Goal: Task Accomplishment & Management: Use online tool/utility

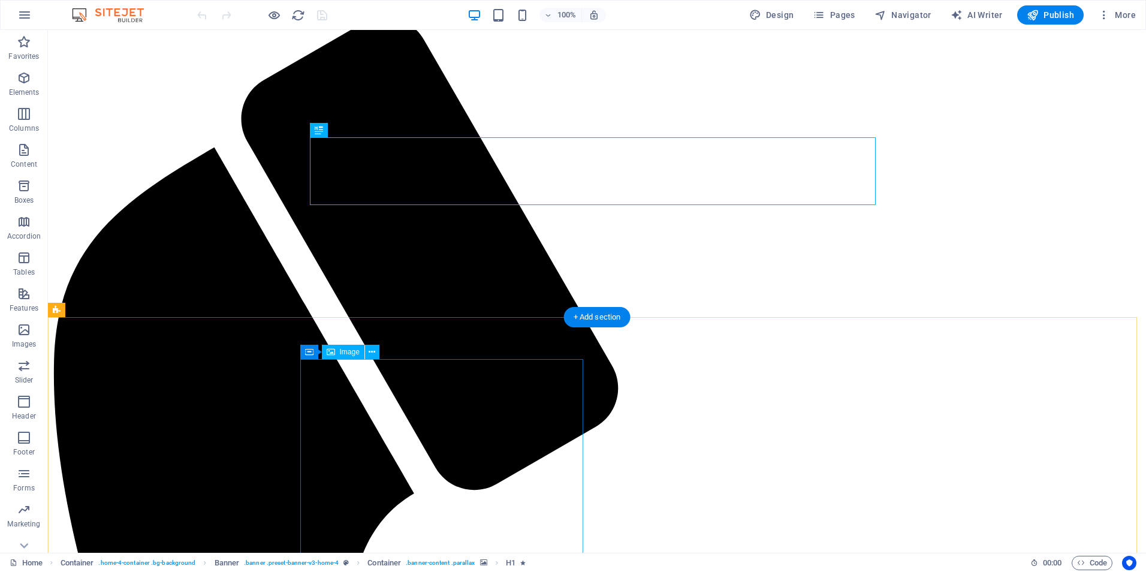
scroll to position [240, 0]
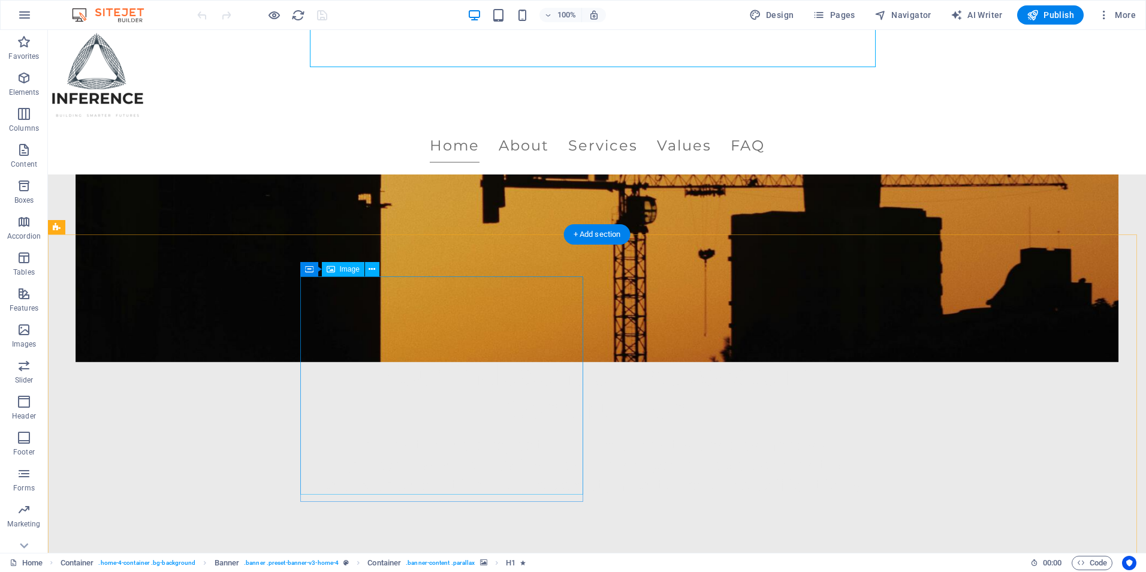
select select "px"
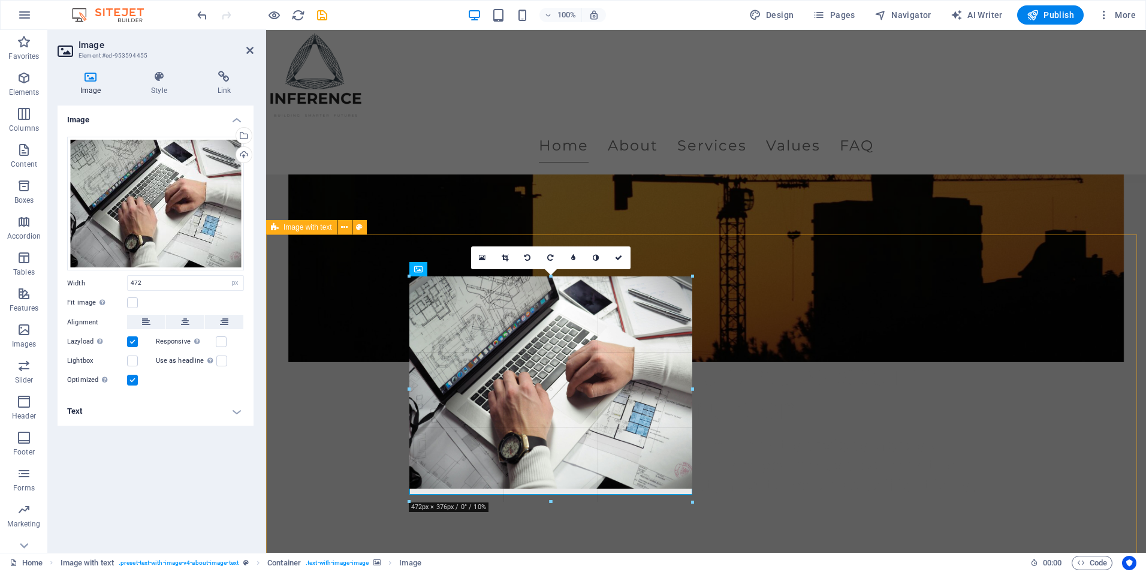
drag, startPoint x: 692, startPoint y: 497, endPoint x: 695, endPoint y: 505, distance: 7.6
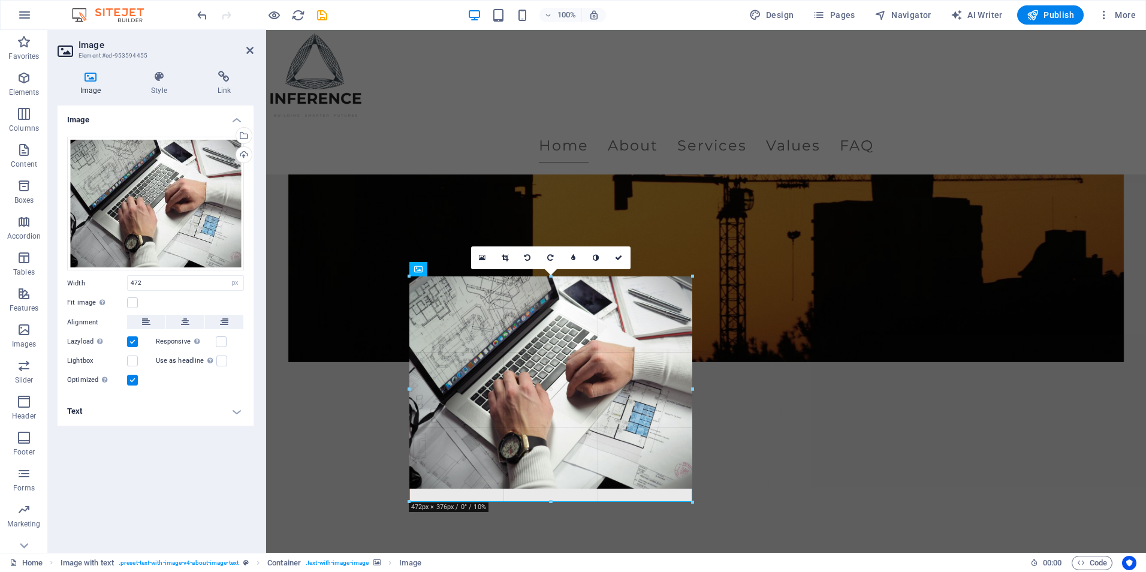
drag, startPoint x: 428, startPoint y: 469, endPoint x: 693, endPoint y: 502, distance: 267.5
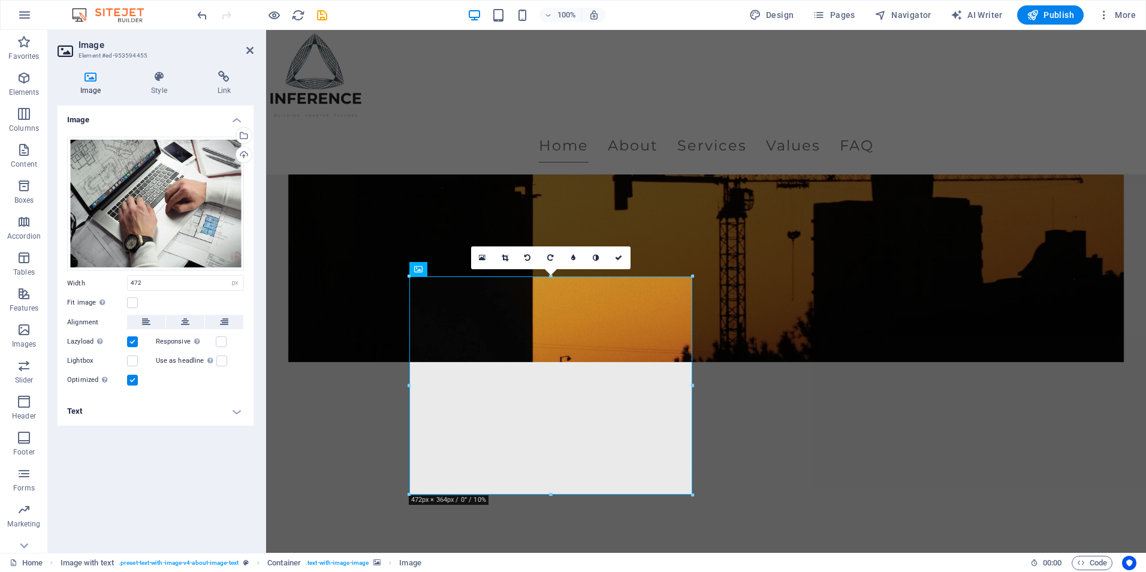
click at [253, 50] on aside "Image Element #ed-953594455 Image Style Link Image Drag files here, click to ch…" at bounding box center [157, 291] width 218 height 523
click at [251, 51] on icon at bounding box center [249, 51] width 7 height 10
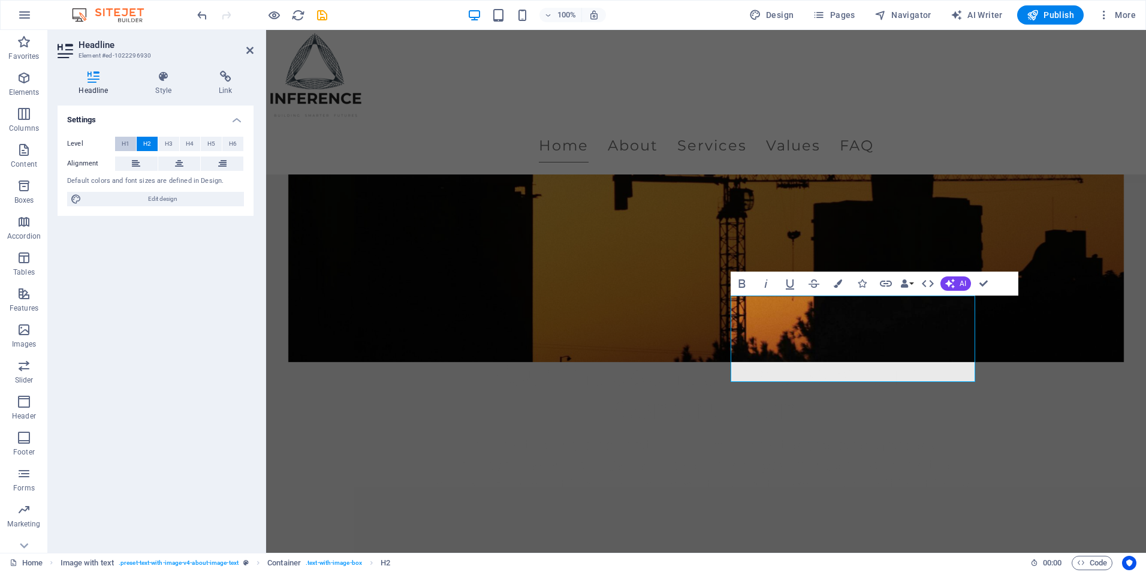
click at [125, 140] on span "H1" at bounding box center [126, 144] width 8 height 14
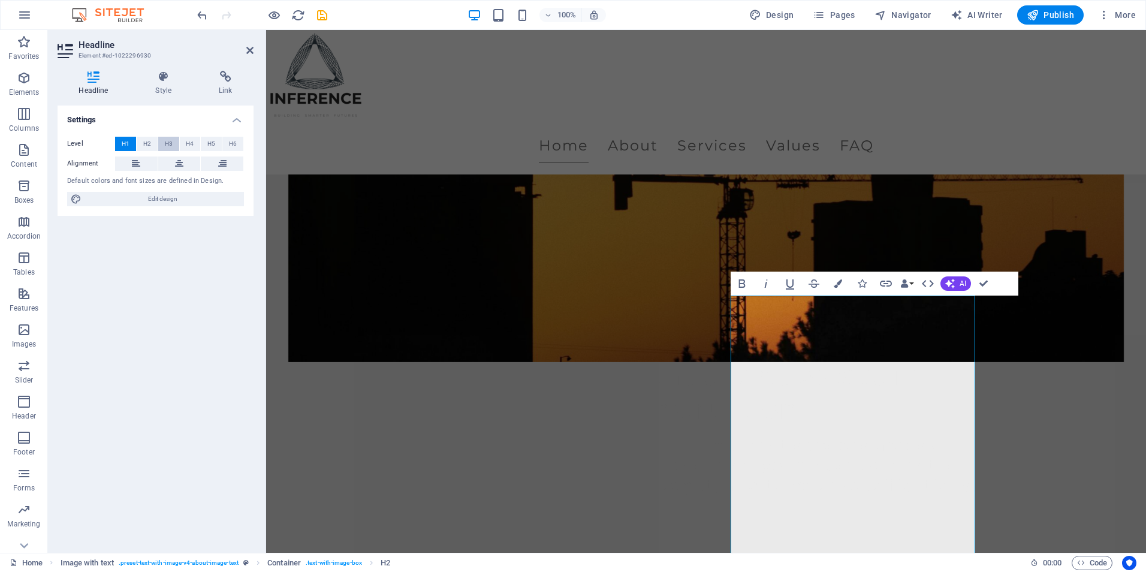
click at [171, 141] on span "H3" at bounding box center [169, 144] width 8 height 14
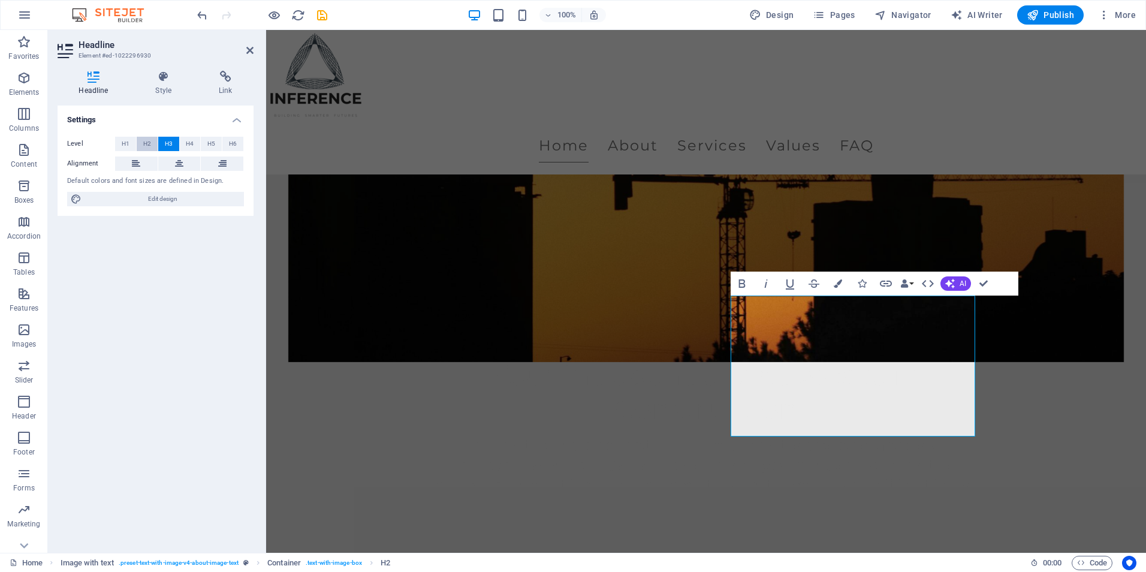
click at [151, 142] on button "H2" at bounding box center [147, 144] width 21 height 14
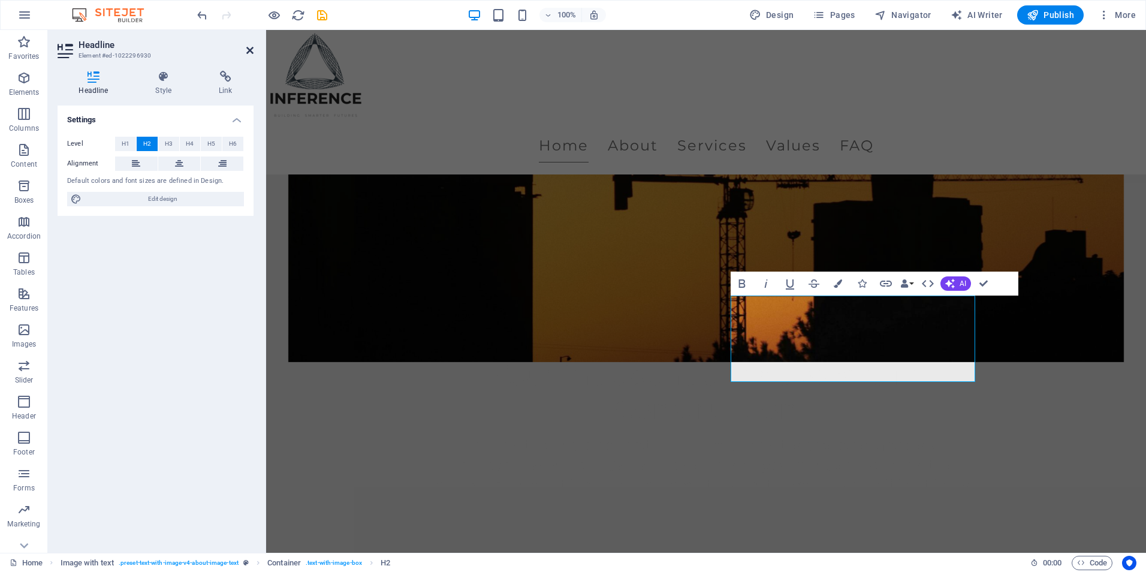
click at [247, 47] on icon at bounding box center [249, 51] width 7 height 10
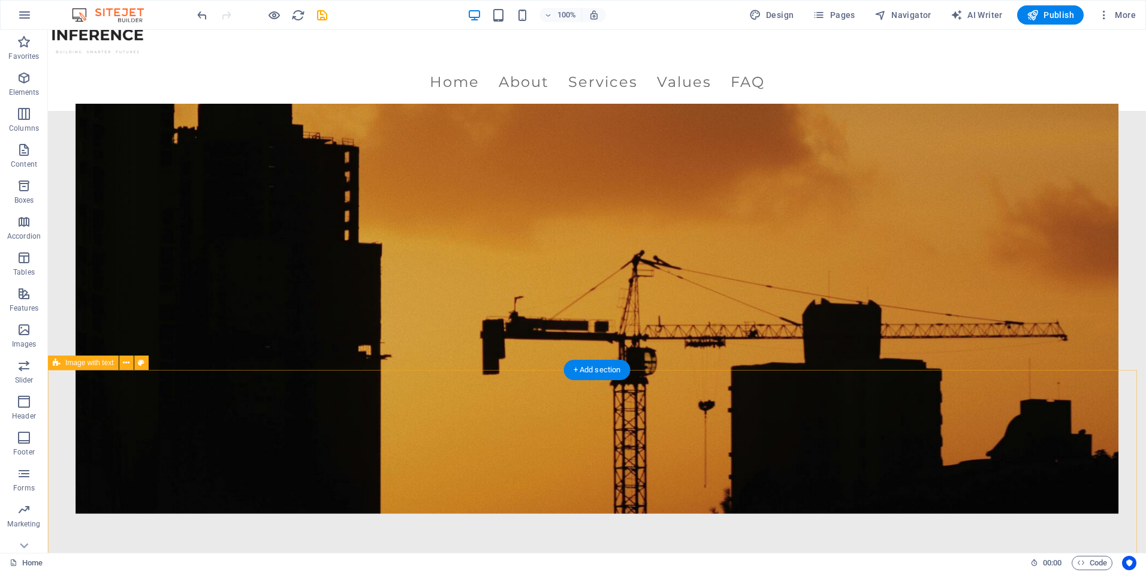
scroll to position [0, 0]
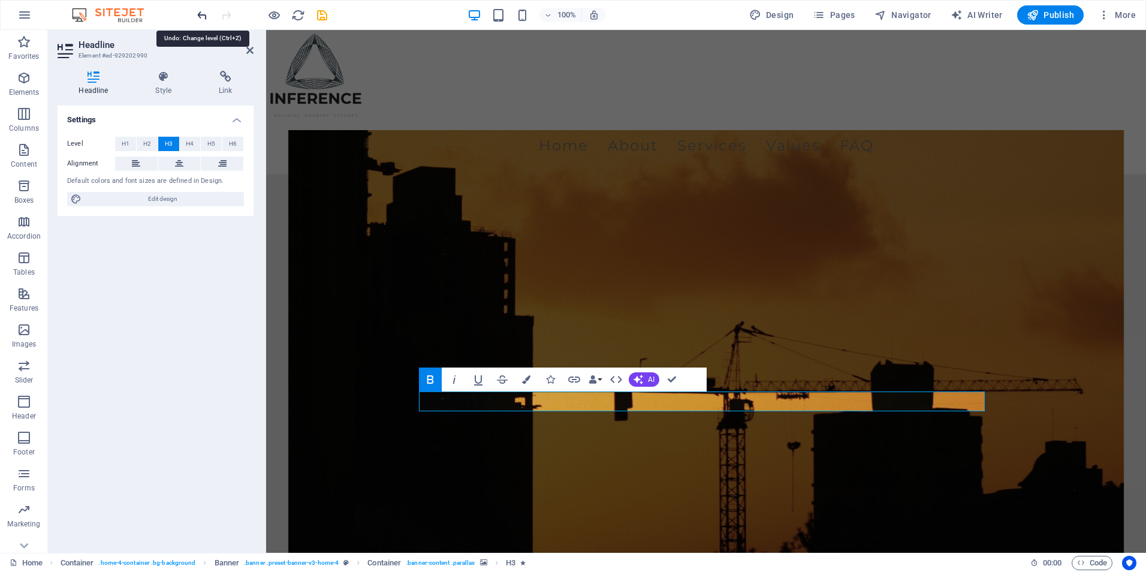
click at [201, 14] on icon "undo" at bounding box center [202, 15] width 14 height 14
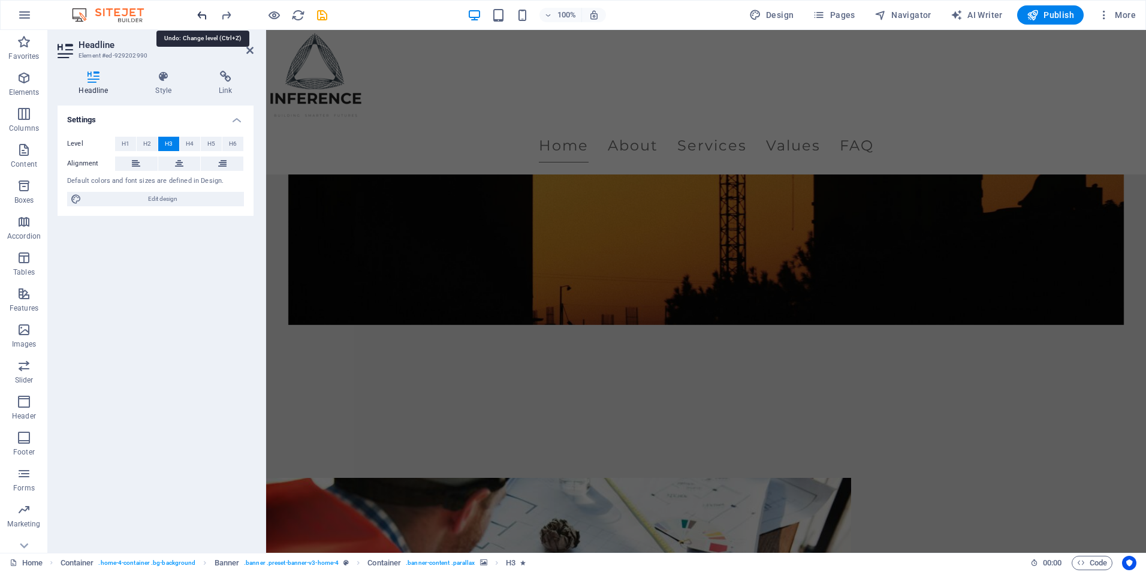
scroll to position [315, 0]
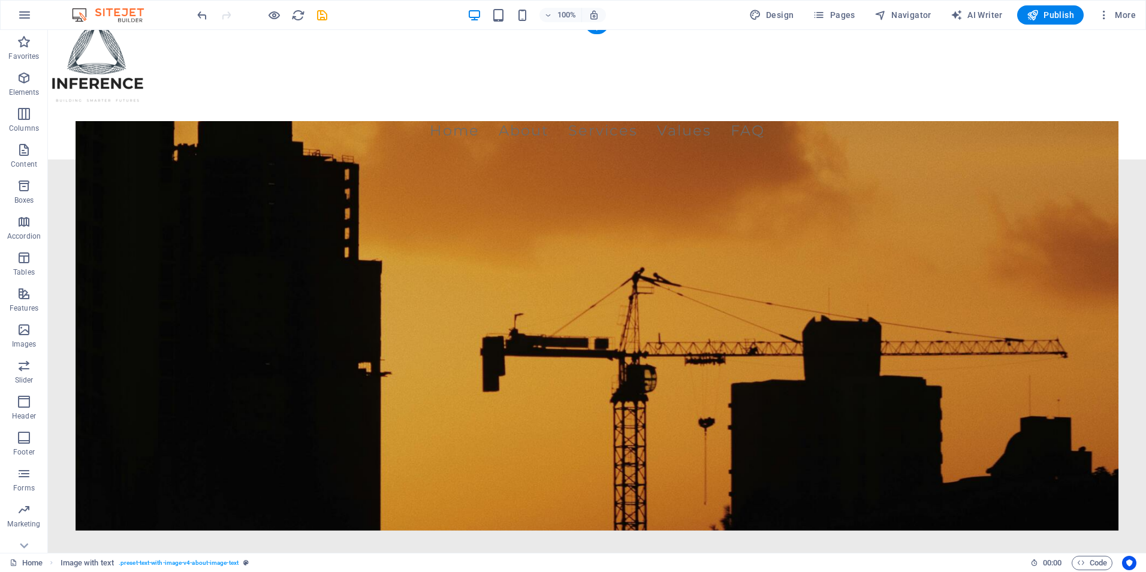
scroll to position [0, 0]
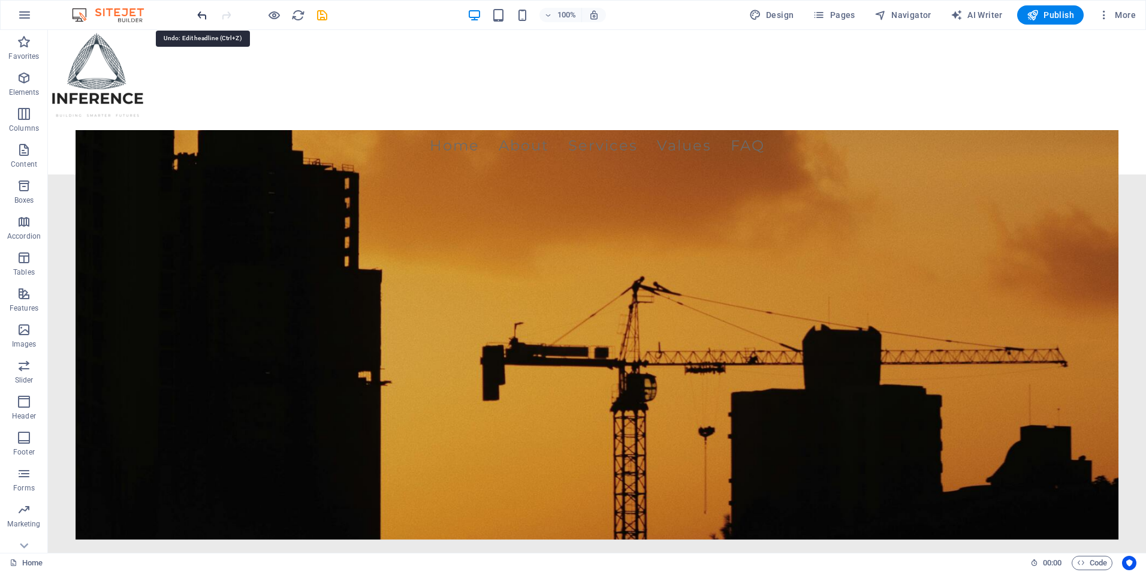
click at [199, 17] on icon "undo" at bounding box center [202, 15] width 14 height 14
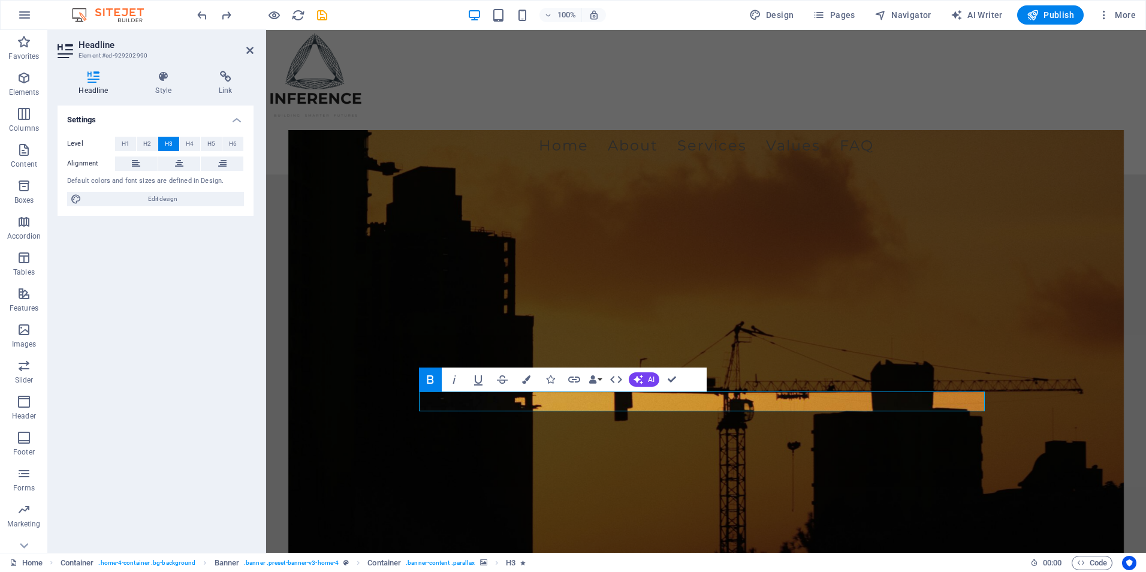
click at [690, 464] on figure at bounding box center [706, 368] width 836 height 476
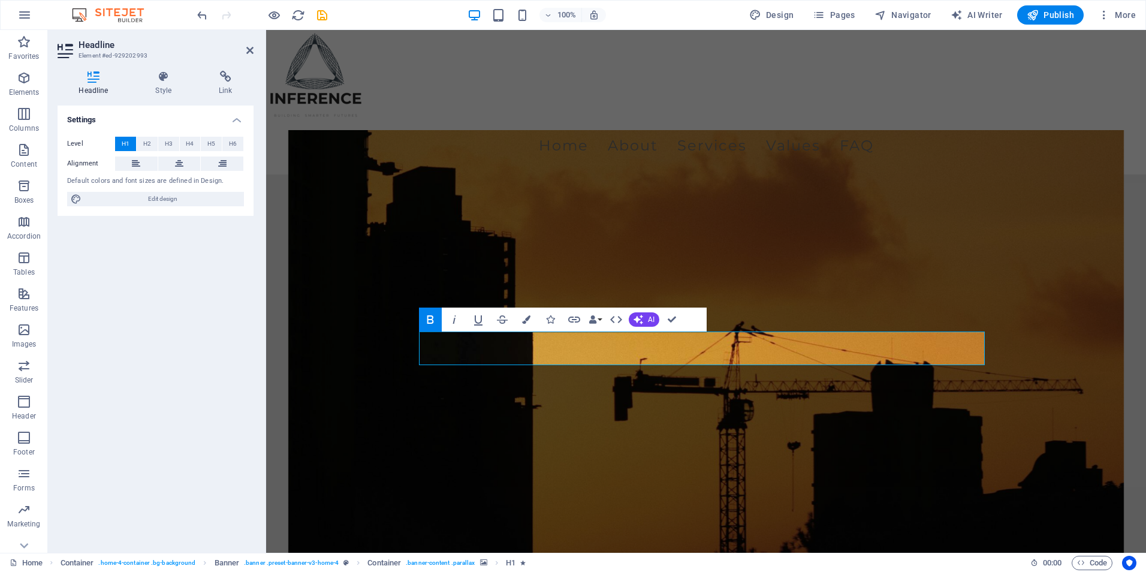
click at [805, 303] on figure at bounding box center [706, 368] width 836 height 476
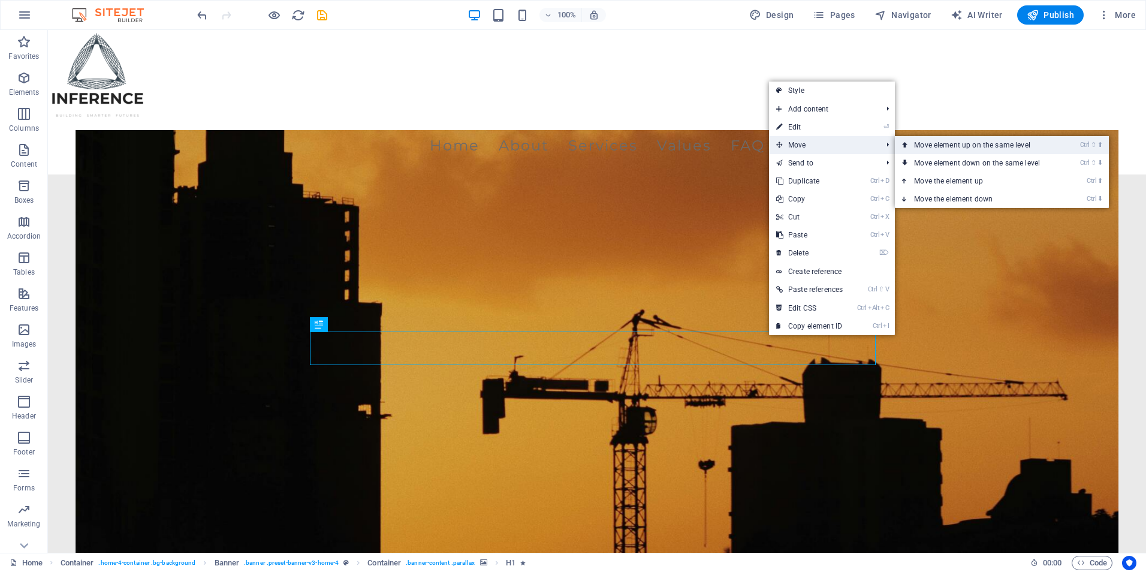
click at [1009, 152] on link "Ctrl ⇧ ⬆ Move element up on the same level" at bounding box center [979, 145] width 169 height 18
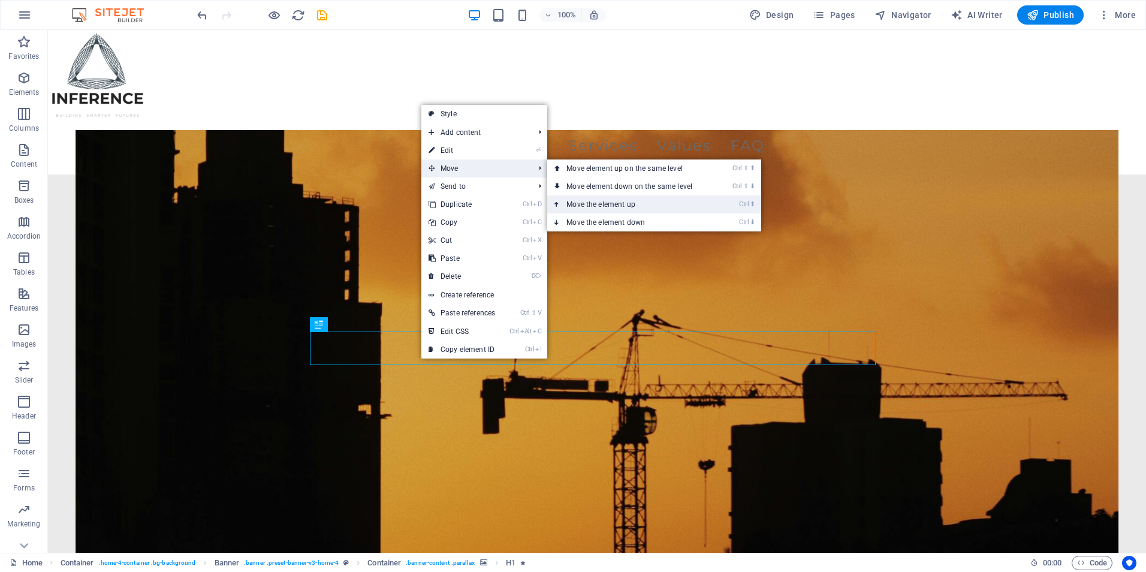
click at [581, 201] on link "Ctrl ⬆ Move the element up" at bounding box center [631, 204] width 169 height 18
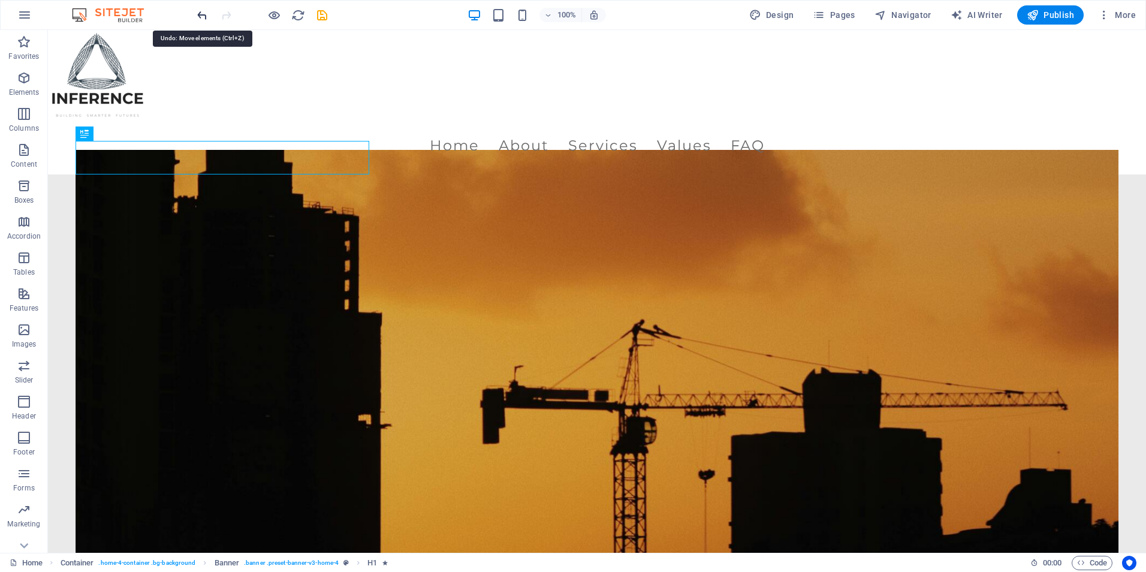
click at [206, 18] on icon "undo" at bounding box center [202, 15] width 14 height 14
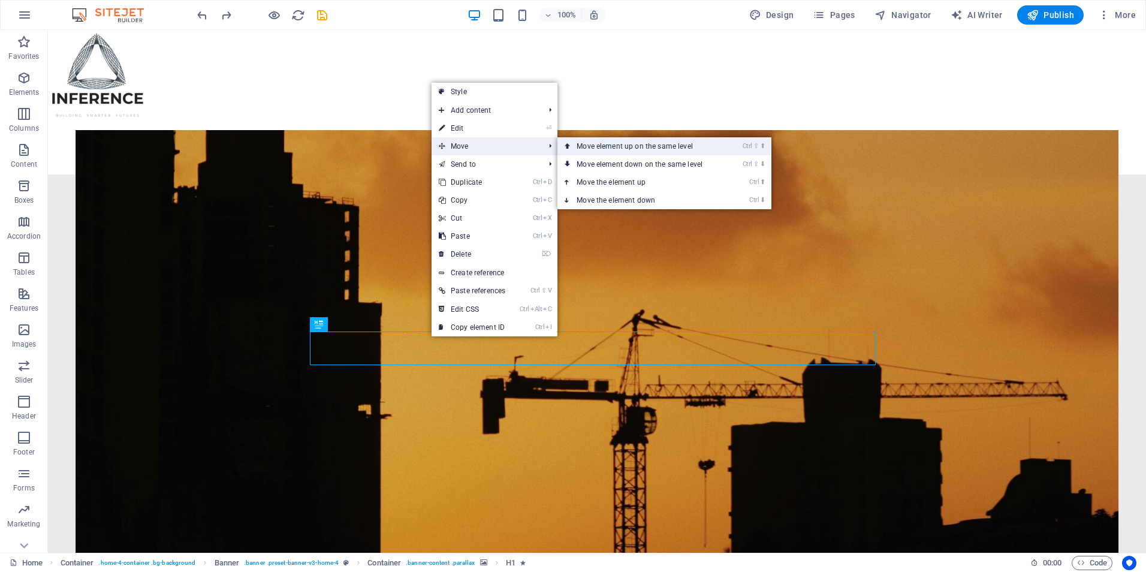
click at [622, 149] on link "Ctrl ⇧ ⬆ Move element up on the same level" at bounding box center [641, 146] width 169 height 18
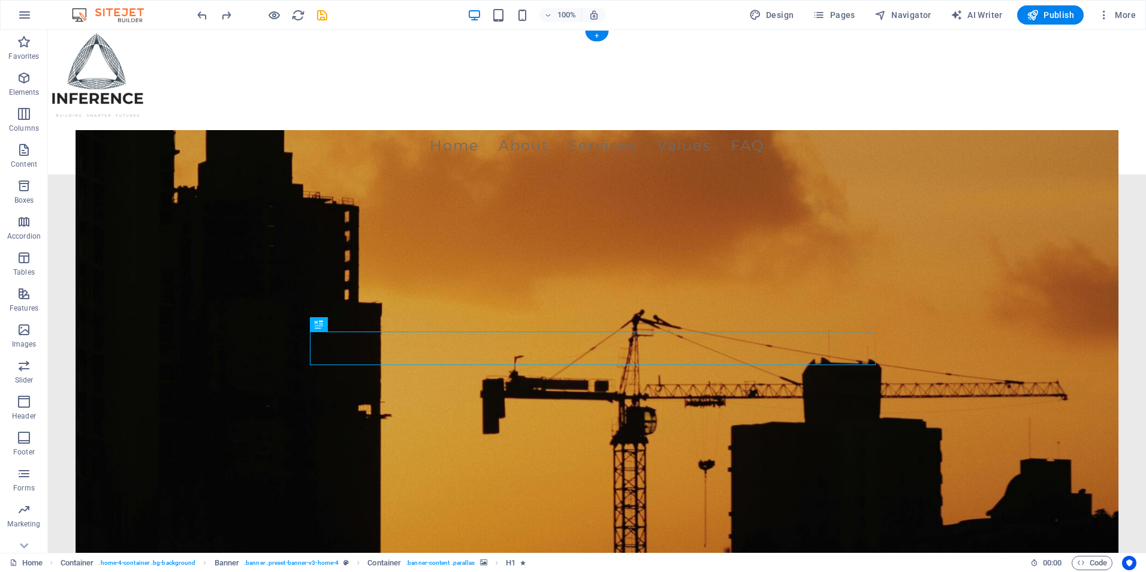
click at [633, 223] on figure at bounding box center [597, 368] width 1043 height 476
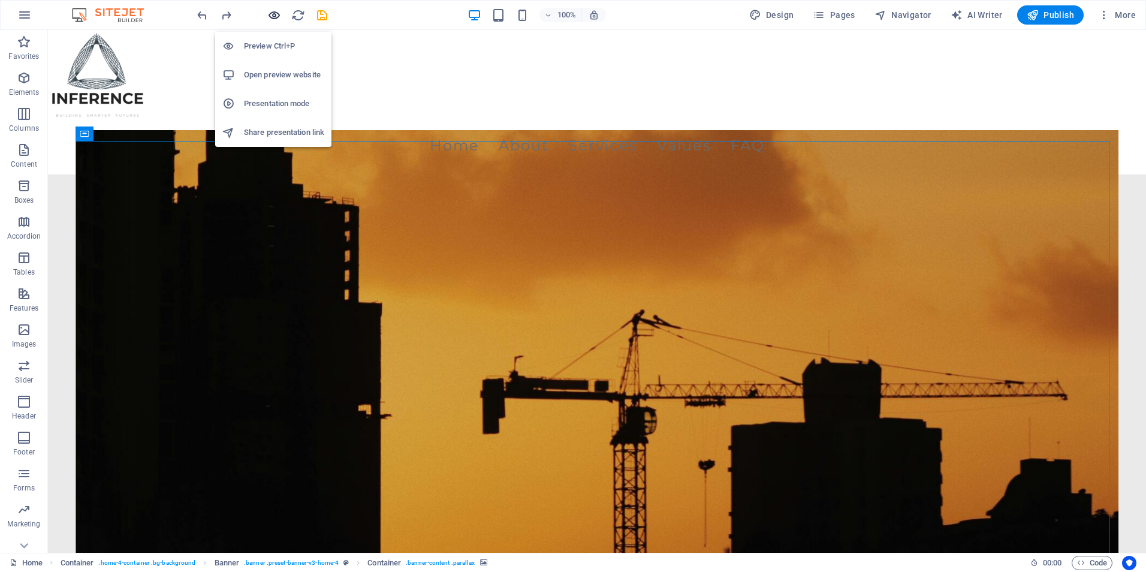
click at [270, 14] on icon "button" at bounding box center [274, 15] width 14 height 14
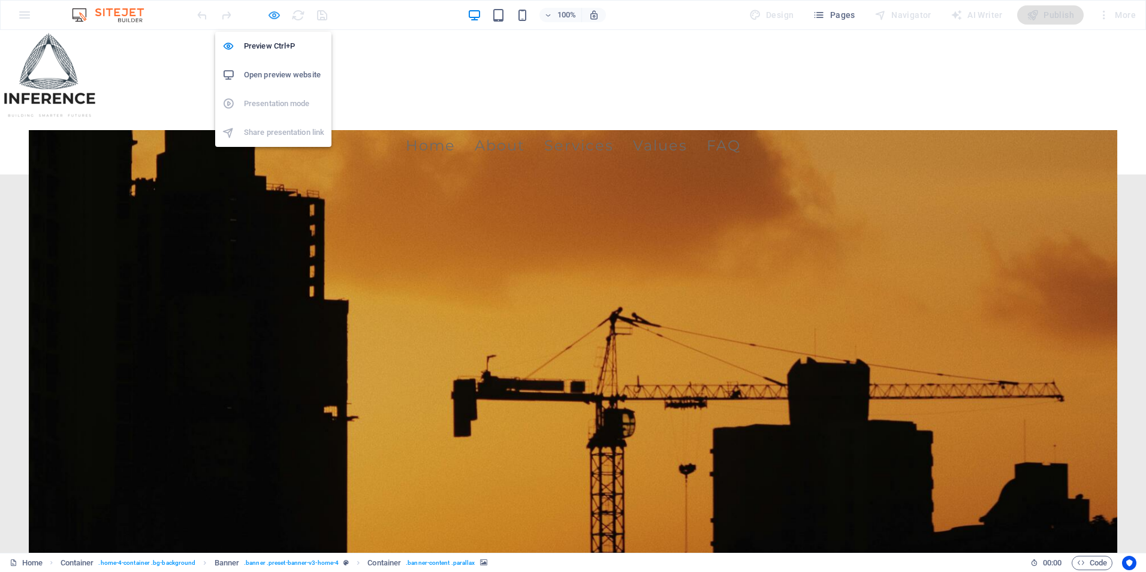
click at [271, 18] on icon "button" at bounding box center [274, 15] width 14 height 14
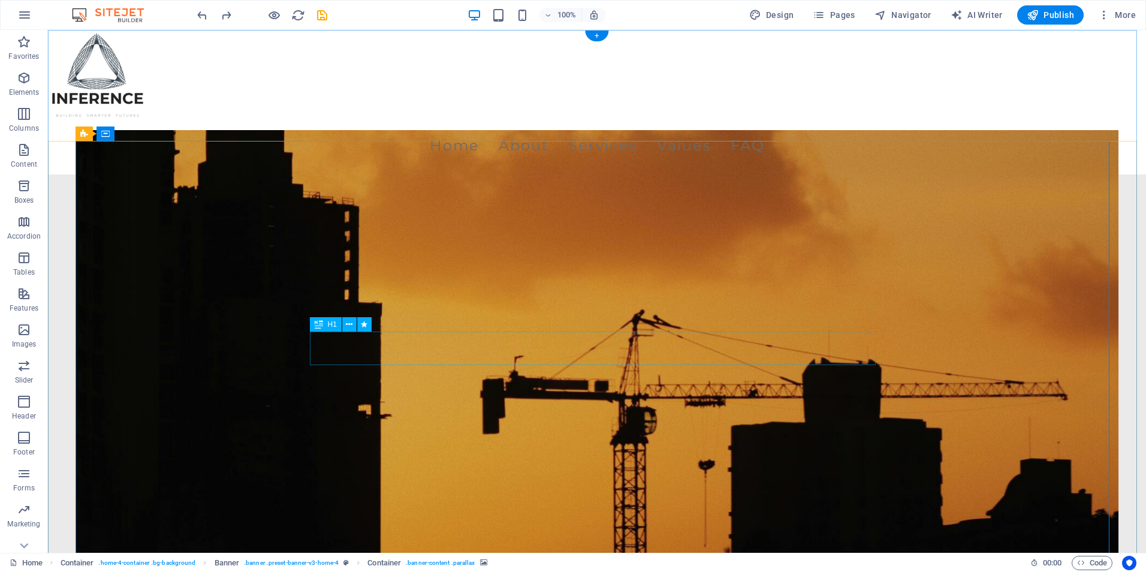
select select "fade"
select select "s"
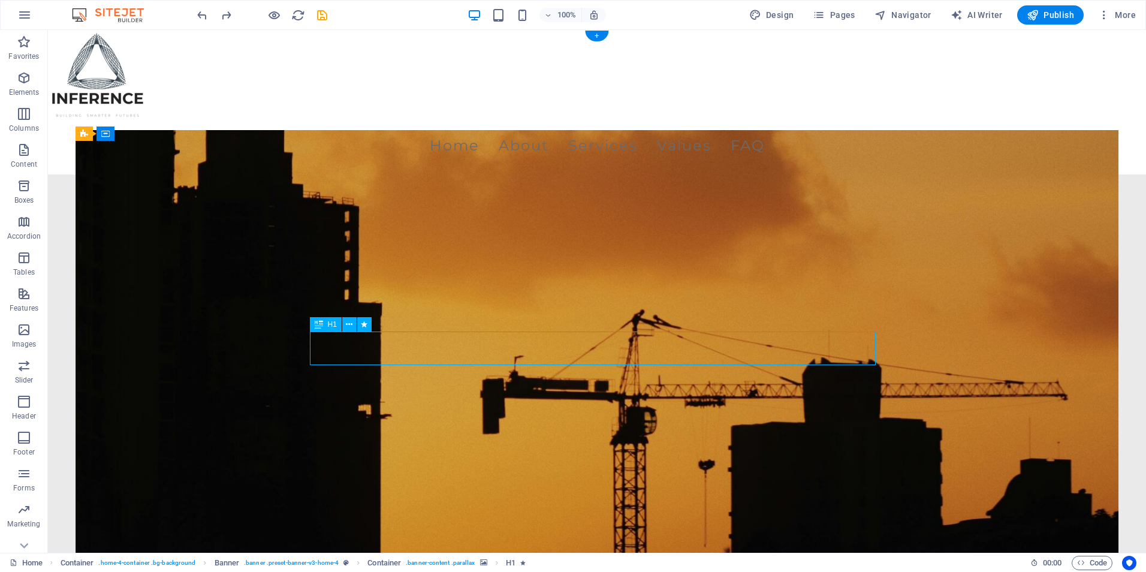
select select "onload"
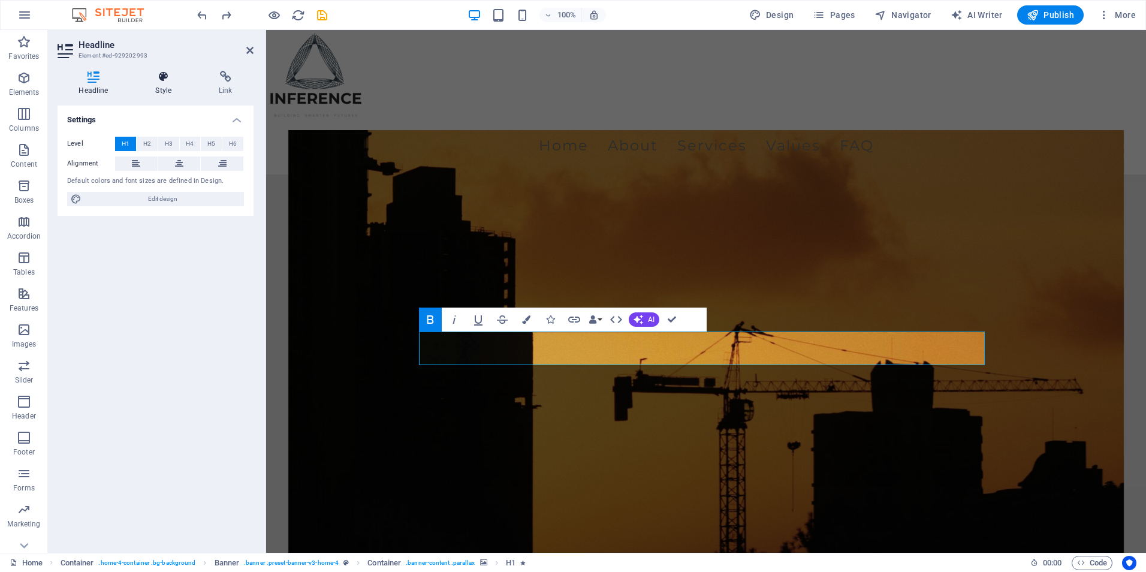
click at [156, 88] on h4 "Style" at bounding box center [166, 83] width 64 height 25
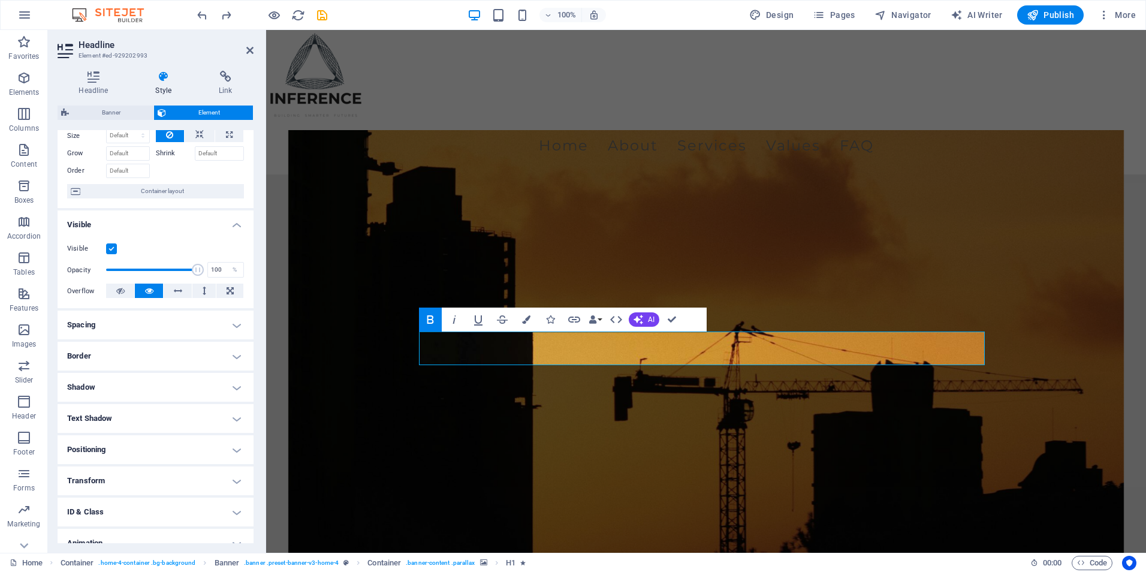
scroll to position [93, 0]
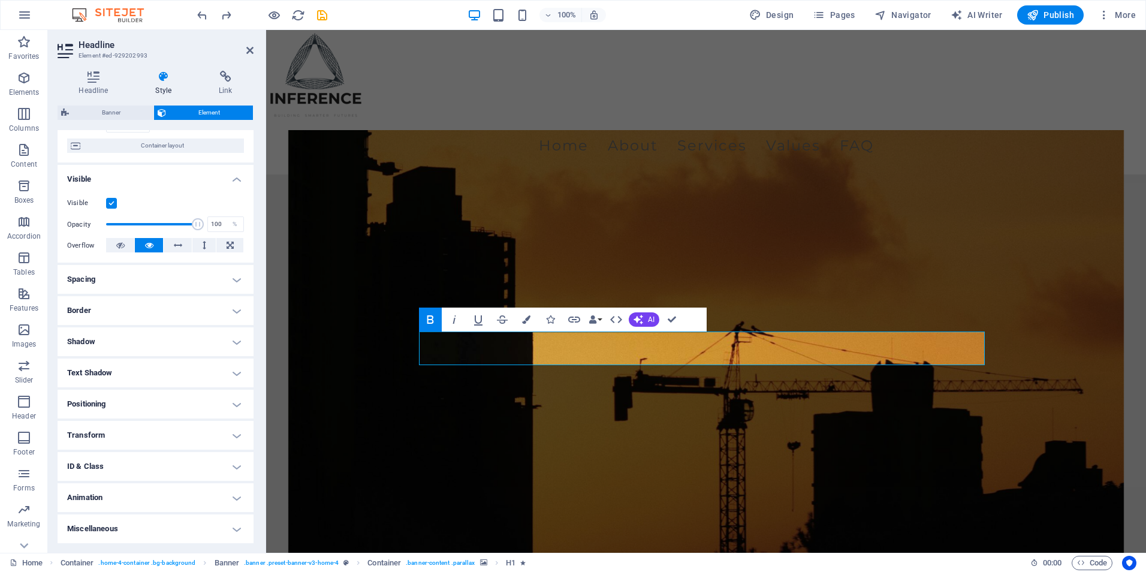
click at [100, 492] on h4 "Animation" at bounding box center [156, 497] width 196 height 29
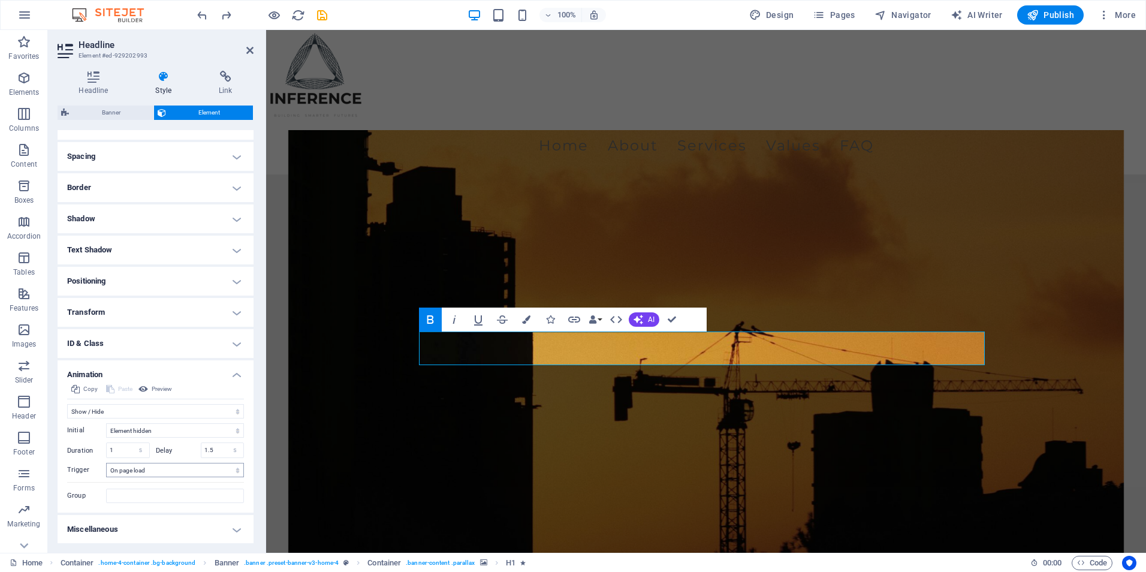
scroll to position [217, 0]
click at [120, 411] on select "Don't animate Show / Hide Slide up/down Zoom in/out Slide left to right Slide r…" at bounding box center [155, 410] width 177 height 14
click at [455, 440] on figure at bounding box center [706, 368] width 836 height 476
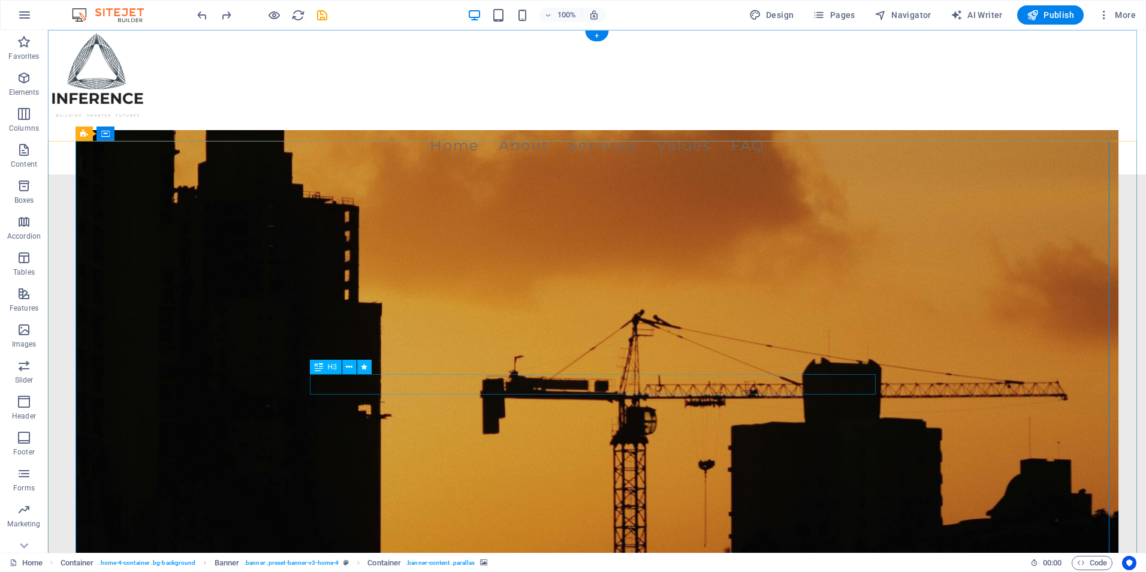
select select "fade"
select select "s"
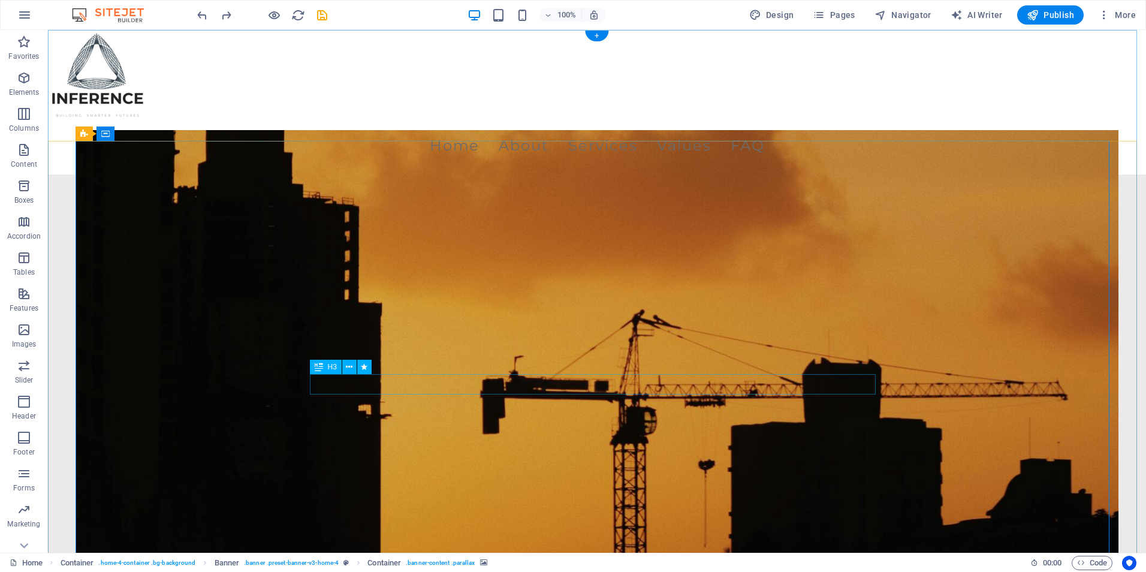
select select "onload"
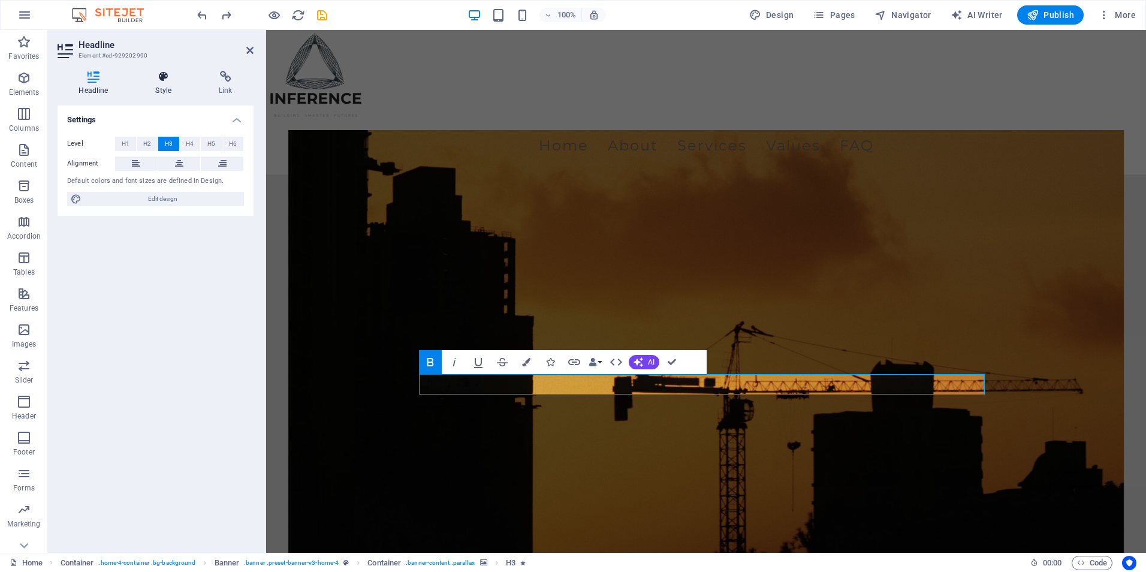
click at [162, 80] on icon at bounding box center [163, 77] width 59 height 12
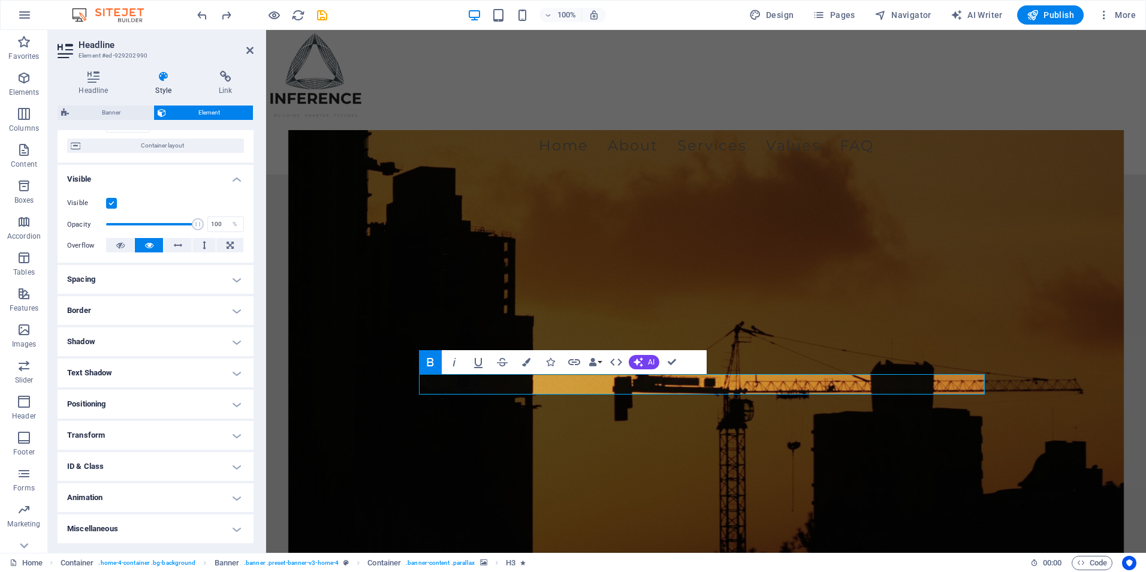
click at [137, 499] on h4 "Animation" at bounding box center [156, 497] width 196 height 29
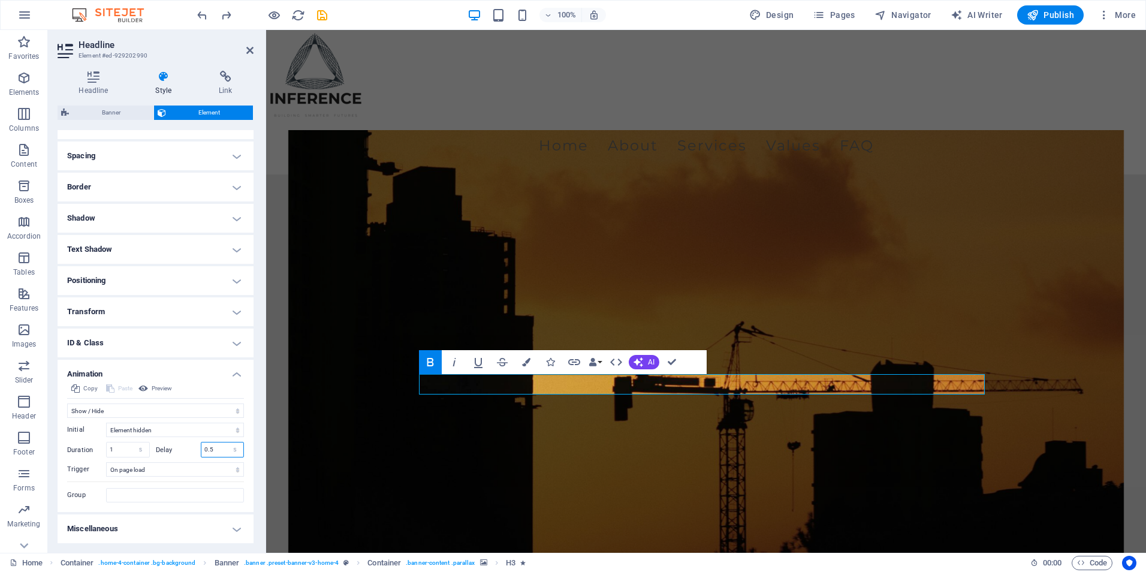
click at [212, 447] on input "0.5" at bounding box center [222, 449] width 43 height 14
click at [206, 445] on input "0.5" at bounding box center [222, 449] width 43 height 14
type input "1.5"
click at [294, 454] on figure at bounding box center [706, 368] width 836 height 476
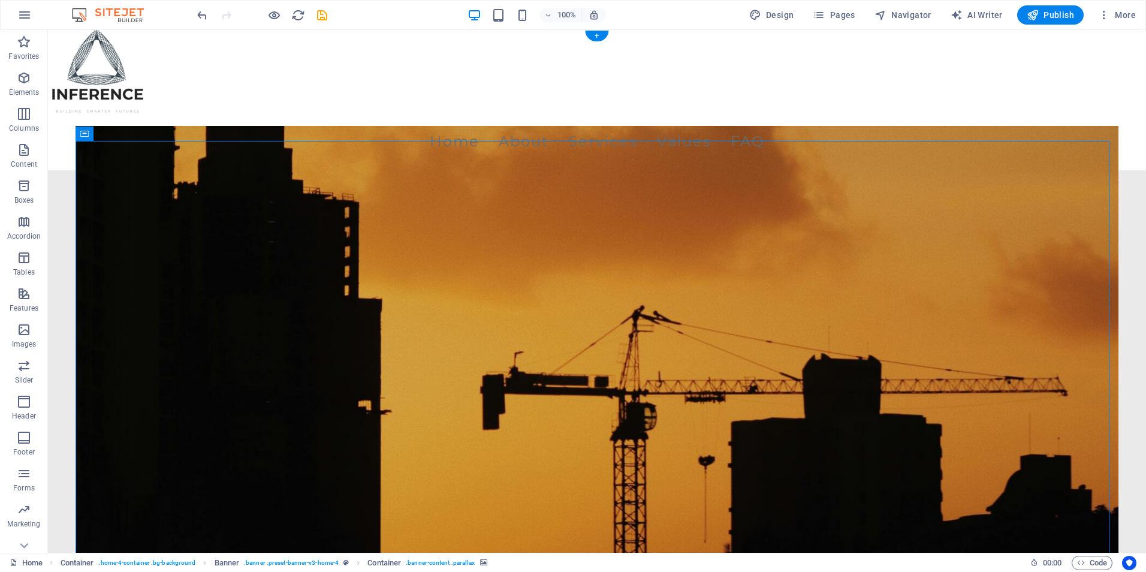
scroll to position [0, 0]
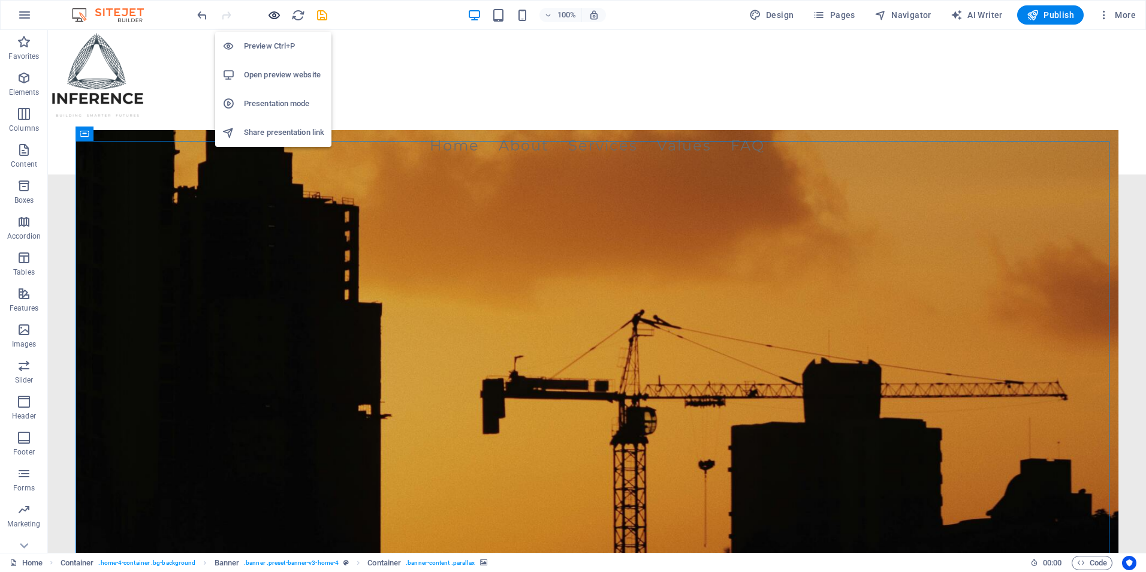
click at [267, 12] on icon "button" at bounding box center [274, 15] width 14 height 14
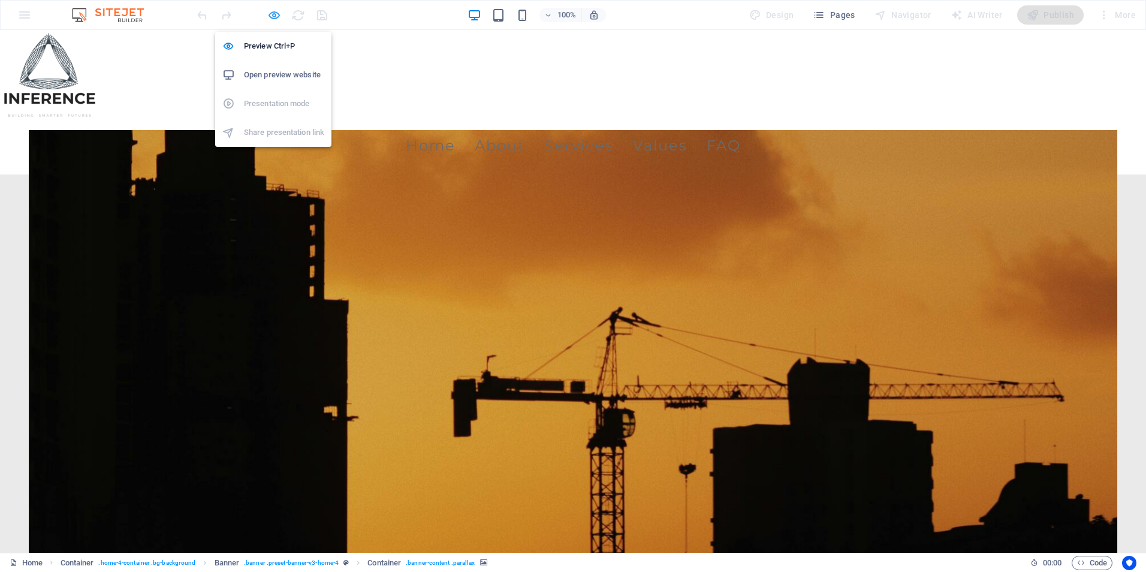
click at [271, 16] on icon "button" at bounding box center [274, 15] width 14 height 14
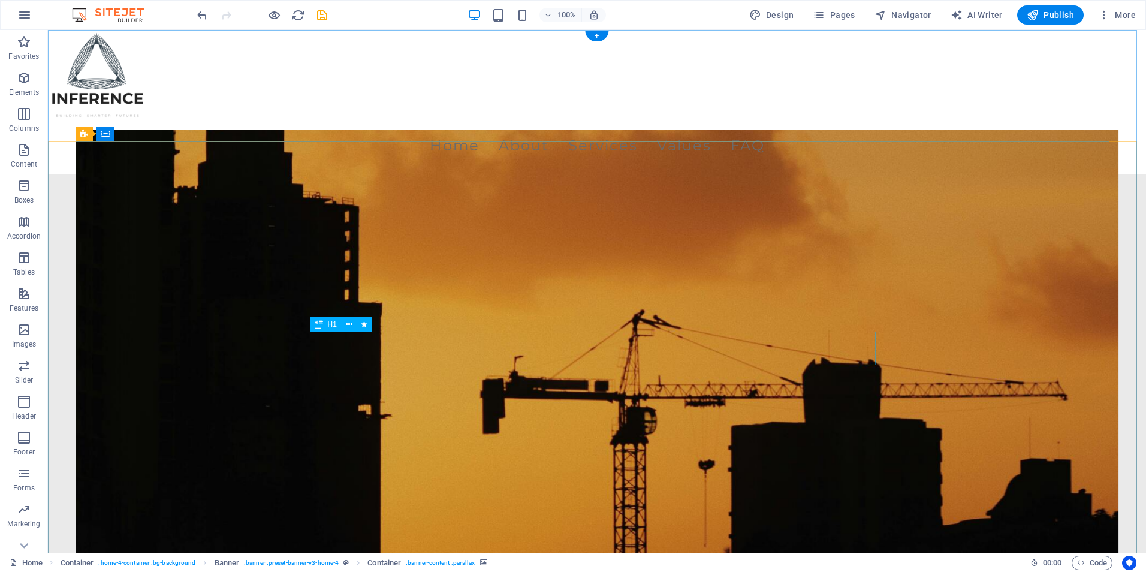
select select "fade"
select select "s"
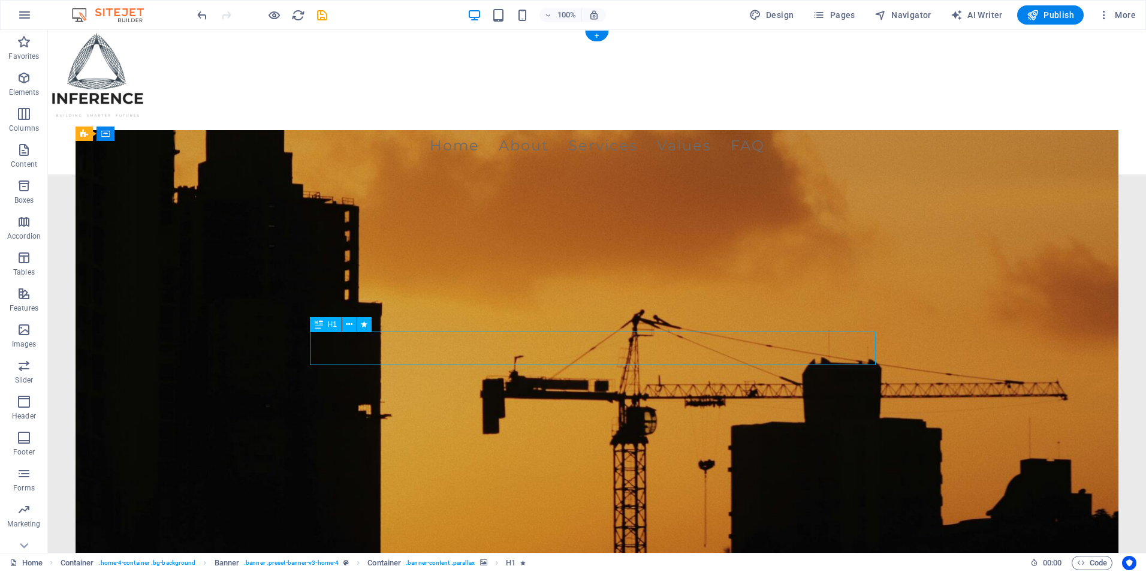
select select "onload"
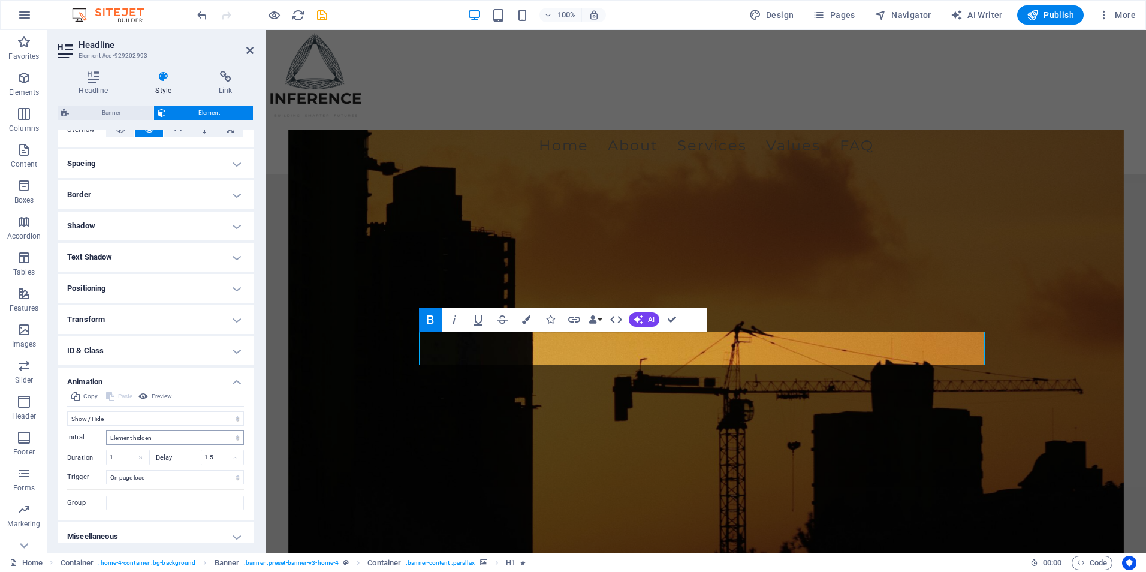
scroll to position [217, 0]
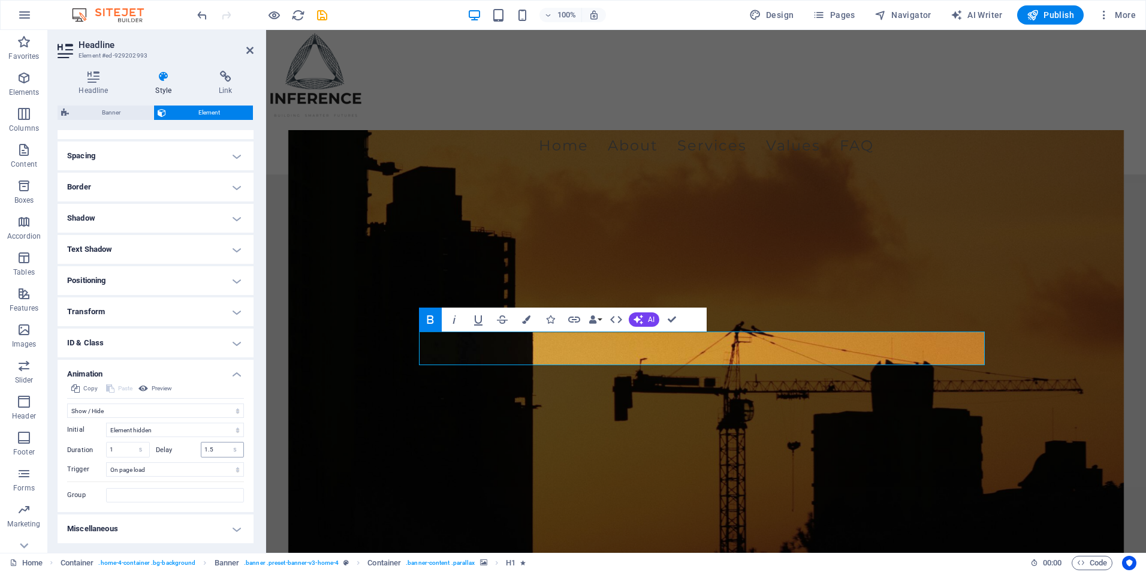
click at [216, 446] on input "1.5" at bounding box center [222, 449] width 43 height 14
click at [142, 387] on icon at bounding box center [143, 388] width 10 height 14
click at [350, 416] on figure at bounding box center [706, 368] width 836 height 476
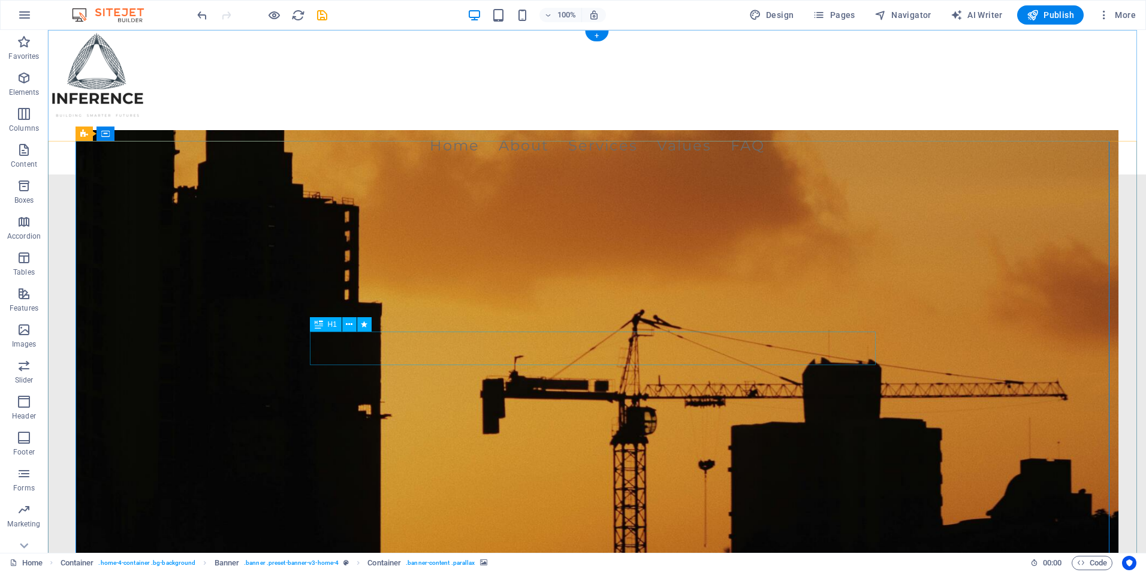
select select "fade"
select select "s"
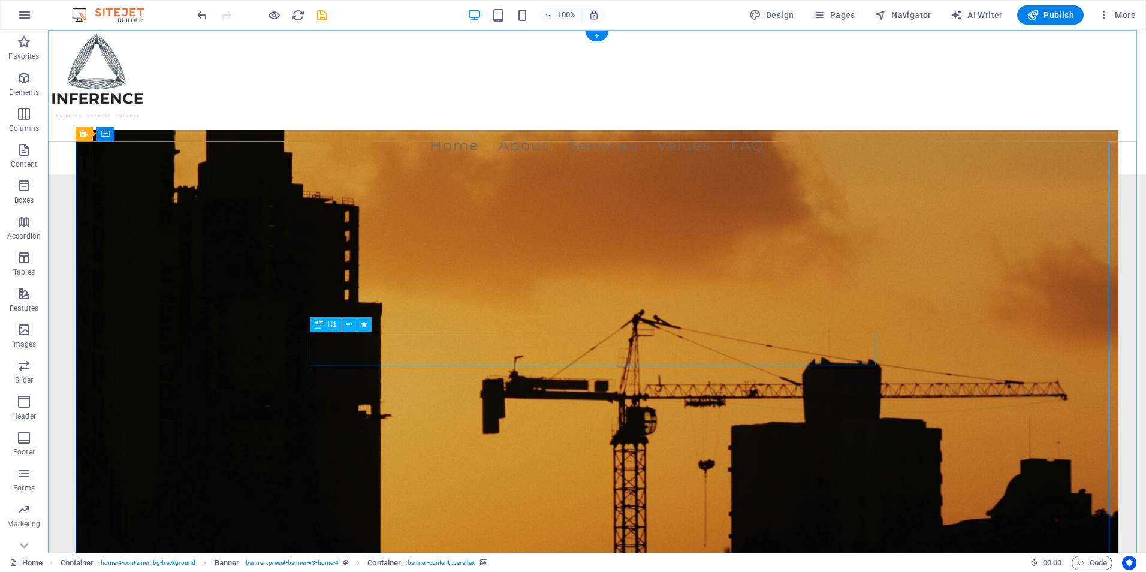
select select "onload"
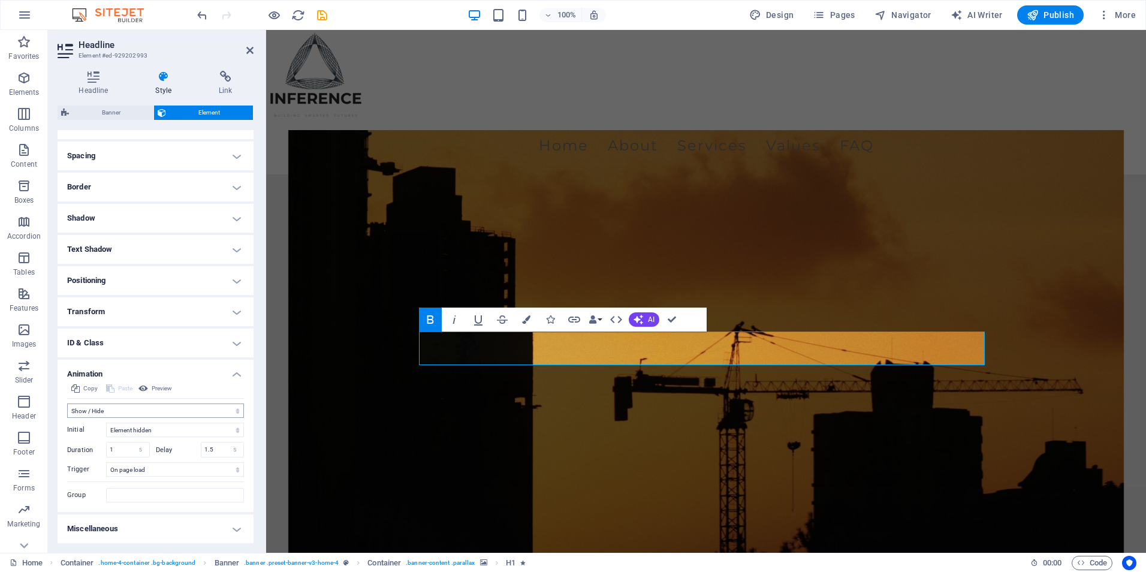
click at [134, 405] on select "Don't animate Show / Hide Slide up/down Zoom in/out Slide left to right Slide r…" at bounding box center [155, 410] width 177 height 14
select select "none"
click at [67, 418] on select "Don't animate Show / Hide Slide up/down Zoom in/out Slide left to right Slide r…" at bounding box center [155, 410] width 177 height 14
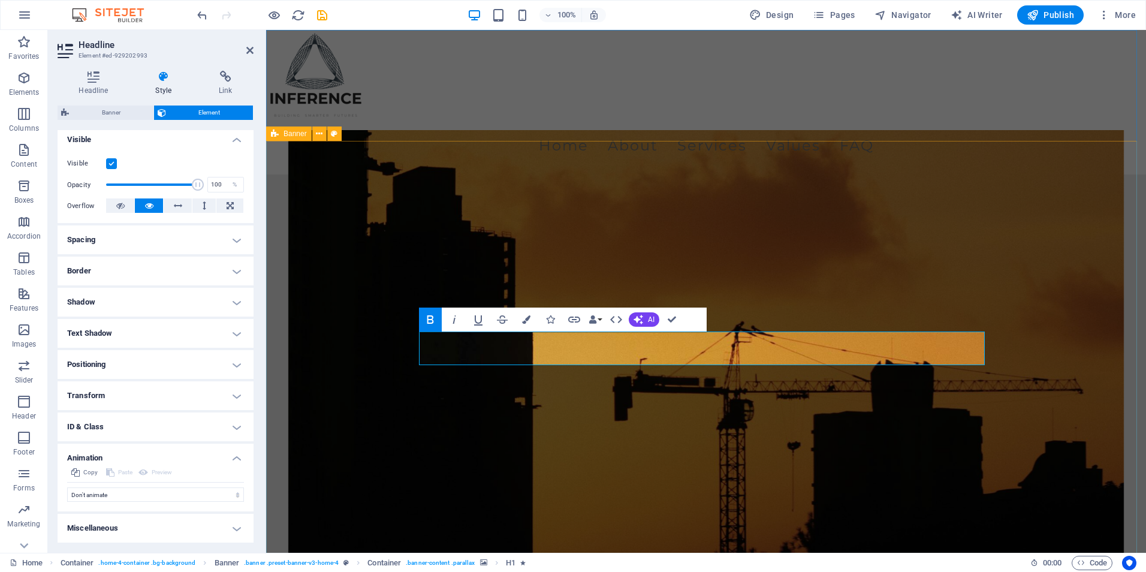
click at [408, 309] on figure at bounding box center [706, 368] width 836 height 476
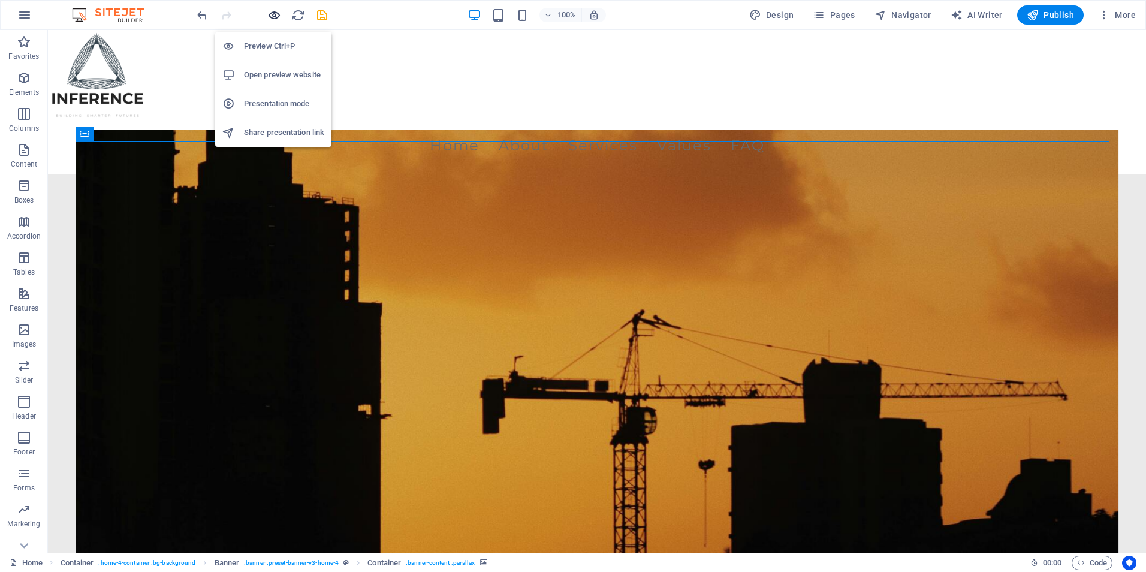
click at [268, 18] on icon "button" at bounding box center [274, 15] width 14 height 14
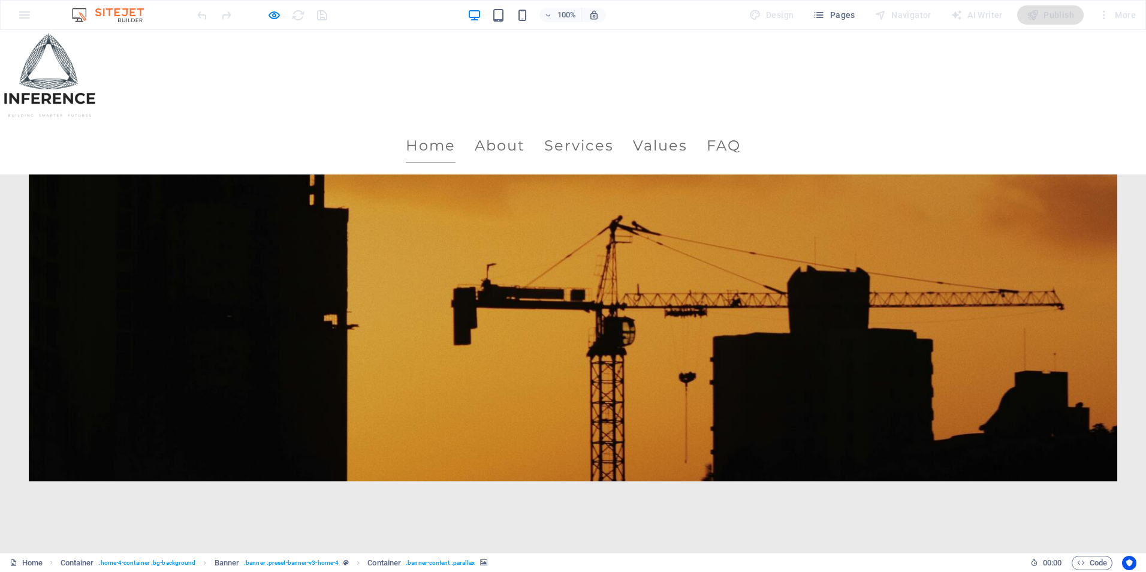
scroll to position [0, 0]
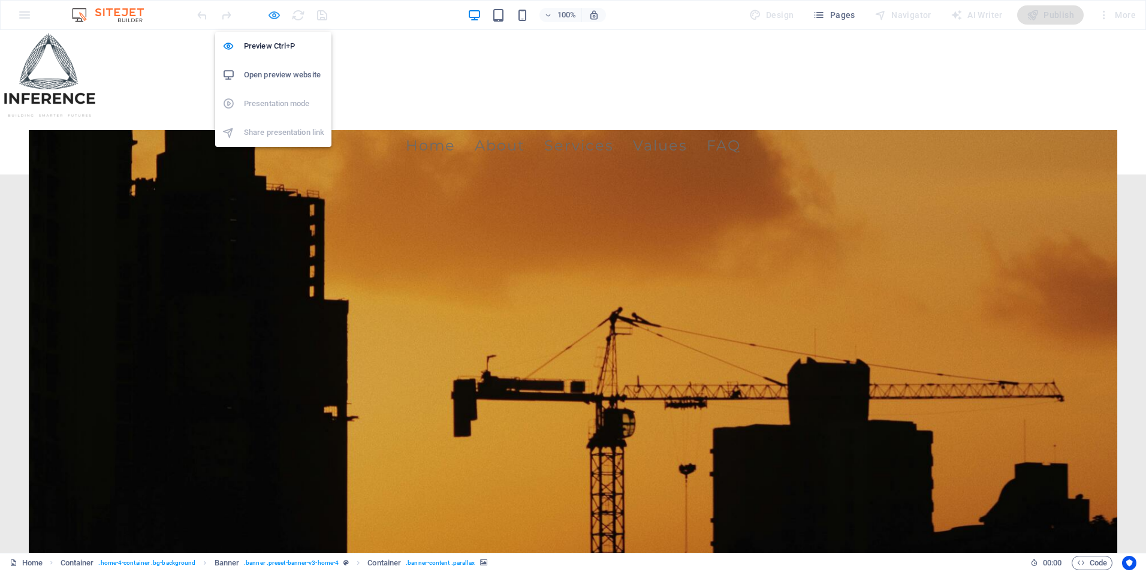
click at [267, 18] on icon "button" at bounding box center [274, 15] width 14 height 14
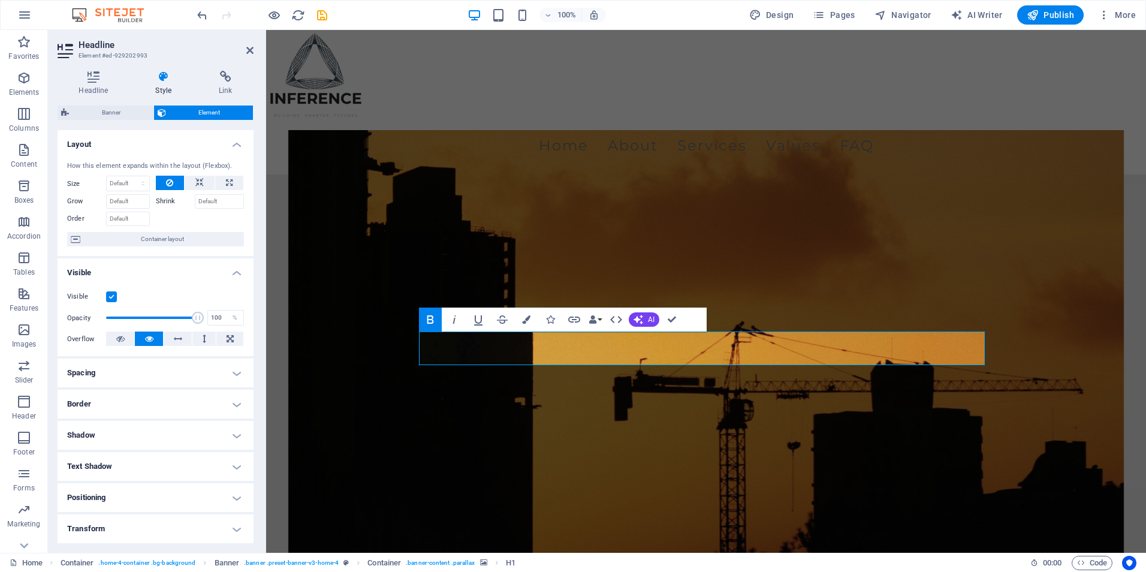
click at [412, 343] on figure at bounding box center [706, 368] width 836 height 476
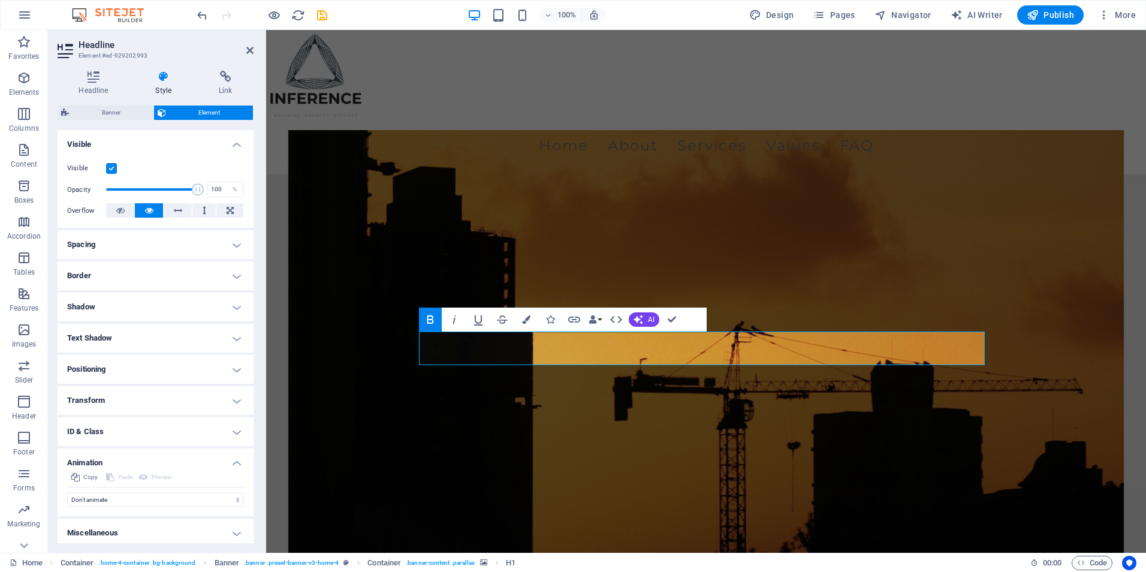
scroll to position [132, 0]
click at [133, 488] on select "Don't animate Show / Hide Slide up/down Zoom in/out Slide left to right Slide r…" at bounding box center [155, 495] width 177 height 14
select select "fade"
click at [67, 488] on select "Don't animate Show / Hide Slide up/down Zoom in/out Slide left to right Slide r…" at bounding box center [155, 495] width 177 height 14
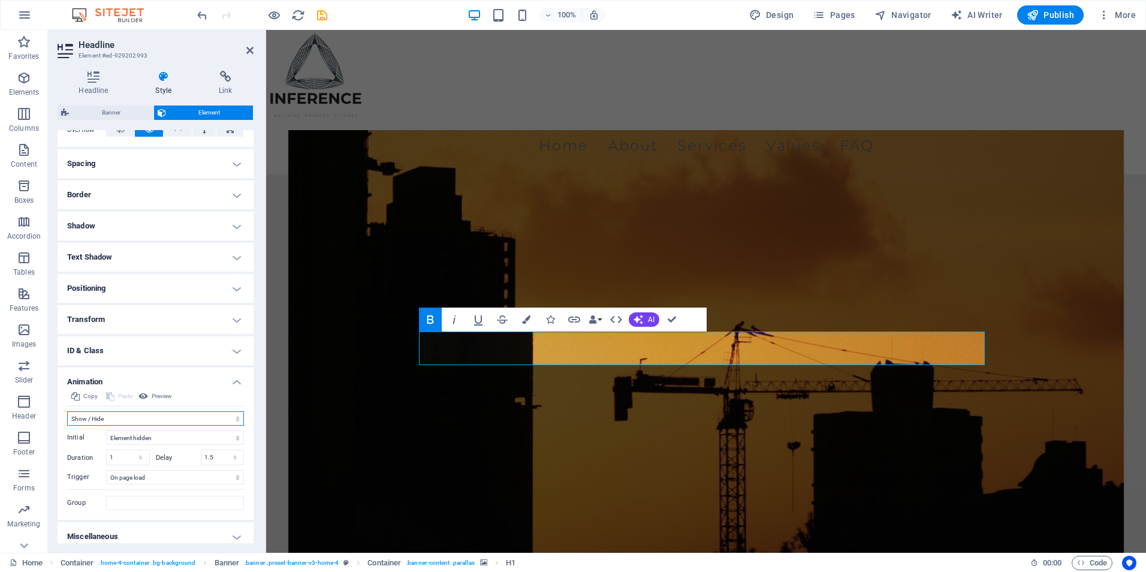
scroll to position [217, 0]
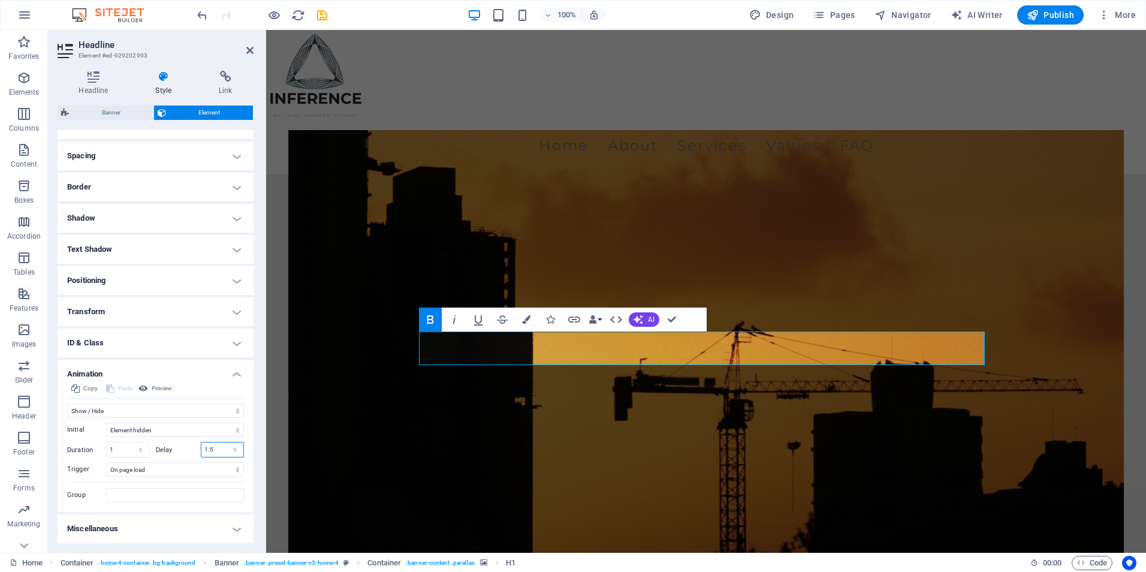
click at [207, 444] on input "1.5" at bounding box center [222, 449] width 43 height 14
type input "0.5"
click at [370, 395] on figure at bounding box center [706, 368] width 836 height 476
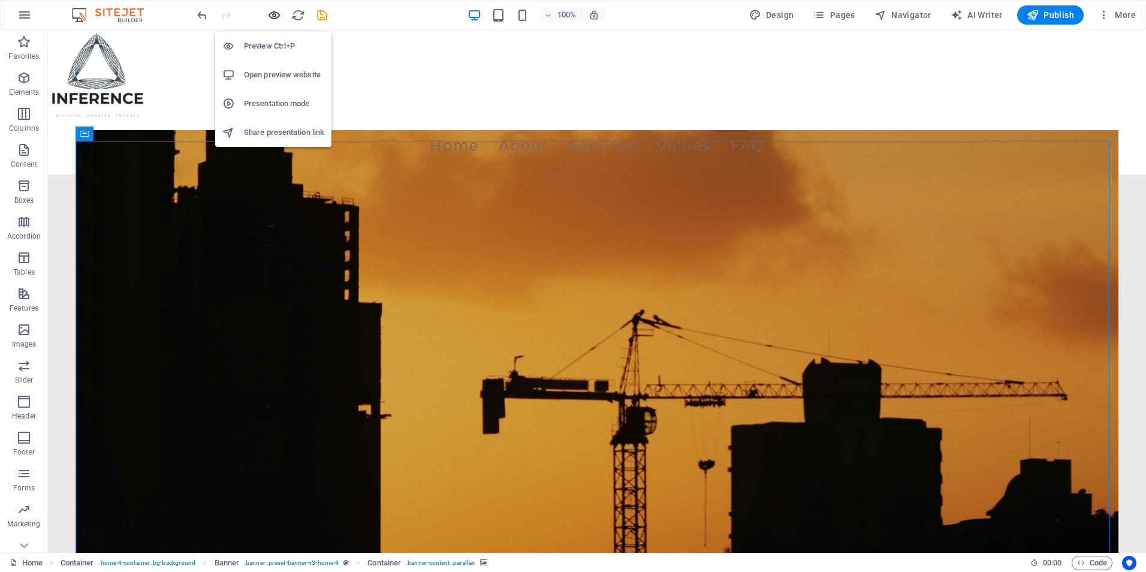
click at [277, 10] on icon "button" at bounding box center [274, 15] width 14 height 14
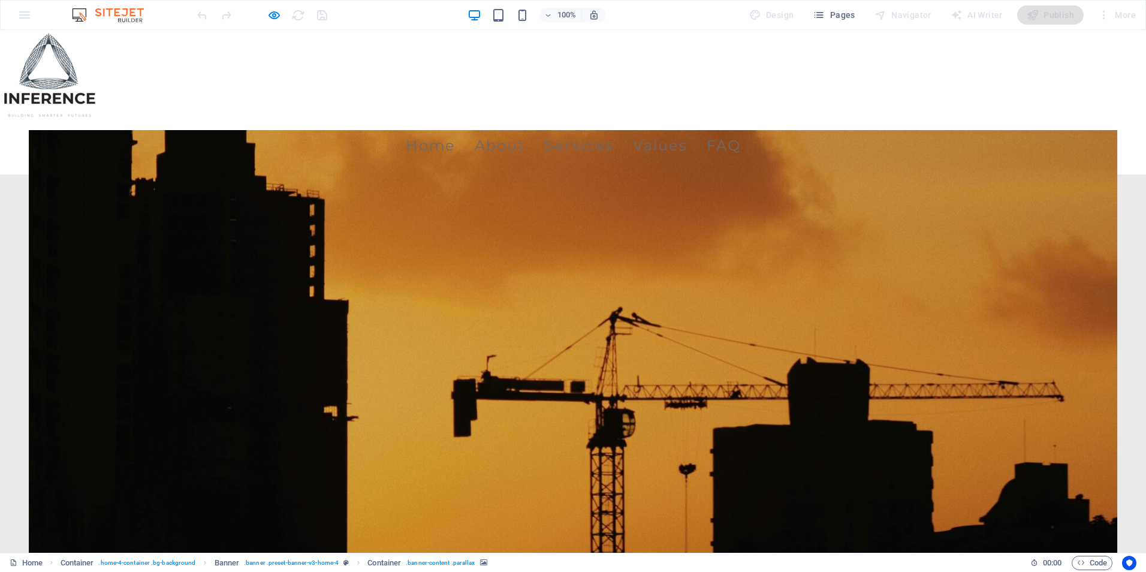
click at [266, 19] on div at bounding box center [262, 14] width 134 height 19
click at [270, 18] on icon "button" at bounding box center [274, 15] width 14 height 14
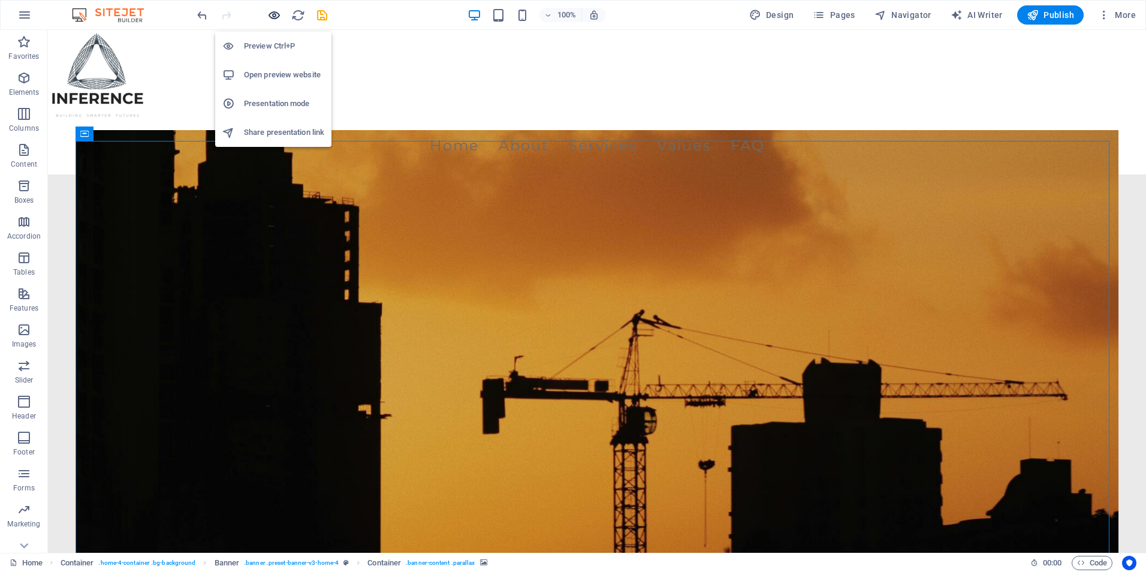
click at [270, 18] on icon "button" at bounding box center [274, 15] width 14 height 14
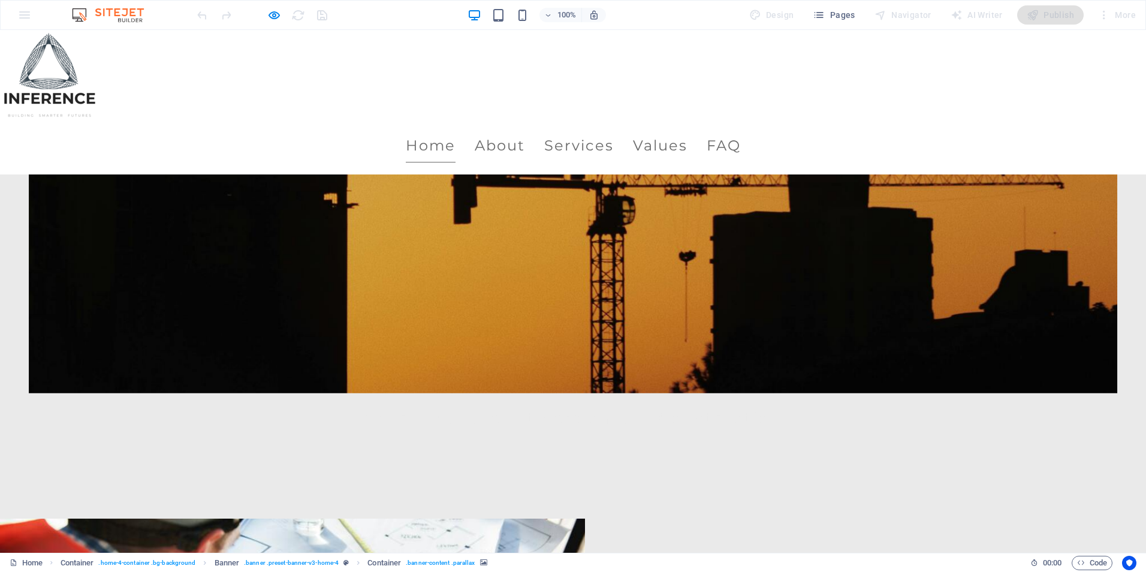
scroll to position [300, 0]
click at [273, 22] on div at bounding box center [262, 14] width 134 height 19
click at [273, 20] on icon "button" at bounding box center [274, 15] width 14 height 14
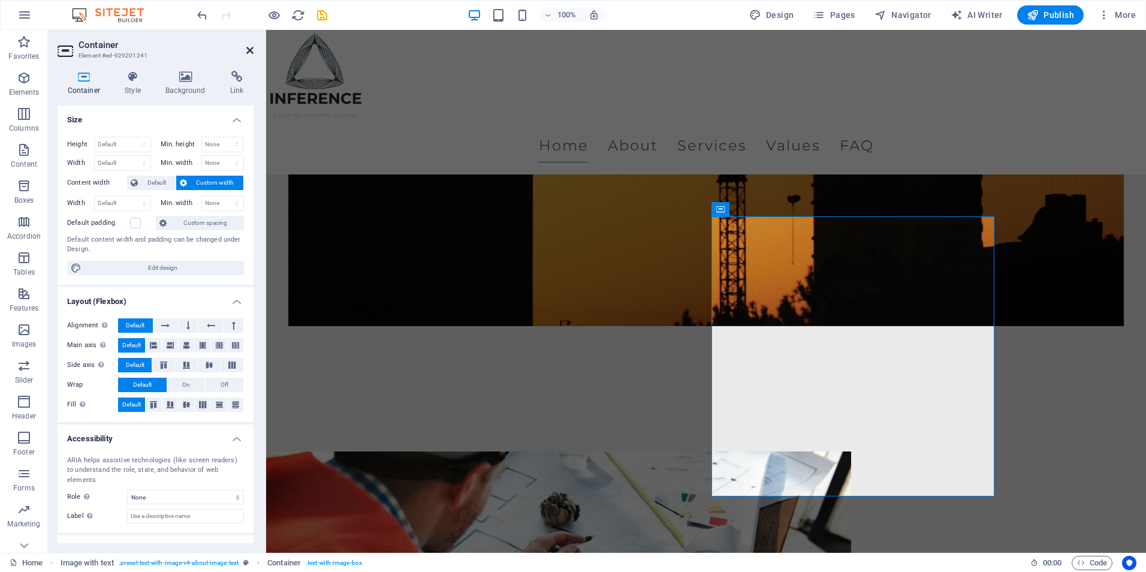
click at [253, 50] on icon at bounding box center [249, 51] width 7 height 10
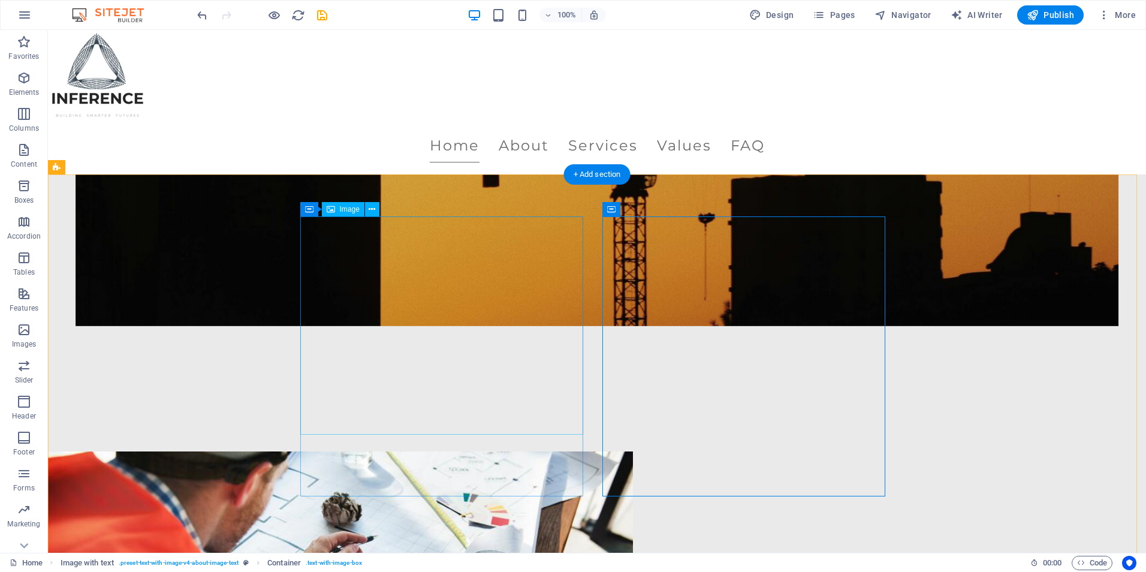
select select "px"
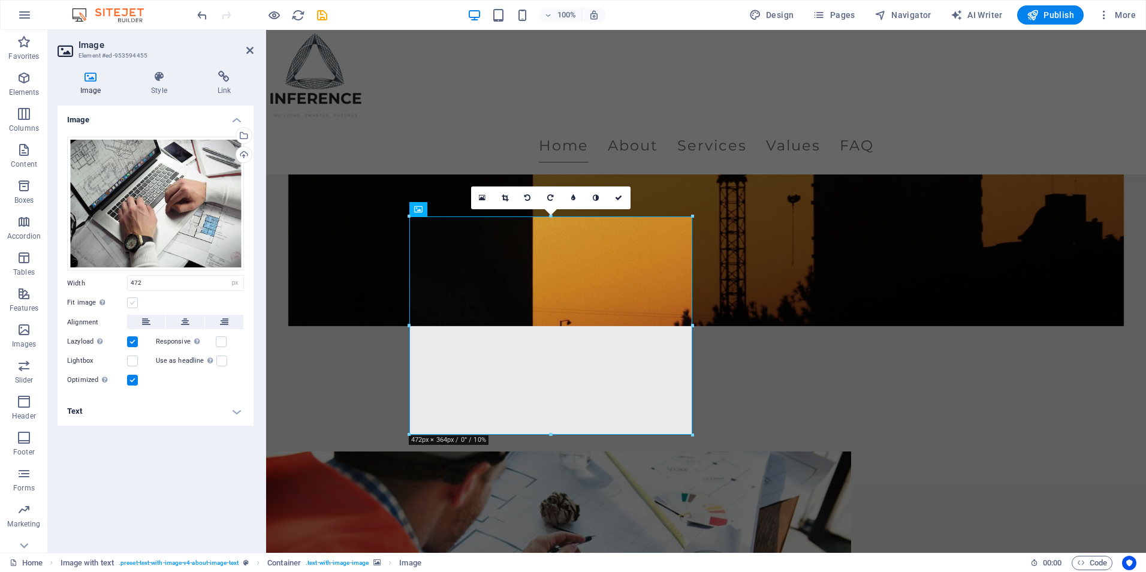
click at [132, 301] on label at bounding box center [132, 302] width 11 height 11
click at [0, 0] on input "Fit image Automatically fit image to a fixed width and height" at bounding box center [0, 0] width 0 height 0
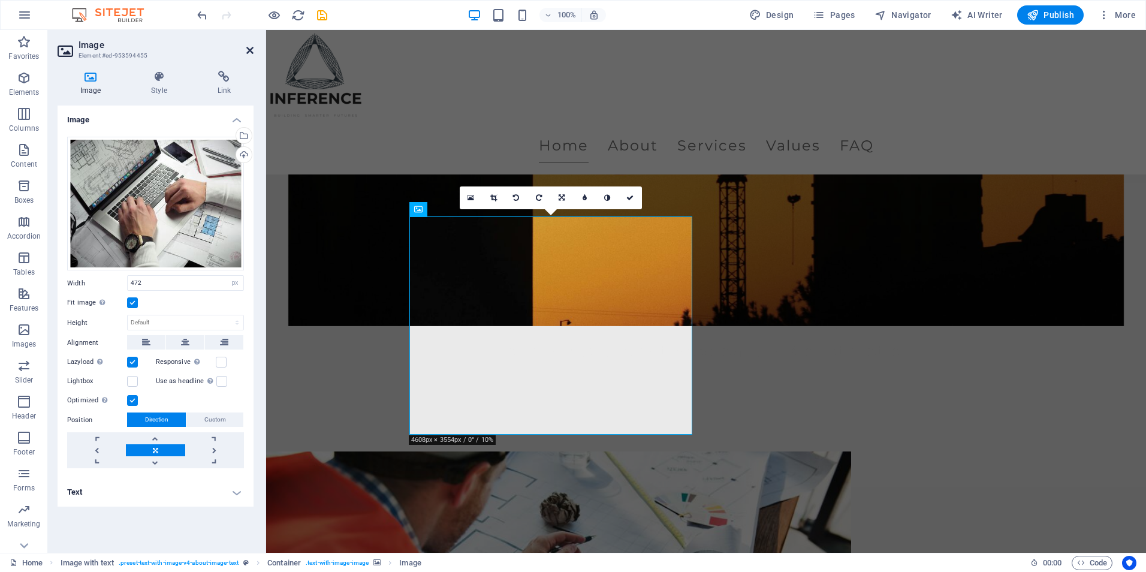
click at [248, 53] on icon at bounding box center [249, 51] width 7 height 10
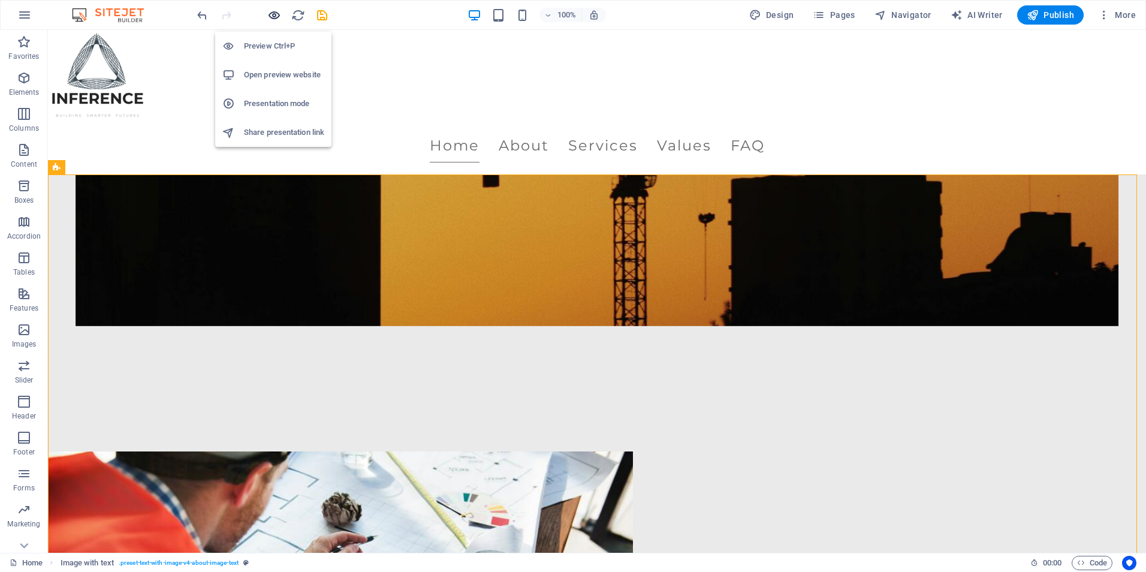
click at [277, 18] on icon "button" at bounding box center [274, 15] width 14 height 14
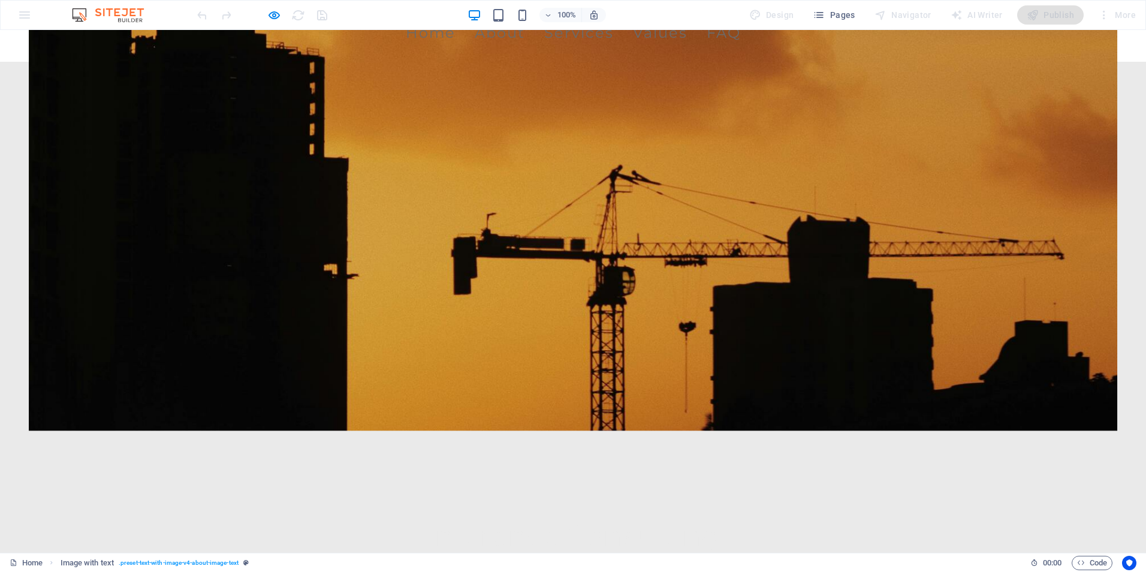
scroll to position [0, 0]
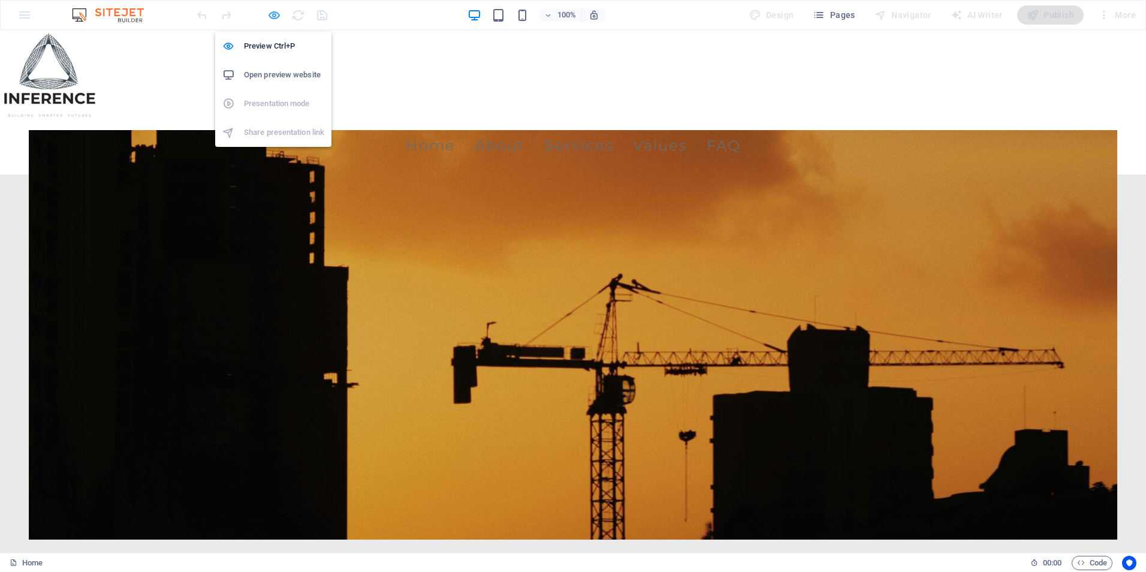
click at [269, 20] on icon "button" at bounding box center [274, 15] width 14 height 14
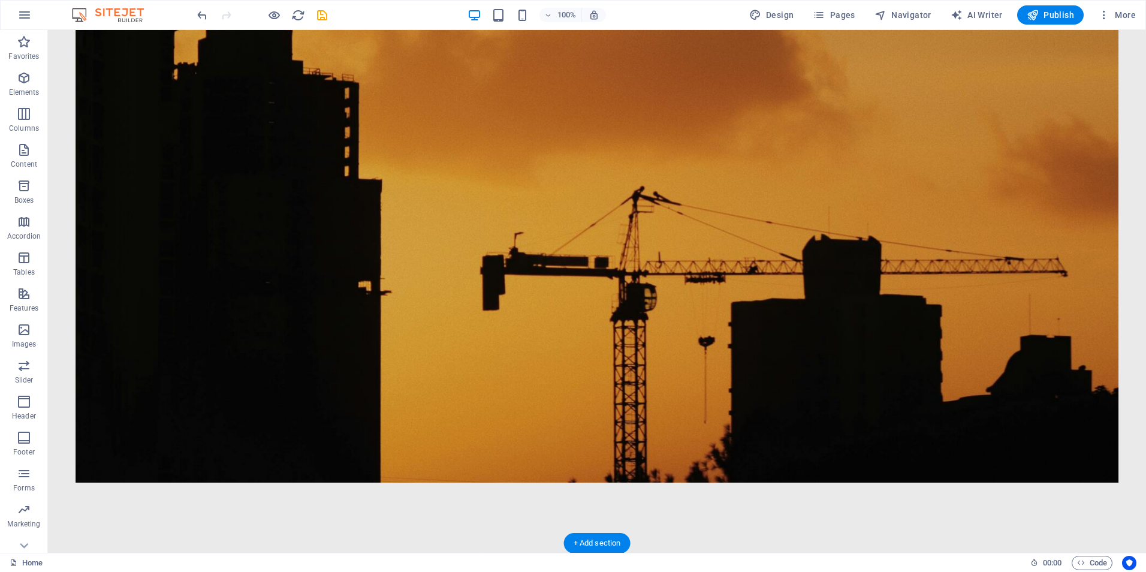
scroll to position [240, 0]
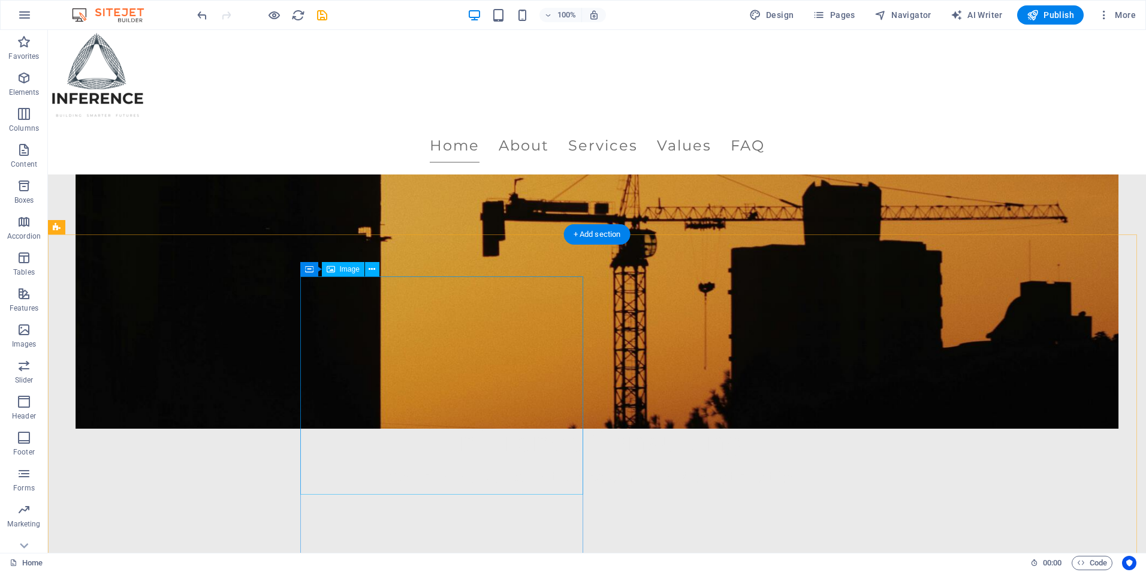
select select "px"
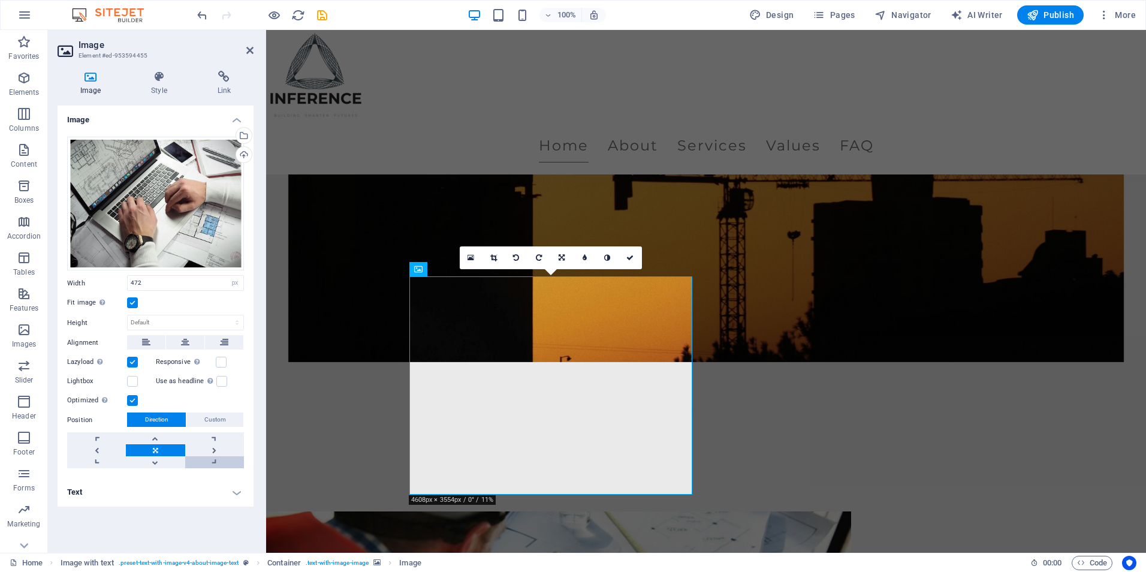
click at [201, 461] on link at bounding box center [214, 462] width 59 height 12
click at [180, 454] on link at bounding box center [155, 450] width 59 height 12
click at [212, 416] on span "Custom" at bounding box center [215, 419] width 22 height 14
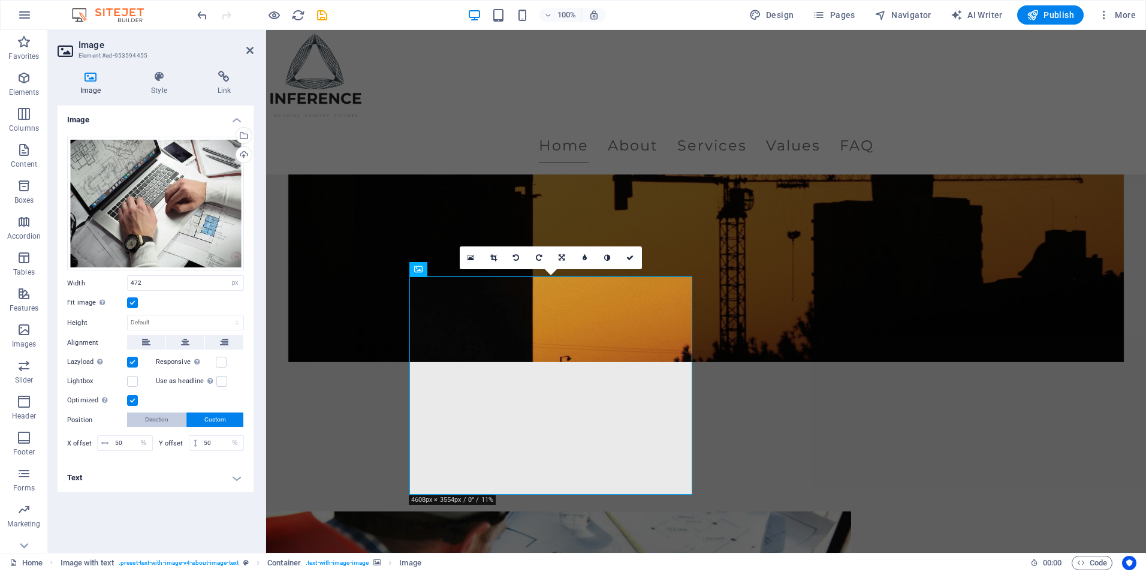
click at [176, 419] on button "Direction" at bounding box center [156, 419] width 59 height 14
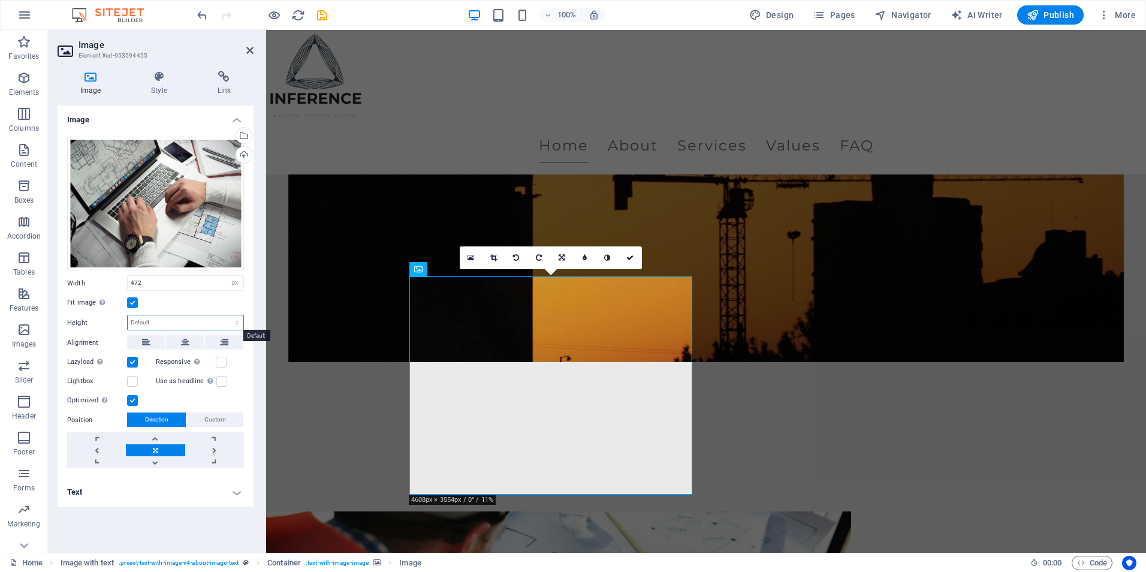
click at [155, 328] on select "Default auto px" at bounding box center [186, 322] width 116 height 14
click at [166, 323] on select "Default auto px" at bounding box center [186, 322] width 116 height 14
click at [126, 299] on label "Fit image Automatically fit image to a fixed width and height" at bounding box center [97, 302] width 60 height 14
click at [0, 0] on input "Fit image Automatically fit image to a fixed width and height" at bounding box center [0, 0] width 0 height 0
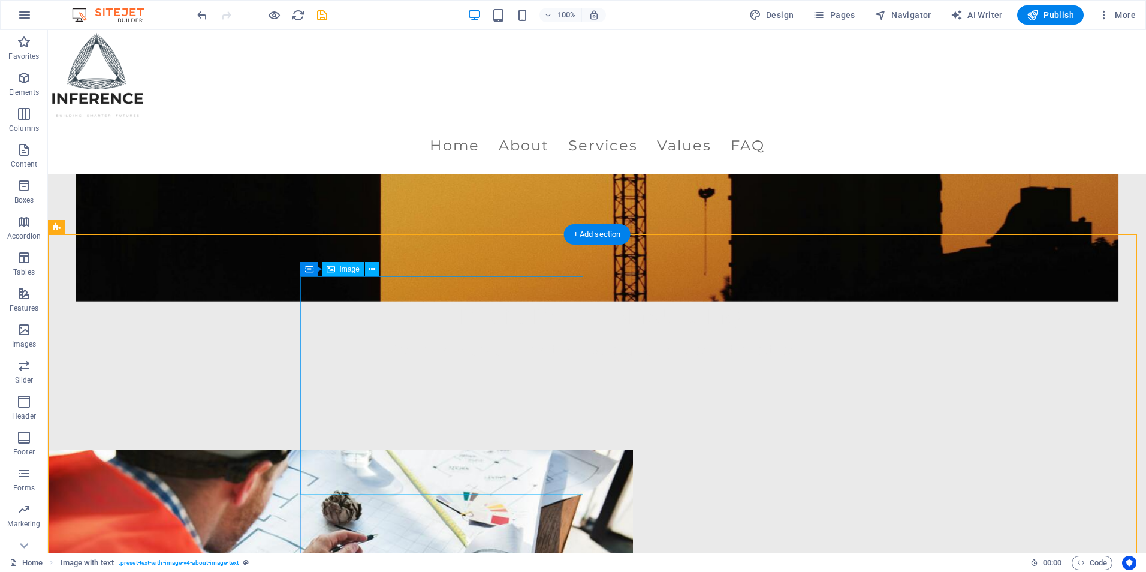
scroll to position [360, 0]
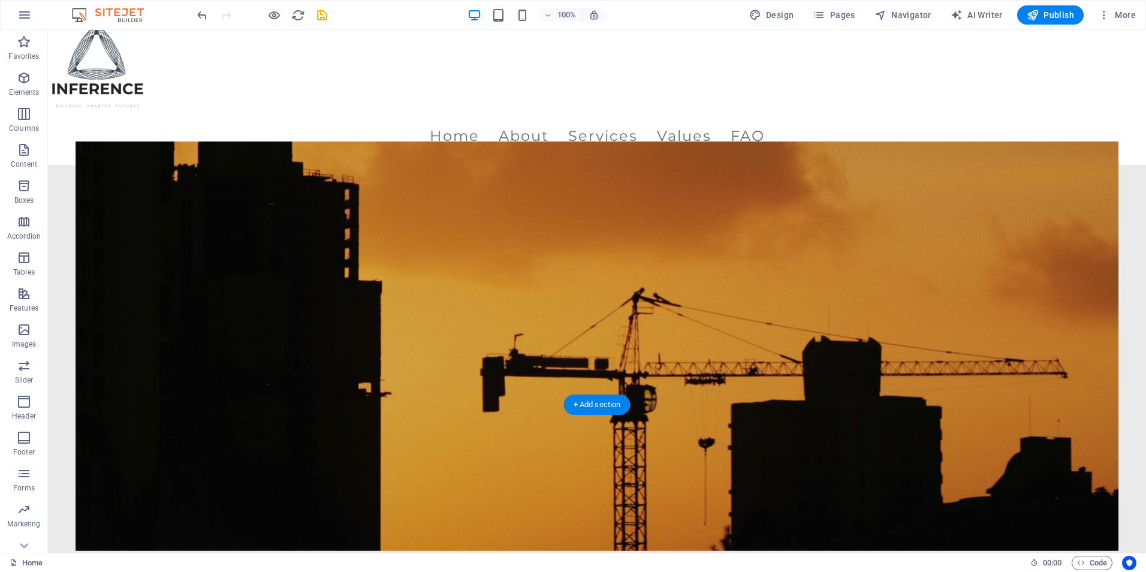
scroll to position [0, 0]
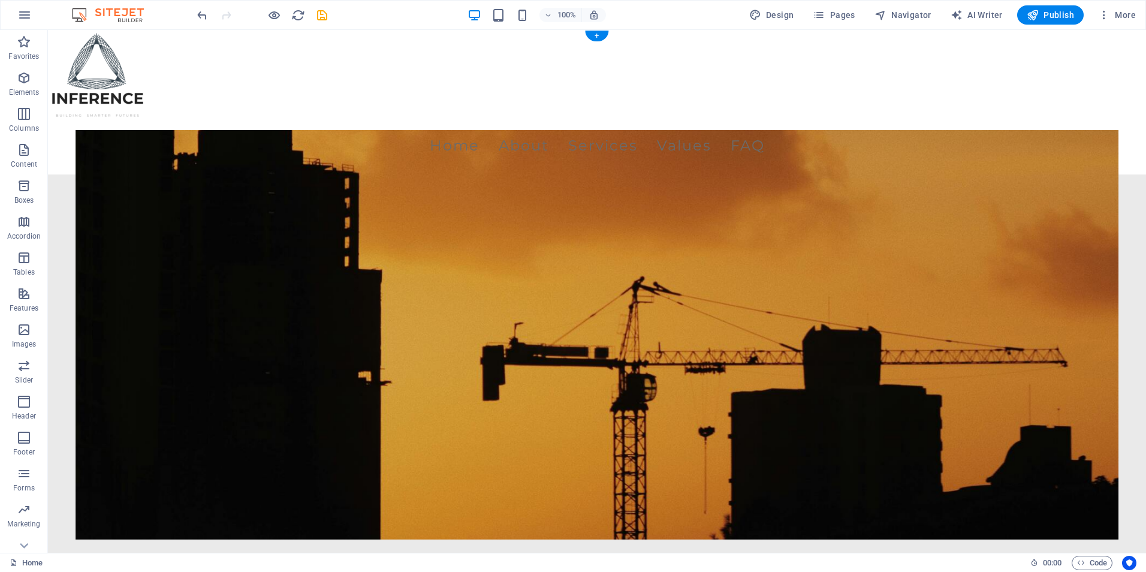
click at [313, 264] on figure at bounding box center [597, 334] width 1043 height 409
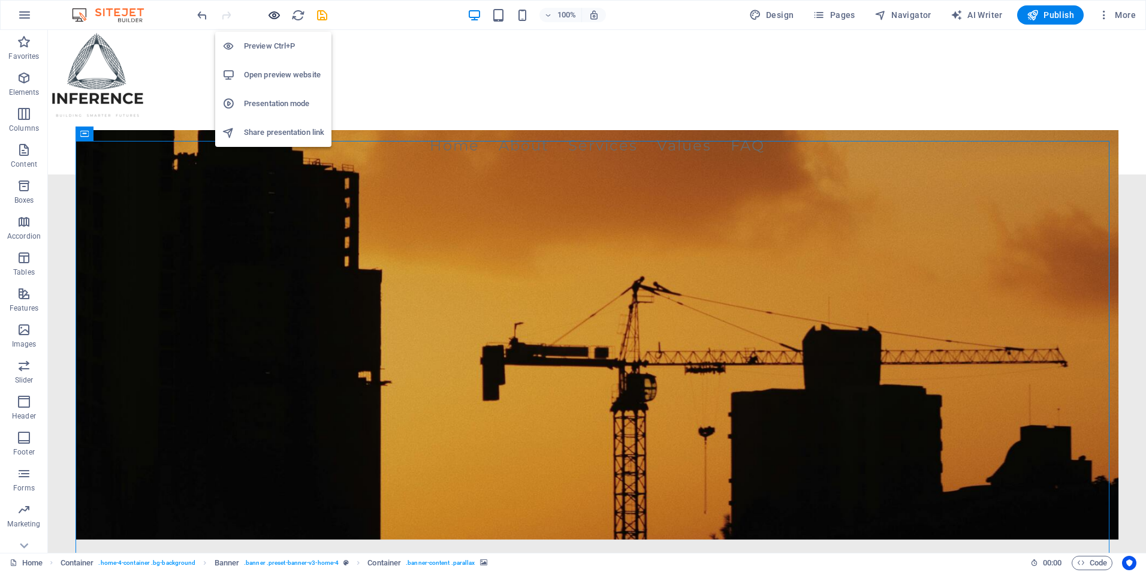
click at [271, 11] on icon "button" at bounding box center [274, 15] width 14 height 14
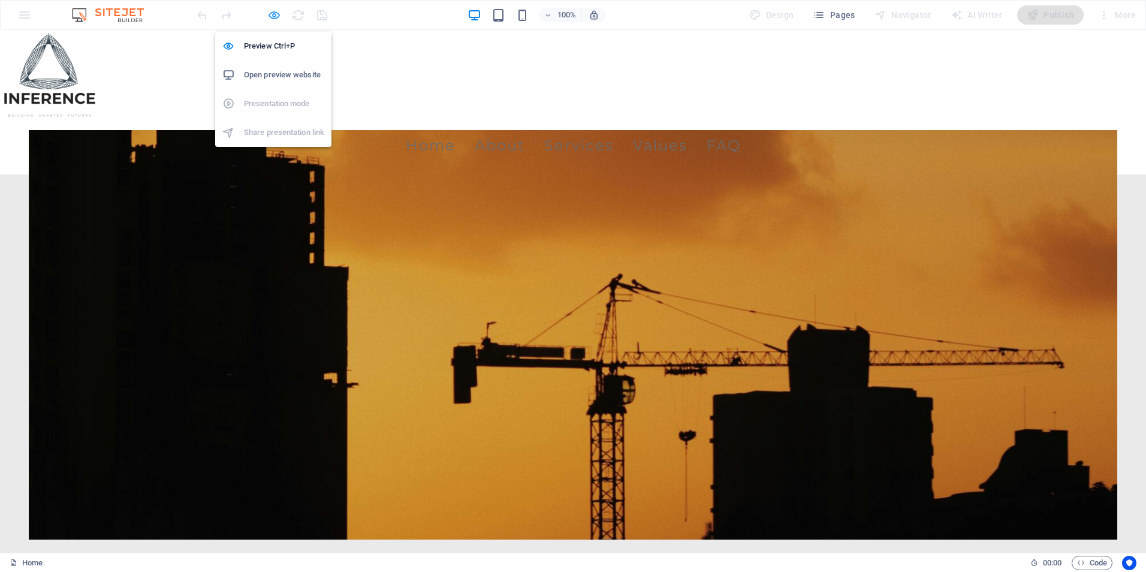
click at [268, 19] on icon "button" at bounding box center [274, 15] width 14 height 14
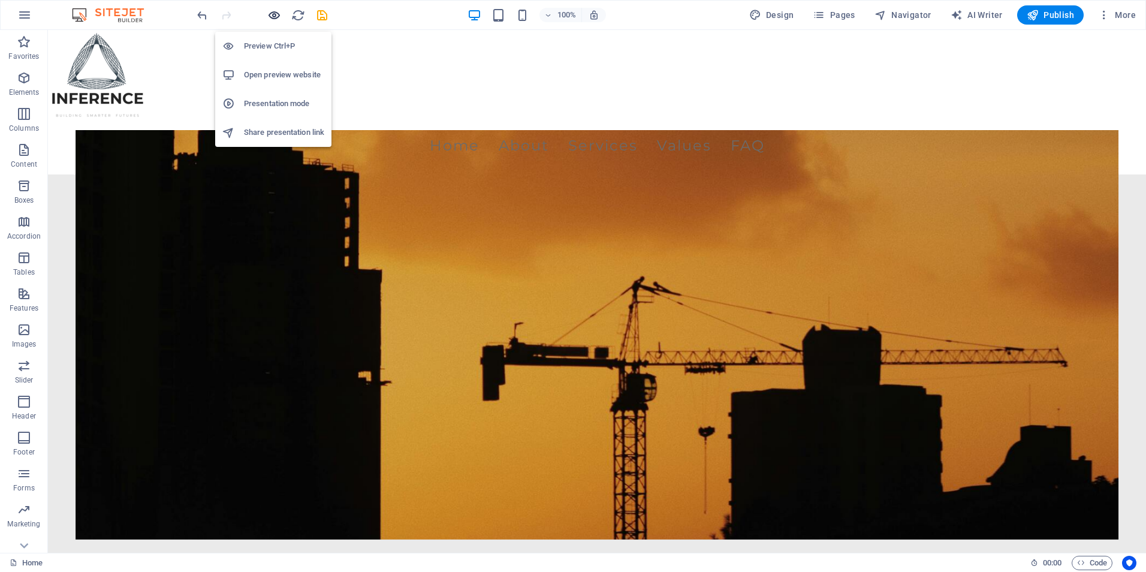
click at [267, 19] on icon "button" at bounding box center [274, 15] width 14 height 14
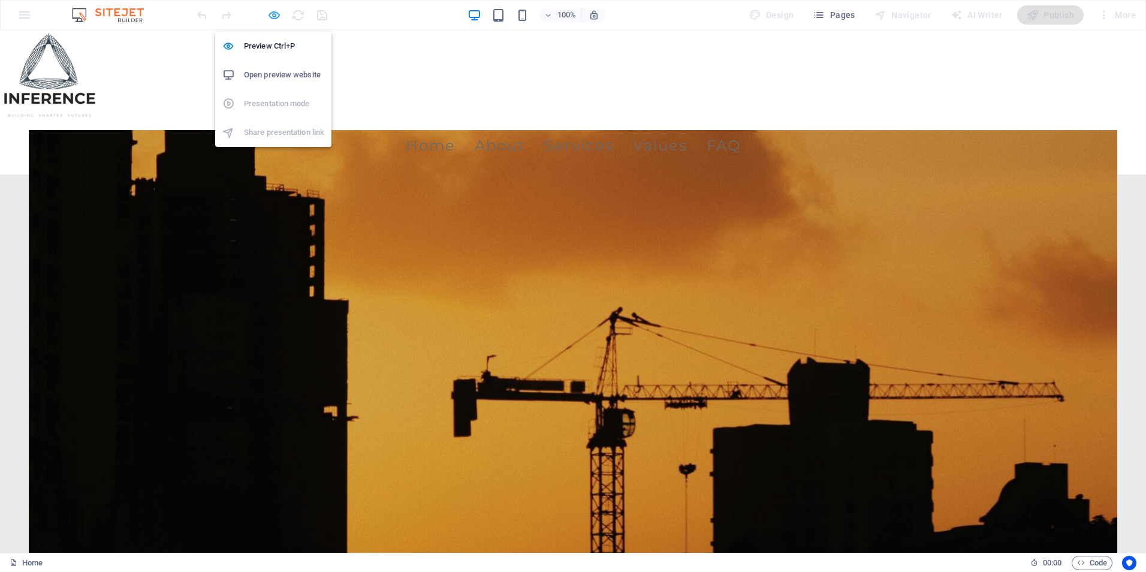
click at [268, 14] on icon "button" at bounding box center [274, 15] width 14 height 14
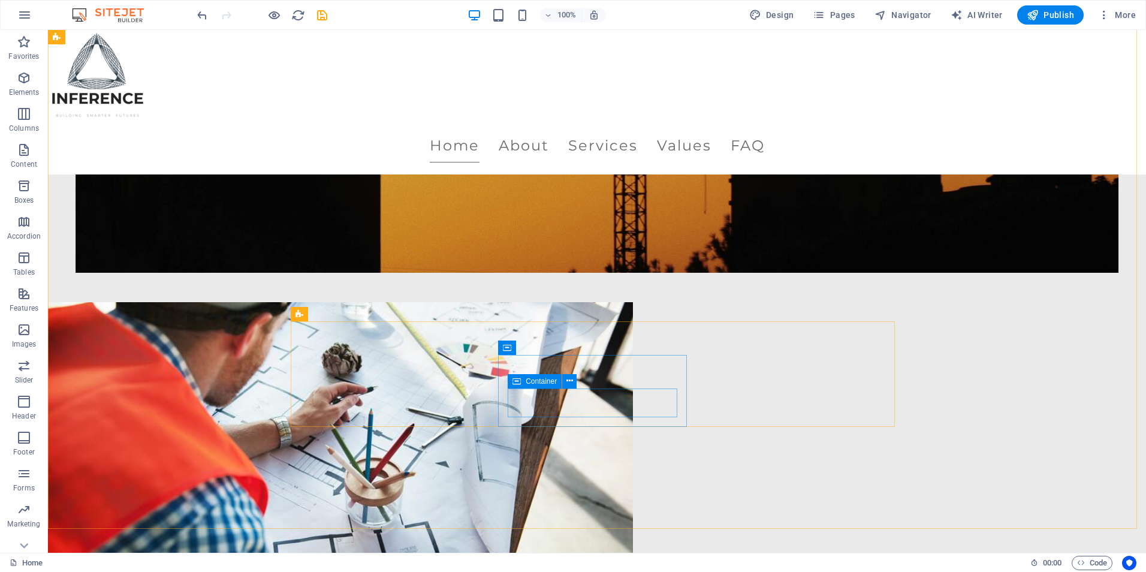
scroll to position [539, 0]
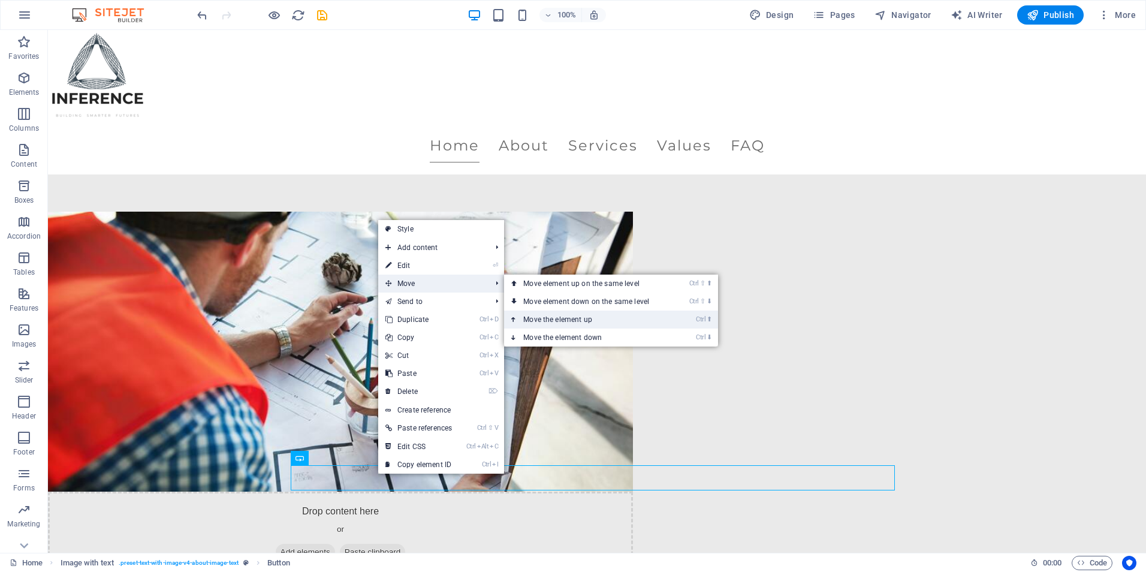
click at [551, 313] on link "Ctrl ⬆ Move the element up" at bounding box center [588, 319] width 169 height 18
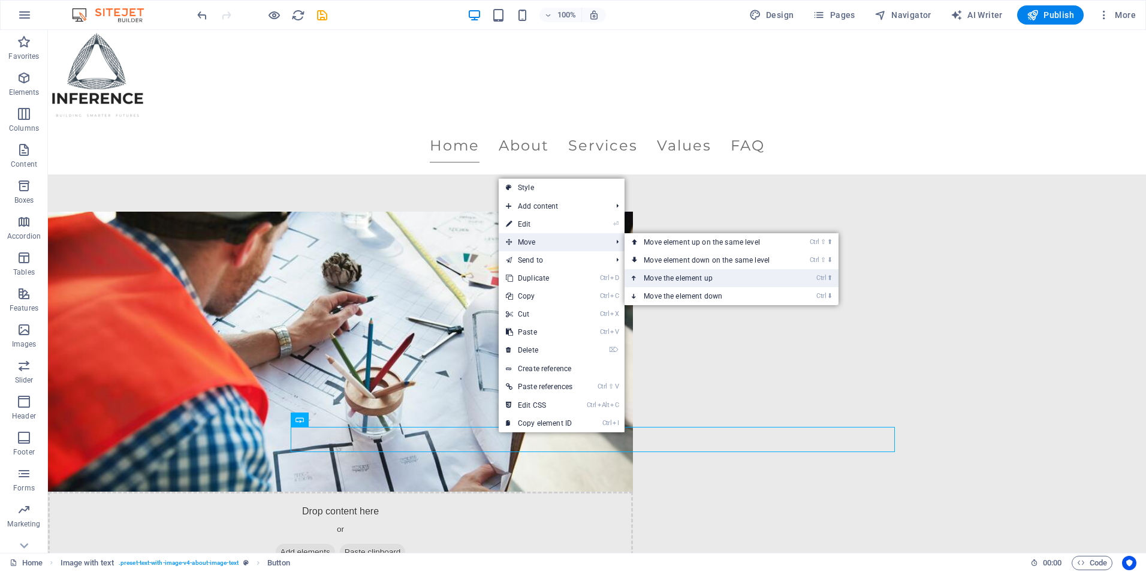
click at [665, 274] on link "Ctrl ⬆ Move the element up" at bounding box center [708, 278] width 169 height 18
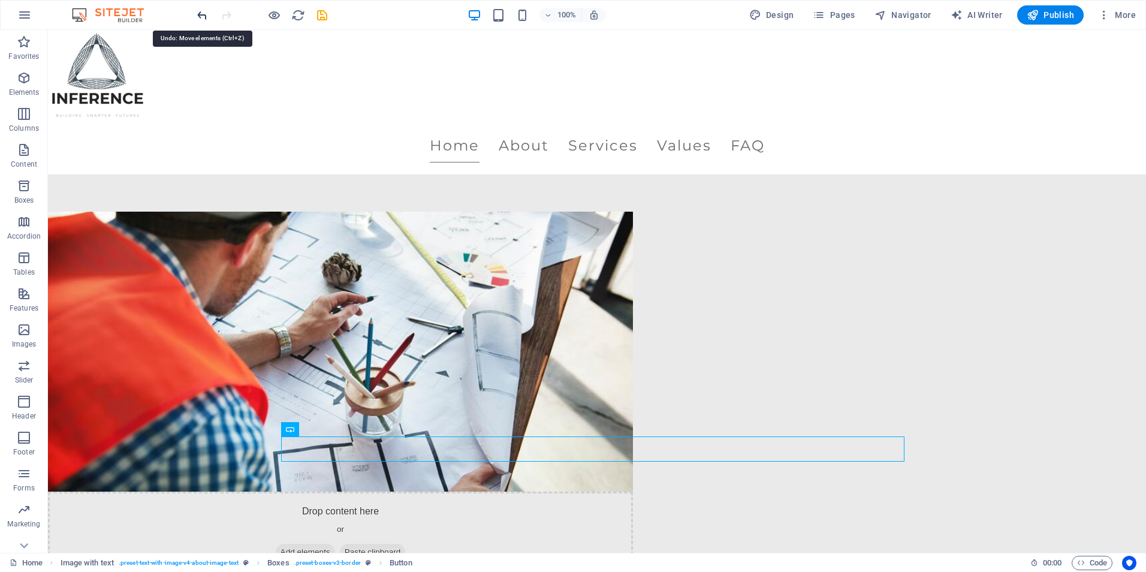
click at [201, 16] on icon "undo" at bounding box center [202, 15] width 14 height 14
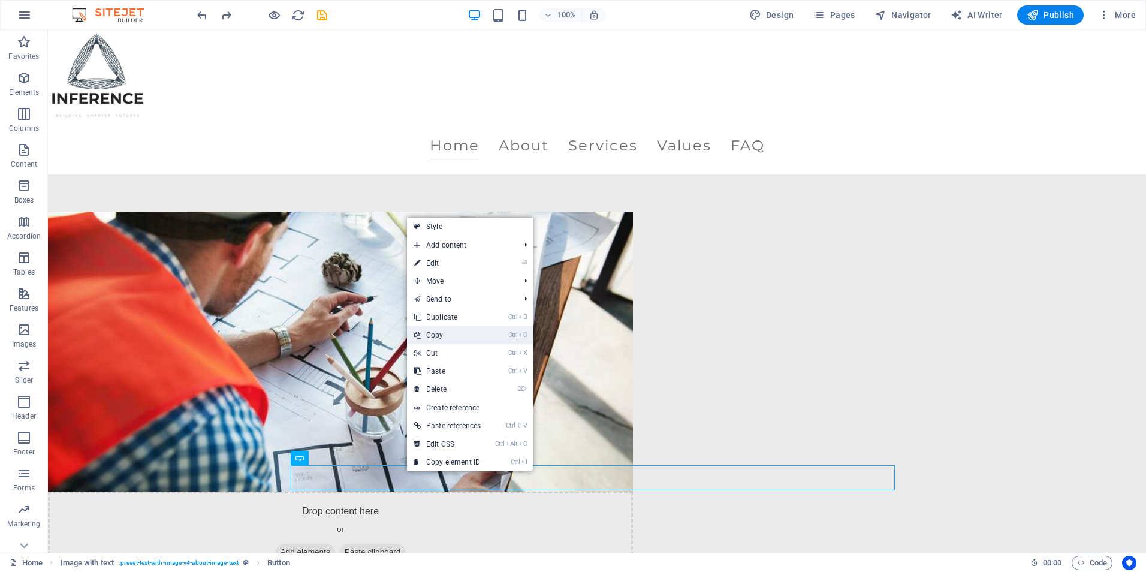
click at [445, 336] on link "Ctrl C Copy" at bounding box center [447, 335] width 81 height 18
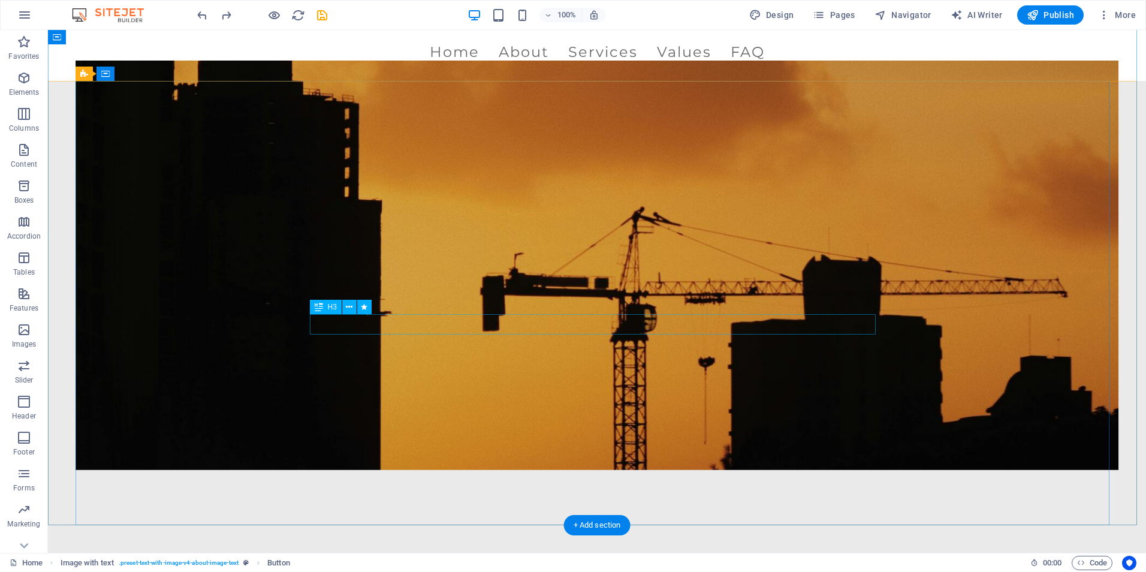
scroll to position [60, 0]
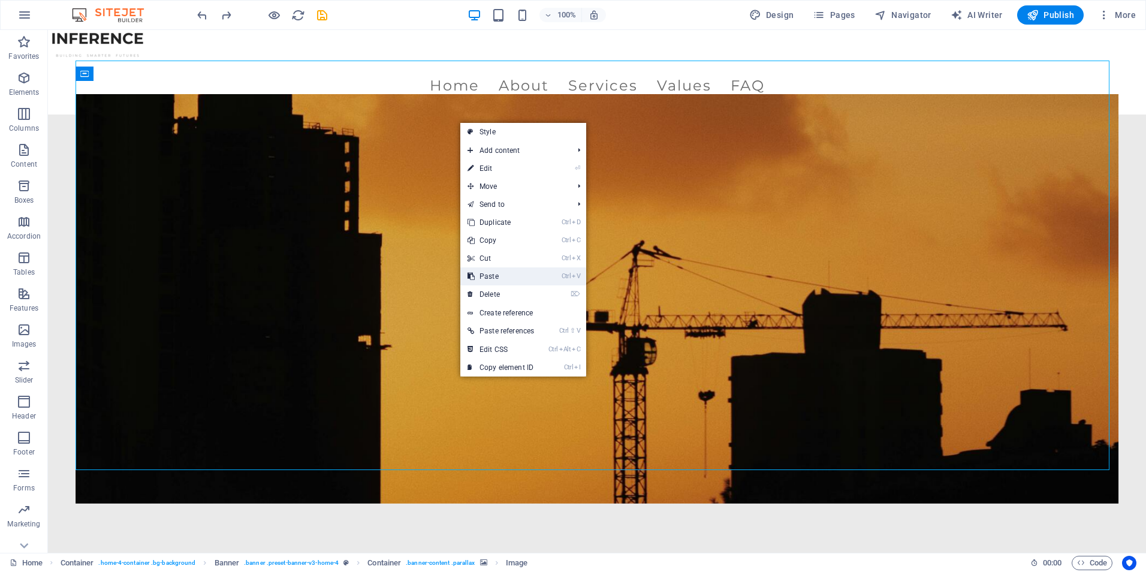
click at [488, 271] on link "Ctrl V Paste" at bounding box center [500, 276] width 81 height 18
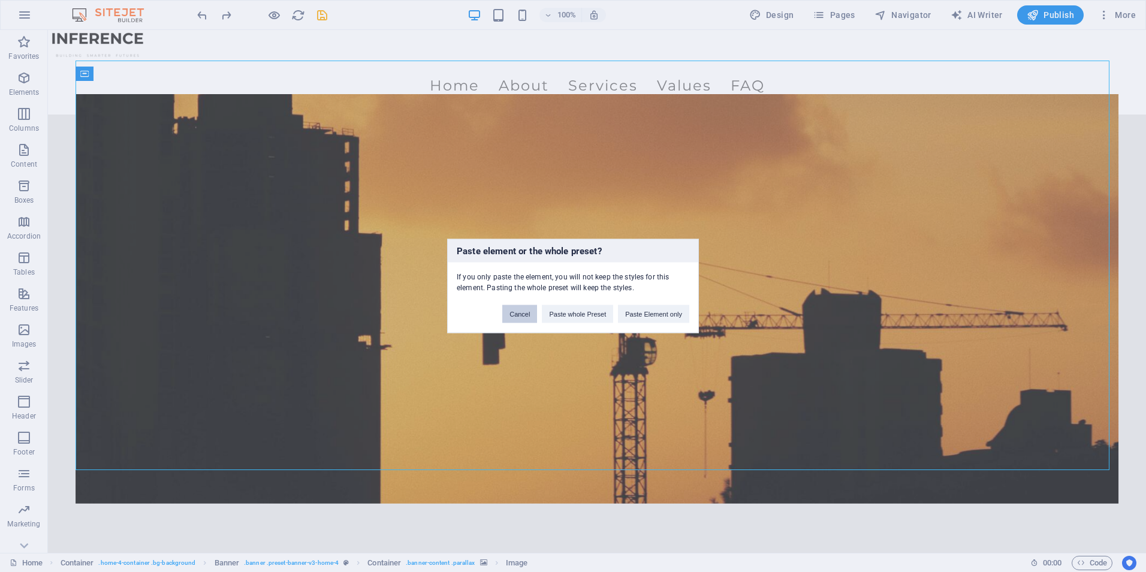
click at [515, 311] on button "Cancel" at bounding box center [519, 314] width 35 height 18
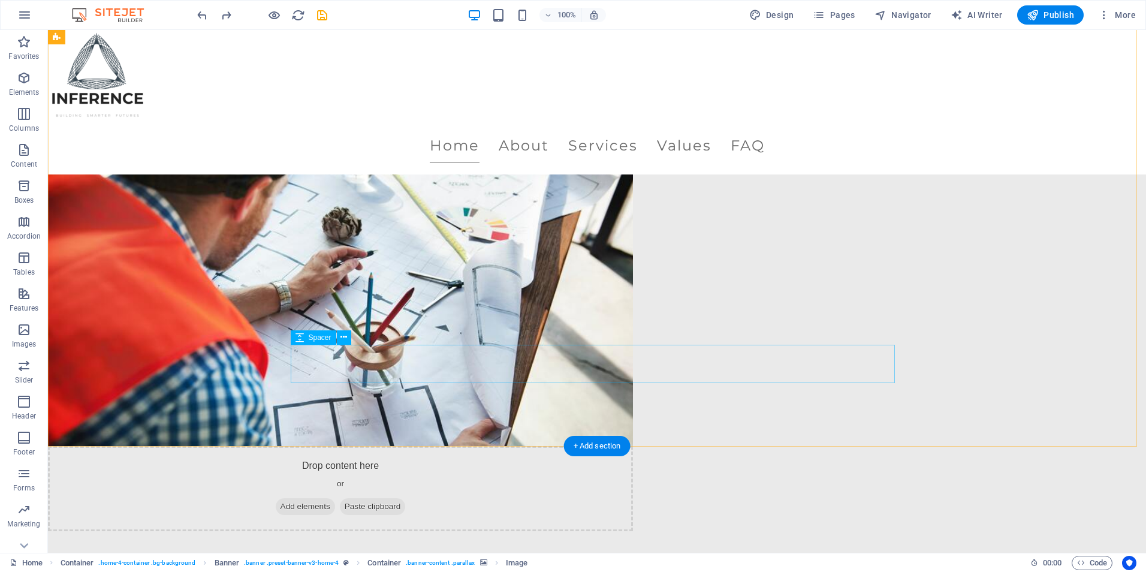
scroll to position [659, 0]
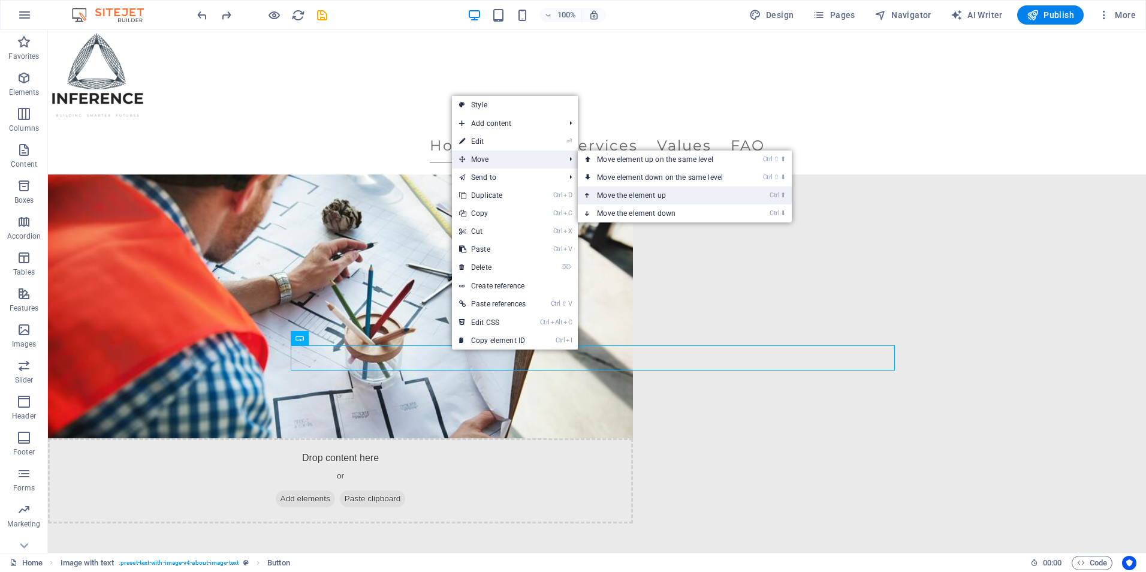
click at [634, 192] on link "Ctrl ⬆ Move the element up" at bounding box center [662, 195] width 169 height 18
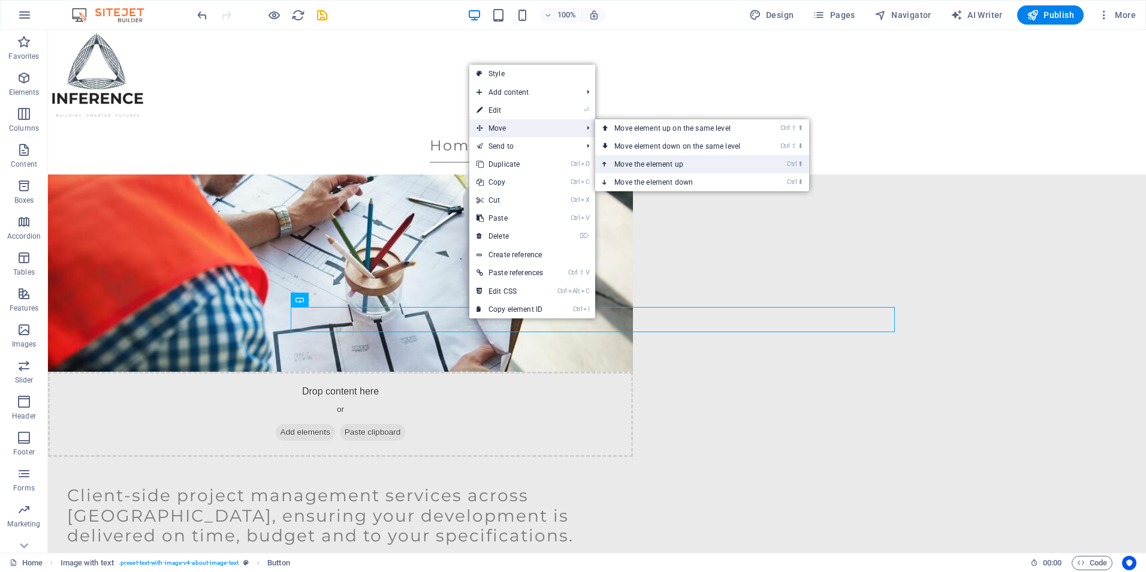
click at [643, 162] on link "Ctrl ⬆ Move the element up" at bounding box center [679, 164] width 169 height 18
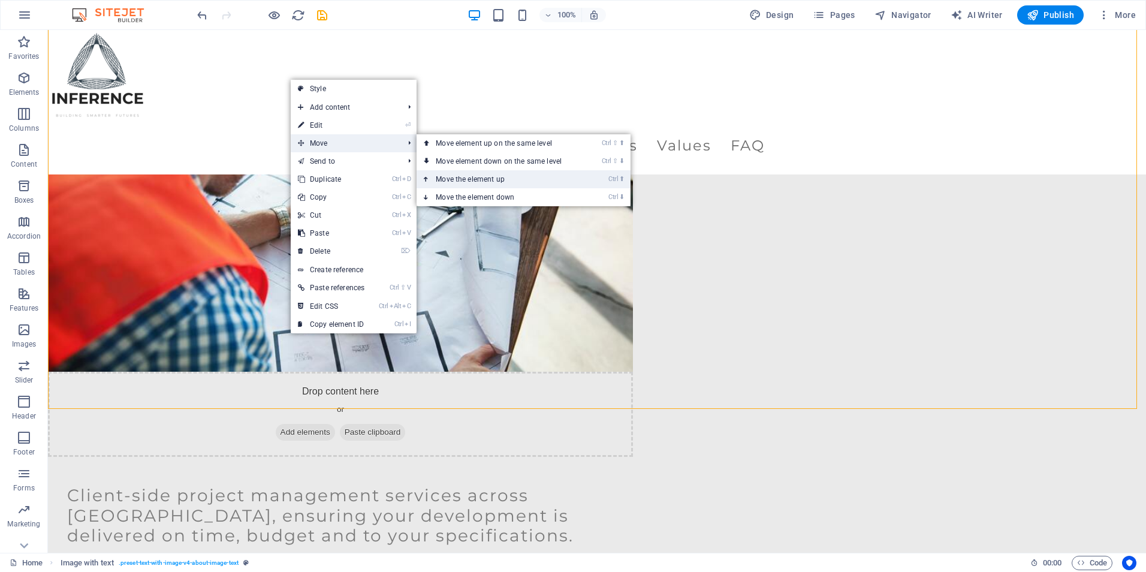
click at [484, 178] on link "Ctrl ⬆ Move the element up" at bounding box center [501, 179] width 169 height 18
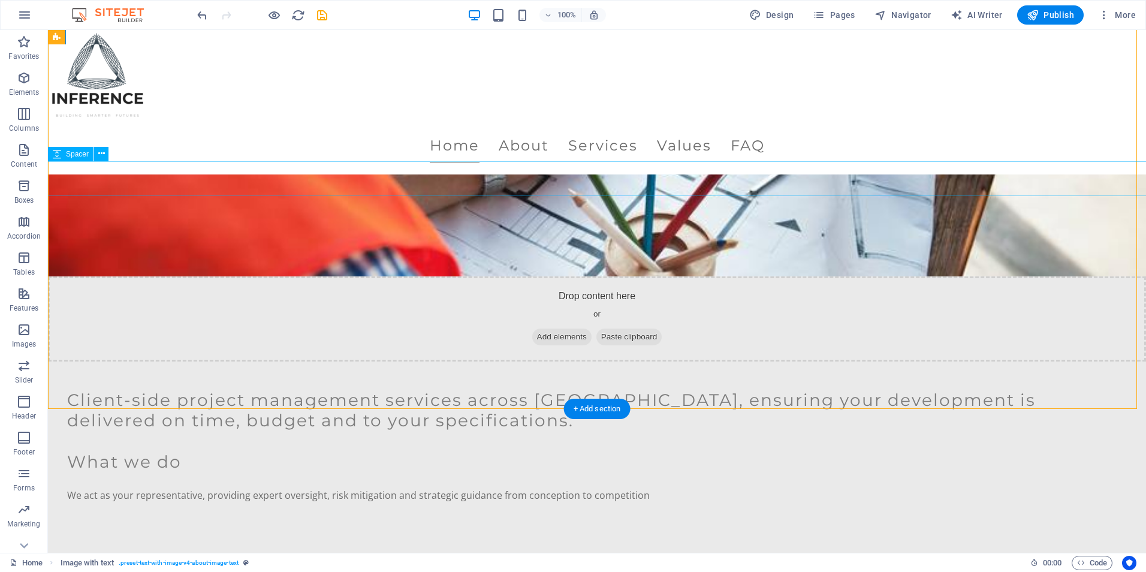
scroll to position [550, 0]
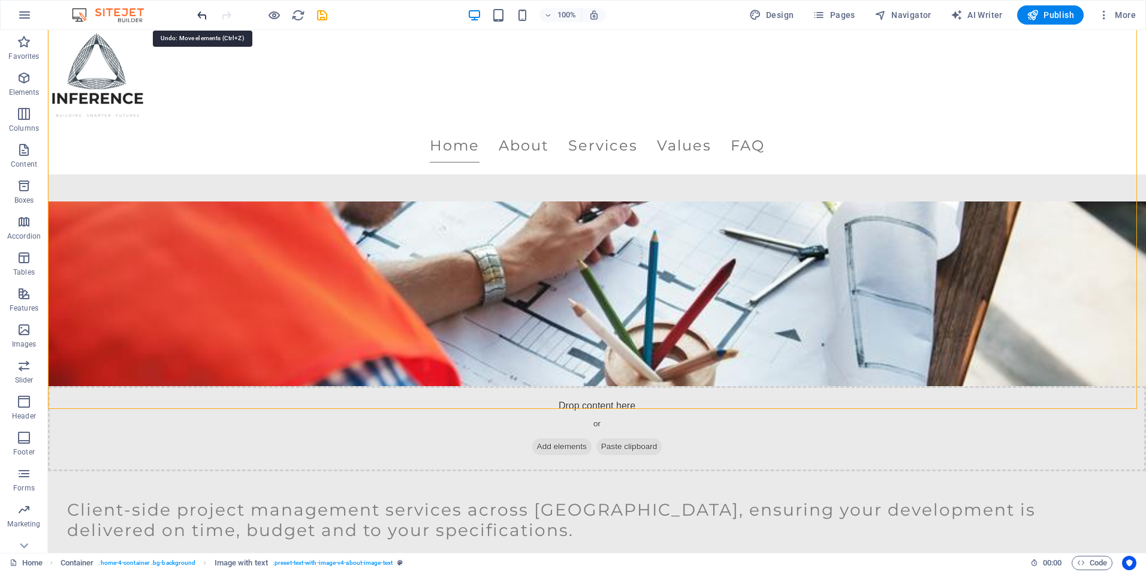
click at [202, 19] on icon "undo" at bounding box center [202, 15] width 14 height 14
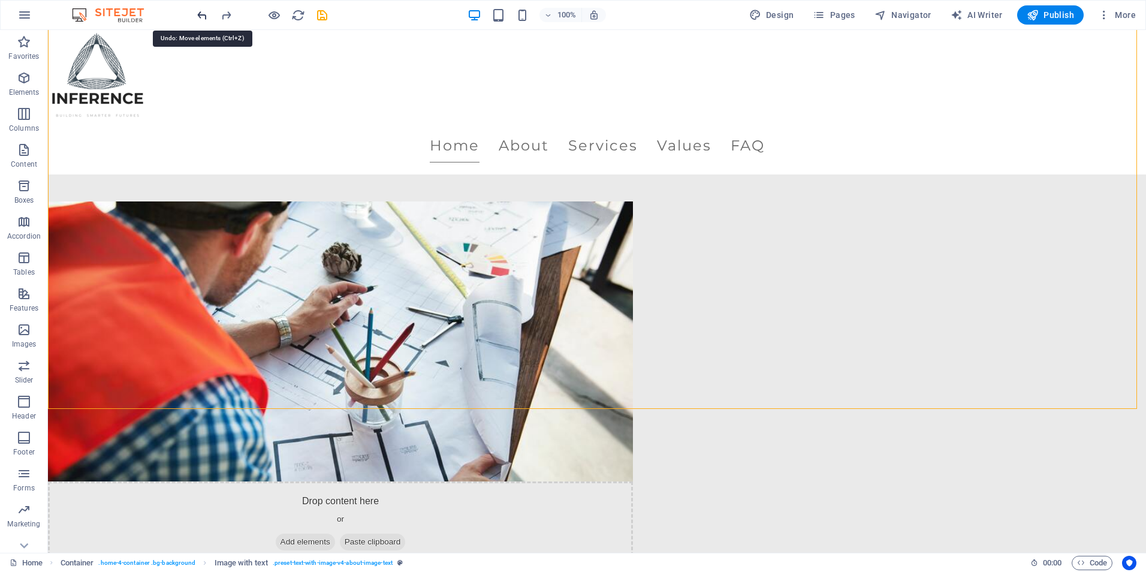
scroll to position [659, 0]
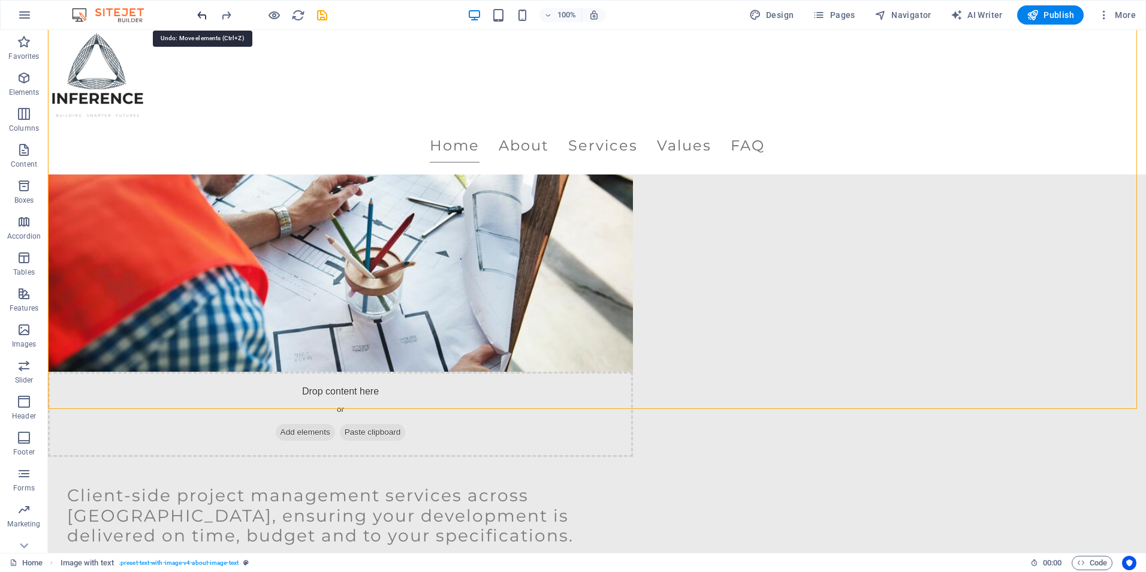
click at [202, 19] on icon "undo" at bounding box center [202, 15] width 14 height 14
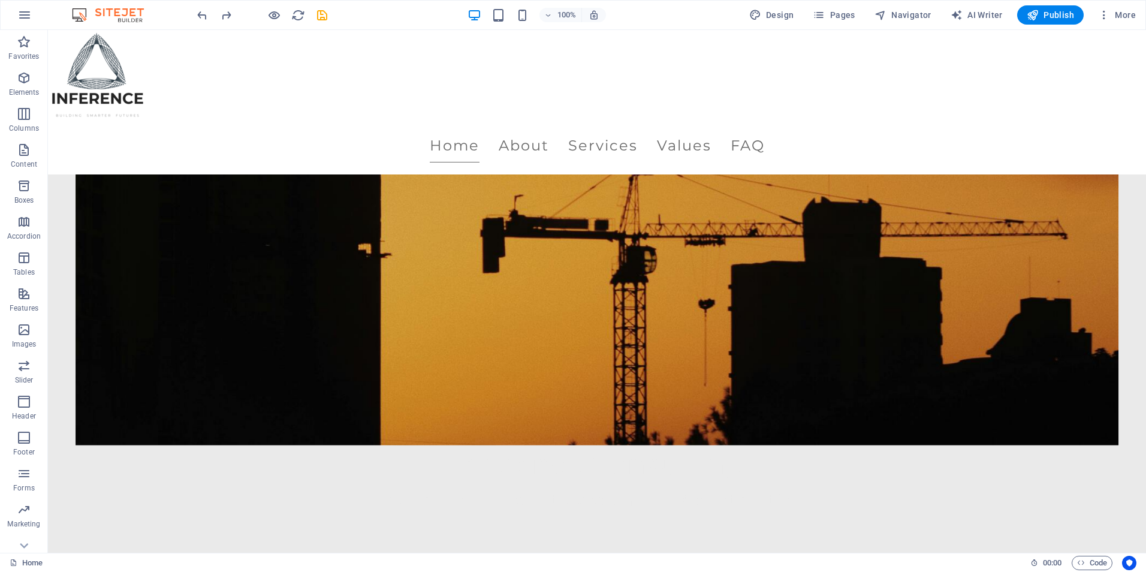
scroll to position [225, 0]
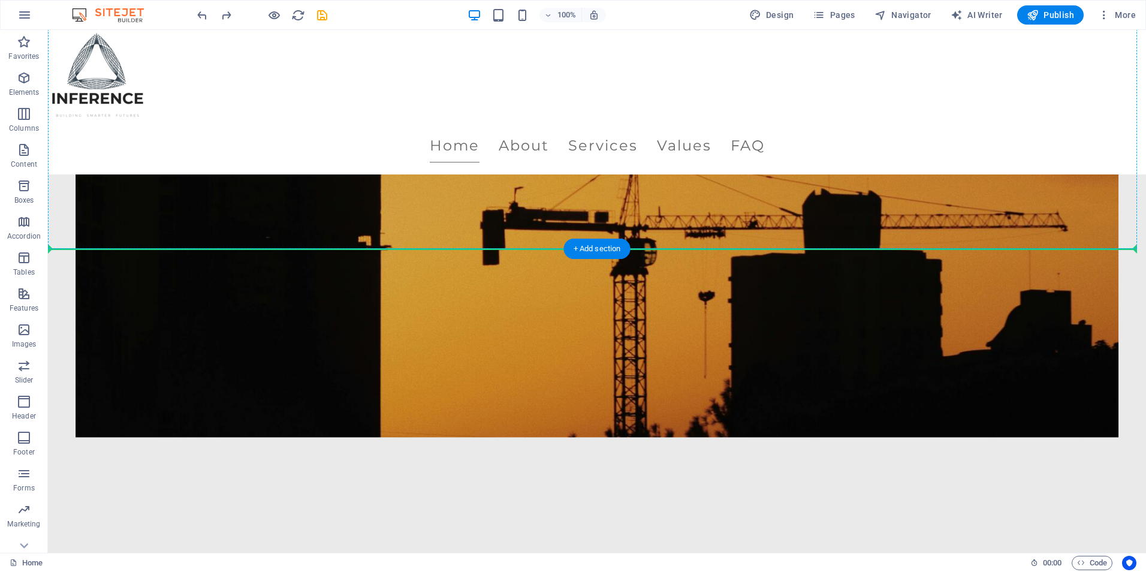
drag, startPoint x: 446, startPoint y: 358, endPoint x: 519, endPoint y: 200, distance: 173.5
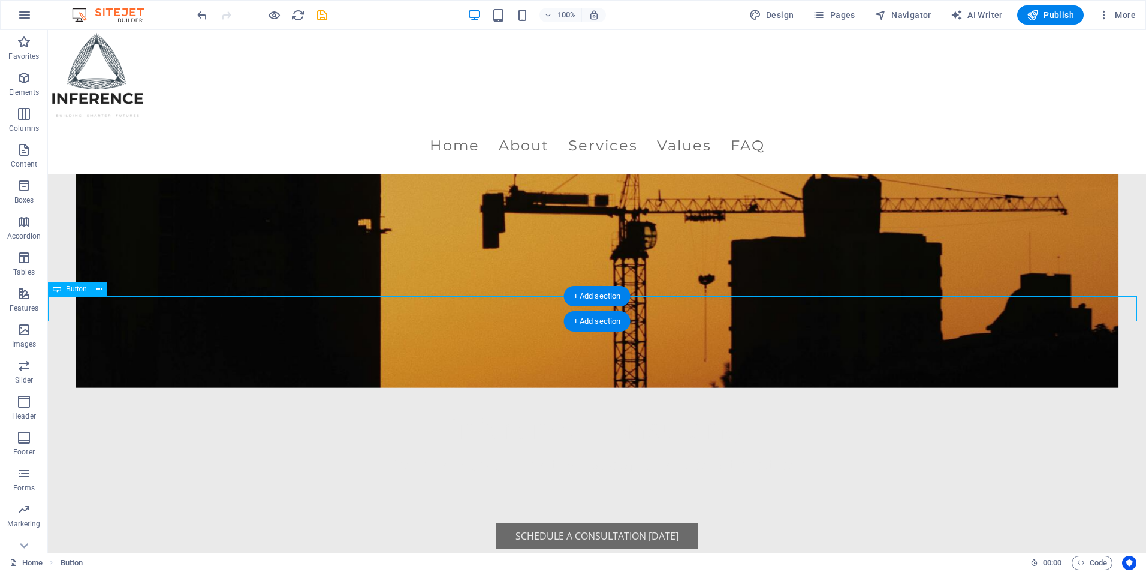
scroll to position [165, 0]
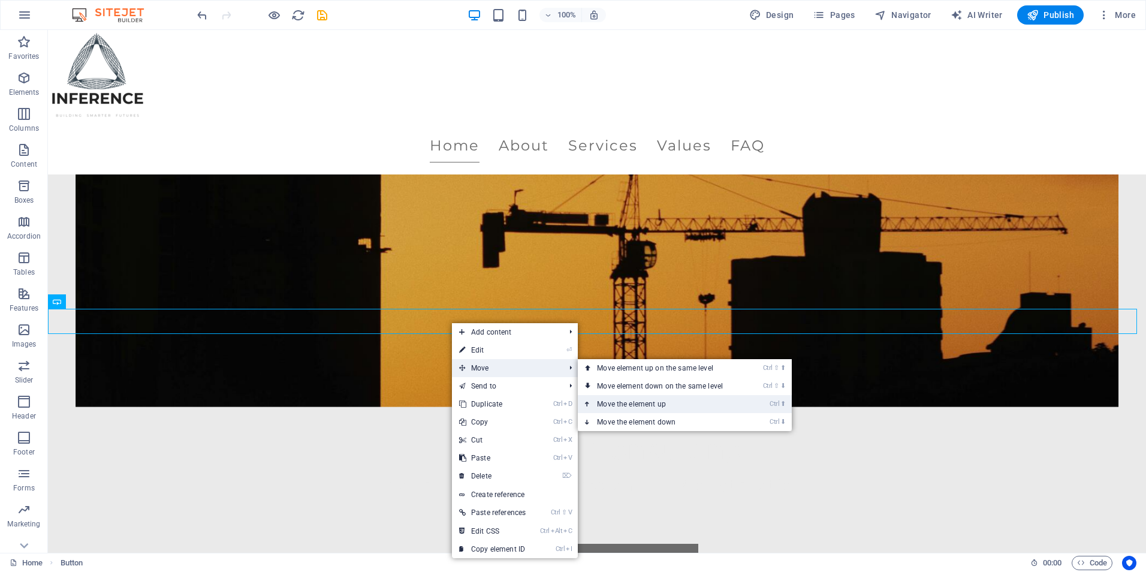
click at [620, 400] on link "Ctrl ⬆ Move the element up" at bounding box center [662, 404] width 169 height 18
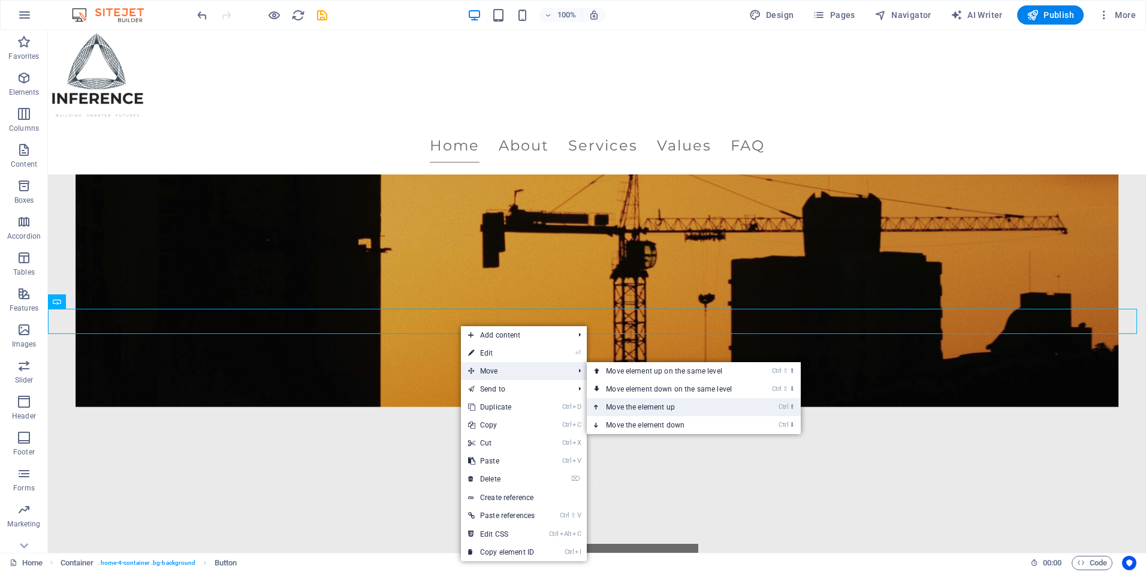
click at [636, 398] on link "Ctrl ⬆ Move the element up" at bounding box center [671, 407] width 169 height 18
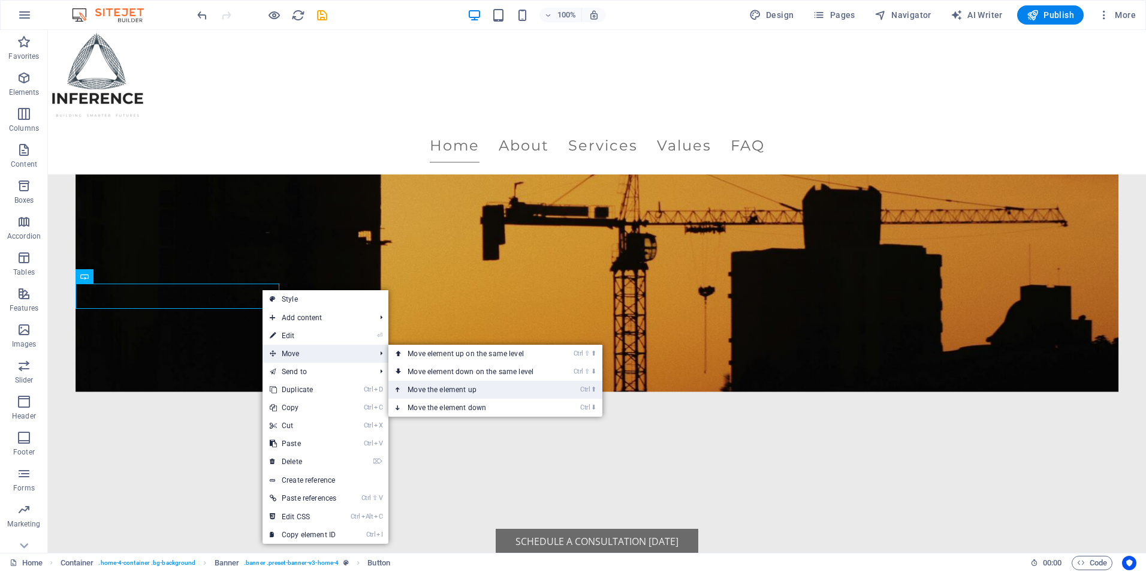
click at [424, 386] on link "Ctrl ⬆ Move the element up" at bounding box center [472, 390] width 169 height 18
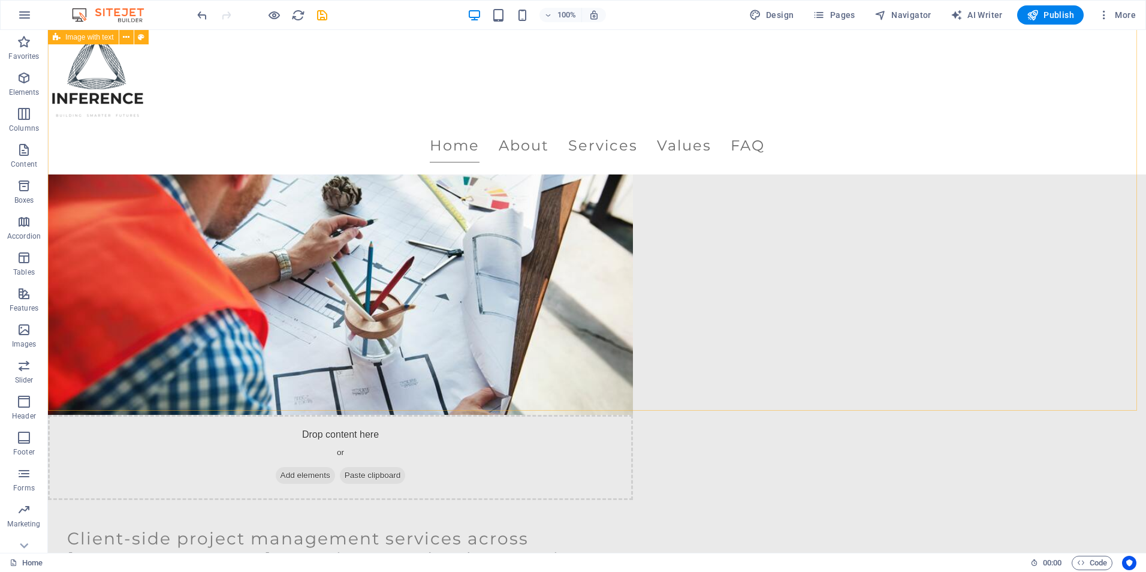
scroll to position [659, 0]
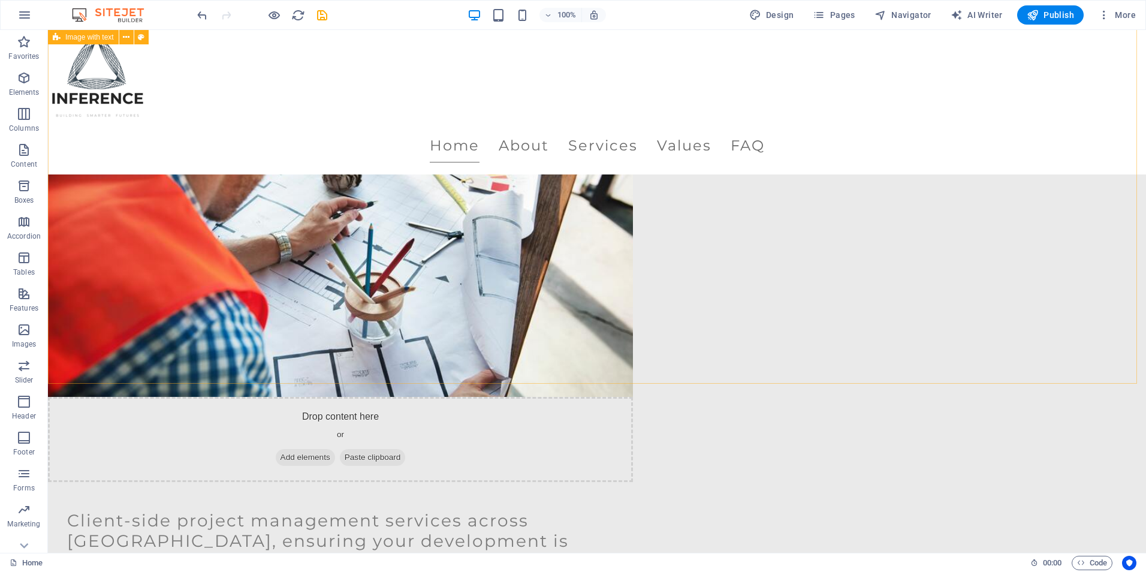
click at [362, 355] on div "Drop content here or Add elements Paste clipboard Client-side project managemen…" at bounding box center [597, 580] width 1098 height 1011
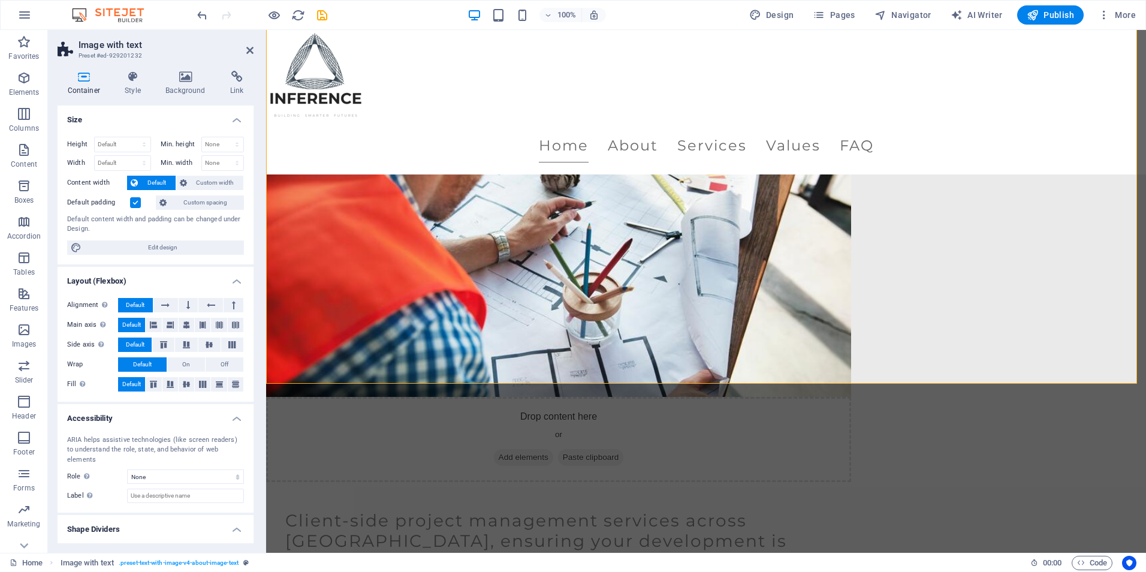
click at [255, 53] on aside "Image with text Preset #ed-929201232 Container Style Background Link Size Heigh…" at bounding box center [157, 291] width 218 height 523
click at [253, 52] on aside "Image with text Preset #ed-929201232 Container Style Background Link Size Heigh…" at bounding box center [157, 291] width 218 height 523
click at [248, 50] on icon at bounding box center [249, 51] width 7 height 10
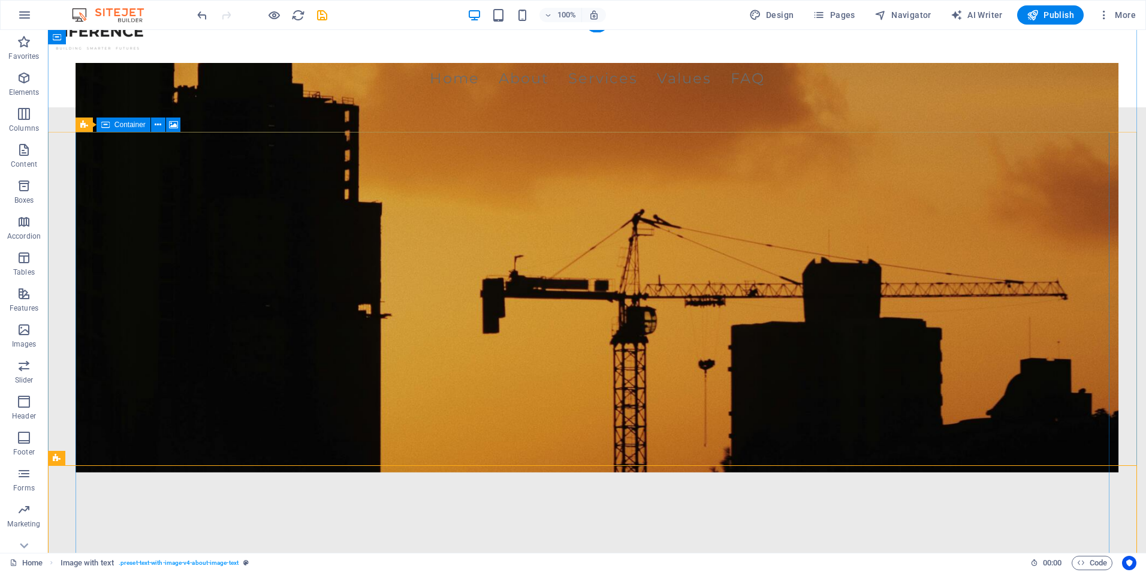
scroll to position [0, 0]
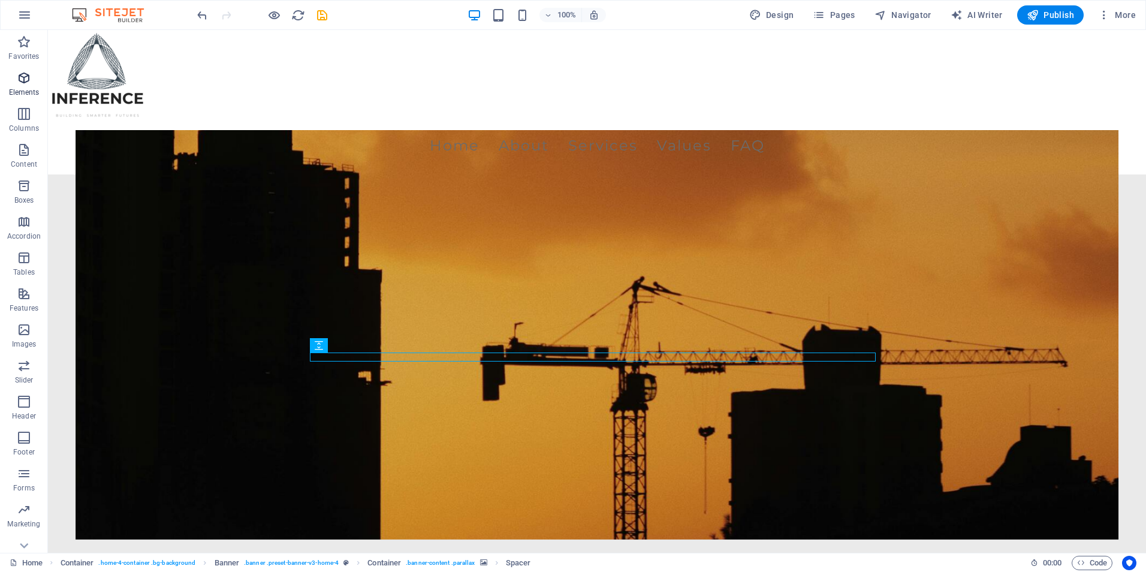
click at [27, 90] on p "Elements" at bounding box center [24, 92] width 31 height 10
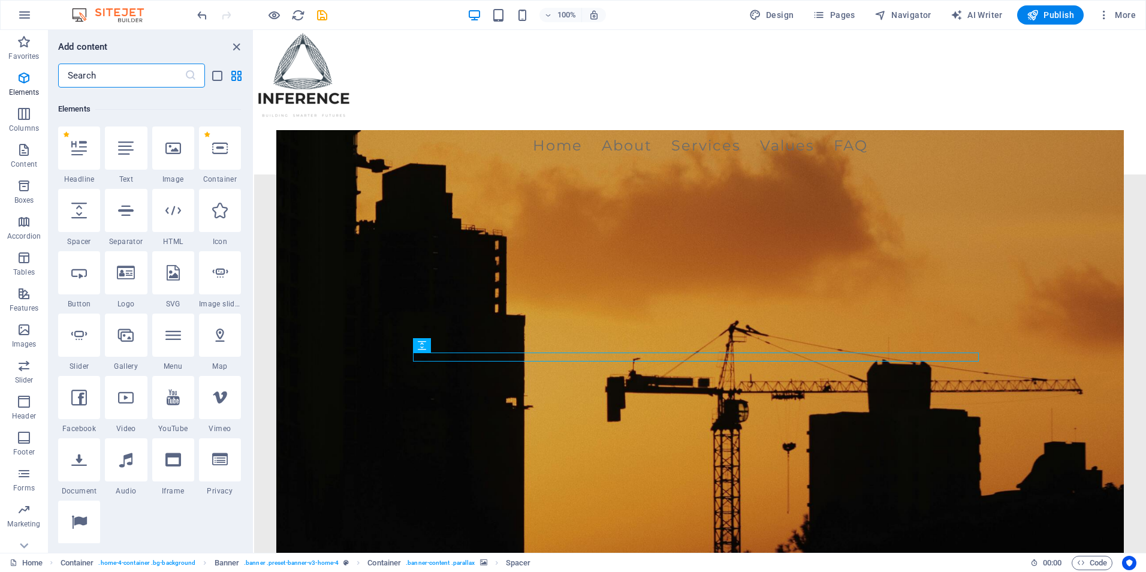
scroll to position [128, 0]
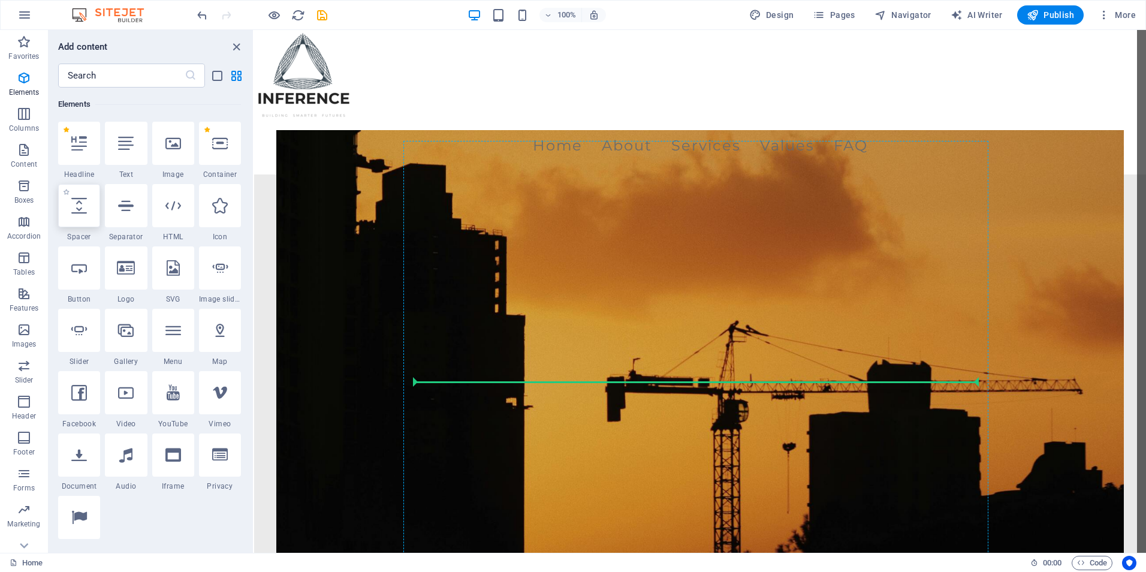
select select "px"
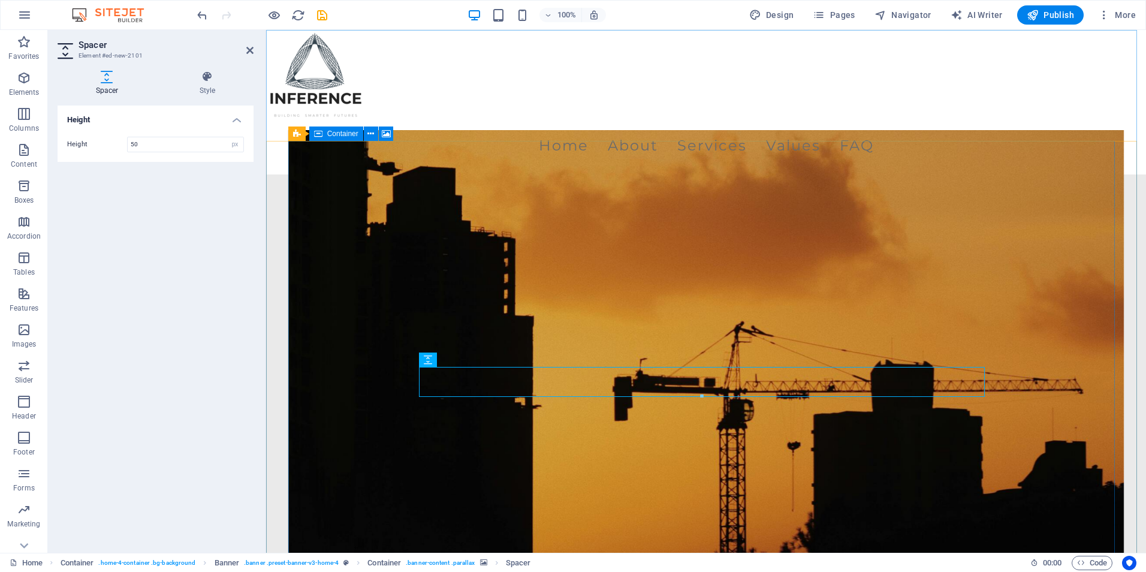
click at [457, 425] on figure at bounding box center [706, 368] width 836 height 476
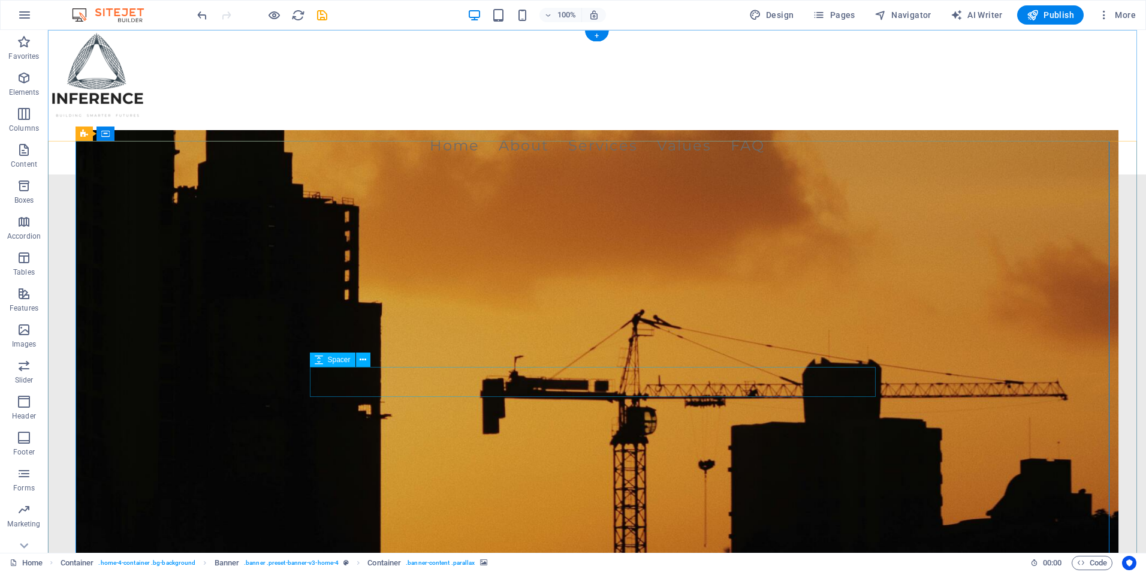
select select "px"
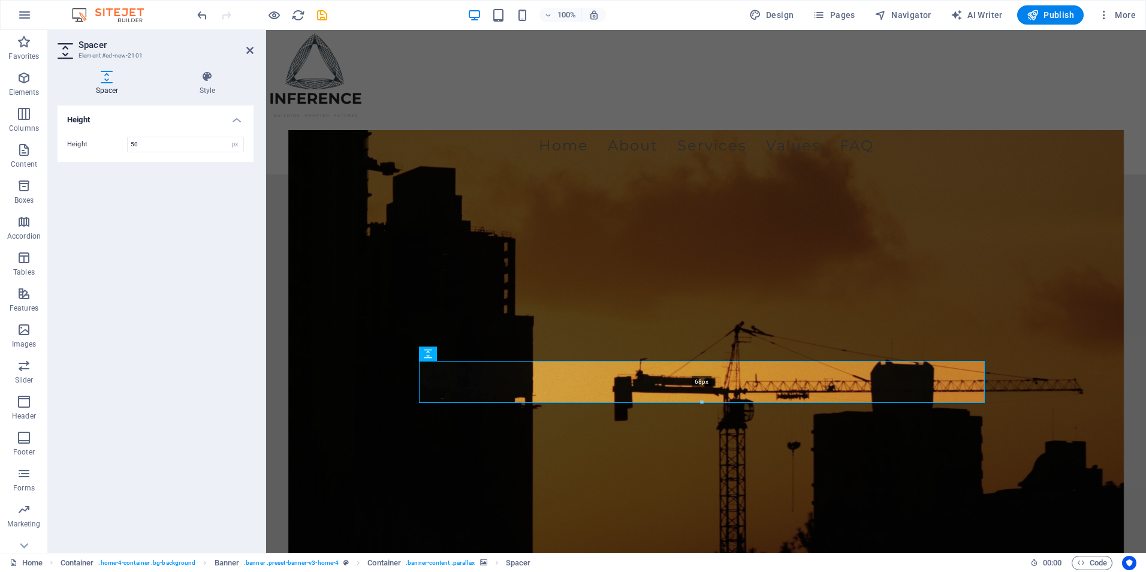
drag, startPoint x: 702, startPoint y: 395, endPoint x: 702, endPoint y: 407, distance: 12.0
click at [702, 407] on div "H1 Container Banner Banner Container Spacer H3 Image Image with text Container …" at bounding box center [706, 291] width 880 height 523
type input "68"
click at [577, 443] on figure at bounding box center [706, 368] width 836 height 476
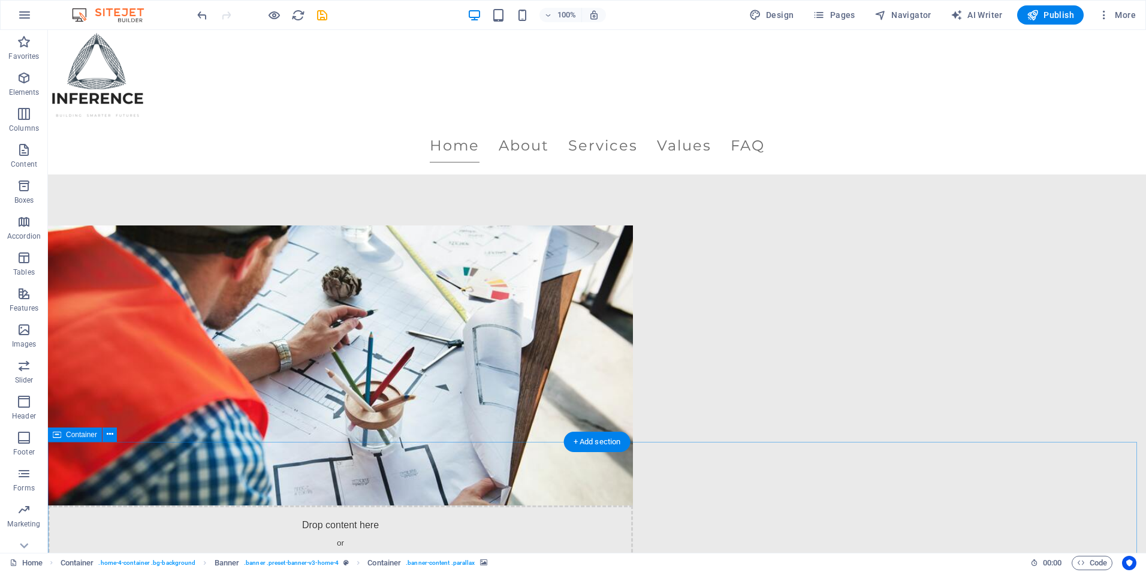
scroll to position [659, 0]
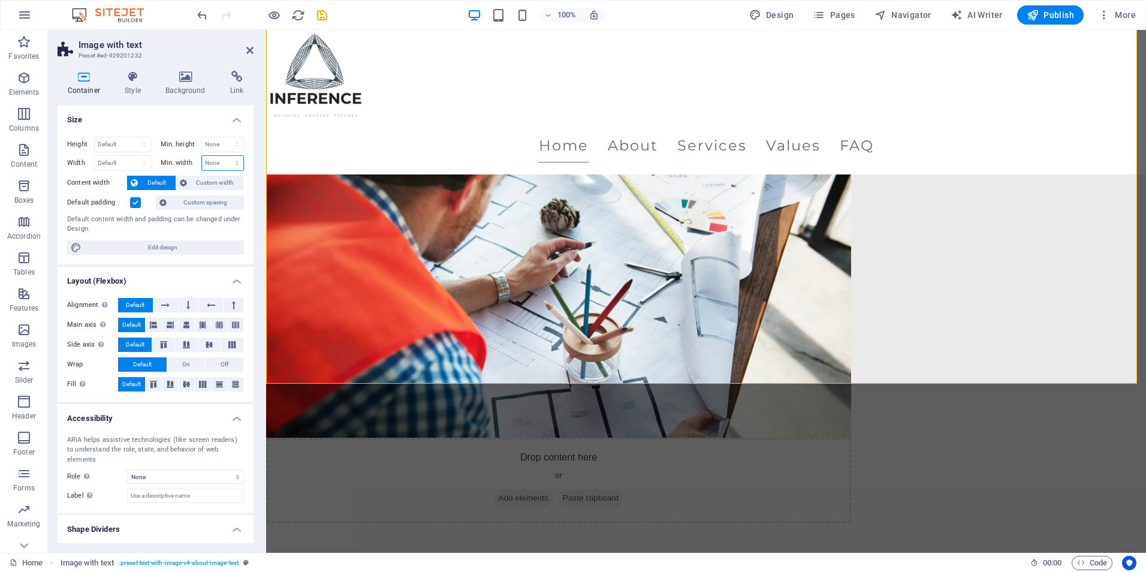
click at [216, 160] on select "None px rem % vh vw" at bounding box center [223, 163] width 42 height 14
click at [191, 202] on span "Custom spacing" at bounding box center [205, 202] width 70 height 14
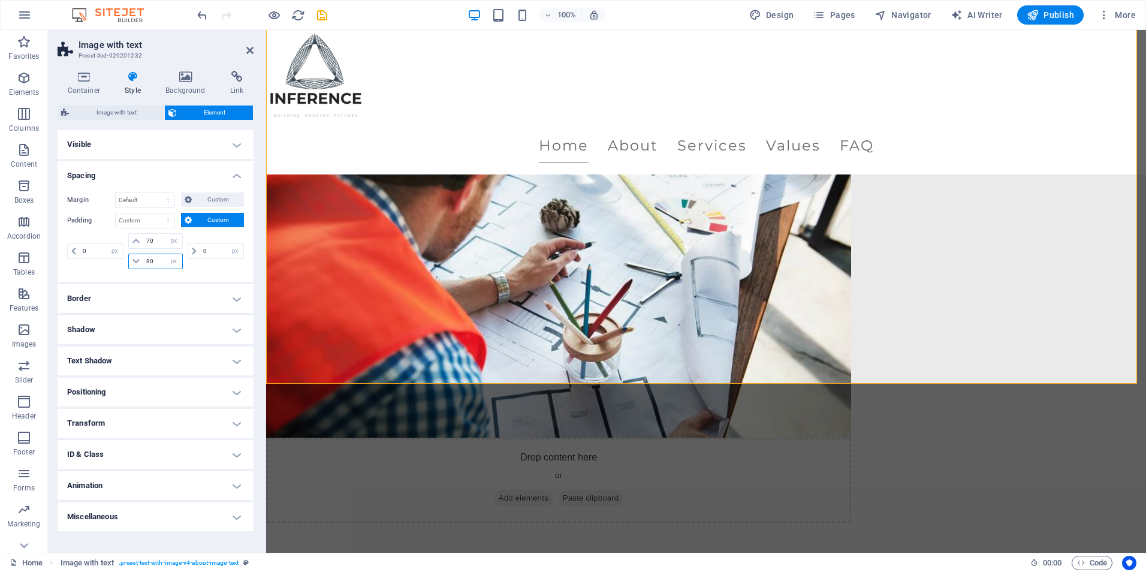
click at [153, 254] on input "80" at bounding box center [162, 261] width 38 height 14
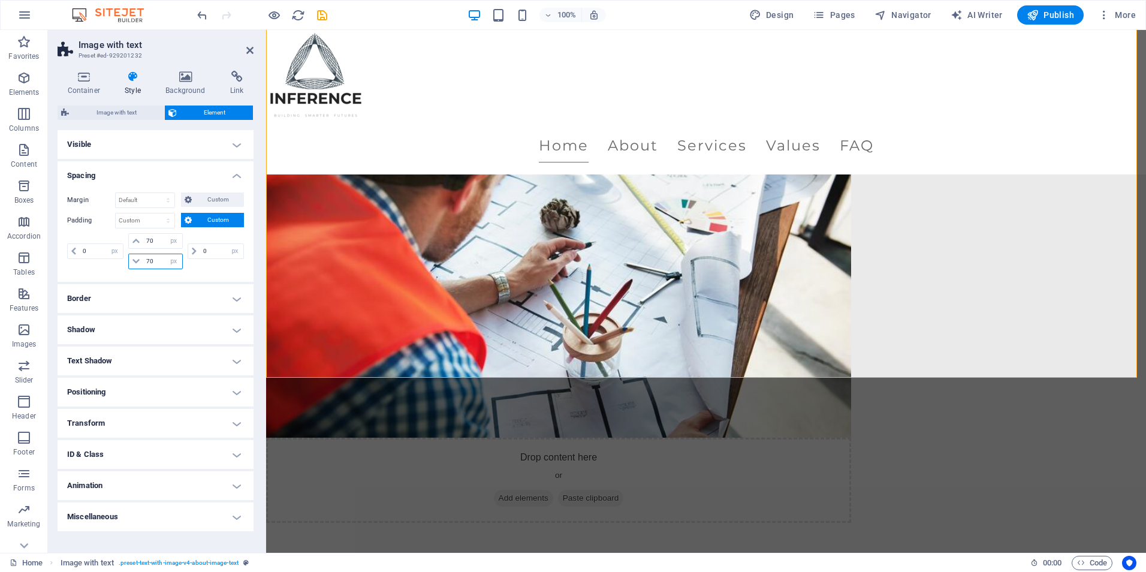
type input "7"
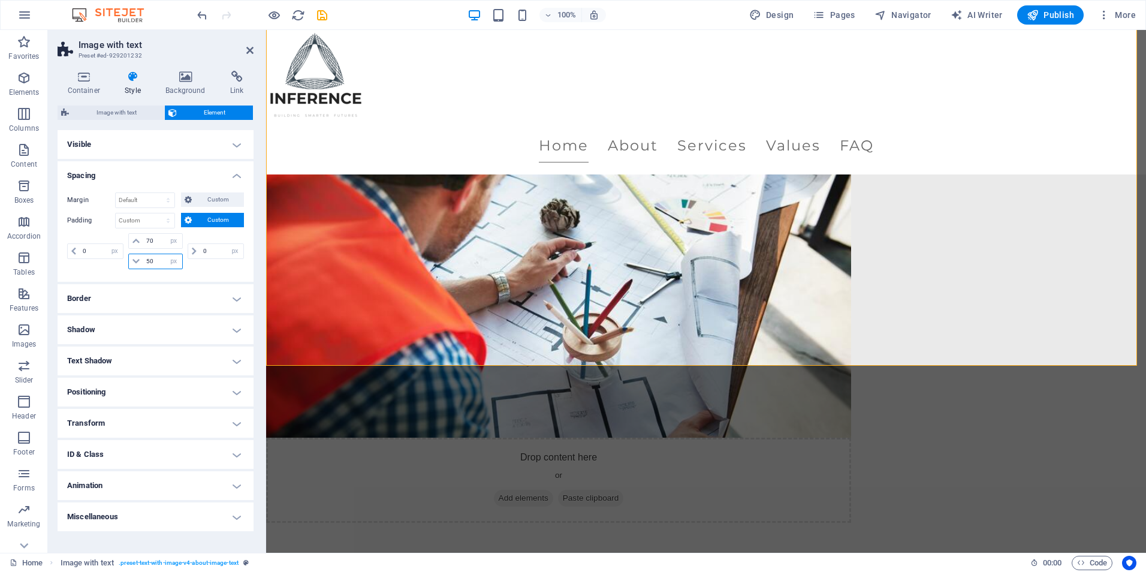
type input "5"
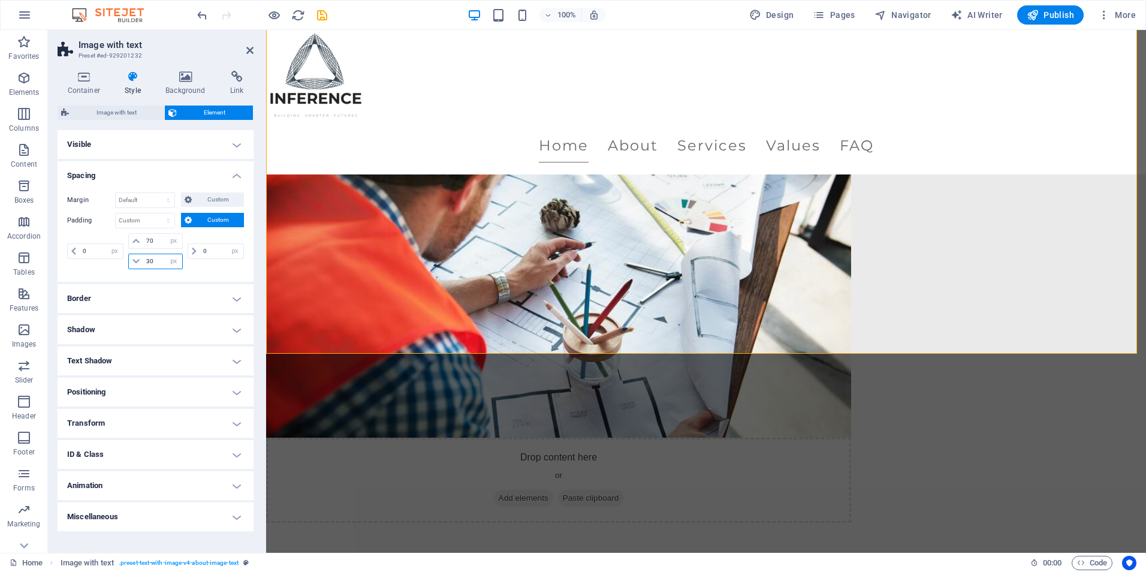
type input "3"
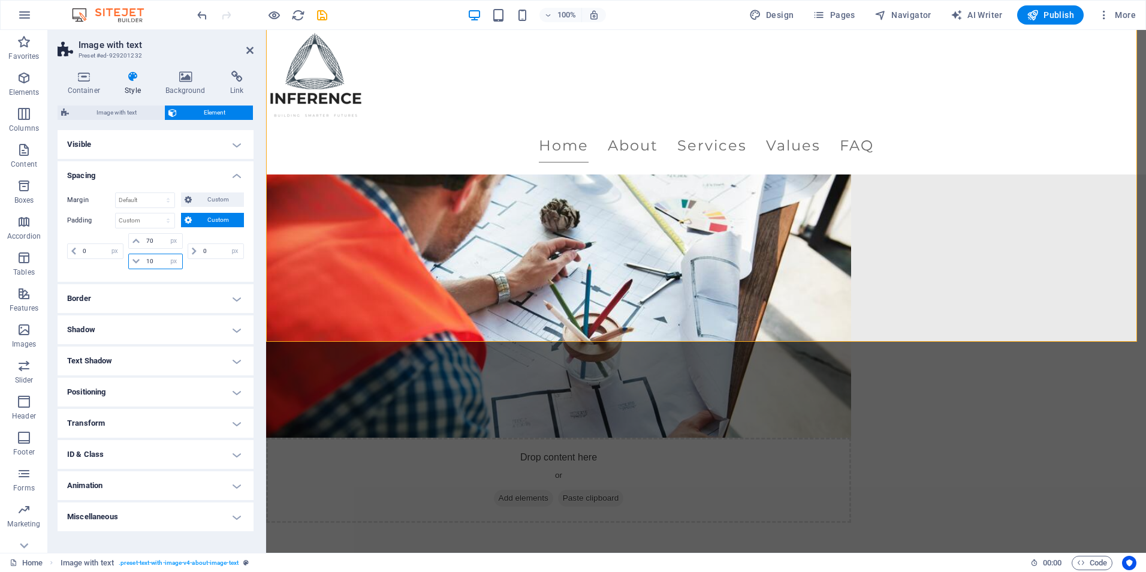
type input "1"
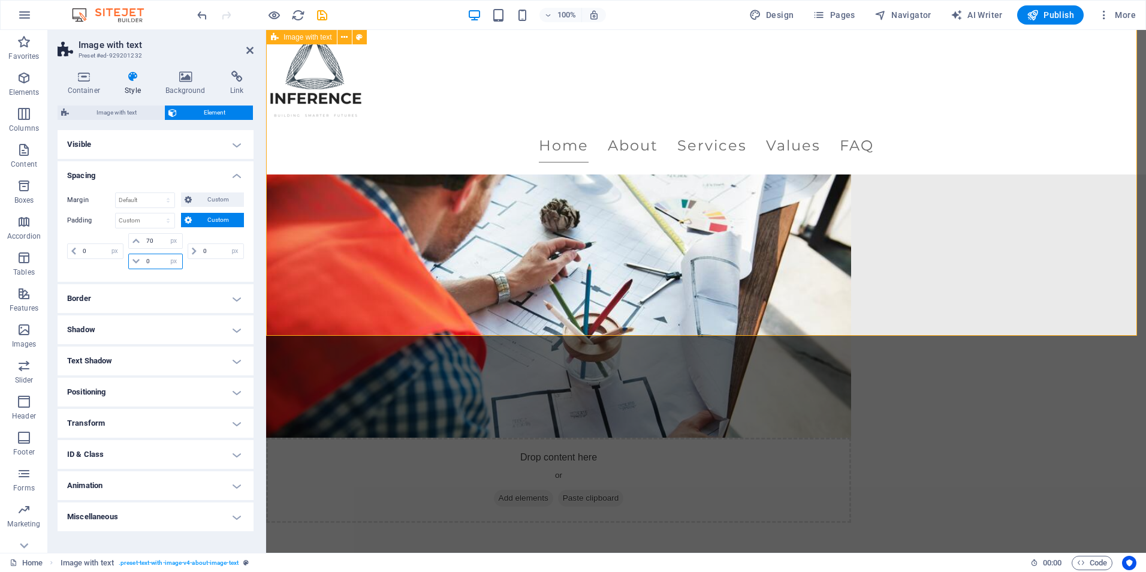
type input "0"
click at [252, 50] on icon at bounding box center [249, 51] width 7 height 10
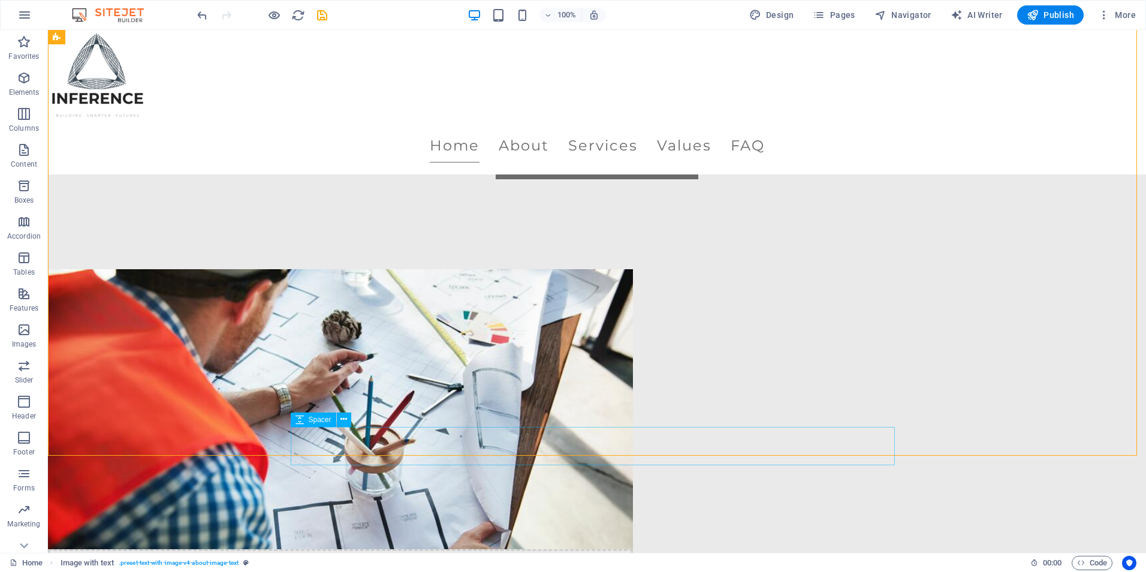
scroll to position [599, 0]
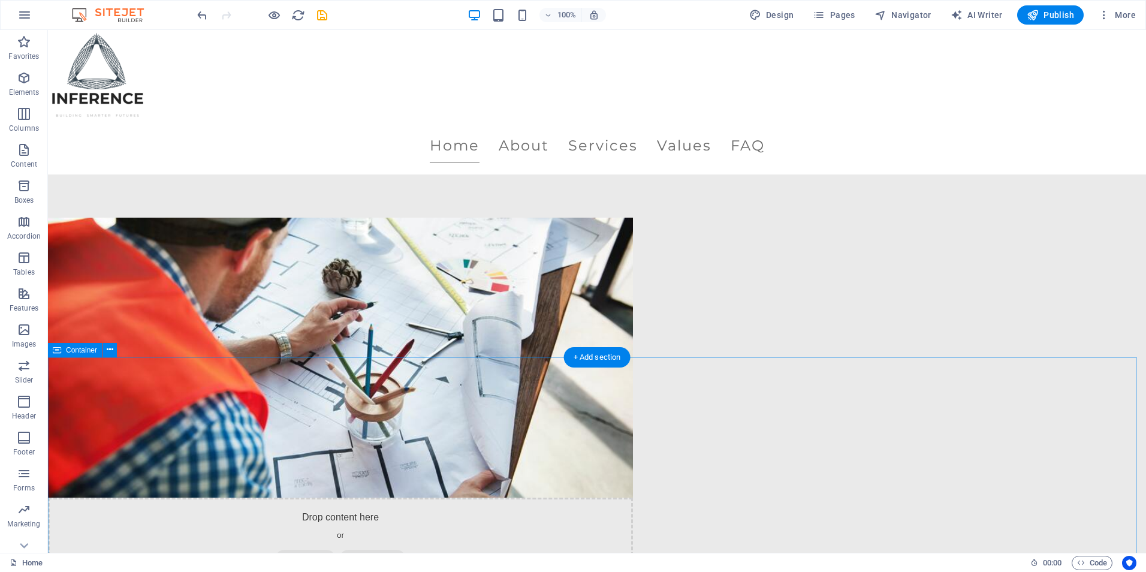
select select "px"
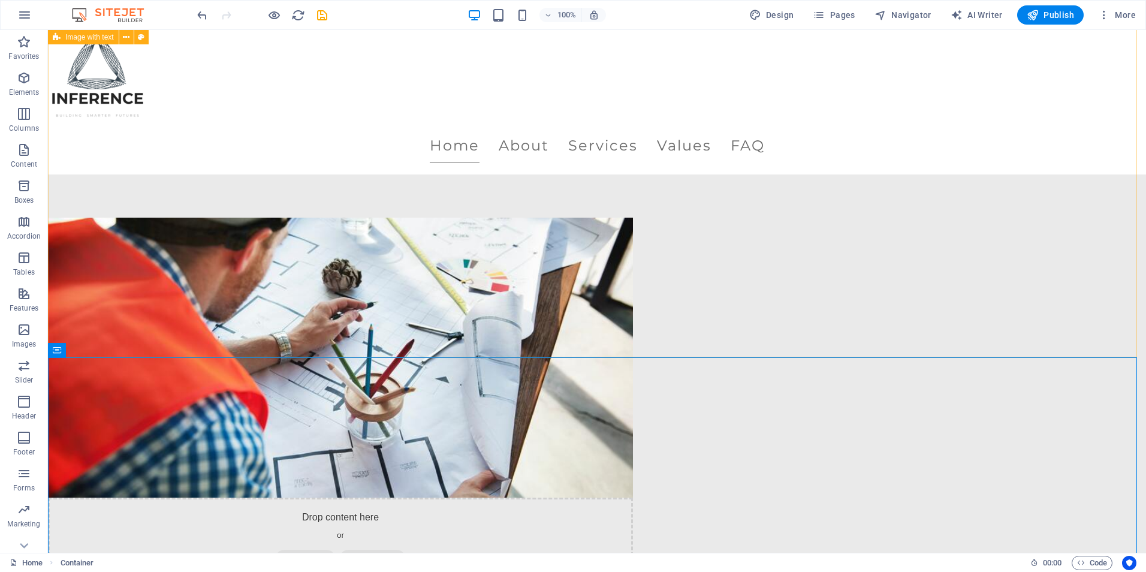
select select "px"
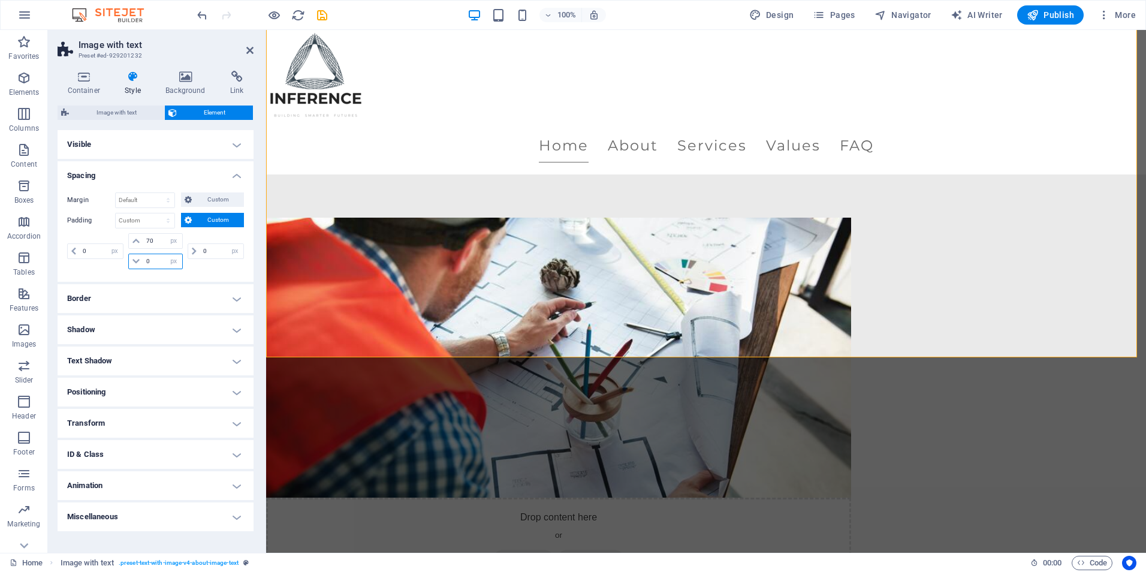
click at [155, 263] on input "0" at bounding box center [162, 261] width 38 height 14
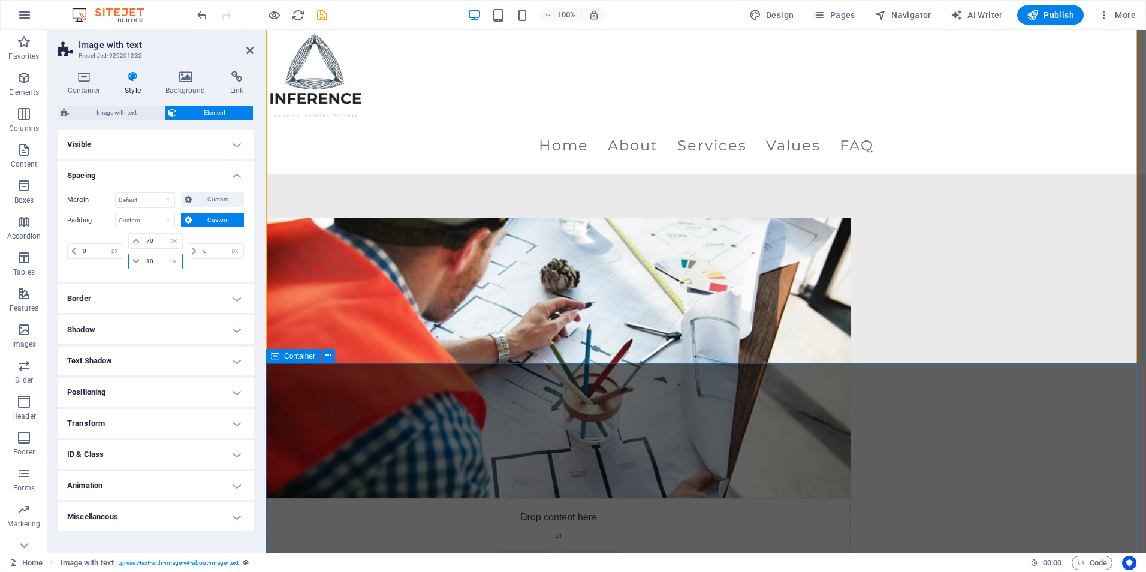
type input "10"
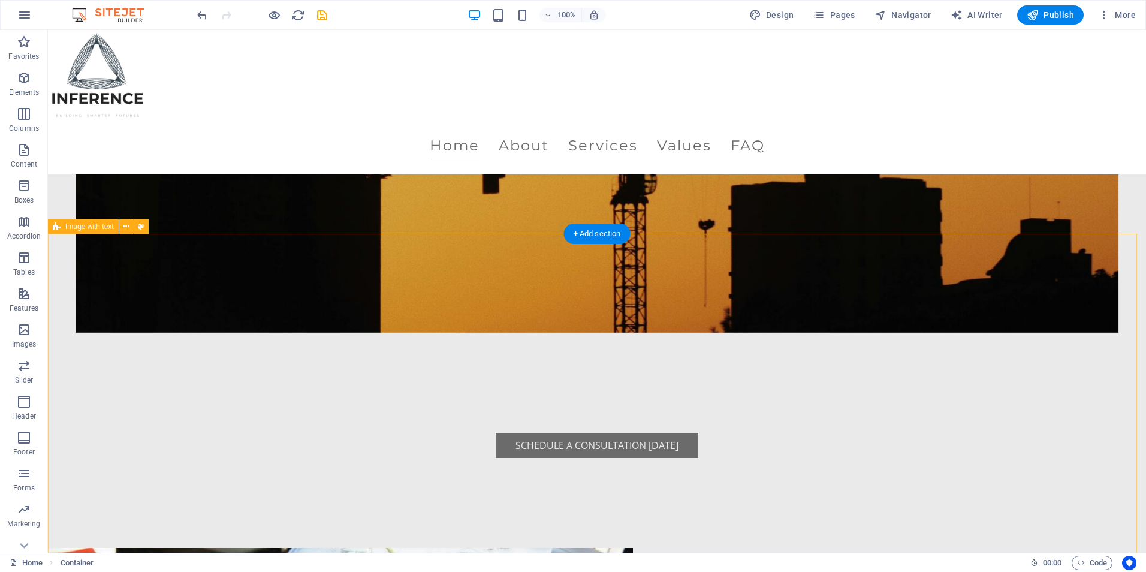
scroll to position [240, 0]
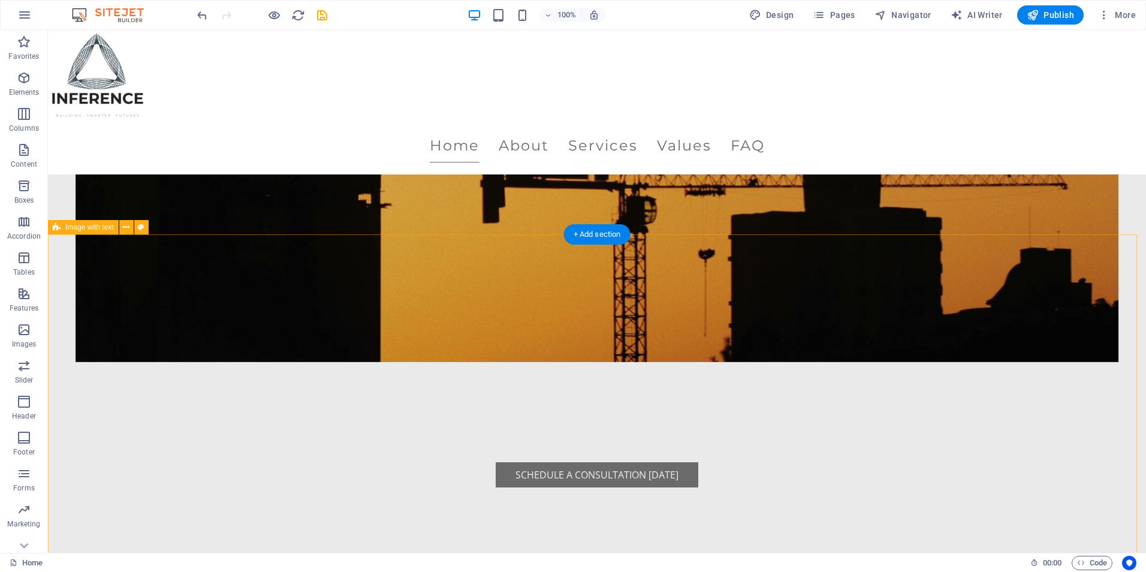
select select "px"
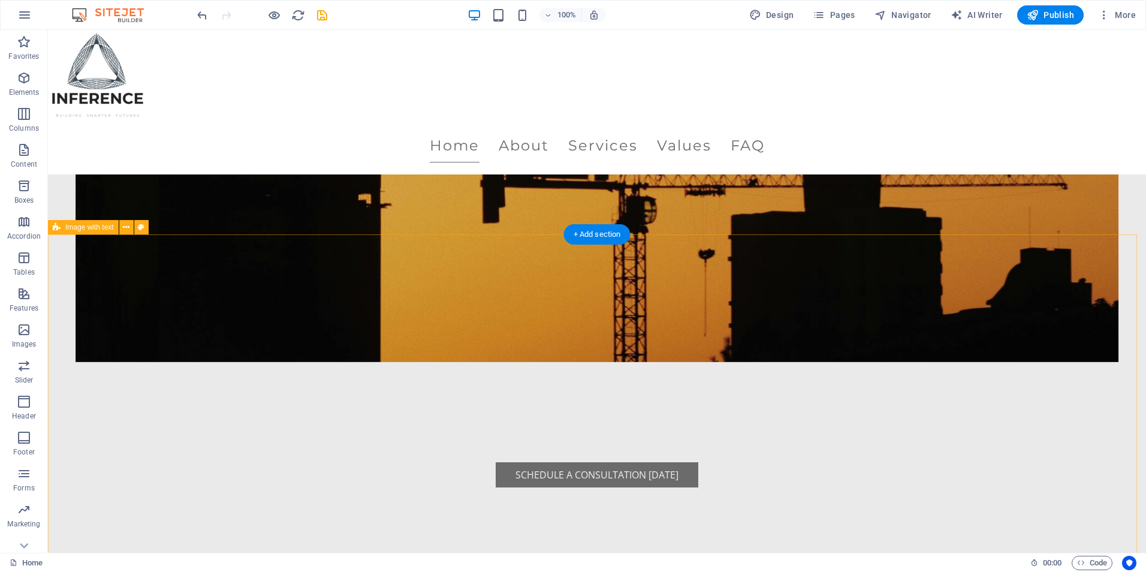
select select "px"
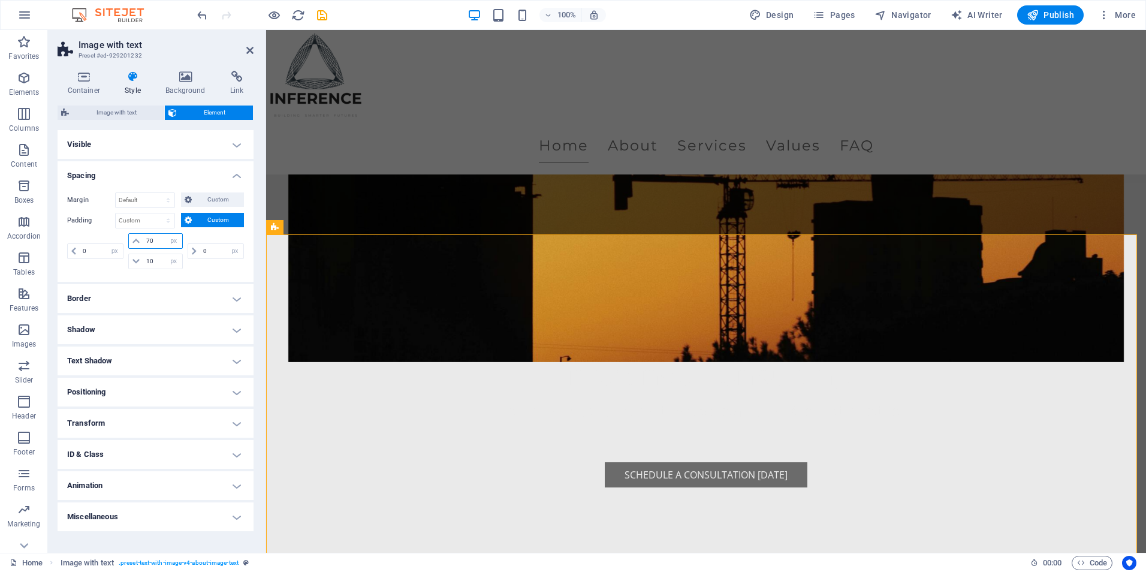
click at [156, 235] on input "70" at bounding box center [162, 241] width 38 height 14
type input "5"
type input "3"
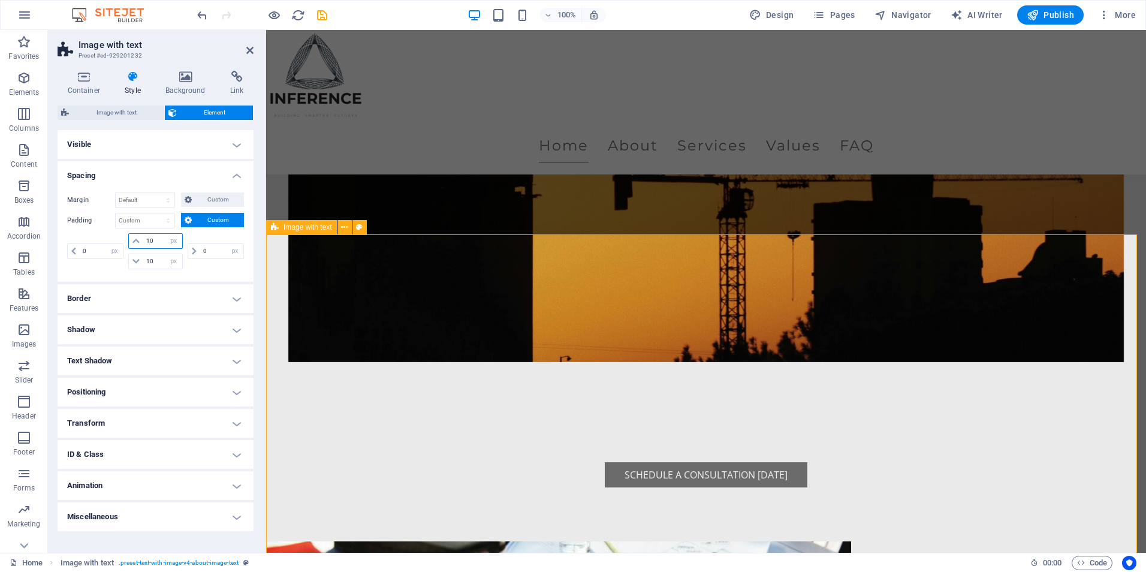
type input "10"
click at [251, 51] on icon at bounding box center [249, 51] width 7 height 10
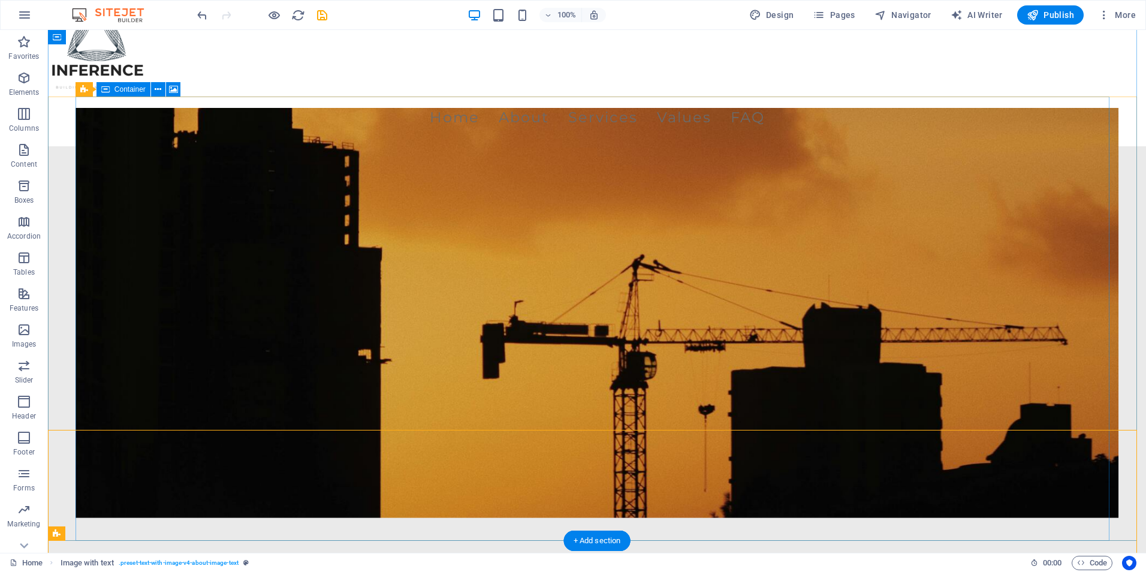
scroll to position [0, 0]
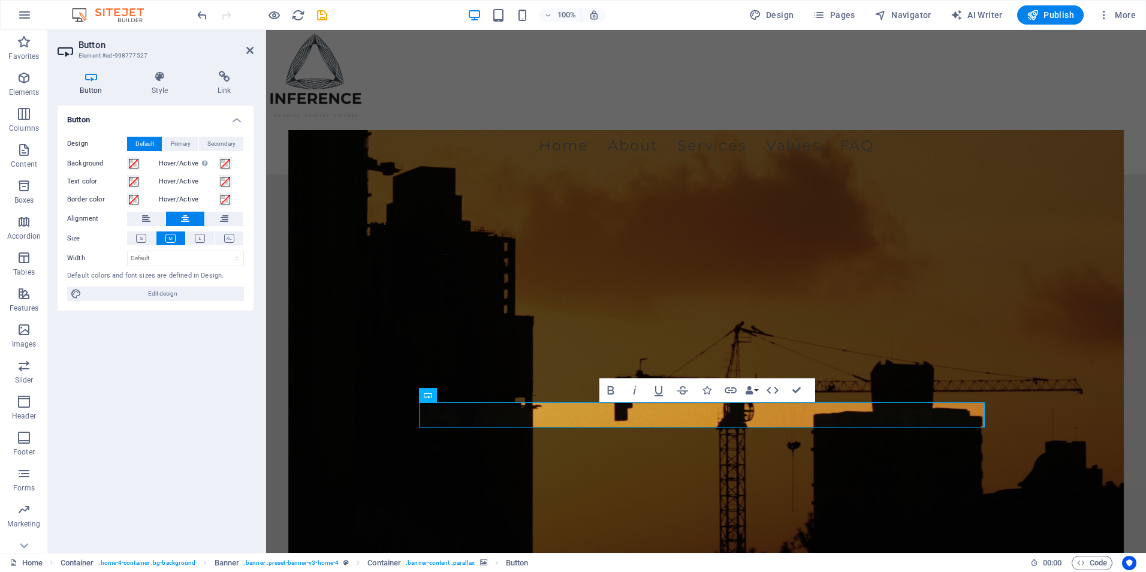
click at [245, 48] on h2 "Button" at bounding box center [166, 45] width 175 height 11
click at [249, 46] on icon at bounding box center [249, 51] width 7 height 10
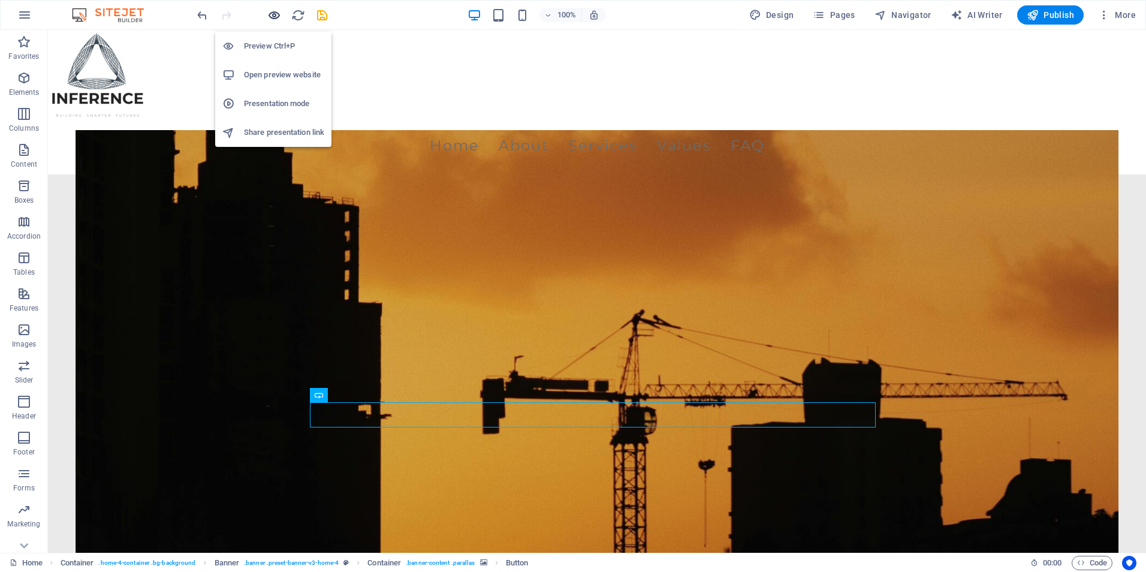
click at [267, 12] on icon "button" at bounding box center [274, 15] width 14 height 14
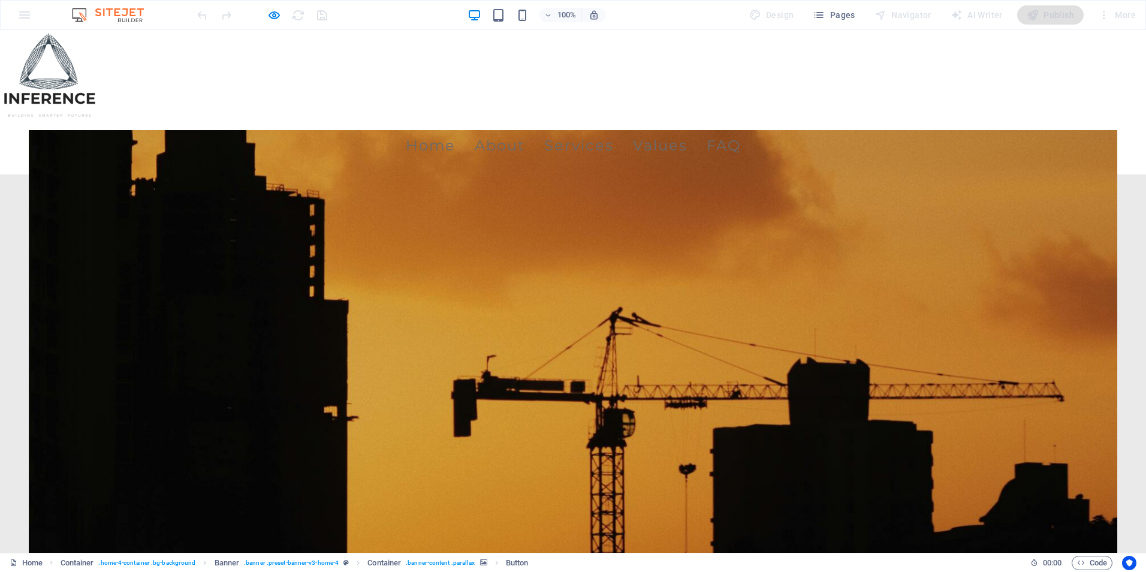
click at [270, 16] on icon "button" at bounding box center [274, 15] width 14 height 14
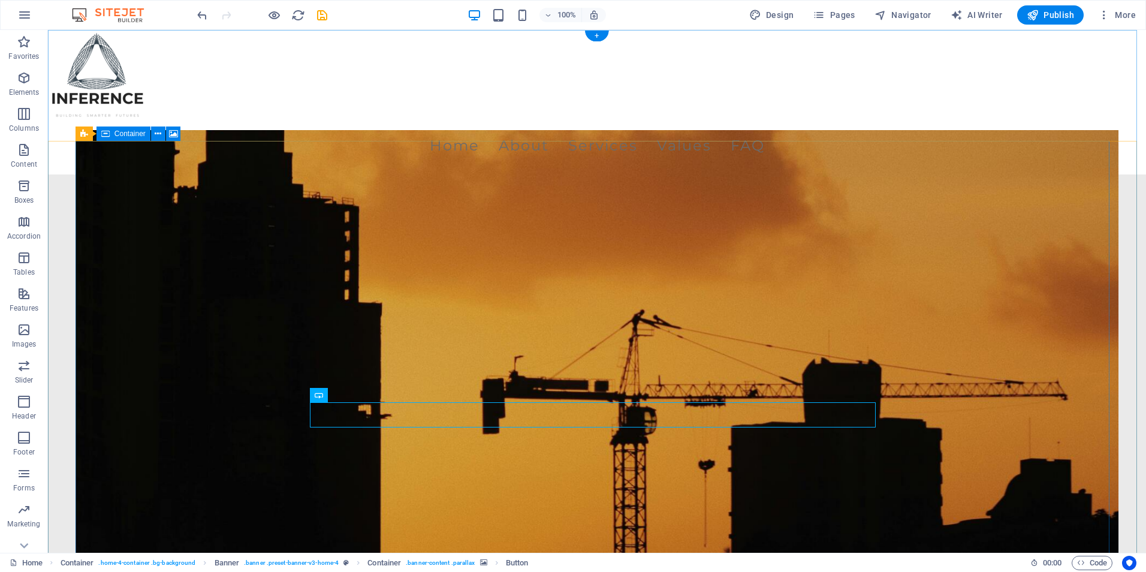
click at [228, 309] on figure at bounding box center [597, 368] width 1043 height 476
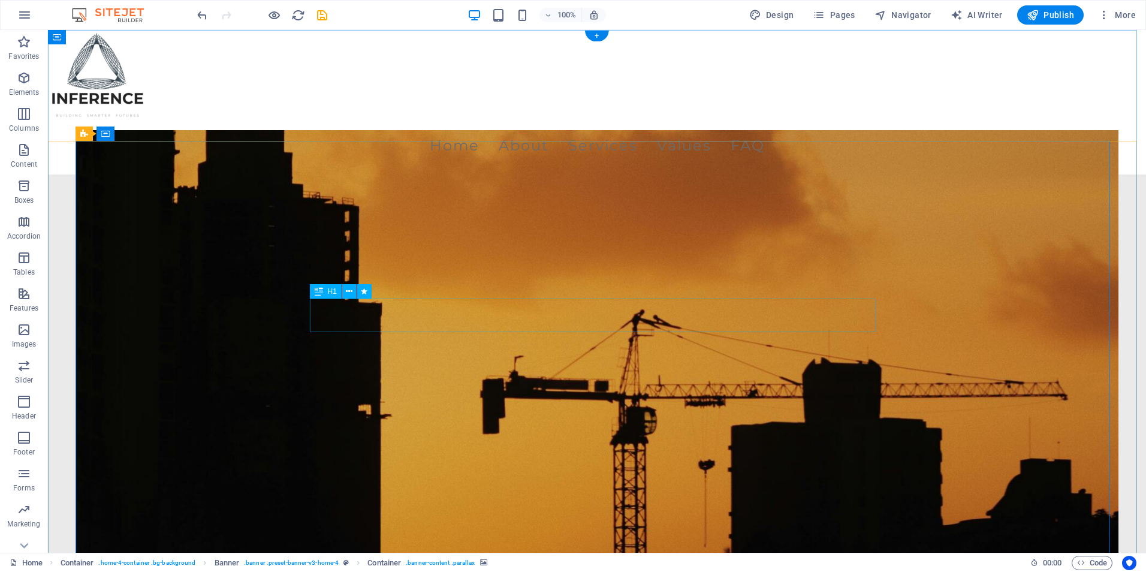
select select "fade"
select select "s"
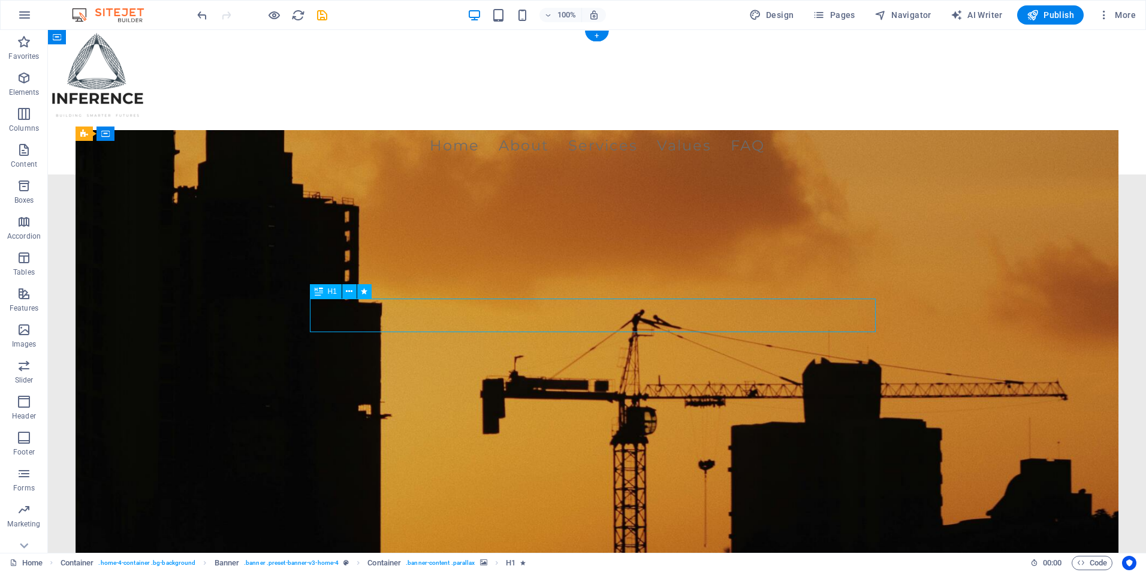
select select "onload"
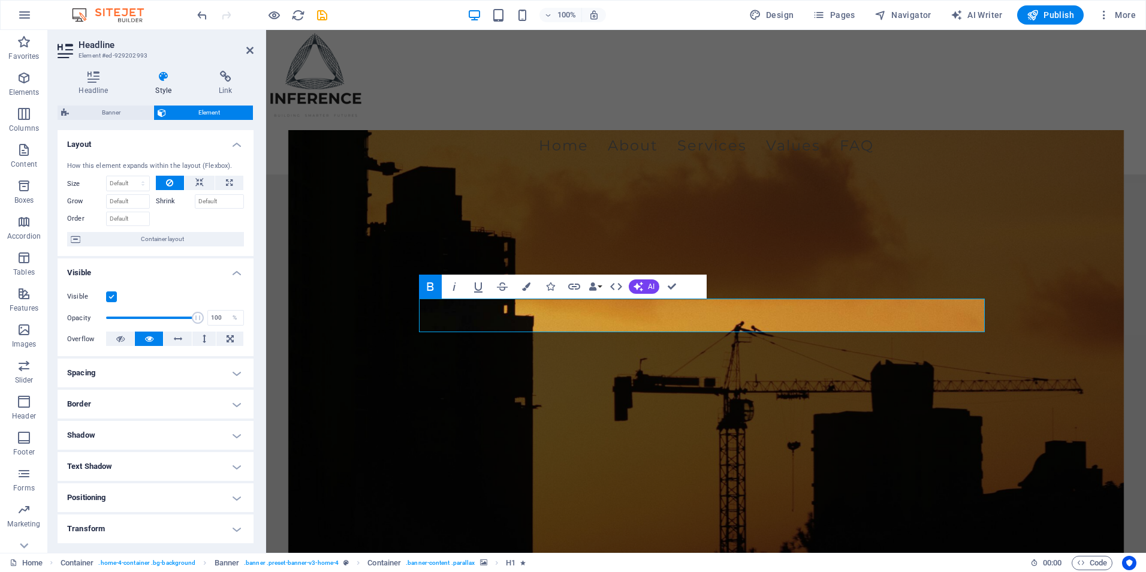
scroll to position [217, 0]
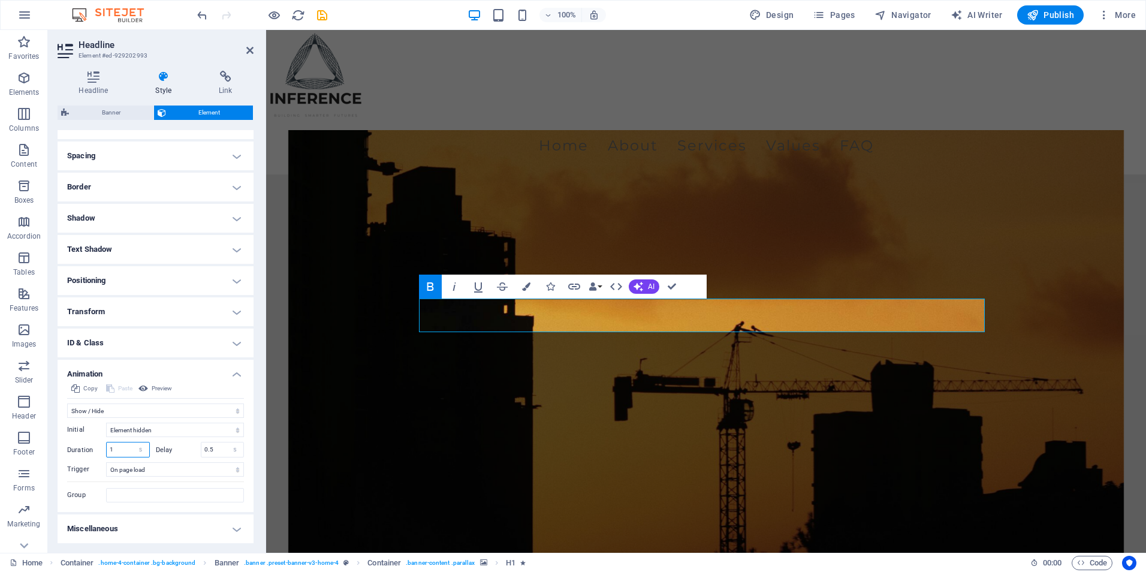
click at [124, 448] on input "1" at bounding box center [128, 449] width 43 height 14
type input "0.5"
click at [381, 449] on figure at bounding box center [706, 368] width 836 height 476
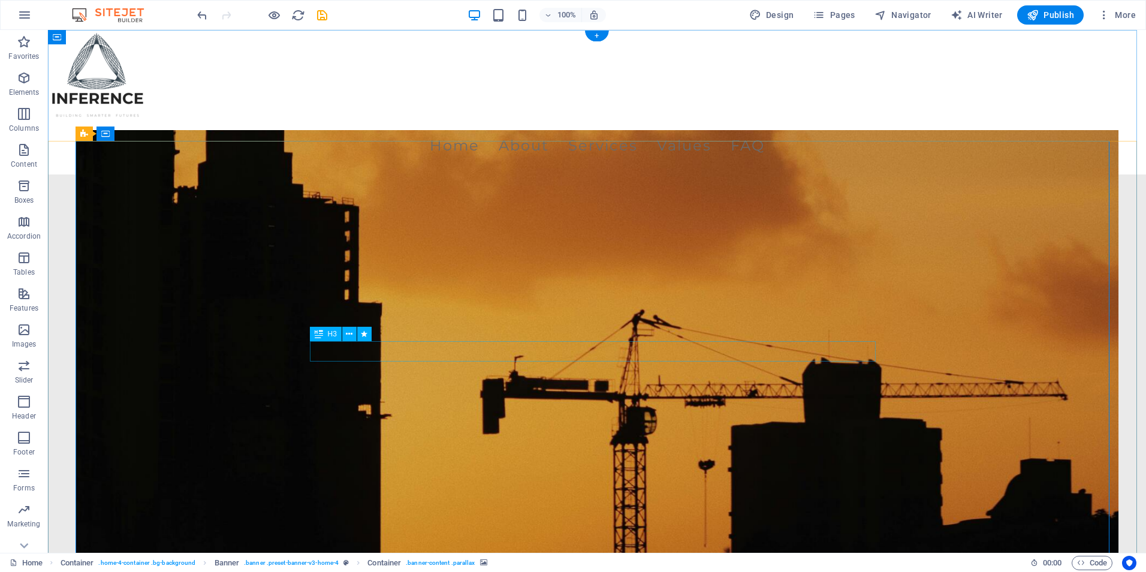
select select "fade"
select select "s"
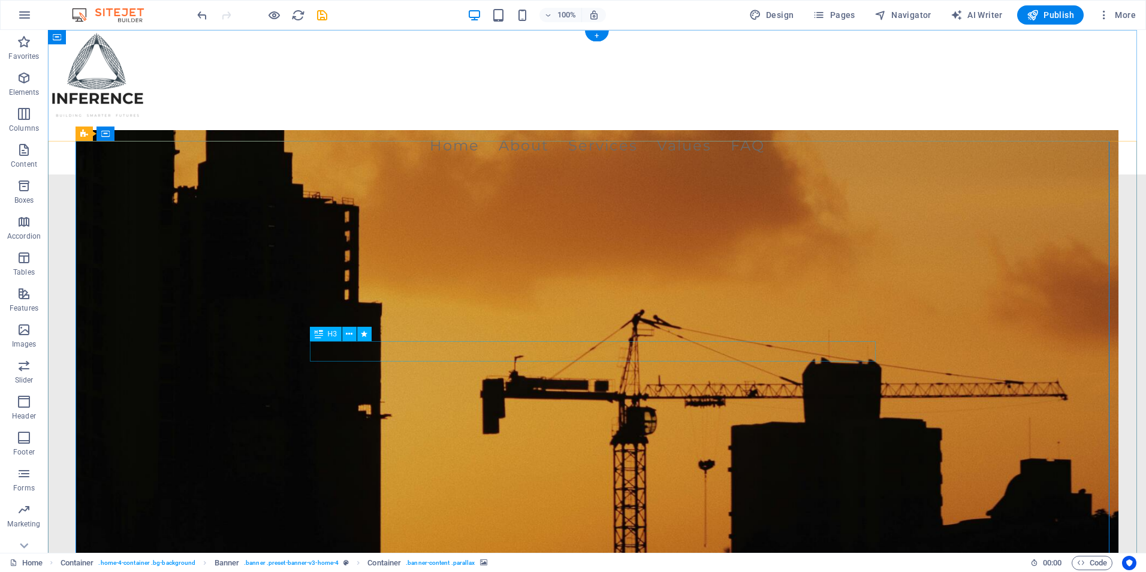
select select "onload"
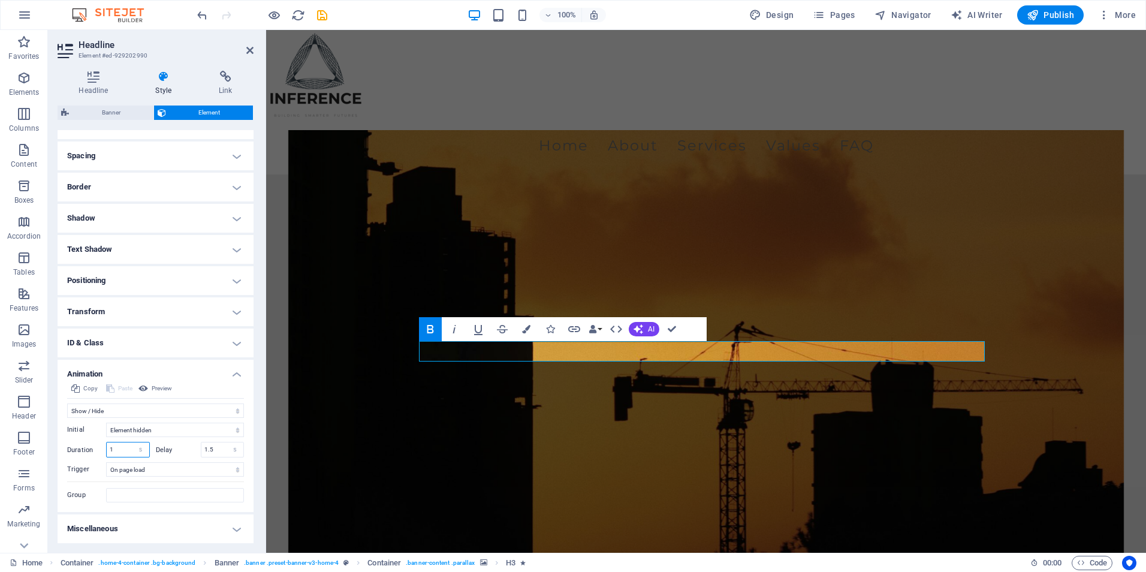
click at [117, 443] on input "1" at bounding box center [128, 449] width 43 height 14
type input "0.5"
click at [345, 448] on figure at bounding box center [706, 368] width 836 height 476
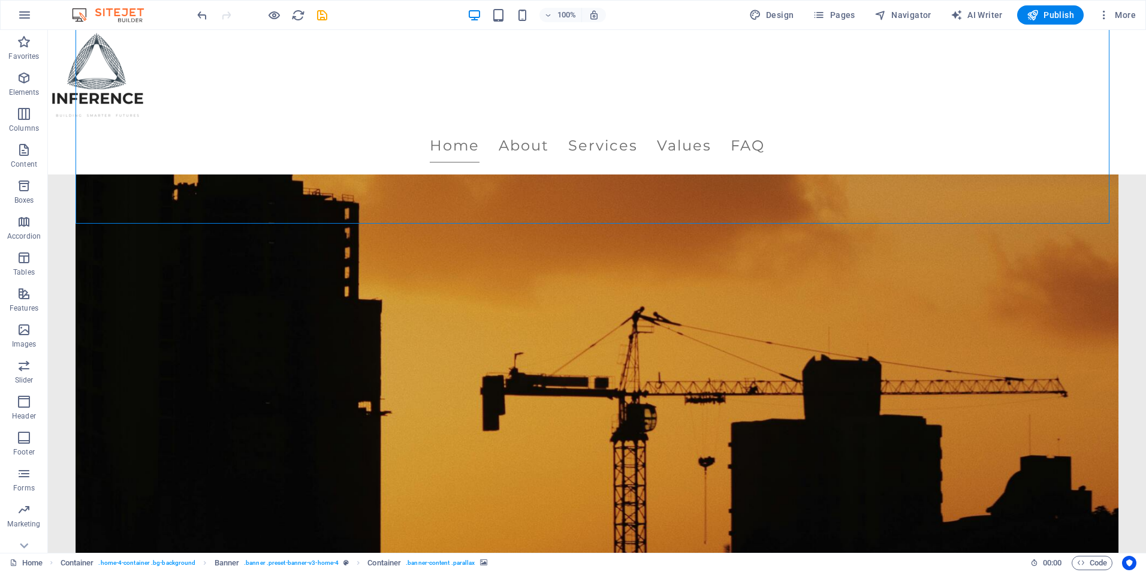
scroll to position [0, 0]
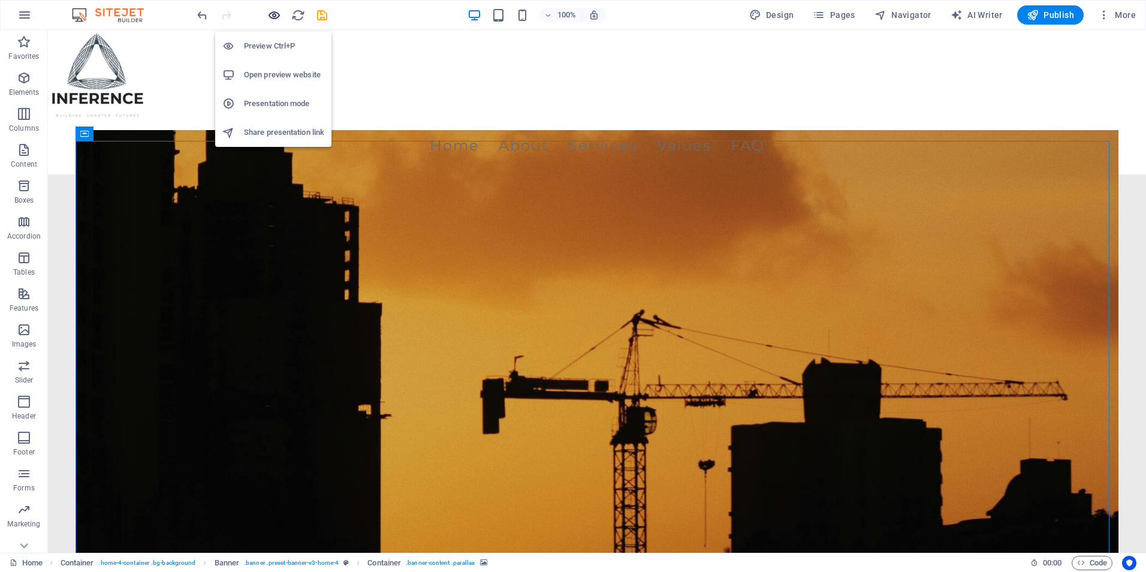
click at [274, 19] on icon "button" at bounding box center [274, 15] width 14 height 14
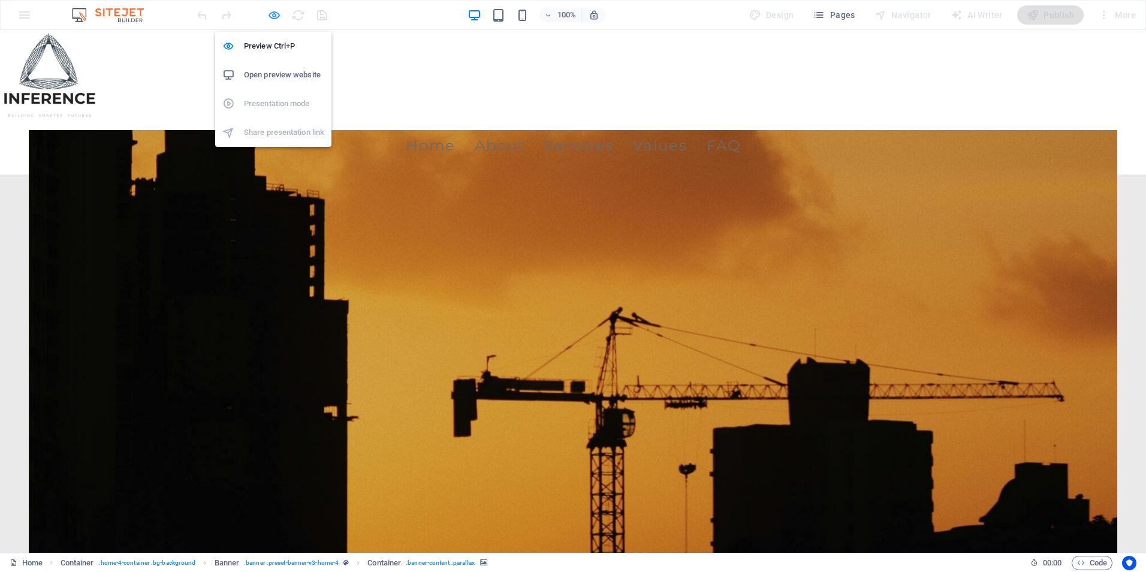
click at [274, 17] on icon "button" at bounding box center [274, 15] width 14 height 14
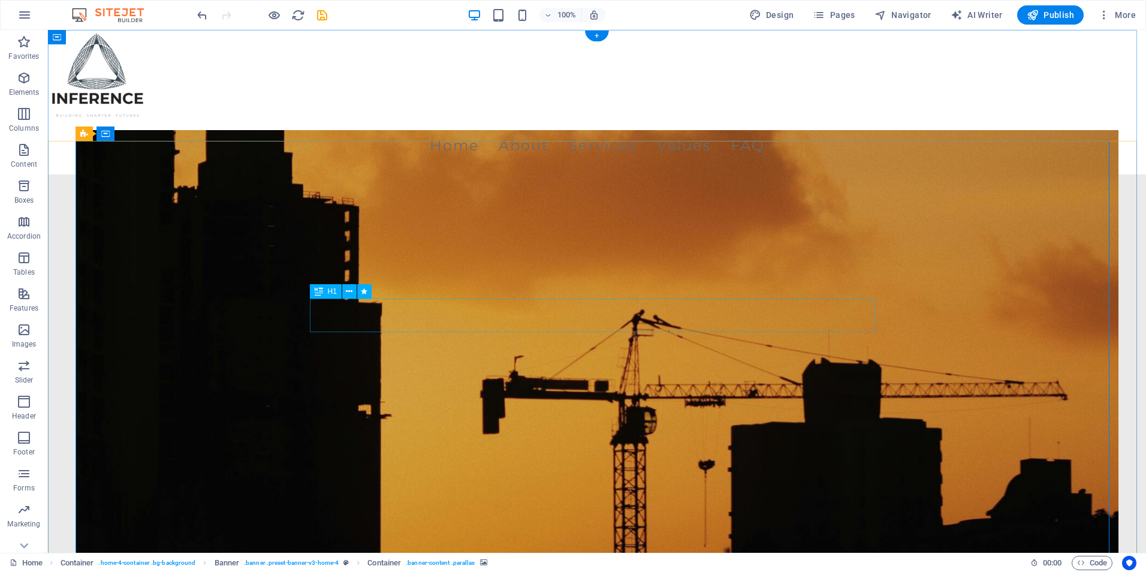
select select "fade"
select select "s"
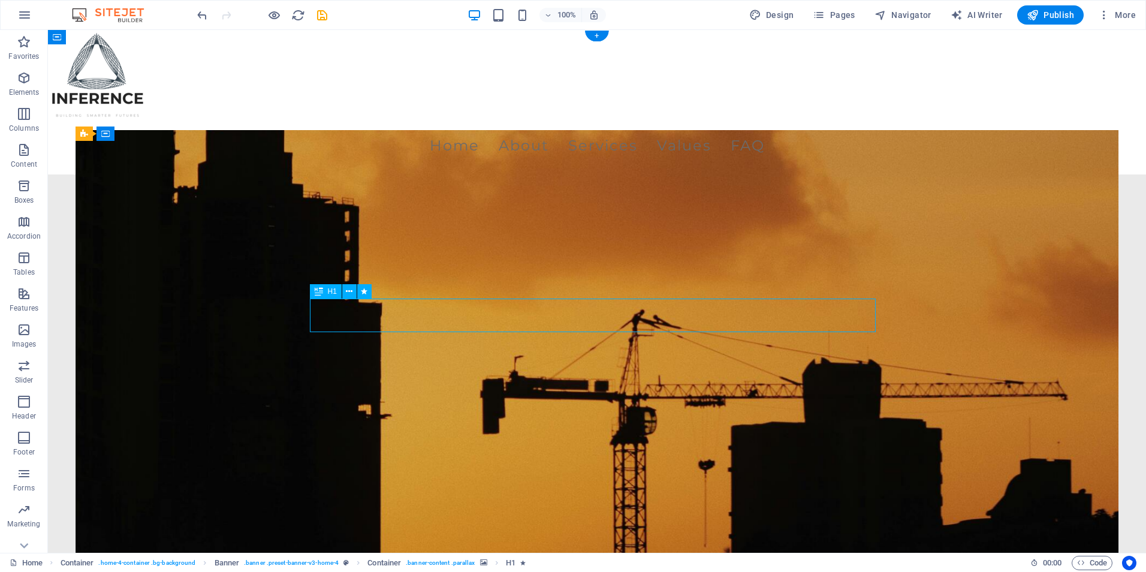
select select "onload"
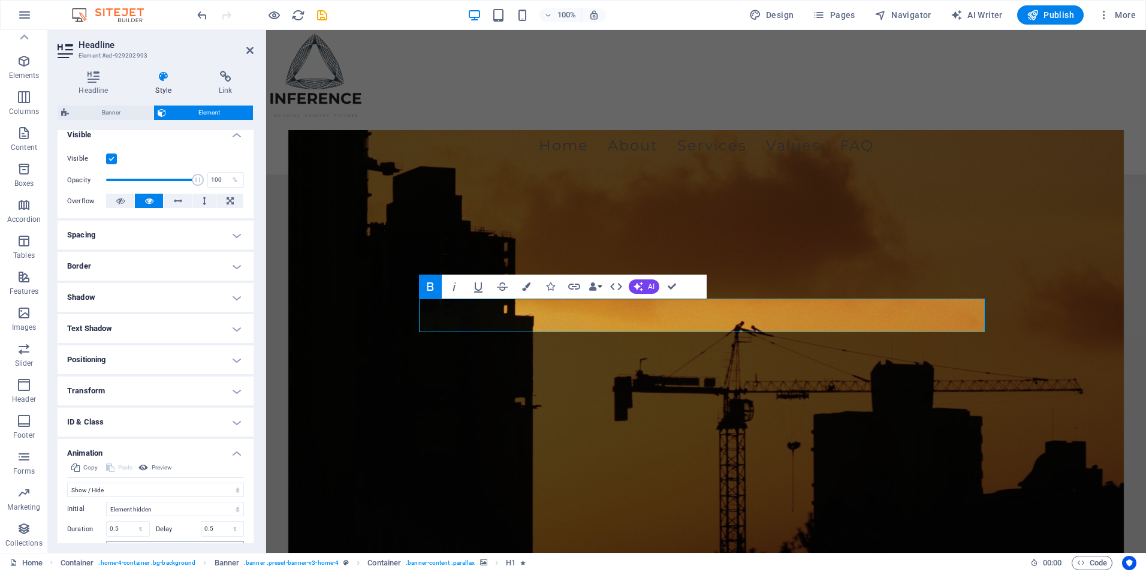
scroll to position [217, 0]
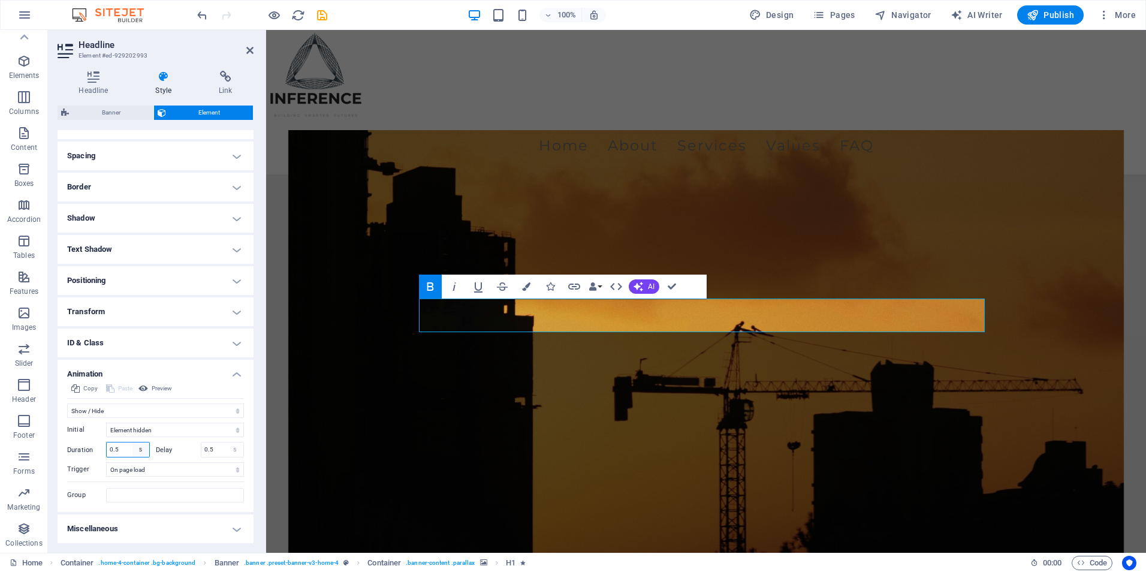
click at [132, 445] on select "s ms" at bounding box center [140, 449] width 17 height 14
click at [122, 442] on input "0.5" at bounding box center [128, 449] width 43 height 14
click at [117, 445] on input "0.5" at bounding box center [128, 449] width 43 height 14
type input "1"
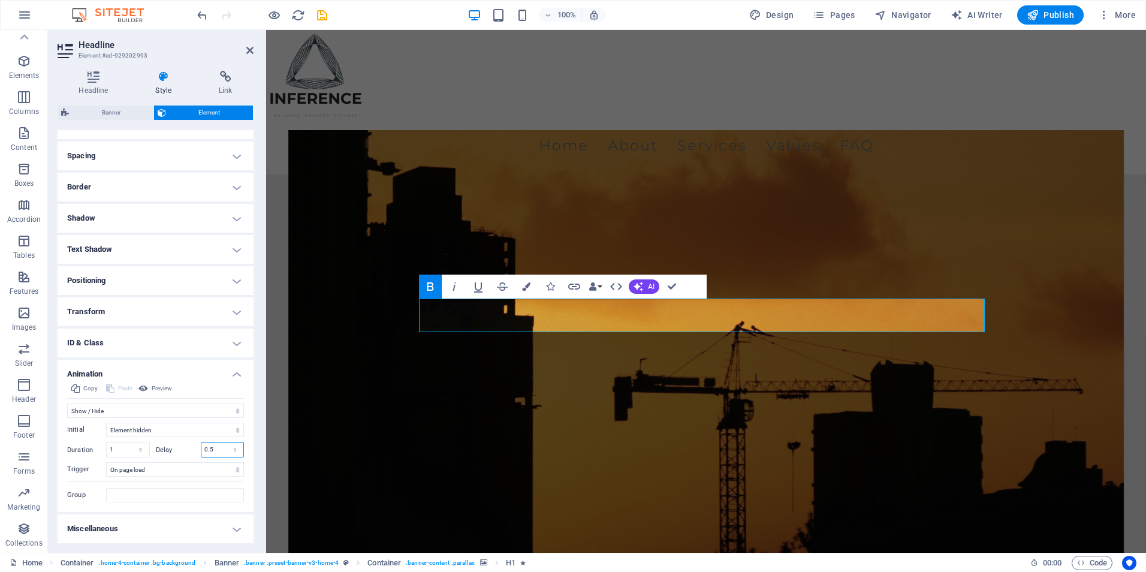
click at [213, 446] on input "0.5" at bounding box center [222, 449] width 43 height 14
type input "0.3"
click at [415, 463] on figure at bounding box center [706, 368] width 836 height 476
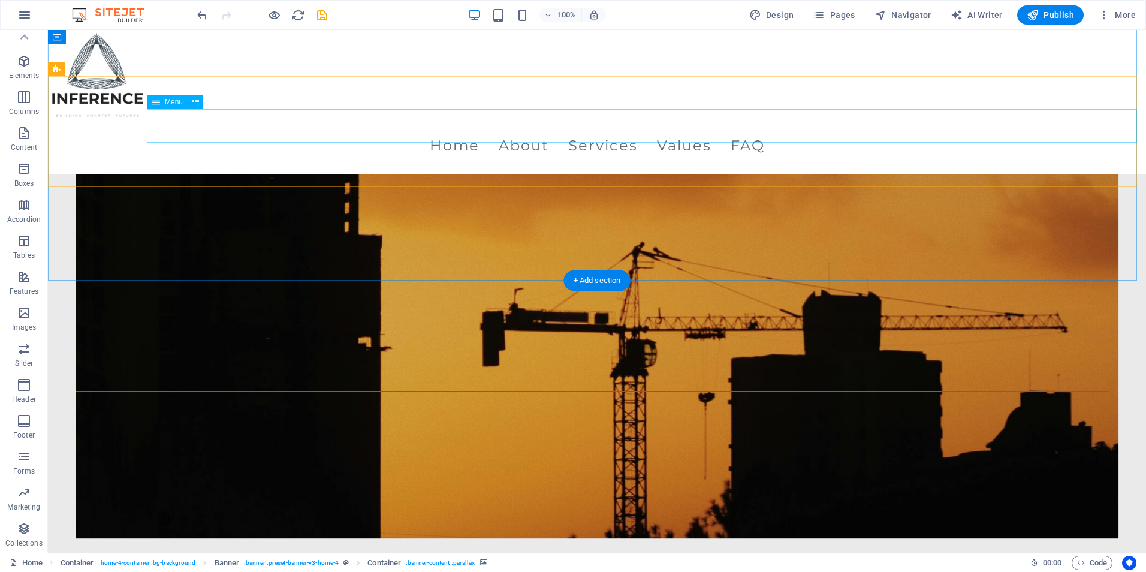
scroll to position [0, 0]
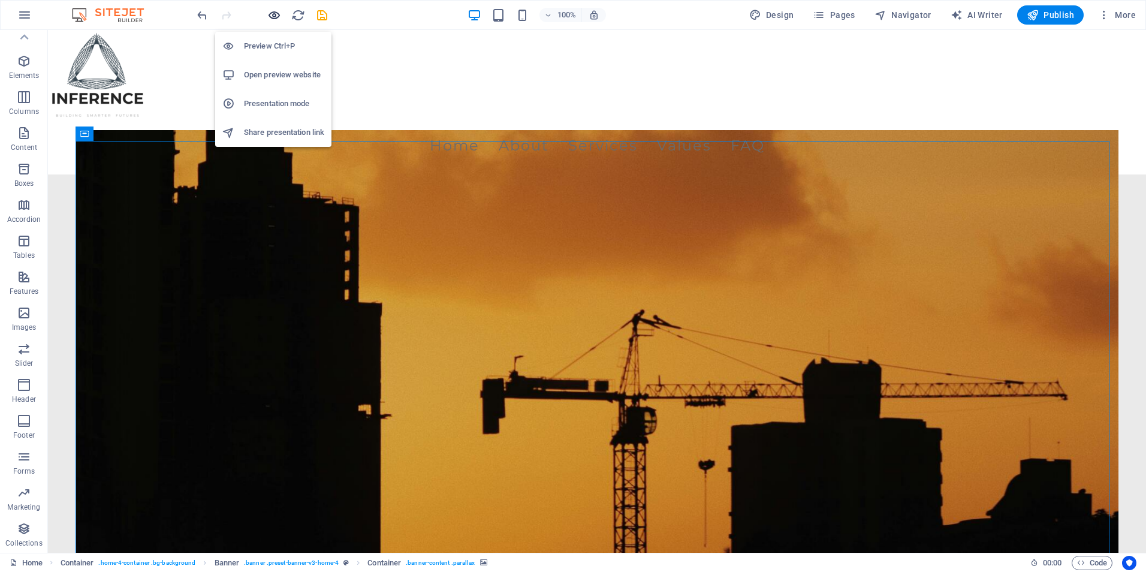
click at [274, 13] on icon "button" at bounding box center [274, 15] width 14 height 14
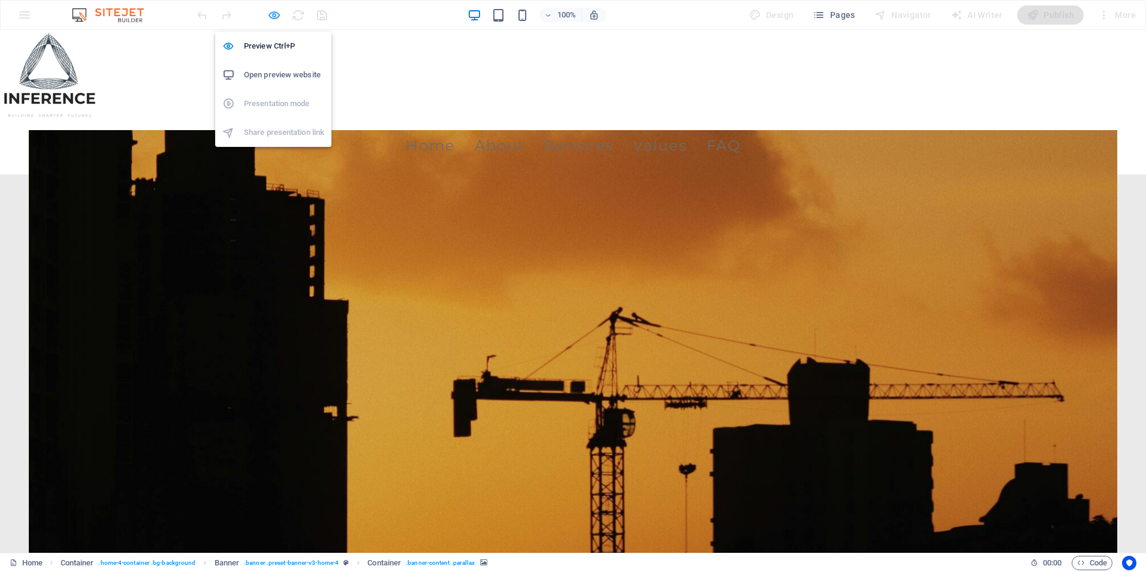
click at [273, 20] on icon "button" at bounding box center [274, 15] width 14 height 14
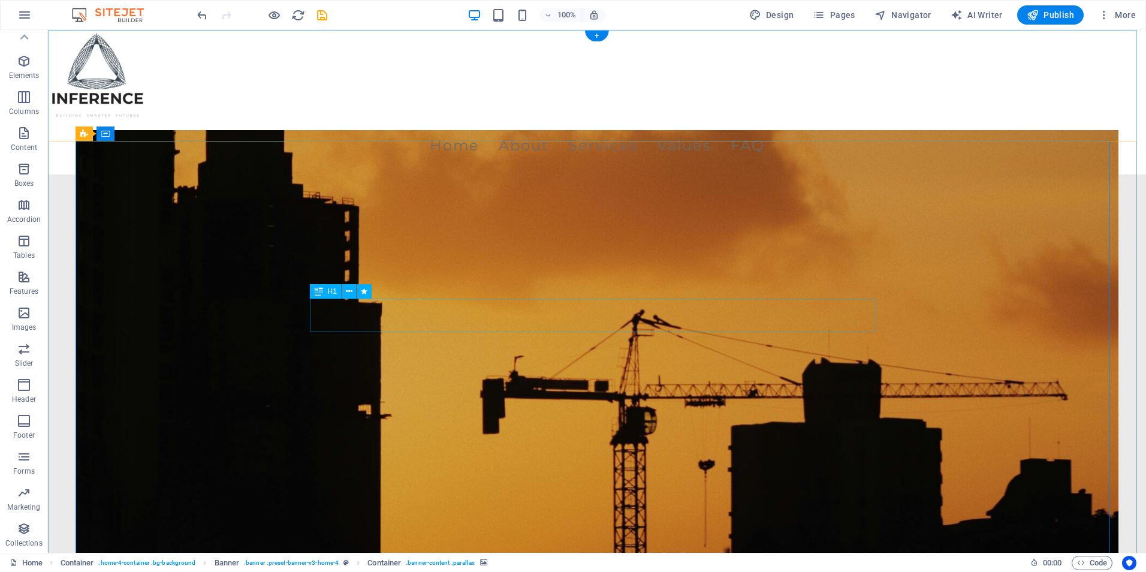
select select "fade"
select select "s"
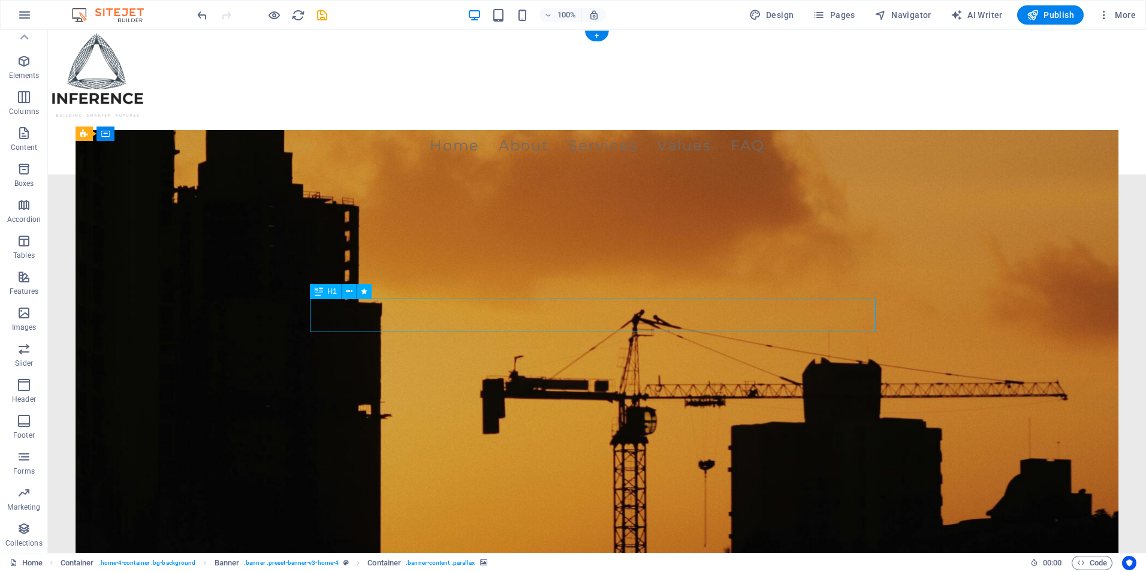
select select "onload"
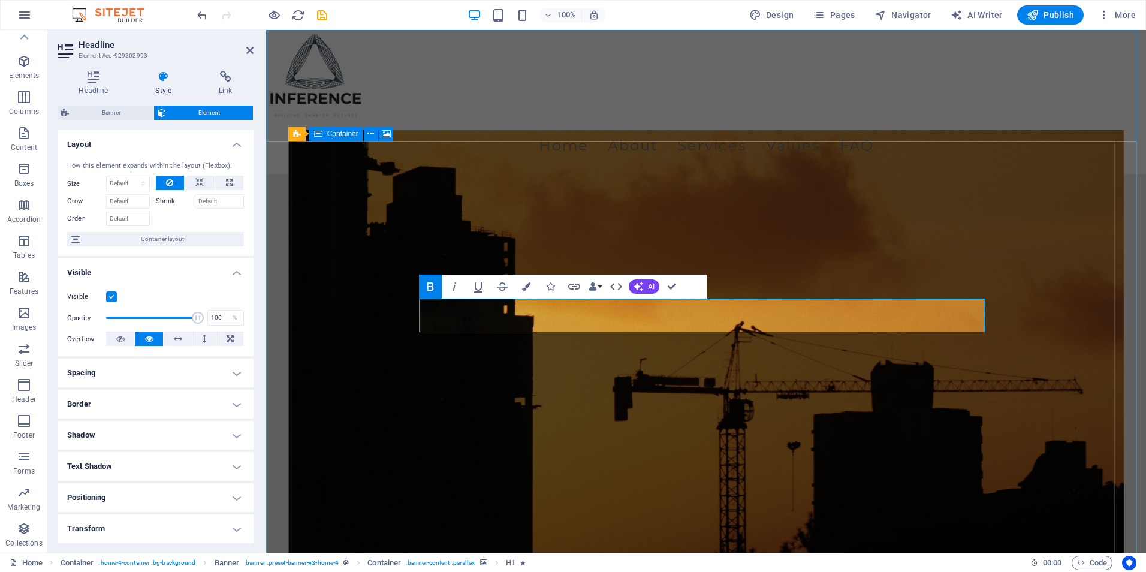
click at [331, 349] on figure at bounding box center [706, 368] width 836 height 476
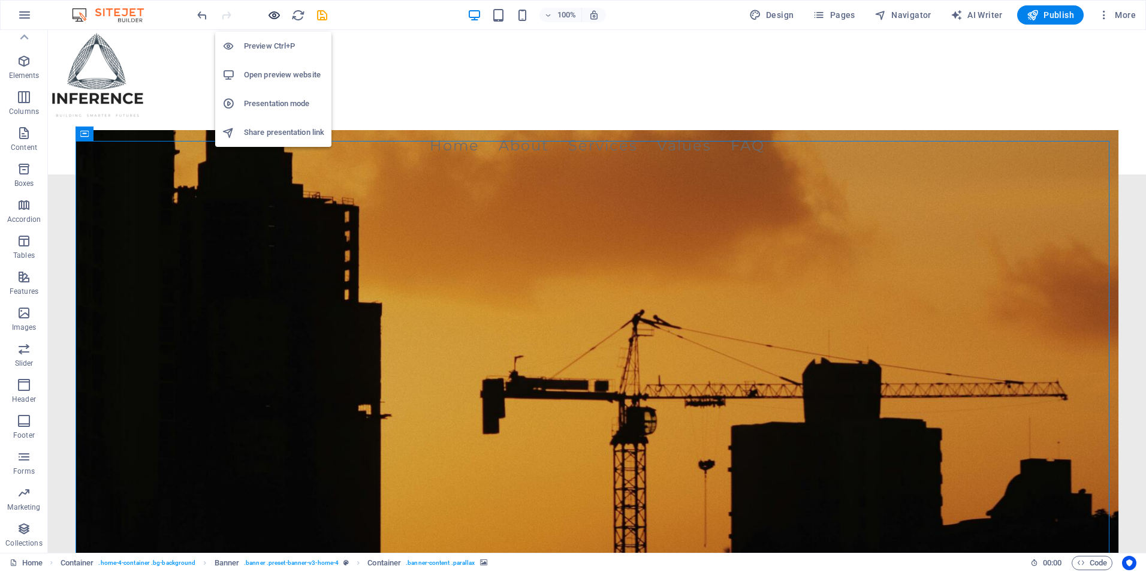
click at [271, 16] on icon "button" at bounding box center [274, 15] width 14 height 14
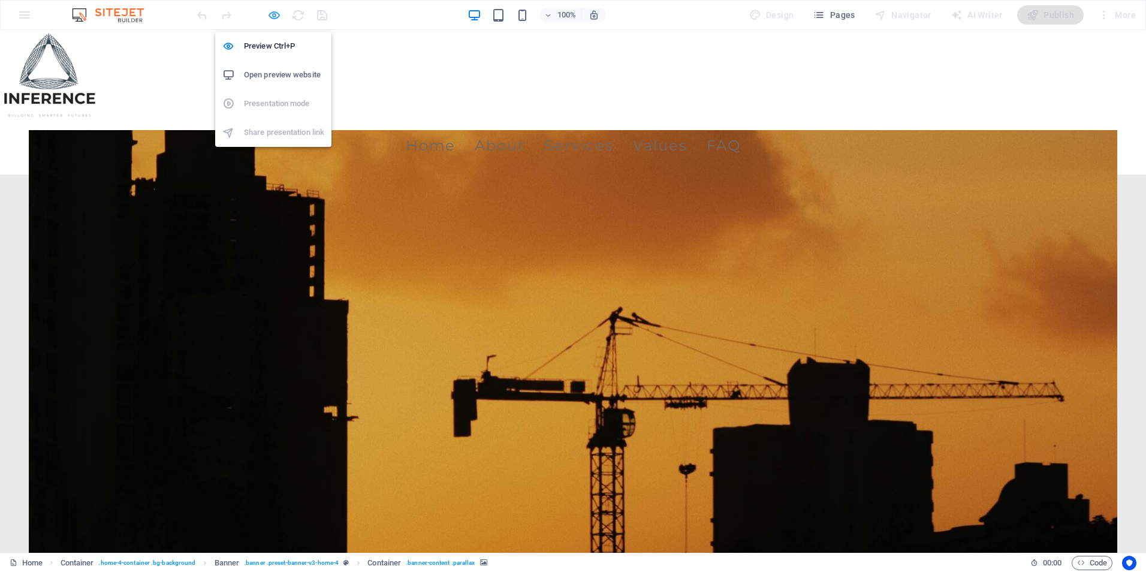
click at [277, 18] on icon "button" at bounding box center [274, 15] width 14 height 14
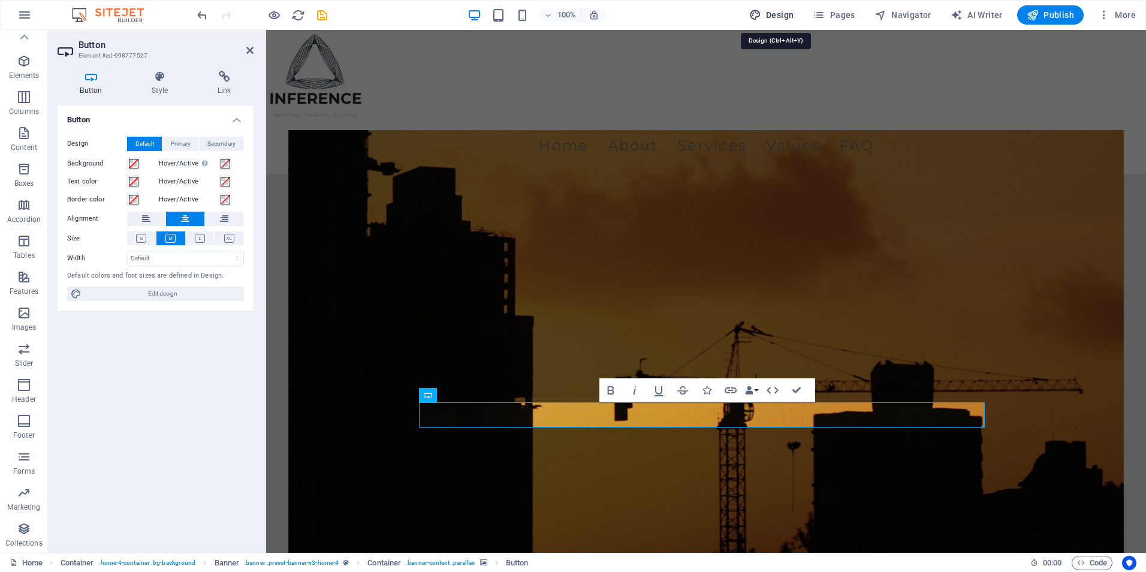
click at [752, 10] on icon "button" at bounding box center [755, 15] width 12 height 12
select select "px"
select select "200"
select select "px"
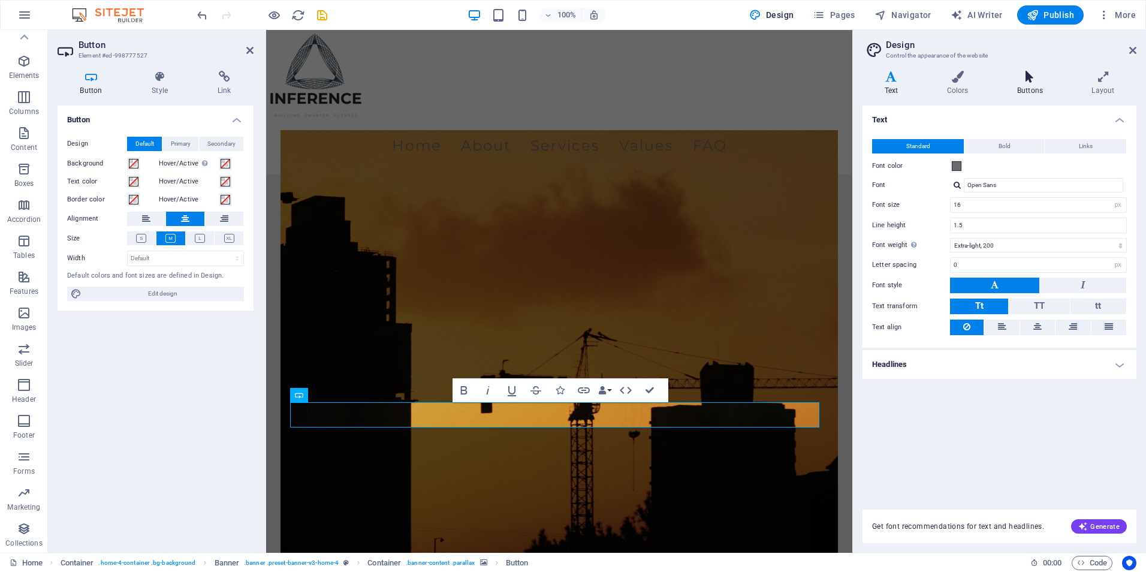
click at [1027, 77] on icon at bounding box center [1030, 77] width 70 height 12
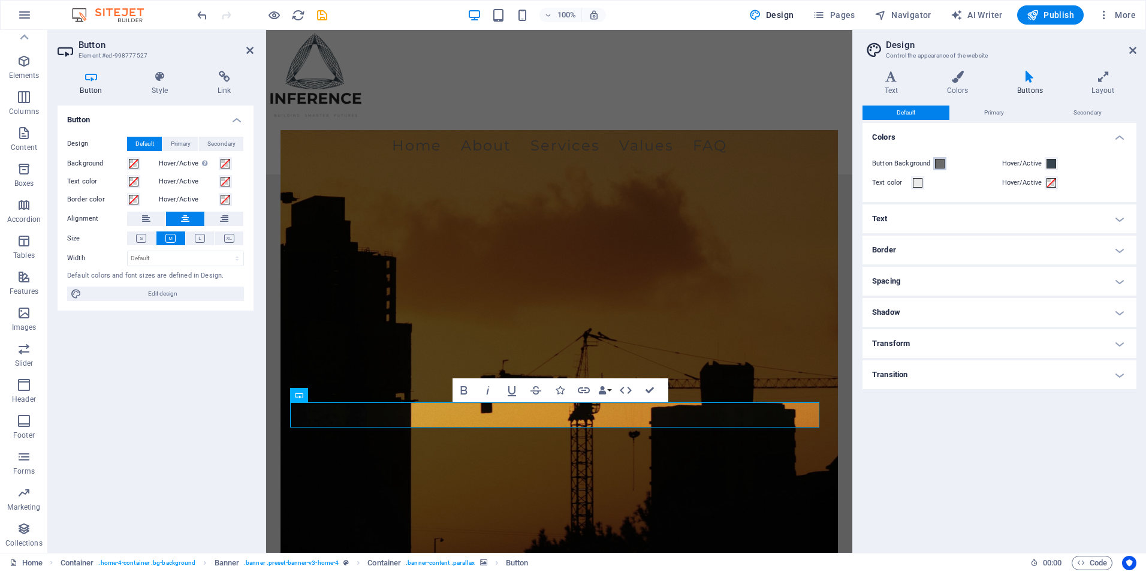
click at [941, 161] on span at bounding box center [940, 164] width 10 height 10
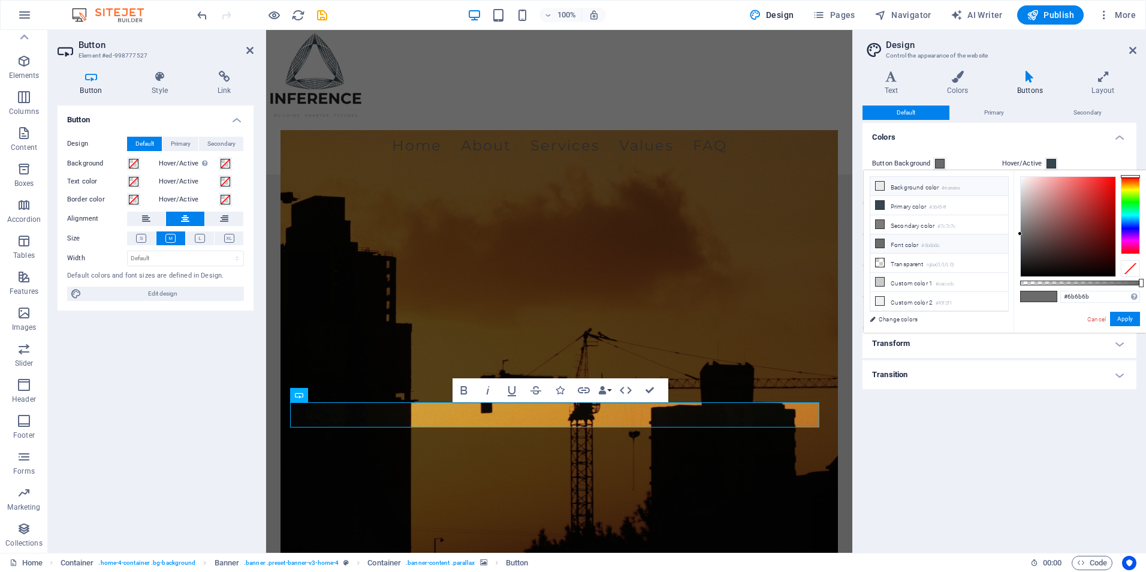
click at [882, 183] on icon at bounding box center [880, 186] width 8 height 8
click at [1113, 316] on button "Apply" at bounding box center [1125, 319] width 30 height 14
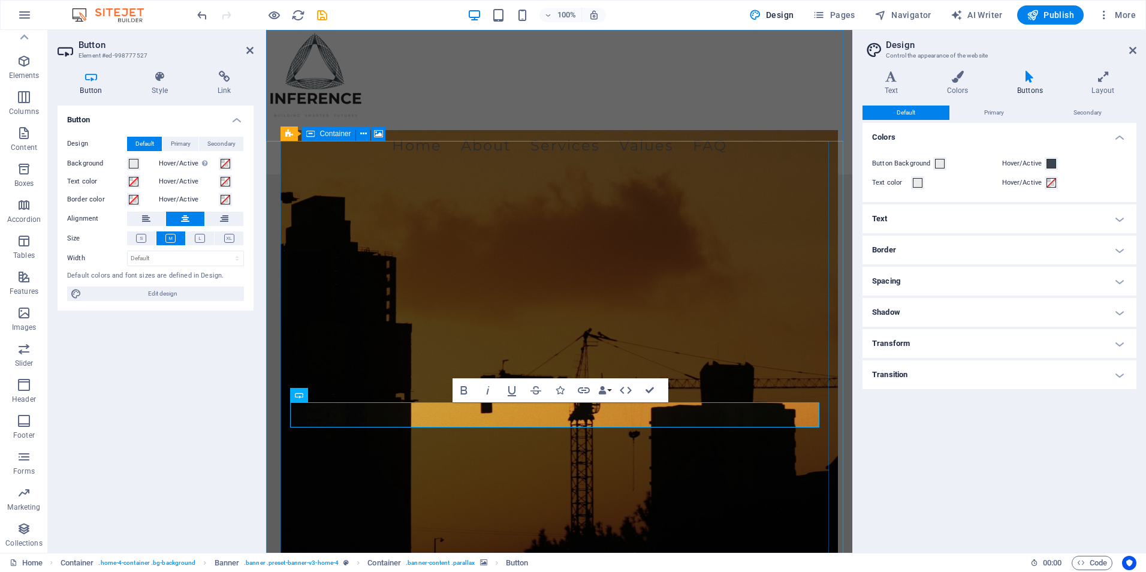
click at [699, 236] on figure at bounding box center [558, 368] width 557 height 476
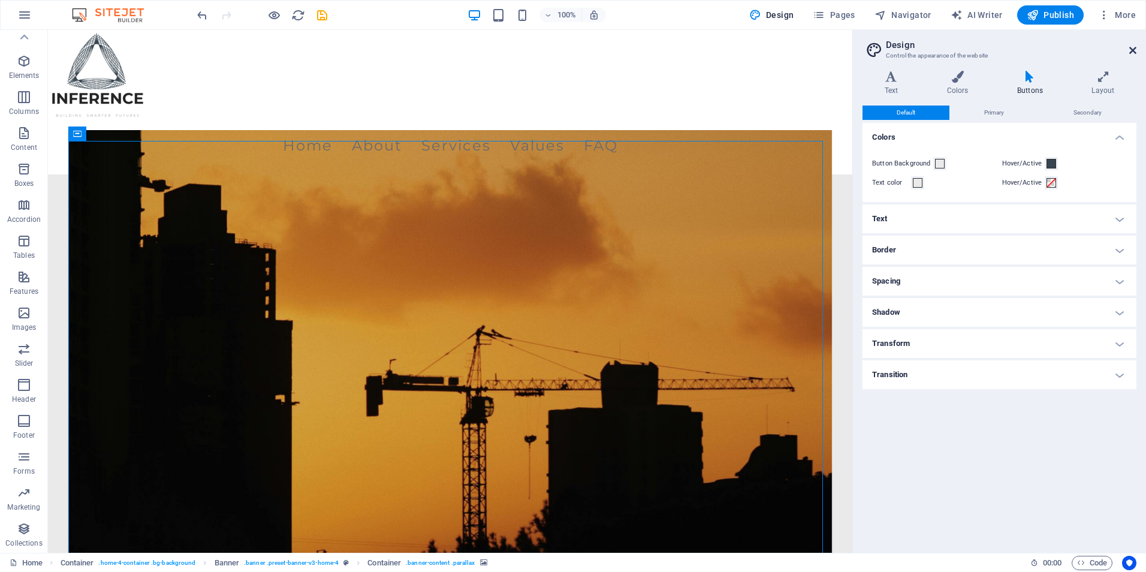
click at [1133, 51] on icon at bounding box center [1132, 51] width 7 height 10
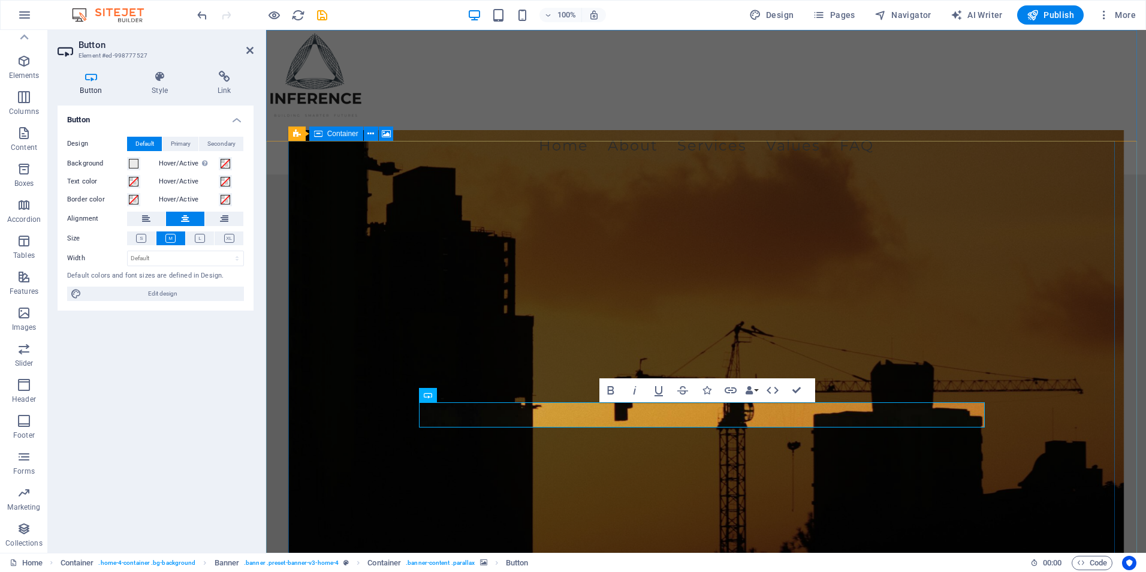
click at [513, 463] on figure at bounding box center [706, 368] width 836 height 476
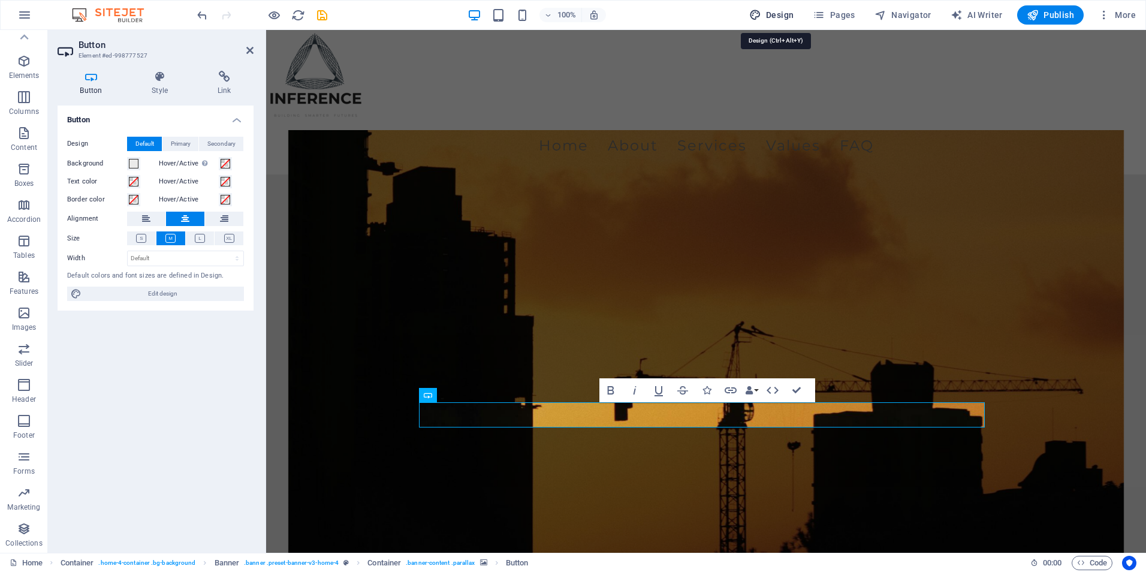
click at [793, 23] on button "Design" at bounding box center [771, 14] width 55 height 19
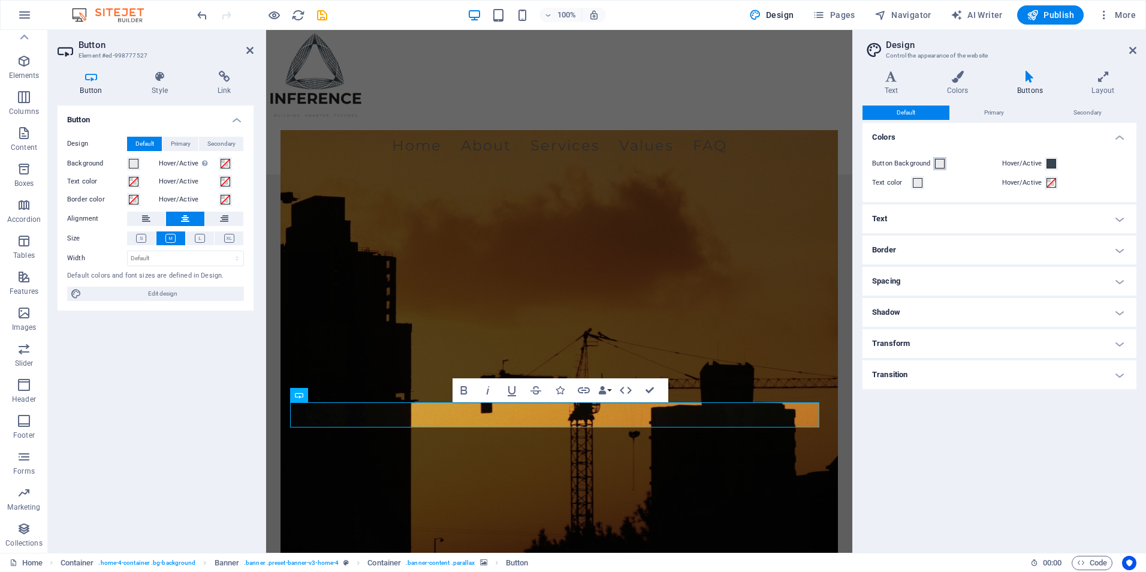
click at [933, 157] on button "Button Background" at bounding box center [939, 163] width 13 height 13
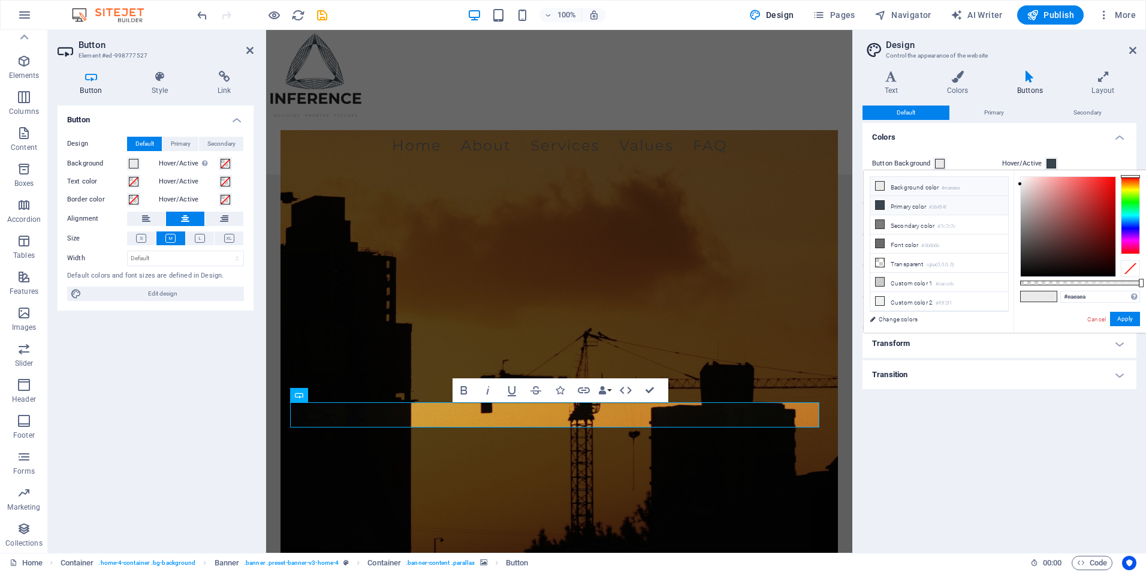
click at [885, 207] on li "Primary color #36454f" at bounding box center [939, 205] width 138 height 19
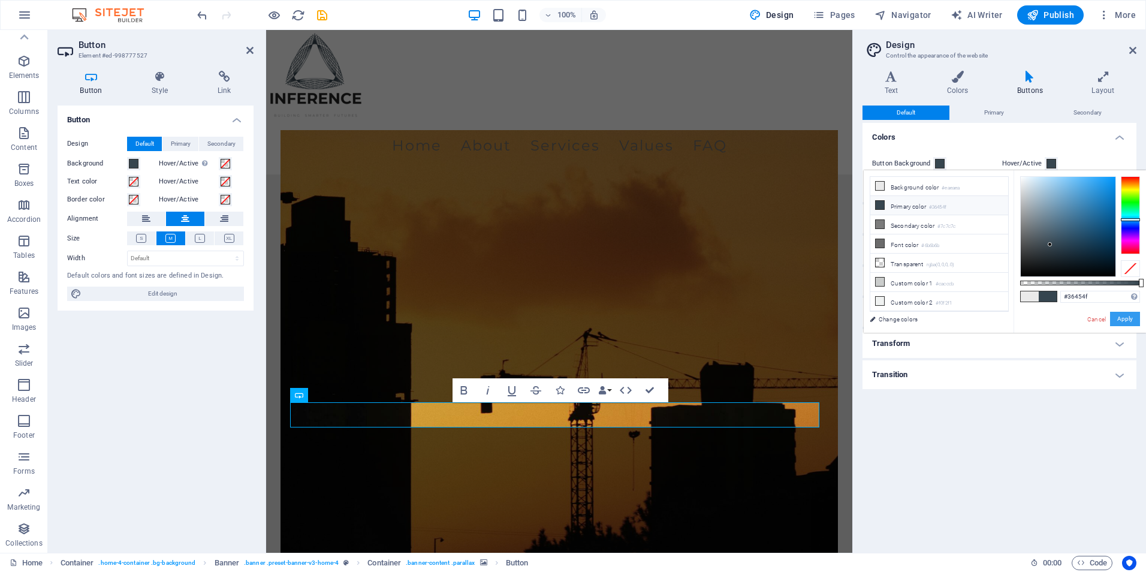
click at [1122, 320] on button "Apply" at bounding box center [1125, 319] width 30 height 14
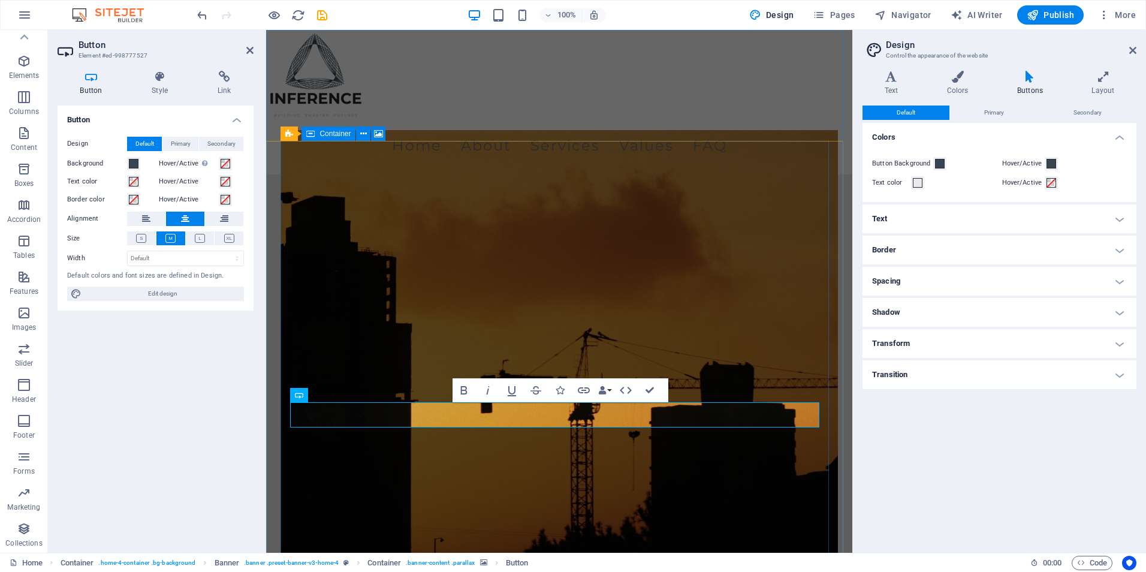
click at [673, 239] on figure at bounding box center [558, 368] width 557 height 476
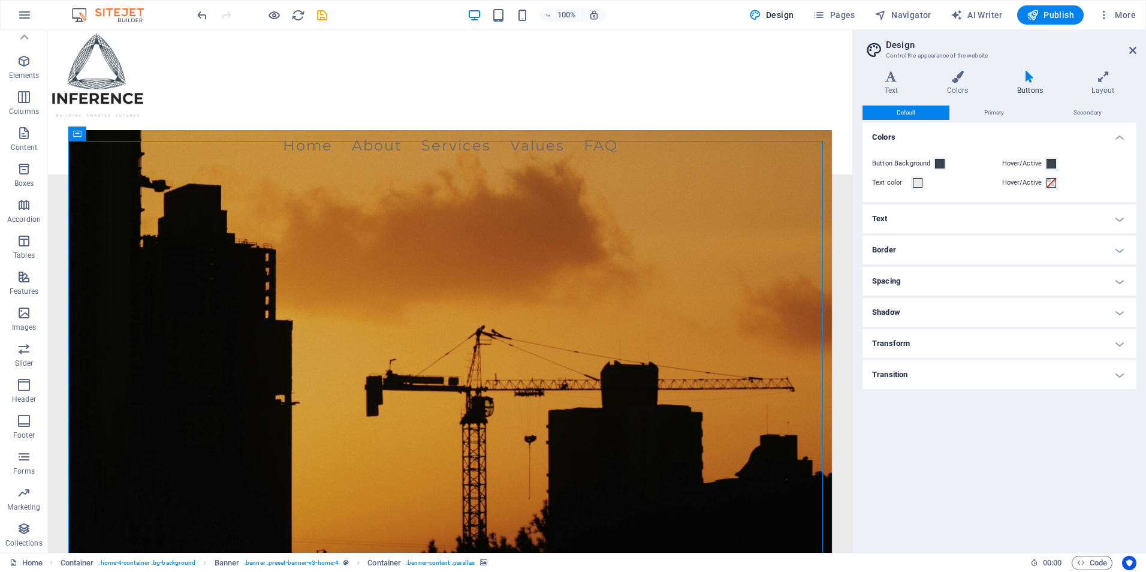
click at [1127, 48] on h2 "Design" at bounding box center [1011, 45] width 250 height 11
click at [1132, 48] on icon at bounding box center [1132, 51] width 7 height 10
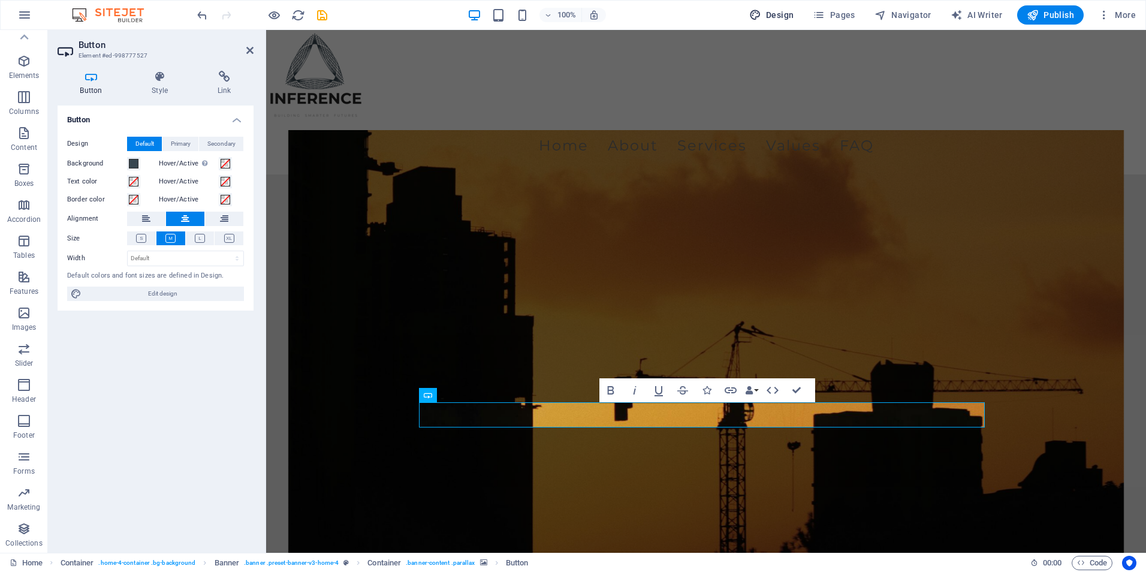
click at [783, 15] on span "Design" at bounding box center [771, 15] width 45 height 12
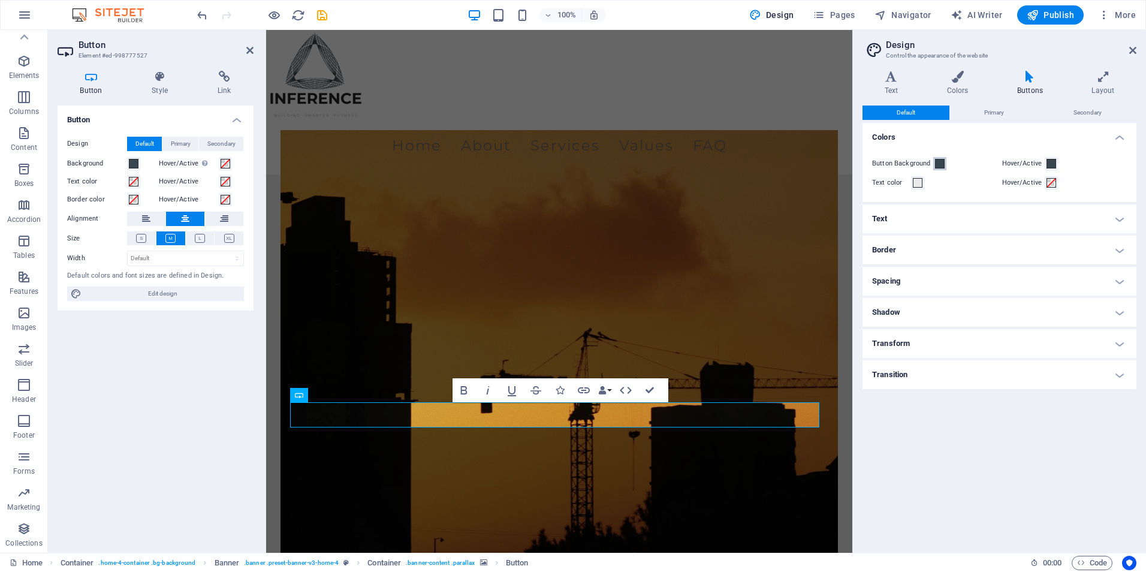
click at [935, 165] on span at bounding box center [940, 164] width 10 height 10
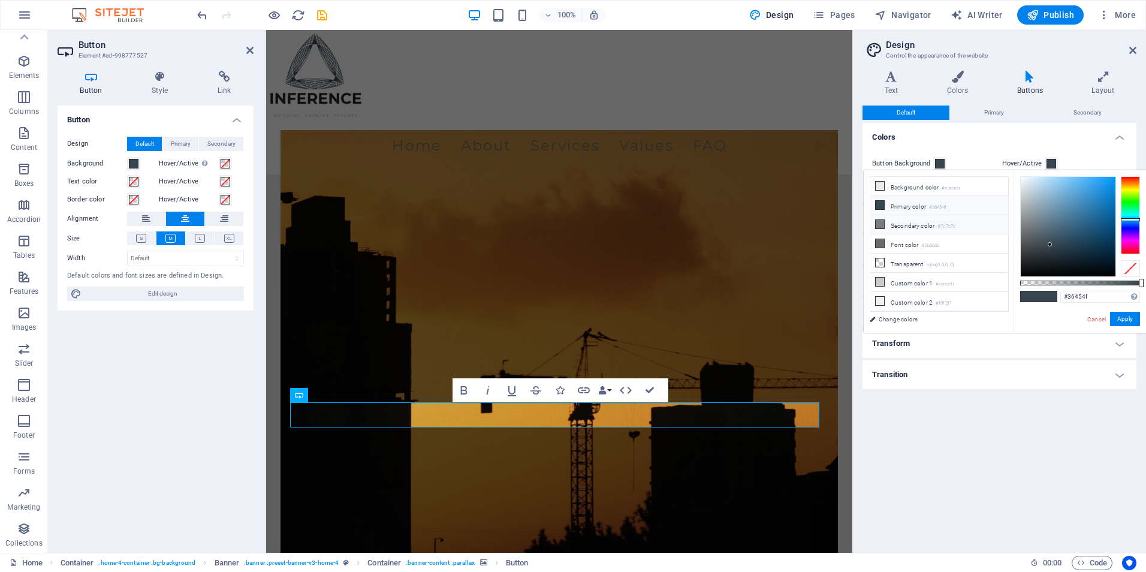
click at [885, 225] on li "Secondary color #7c7c7c" at bounding box center [939, 224] width 138 height 19
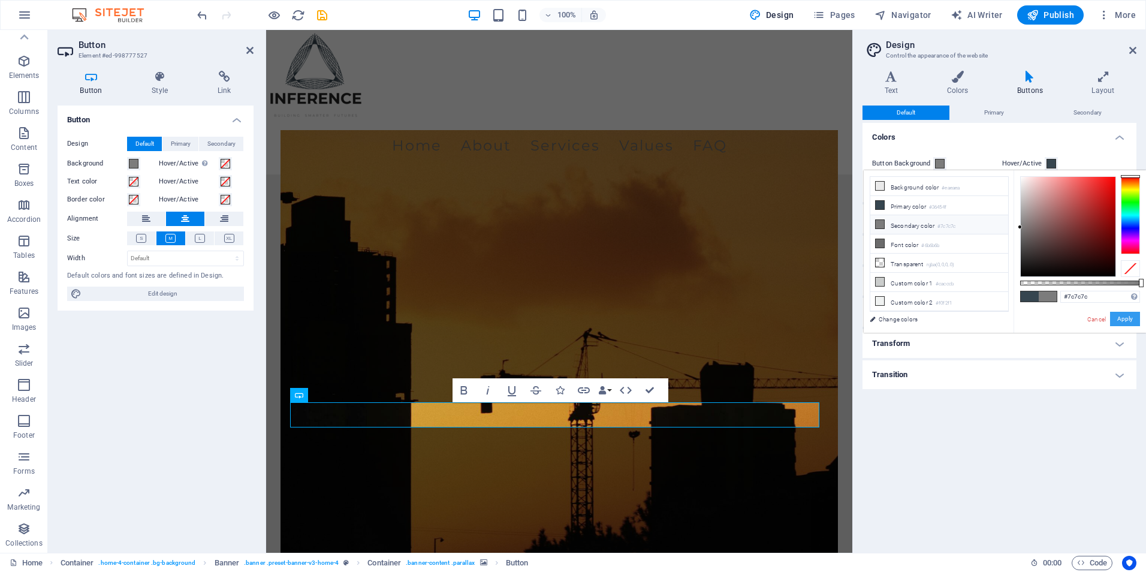
click at [1116, 316] on button "Apply" at bounding box center [1125, 319] width 30 height 14
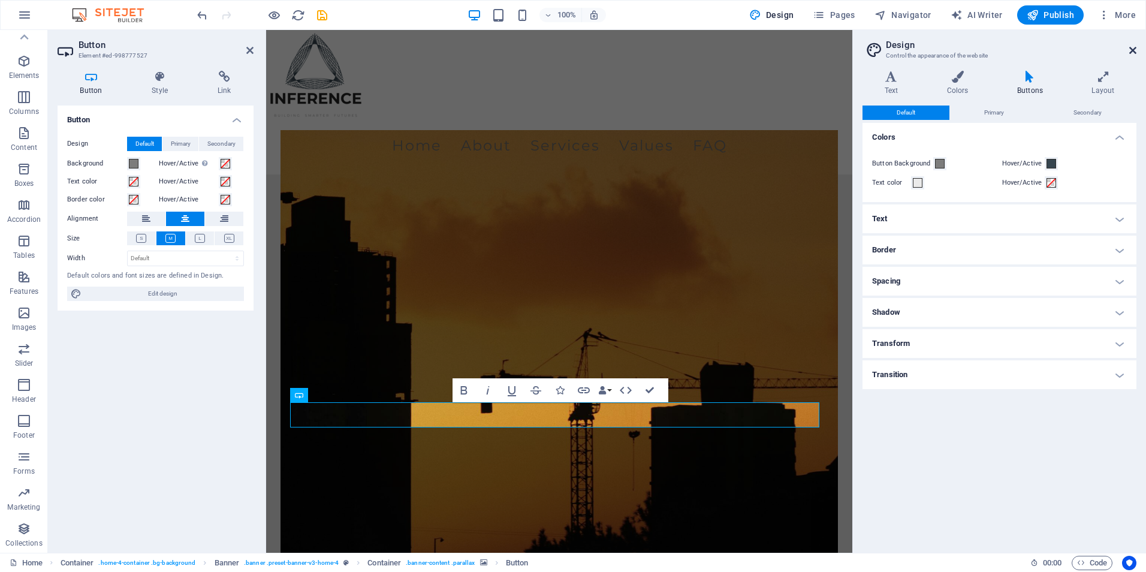
click at [1130, 50] on icon at bounding box center [1132, 51] width 7 height 10
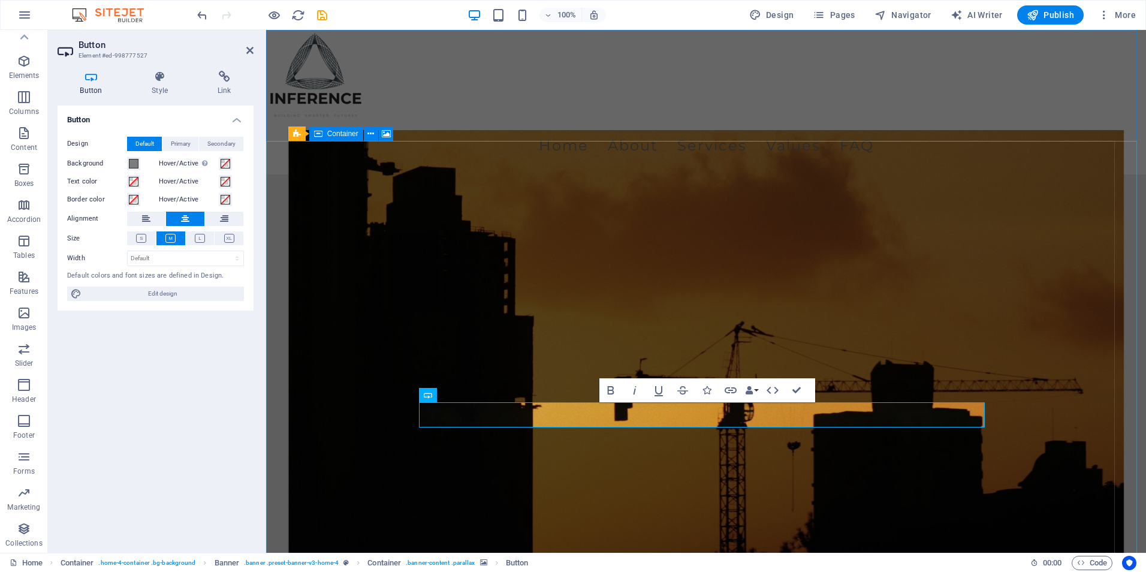
click at [805, 204] on figure at bounding box center [706, 368] width 836 height 476
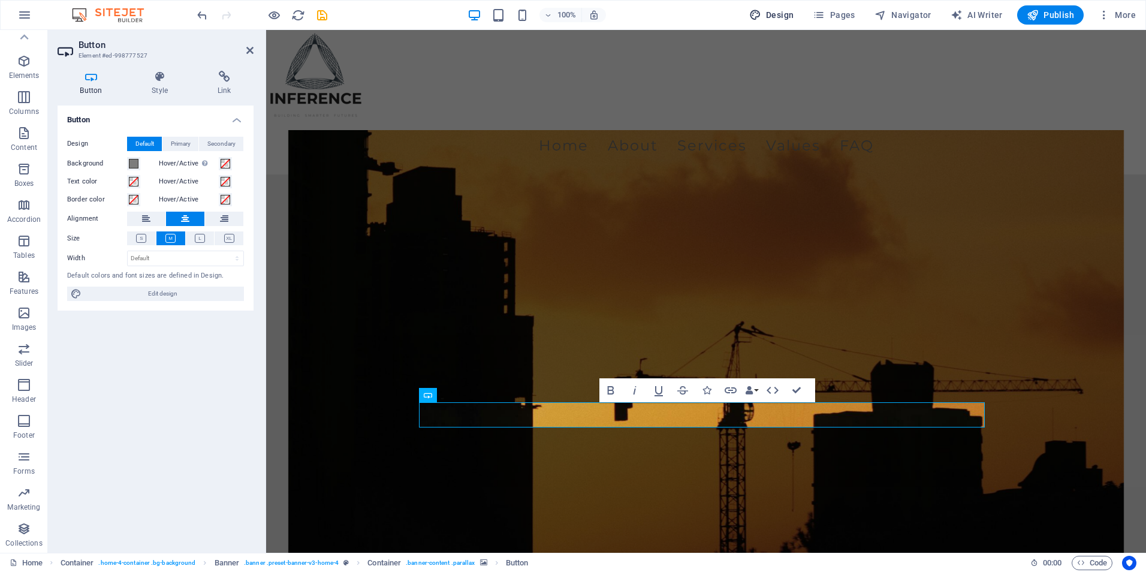
click at [785, 18] on span "Design" at bounding box center [771, 15] width 45 height 12
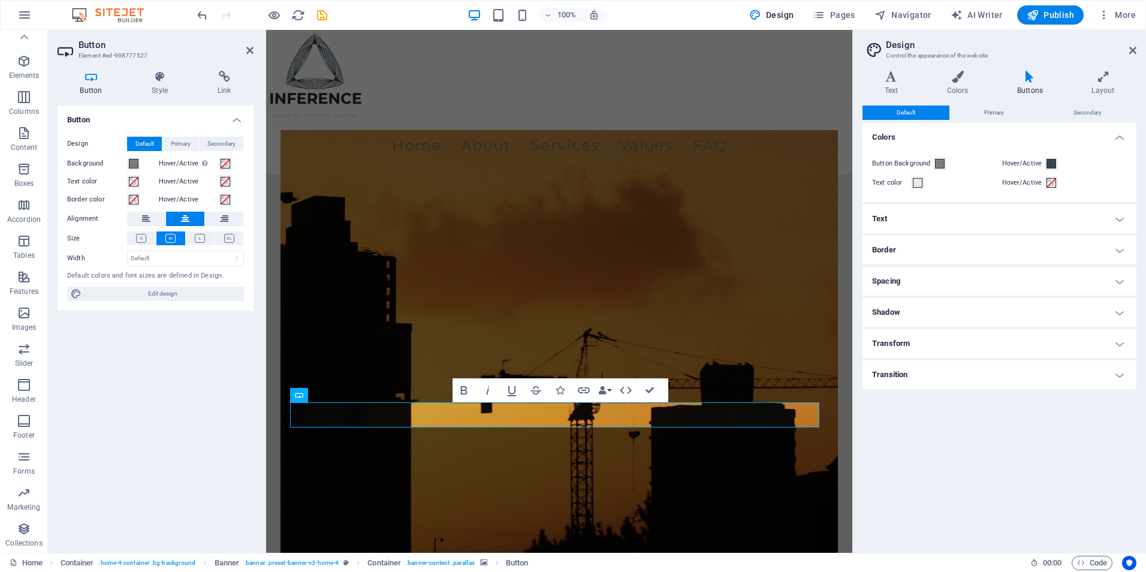
click at [1009, 82] on icon at bounding box center [1030, 77] width 70 height 12
click at [938, 165] on span at bounding box center [940, 164] width 10 height 10
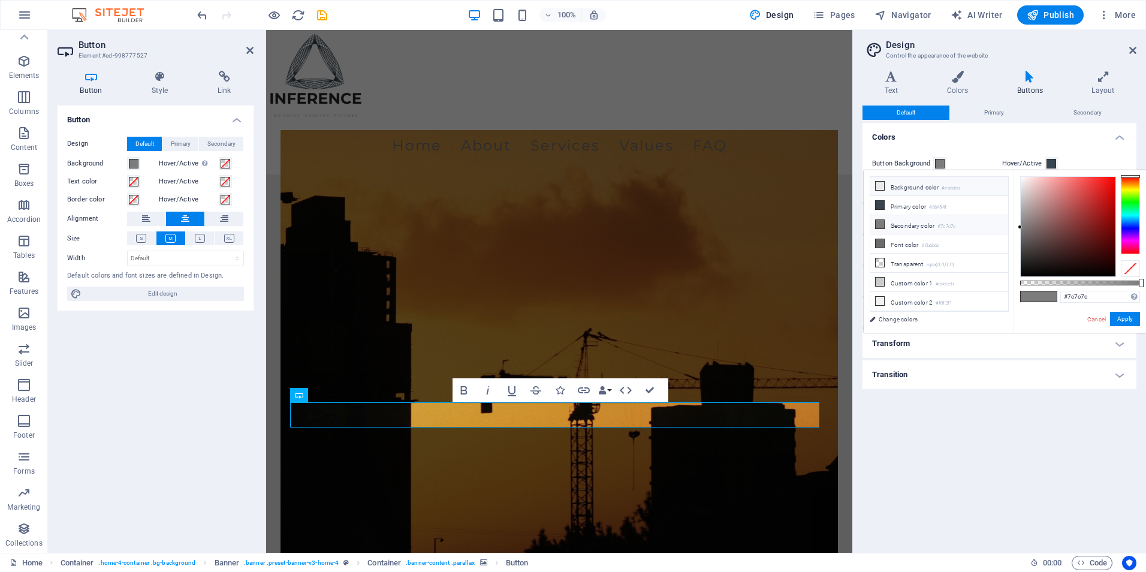
click at [885, 185] on li "Background color #eaeaea" at bounding box center [939, 186] width 138 height 19
type input "#eaeaea"
click at [1126, 313] on button "Apply" at bounding box center [1125, 319] width 30 height 14
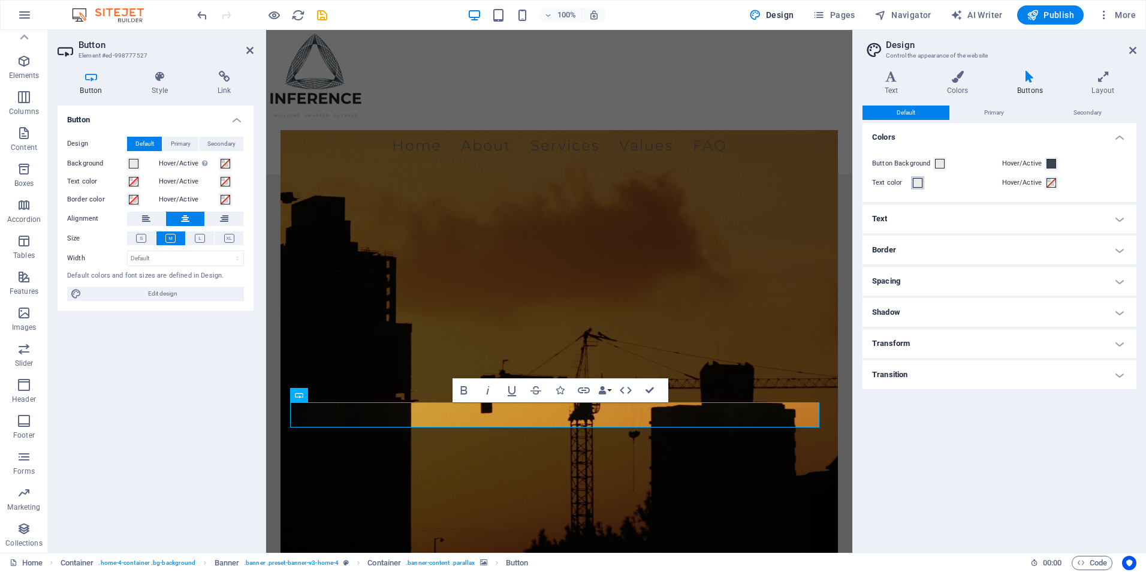
click at [917, 182] on span at bounding box center [918, 183] width 10 height 10
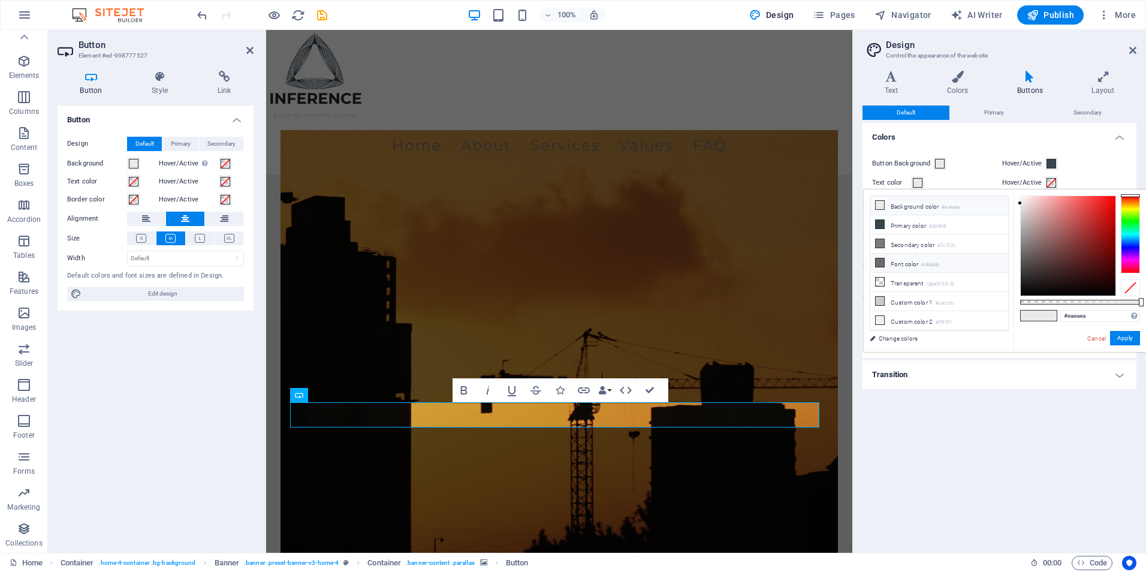
click at [886, 258] on li "Font color #6b6b6b" at bounding box center [939, 262] width 138 height 19
type input "#6b6b6b"
click at [1122, 338] on button "Apply" at bounding box center [1125, 338] width 30 height 14
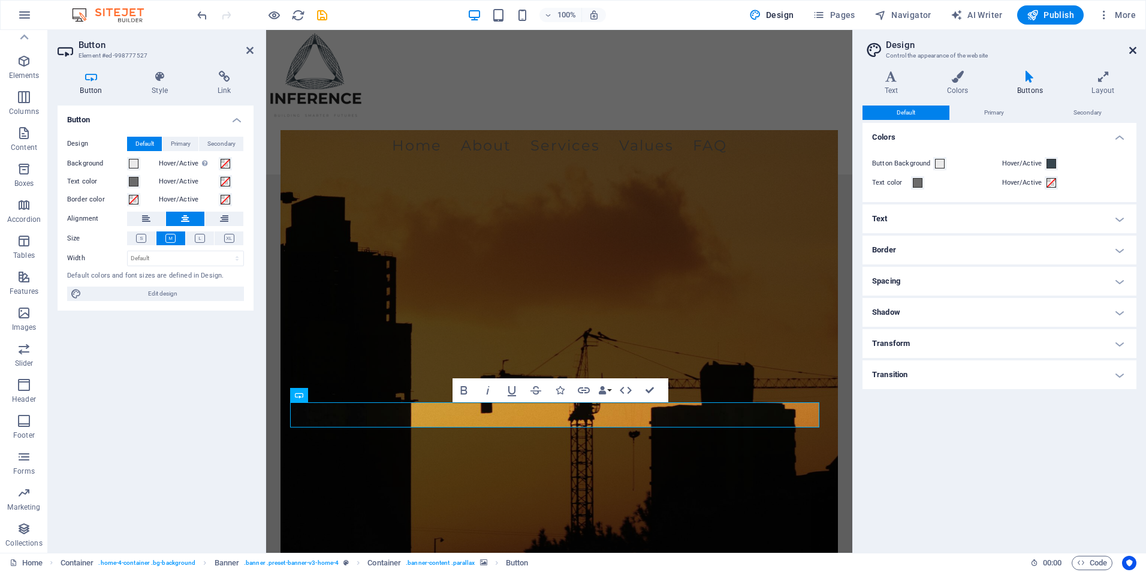
click at [1129, 47] on icon at bounding box center [1132, 51] width 7 height 10
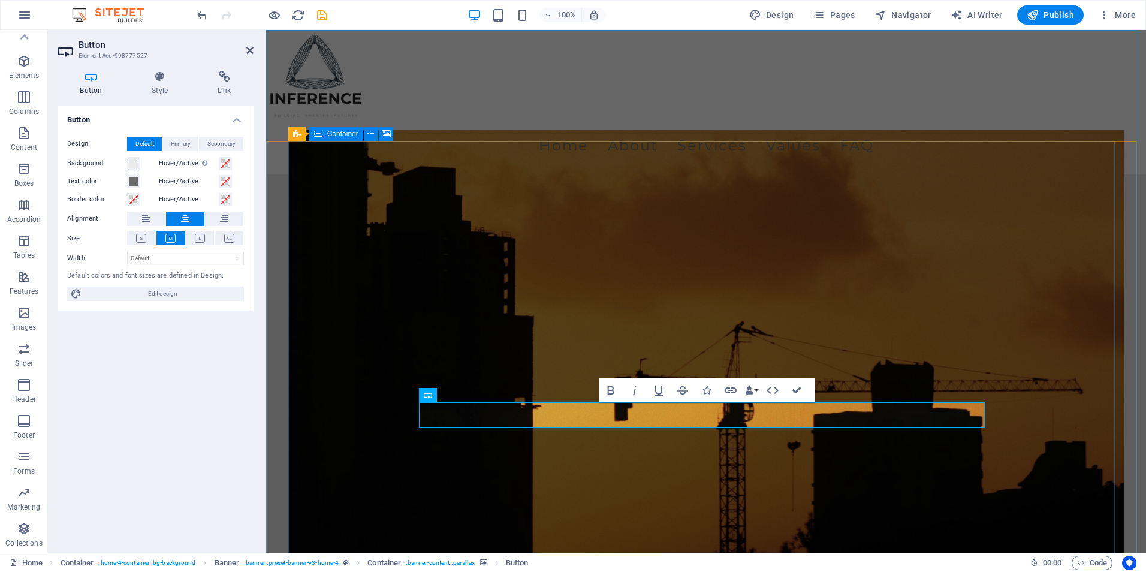
click at [967, 222] on figure at bounding box center [706, 368] width 836 height 476
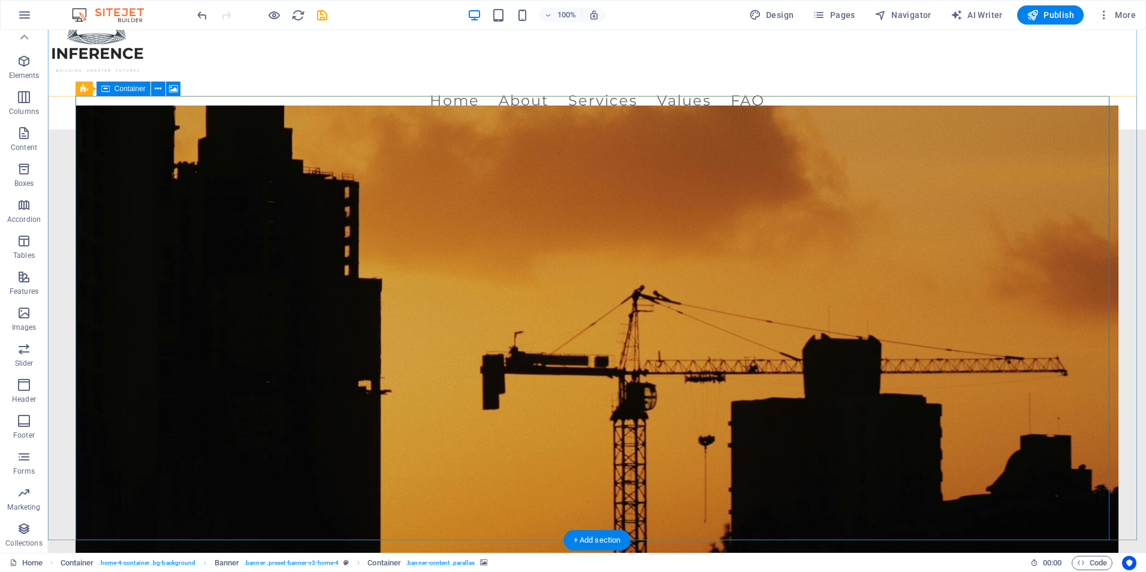
scroll to position [60, 0]
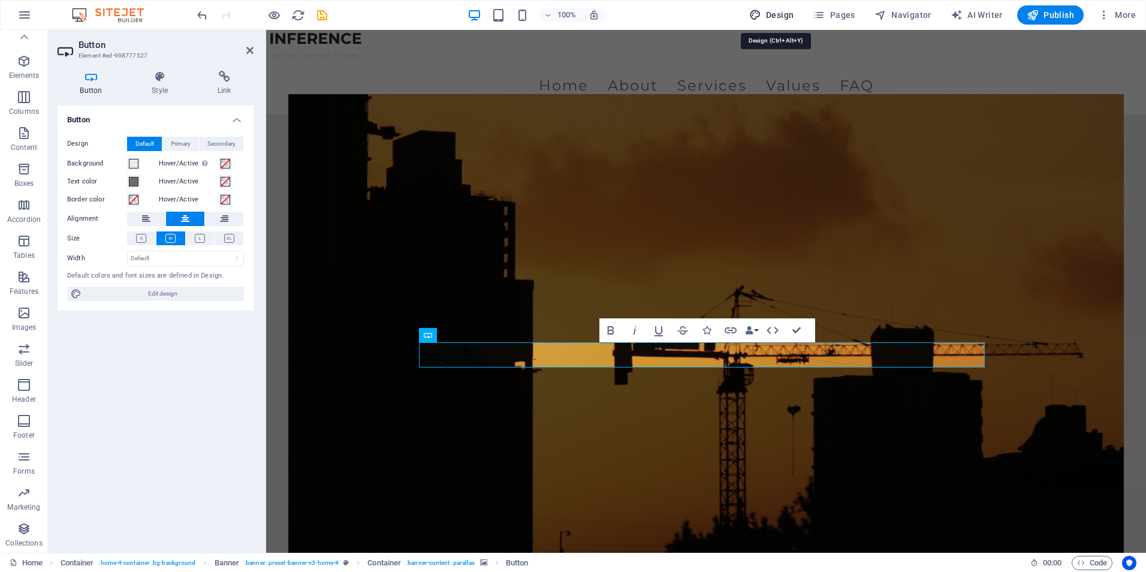
click at [794, 20] on span "Design" at bounding box center [771, 15] width 45 height 12
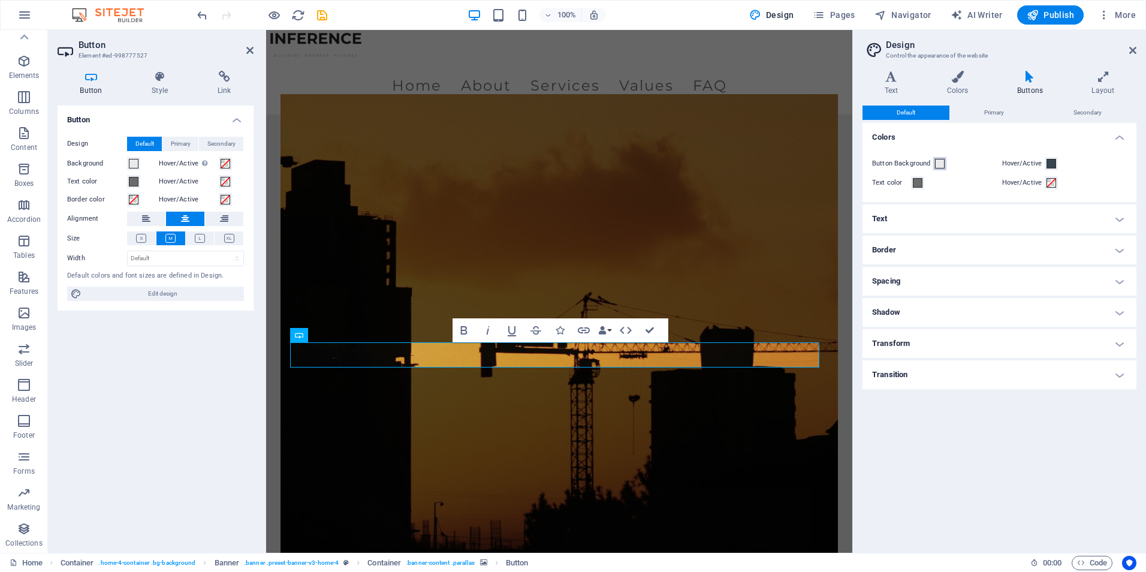
click at [940, 161] on span at bounding box center [940, 164] width 10 height 10
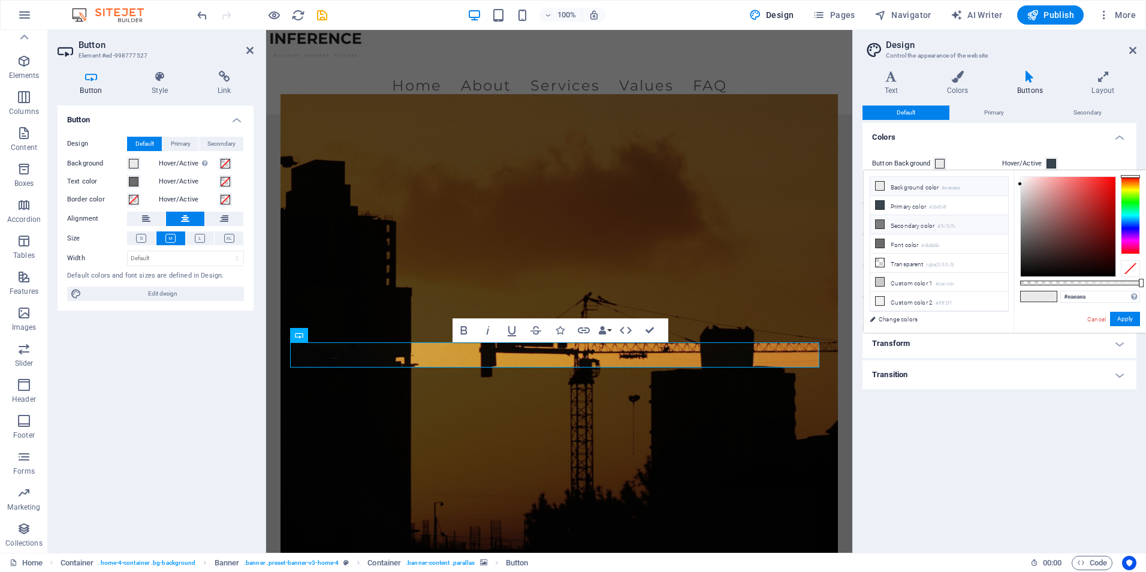
click at [888, 225] on li "Secondary color #7c7c7c" at bounding box center [939, 224] width 138 height 19
click at [1118, 322] on button "Apply" at bounding box center [1125, 319] width 30 height 14
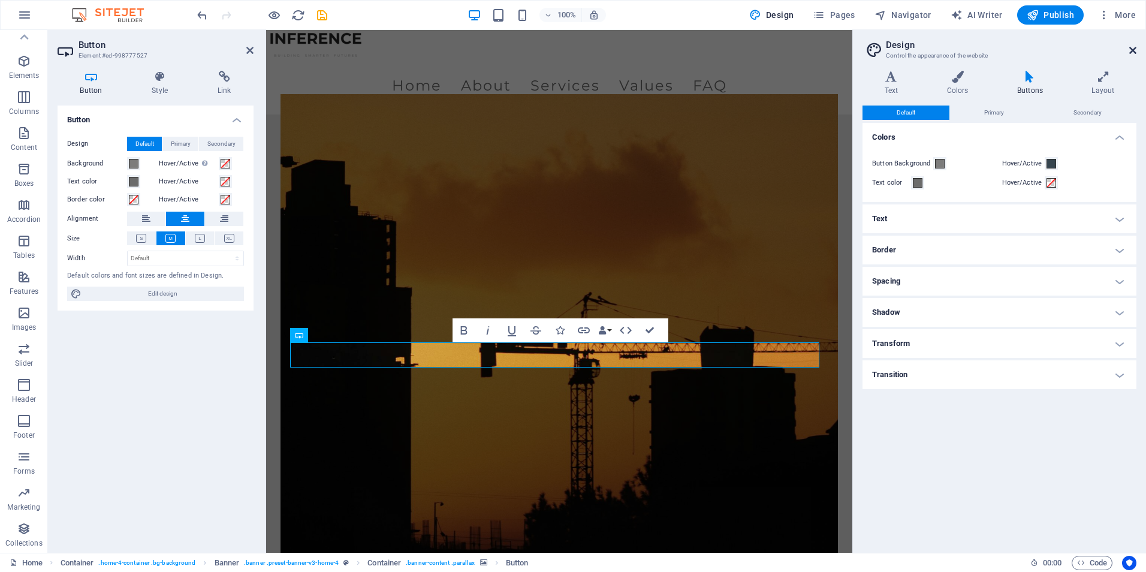
drag, startPoint x: 1133, startPoint y: 49, endPoint x: 862, endPoint y: 22, distance: 271.6
click at [1133, 49] on icon at bounding box center [1132, 51] width 7 height 10
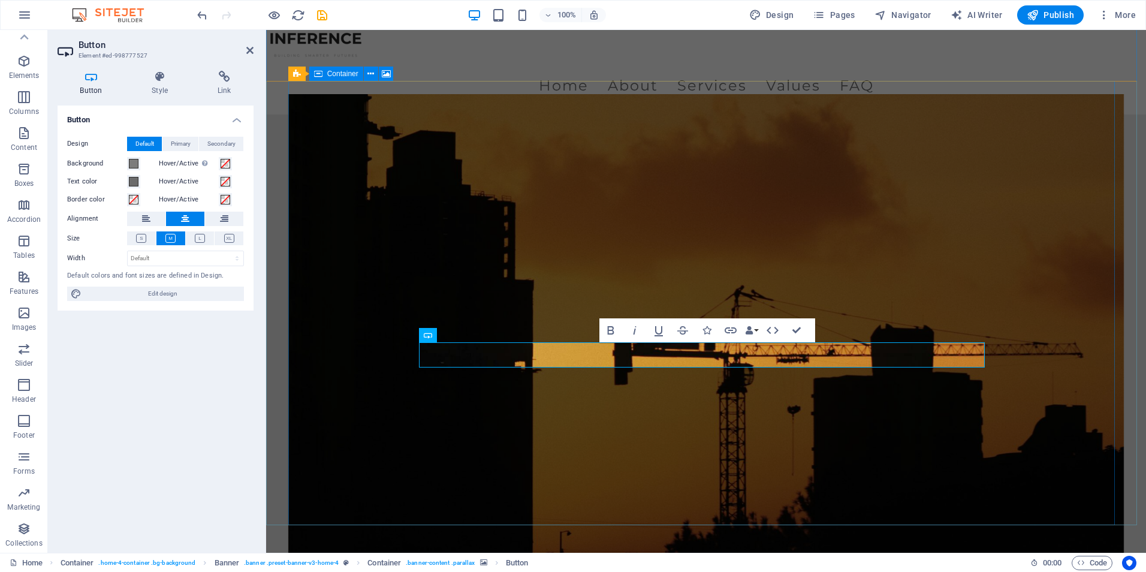
click at [934, 131] on figure at bounding box center [706, 332] width 836 height 476
click at [908, 160] on figure at bounding box center [706, 332] width 836 height 476
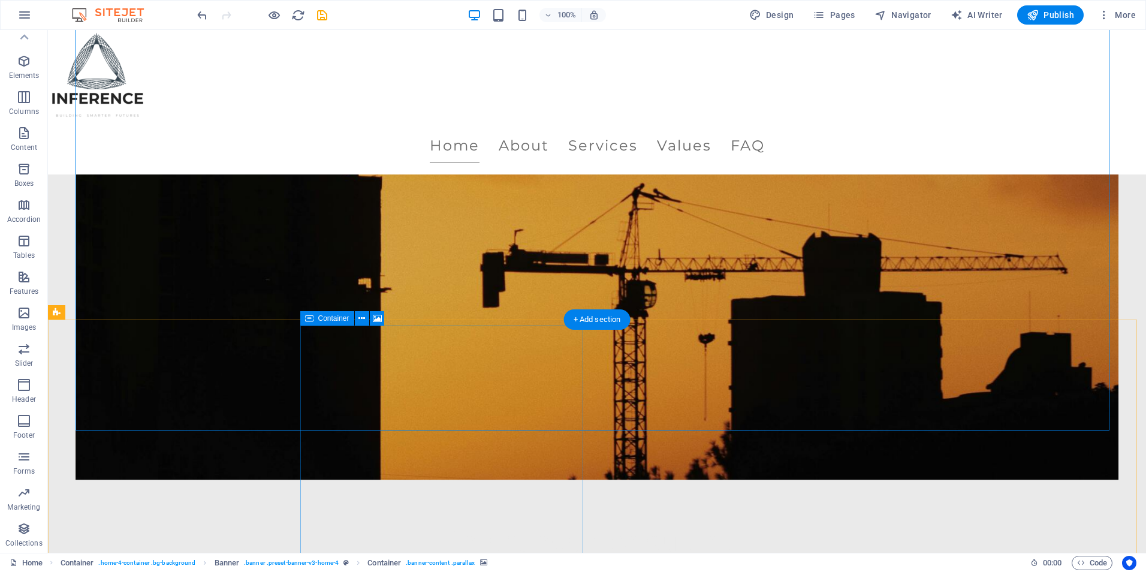
scroll to position [0, 0]
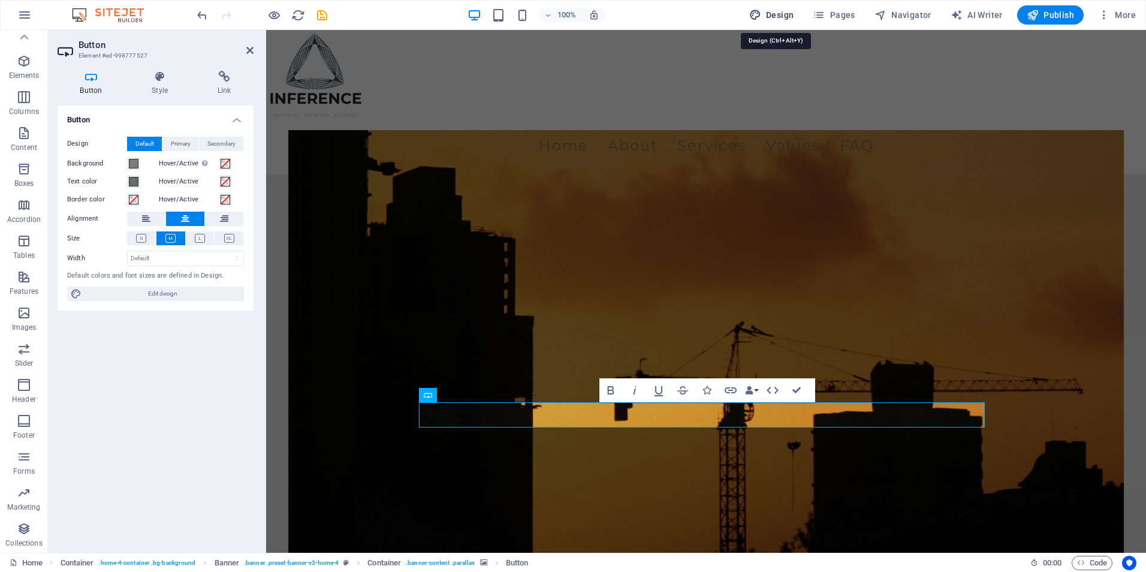
click at [778, 13] on span "Design" at bounding box center [771, 15] width 45 height 12
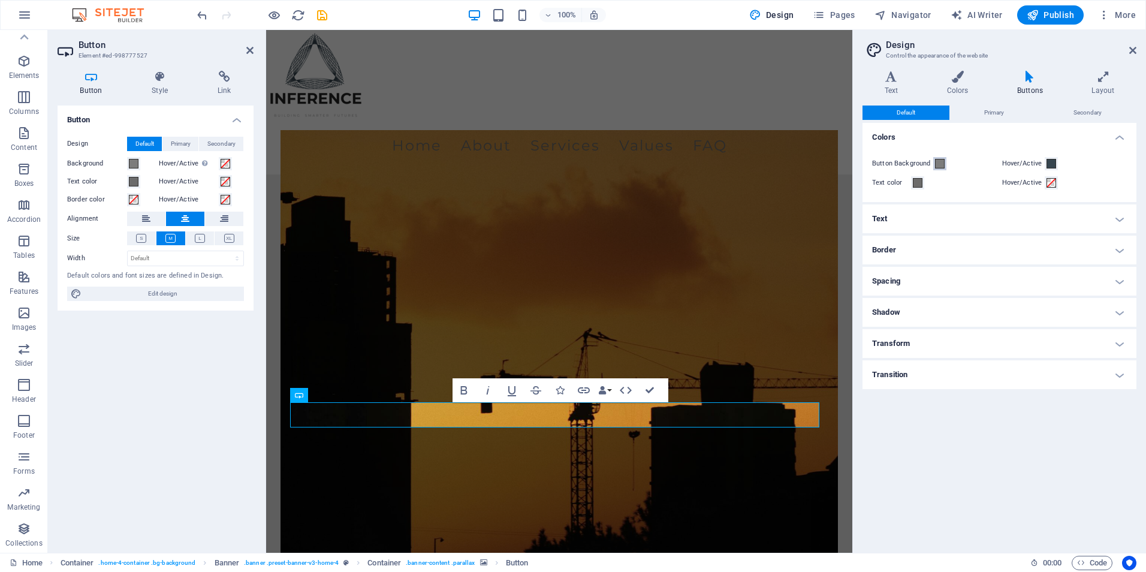
click at [935, 165] on span at bounding box center [940, 164] width 10 height 10
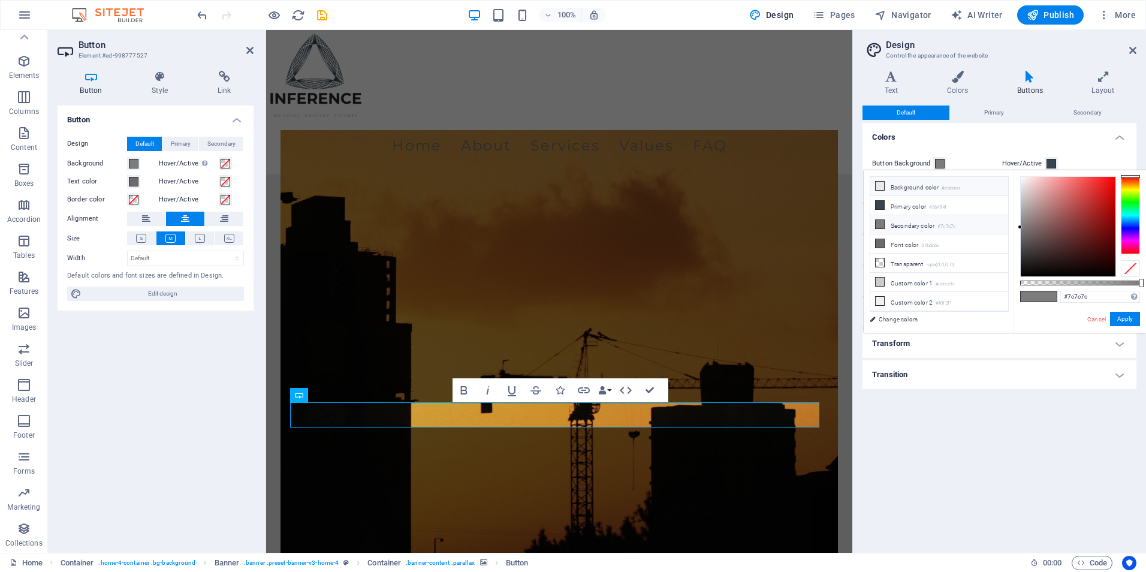
click at [884, 192] on li "Background color #eaeaea" at bounding box center [939, 186] width 138 height 19
type input "#eaeaea"
click at [1115, 312] on button "Apply" at bounding box center [1125, 319] width 30 height 14
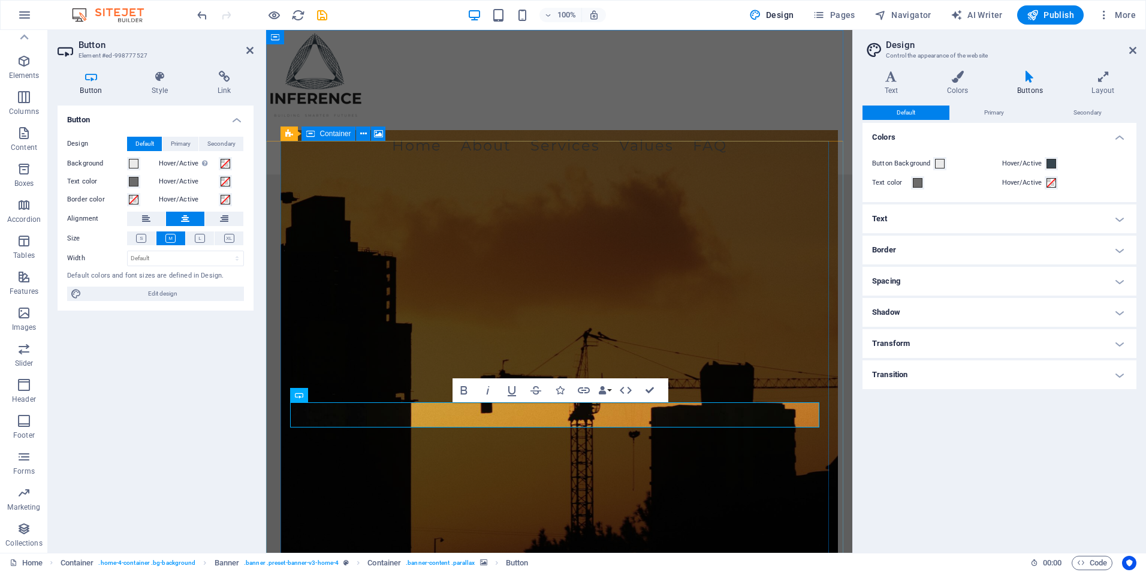
click at [745, 264] on figure at bounding box center [558, 368] width 557 height 476
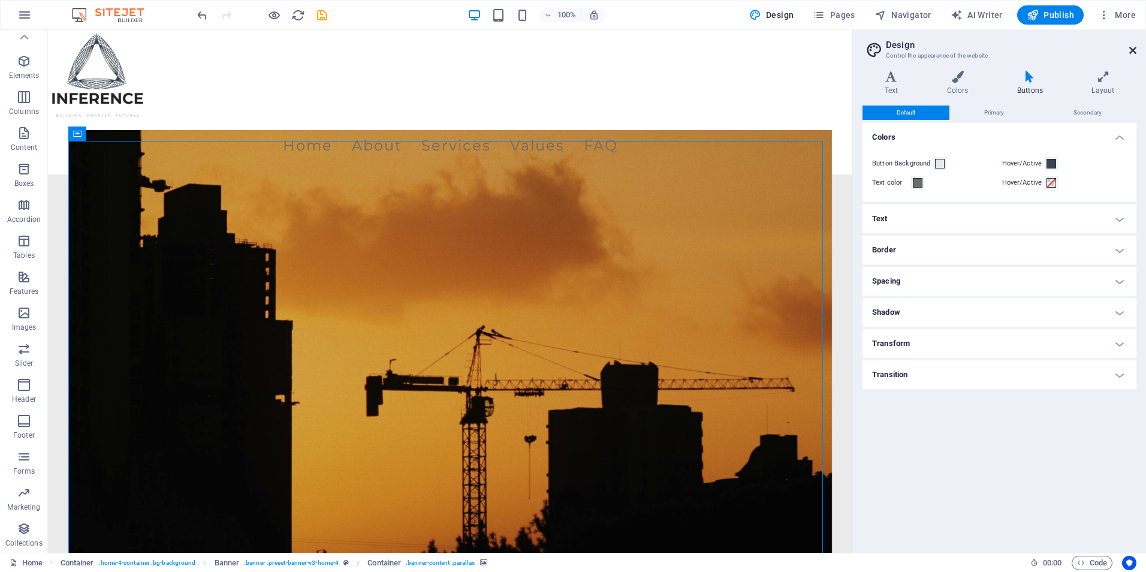
click at [1130, 50] on icon at bounding box center [1132, 51] width 7 height 10
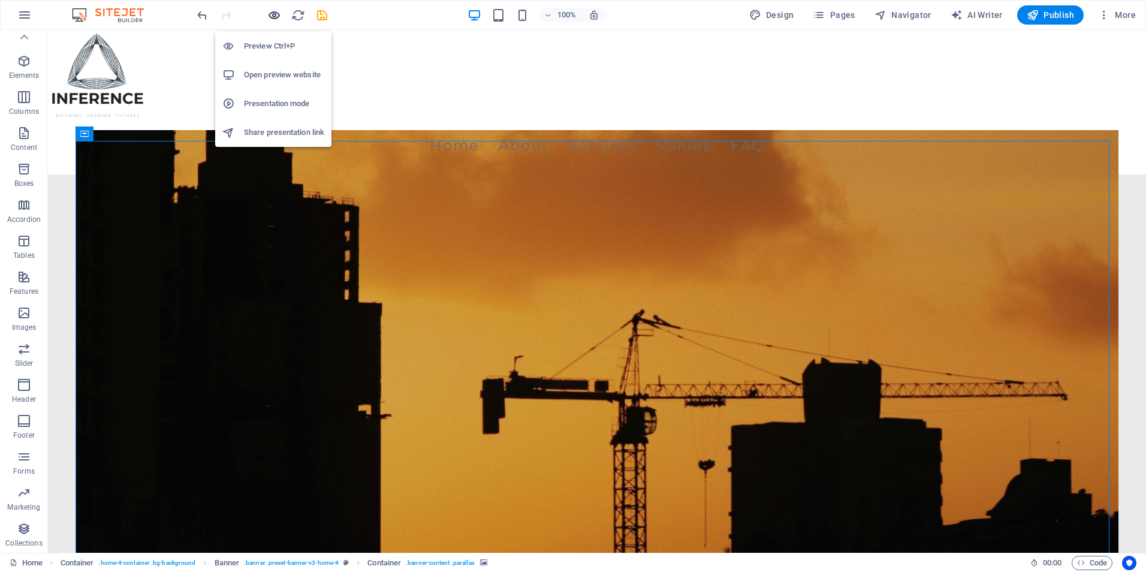
click at [271, 20] on icon "button" at bounding box center [274, 15] width 14 height 14
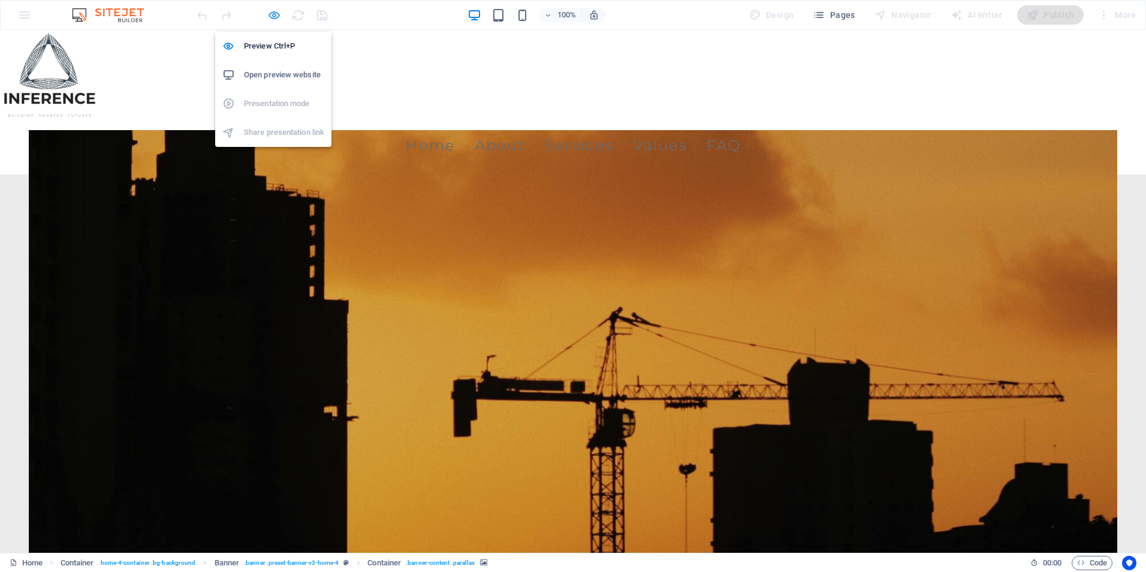
click at [273, 20] on icon "button" at bounding box center [274, 15] width 14 height 14
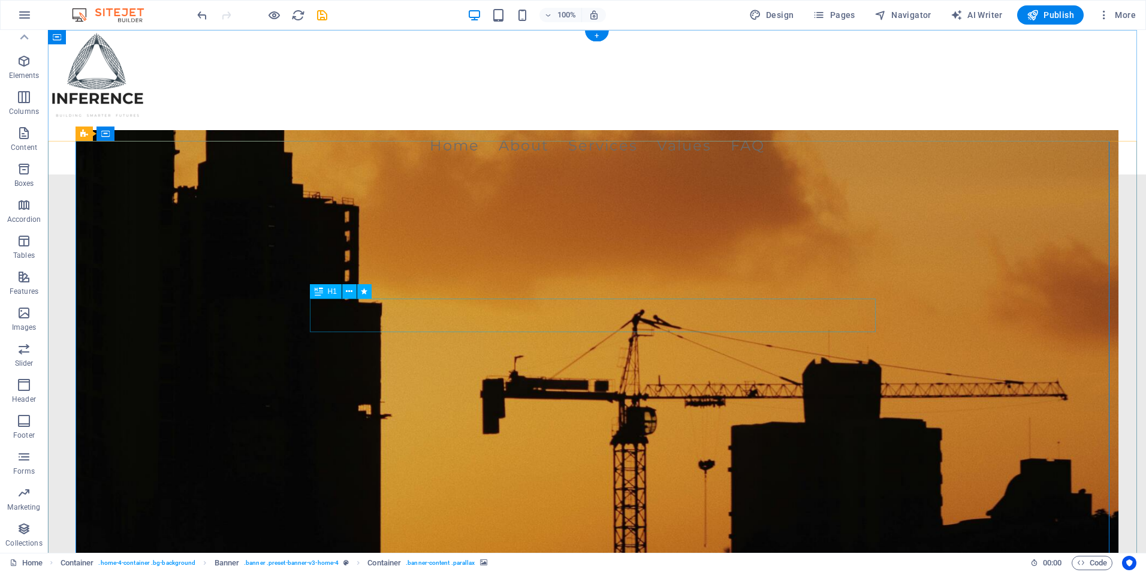
select select "fade"
select select "s"
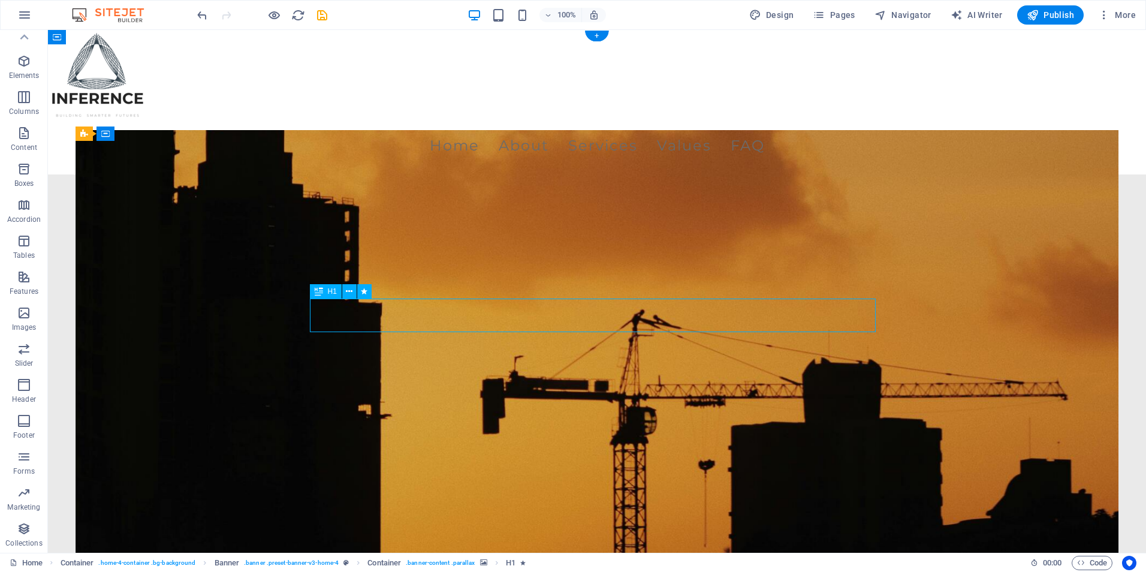
select select "onload"
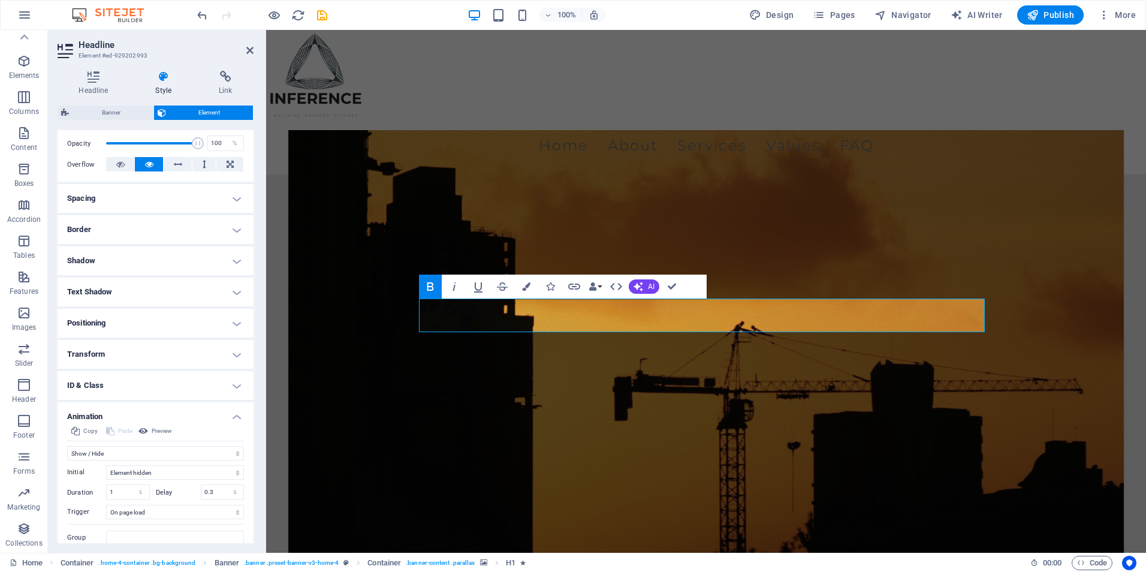
scroll to position [217, 0]
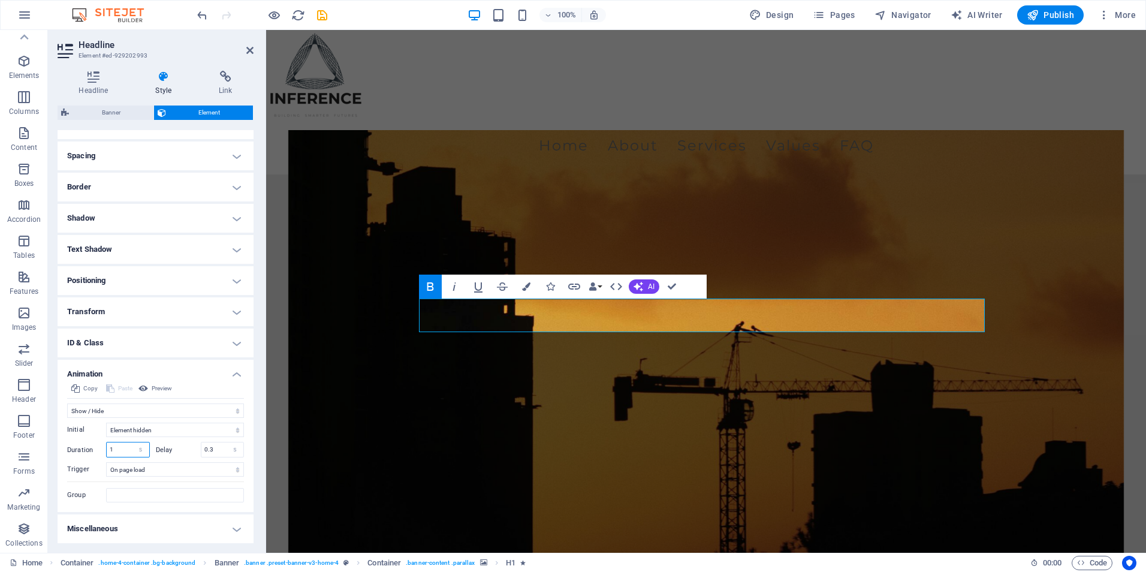
click at [119, 448] on input "1" at bounding box center [128, 449] width 43 height 14
type input "0.3"
click at [358, 406] on figure at bounding box center [706, 368] width 836 height 476
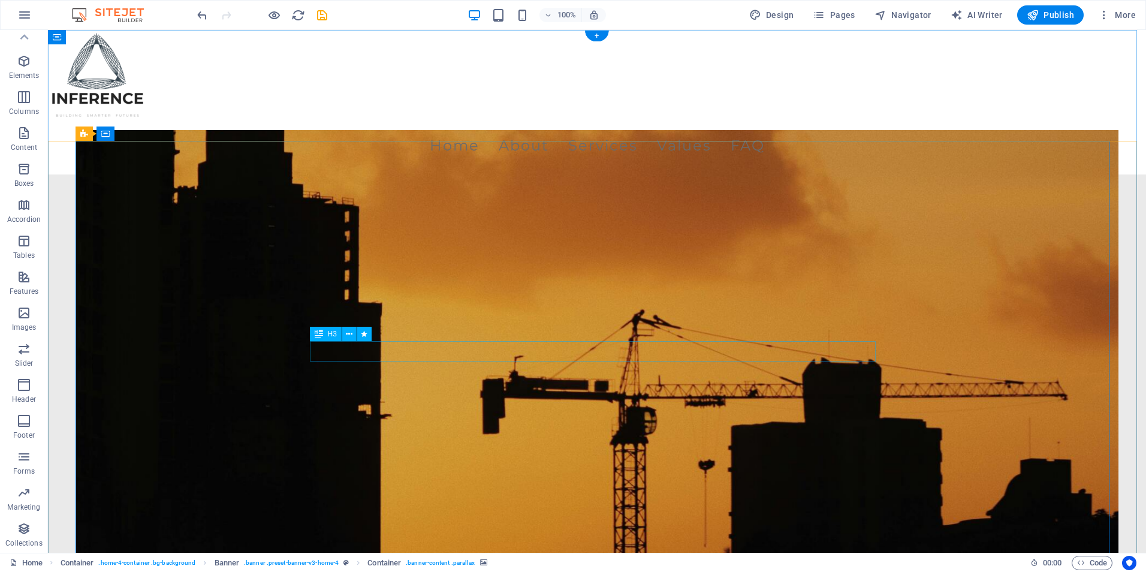
select select "fade"
select select "s"
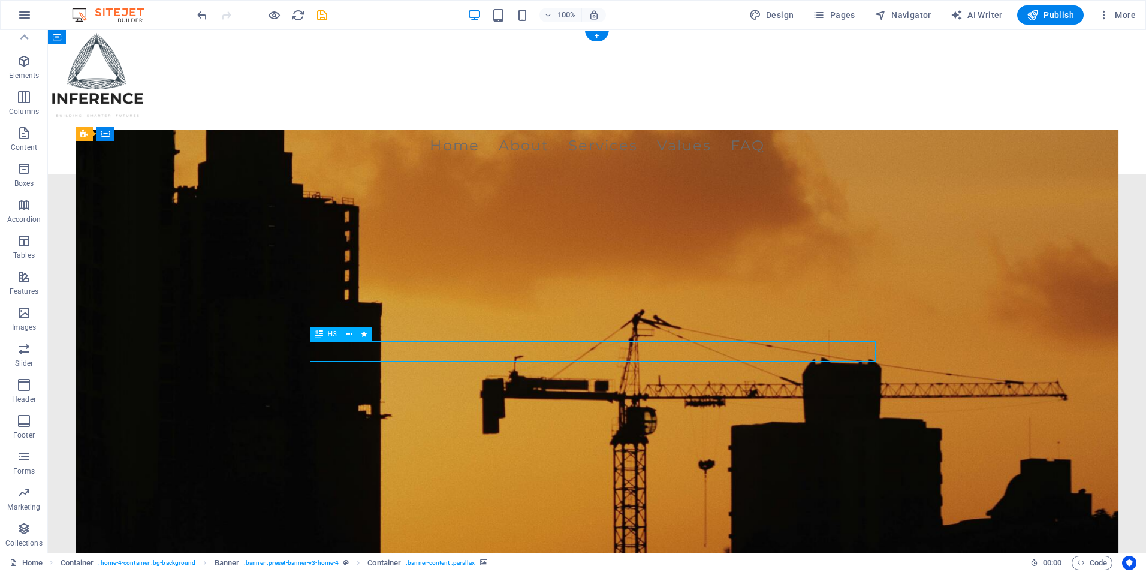
select select "onload"
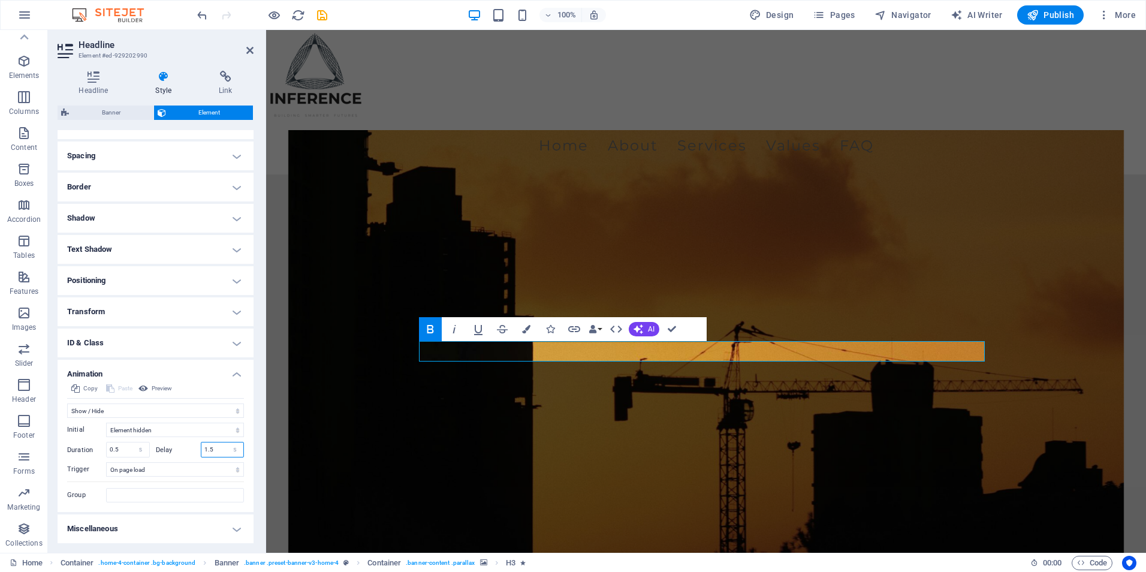
click at [217, 447] on input "1.5" at bounding box center [222, 449] width 43 height 14
type input "0.5"
click at [306, 411] on figure at bounding box center [706, 368] width 836 height 476
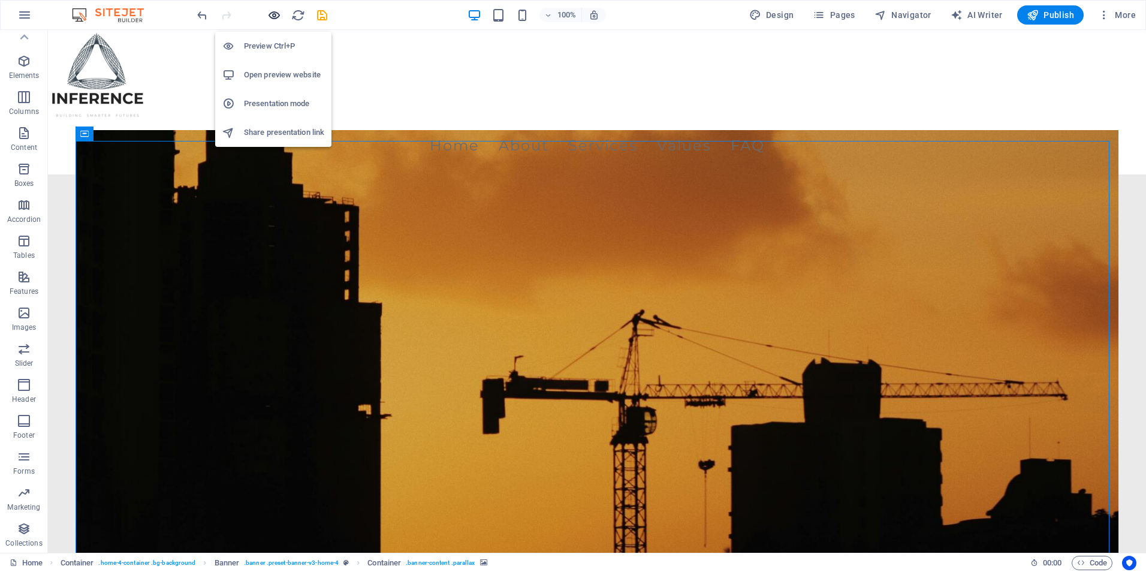
click at [270, 9] on icon "button" at bounding box center [274, 15] width 14 height 14
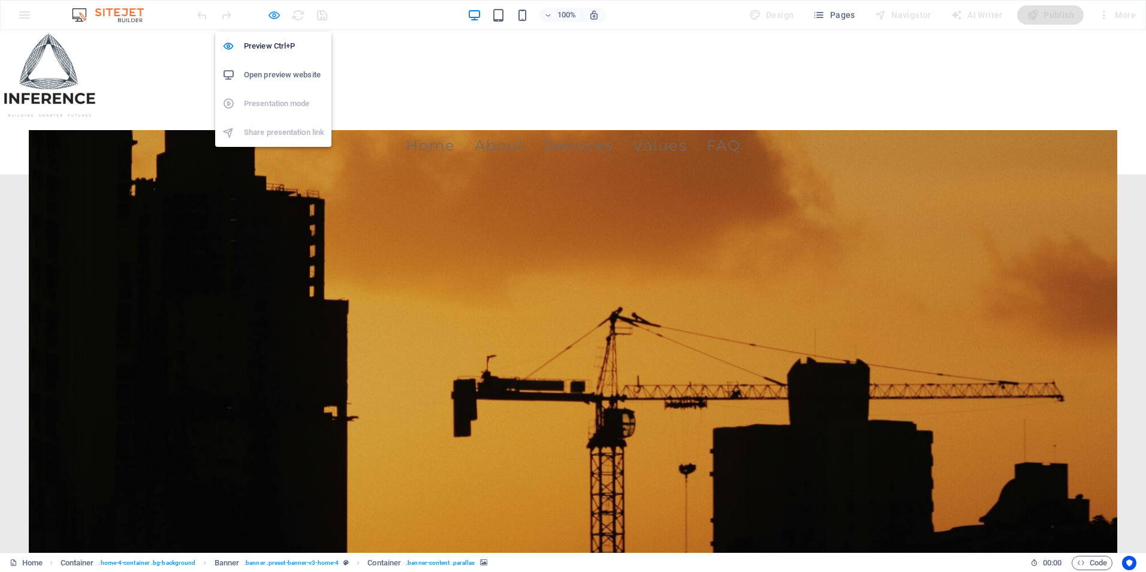
click at [274, 18] on icon "button" at bounding box center [274, 15] width 14 height 14
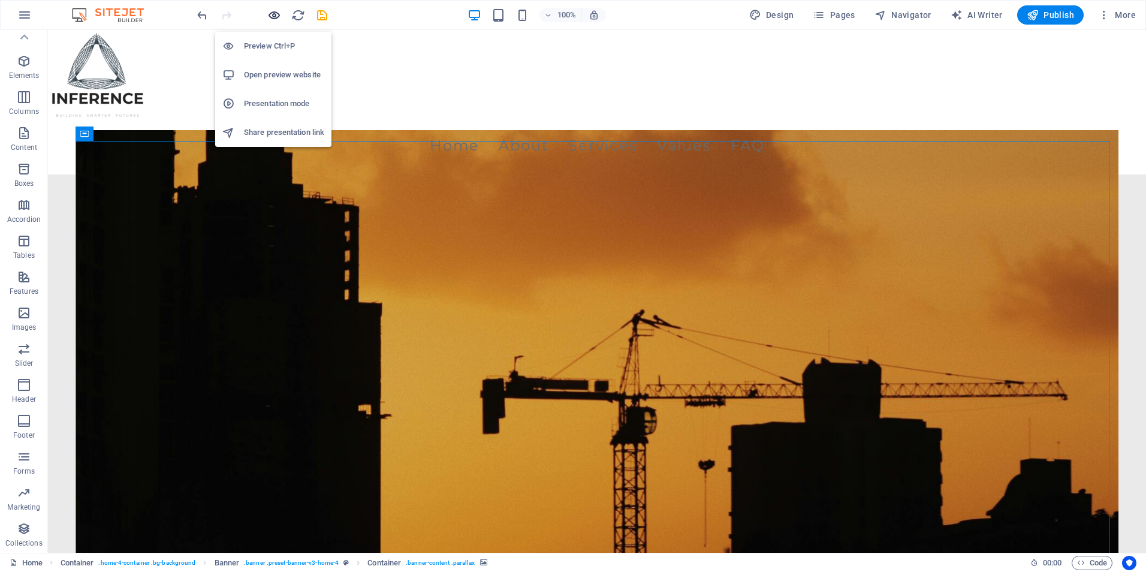
click at [274, 18] on icon "button" at bounding box center [274, 15] width 14 height 14
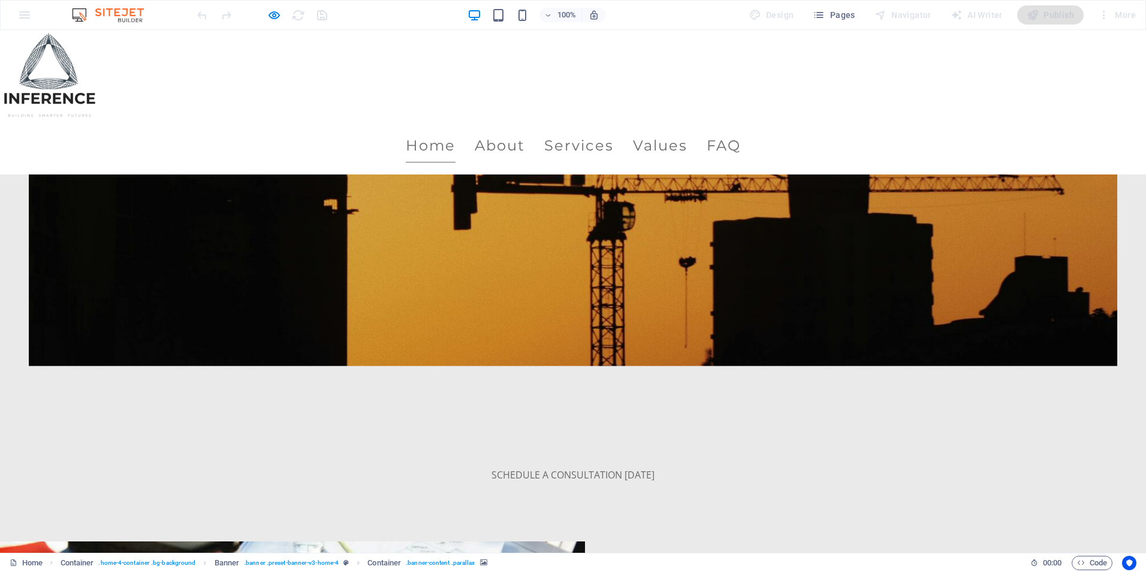
scroll to position [300, 0]
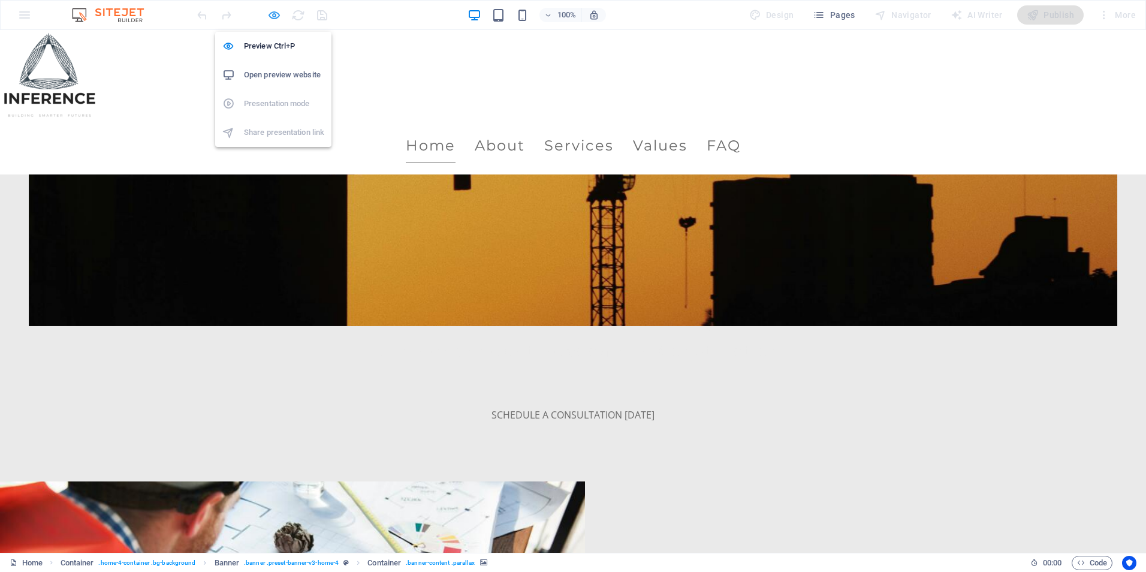
click at [271, 16] on icon "button" at bounding box center [274, 15] width 14 height 14
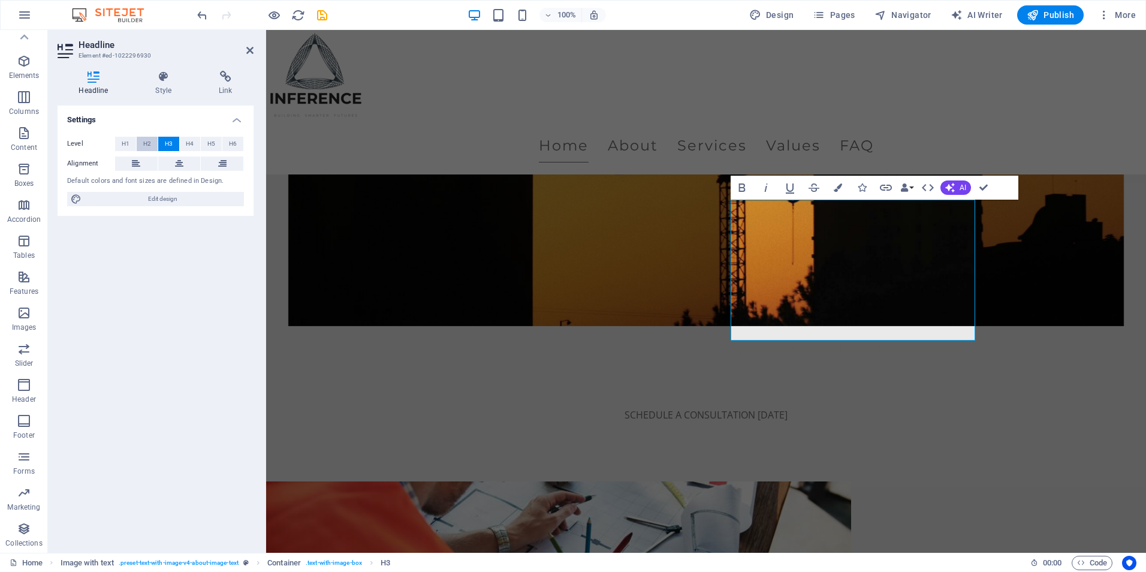
click at [140, 139] on button "H2" at bounding box center [147, 144] width 21 height 14
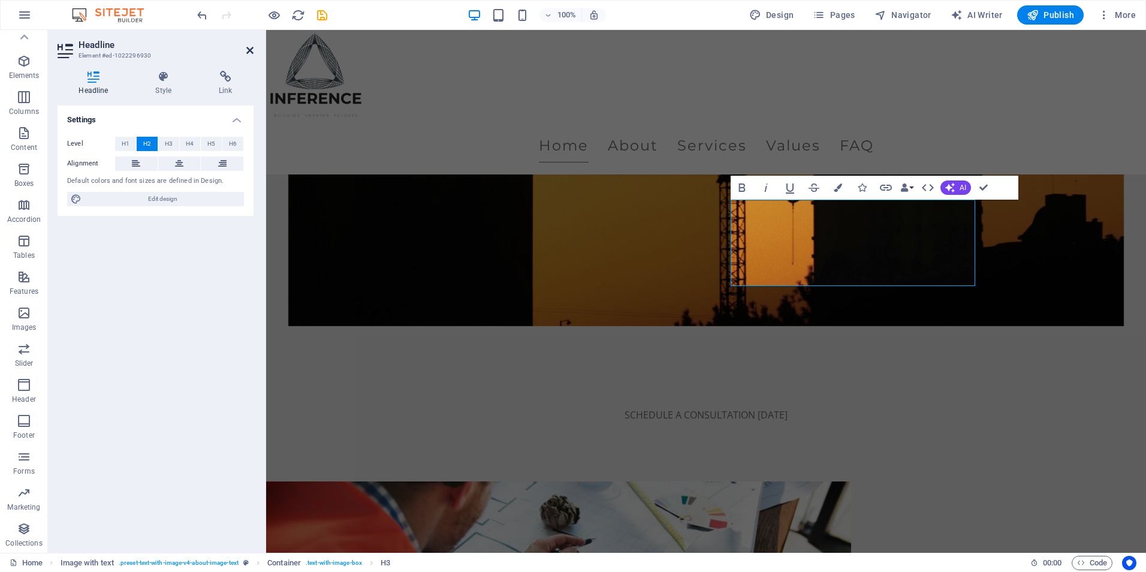
click at [247, 48] on icon at bounding box center [249, 51] width 7 height 10
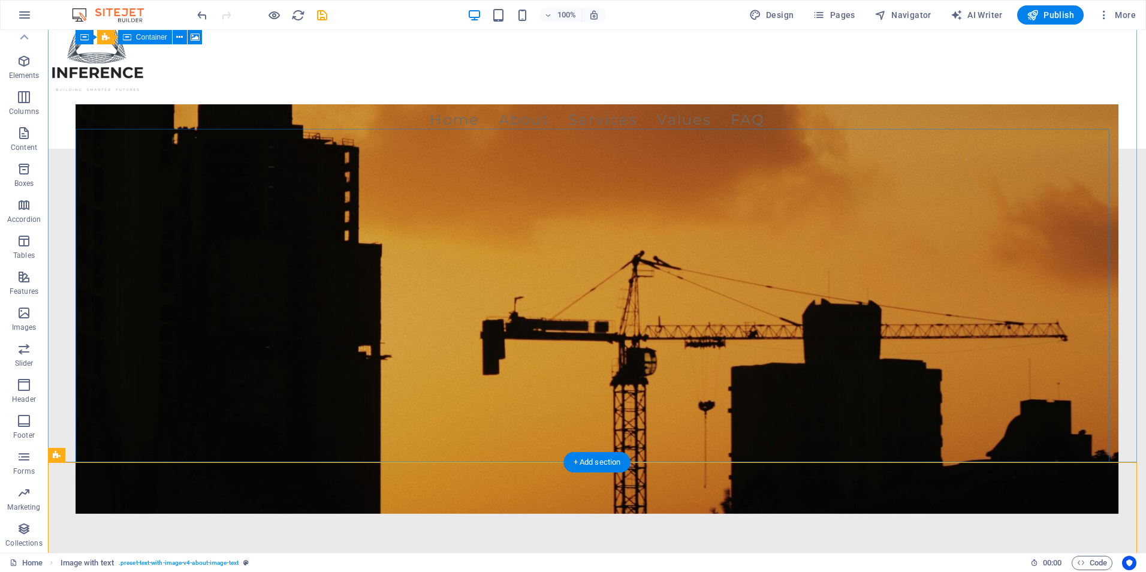
scroll to position [0, 0]
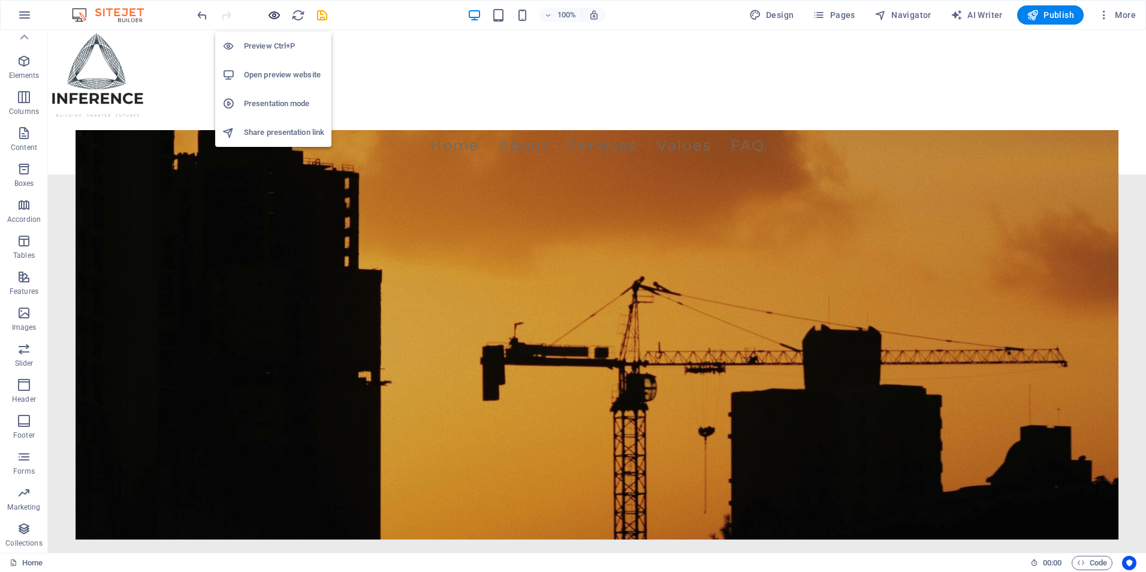
click at [268, 15] on icon "button" at bounding box center [274, 15] width 14 height 14
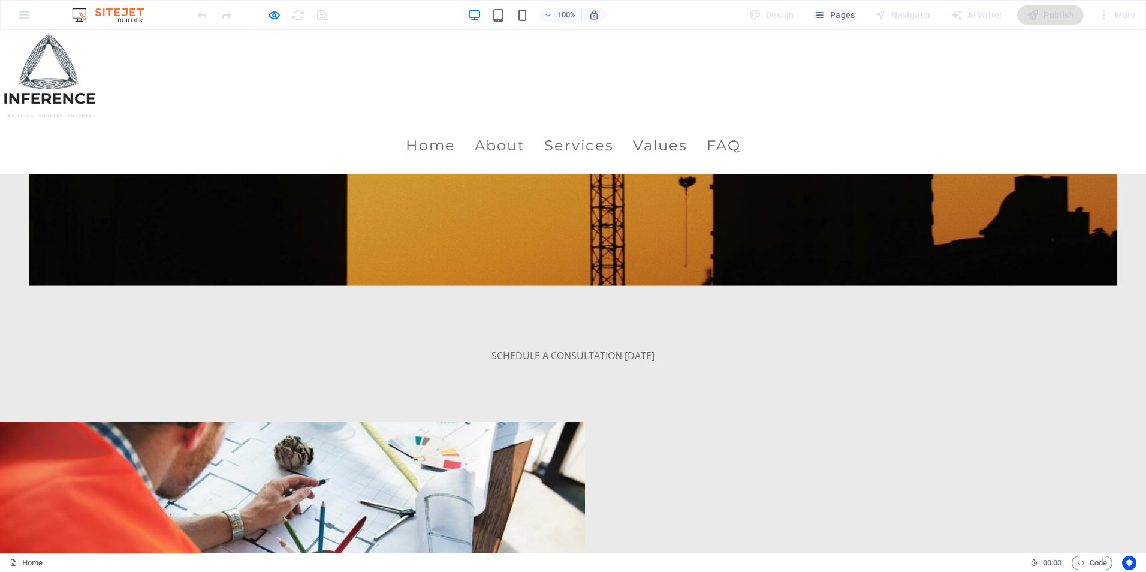
scroll to position [360, 0]
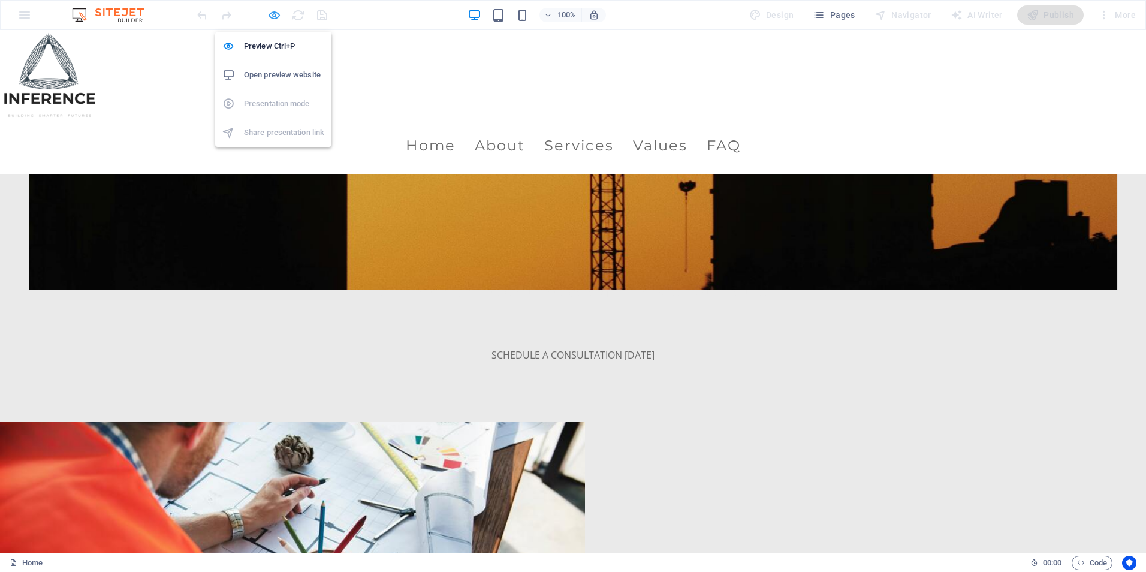
click at [267, 19] on icon "button" at bounding box center [274, 15] width 14 height 14
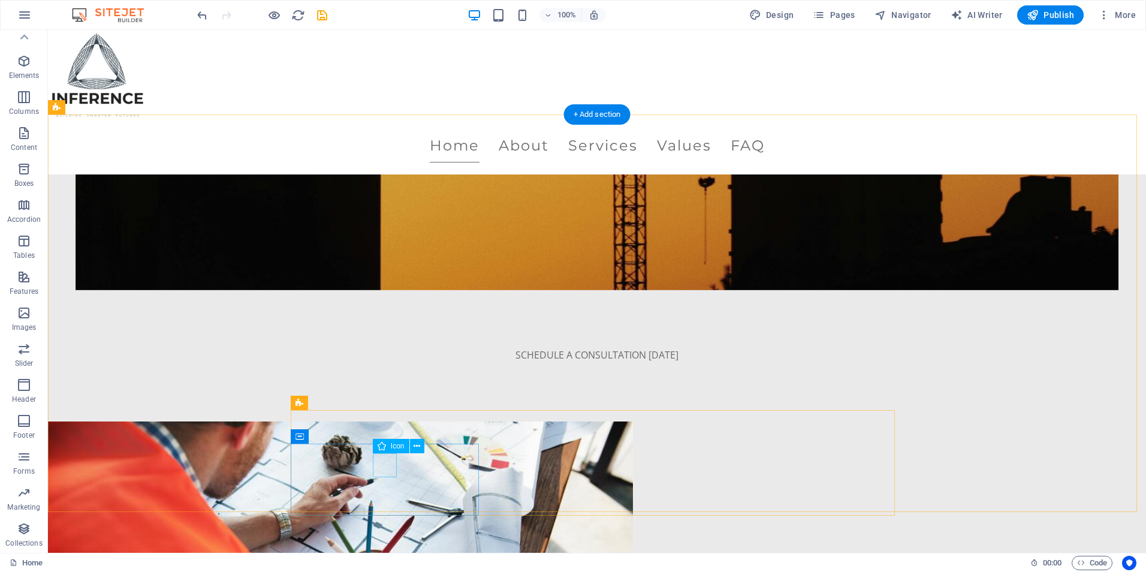
select select "xMidYMid"
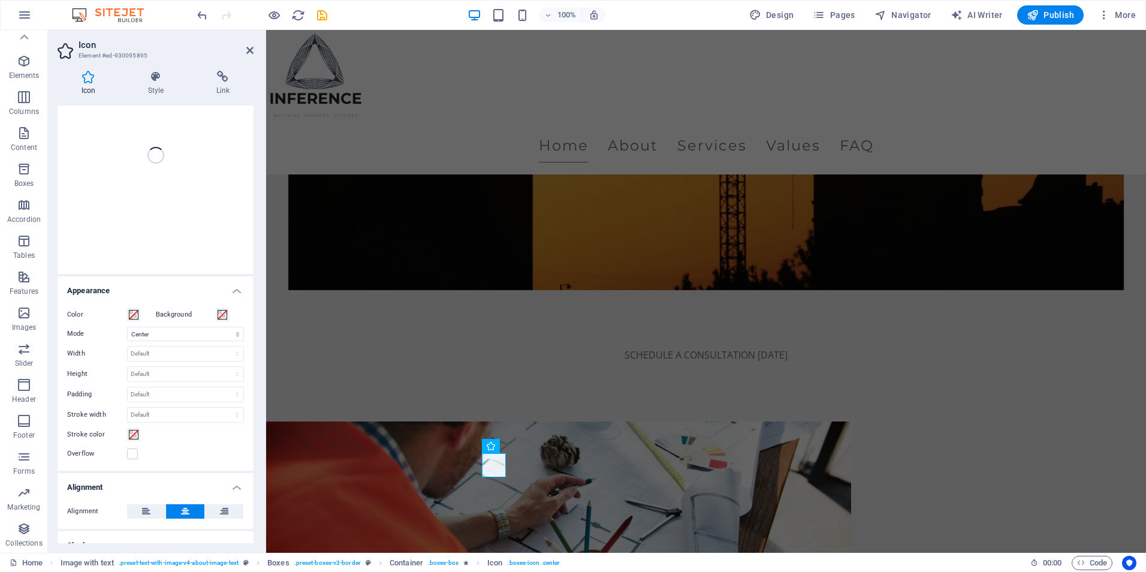
scroll to position [120, 0]
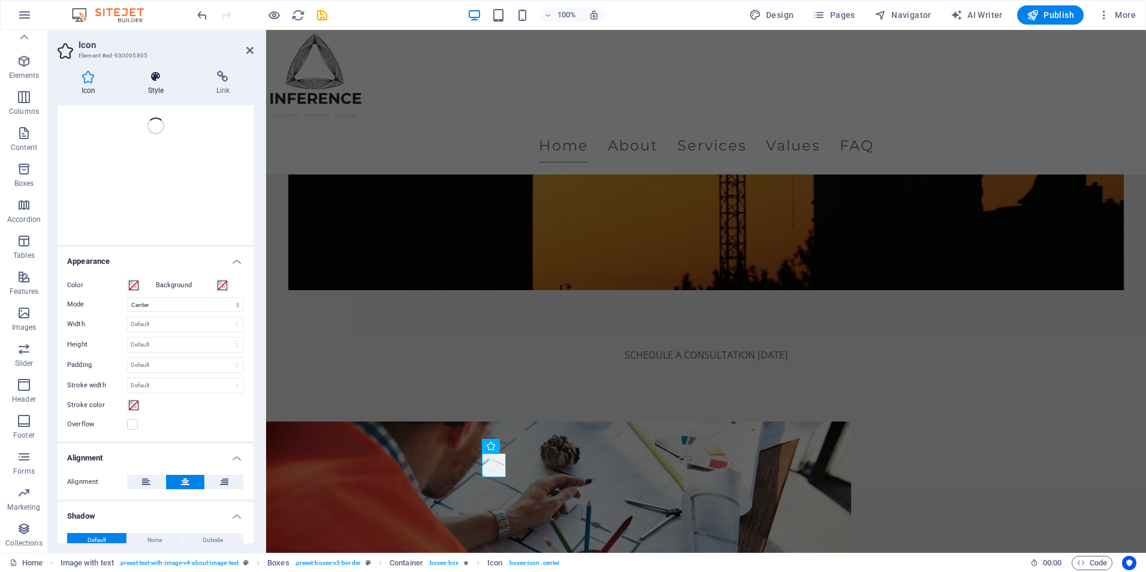
click at [156, 89] on h4 "Style" at bounding box center [158, 83] width 68 height 25
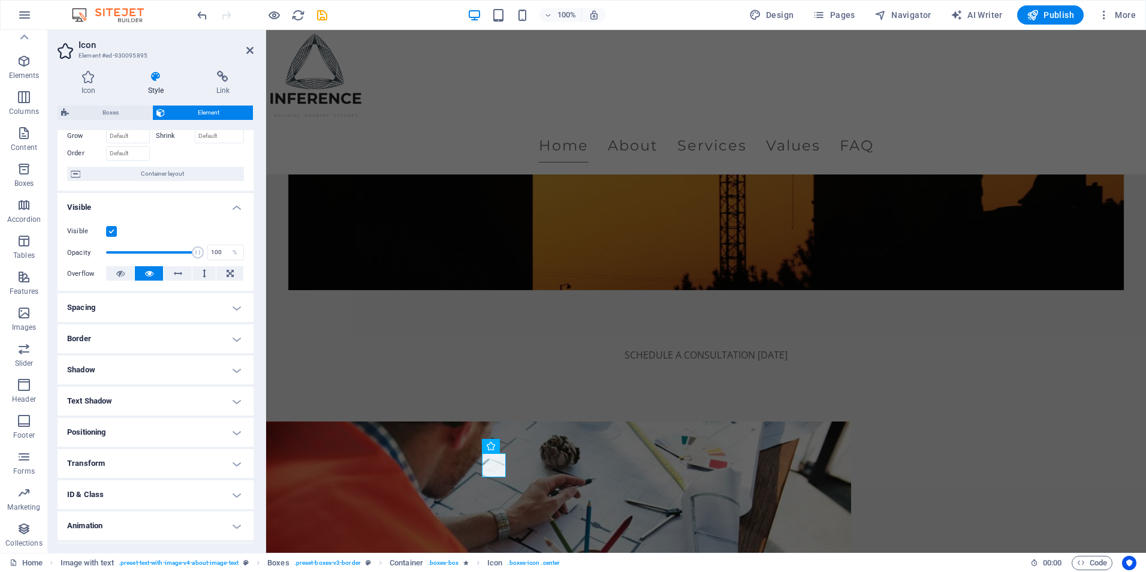
scroll to position [93, 0]
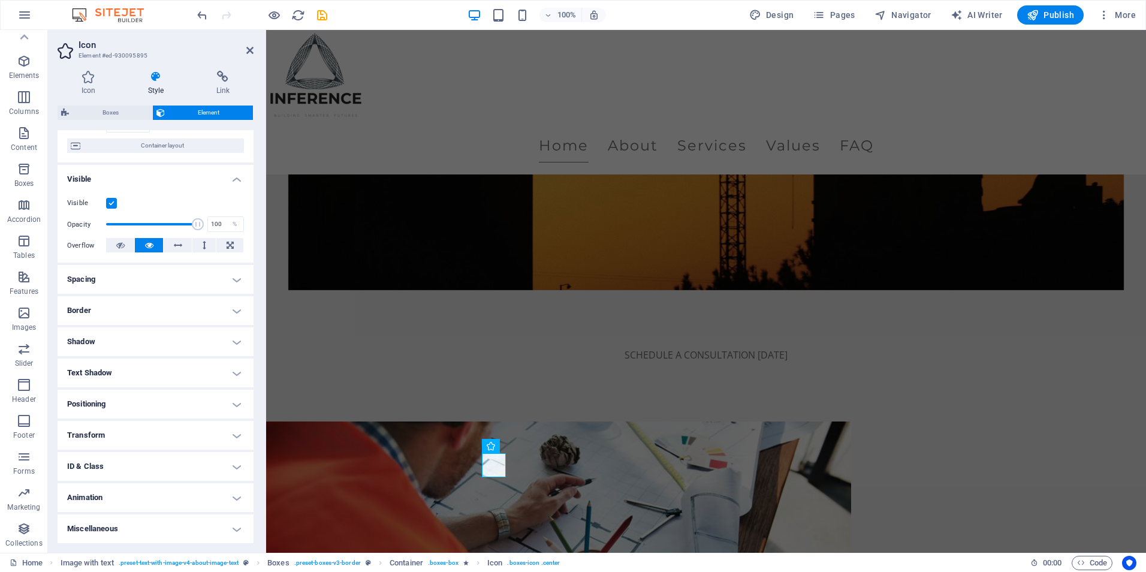
click at [104, 498] on h4 "Animation" at bounding box center [156, 497] width 196 height 29
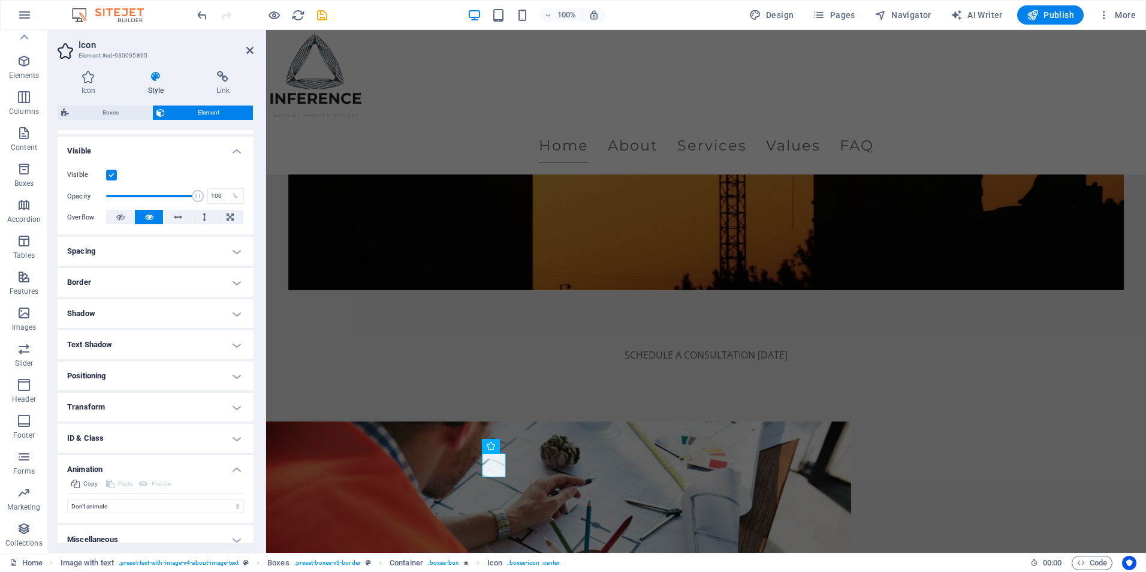
scroll to position [132, 0]
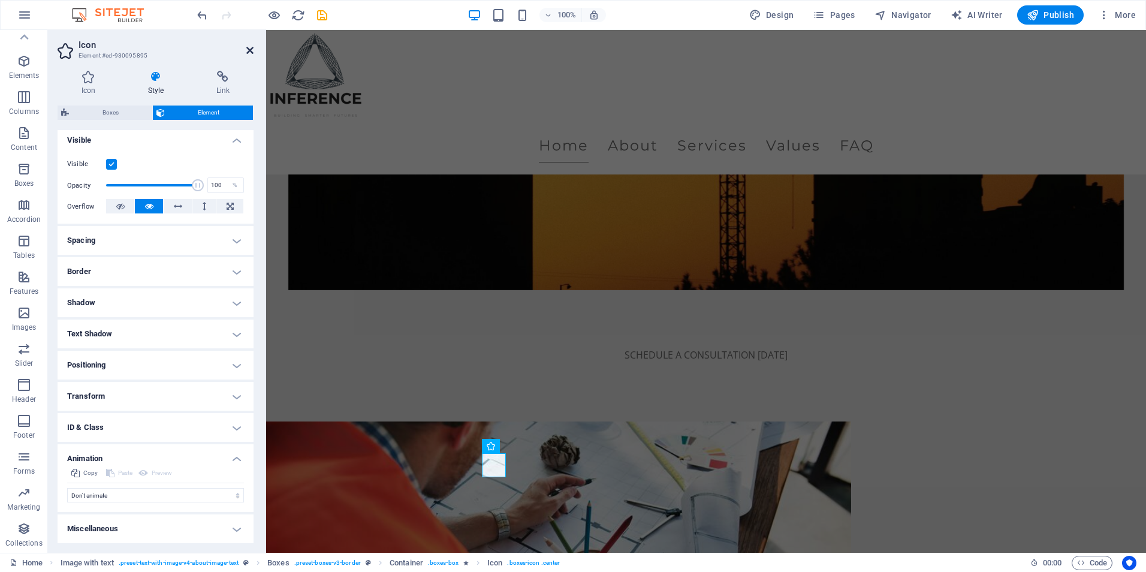
click at [249, 46] on icon at bounding box center [249, 51] width 7 height 10
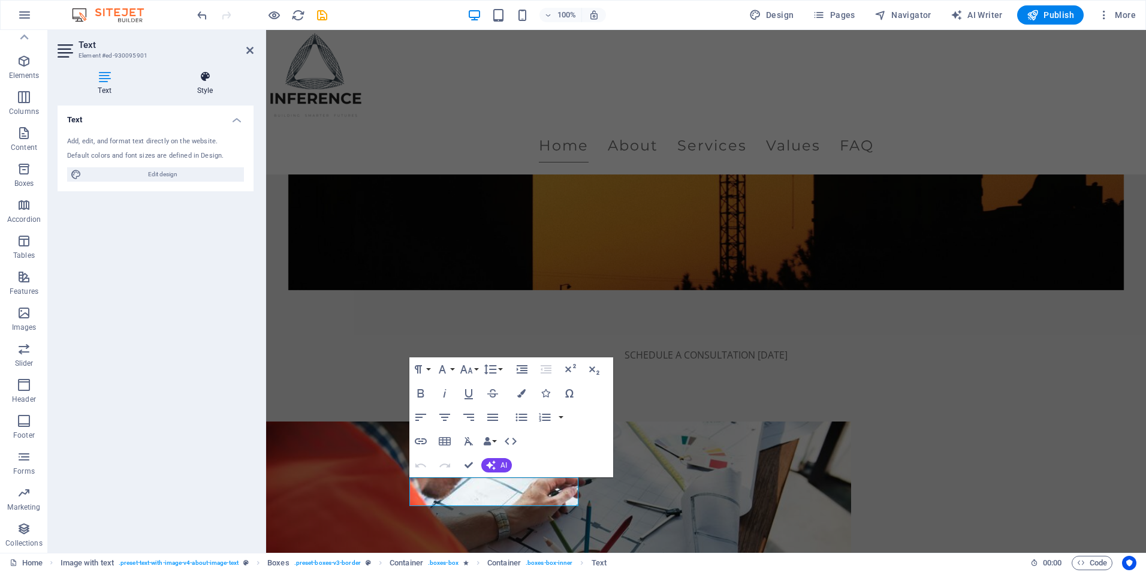
click at [202, 83] on h4 "Style" at bounding box center [204, 83] width 97 height 25
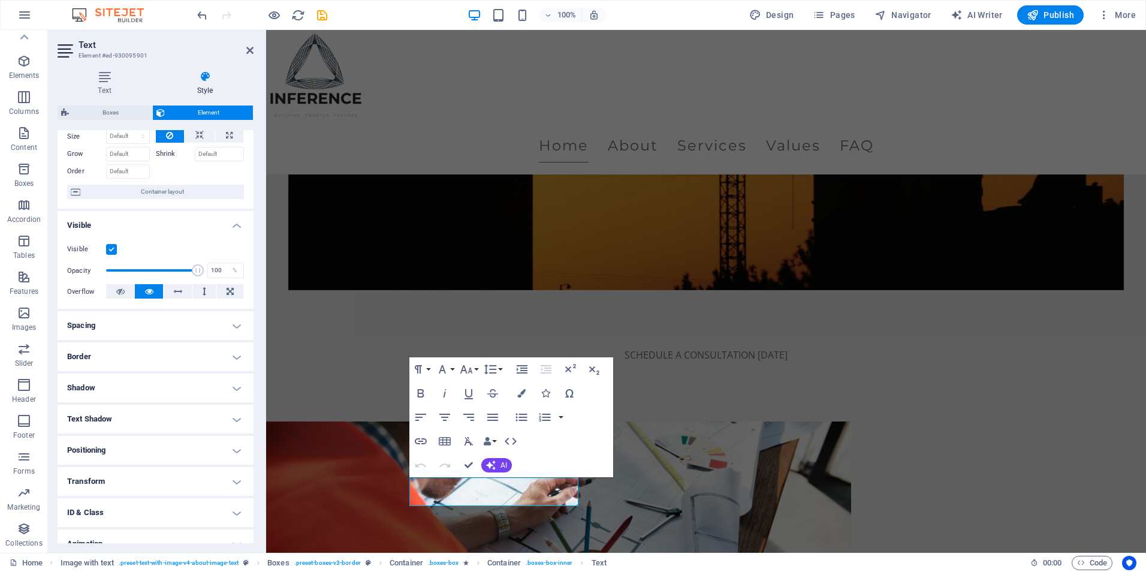
scroll to position [93, 0]
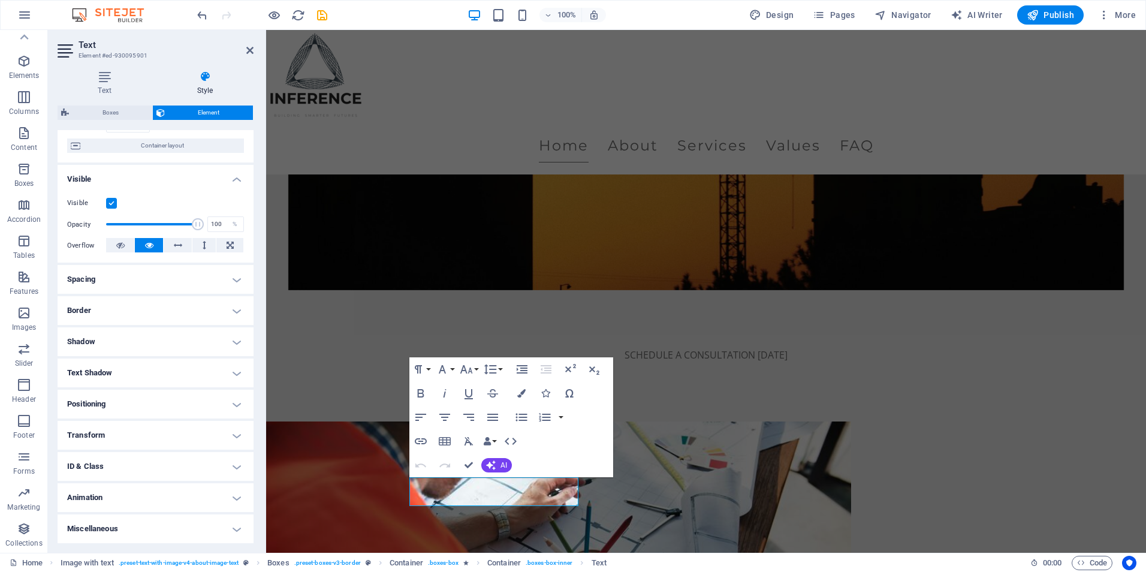
click at [115, 490] on h4 "Animation" at bounding box center [156, 497] width 196 height 29
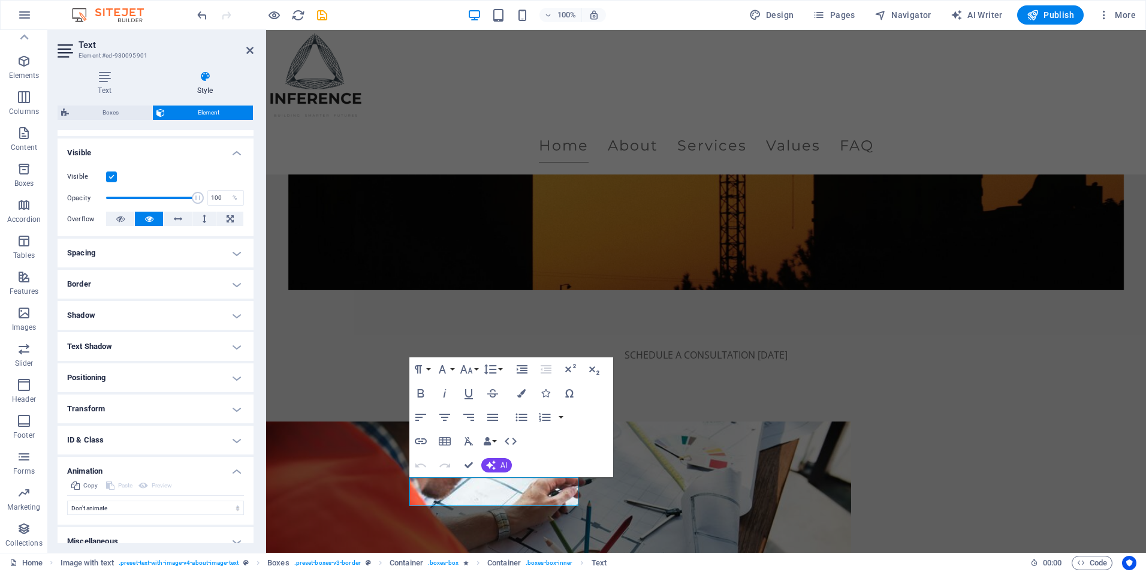
scroll to position [132, 0]
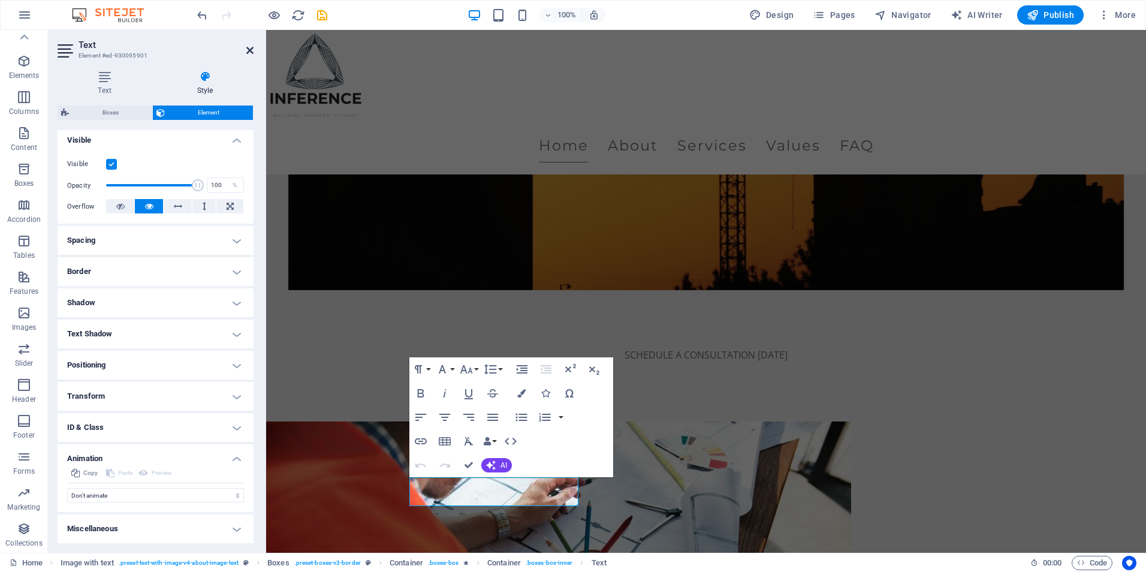
click at [249, 46] on icon at bounding box center [249, 51] width 7 height 10
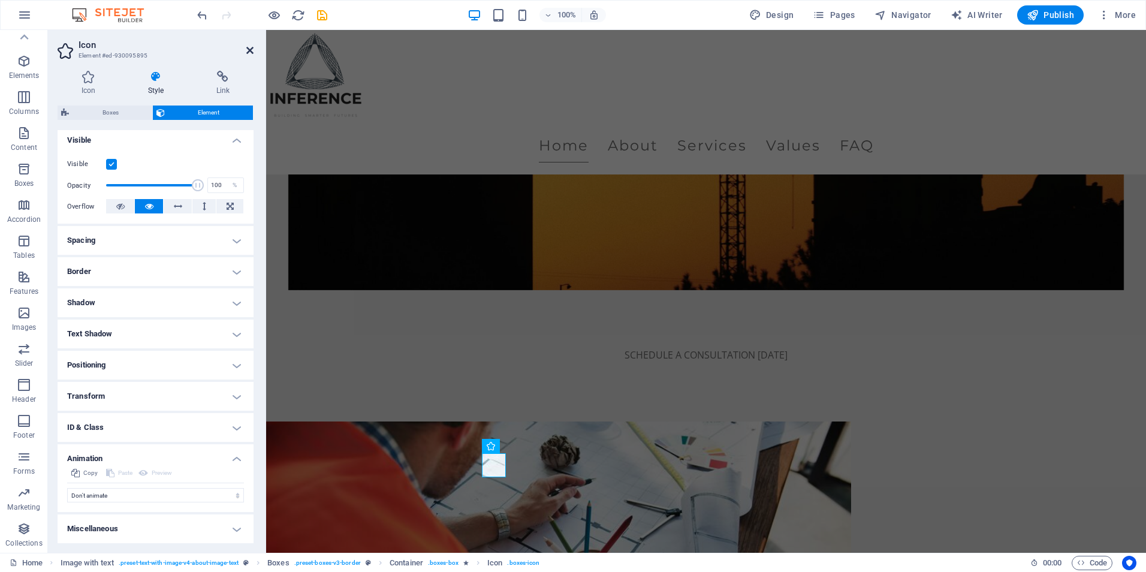
click at [253, 50] on icon at bounding box center [249, 51] width 7 height 10
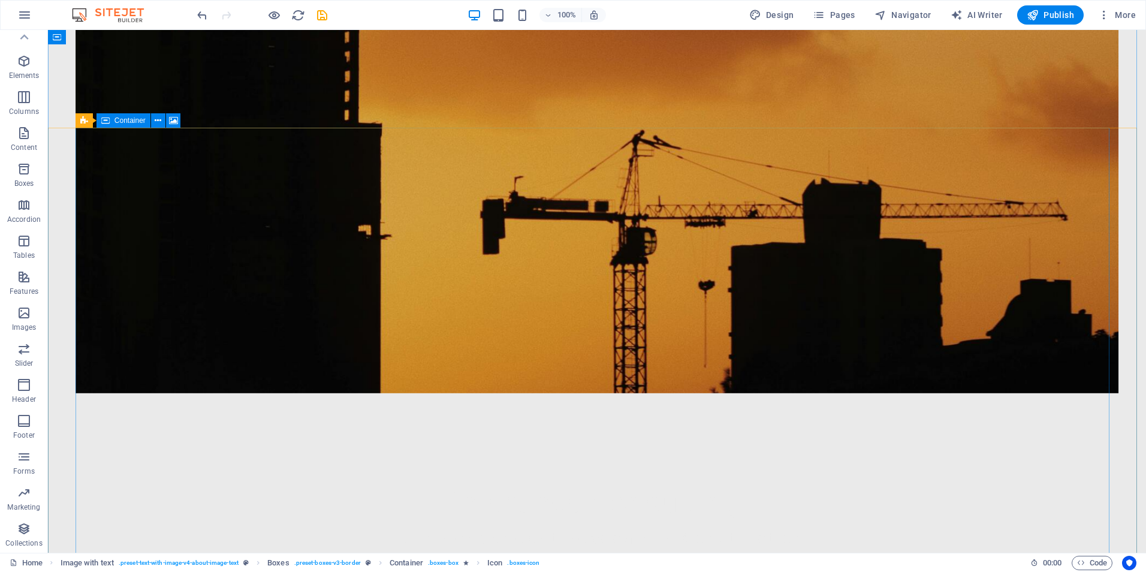
scroll to position [0, 0]
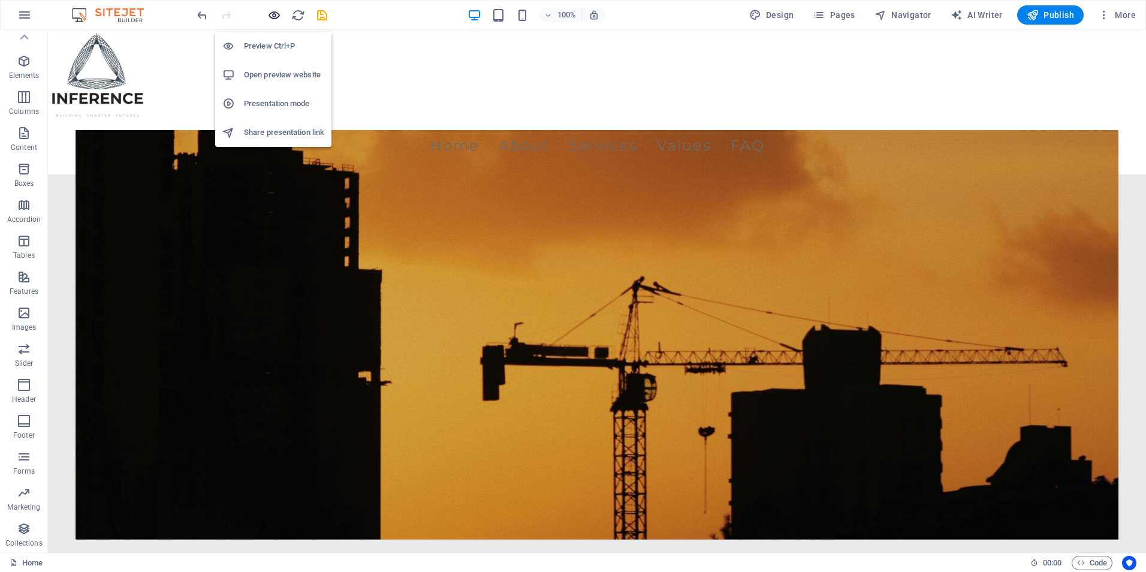
click at [276, 19] on icon "button" at bounding box center [274, 15] width 14 height 14
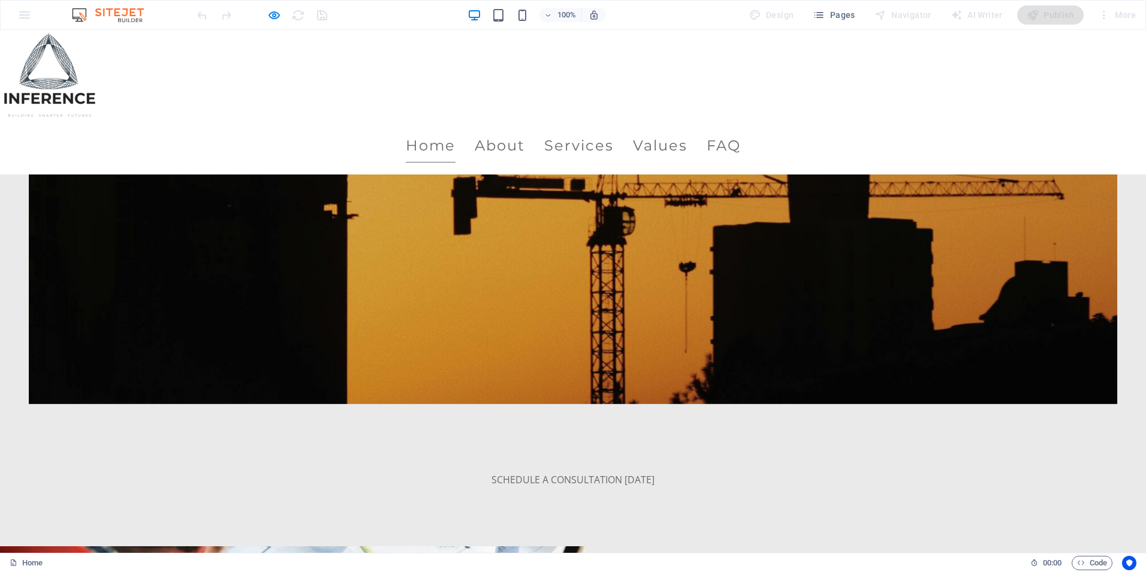
scroll to position [360, 0]
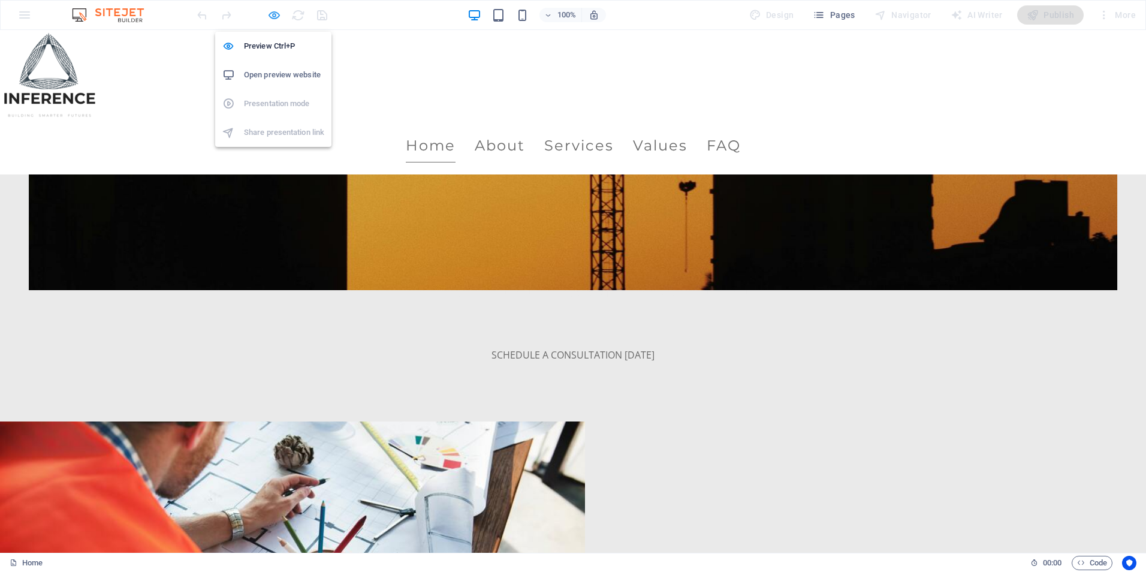
click at [273, 17] on icon "button" at bounding box center [274, 15] width 14 height 14
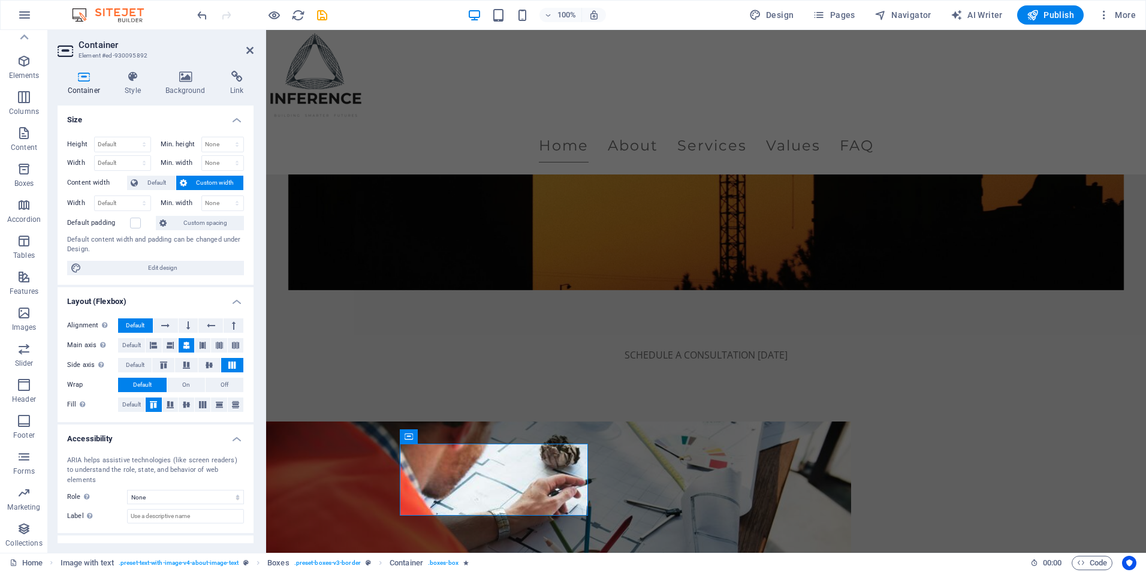
scroll to position [38, 0]
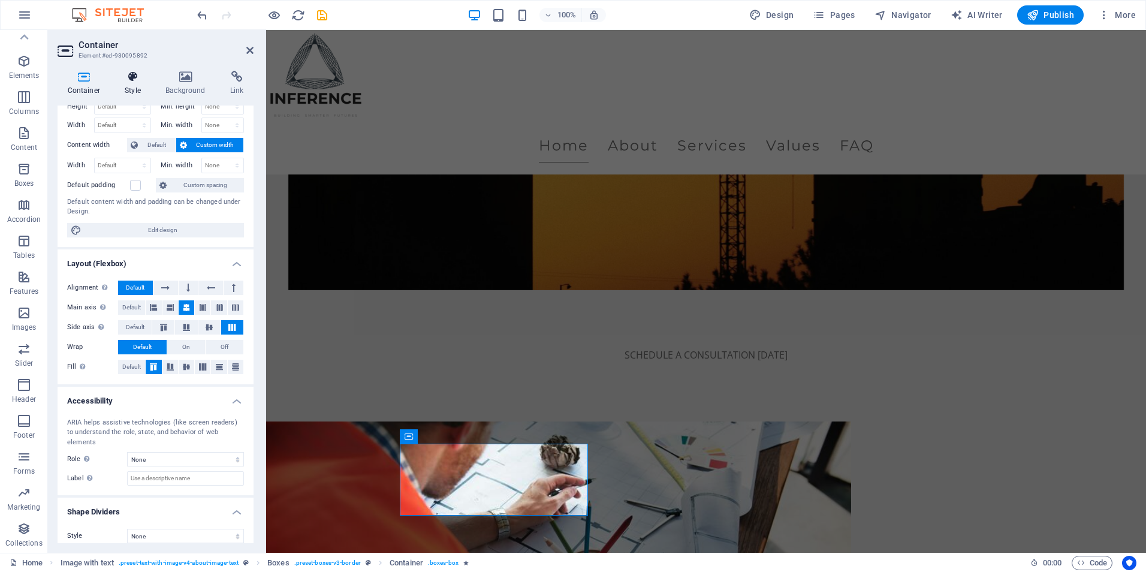
click at [126, 82] on icon at bounding box center [133, 77] width 36 height 12
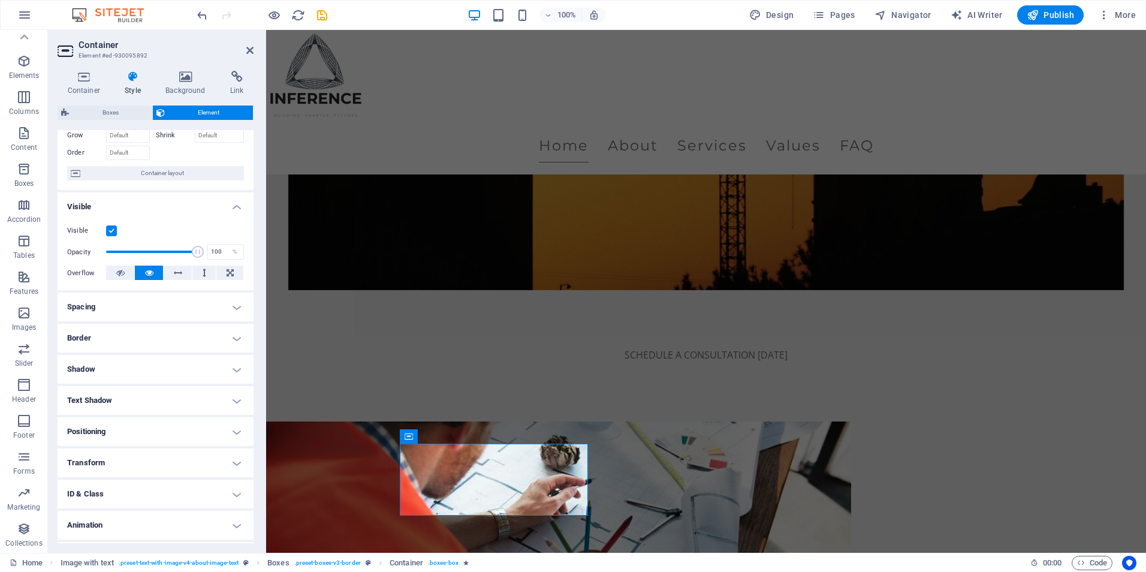
scroll to position [93, 0]
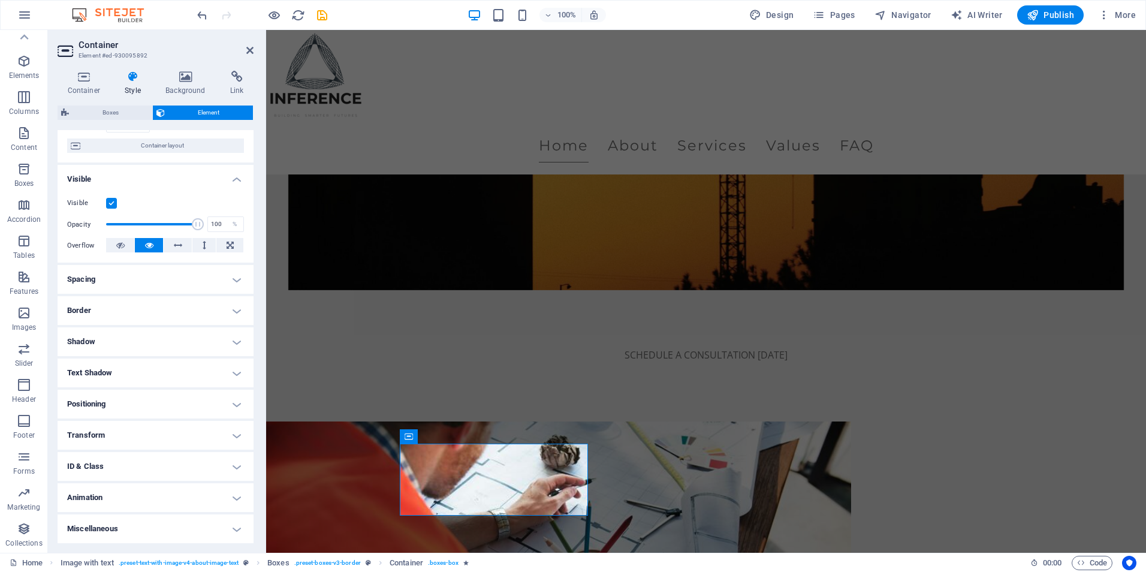
click at [101, 494] on h4 "Animation" at bounding box center [156, 497] width 196 height 29
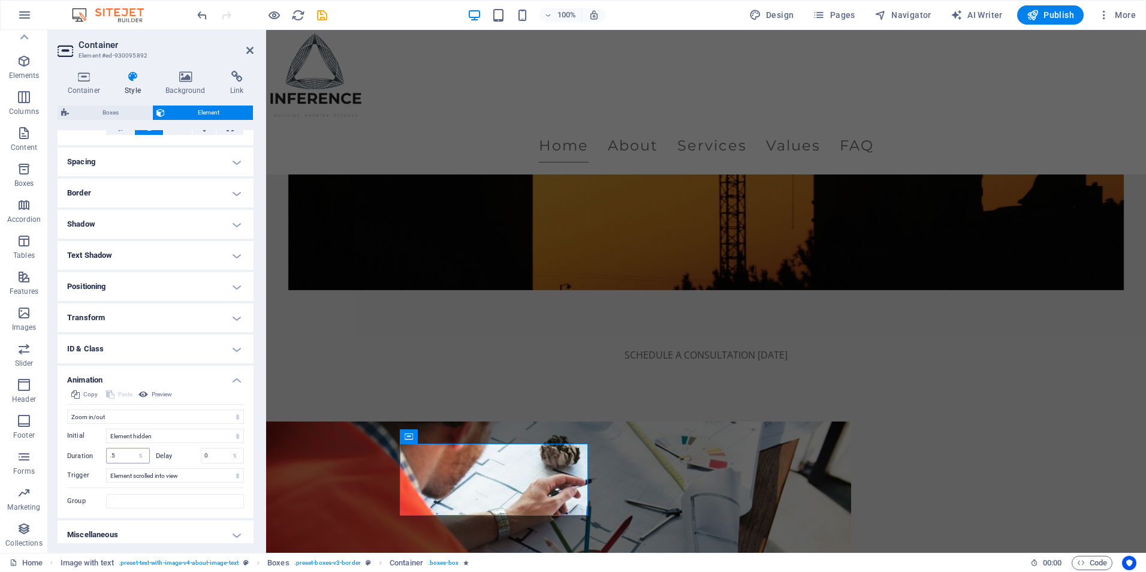
scroll to position [217, 0]
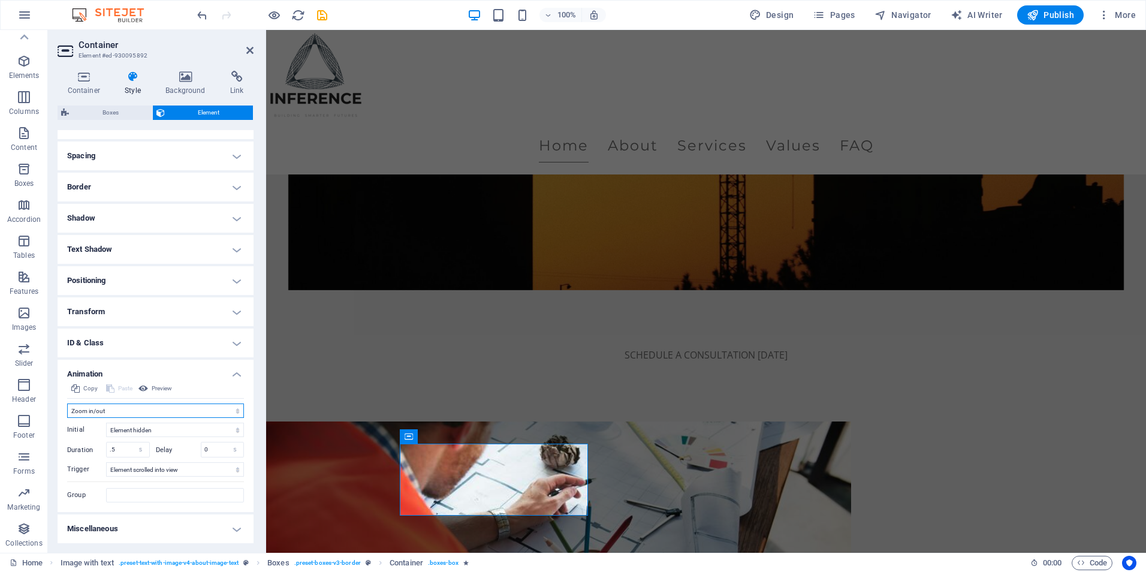
click at [131, 406] on select "Don't animate Show / Hide Slide up/down Zoom in/out Slide left to right Slide r…" at bounding box center [155, 410] width 177 height 14
click at [122, 445] on input ".5" at bounding box center [128, 449] width 43 height 14
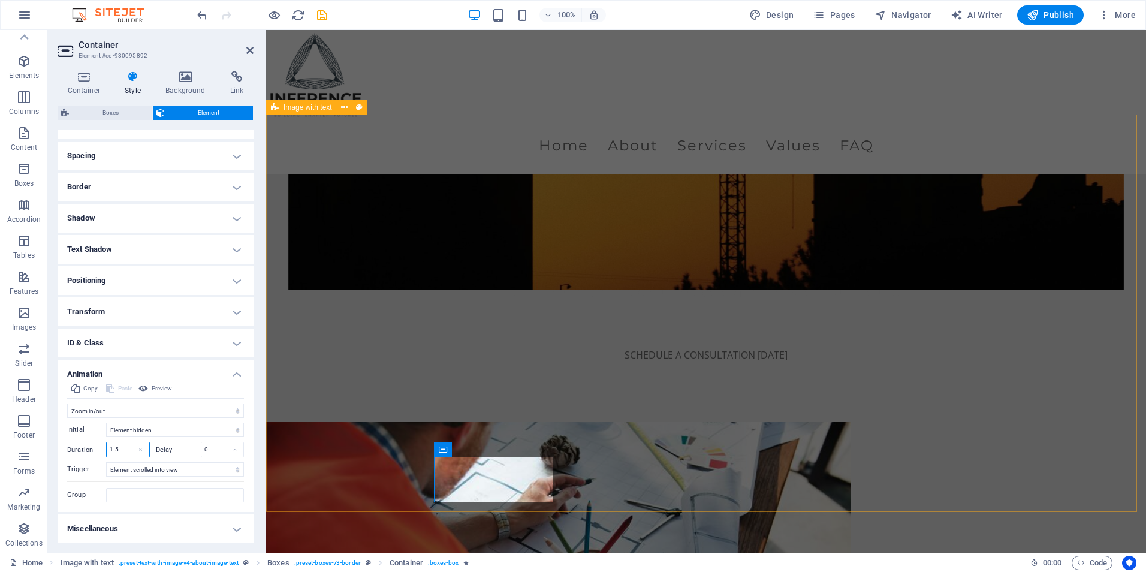
type input "1.5"
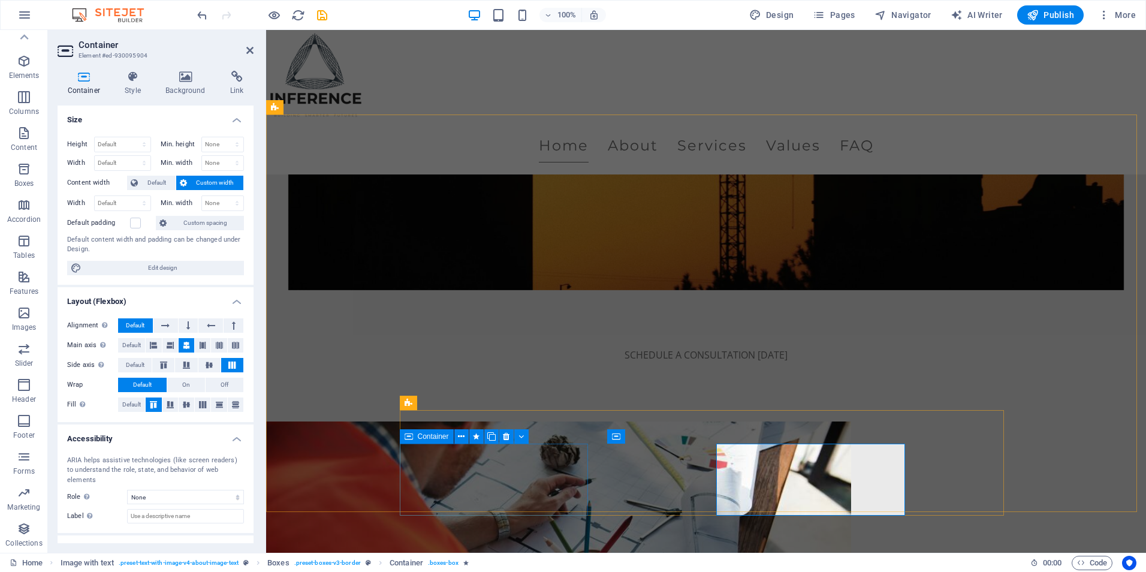
select select "shrink"
select select "s"
select select "scroll"
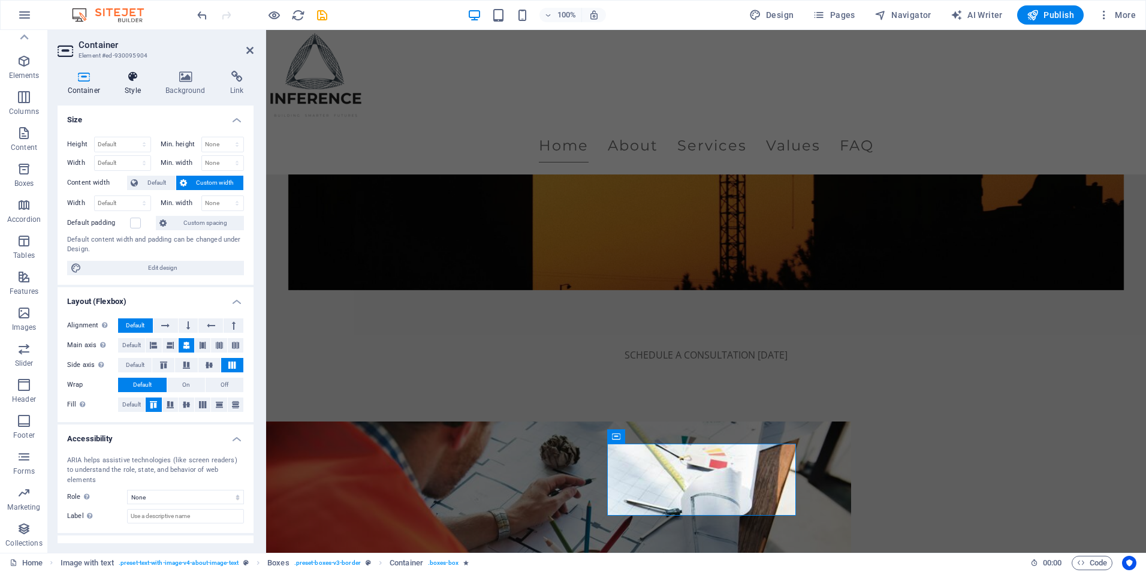
click at [131, 86] on h4 "Style" at bounding box center [135, 83] width 41 height 25
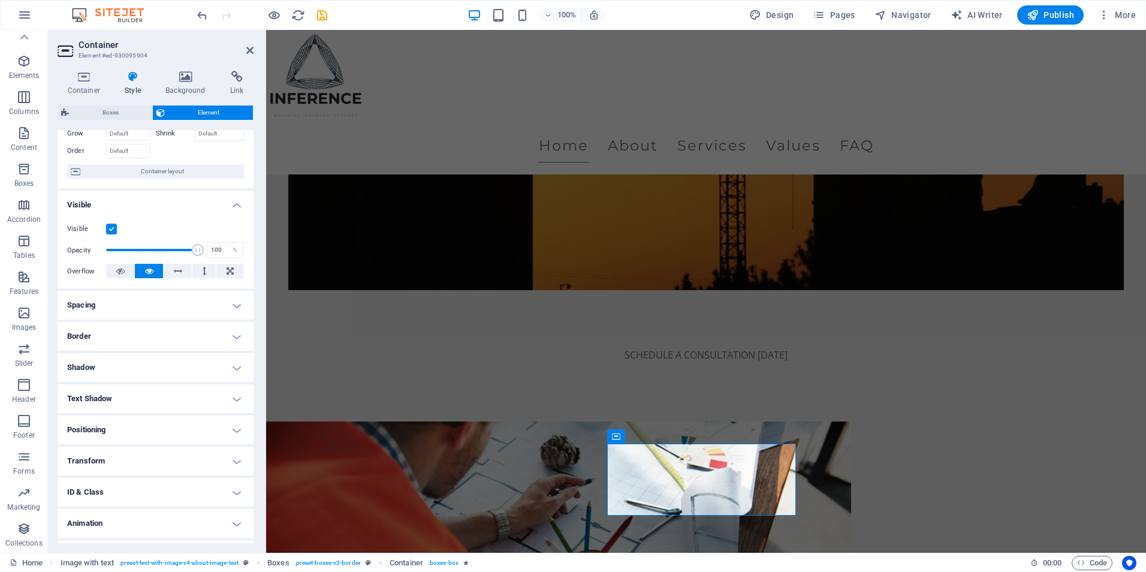
scroll to position [93, 0]
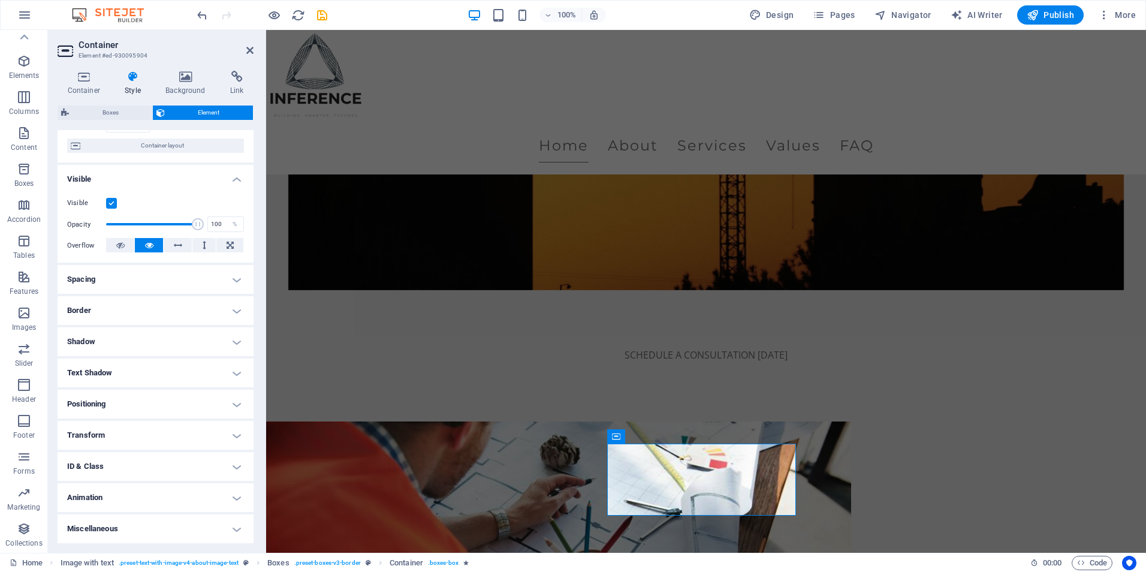
click at [99, 497] on h4 "Animation" at bounding box center [156, 497] width 196 height 29
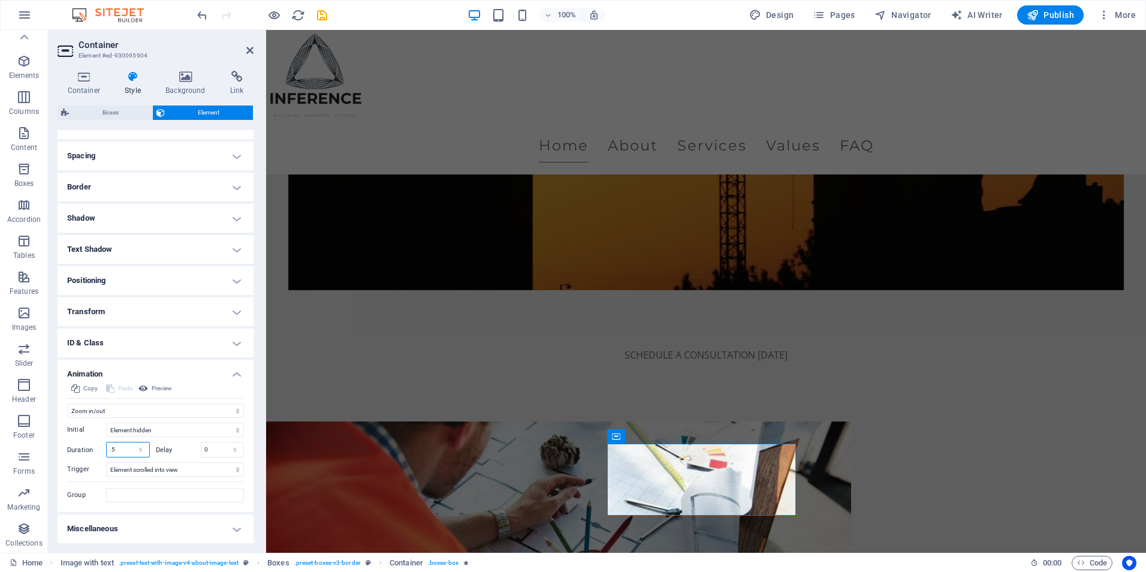
click at [110, 445] on input ".5" at bounding box center [128, 449] width 43 height 14
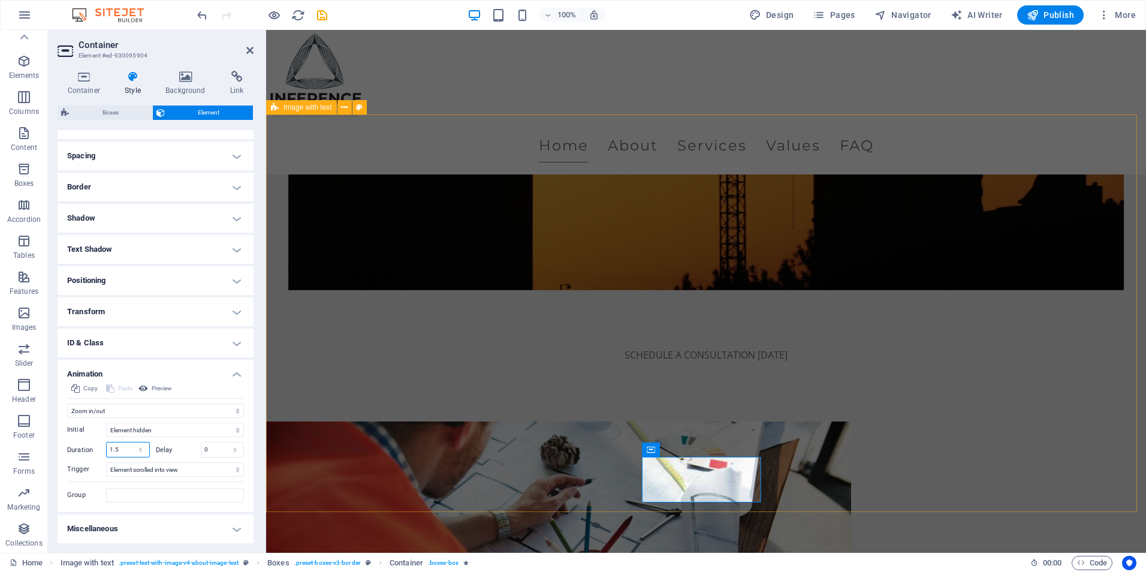
type input "1.5"
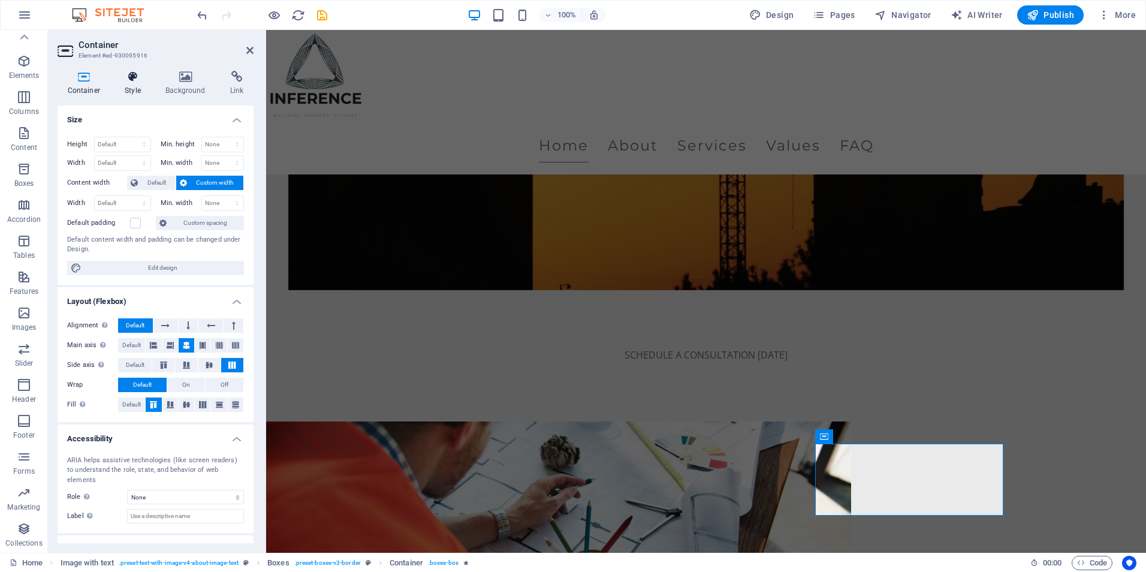
click at [124, 90] on h4 "Style" at bounding box center [135, 83] width 41 height 25
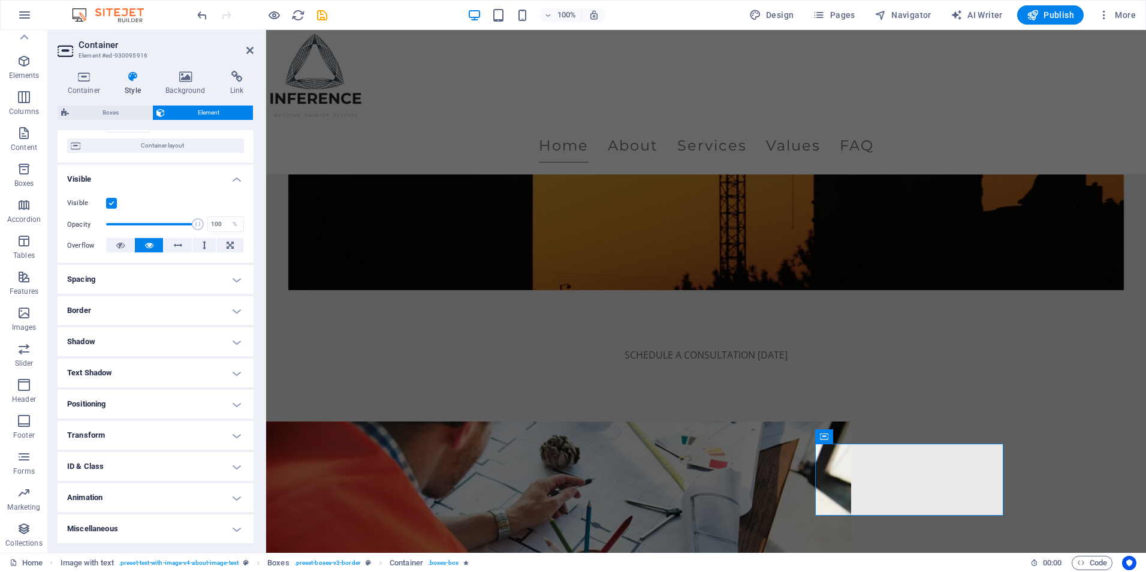
click at [101, 498] on h4 "Animation" at bounding box center [156, 497] width 196 height 29
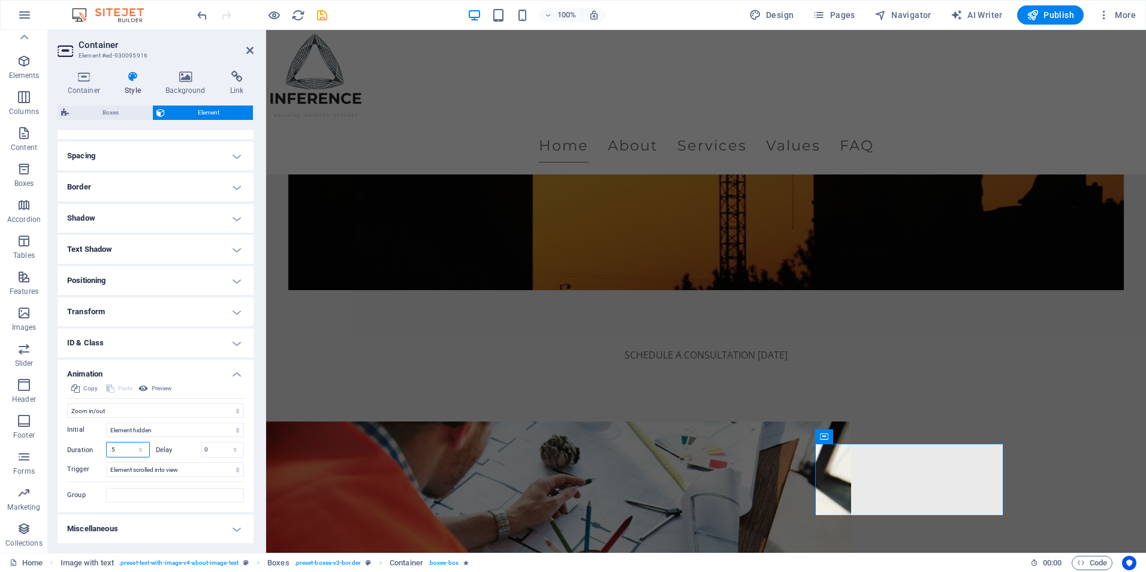
click at [114, 452] on input ".5" at bounding box center [128, 449] width 43 height 14
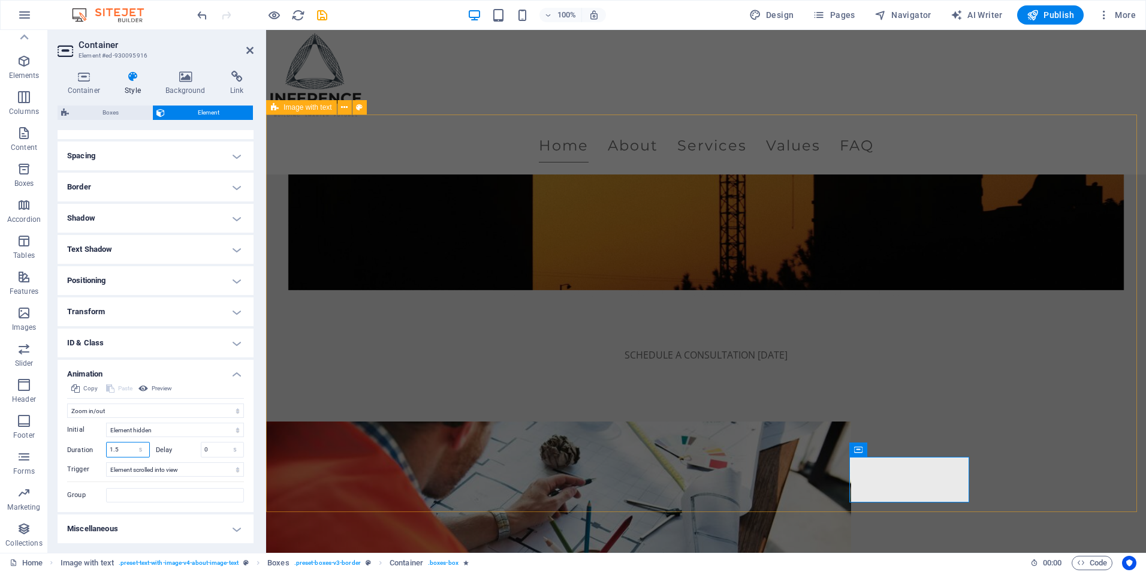
type input "1.5"
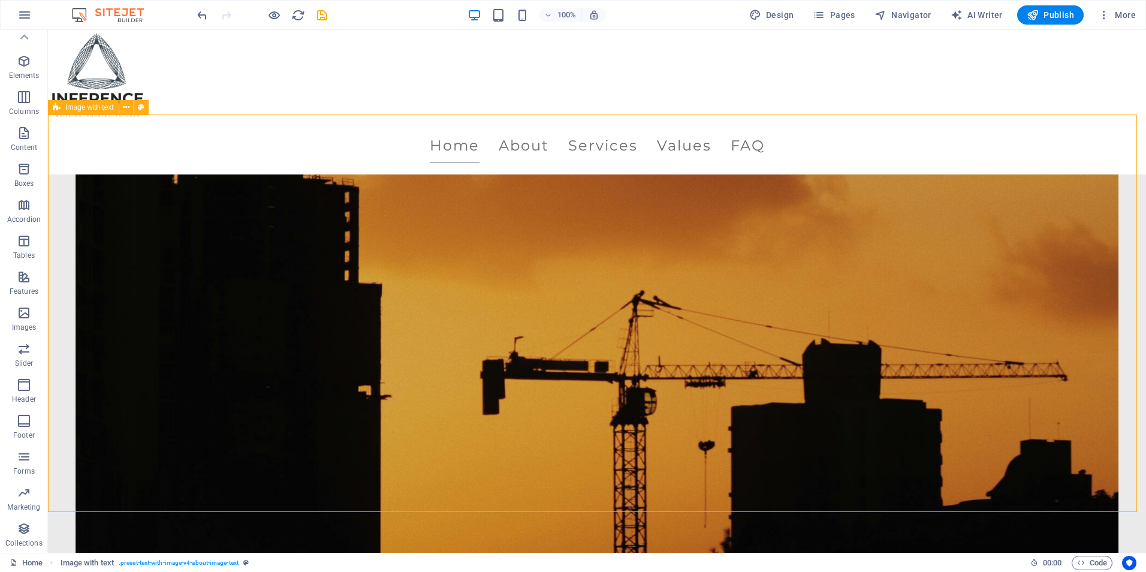
scroll to position [0, 0]
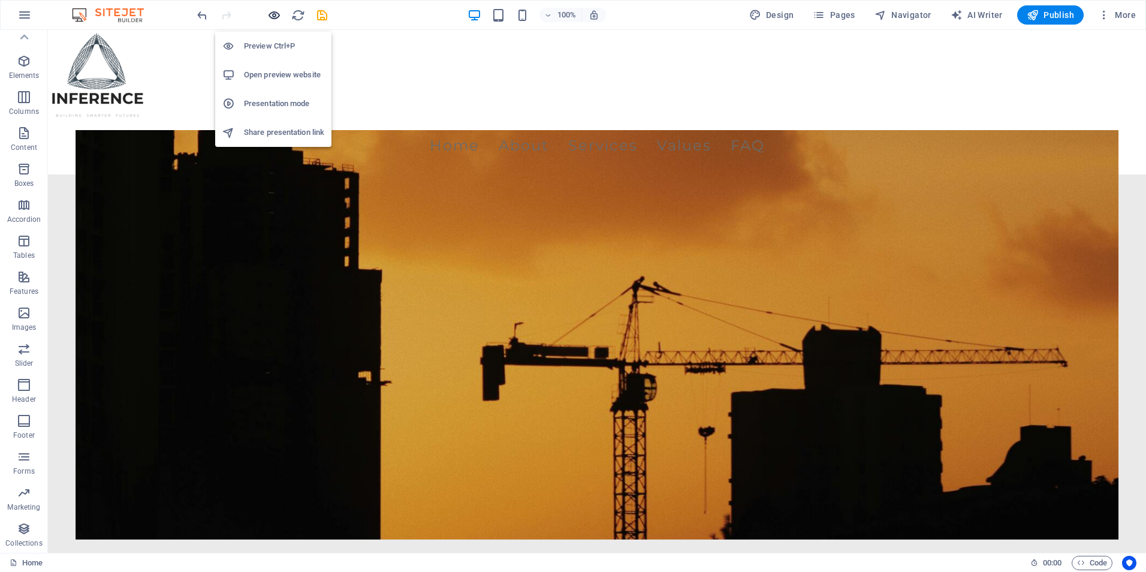
click at [270, 12] on icon "button" at bounding box center [274, 15] width 14 height 14
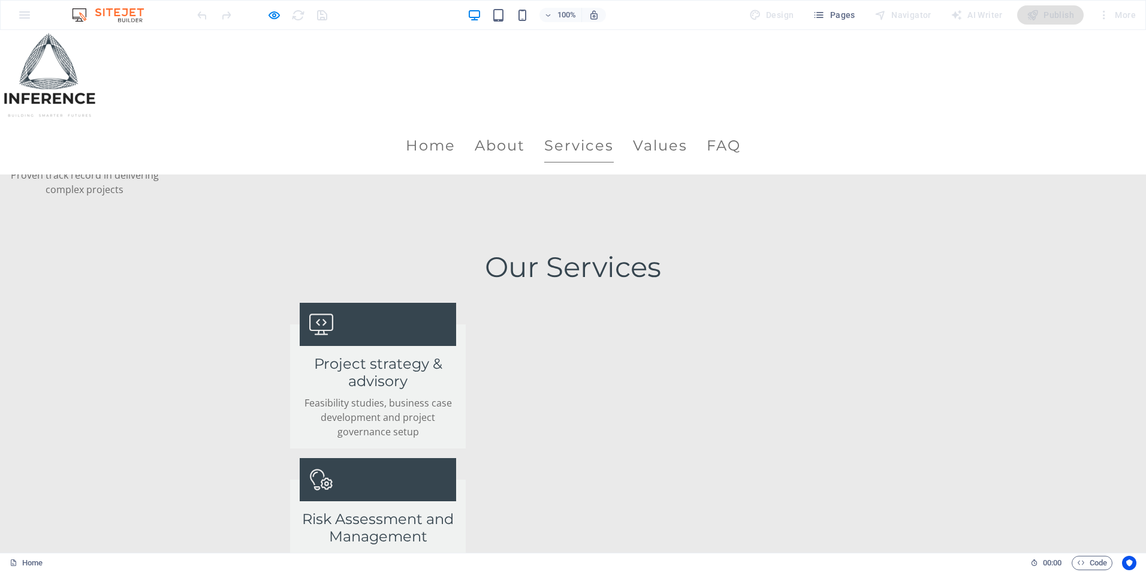
scroll to position [1378, 0]
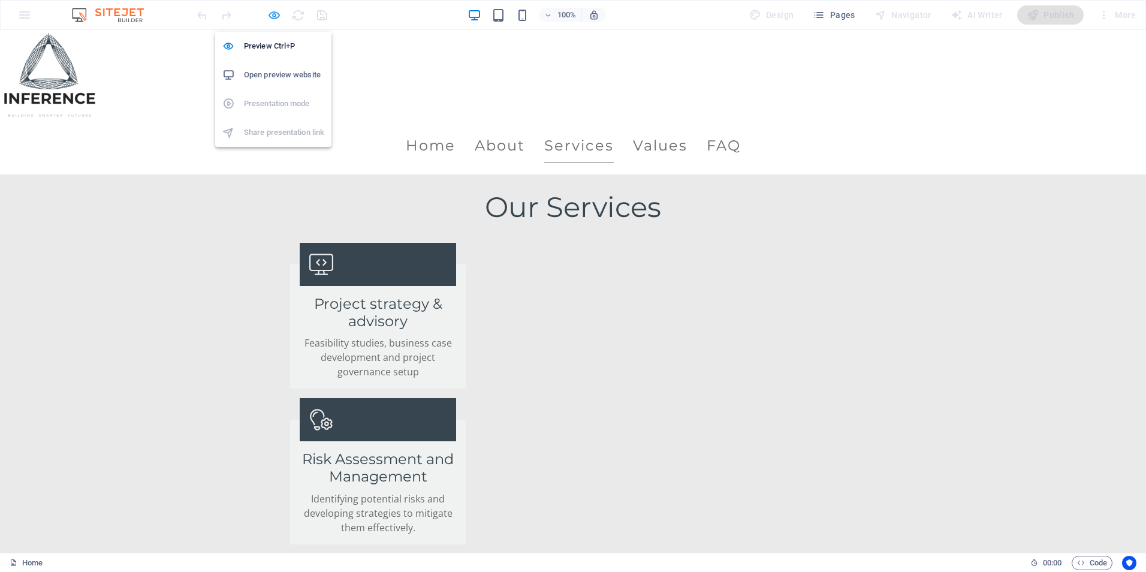
click at [275, 20] on icon "button" at bounding box center [274, 15] width 14 height 14
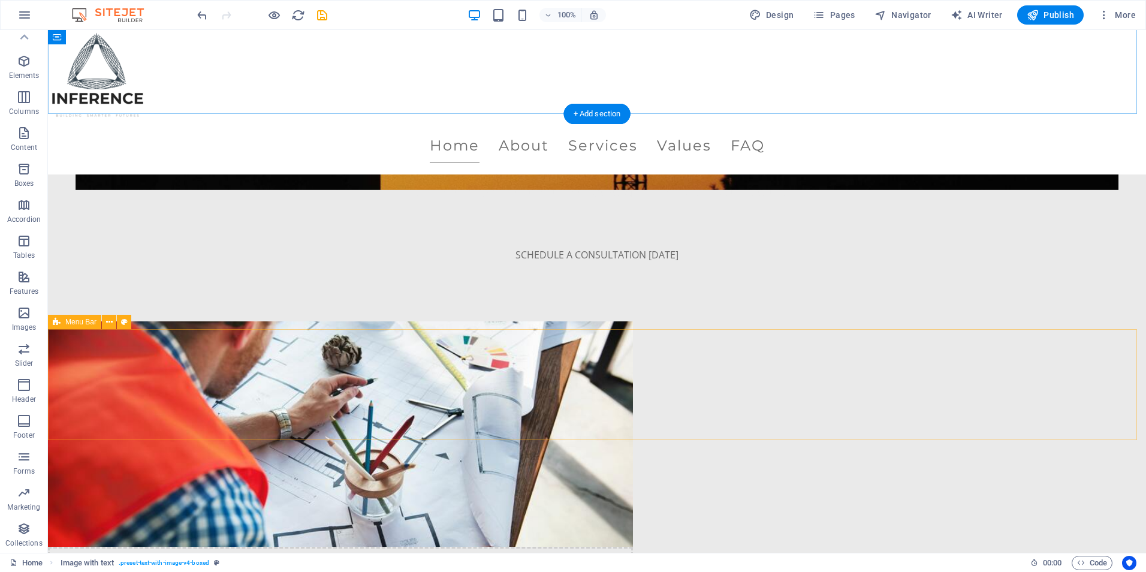
scroll to position [360, 0]
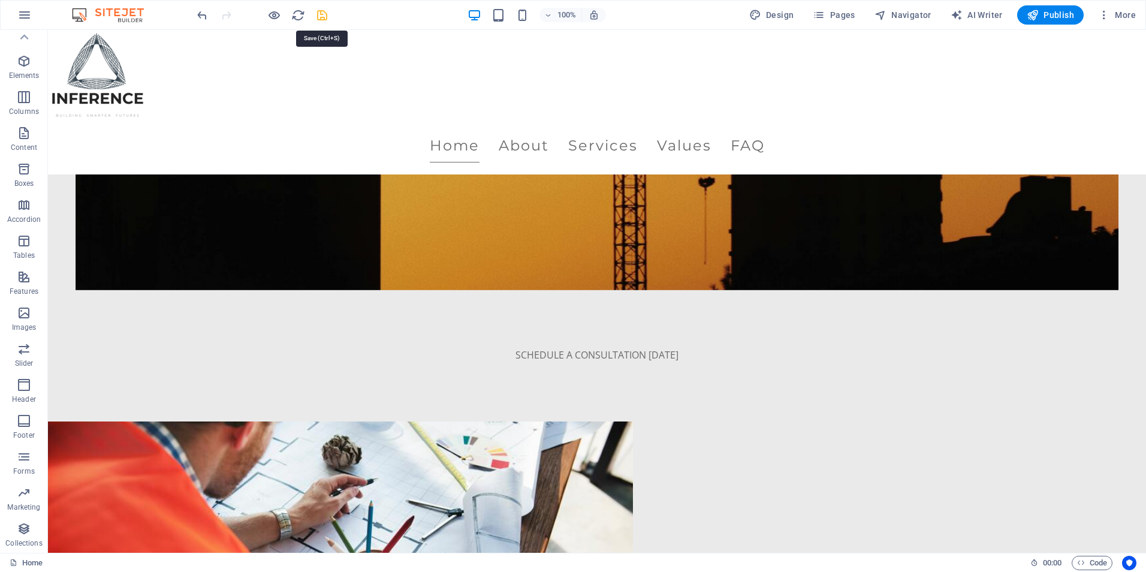
click at [317, 12] on icon "save" at bounding box center [322, 15] width 14 height 14
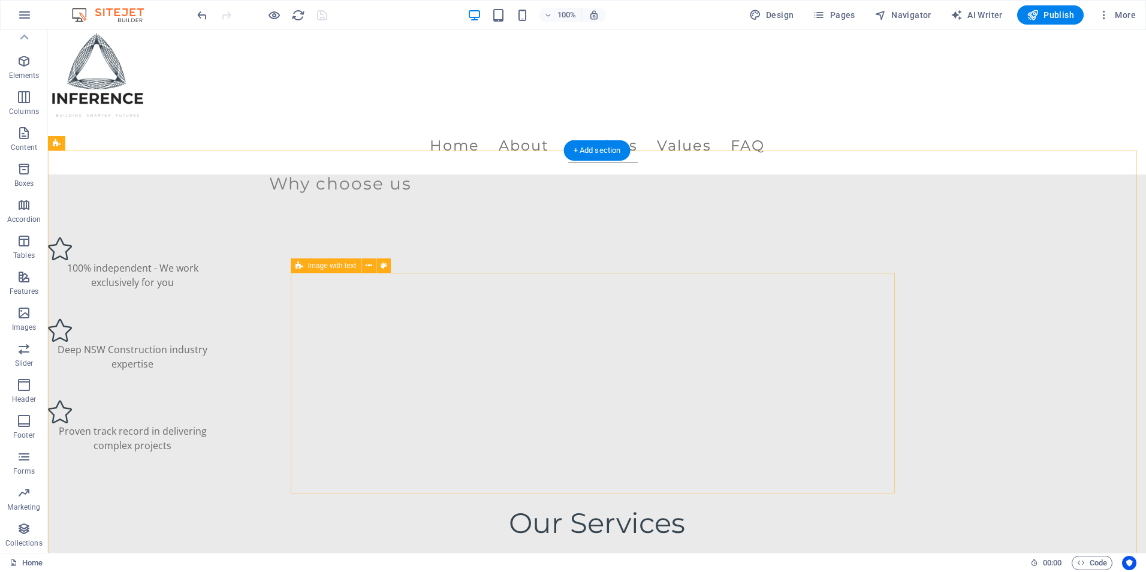
scroll to position [1258, 0]
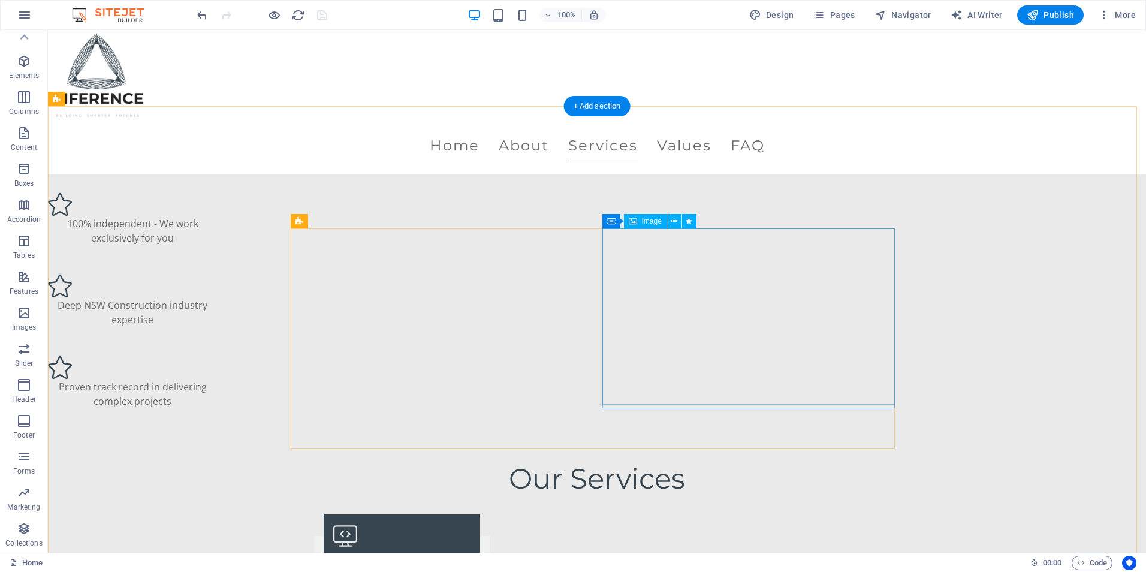
select select "px"
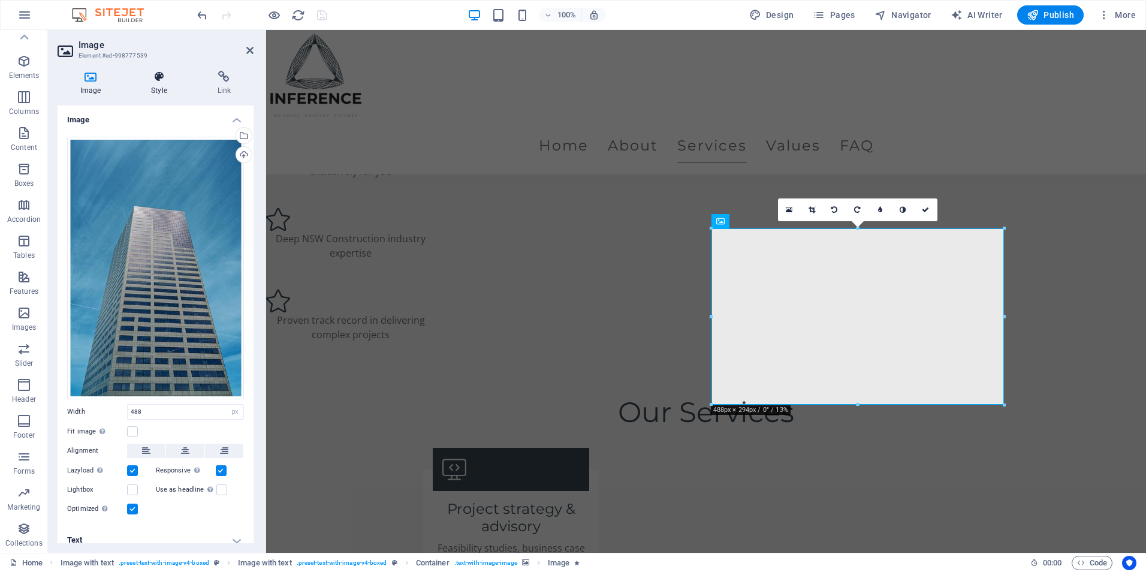
click at [151, 80] on icon at bounding box center [158, 77] width 61 height 12
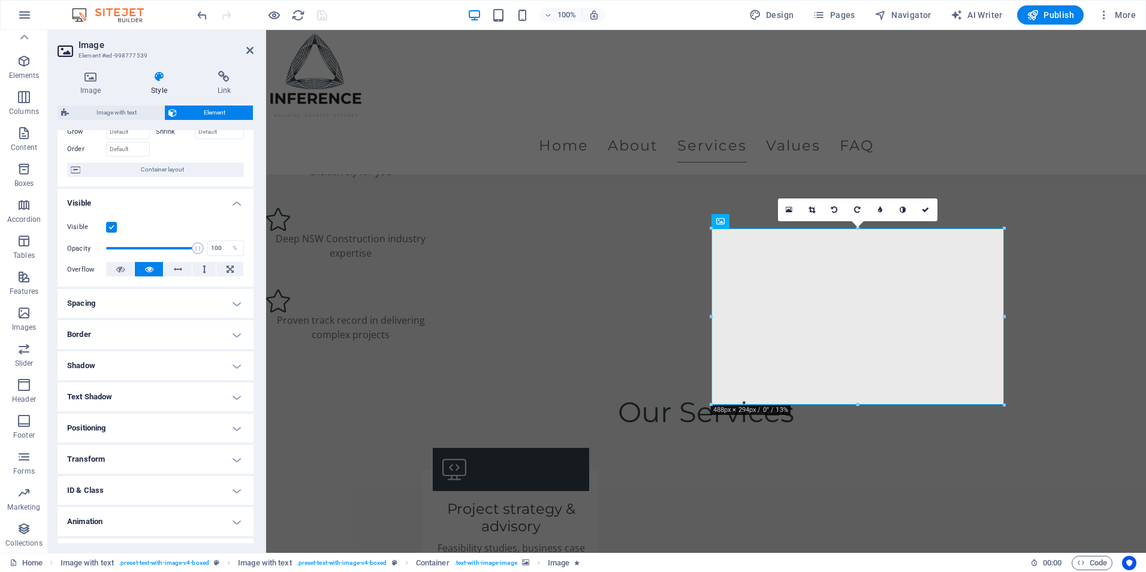
scroll to position [93, 0]
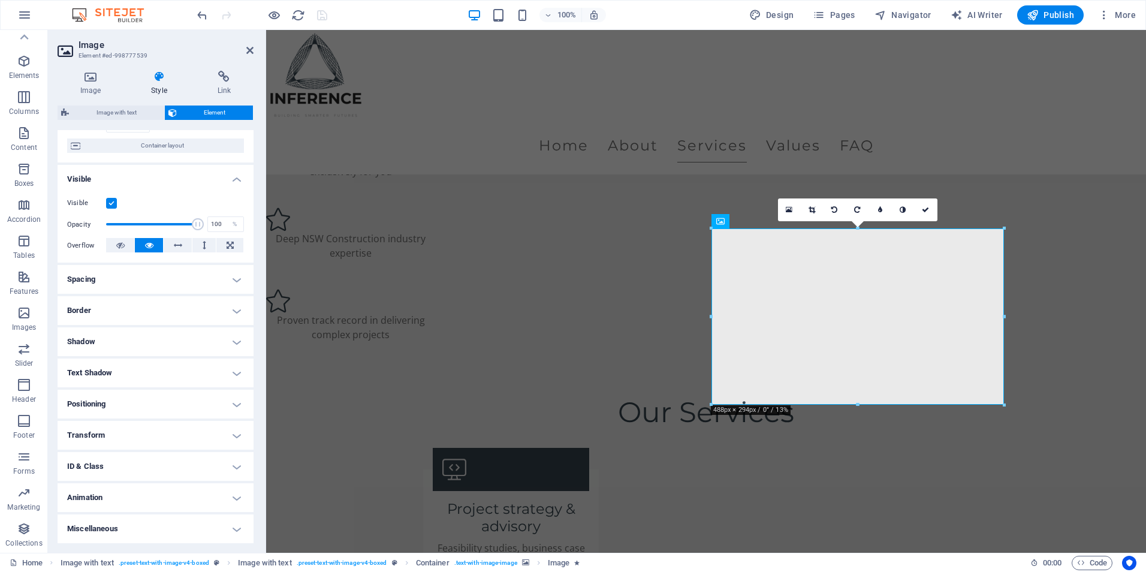
click at [109, 490] on h4 "Animation" at bounding box center [156, 497] width 196 height 29
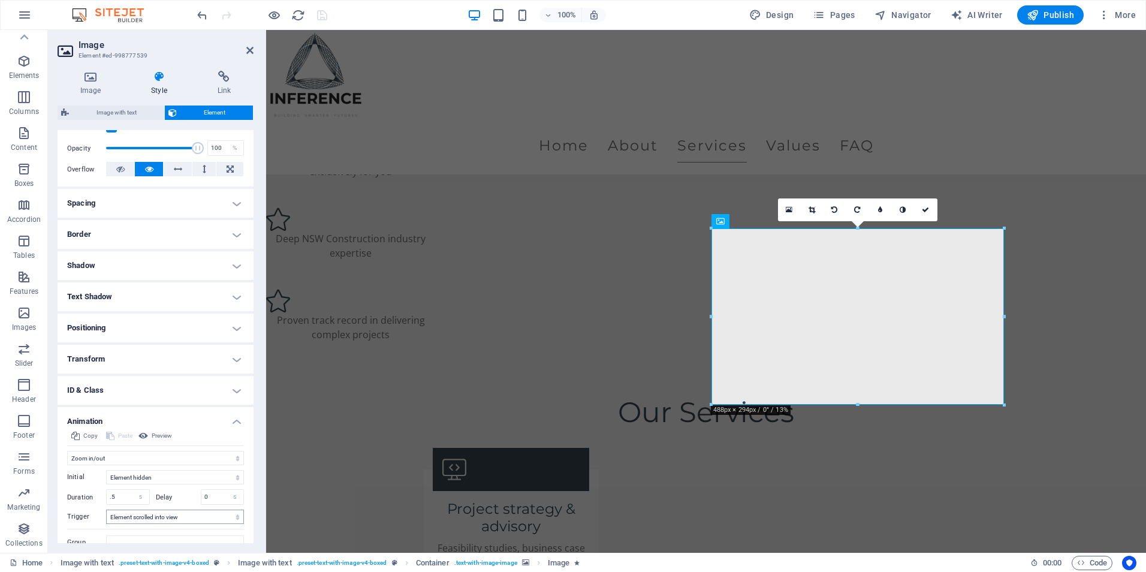
scroll to position [217, 0]
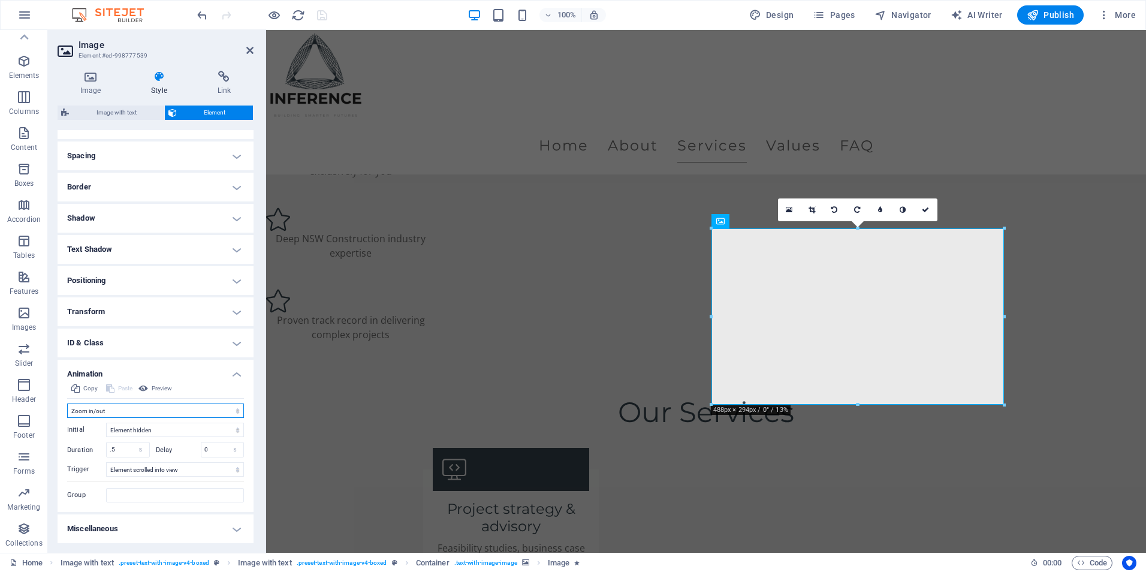
click at [146, 411] on select "Don't animate Show / Hide Slide up/down Zoom in/out Slide left to right Slide r…" at bounding box center [155, 410] width 177 height 14
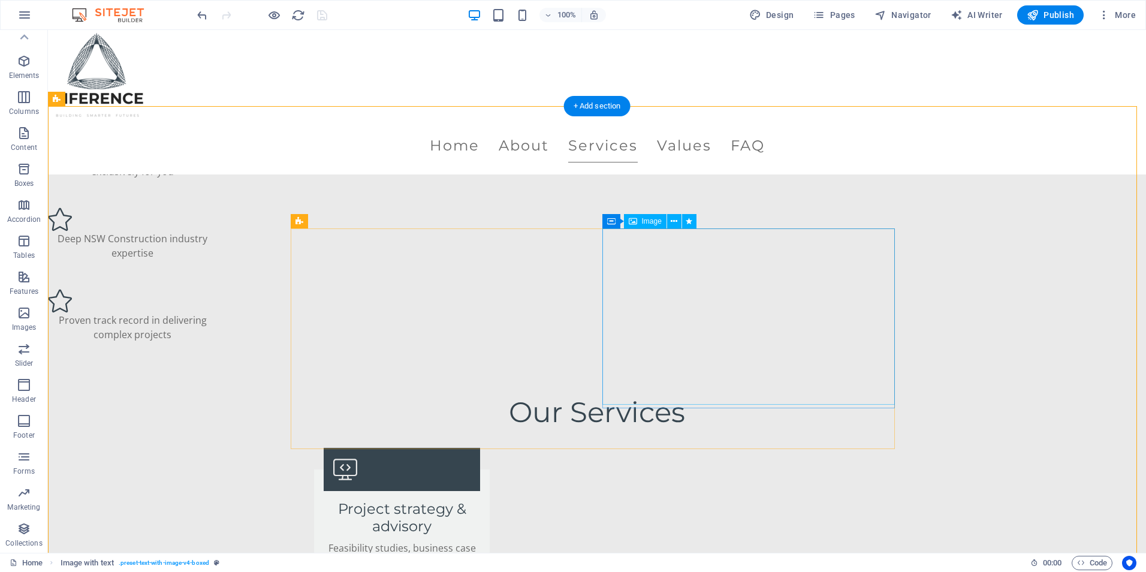
select select "shrink"
select select "s"
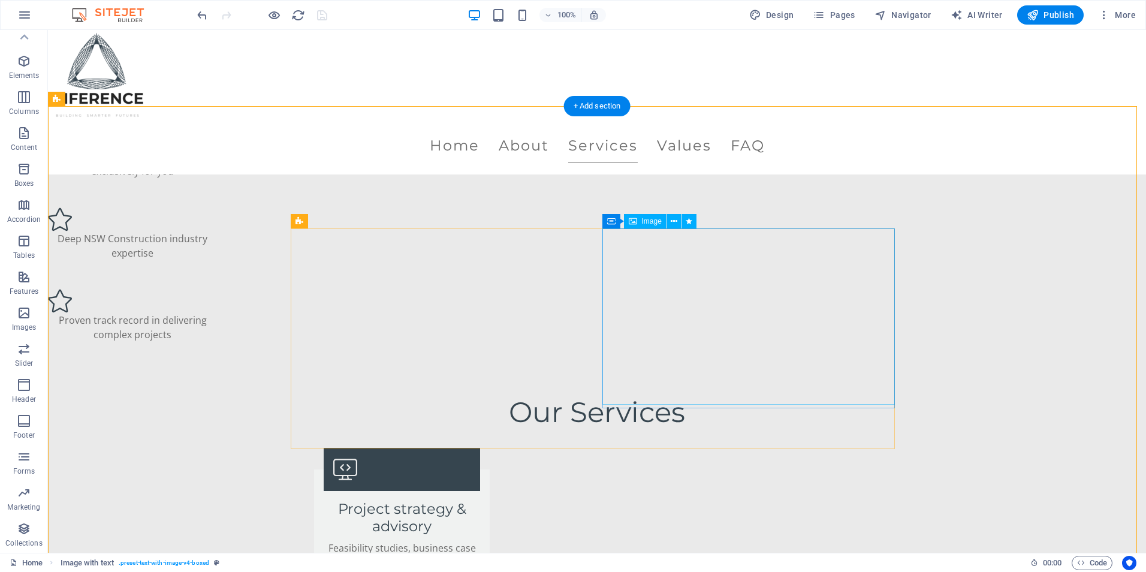
select select "scroll"
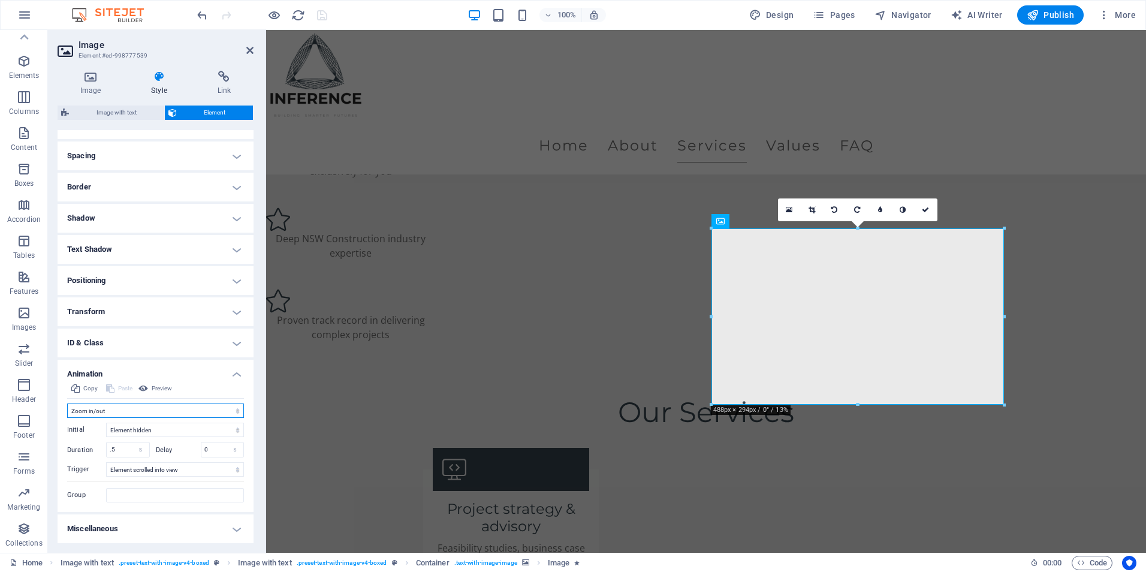
click at [100, 409] on select "Don't animate Show / Hide Slide up/down Zoom in/out Slide left to right Slide r…" at bounding box center [155, 410] width 177 height 14
select select "none"
click at [67, 418] on select "Don't animate Show / Hide Slide up/down Zoom in/out Slide left to right Slide r…" at bounding box center [155, 410] width 177 height 14
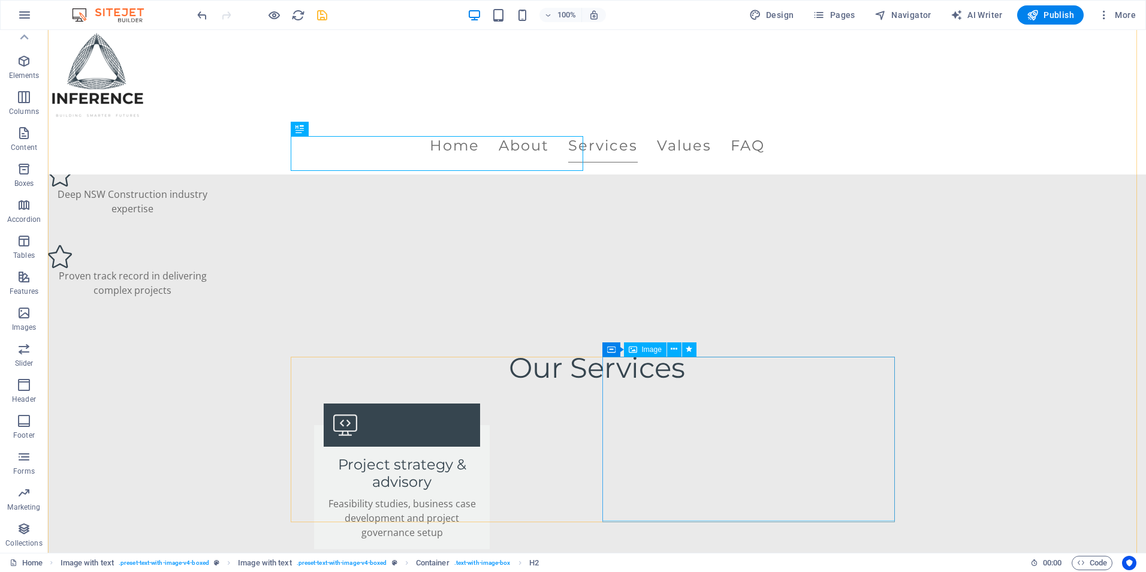
scroll to position [1378, 0]
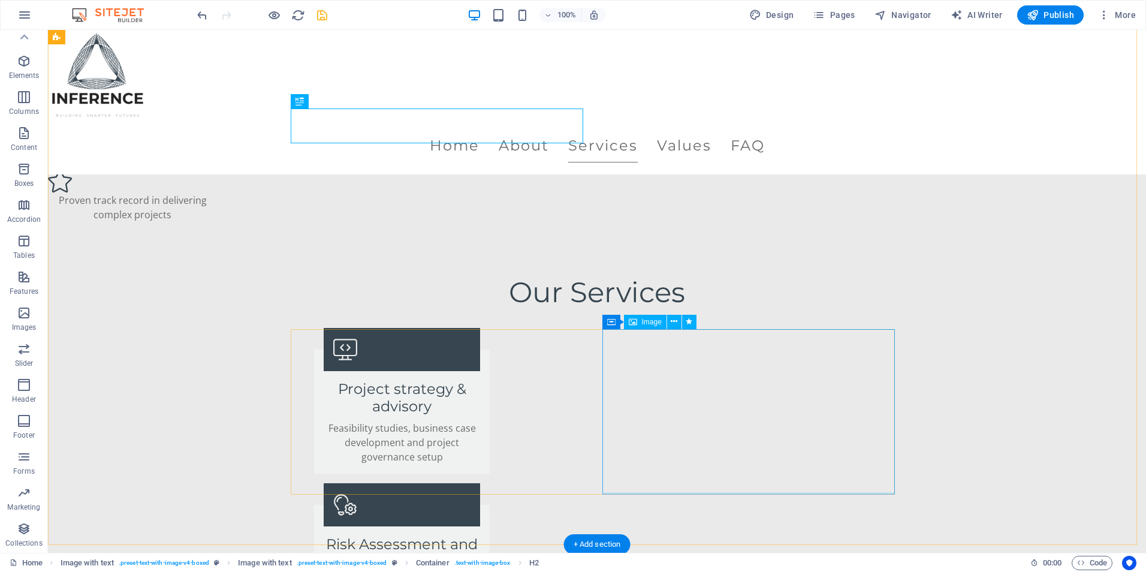
select select "shrink"
select select "s"
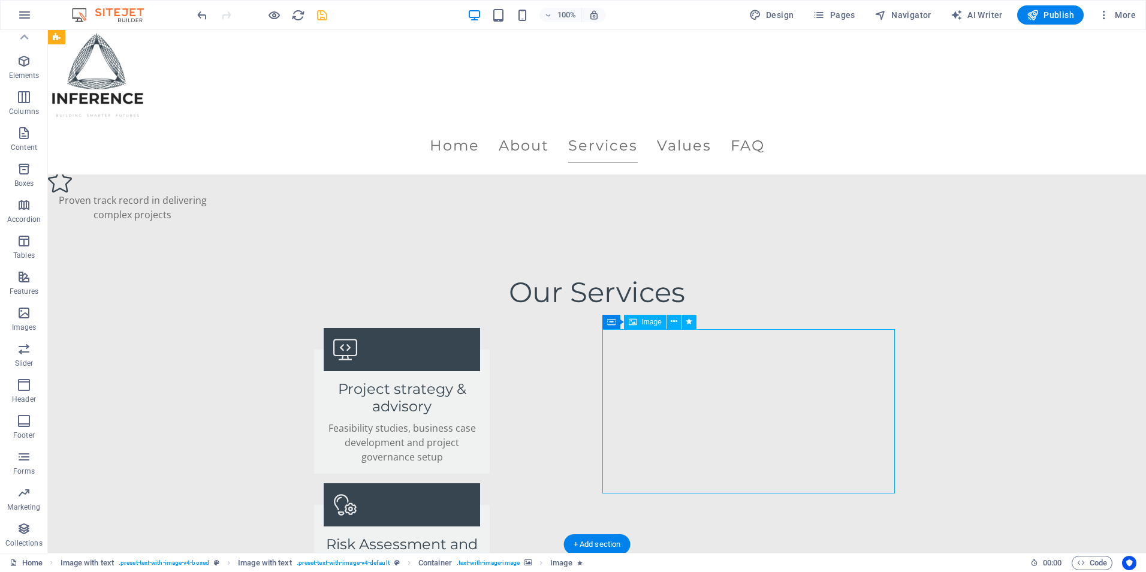
select select "scroll"
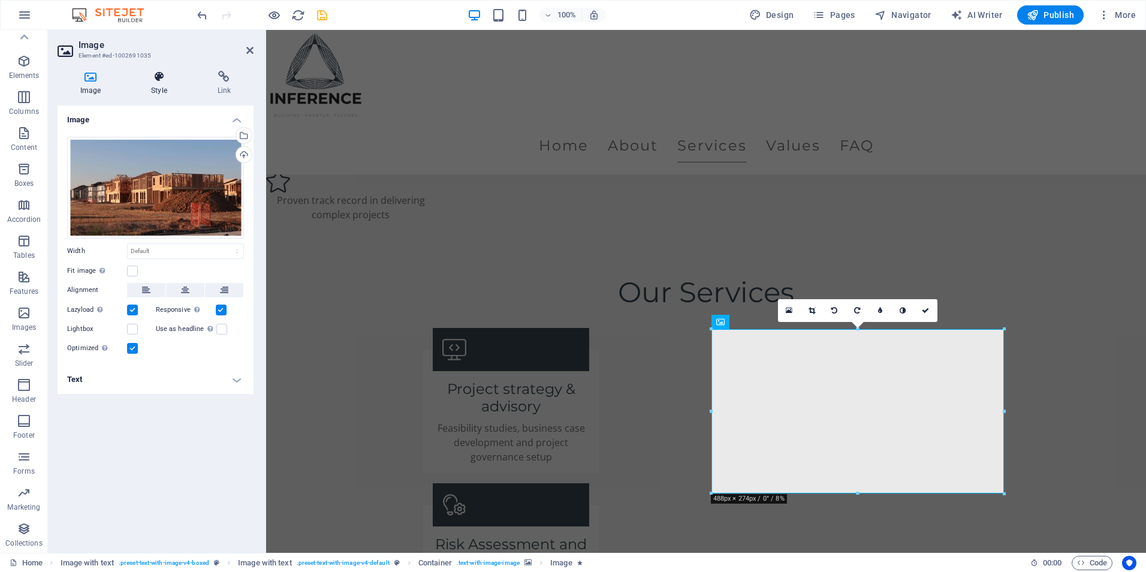
click at [165, 83] on h4 "Style" at bounding box center [161, 83] width 66 height 25
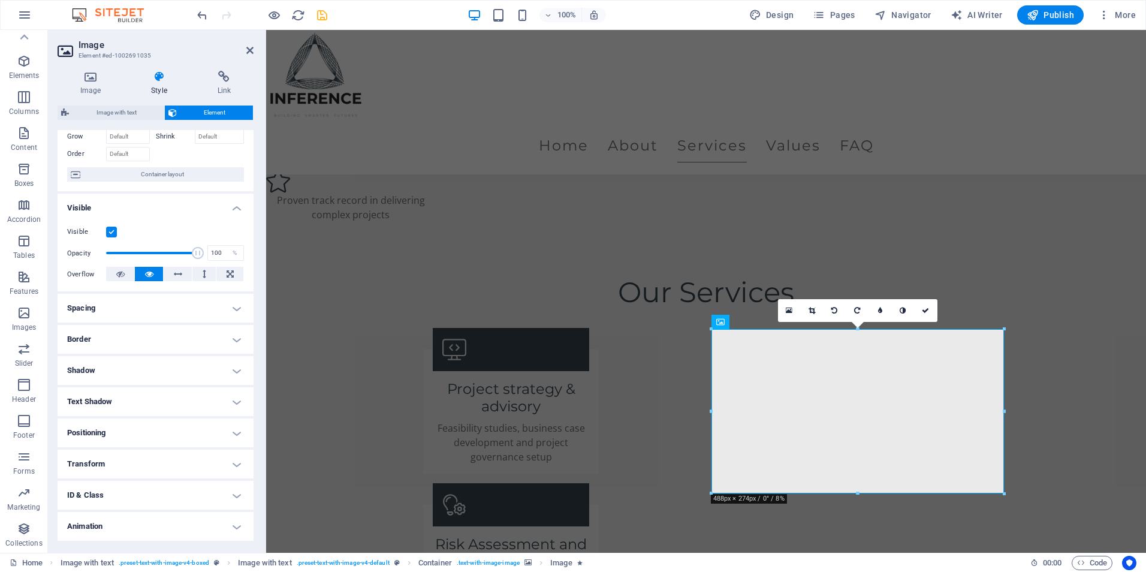
scroll to position [93, 0]
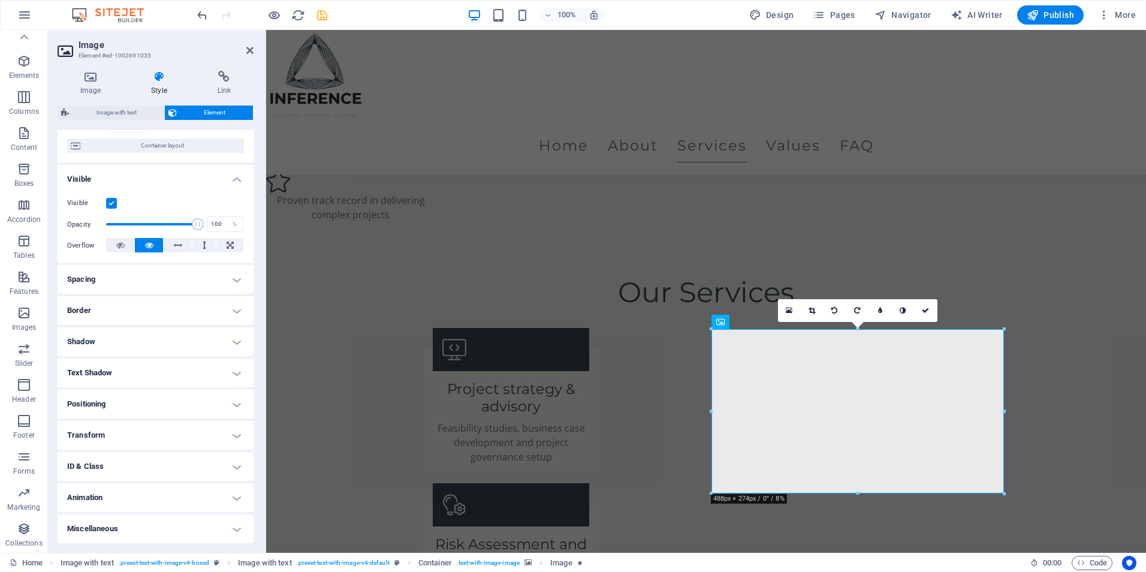
click at [153, 487] on h4 "Animation" at bounding box center [156, 497] width 196 height 29
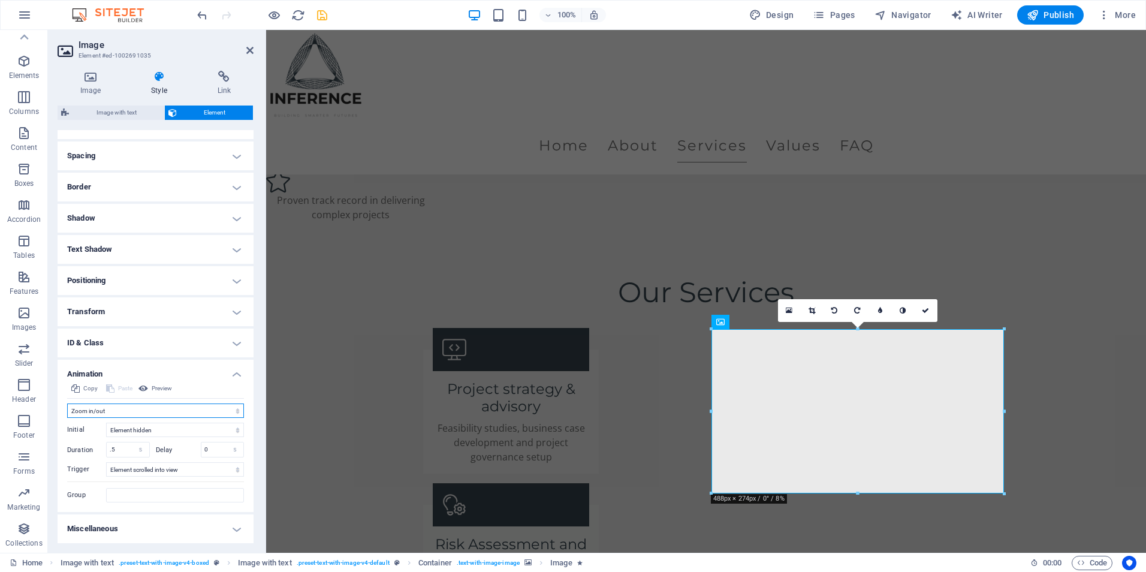
click at [104, 408] on select "Don't animate Show / Hide Slide up/down Zoom in/out Slide left to right Slide r…" at bounding box center [155, 410] width 177 height 14
select select "none"
click at [67, 418] on select "Don't animate Show / Hide Slide up/down Zoom in/out Slide left to right Slide r…" at bounding box center [155, 410] width 177 height 14
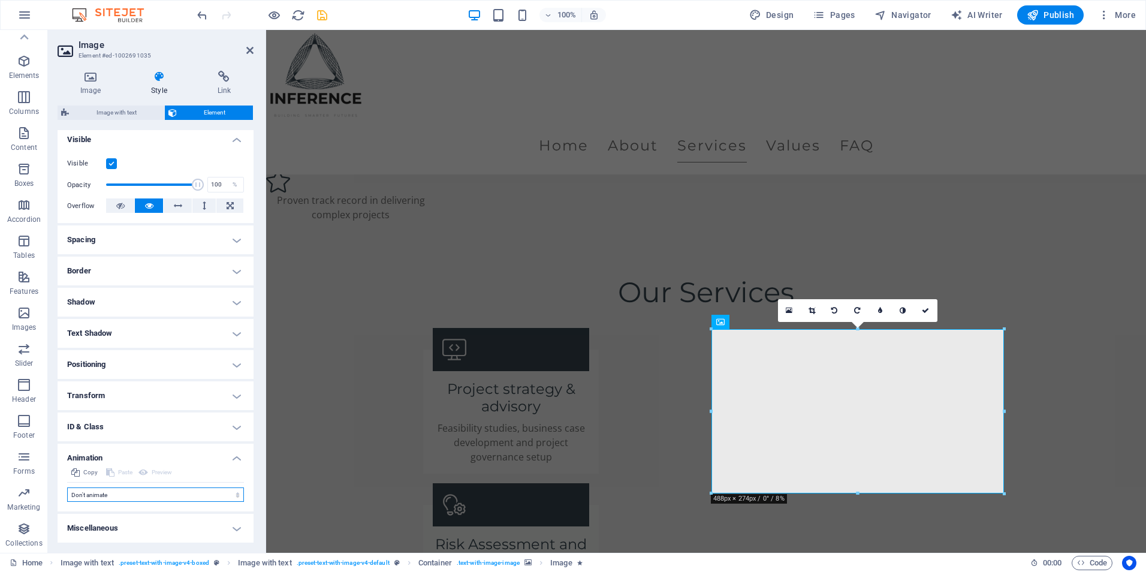
scroll to position [133, 0]
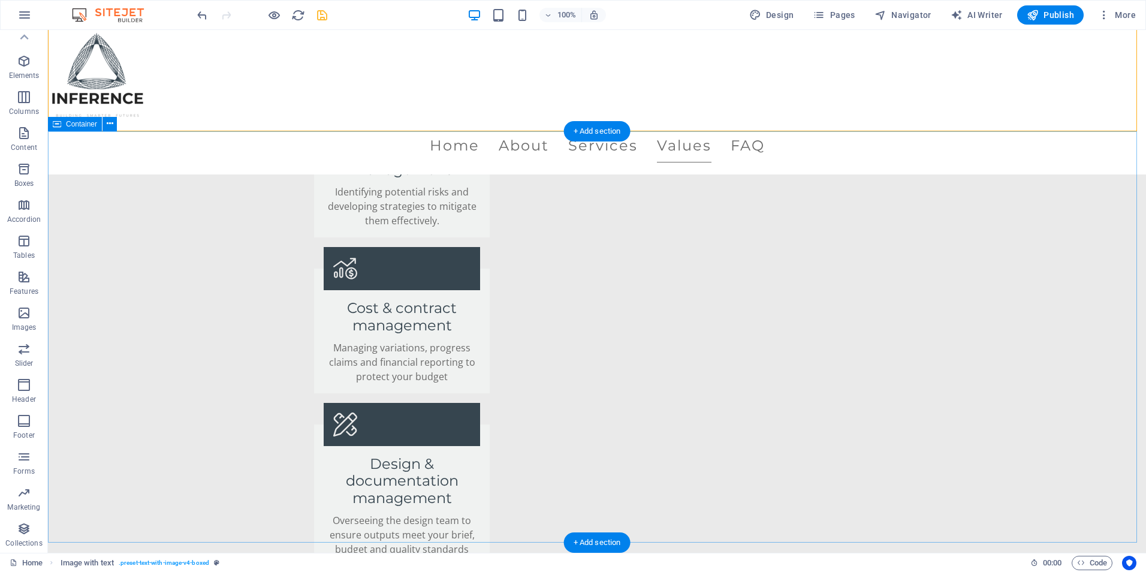
scroll to position [1798, 0]
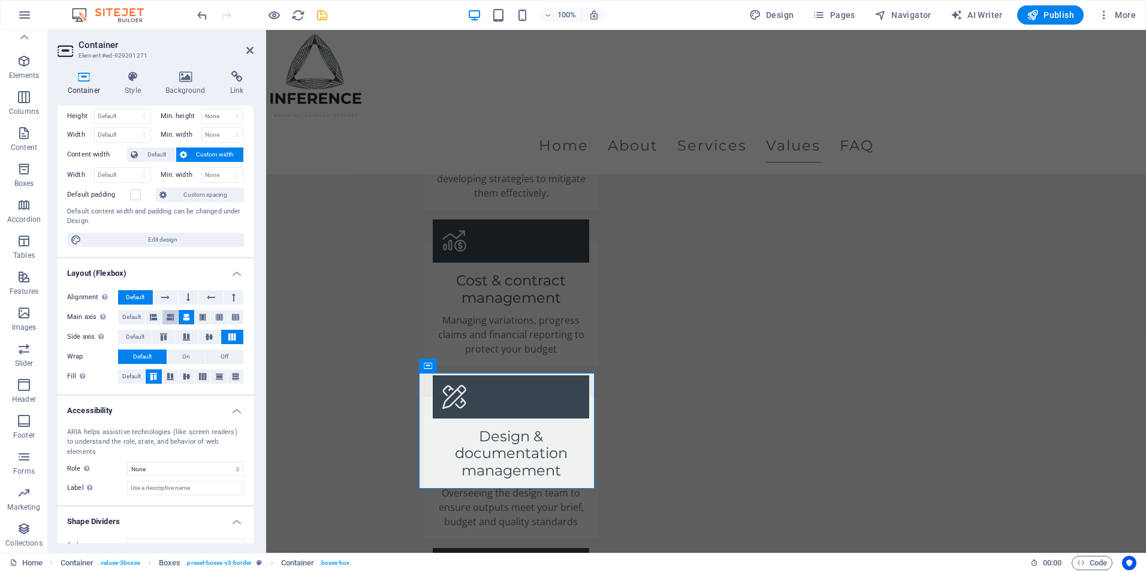
scroll to position [0, 0]
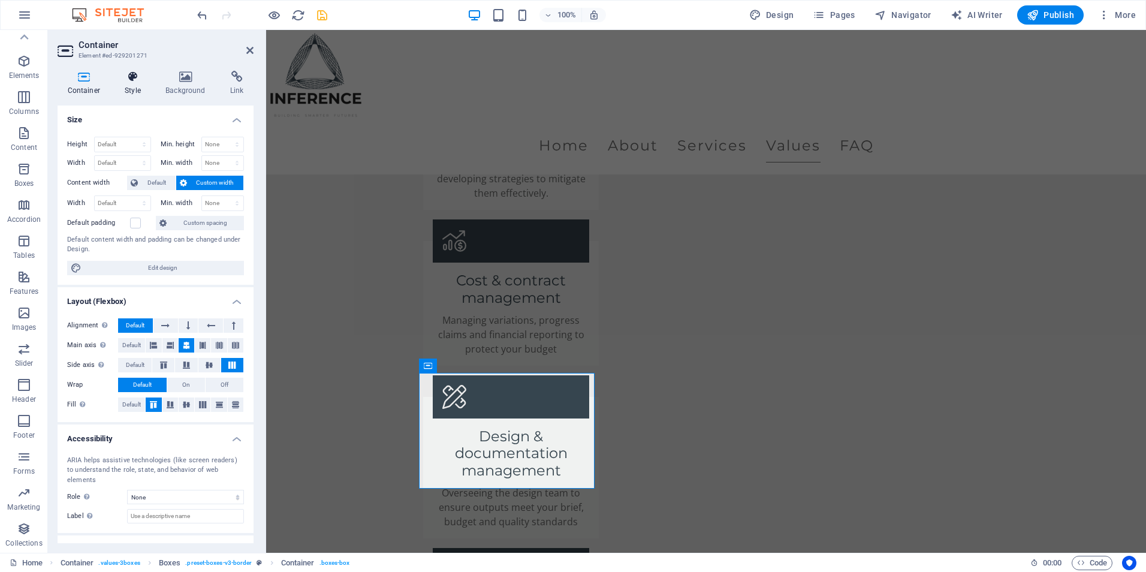
click at [136, 83] on h4 "Style" at bounding box center [135, 83] width 41 height 25
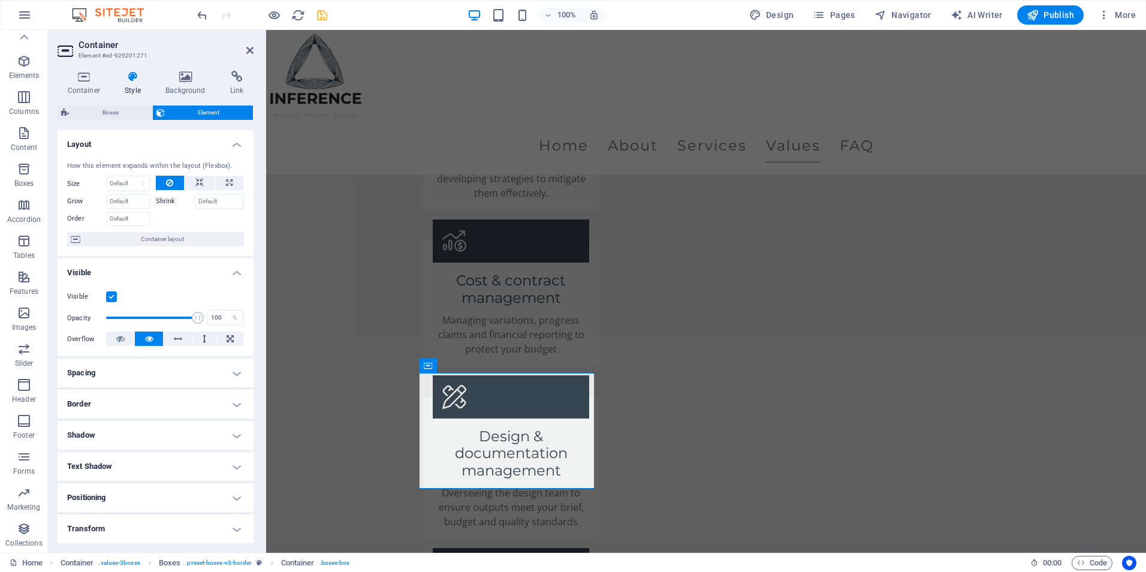
scroll to position [93, 0]
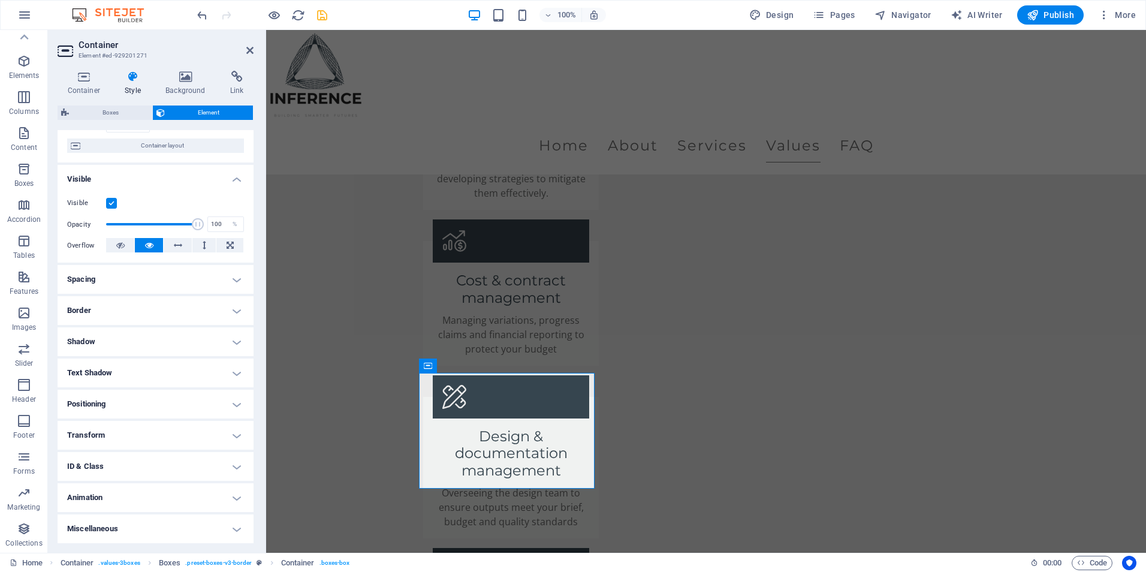
click at [119, 499] on h4 "Animation" at bounding box center [156, 497] width 196 height 29
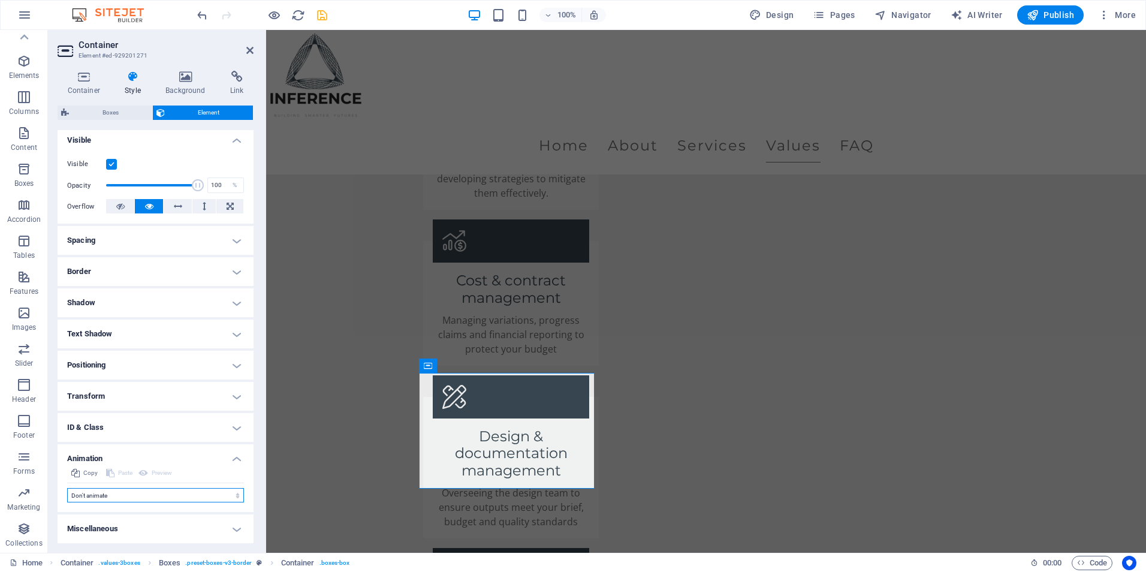
click at [116, 492] on select "Don't animate Show / Hide Slide up/down Zoom in/out Slide left to right Slide r…" at bounding box center [155, 495] width 177 height 14
select select "flash"
click at [67, 488] on select "Don't animate Show / Hide Slide up/down Zoom in/out Slide left to right Slide r…" at bounding box center [155, 495] width 177 height 14
select select "scroll"
click at [115, 498] on select "Don't animate Show / Hide Slide up/down Zoom in/out Slide left to right Slide r…" at bounding box center [155, 495] width 177 height 14
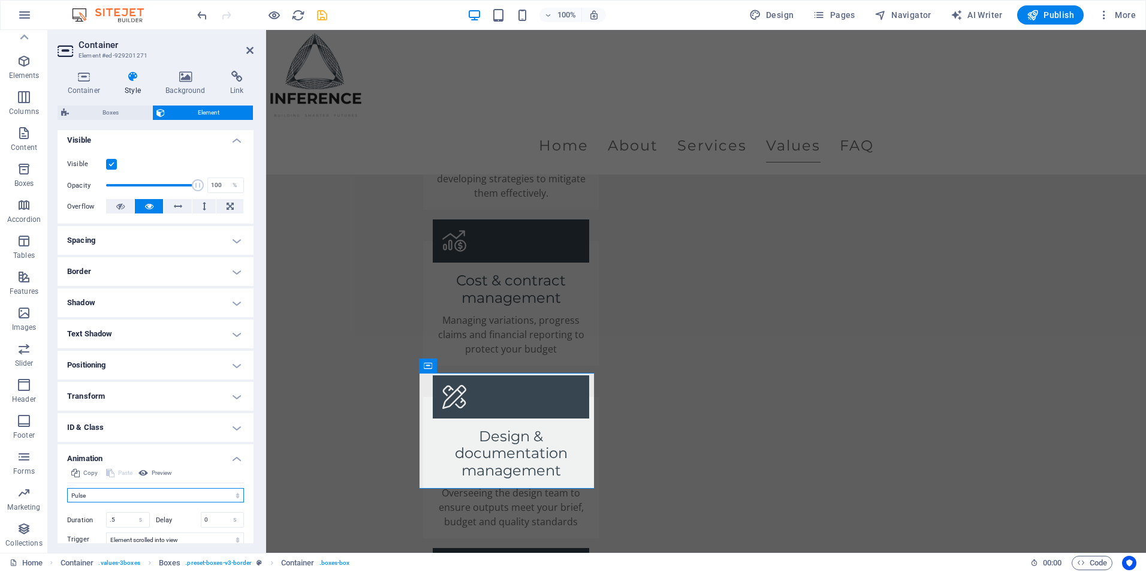
click at [67, 488] on select "Don't animate Show / Hide Slide up/down Zoom in/out Slide left to right Slide r…" at bounding box center [155, 495] width 177 height 14
click at [112, 492] on select "Don't animate Show / Hide Slide up/down Zoom in/out Slide left to right Slide r…" at bounding box center [155, 495] width 177 height 14
click at [67, 488] on select "Don't animate Show / Hide Slide up/down Zoom in/out Slide left to right Slide r…" at bounding box center [155, 495] width 177 height 14
click at [117, 491] on select "Don't animate Show / Hide Slide up/down Zoom in/out Slide left to right Slide r…" at bounding box center [155, 495] width 177 height 14
click at [67, 488] on select "Don't animate Show / Hide Slide up/down Zoom in/out Slide left to right Slide r…" at bounding box center [155, 495] width 177 height 14
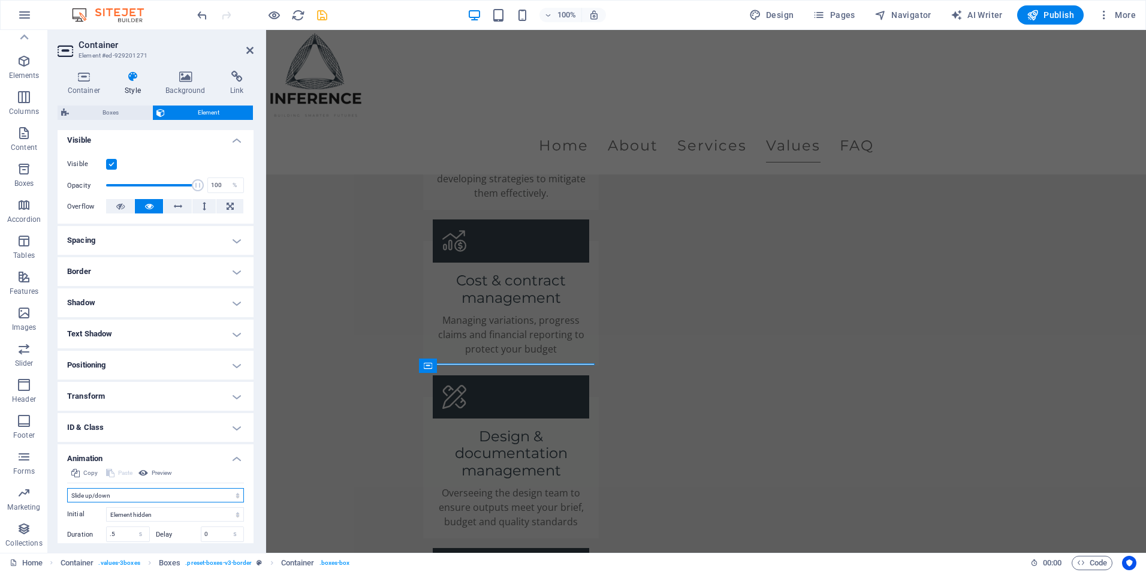
click at [113, 498] on select "Don't animate Show / Hide Slide up/down Zoom in/out Slide left to right Slide r…" at bounding box center [155, 495] width 177 height 14
click at [67, 488] on select "Don't animate Show / Hide Slide up/down Zoom in/out Slide left to right Slide r…" at bounding box center [155, 495] width 177 height 14
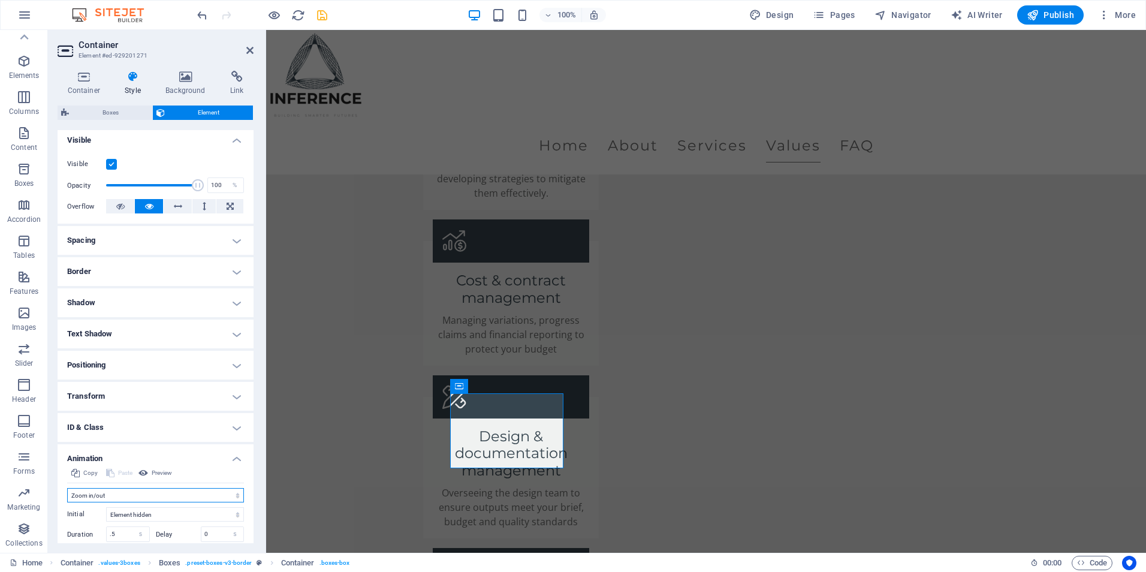
click at [119, 491] on select "Don't animate Show / Hide Slide up/down Zoom in/out Slide left to right Slide r…" at bounding box center [155, 495] width 177 height 14
click at [67, 488] on select "Don't animate Show / Hide Slide up/down Zoom in/out Slide left to right Slide r…" at bounding box center [155, 495] width 177 height 14
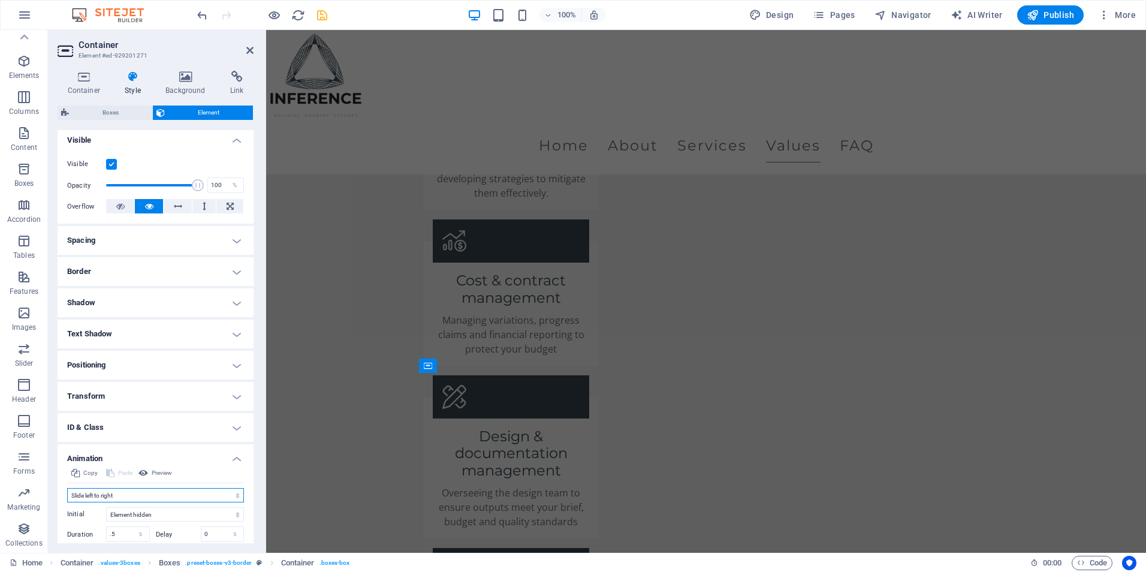
click at [115, 494] on select "Don't animate Show / Hide Slide up/down Zoom in/out Slide left to right Slide r…" at bounding box center [155, 495] width 177 height 14
click at [67, 488] on select "Don't animate Show / Hide Slide up/down Zoom in/out Slide left to right Slide r…" at bounding box center [155, 495] width 177 height 14
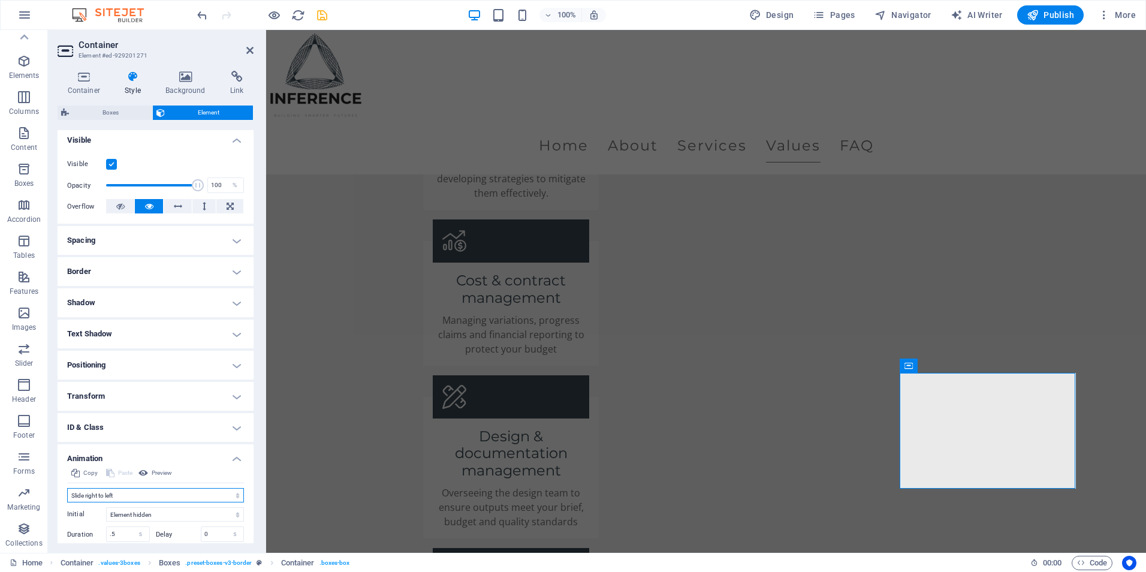
click at [112, 494] on select "Don't animate Show / Hide Slide up/down Zoom in/out Slide left to right Slide r…" at bounding box center [155, 495] width 177 height 14
click at [67, 488] on select "Don't animate Show / Hide Slide up/down Zoom in/out Slide left to right Slide r…" at bounding box center [155, 495] width 177 height 14
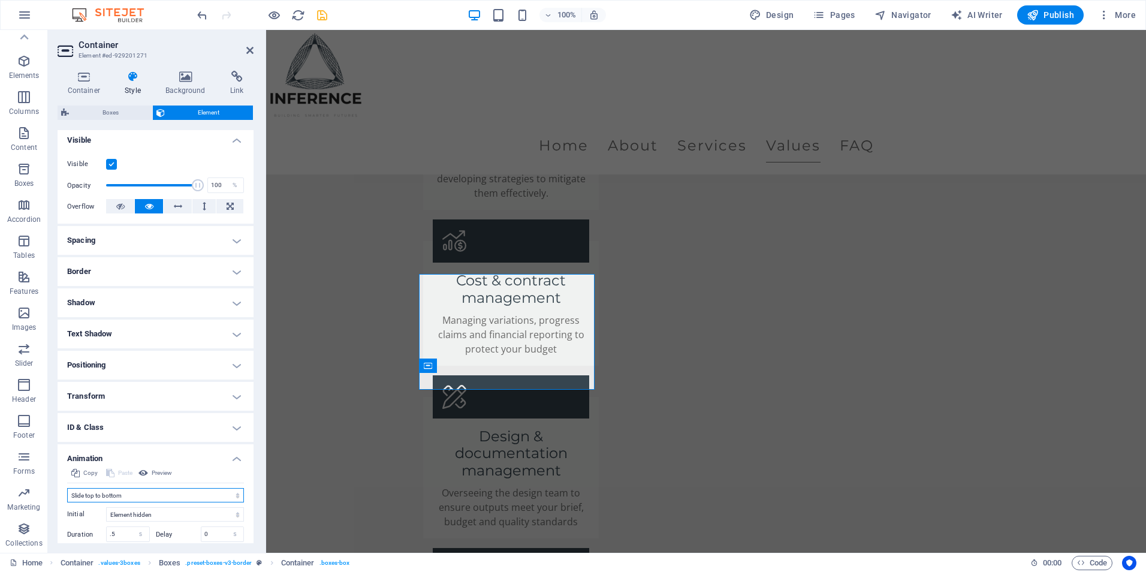
click at [117, 491] on select "Don't animate Show / Hide Slide up/down Zoom in/out Slide left to right Slide r…" at bounding box center [155, 495] width 177 height 14
click at [67, 488] on select "Don't animate Show / Hide Slide up/down Zoom in/out Slide left to right Slide r…" at bounding box center [155, 495] width 177 height 14
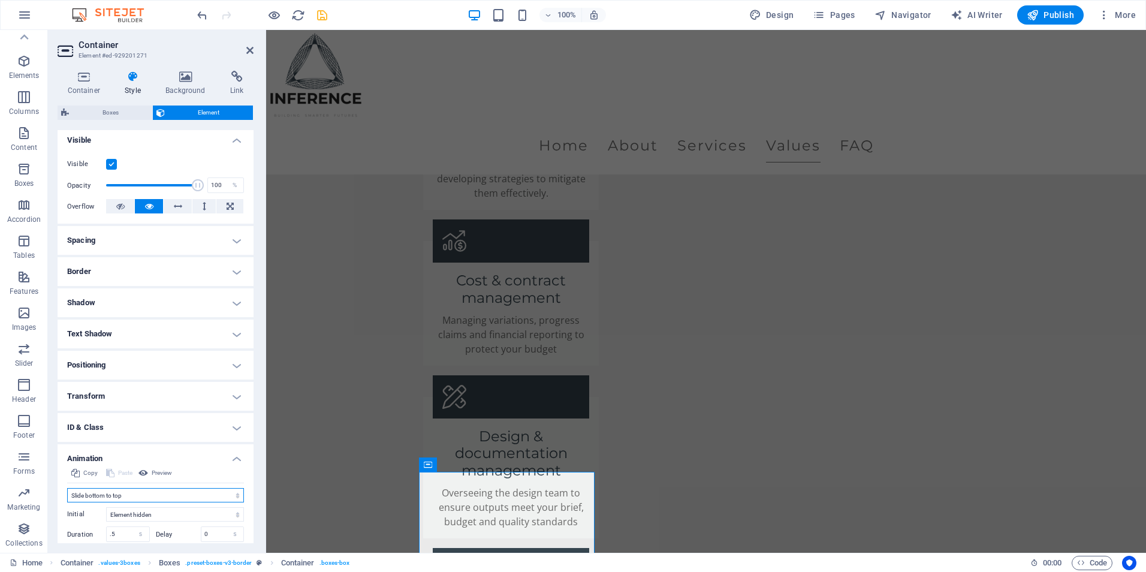
click at [115, 493] on select "Don't animate Show / Hide Slide up/down Zoom in/out Slide left to right Slide r…" at bounding box center [155, 495] width 177 height 14
click at [67, 488] on select "Don't animate Show / Hide Slide up/down Zoom in/out Slide left to right Slide r…" at bounding box center [155, 495] width 177 height 14
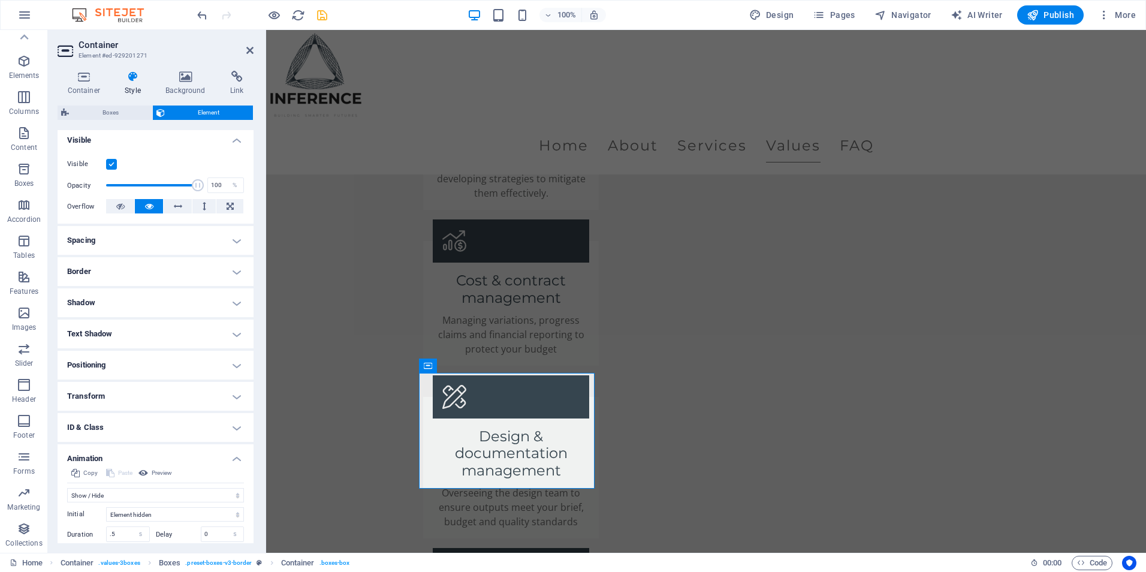
click at [102, 487] on div "Don't animate Show / Hide Slide up/down Zoom in/out Slide left to right Slide r…" at bounding box center [155, 535] width 177 height 104
click at [102, 493] on select "Don't animate Show / Hide Slide up/down Zoom in/out Slide left to right Slide r…" at bounding box center [155, 495] width 177 height 14
select select "shrink"
click at [67, 488] on select "Don't animate Show / Hide Slide up/down Zoom in/out Slide left to right Slide r…" at bounding box center [155, 495] width 177 height 14
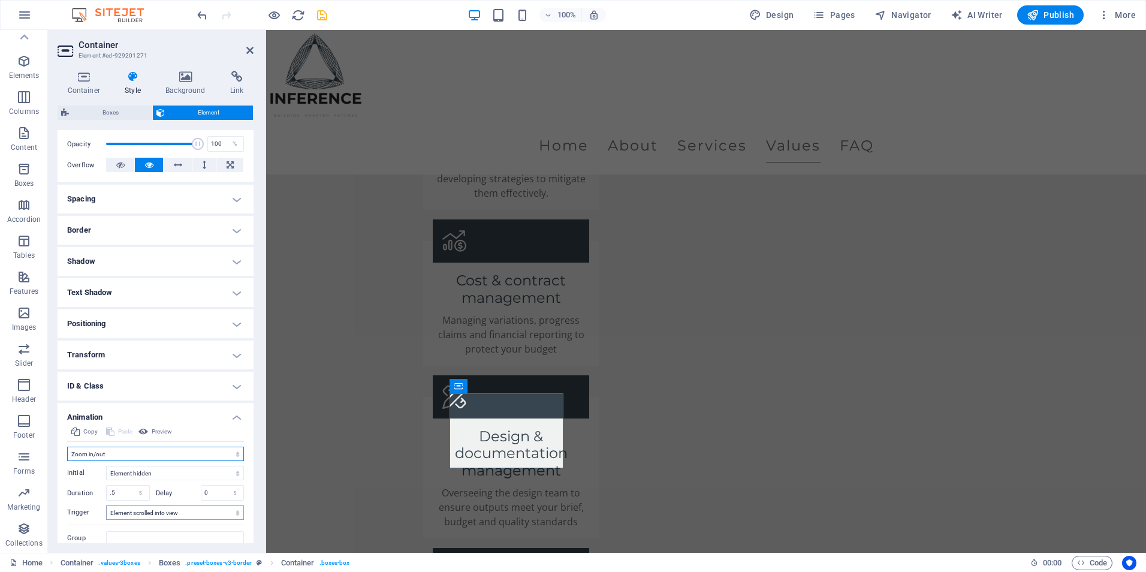
scroll to position [217, 0]
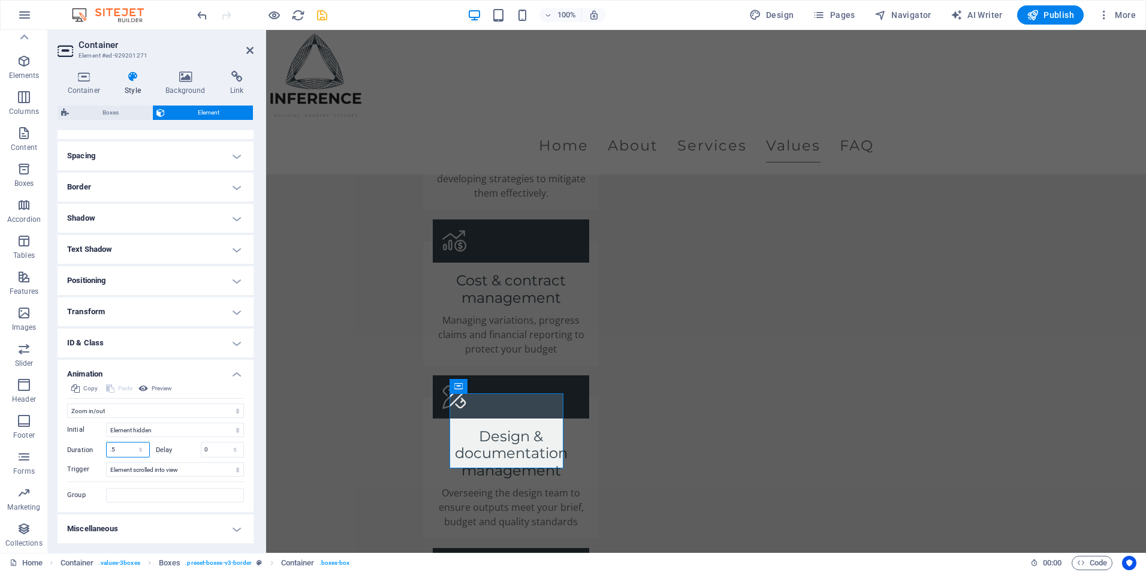
click at [126, 446] on input ".5" at bounding box center [128, 449] width 43 height 14
click at [642, 425] on span "Spacer" at bounding box center [652, 422] width 23 height 7
type input "1.5"
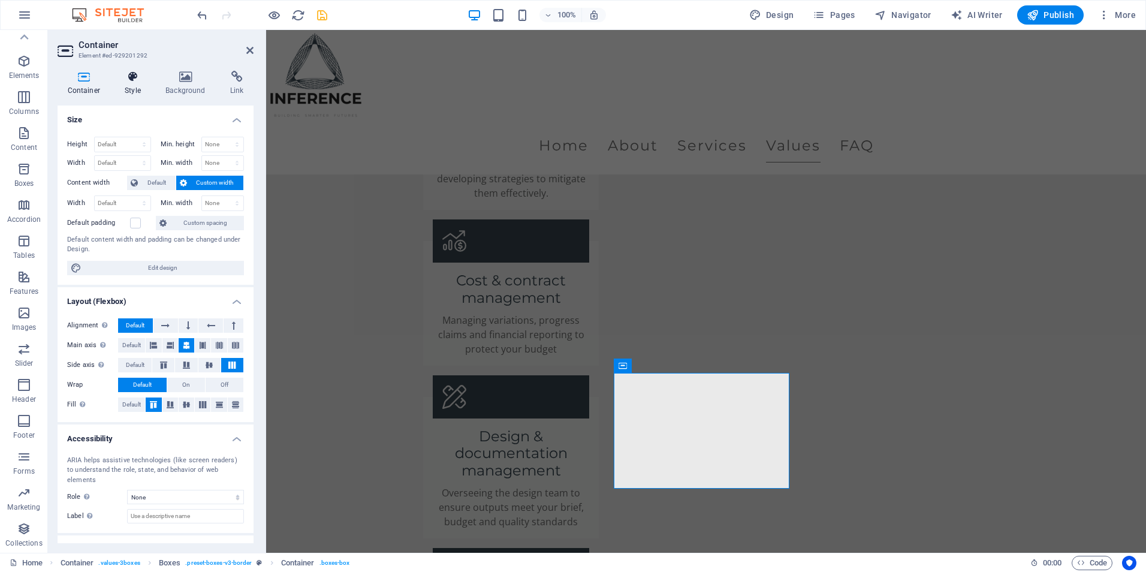
click at [131, 88] on h4 "Style" at bounding box center [135, 83] width 41 height 25
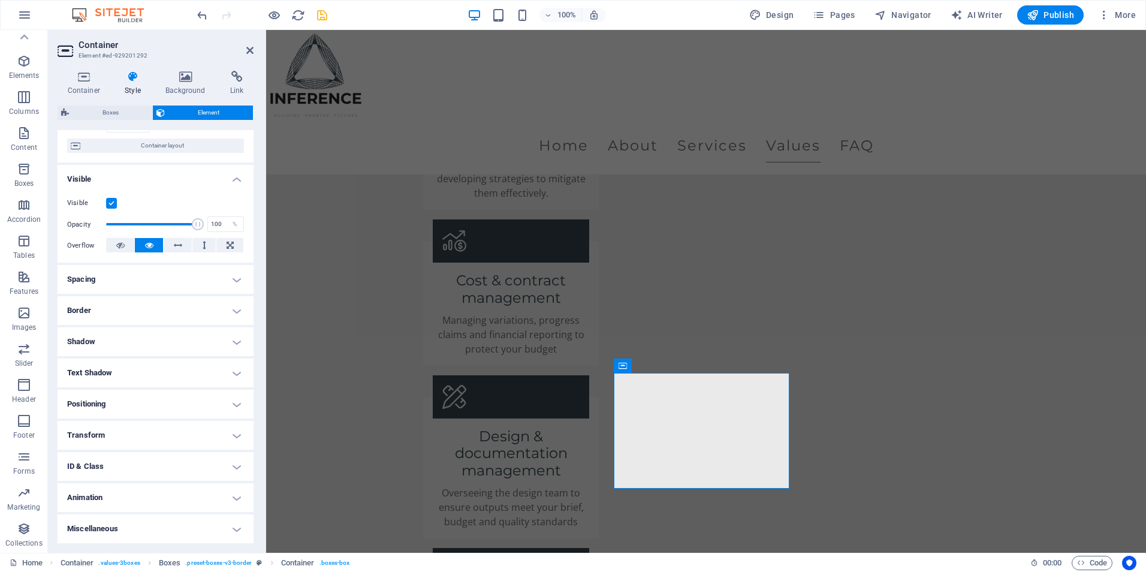
click at [107, 491] on h4 "Animation" at bounding box center [156, 497] width 196 height 29
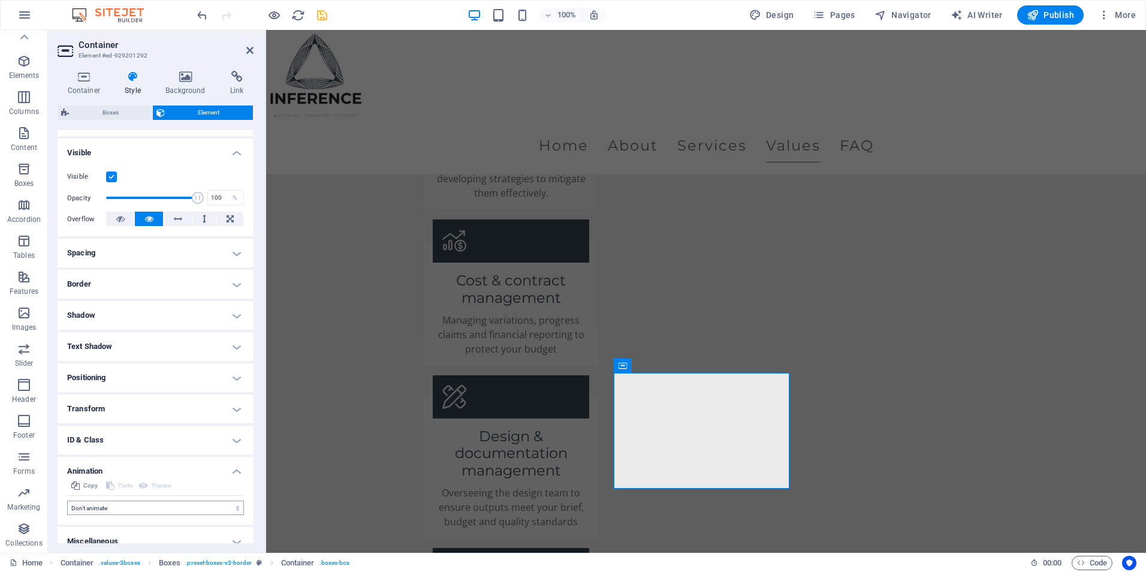
scroll to position [132, 0]
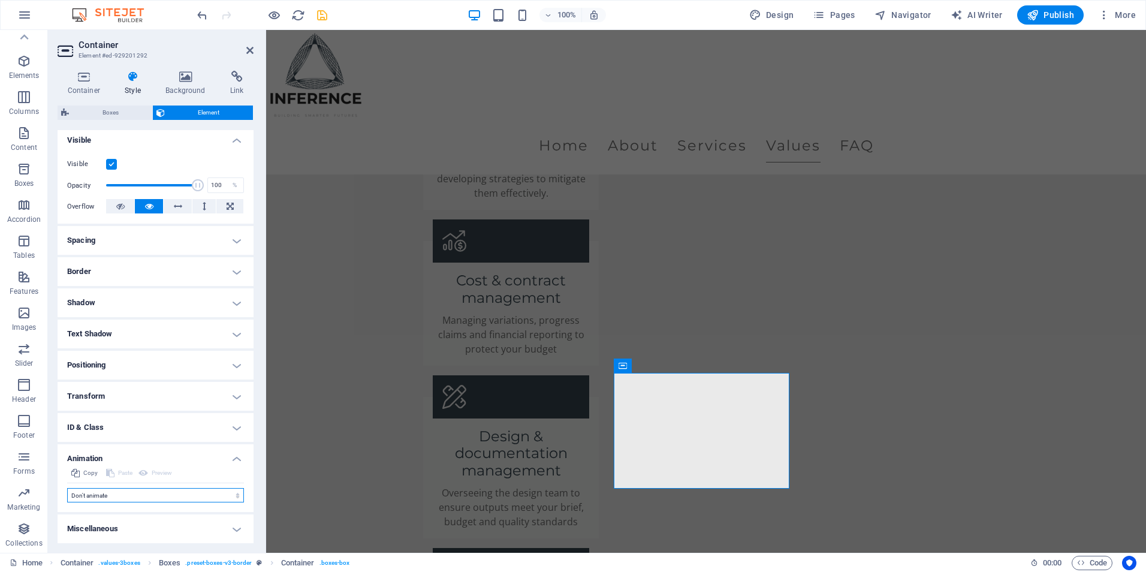
click at [105, 493] on select "Don't animate Show / Hide Slide up/down Zoom in/out Slide left to right Slide r…" at bounding box center [155, 495] width 177 height 14
select select "fade"
click at [67, 488] on select "Don't animate Show / Hide Slide up/down Zoom in/out Slide left to right Slide r…" at bounding box center [155, 495] width 177 height 14
select select "scroll"
click at [87, 497] on select "Don't animate Show / Hide Slide up/down Zoom in/out Slide left to right Slide r…" at bounding box center [155, 495] width 177 height 14
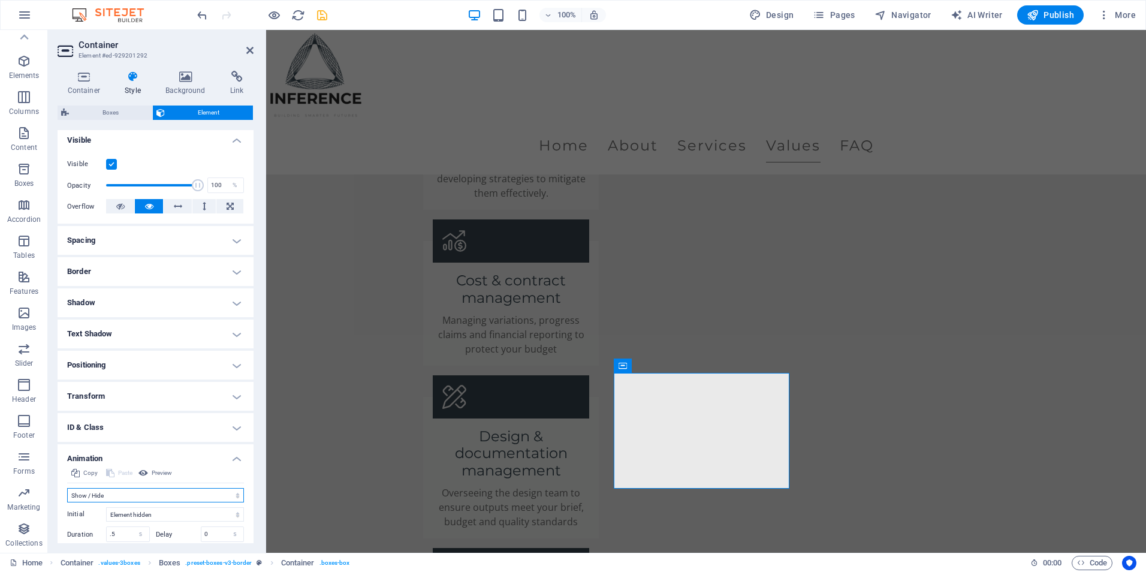
select select "shrink"
click at [67, 488] on select "Don't animate Show / Hide Slide up/down Zoom in/out Slide left to right Slide r…" at bounding box center [155, 495] width 177 height 14
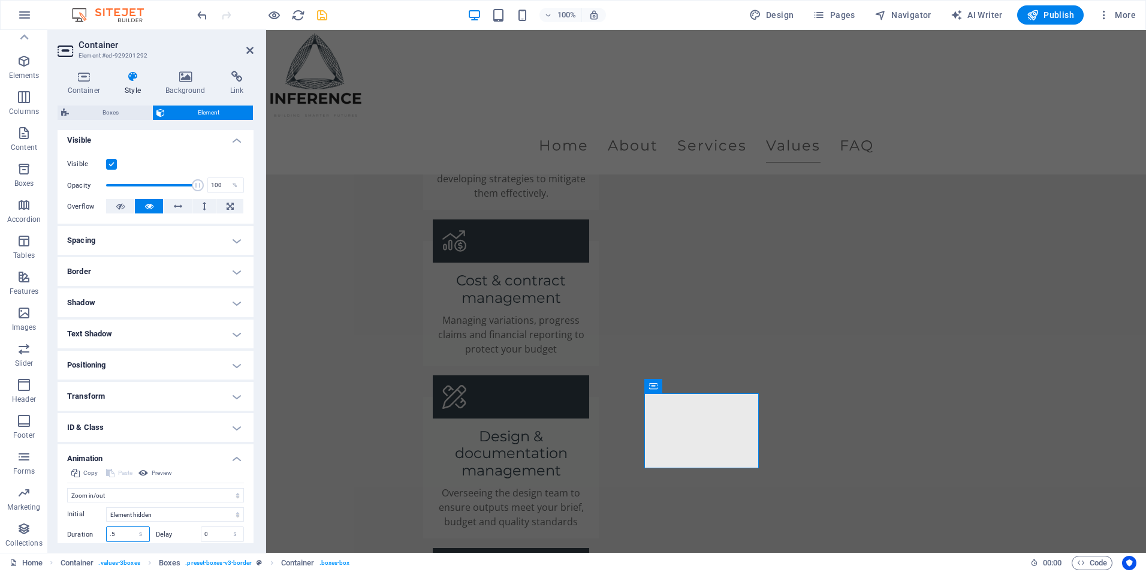
click at [115, 534] on input ".5" at bounding box center [128, 534] width 43 height 14
type input "1.5"
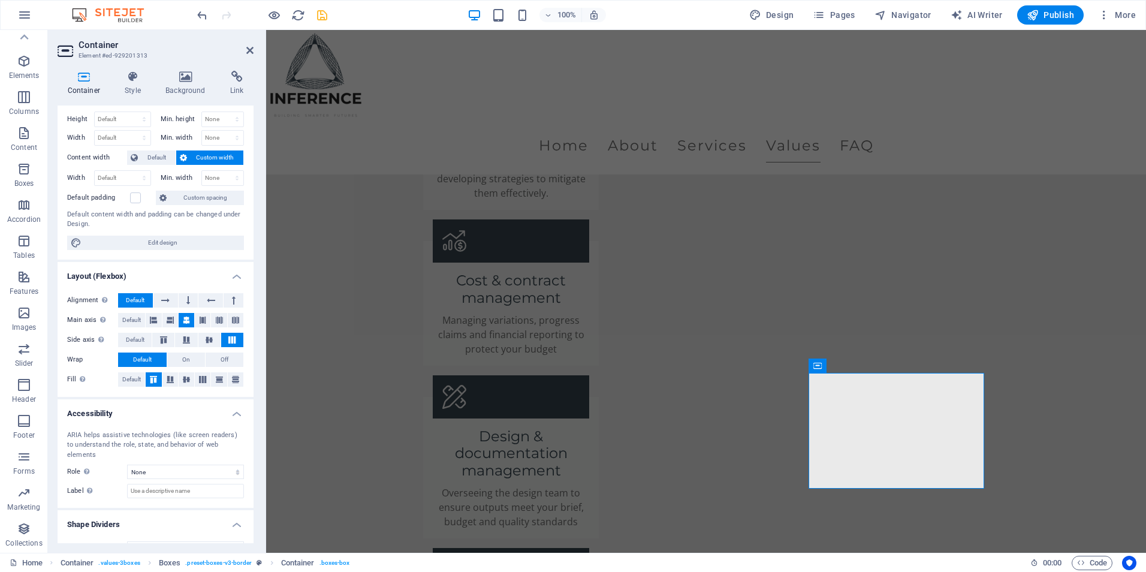
scroll to position [38, 0]
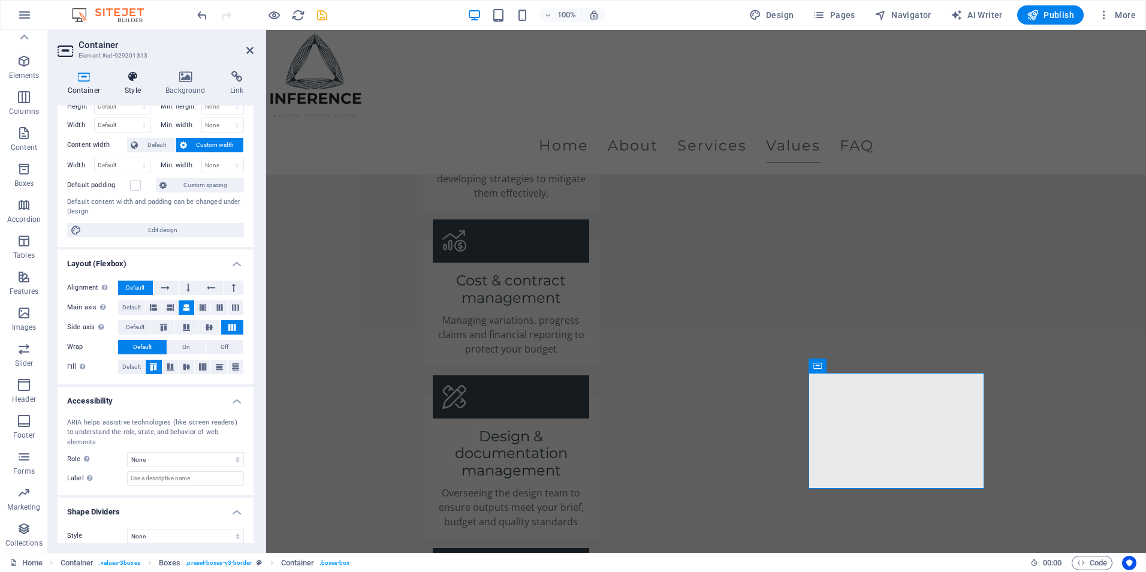
click at [128, 89] on h4 "Style" at bounding box center [135, 83] width 41 height 25
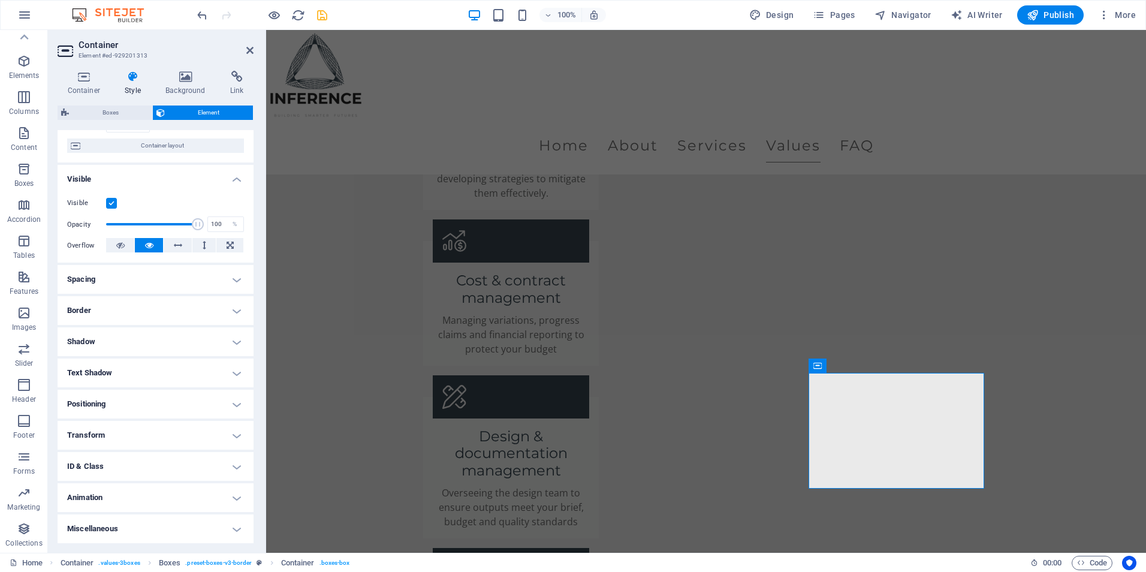
click at [102, 493] on h4 "Animation" at bounding box center [156, 497] width 196 height 29
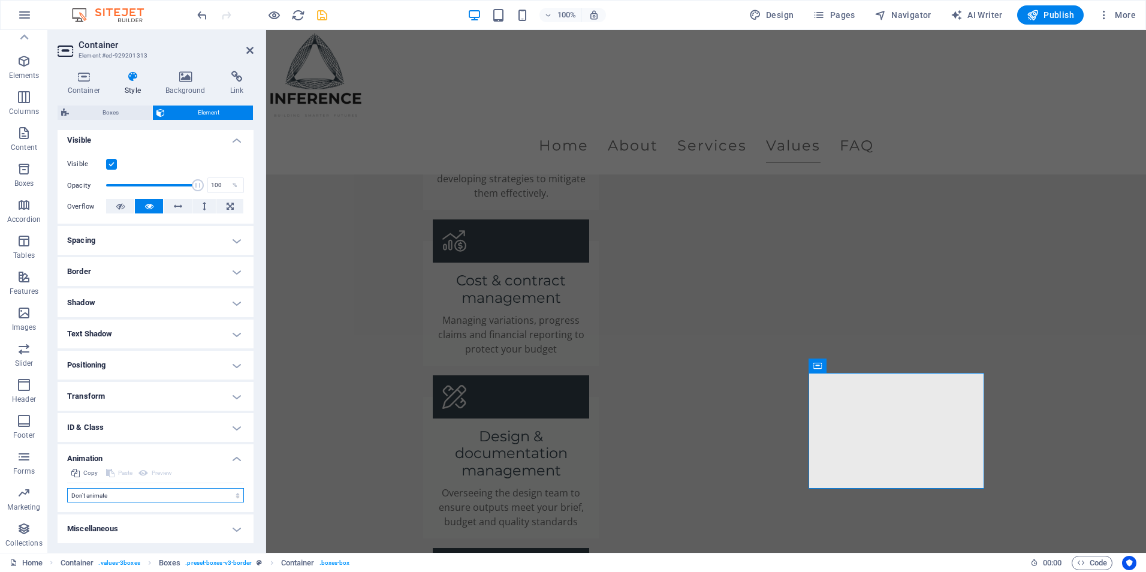
click at [100, 494] on select "Don't animate Show / Hide Slide up/down Zoom in/out Slide left to right Slide r…" at bounding box center [155, 495] width 177 height 14
select select "shrink"
click at [67, 488] on select "Don't animate Show / Hide Slide up/down Zoom in/out Slide left to right Slide r…" at bounding box center [155, 495] width 177 height 14
select select "scroll"
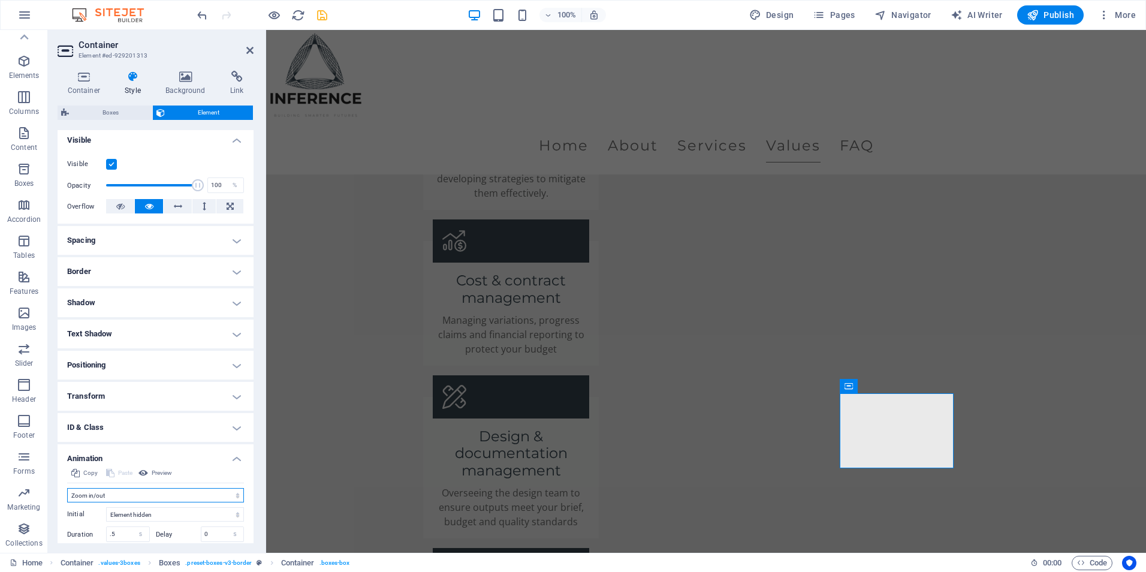
click at [109, 490] on select "Don't animate Show / Hide Slide up/down Zoom in/out Slide left to right Slide r…" at bounding box center [155, 495] width 177 height 14
click at [67, 488] on select "Don't animate Show / Hide Slide up/down Zoom in/out Slide left to right Slide r…" at bounding box center [155, 495] width 177 height 14
click at [114, 531] on input ".5" at bounding box center [128, 534] width 43 height 14
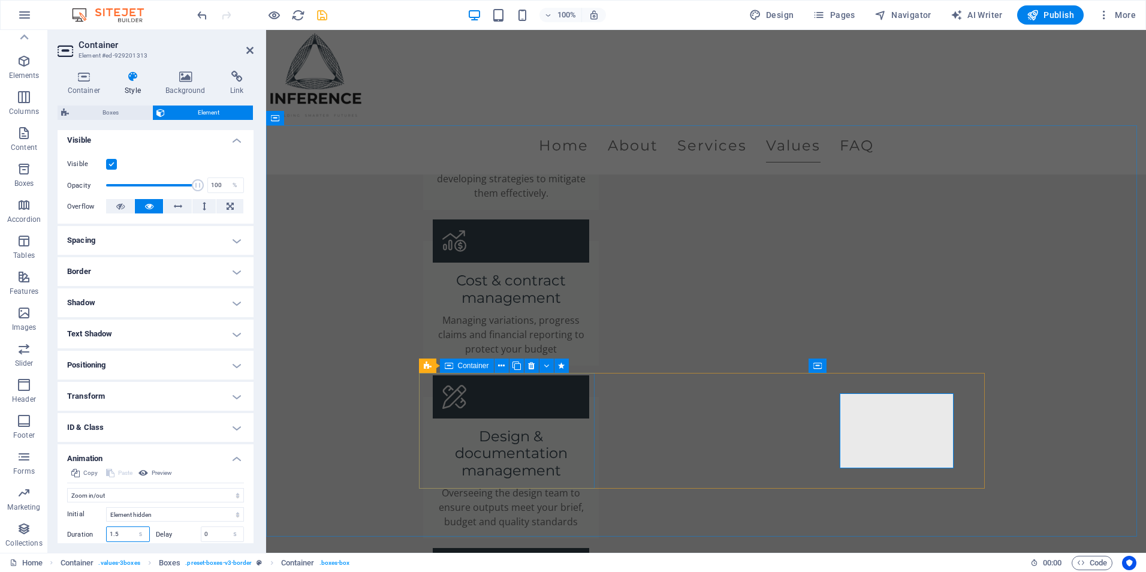
type input "1.5"
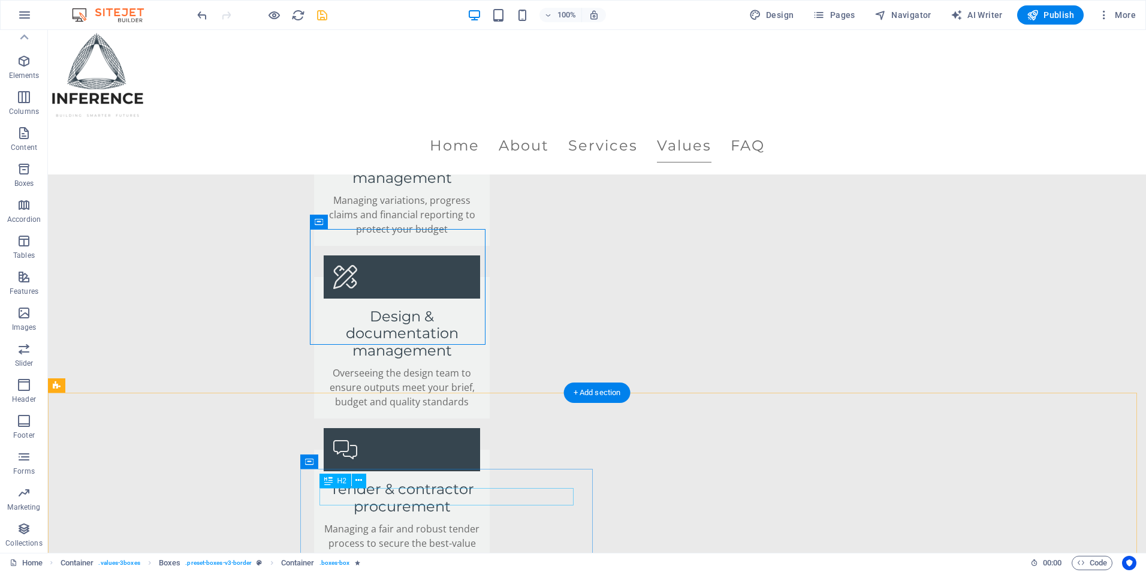
scroll to position [2097, 0]
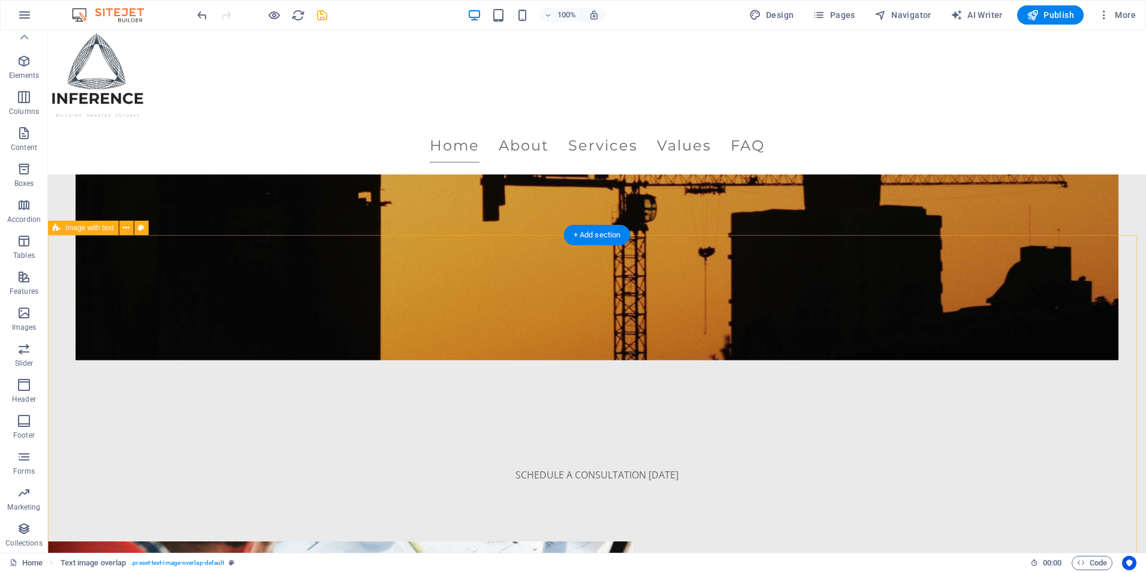
scroll to position [0, 0]
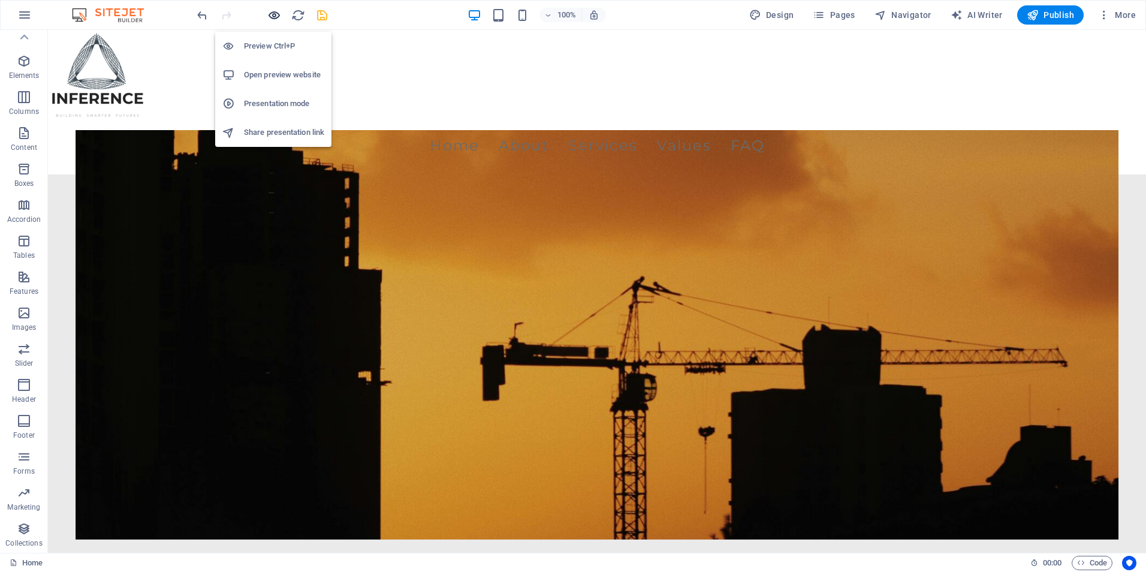
click at [271, 19] on icon "button" at bounding box center [274, 15] width 14 height 14
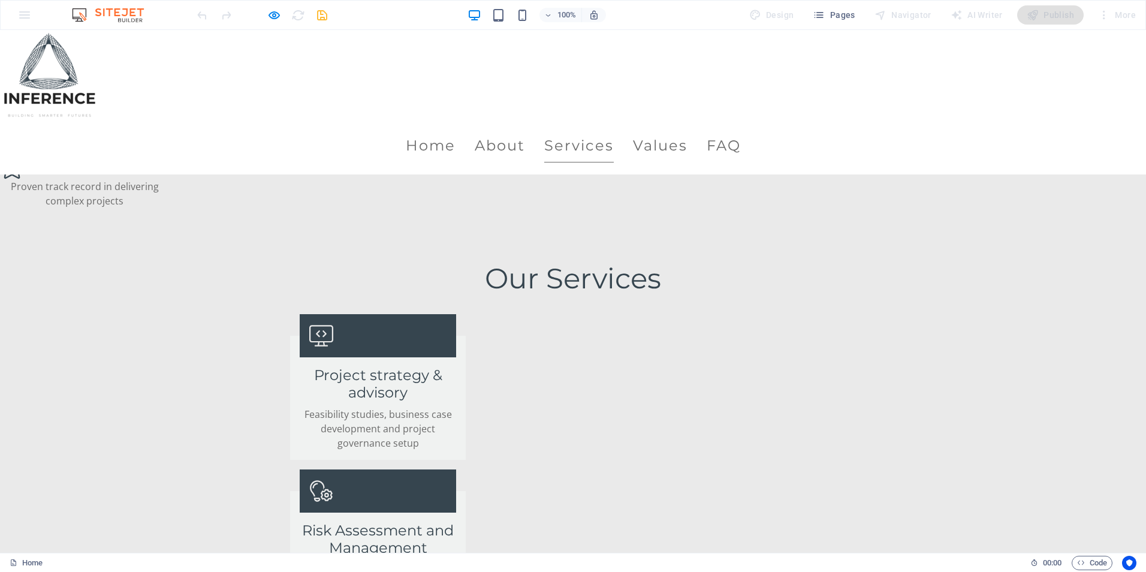
scroll to position [1258, 0]
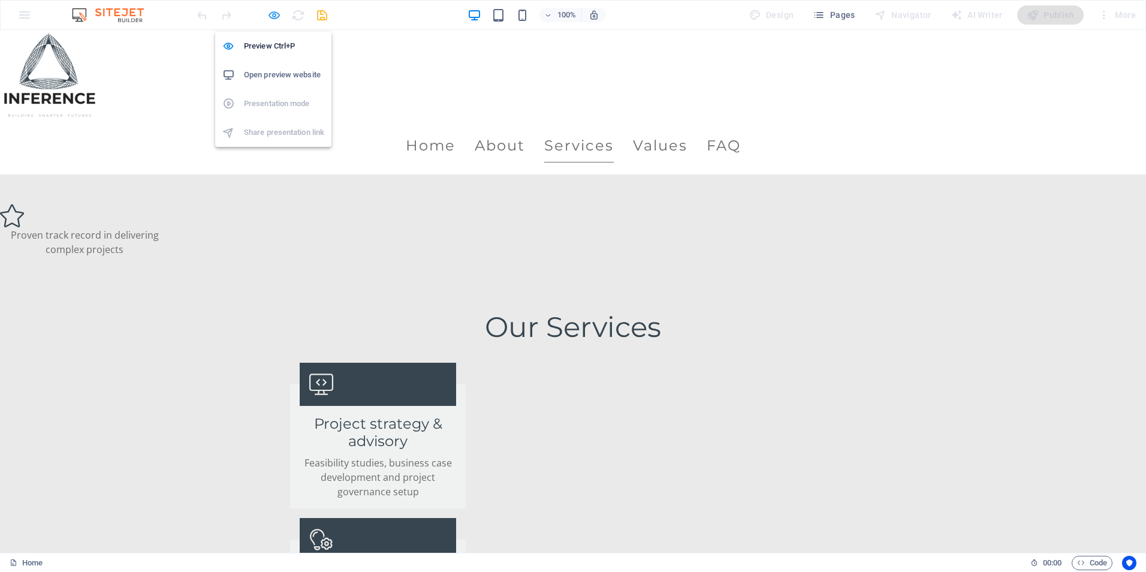
click at [271, 12] on icon "button" at bounding box center [274, 15] width 14 height 14
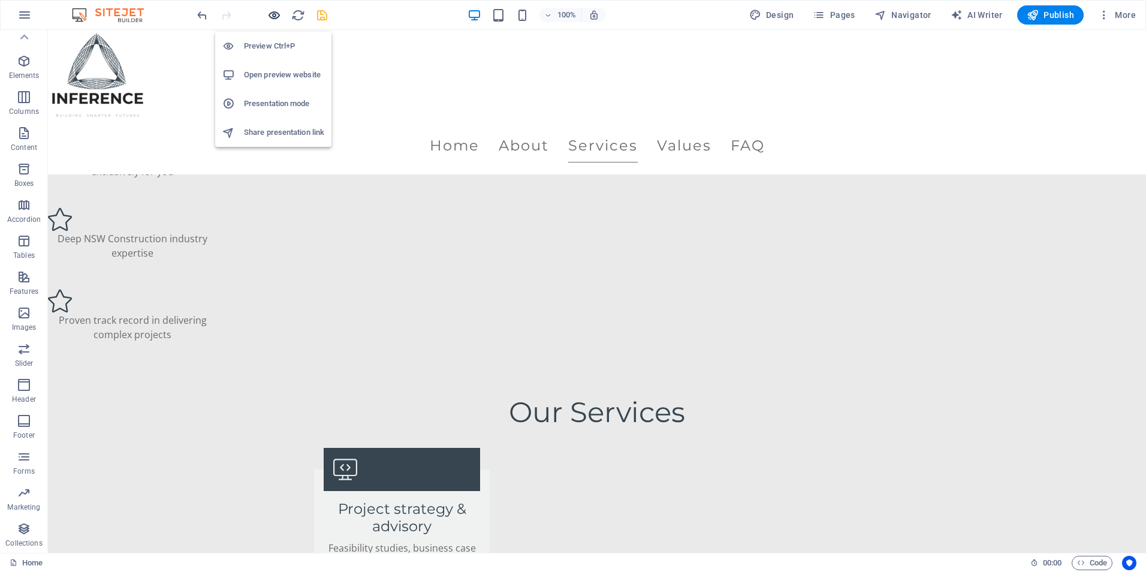
click at [271, 12] on icon "button" at bounding box center [274, 15] width 14 height 14
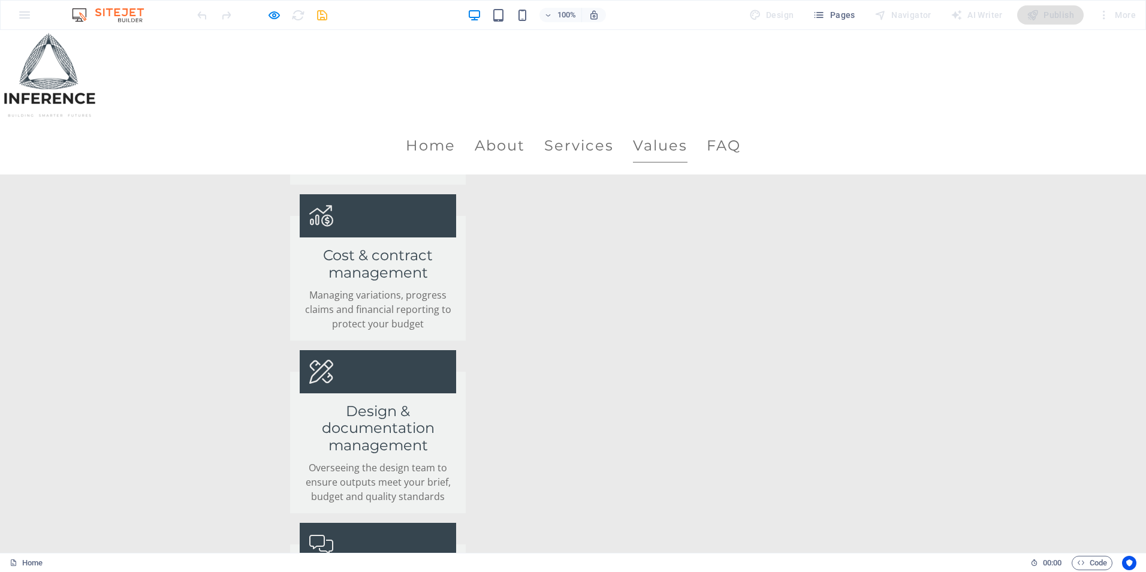
scroll to position [1798, 0]
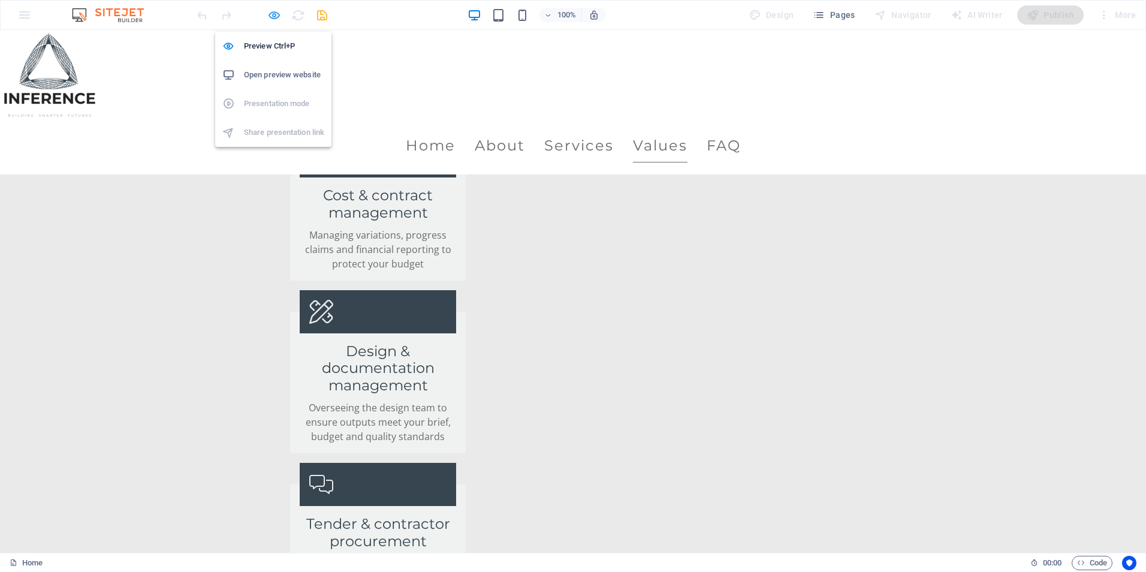
click at [270, 15] on icon "button" at bounding box center [274, 15] width 14 height 14
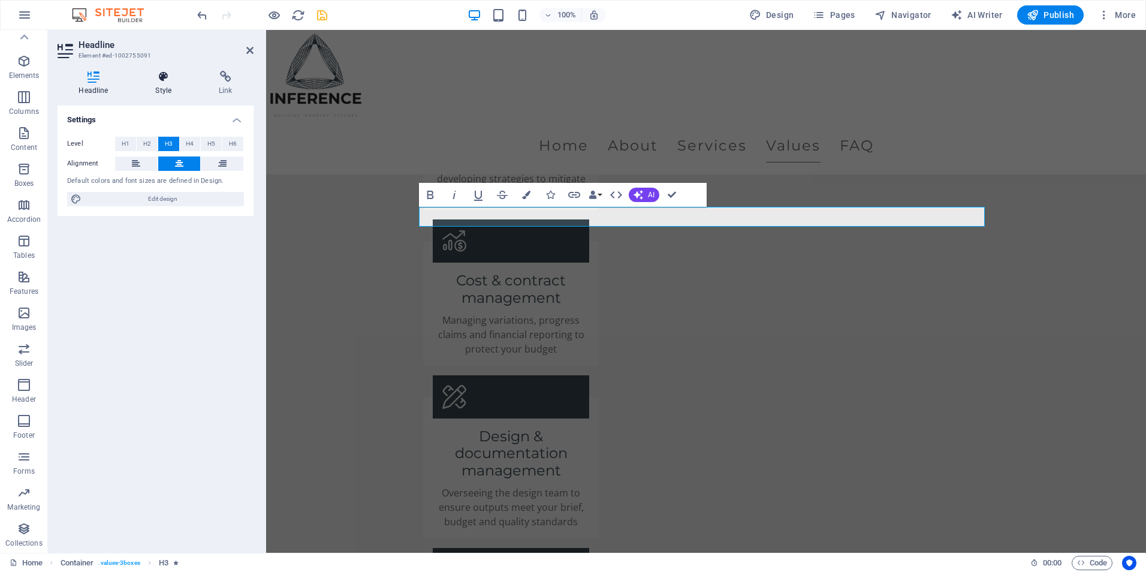
click at [149, 80] on icon at bounding box center [163, 77] width 59 height 12
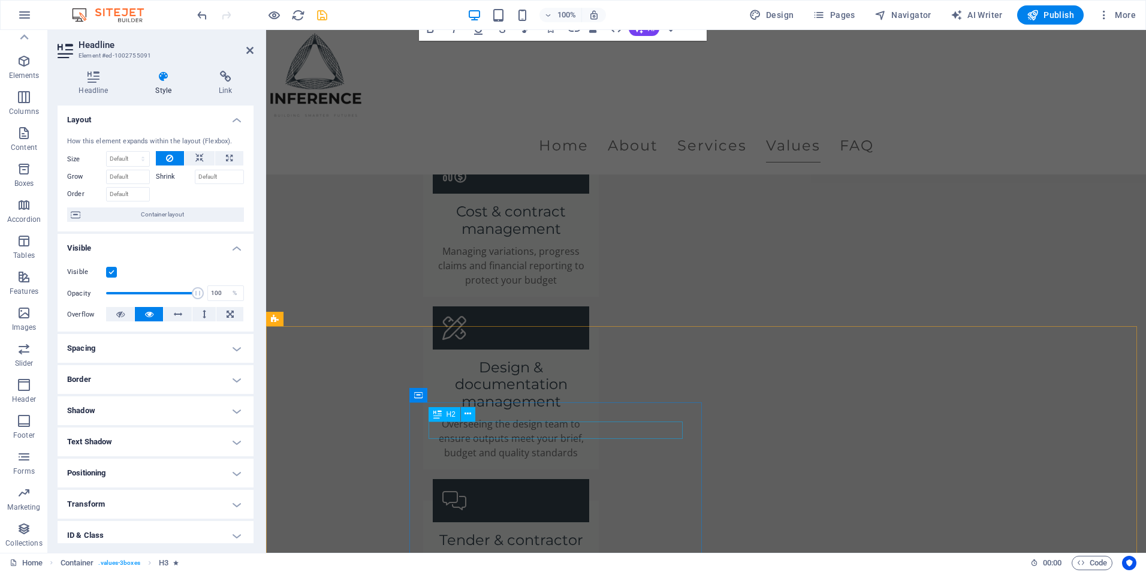
scroll to position [1738, 0]
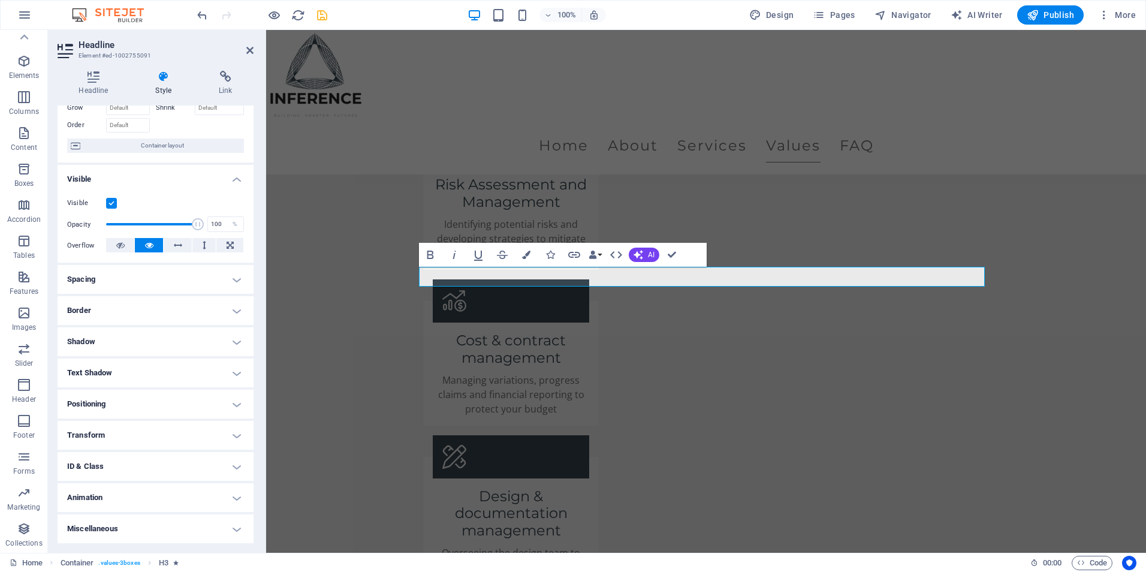
click at [128, 502] on h4 "Animation" at bounding box center [156, 497] width 196 height 29
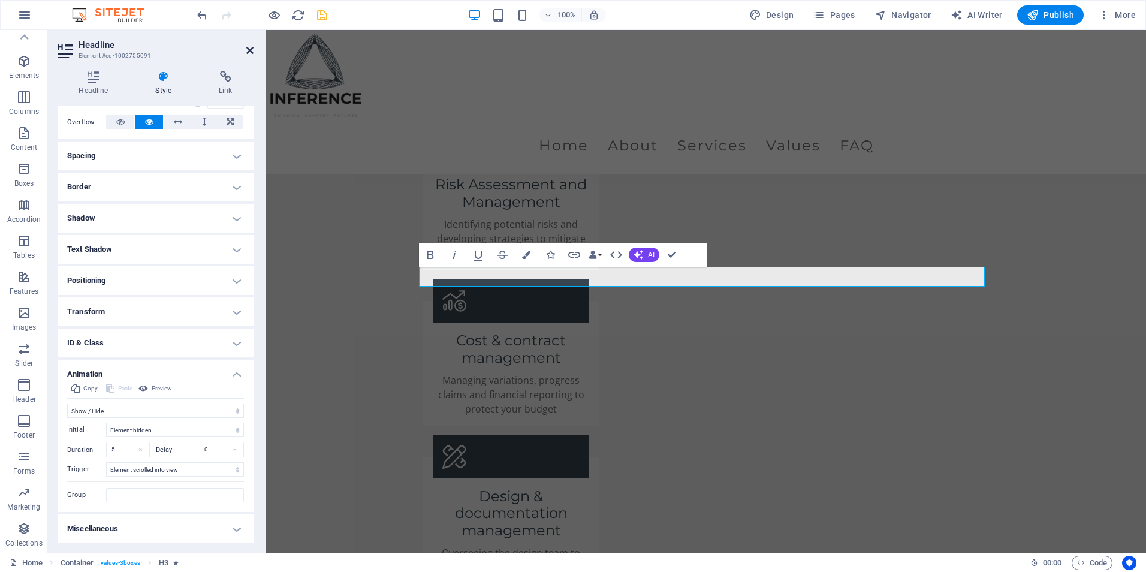
click at [248, 51] on icon at bounding box center [249, 51] width 7 height 10
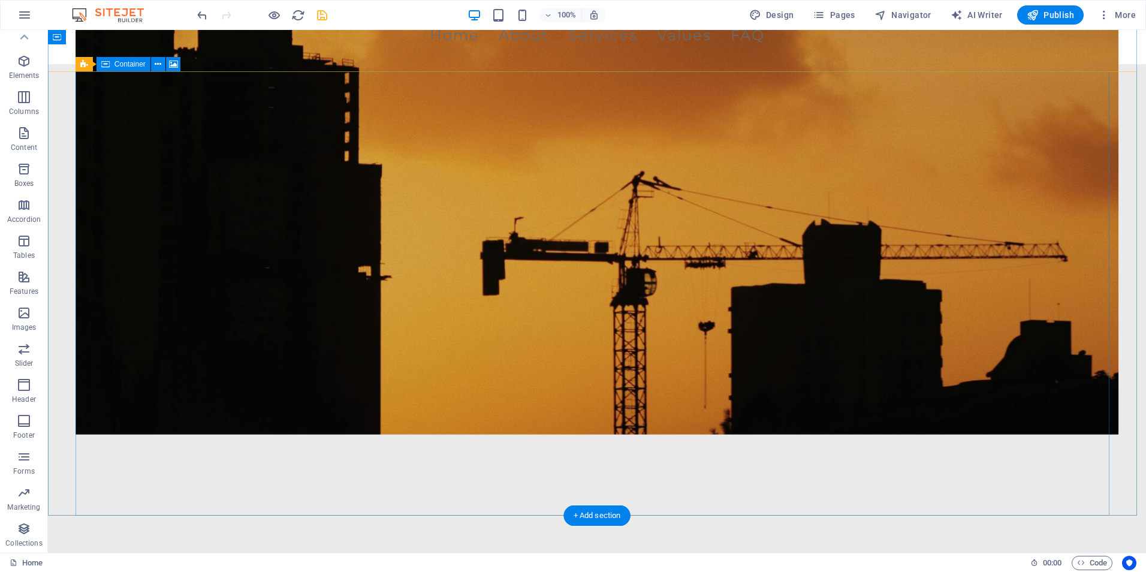
scroll to position [0, 0]
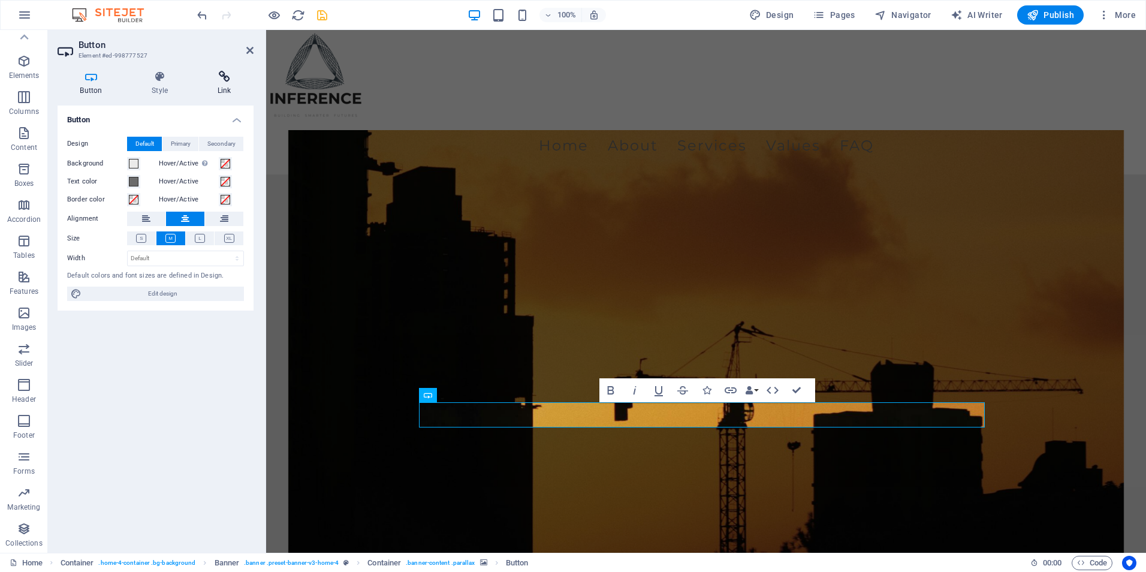
click at [219, 86] on h4 "Link" at bounding box center [224, 83] width 59 height 25
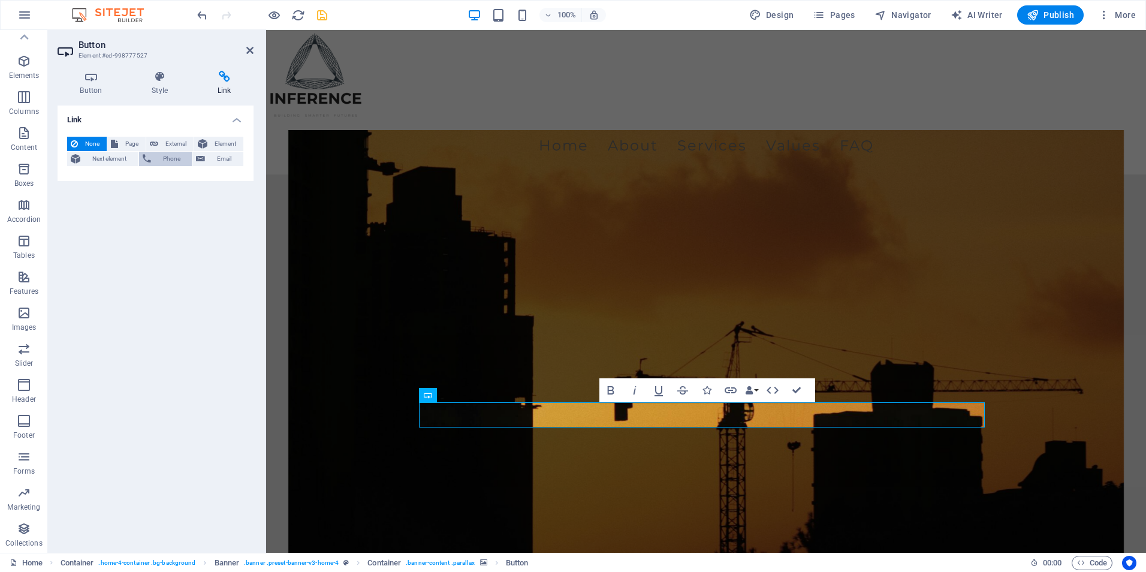
click at [150, 158] on icon at bounding box center [147, 159] width 8 height 14
click at [150, 173] on input "Phone" at bounding box center [185, 178] width 117 height 14
type input "0424901437"
click at [174, 227] on div "Link None Page External Element Next element Phone Email Page Home Subpage Lega…" at bounding box center [156, 323] width 196 height 437
click at [246, 52] on icon at bounding box center [249, 51] width 7 height 10
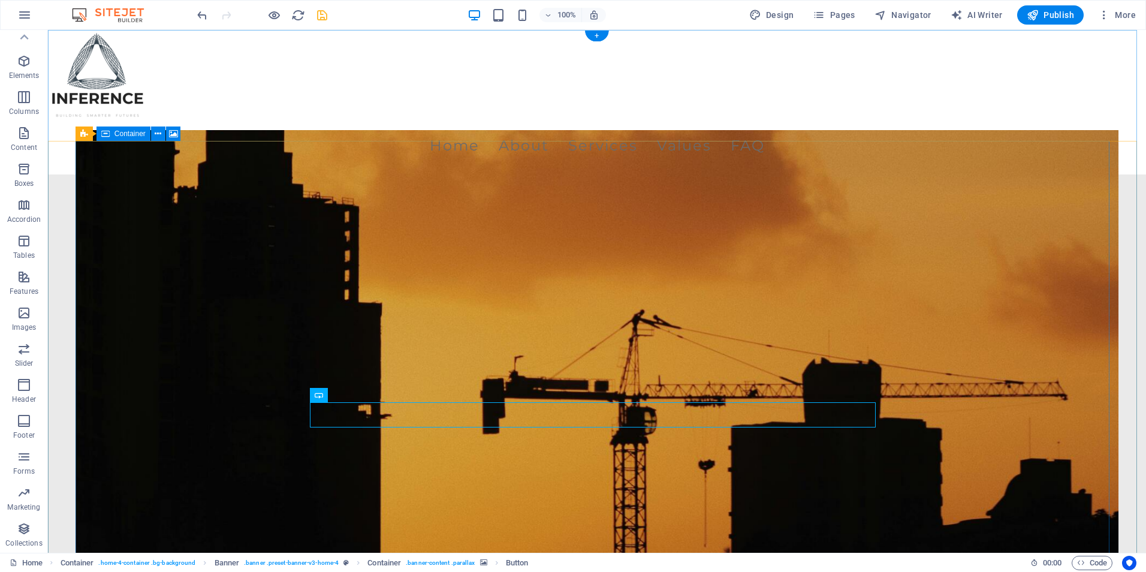
click at [209, 330] on figure at bounding box center [597, 368] width 1043 height 476
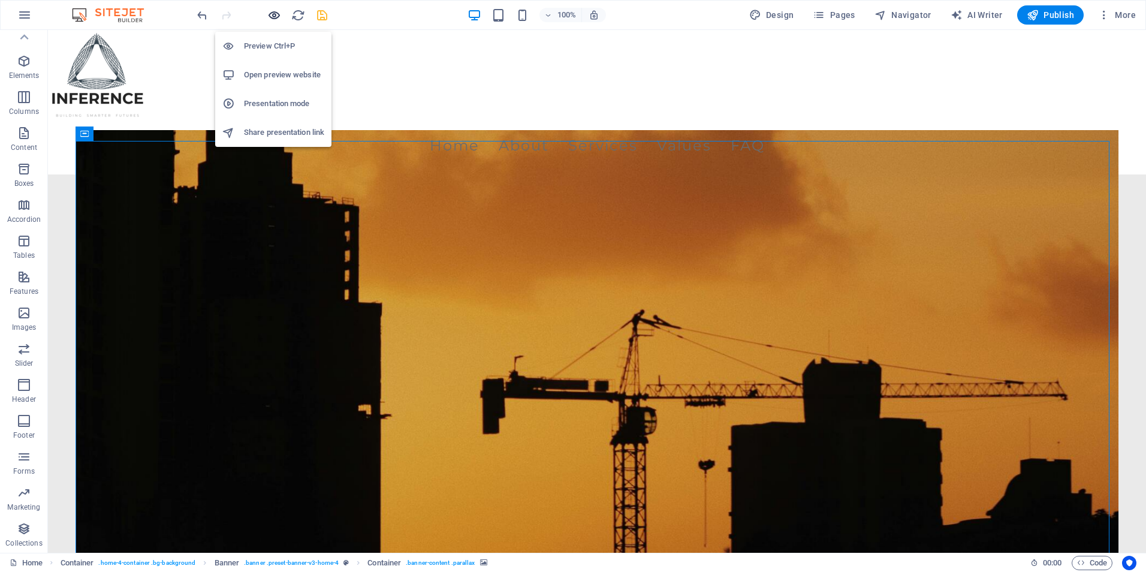
click at [271, 11] on icon "button" at bounding box center [274, 15] width 14 height 14
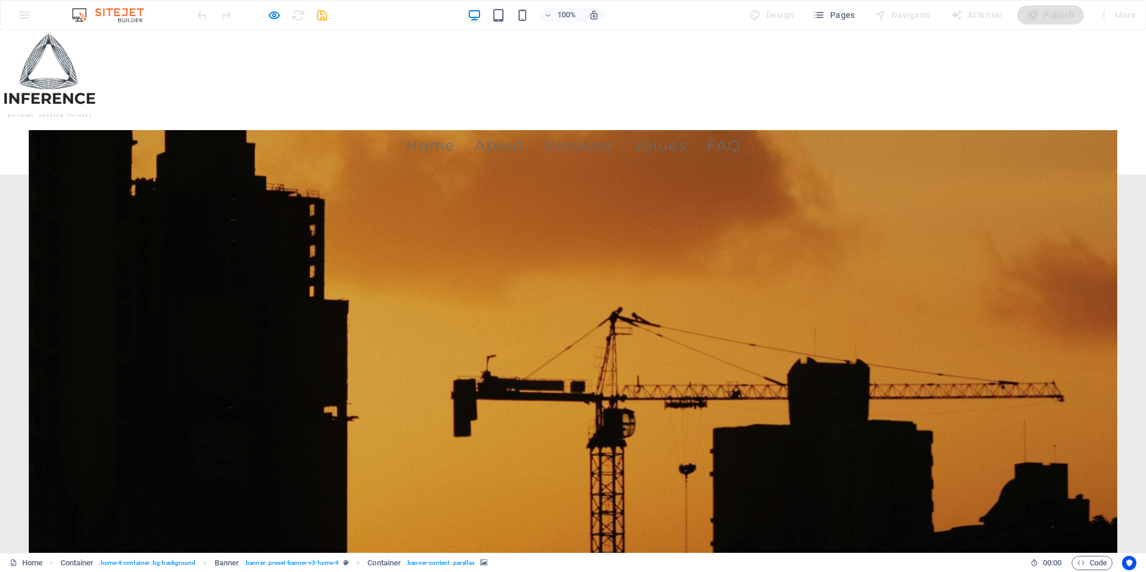
click at [357, 459] on div at bounding box center [573, 368] width 1088 height 476
click at [271, 22] on icon "button" at bounding box center [274, 15] width 14 height 14
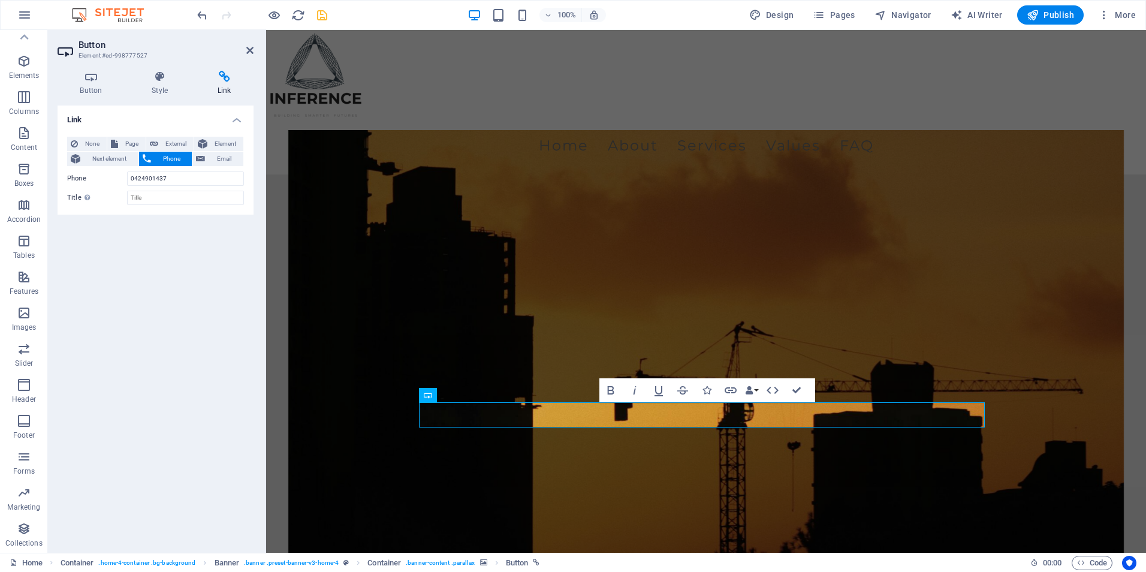
click at [244, 50] on h2 "Button" at bounding box center [166, 45] width 175 height 11
click at [249, 49] on icon at bounding box center [249, 51] width 7 height 10
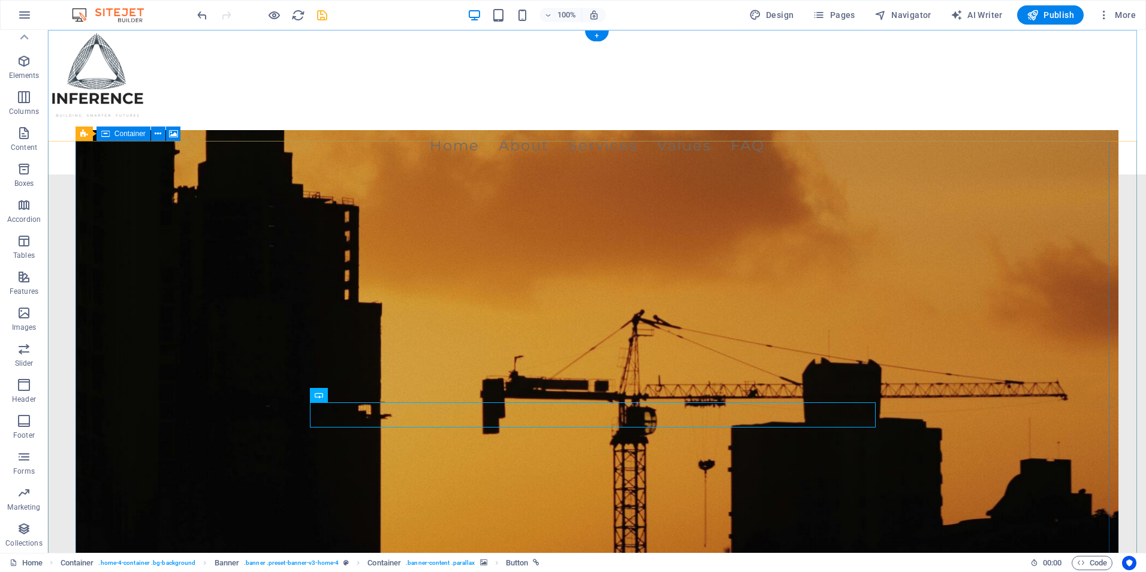
click at [221, 304] on figure at bounding box center [597, 368] width 1043 height 476
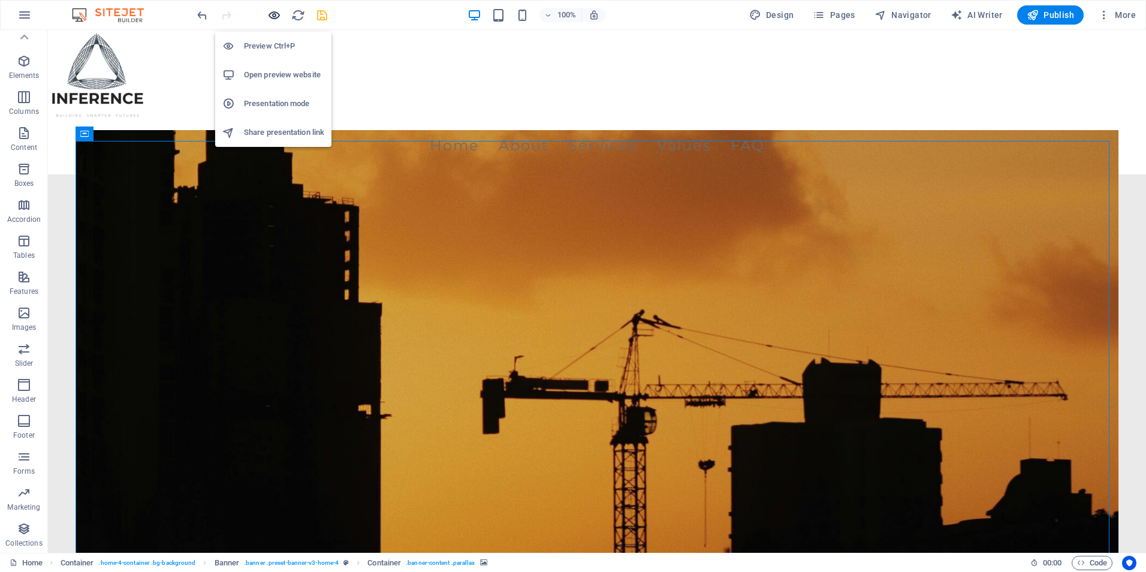
click at [271, 14] on icon "button" at bounding box center [274, 15] width 14 height 14
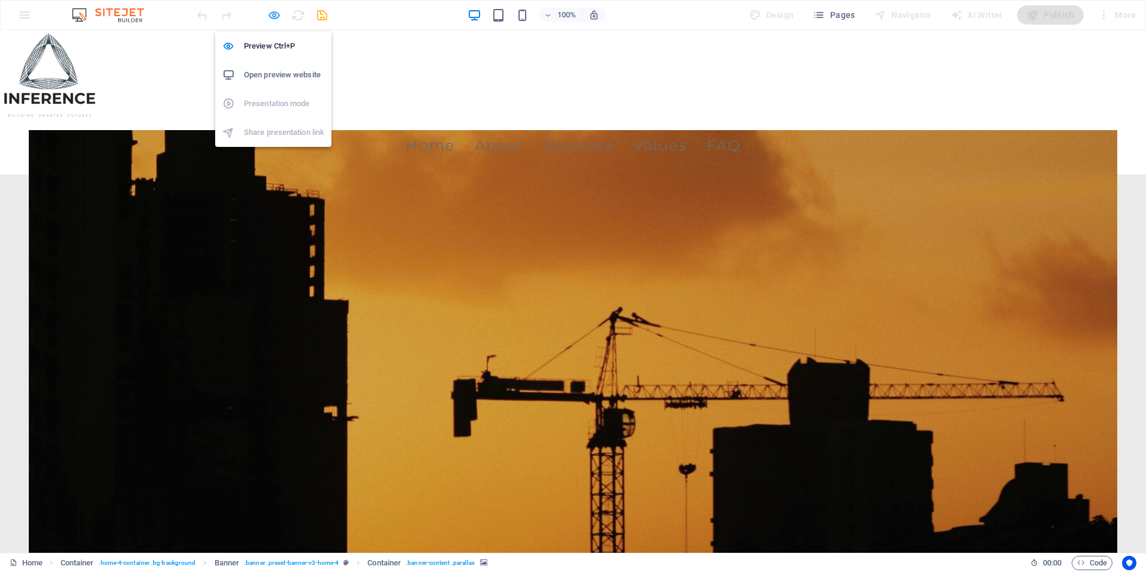
click at [270, 17] on icon "button" at bounding box center [274, 15] width 14 height 14
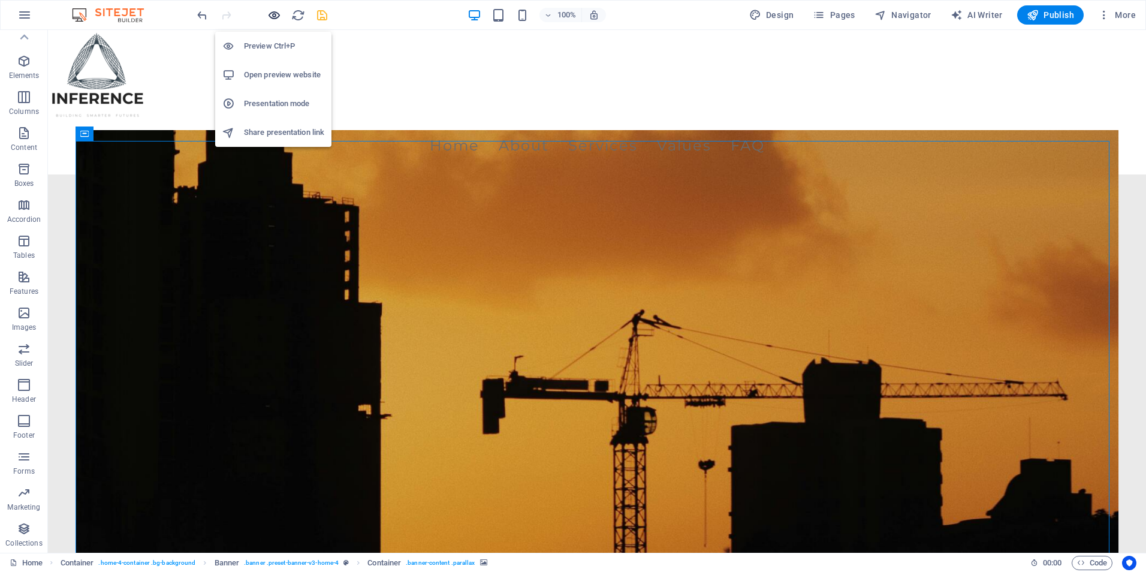
click at [271, 16] on icon "button" at bounding box center [274, 15] width 14 height 14
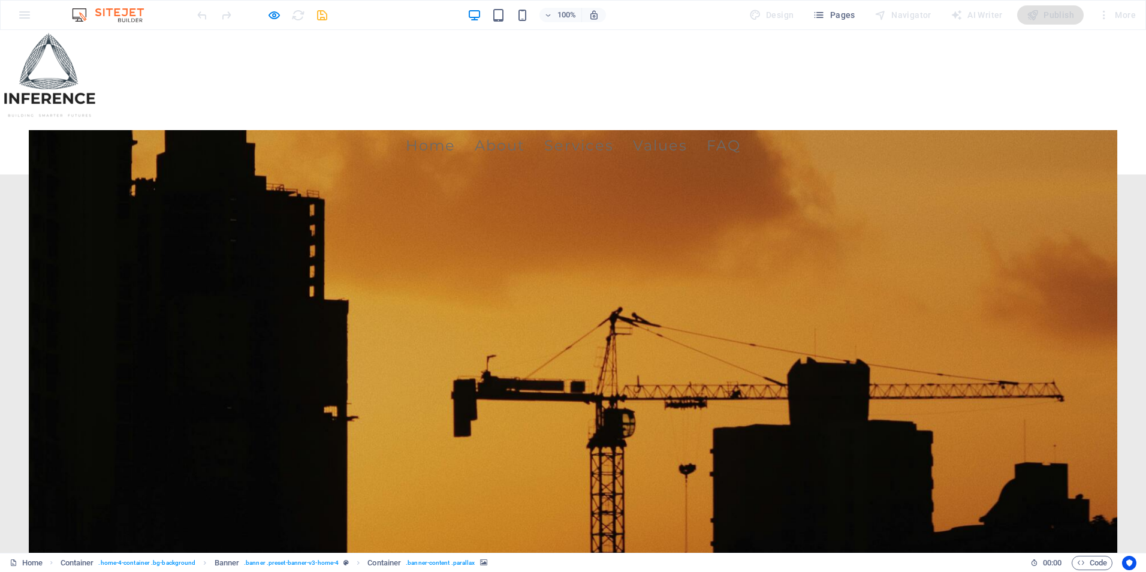
click at [271, 19] on icon "button" at bounding box center [274, 15] width 14 height 14
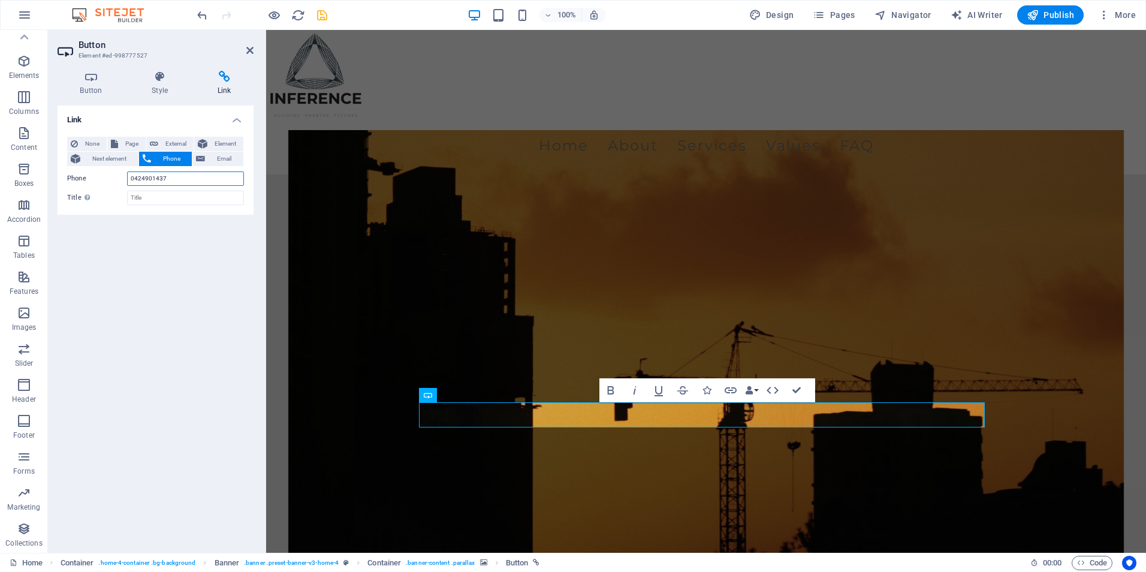
drag, startPoint x: 181, startPoint y: 184, endPoint x: 108, endPoint y: 185, distance: 72.5
click at [108, 185] on div "Phone 0424901437" at bounding box center [155, 178] width 177 height 14
click at [141, 260] on div "Link None Page External Element Next element Phone Email Page Home Subpage Lega…" at bounding box center [156, 323] width 196 height 437
click at [248, 47] on icon at bounding box center [249, 51] width 7 height 10
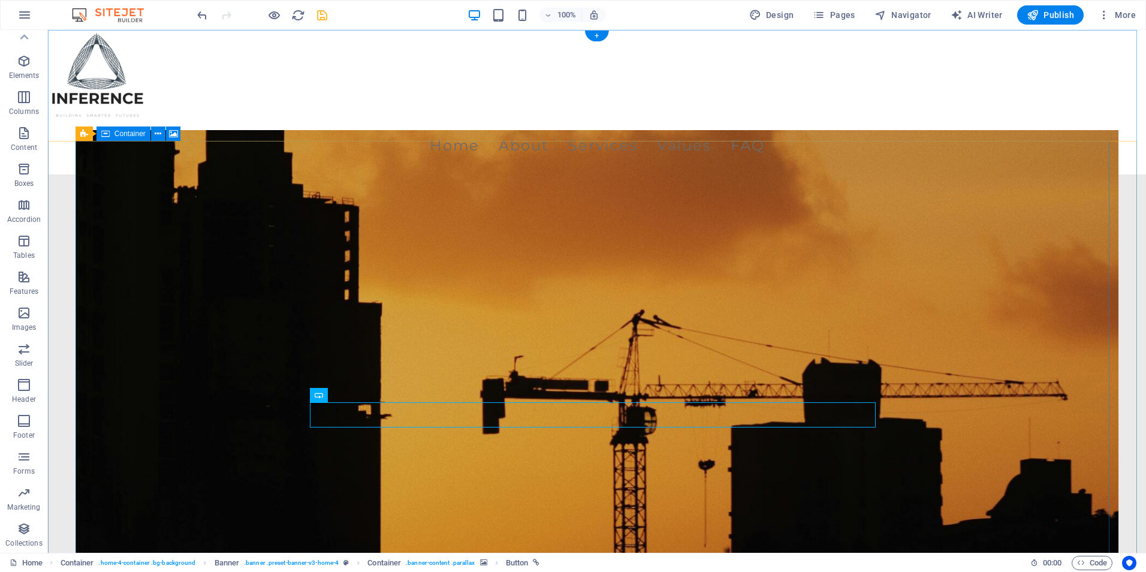
click at [240, 321] on figure at bounding box center [597, 368] width 1043 height 476
click at [12, 68] on span "Elements" at bounding box center [24, 68] width 48 height 29
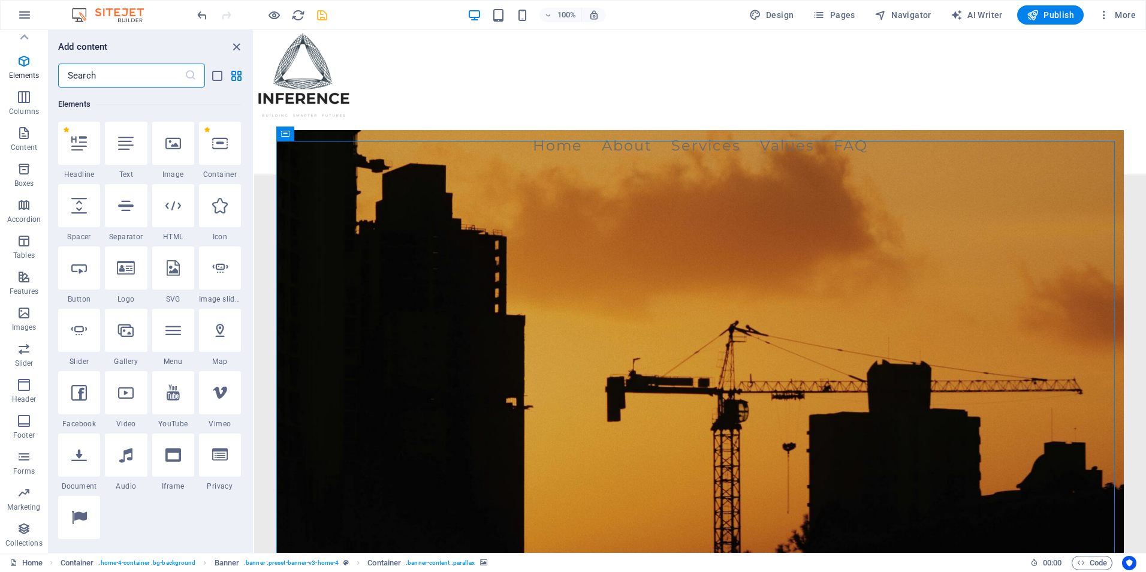
scroll to position [128, 0]
click at [84, 76] on input "text" at bounding box center [121, 76] width 126 height 24
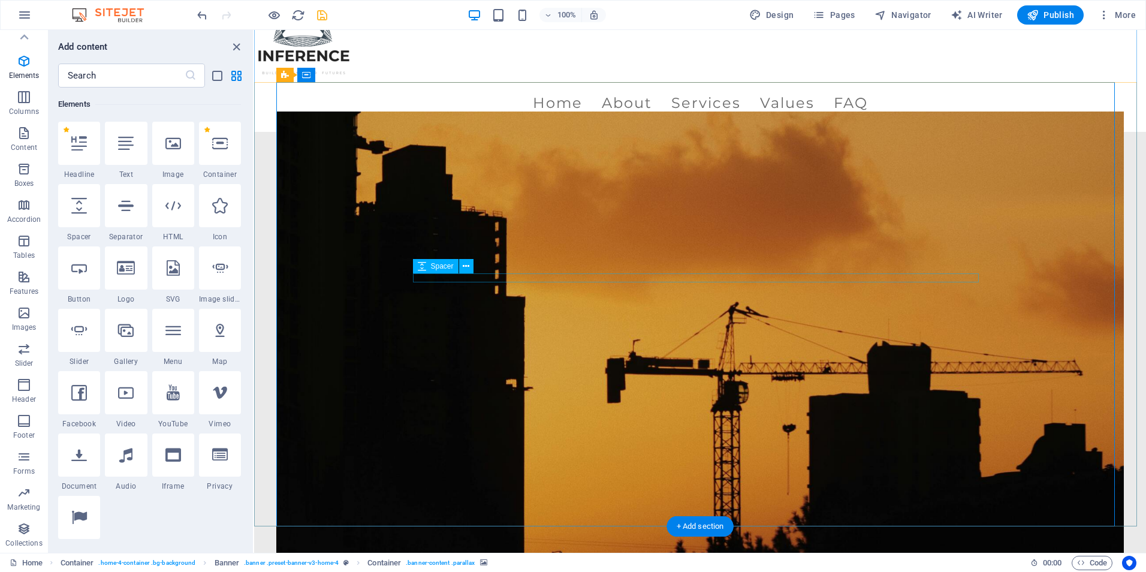
scroll to position [60, 0]
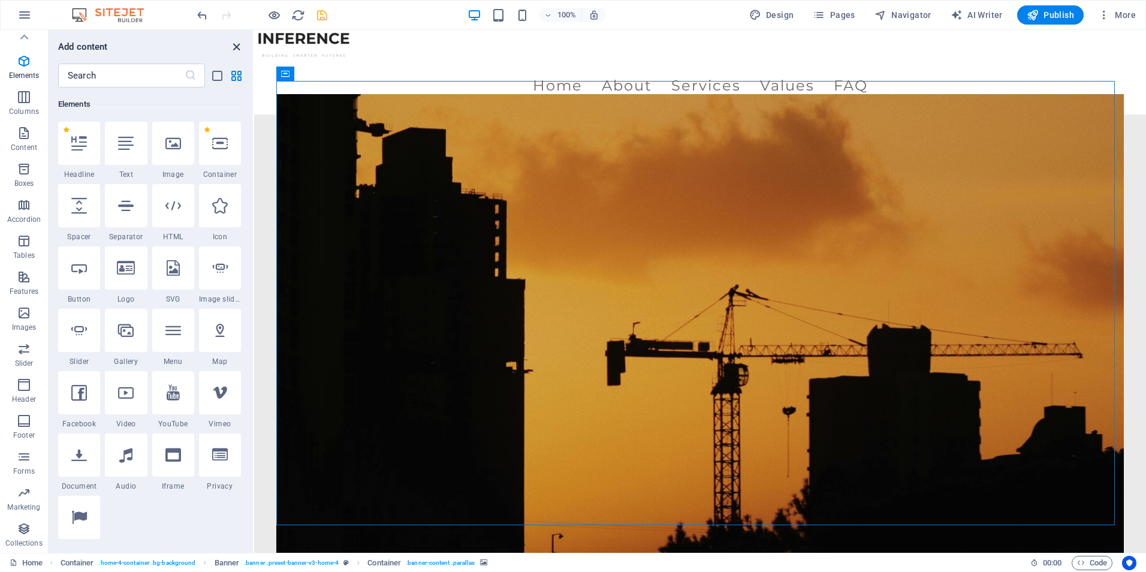
click at [233, 49] on icon "close panel" at bounding box center [237, 47] width 14 height 14
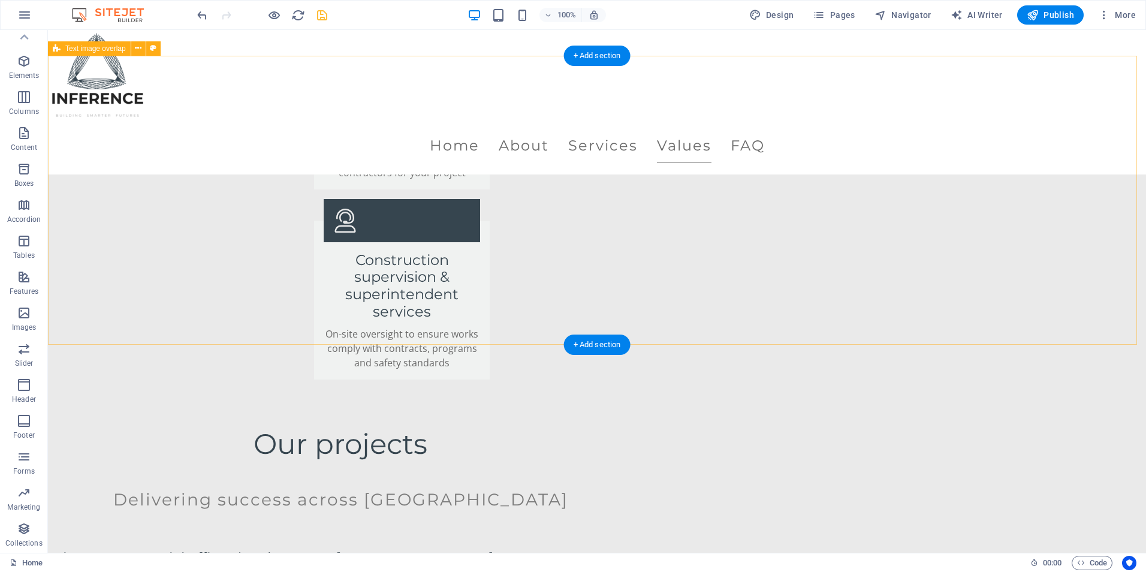
scroll to position [2337, 0]
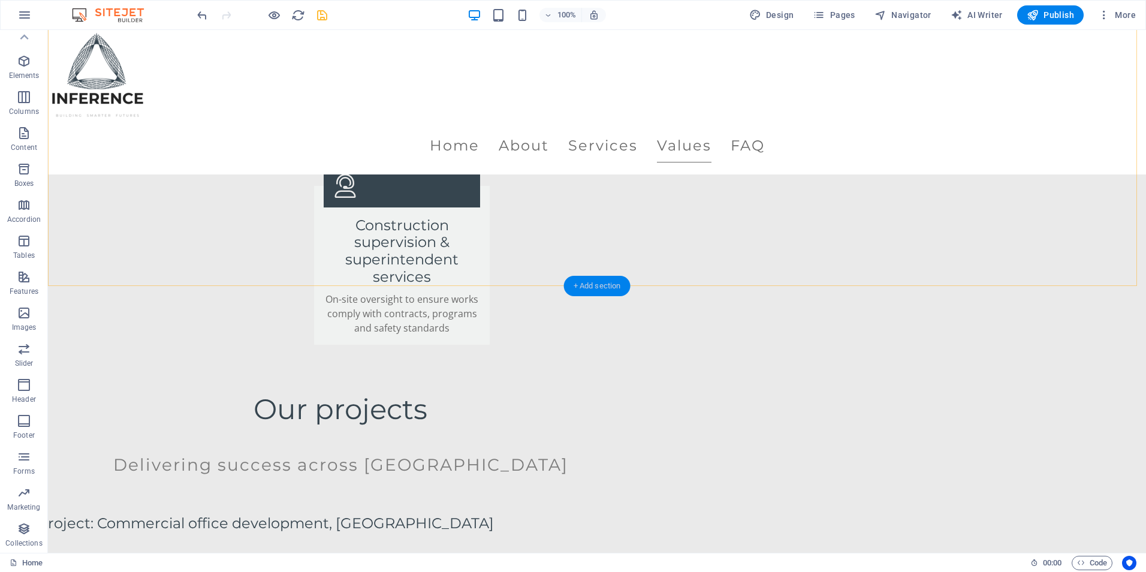
click at [571, 283] on div "+ Add section" at bounding box center [597, 286] width 67 height 20
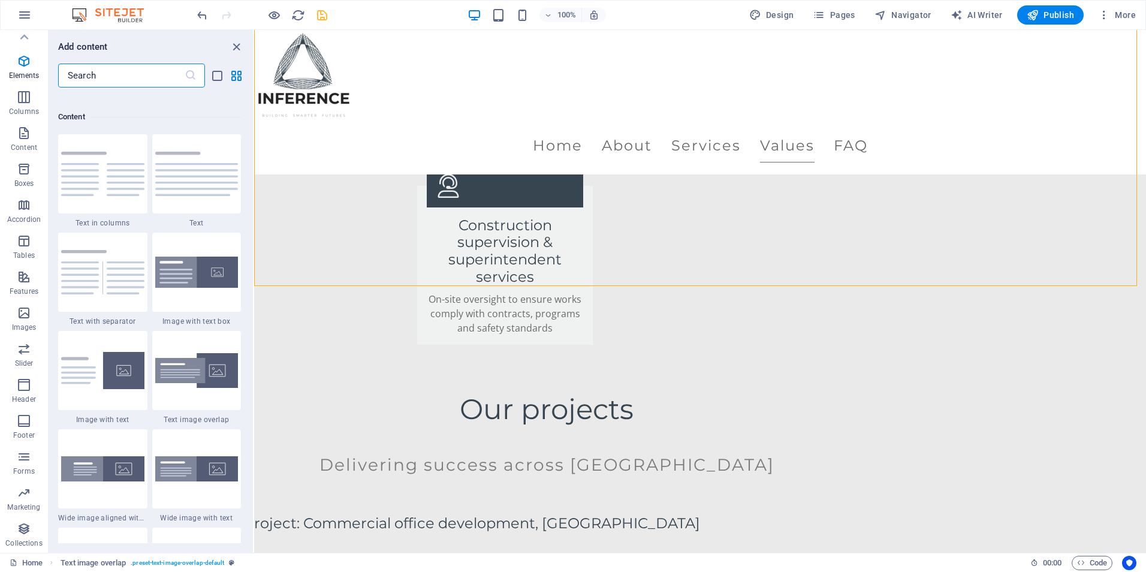
scroll to position [2097, 0]
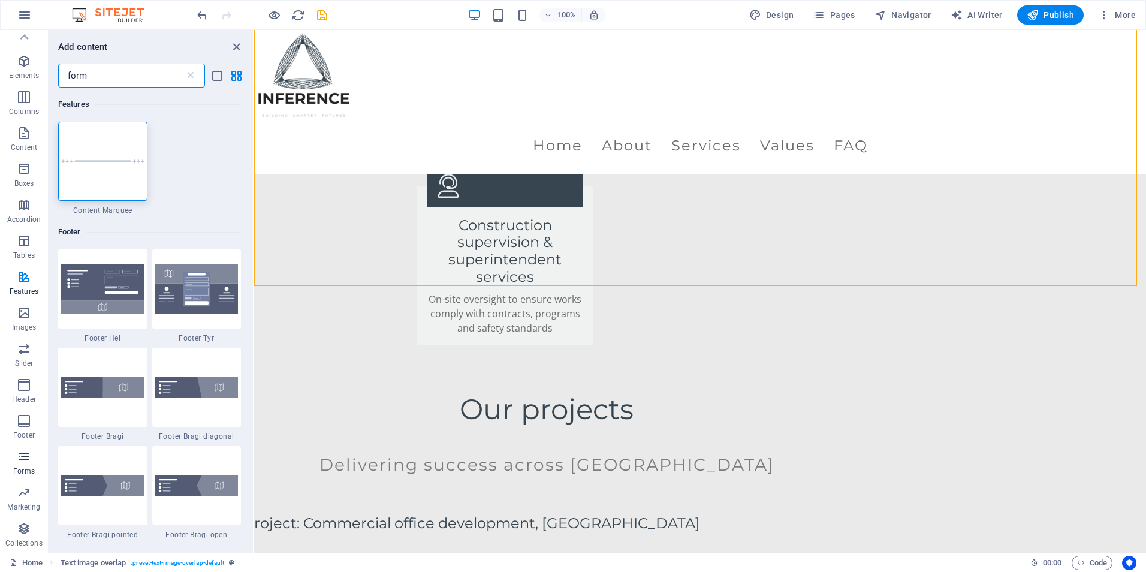
type input "form"
click at [22, 462] on icon "button" at bounding box center [24, 456] width 14 height 14
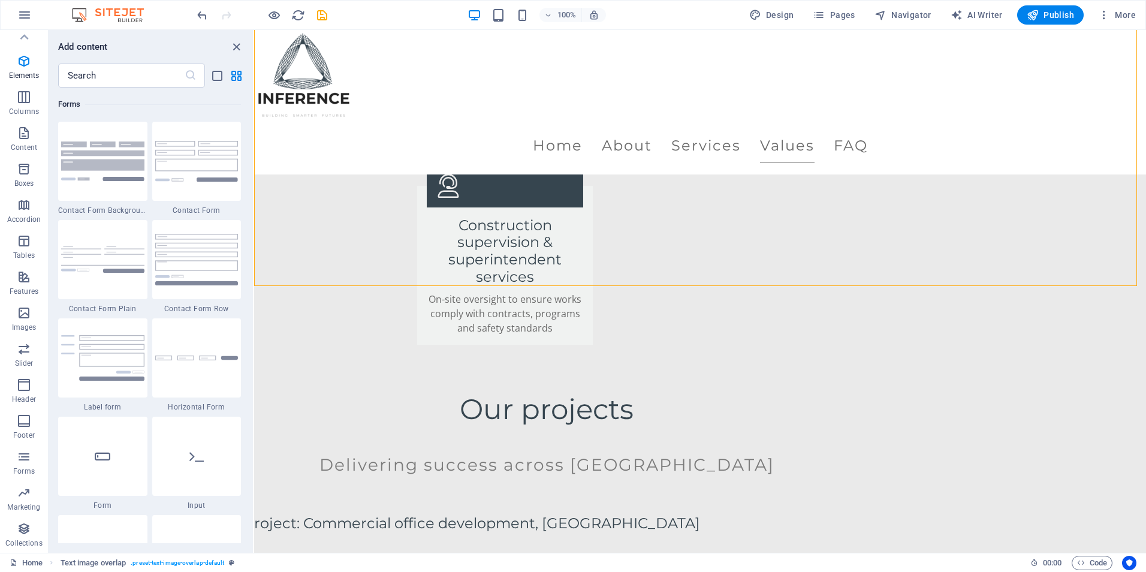
scroll to position [8749, 0]
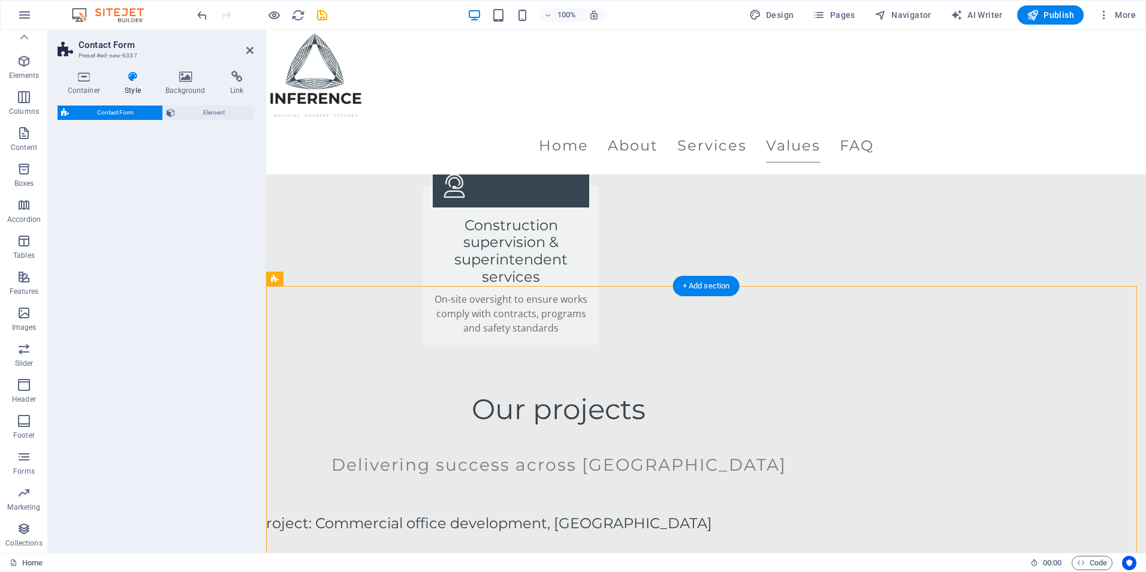
select select "rem"
select select "preset-contact-form-v3-default"
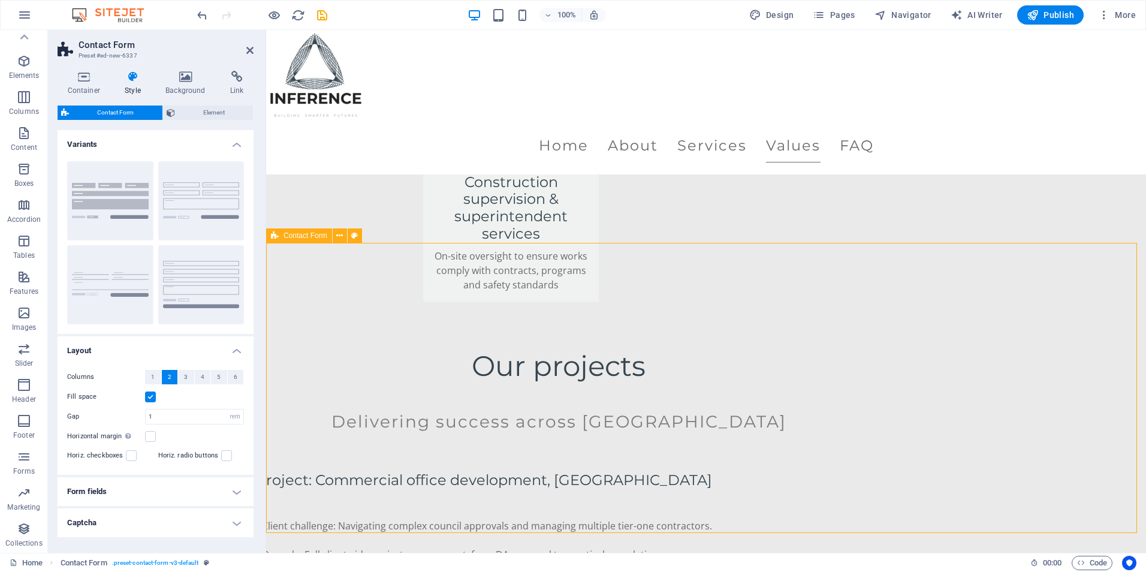
scroll to position [2397, 0]
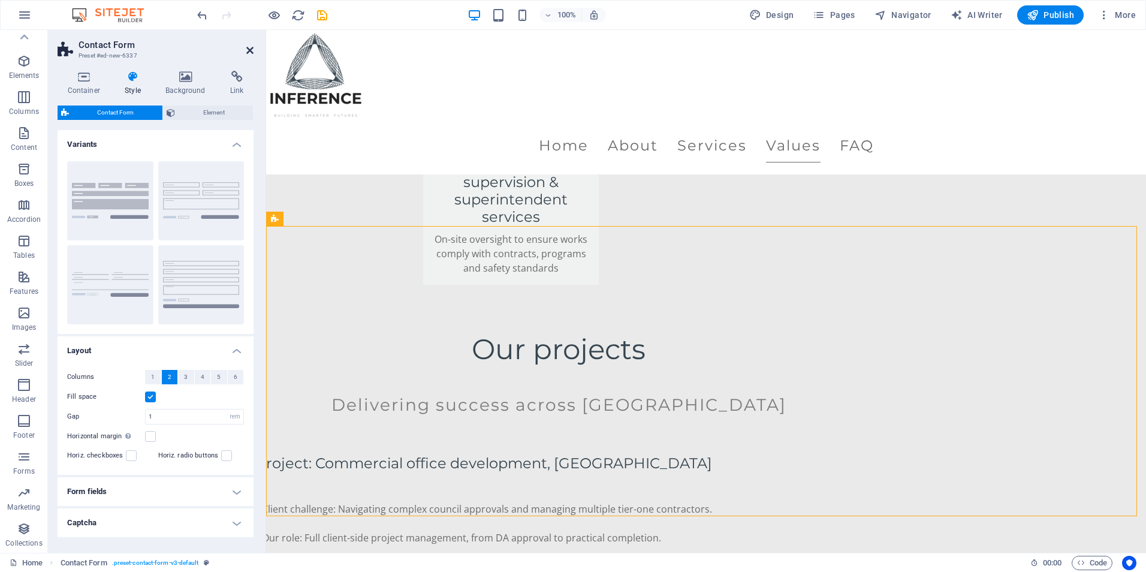
click at [251, 50] on icon at bounding box center [249, 51] width 7 height 10
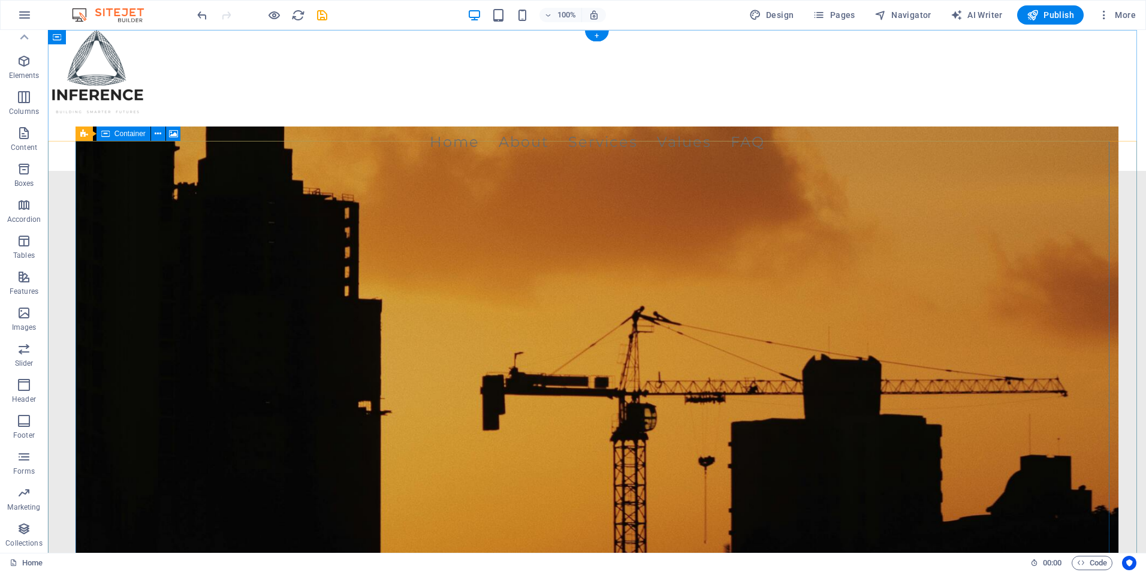
scroll to position [0, 0]
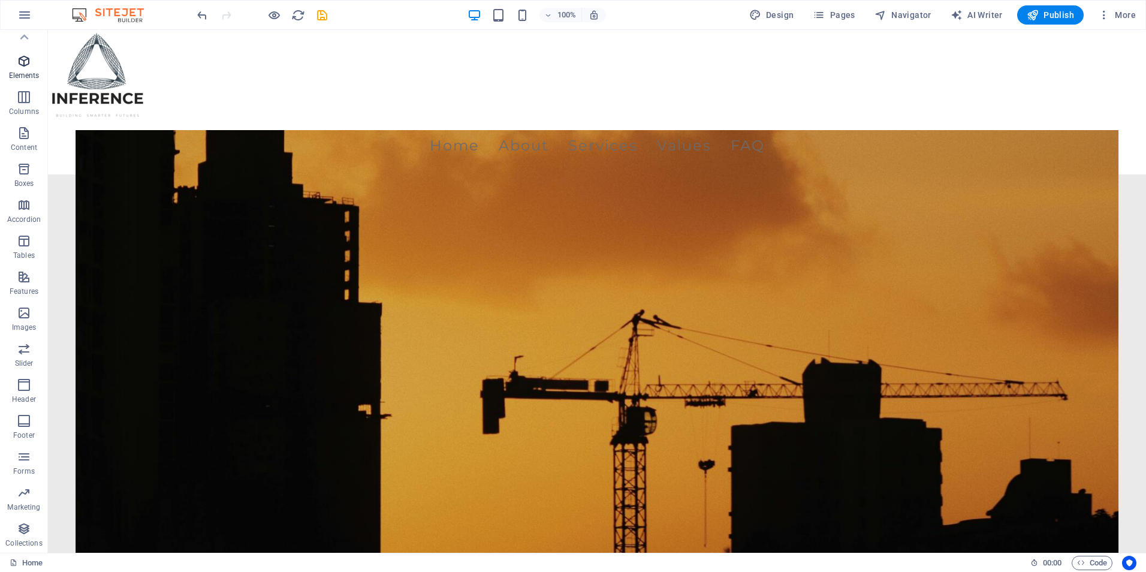
click at [5, 76] on span "Elements" at bounding box center [24, 68] width 48 height 29
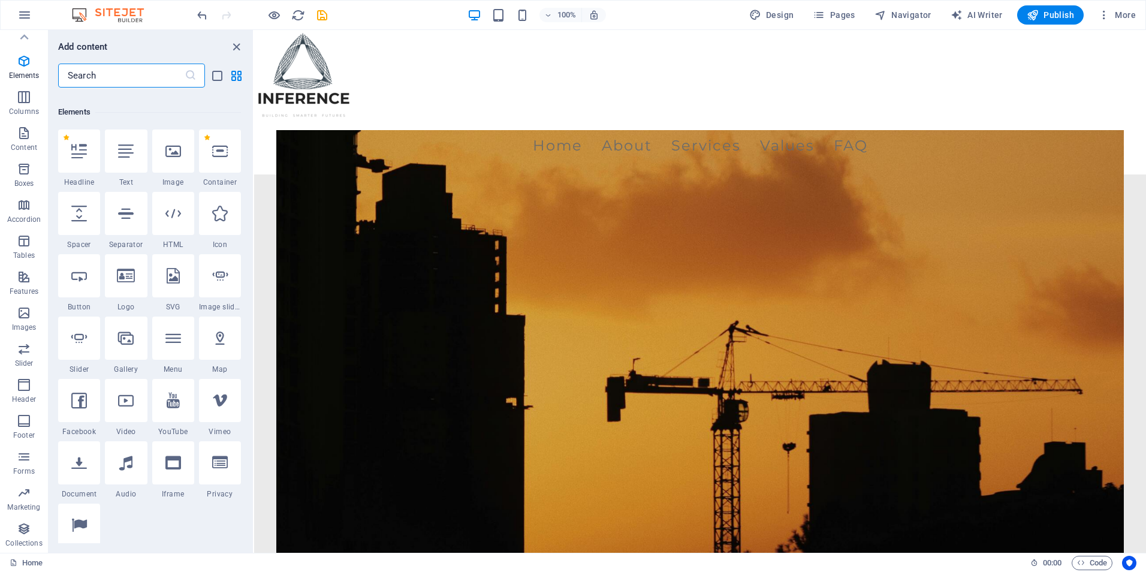
scroll to position [128, 0]
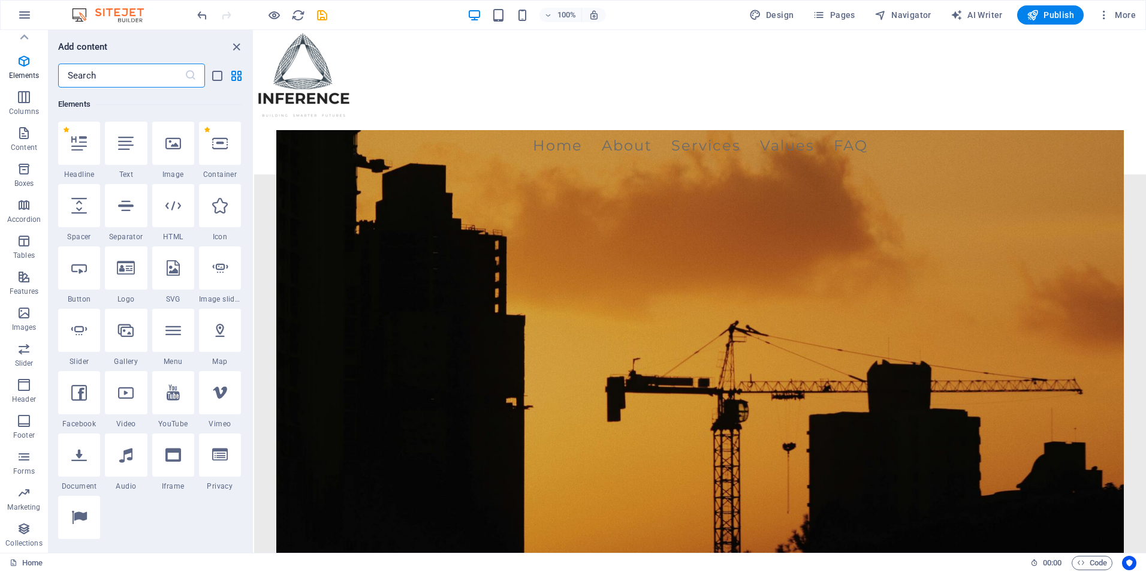
click at [68, 68] on input "text" at bounding box center [121, 76] width 126 height 24
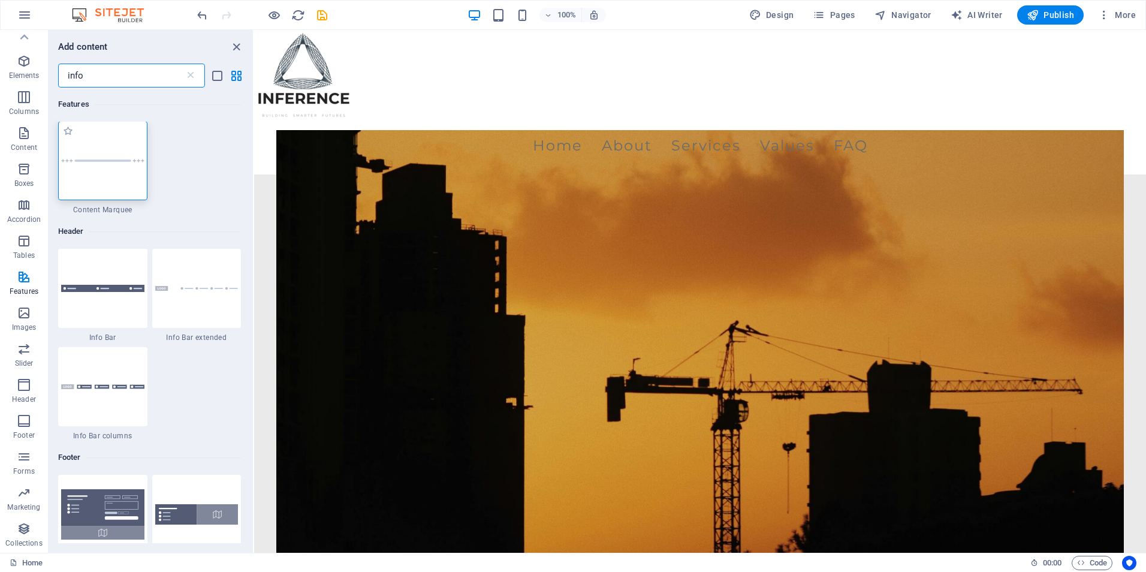
scroll to position [0, 0]
type input "info"
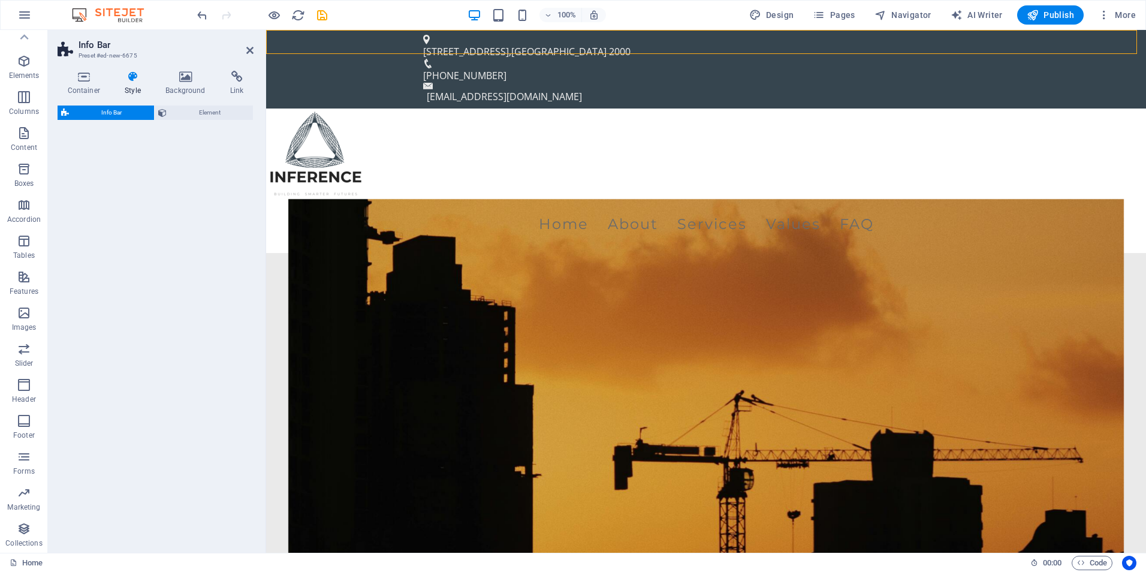
select select "rem"
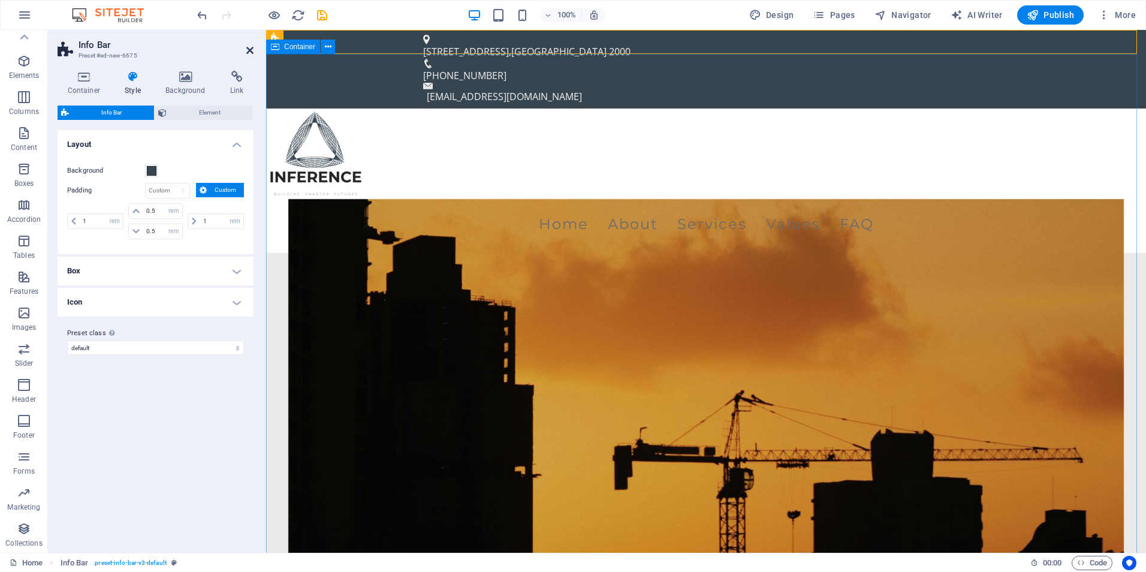
click at [253, 49] on icon at bounding box center [249, 51] width 7 height 10
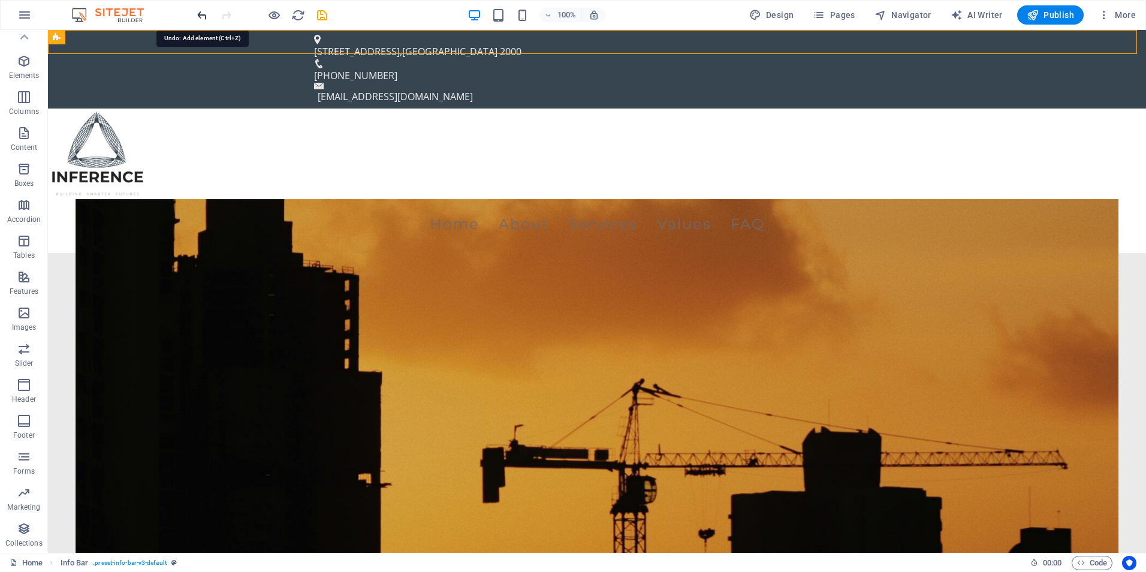
click at [206, 11] on icon "undo" at bounding box center [202, 15] width 14 height 14
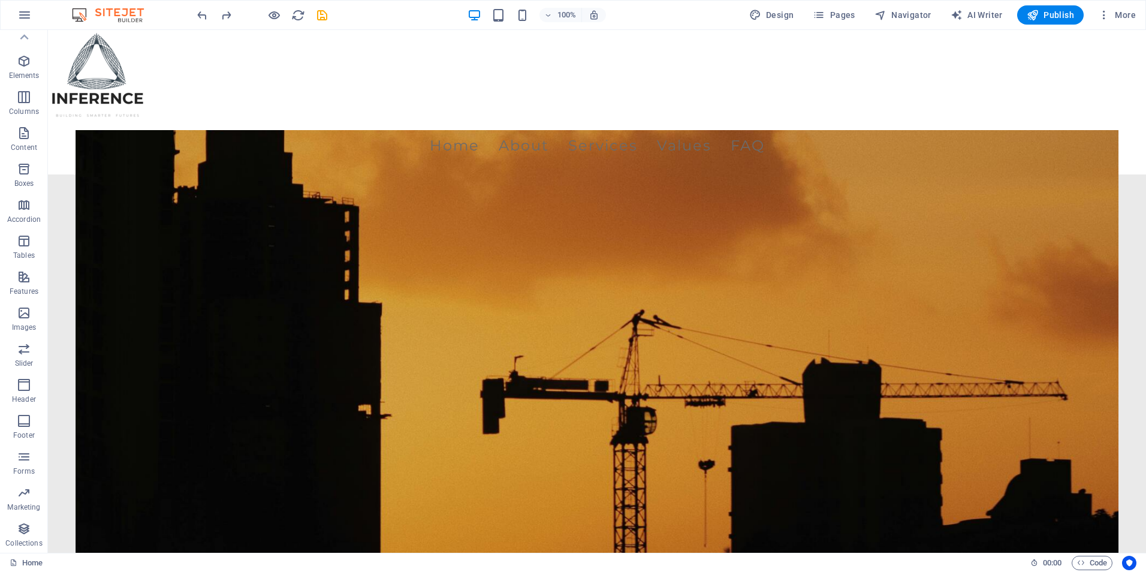
click at [265, 11] on div at bounding box center [262, 14] width 134 height 19
click at [270, 11] on icon "button" at bounding box center [274, 15] width 14 height 14
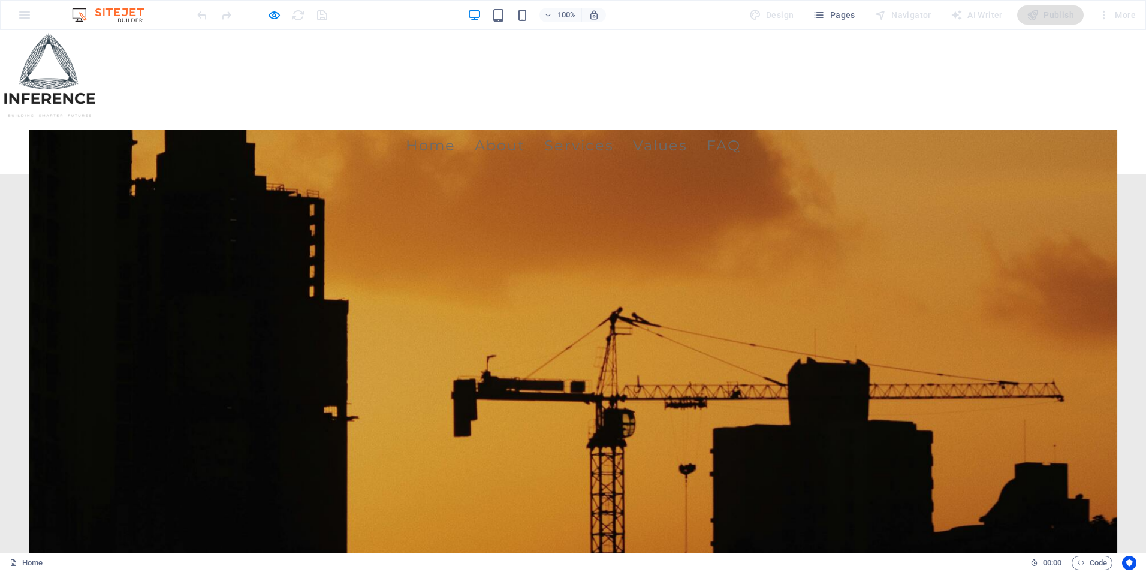
click at [278, 25] on div "100% Design Pages Navigator AI Writer Publish More" at bounding box center [573, 15] width 1145 height 29
click at [276, 21] on icon "button" at bounding box center [274, 15] width 14 height 14
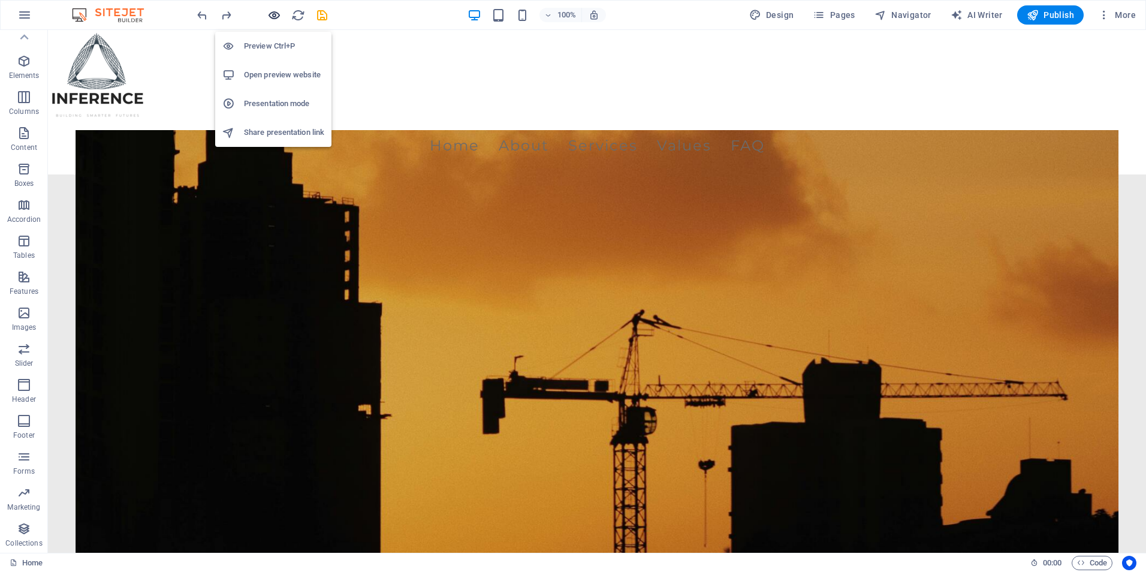
click at [273, 17] on icon "button" at bounding box center [274, 15] width 14 height 14
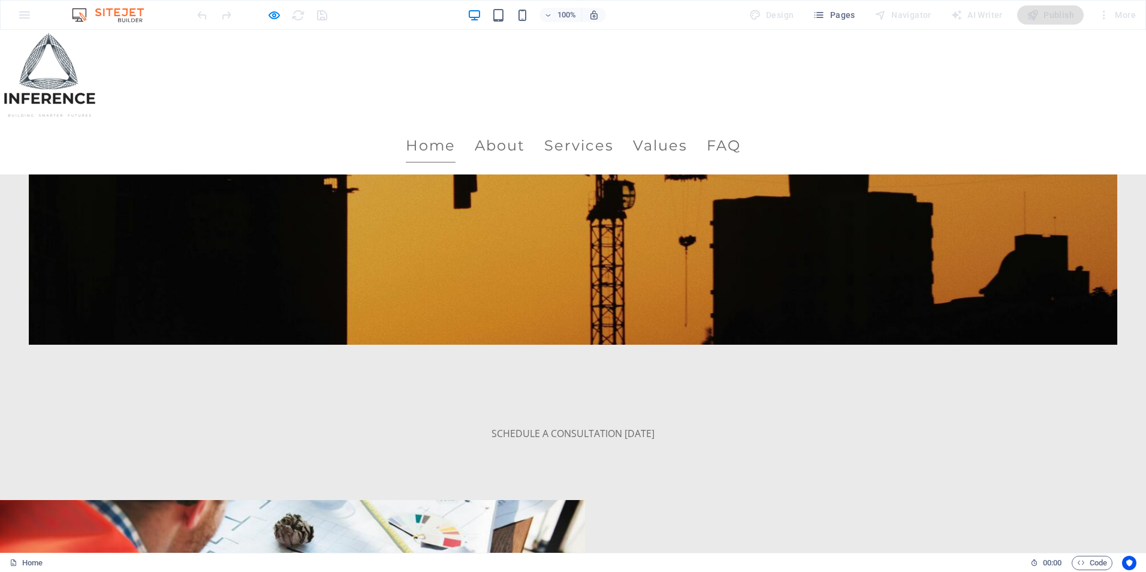
scroll to position [300, 0]
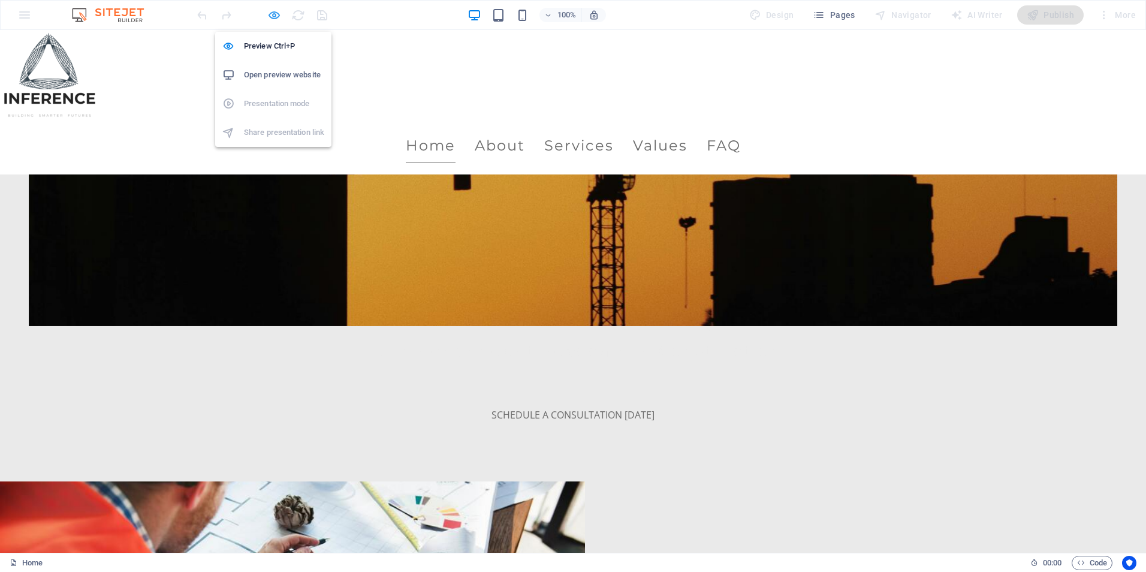
drag, startPoint x: 270, startPoint y: 20, endPoint x: 310, endPoint y: 178, distance: 162.8
click at [270, 20] on icon "button" at bounding box center [274, 15] width 14 height 14
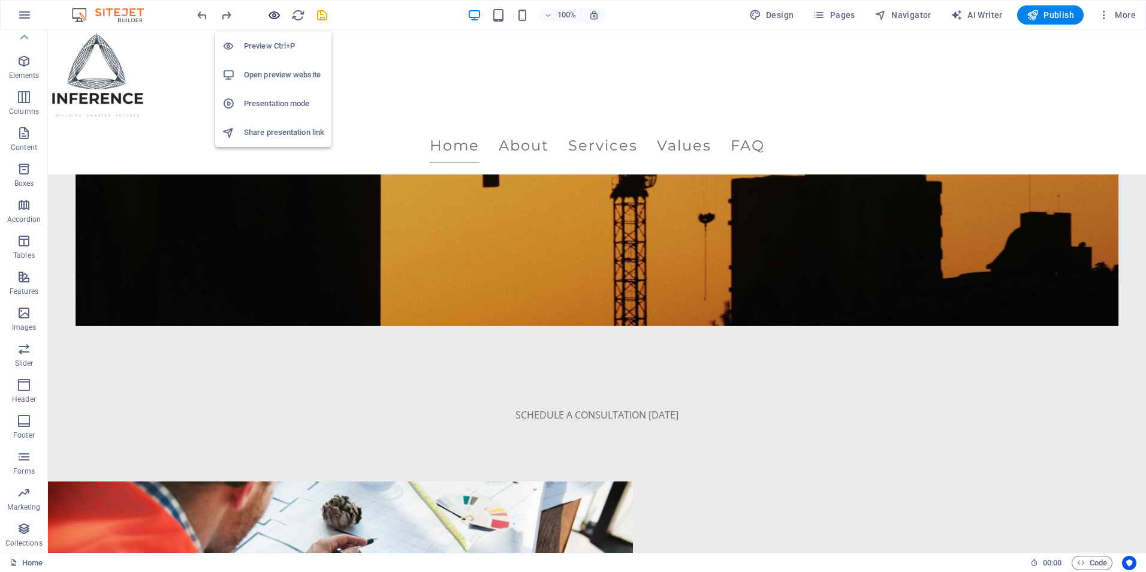
click at [270, 14] on icon "button" at bounding box center [274, 15] width 14 height 14
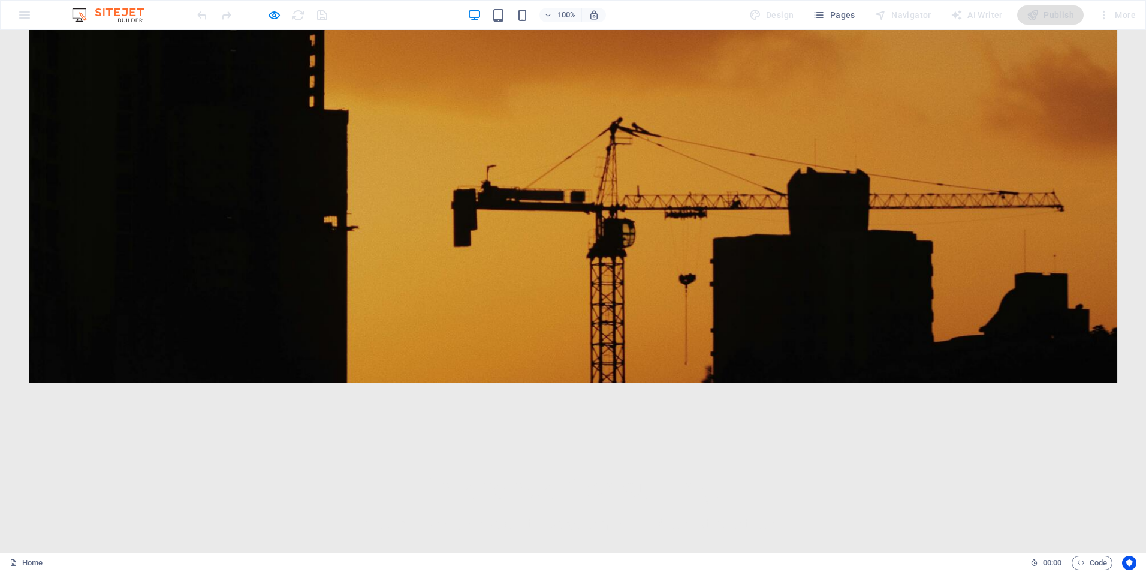
scroll to position [0, 0]
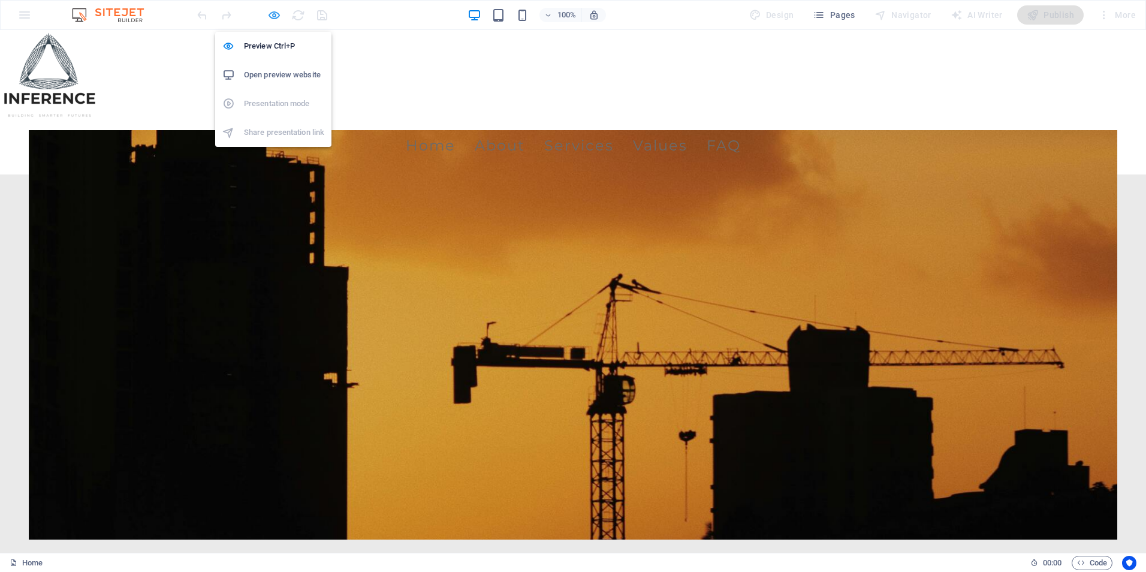
click at [279, 15] on icon "button" at bounding box center [274, 15] width 14 height 14
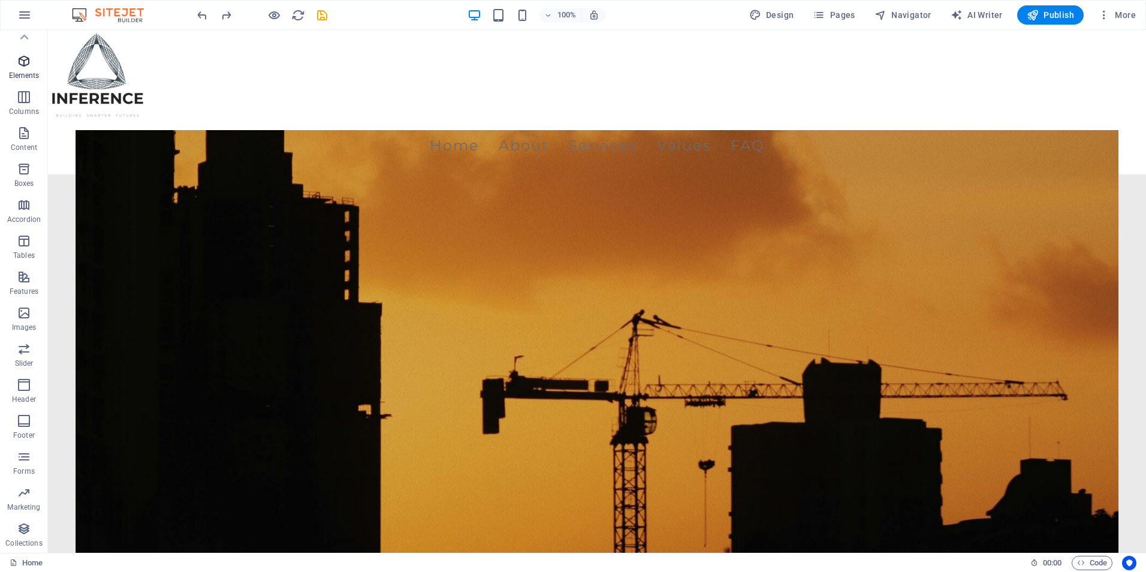
click at [14, 68] on span "Elements" at bounding box center [24, 68] width 48 height 29
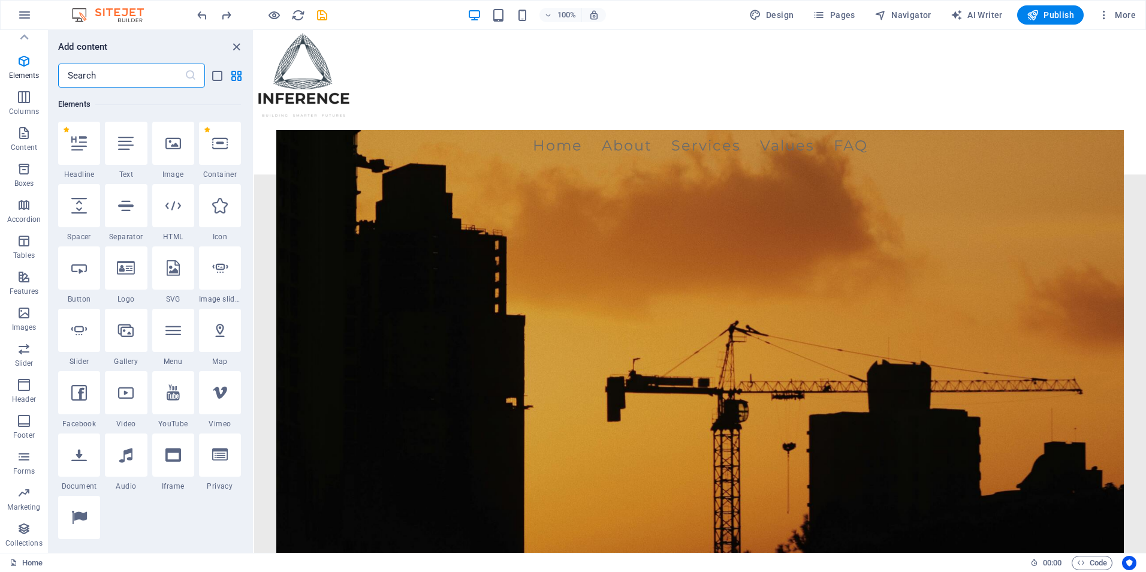
scroll to position [128, 0]
click at [74, 75] on input "text" at bounding box center [121, 76] width 126 height 24
click at [238, 49] on icon "close panel" at bounding box center [237, 47] width 14 height 14
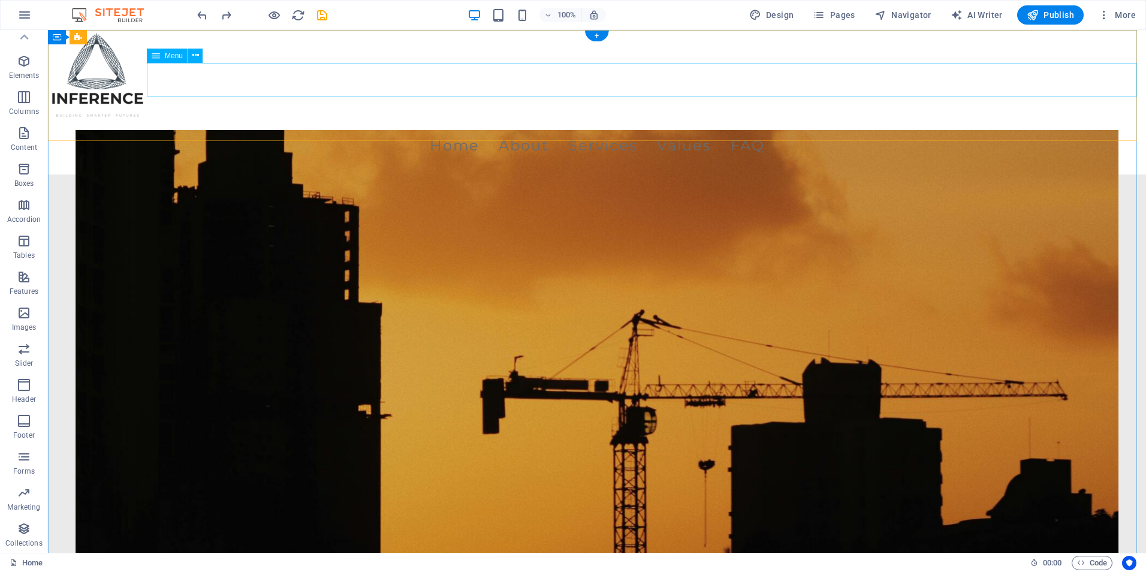
click at [288, 129] on nav "Home About Services Values FAQ" at bounding box center [597, 146] width 1098 height 34
click at [219, 113] on div "Menu Home About Services Values FAQ" at bounding box center [597, 102] width 1098 height 144
select select "rem"
select select "preset-menu-v2-home-4"
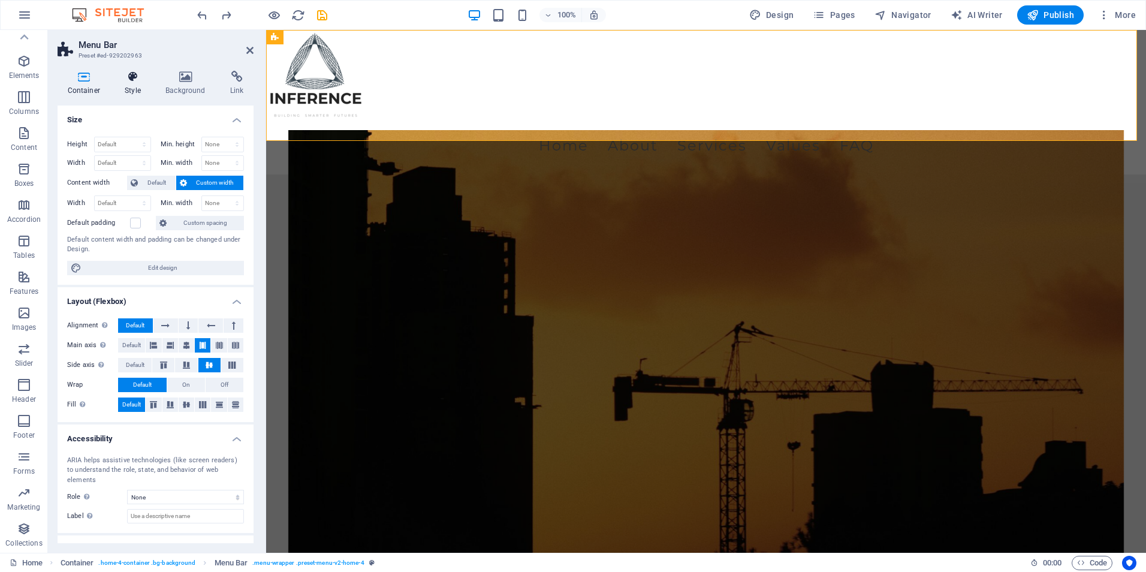
click at [125, 84] on h4 "Style" at bounding box center [135, 83] width 41 height 25
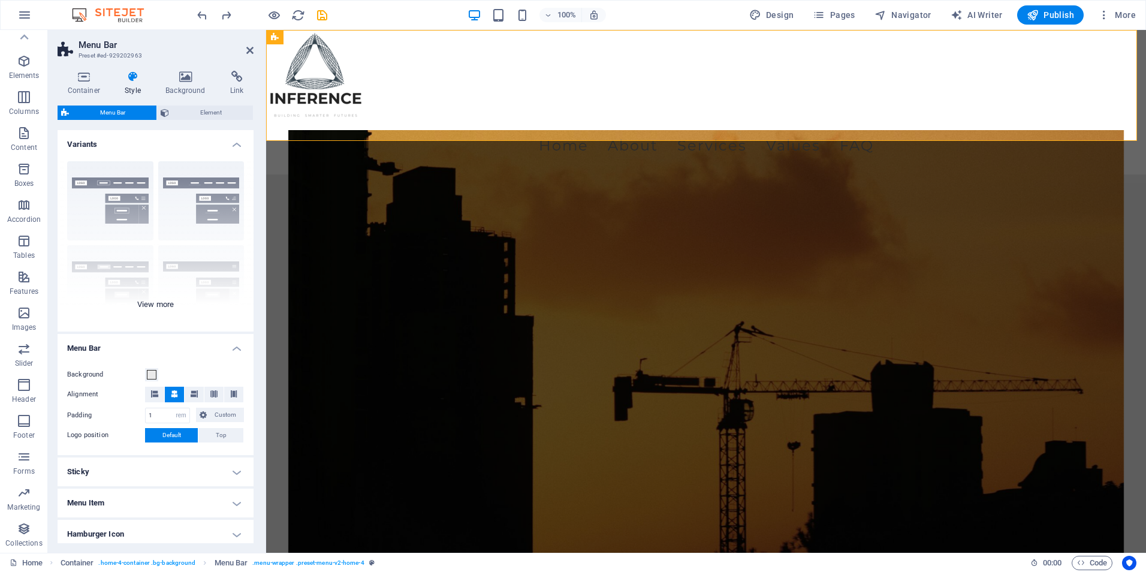
click at [147, 303] on div "Border Centered Default Fixed Loki Trigger Wide XXL" at bounding box center [156, 242] width 196 height 180
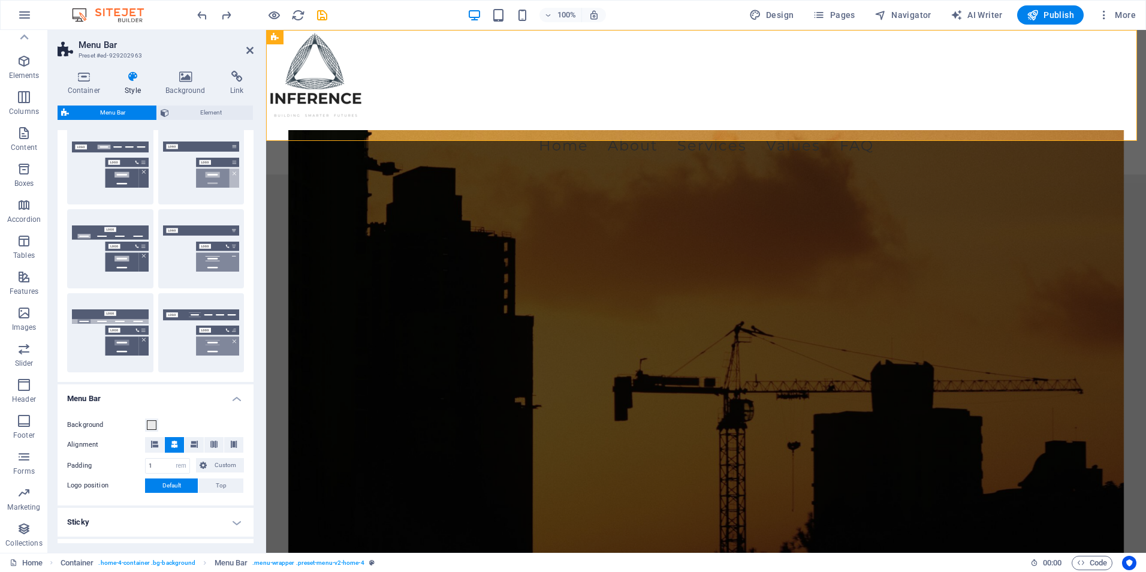
scroll to position [0, 0]
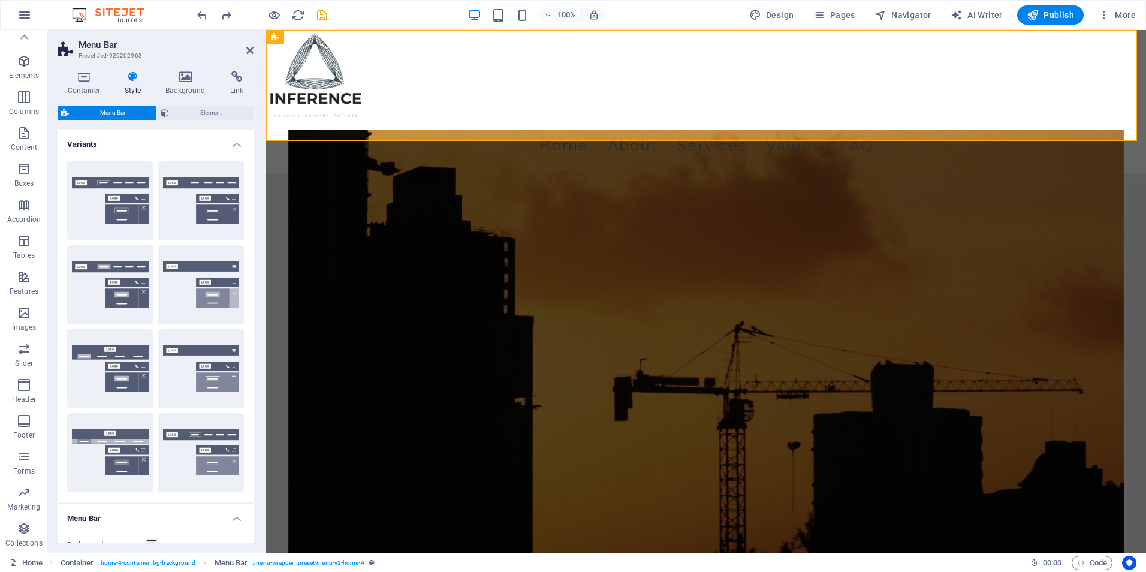
click at [243, 46] on h2 "Menu Bar" at bounding box center [166, 45] width 175 height 11
click at [250, 47] on icon at bounding box center [249, 51] width 7 height 10
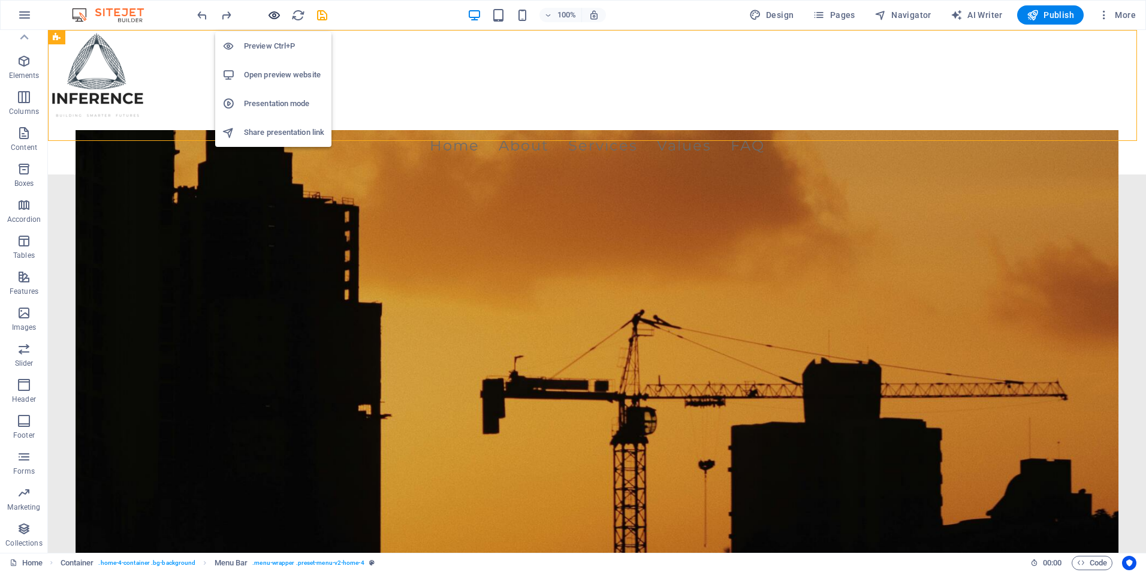
click at [268, 11] on icon "button" at bounding box center [274, 15] width 14 height 14
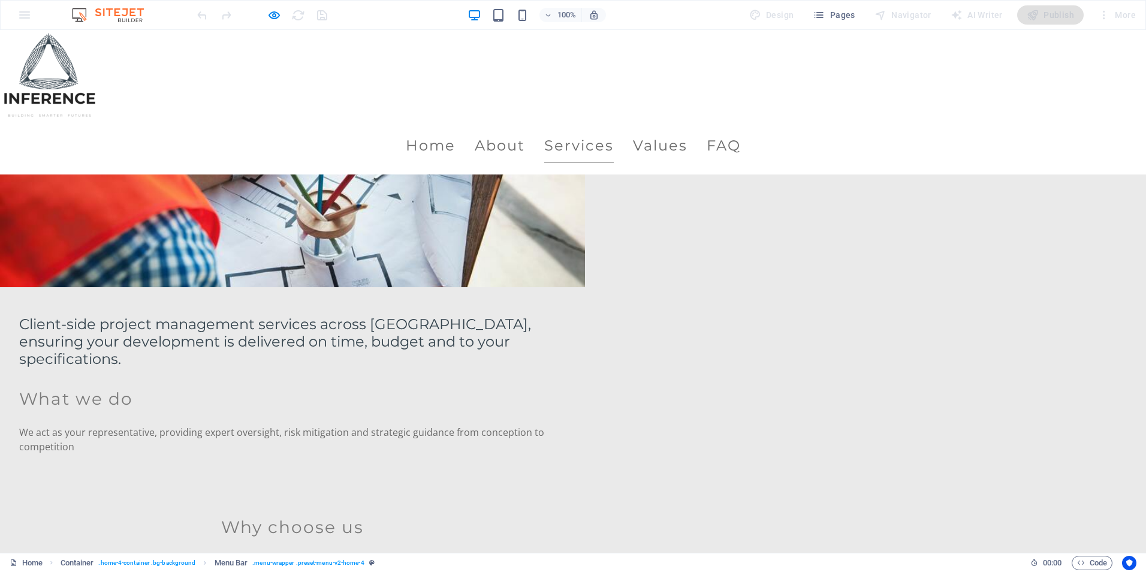
scroll to position [779, 0]
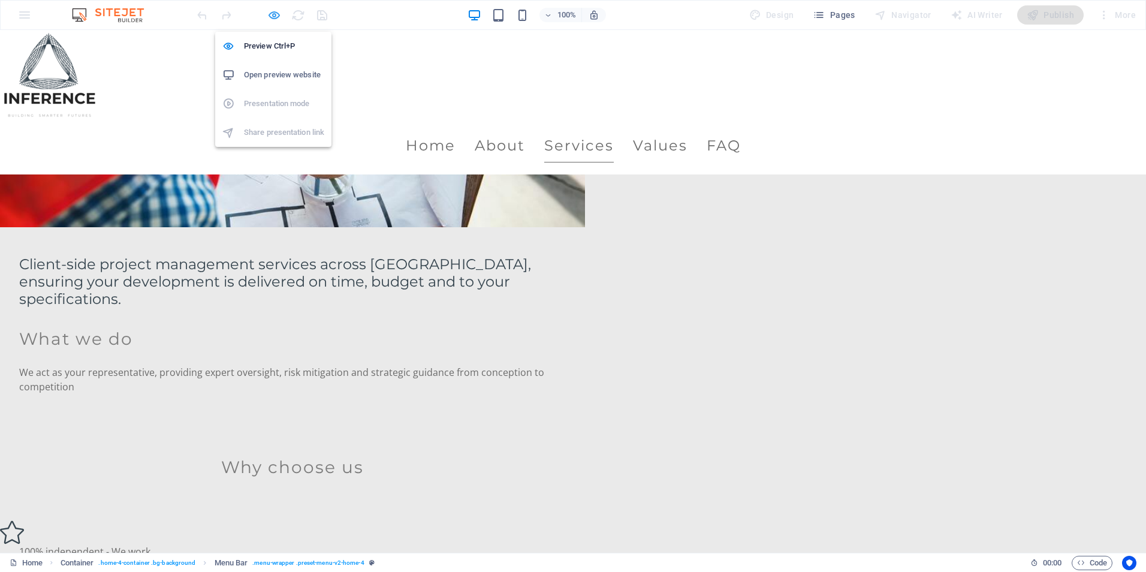
click at [271, 20] on icon "button" at bounding box center [274, 15] width 14 height 14
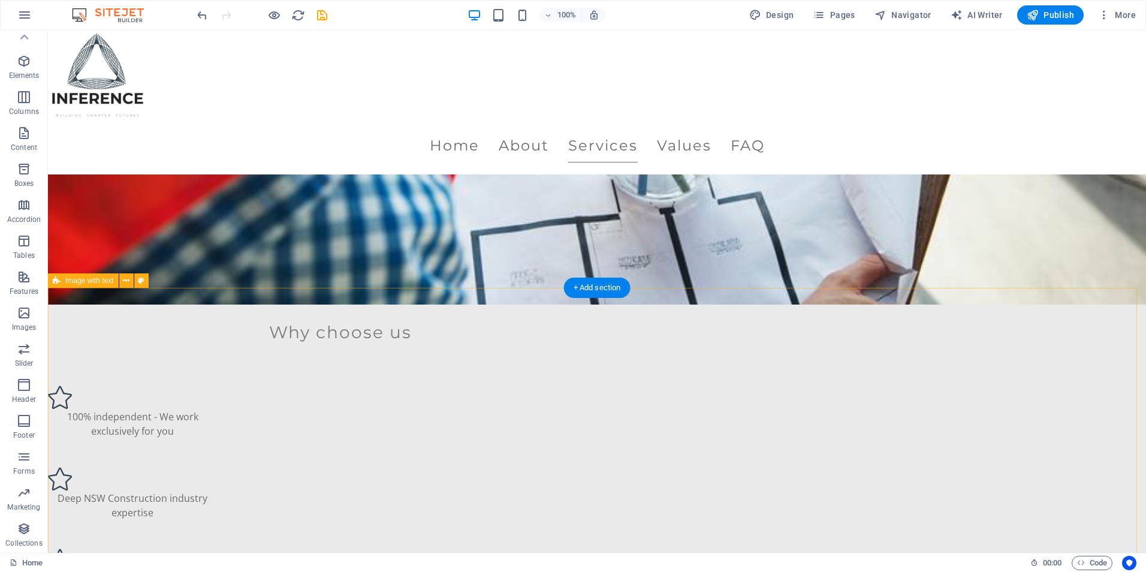
scroll to position [1019, 0]
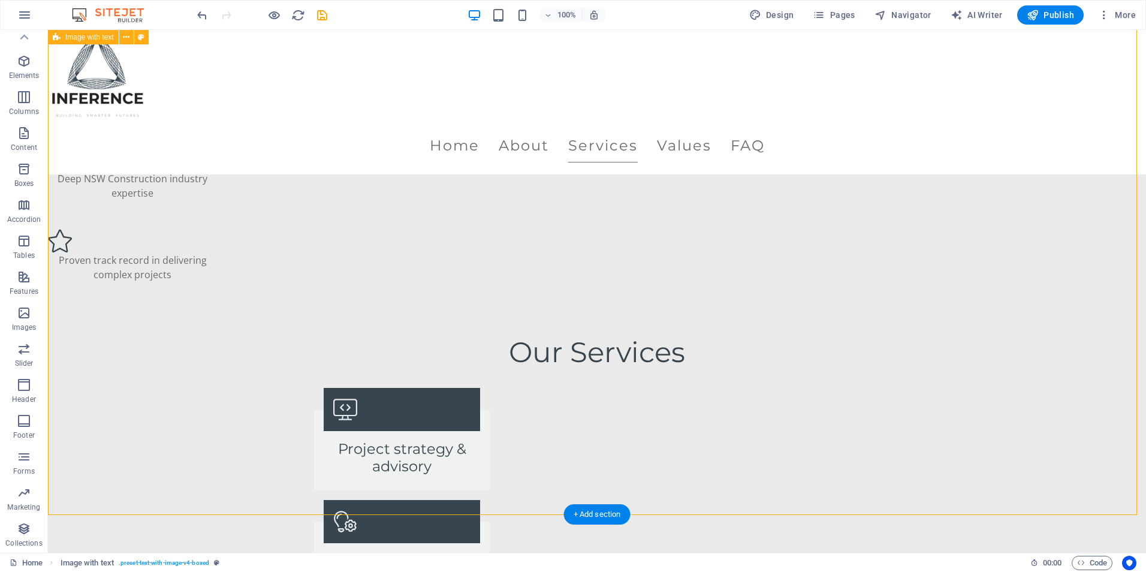
scroll to position [1378, 0]
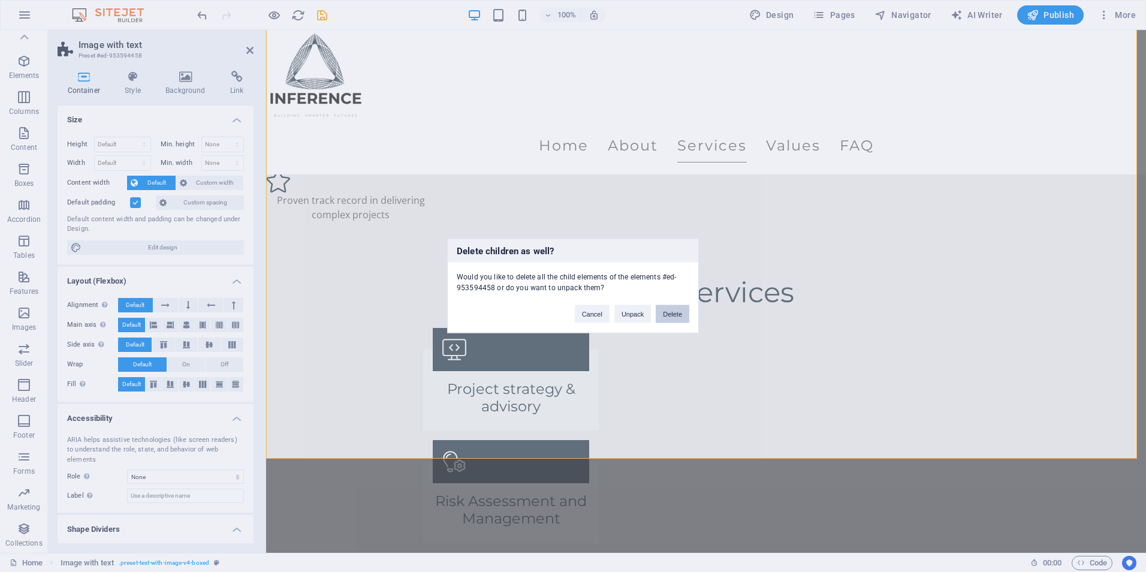
click at [660, 315] on button "Delete" at bounding box center [673, 314] width 34 height 18
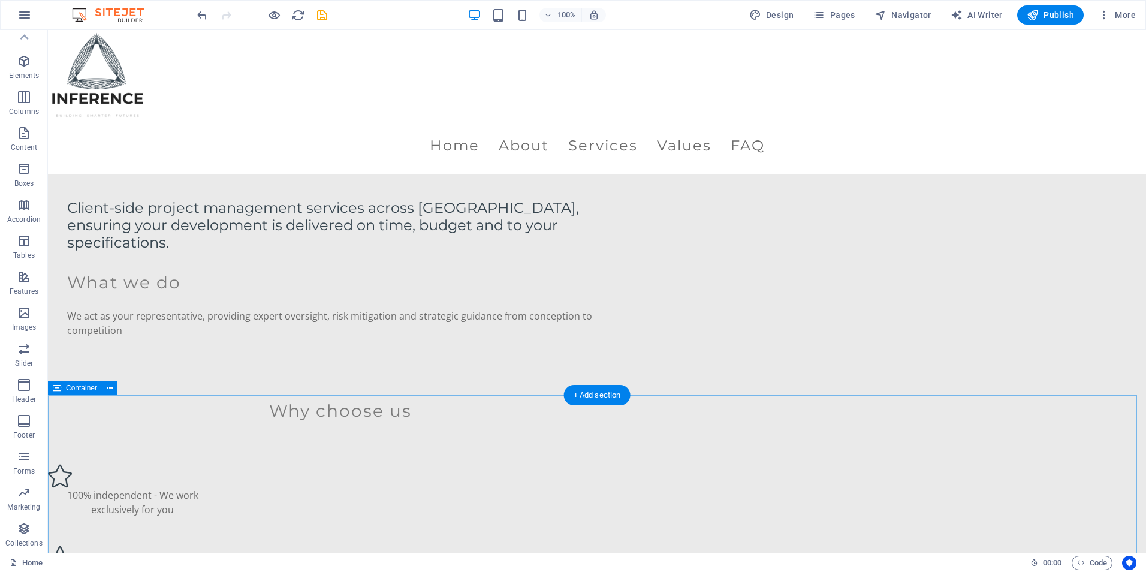
scroll to position [940, 0]
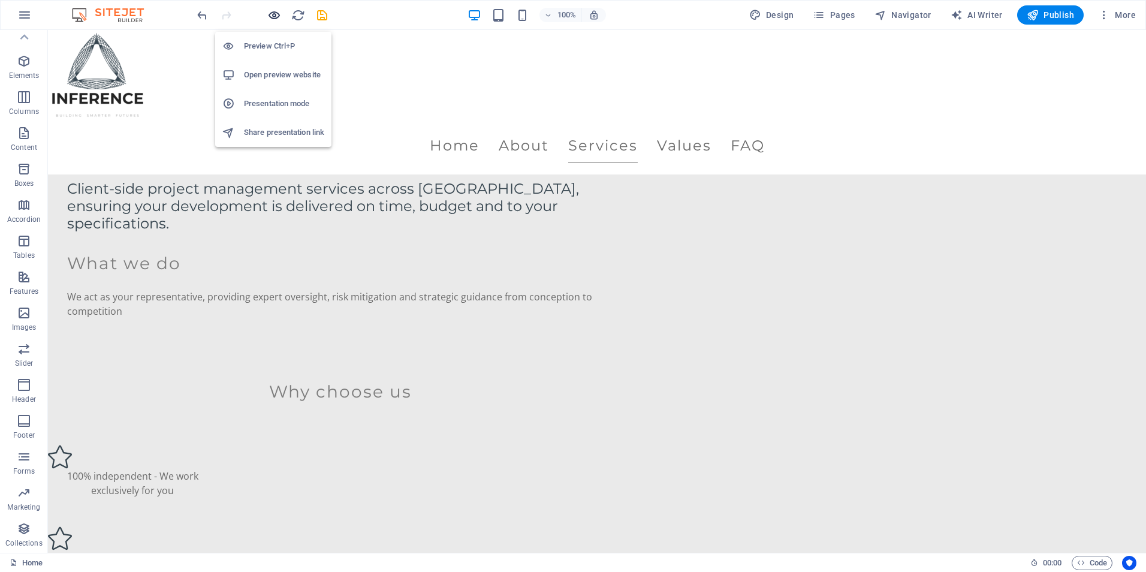
click at [279, 20] on icon "button" at bounding box center [274, 15] width 14 height 14
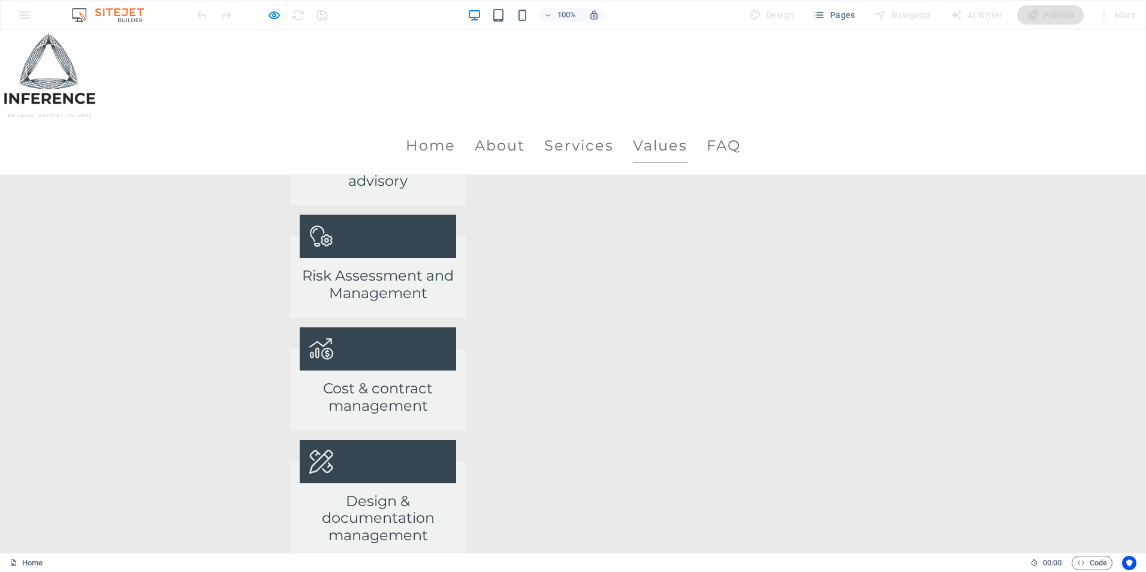
scroll to position [1539, 0]
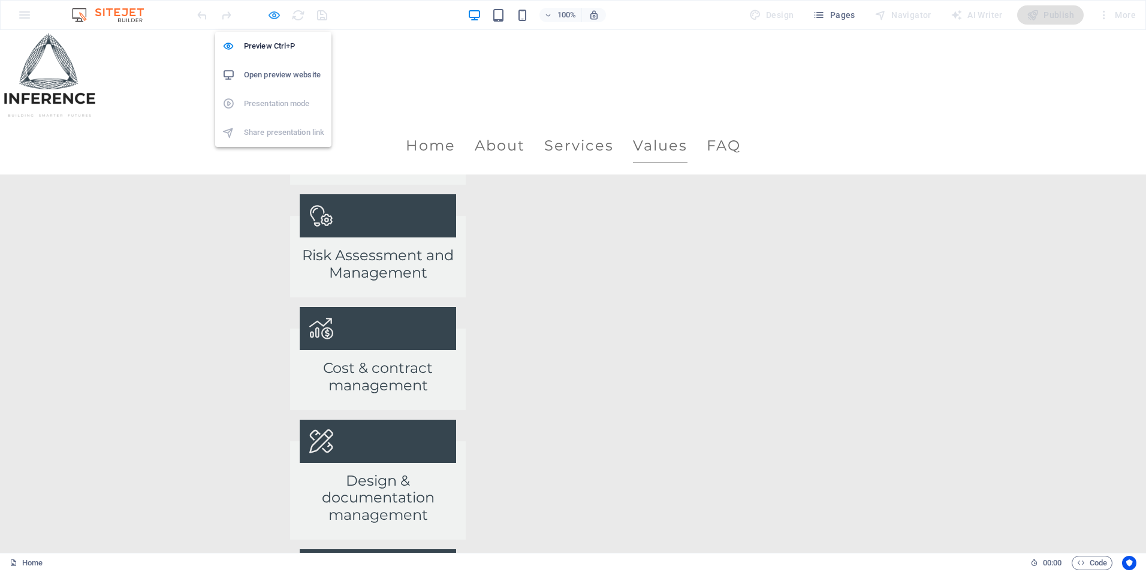
click at [277, 16] on icon "button" at bounding box center [274, 15] width 14 height 14
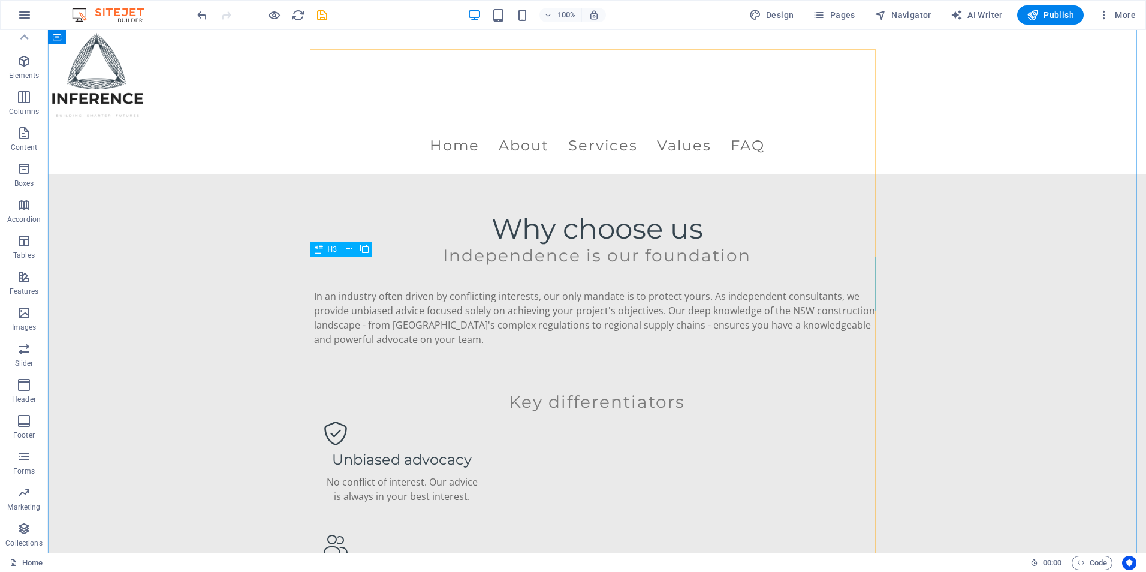
scroll to position [2067, 0]
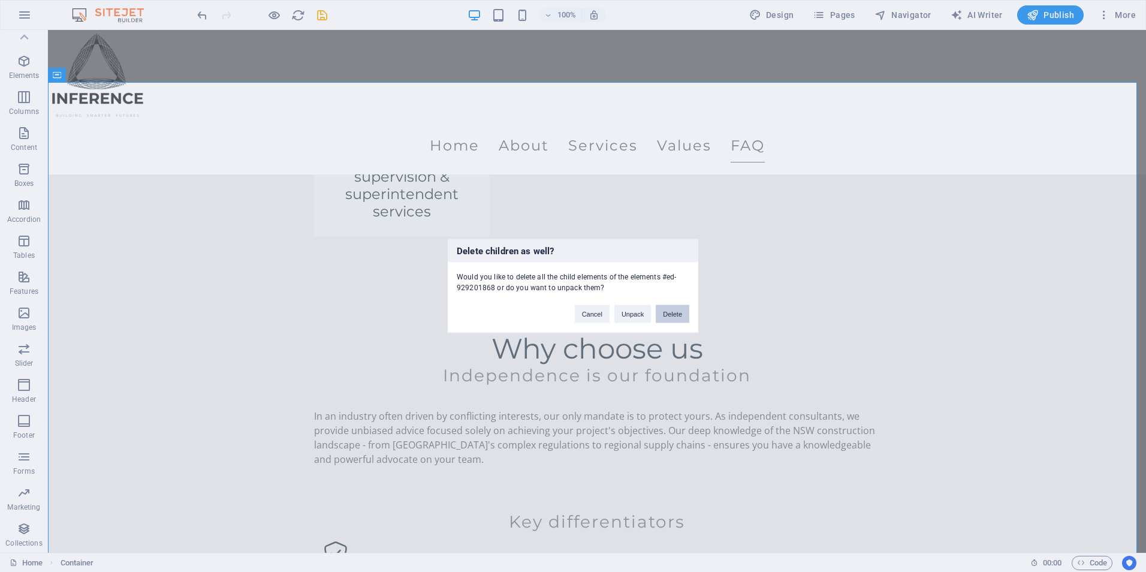
click at [659, 315] on button "Delete" at bounding box center [673, 314] width 34 height 18
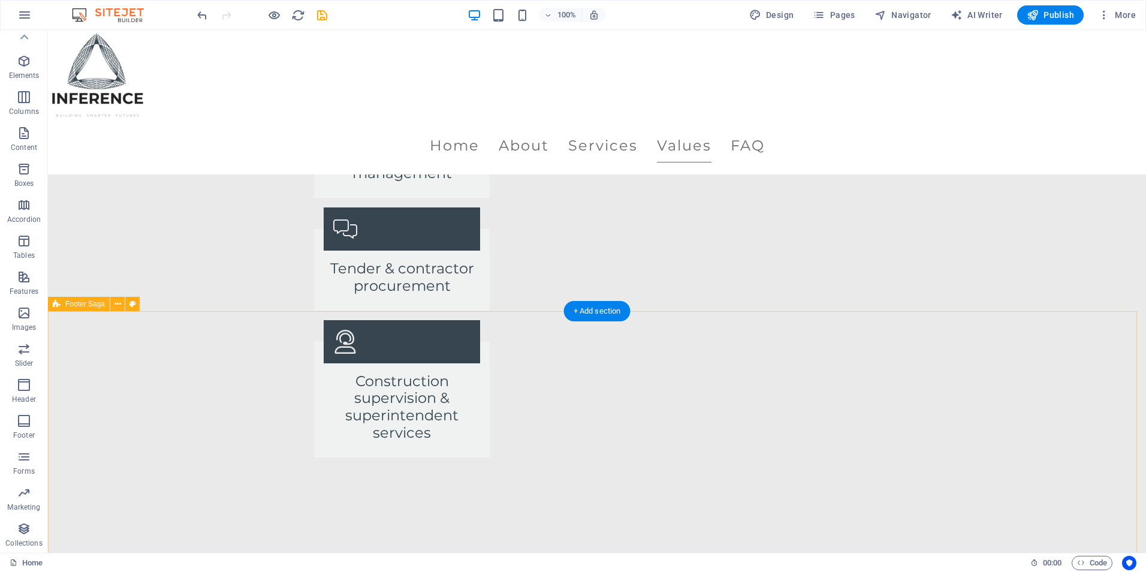
scroll to position [1970, 0]
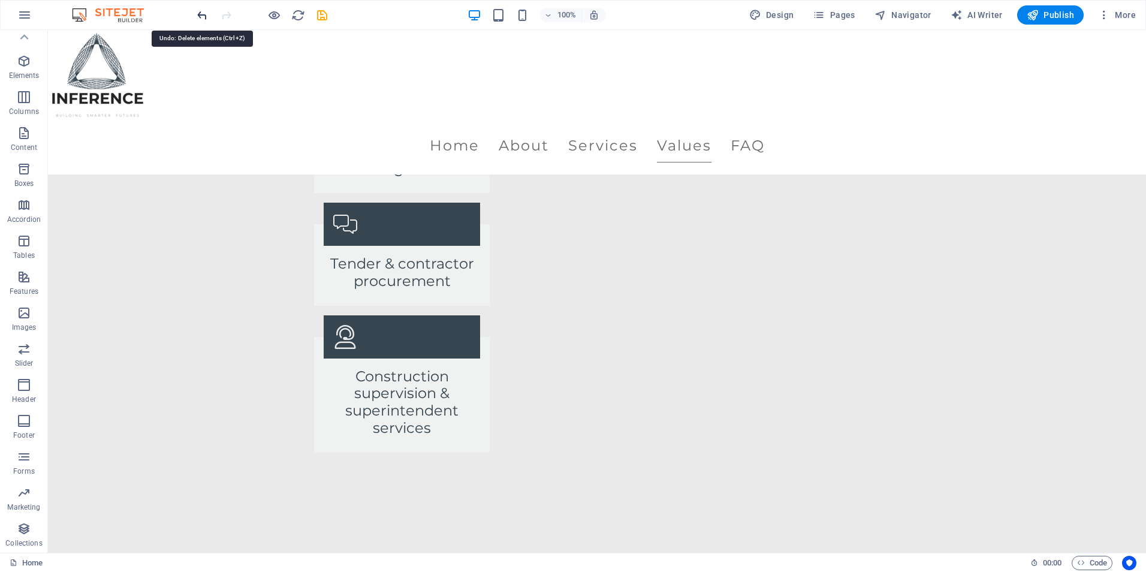
click at [202, 15] on icon "undo" at bounding box center [202, 15] width 14 height 14
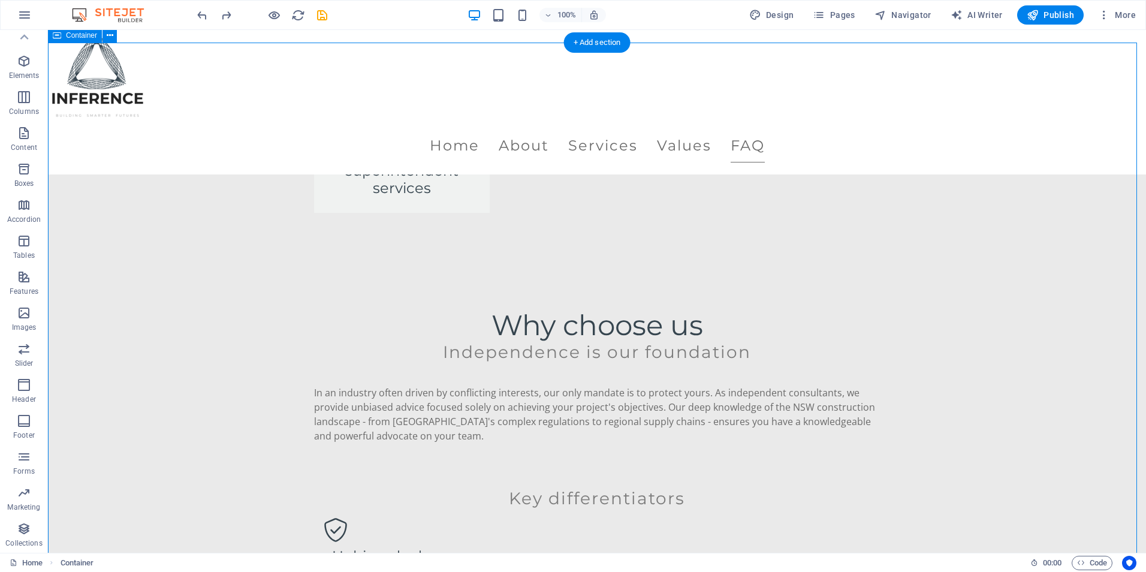
scroll to position [2330, 0]
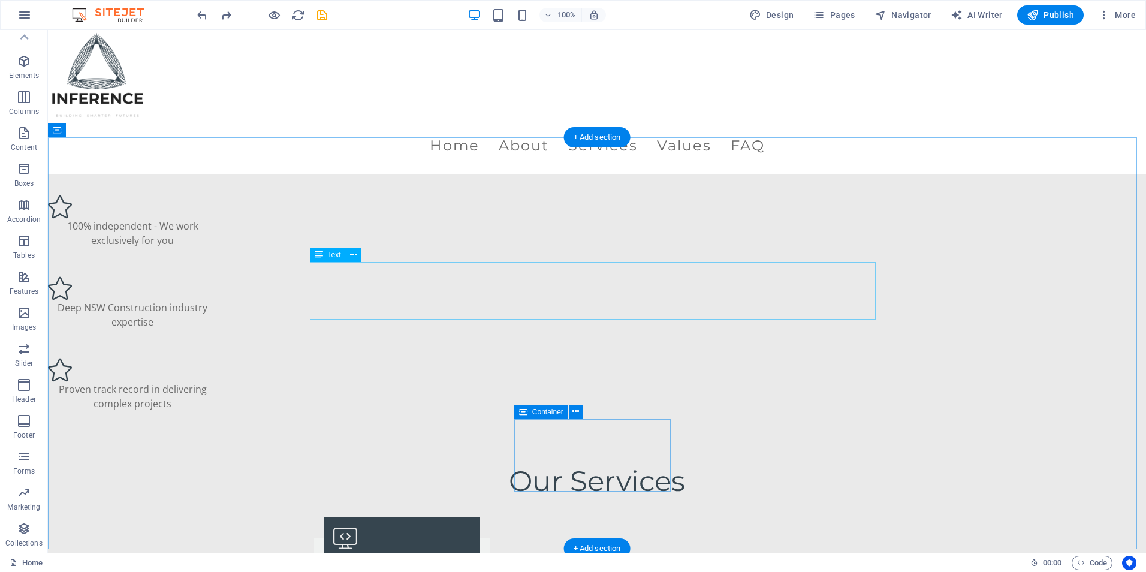
scroll to position [1139, 0]
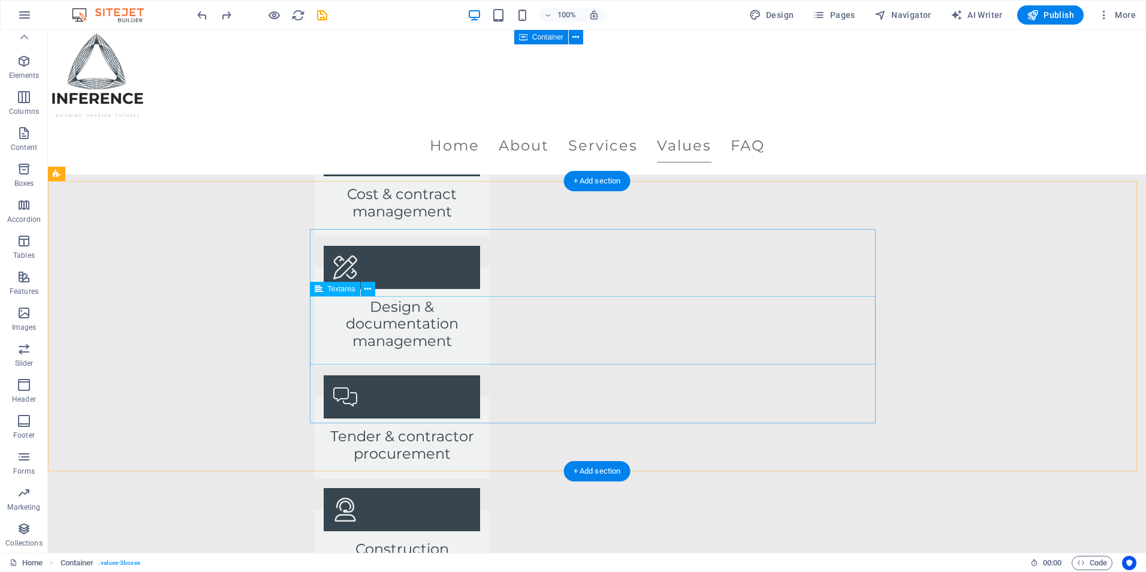
scroll to position [2157, 0]
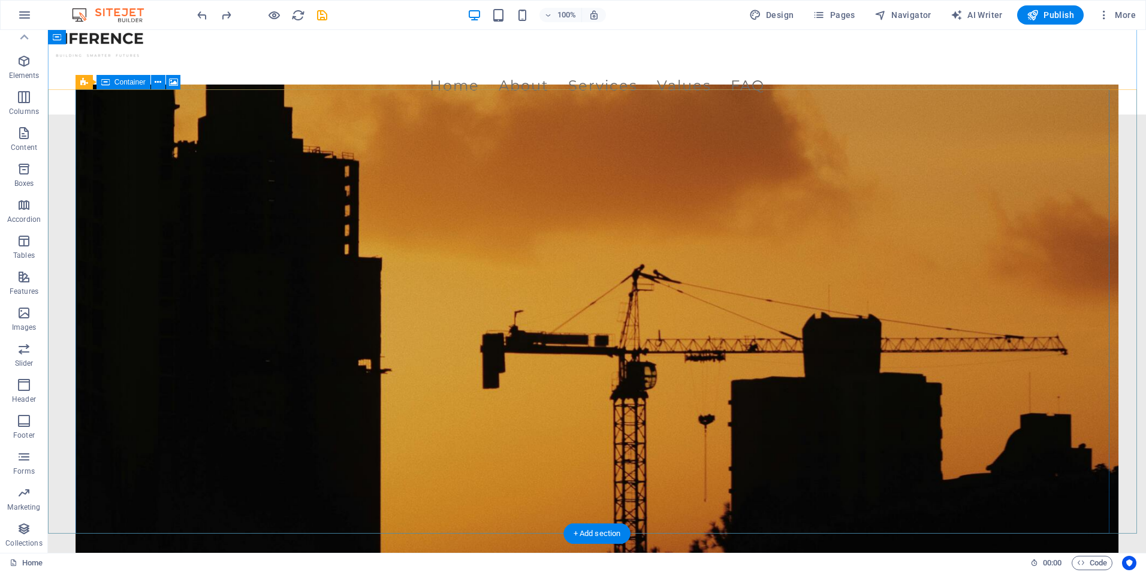
scroll to position [0, 0]
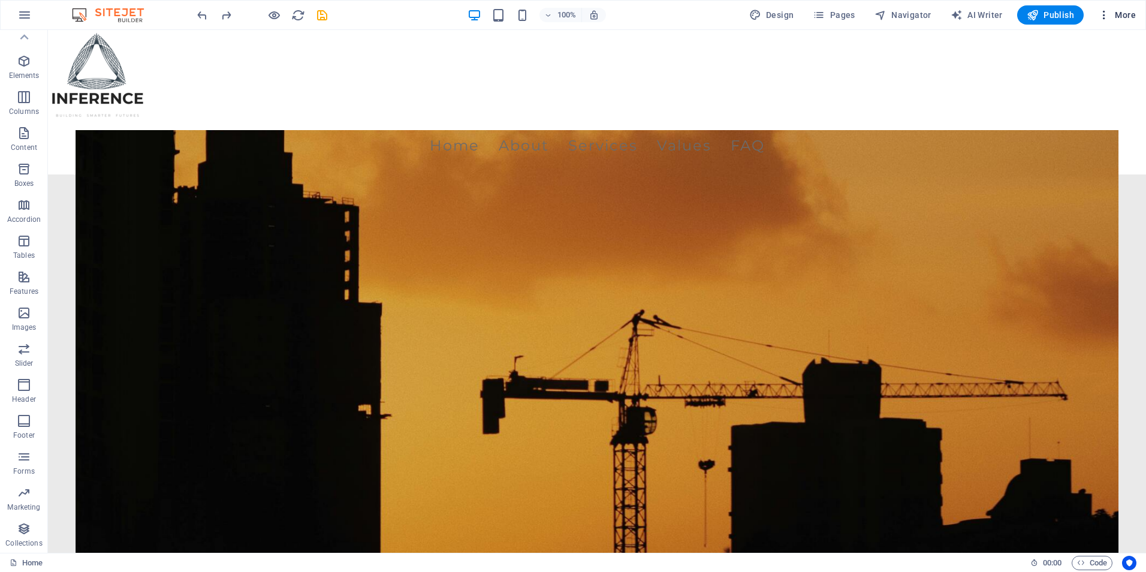
click at [1103, 24] on button "More" at bounding box center [1116, 14] width 47 height 19
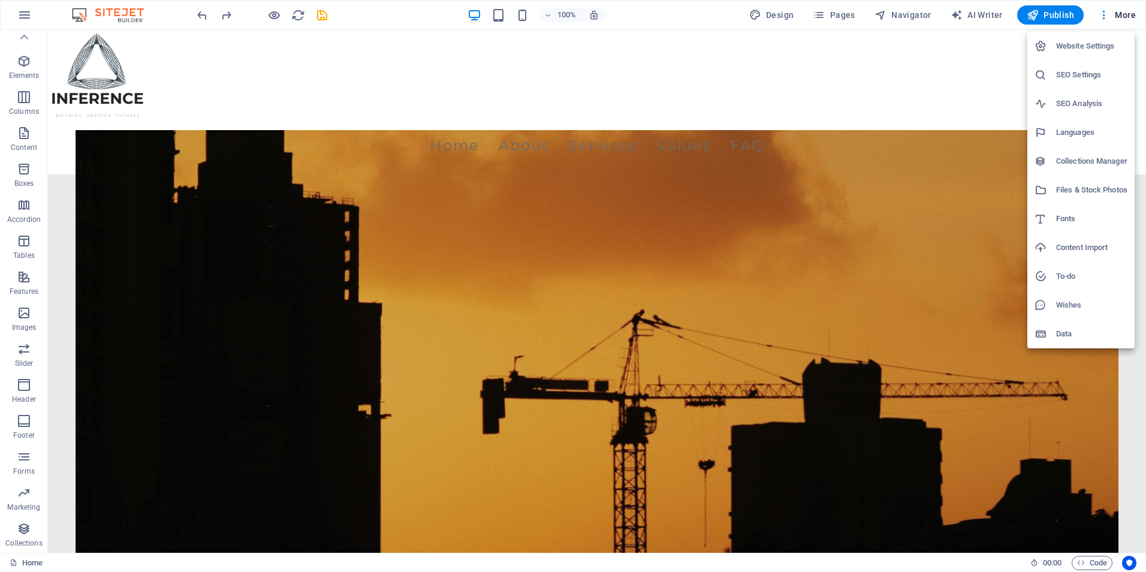
click at [1070, 58] on li "Website Settings" at bounding box center [1080, 46] width 107 height 29
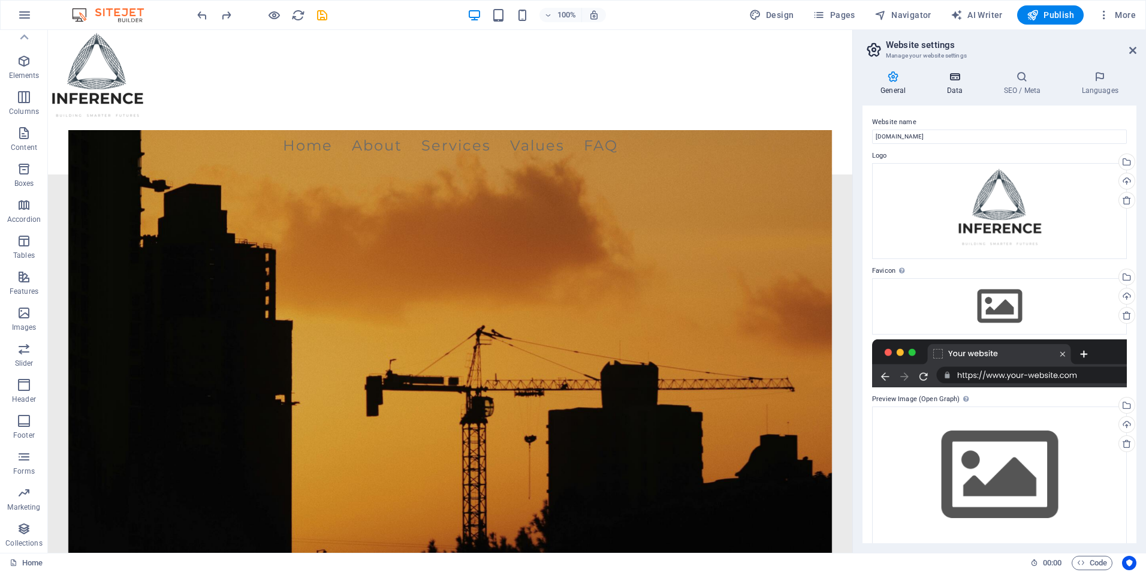
click at [950, 82] on h4 "Data" at bounding box center [956, 83] width 57 height 25
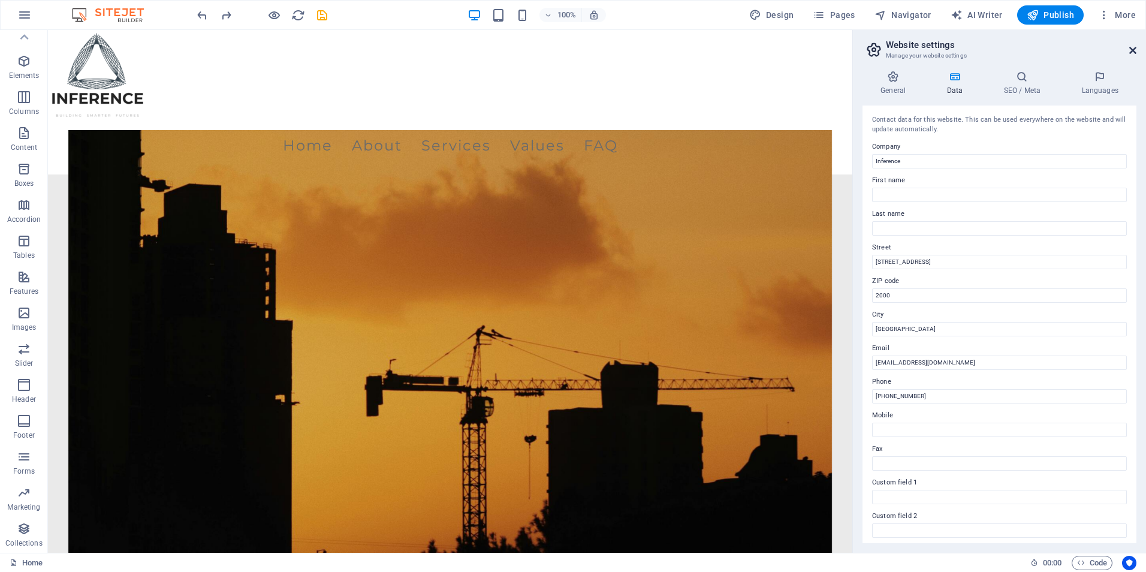
click at [1134, 50] on icon at bounding box center [1132, 51] width 7 height 10
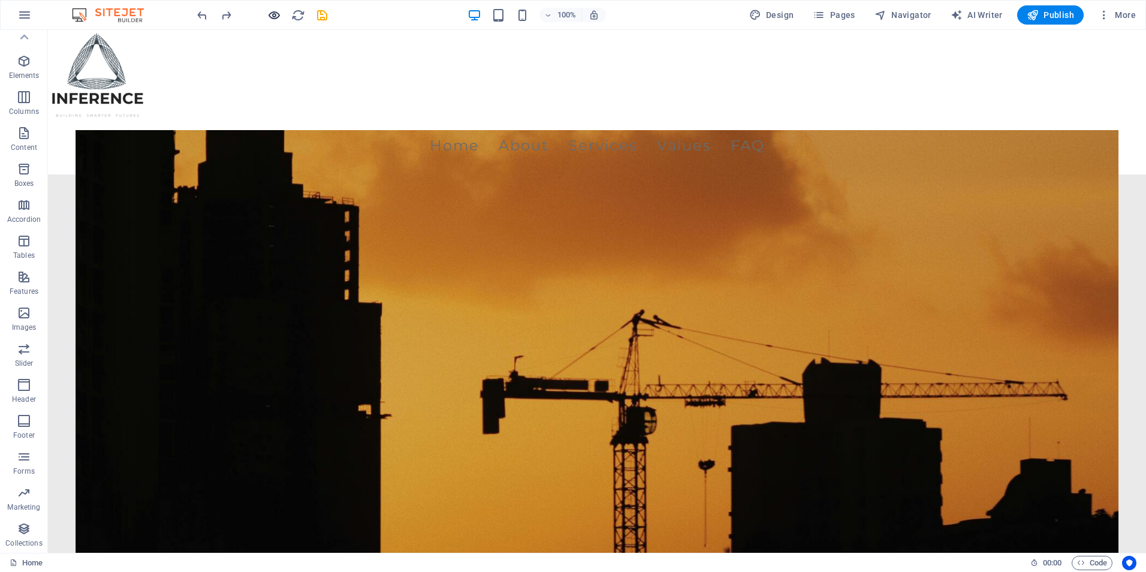
click at [273, 19] on icon "button" at bounding box center [274, 15] width 14 height 14
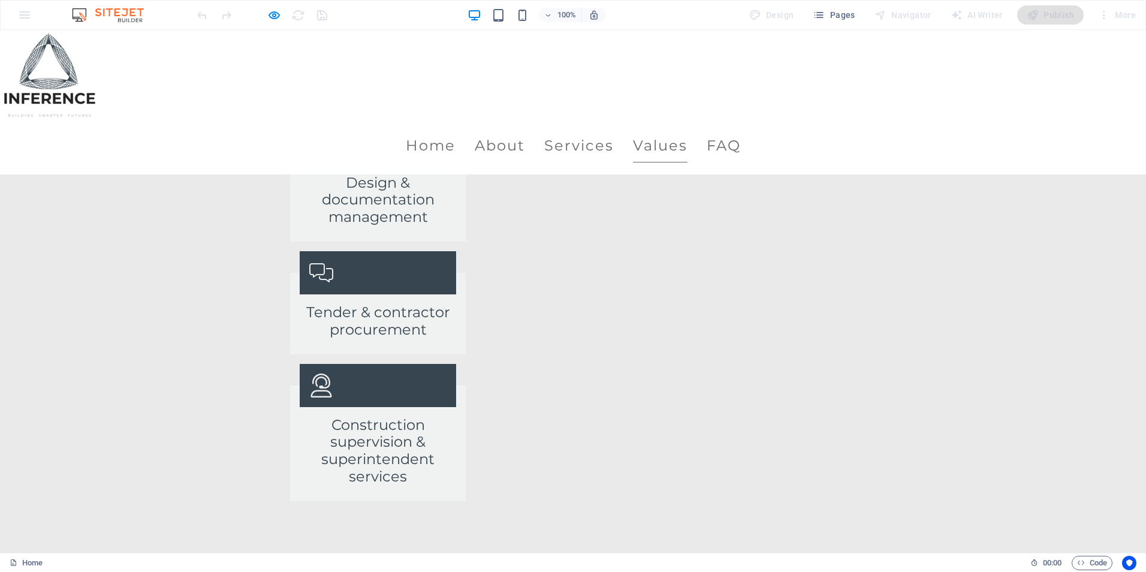
scroll to position [1858, 0]
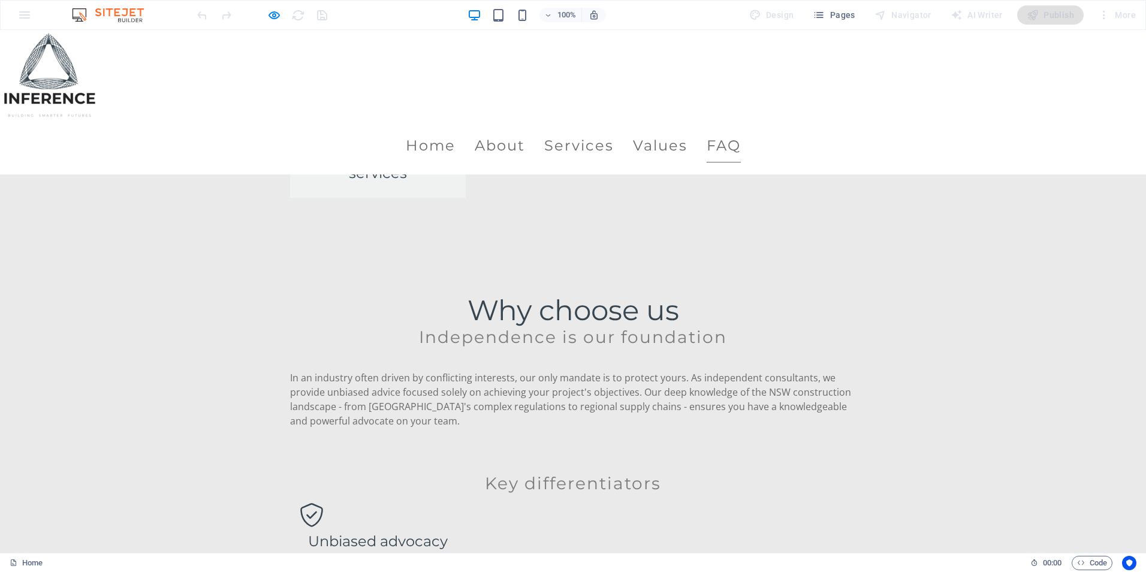
scroll to position [2157, 0]
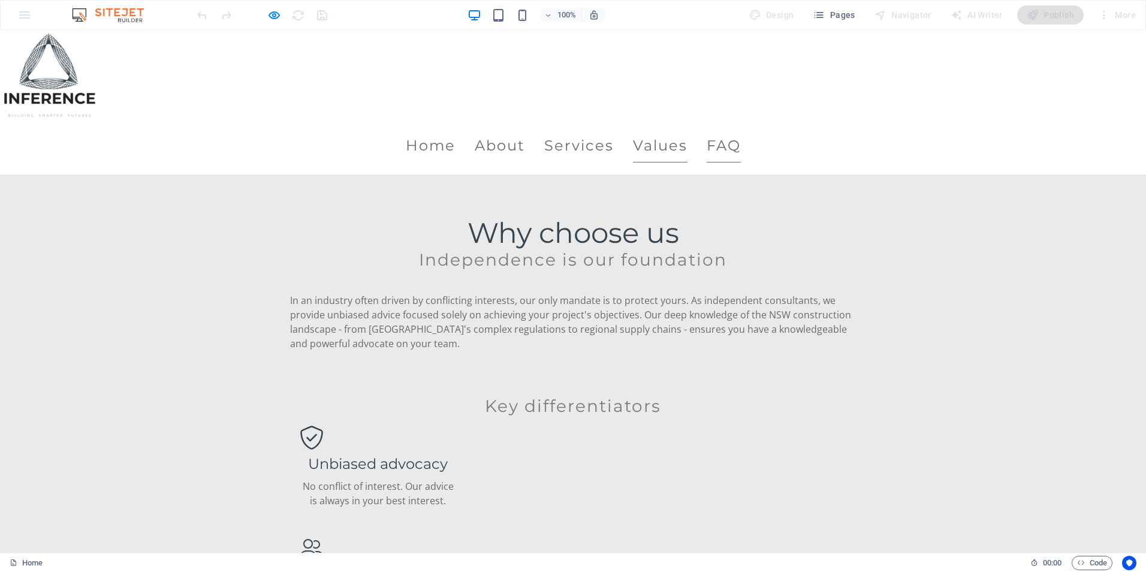
click at [687, 129] on link "Values" at bounding box center [660, 146] width 55 height 34
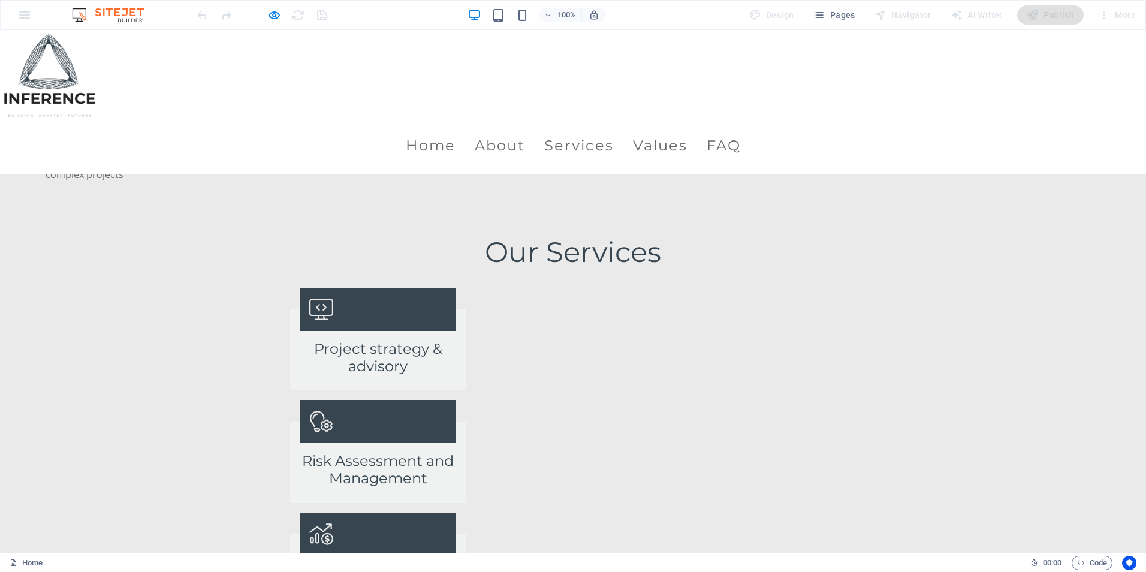
scroll to position [1137, 0]
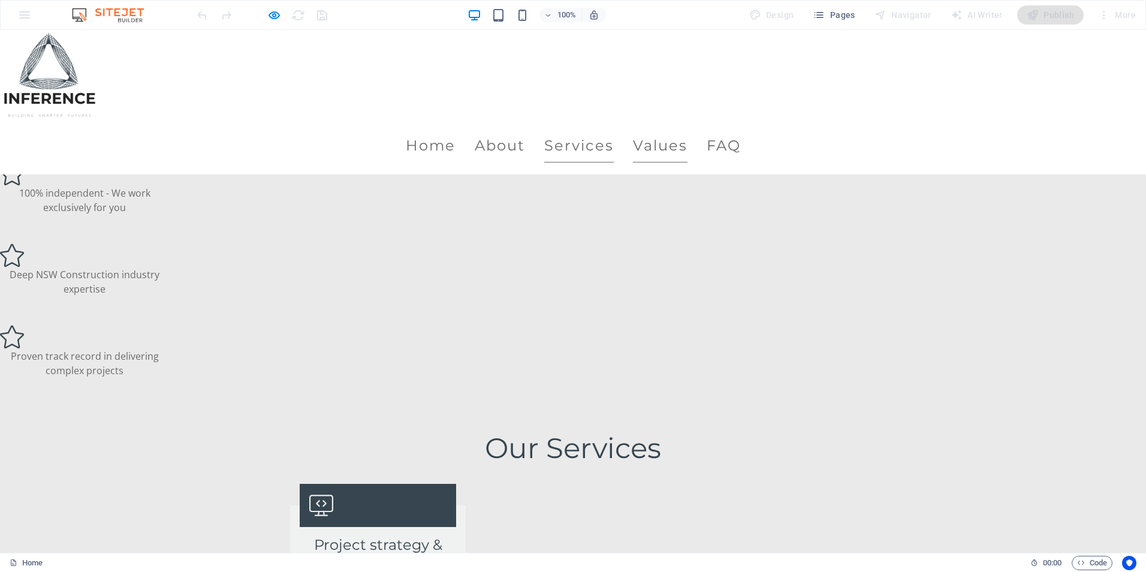
click at [614, 129] on link "Services" at bounding box center [579, 146] width 70 height 34
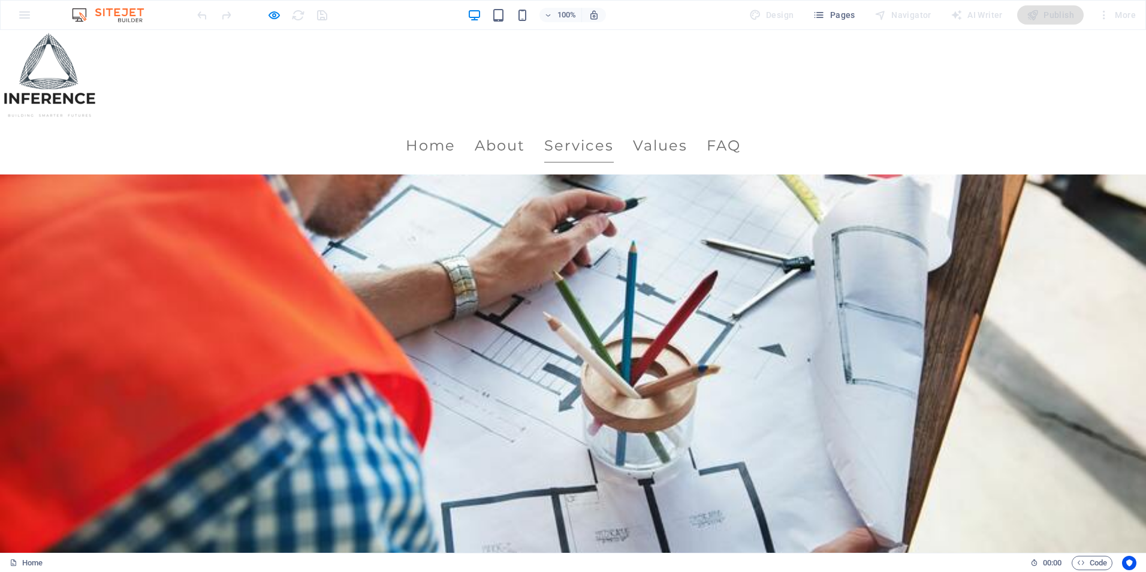
scroll to position [731, 0]
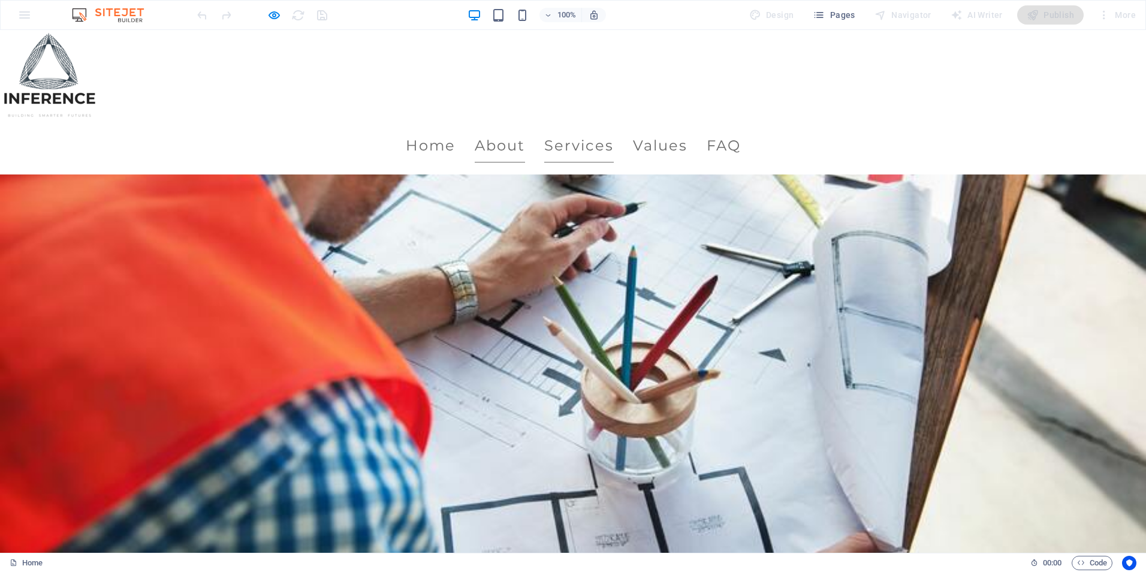
click at [525, 129] on link "About" at bounding box center [500, 146] width 50 height 34
click at [614, 129] on link "Services" at bounding box center [579, 146] width 70 height 34
click at [681, 129] on link "Values" at bounding box center [660, 146] width 55 height 34
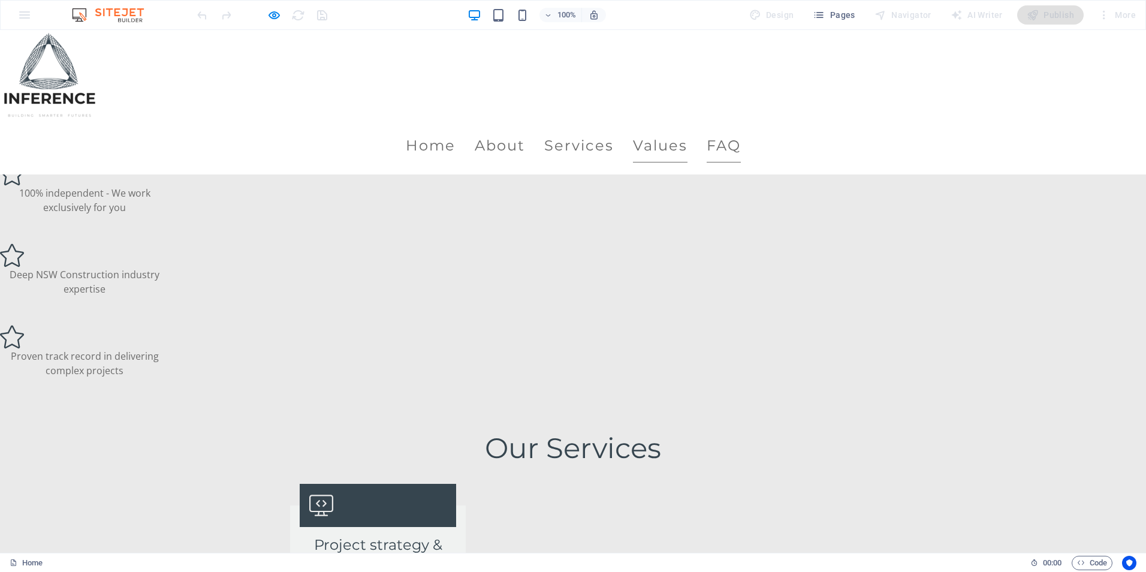
click at [741, 129] on link "FAQ" at bounding box center [724, 146] width 34 height 34
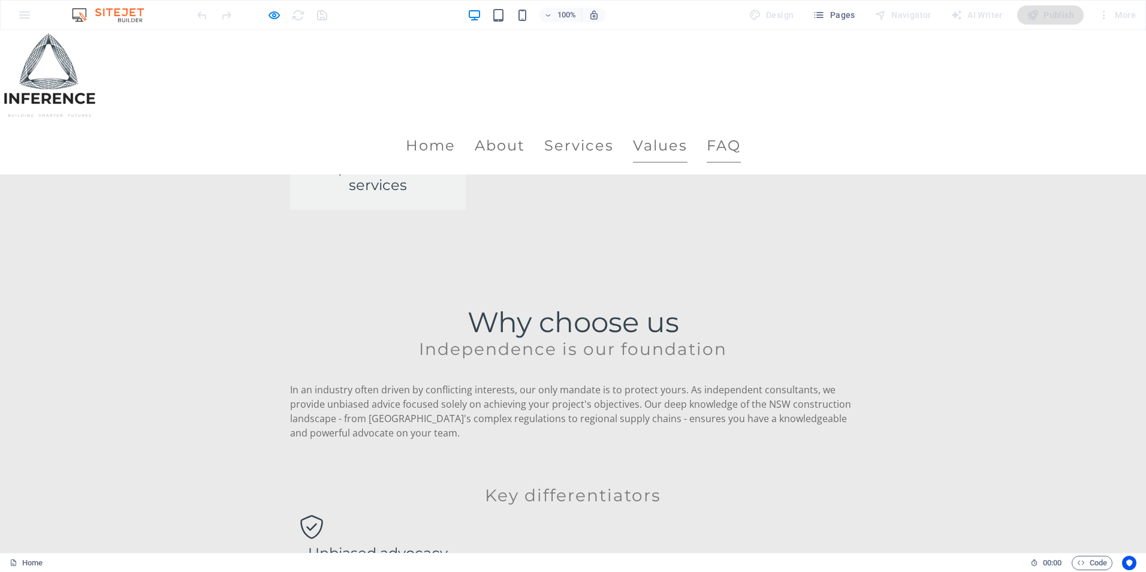
click at [682, 129] on link "Values" at bounding box center [660, 146] width 55 height 34
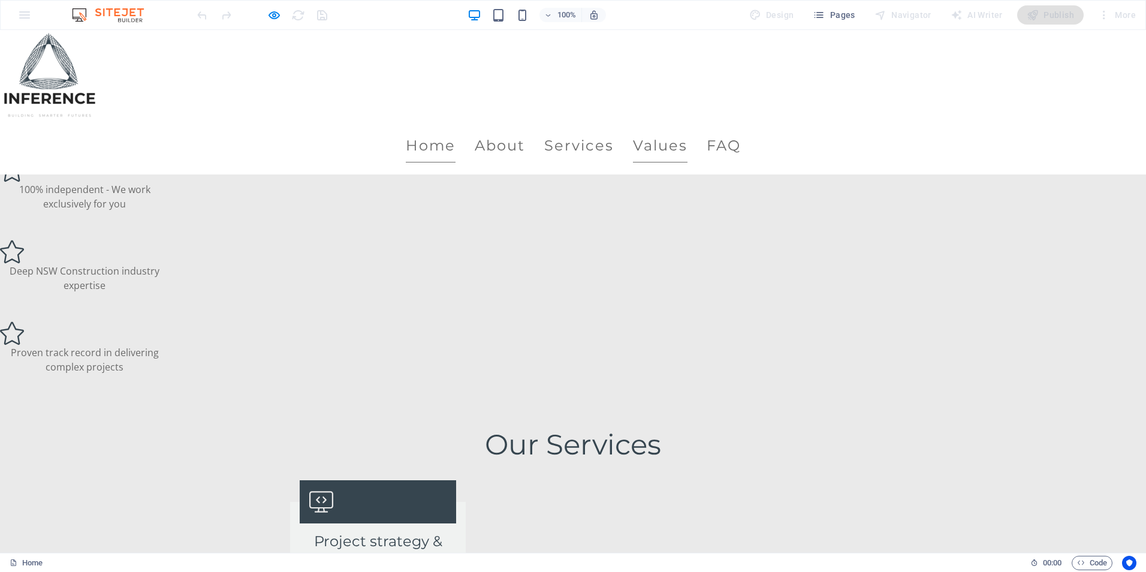
scroll to position [1137, 0]
click at [455, 129] on link "Home" at bounding box center [431, 146] width 50 height 34
click at [596, 129] on link "Services" at bounding box center [579, 146] width 70 height 34
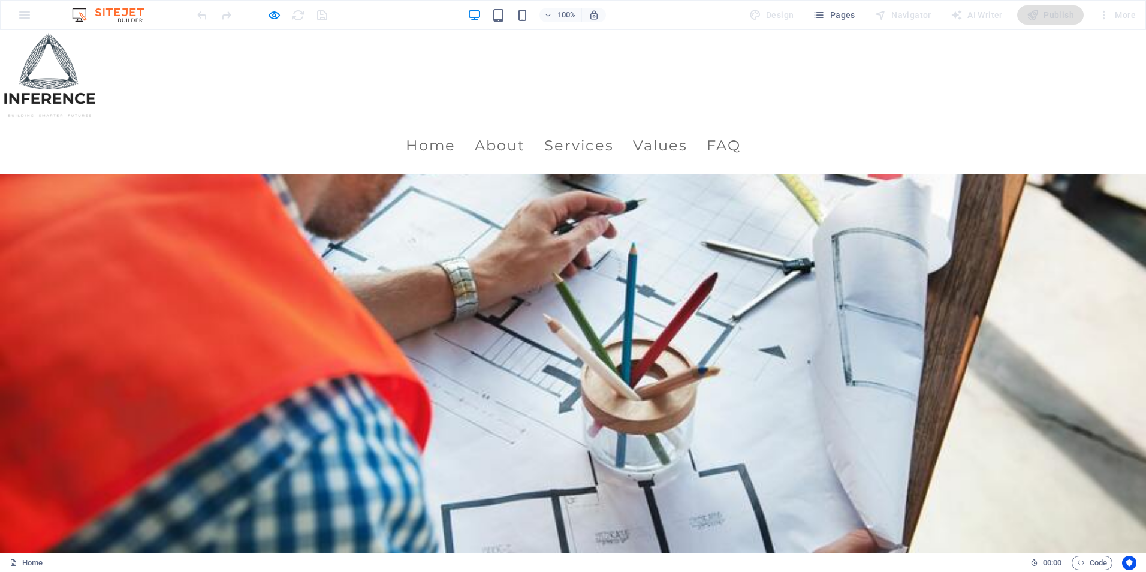
scroll to position [731, 0]
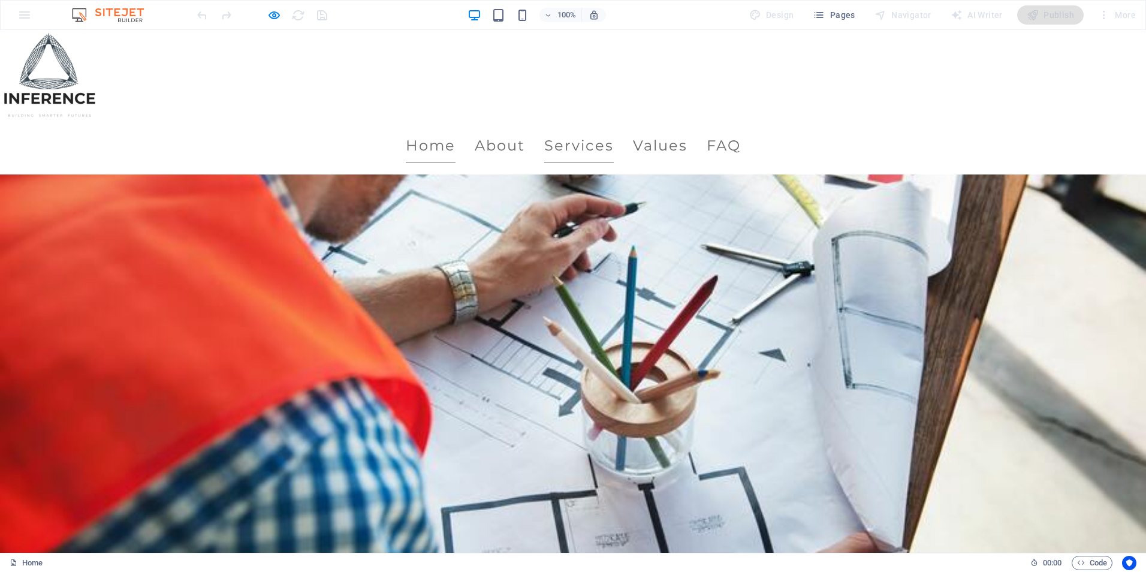
click at [455, 129] on link "Home" at bounding box center [431, 146] width 50 height 34
click at [277, 10] on icon "button" at bounding box center [274, 15] width 14 height 14
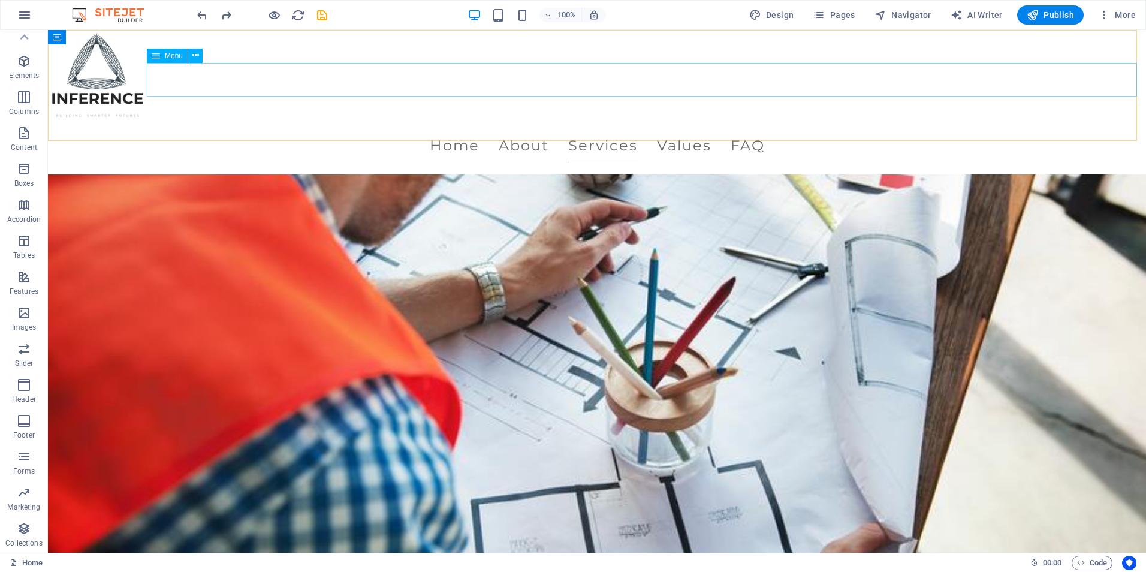
click at [401, 129] on nav "Home About Services Values FAQ" at bounding box center [597, 146] width 1098 height 34
select select
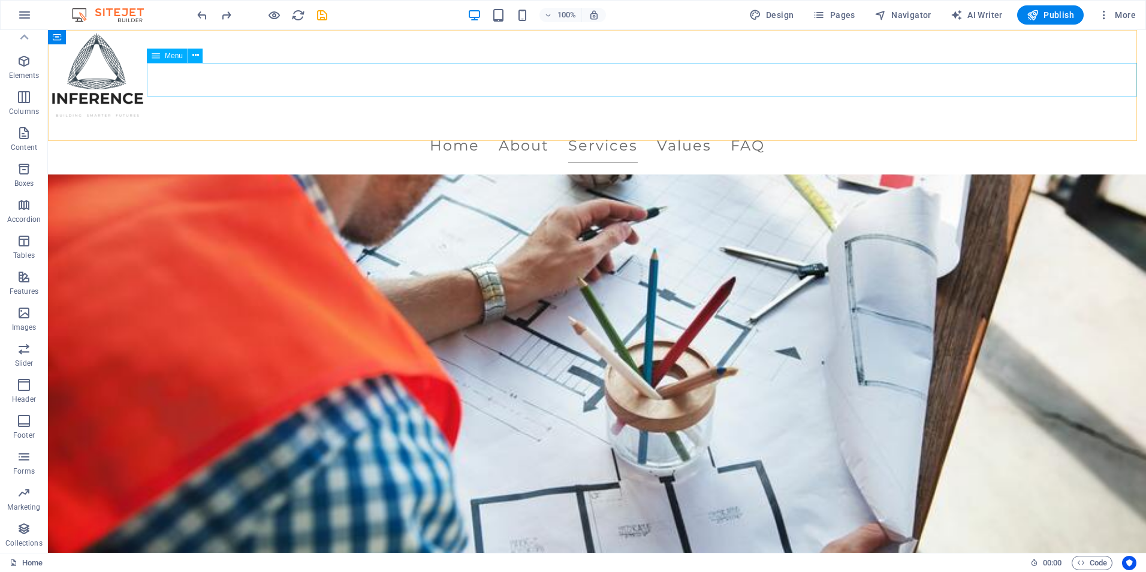
select select
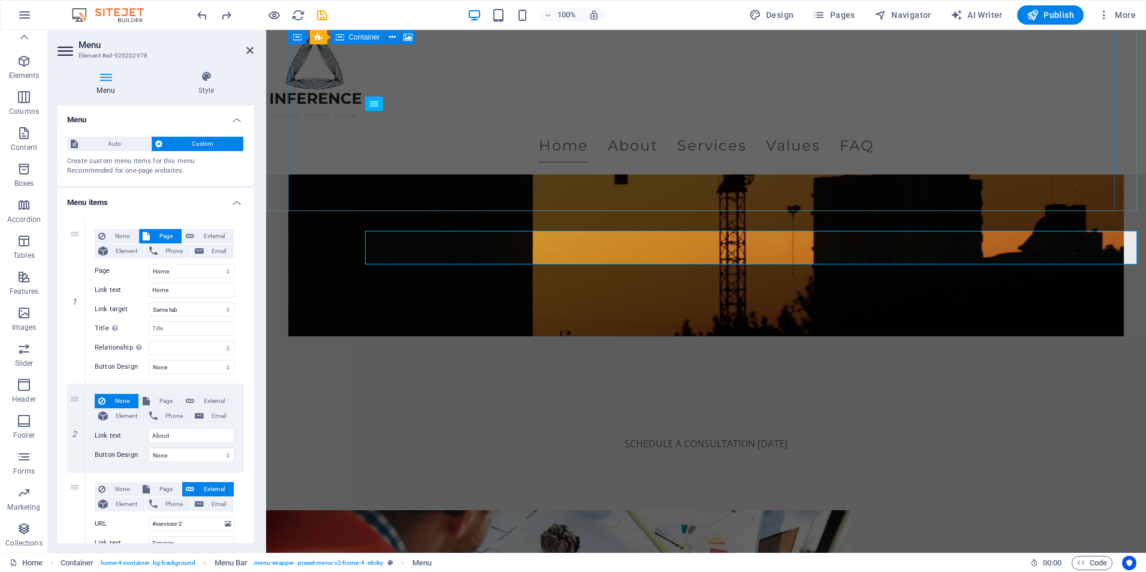
scroll to position [251, 0]
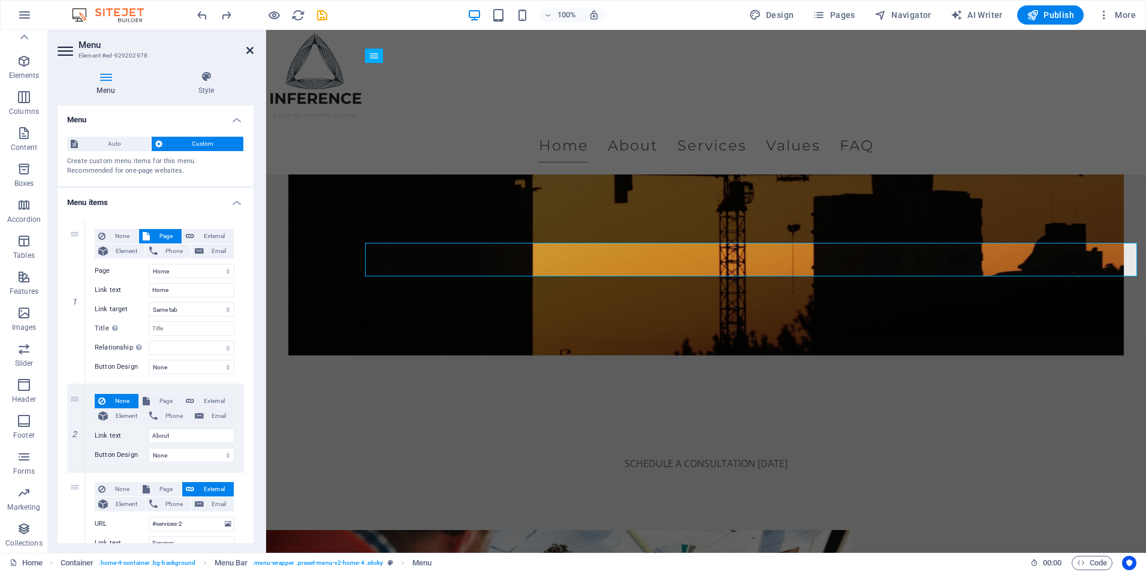
click at [251, 49] on icon at bounding box center [249, 51] width 7 height 10
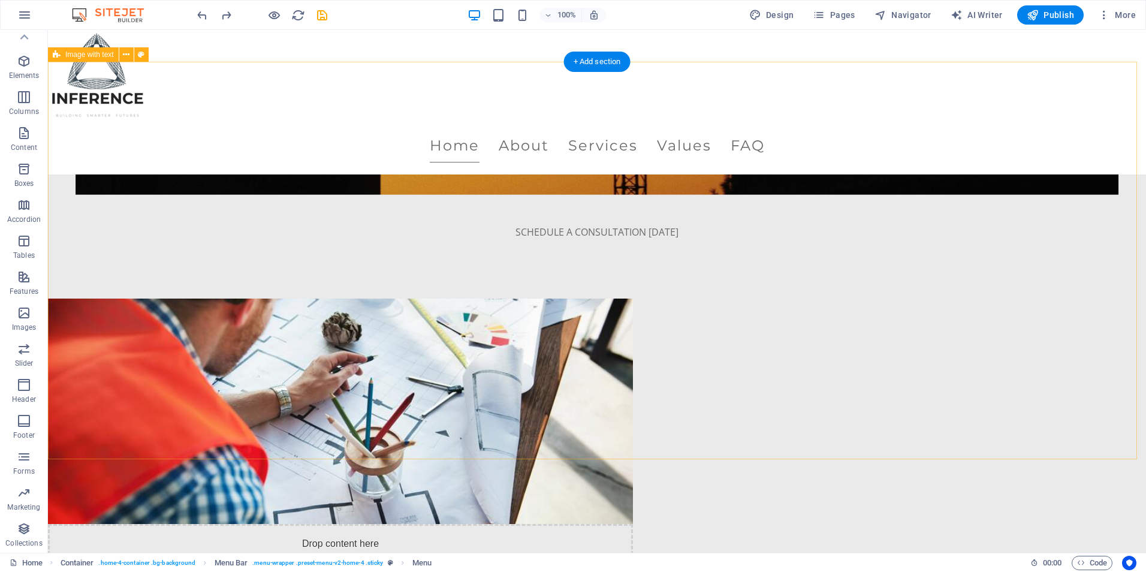
scroll to position [491, 0]
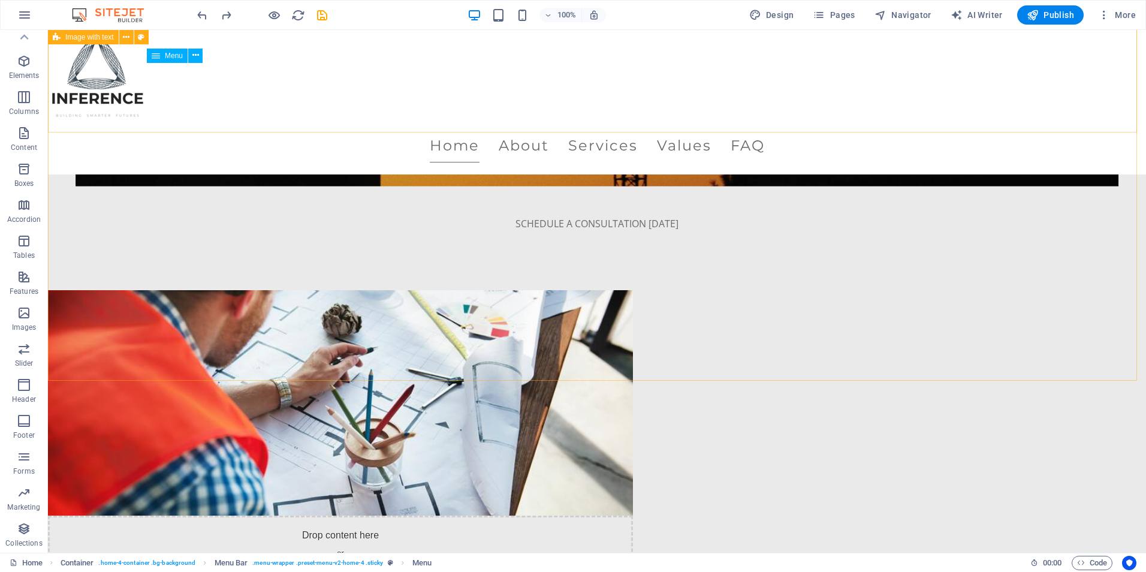
click at [454, 129] on nav "Home About Services Values FAQ" at bounding box center [597, 146] width 1098 height 34
click at [495, 129] on nav "Home About Services Values FAQ" at bounding box center [597, 146] width 1098 height 34
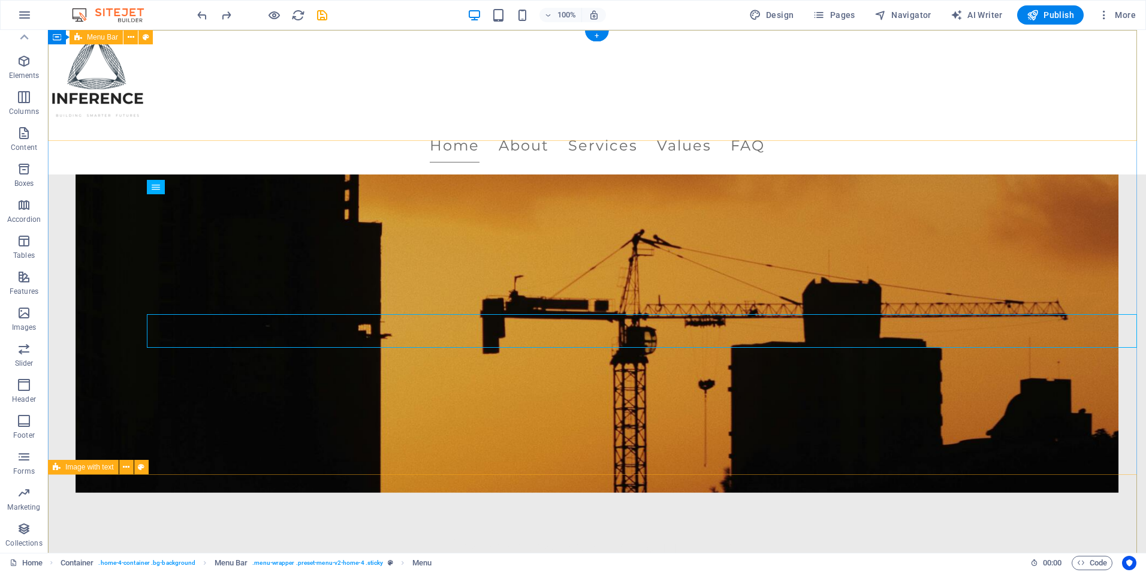
scroll to position [0, 0]
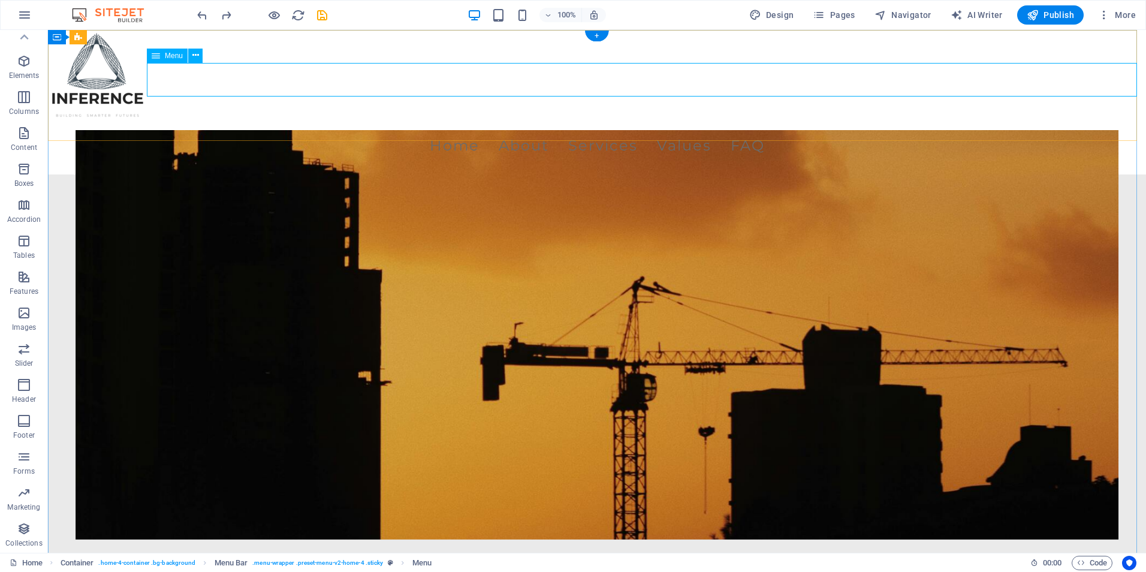
click at [820, 129] on nav "Home About Services Values FAQ" at bounding box center [597, 146] width 1098 height 34
select select
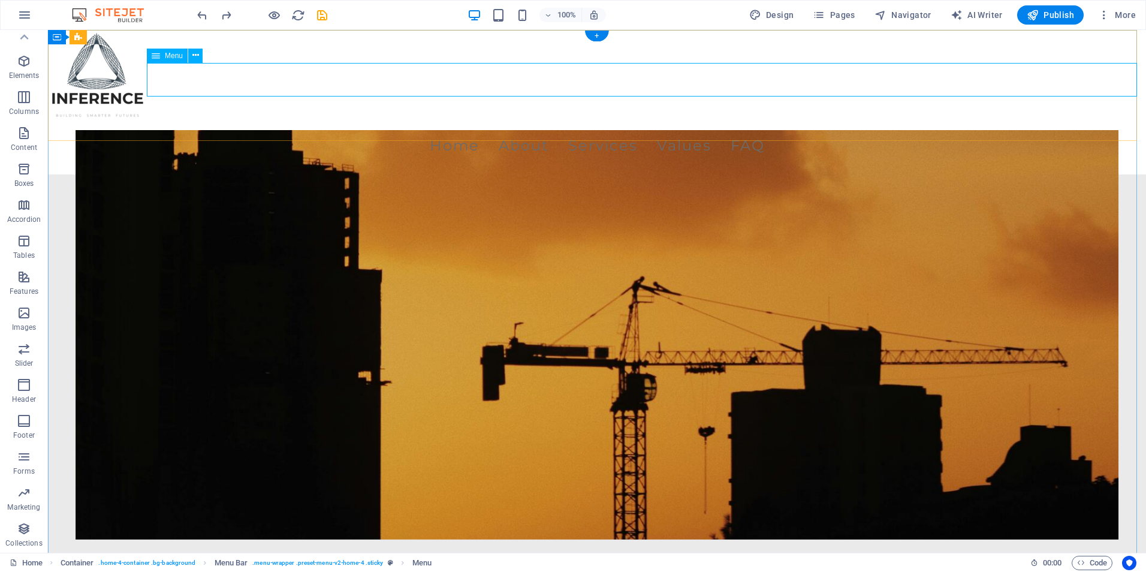
select select
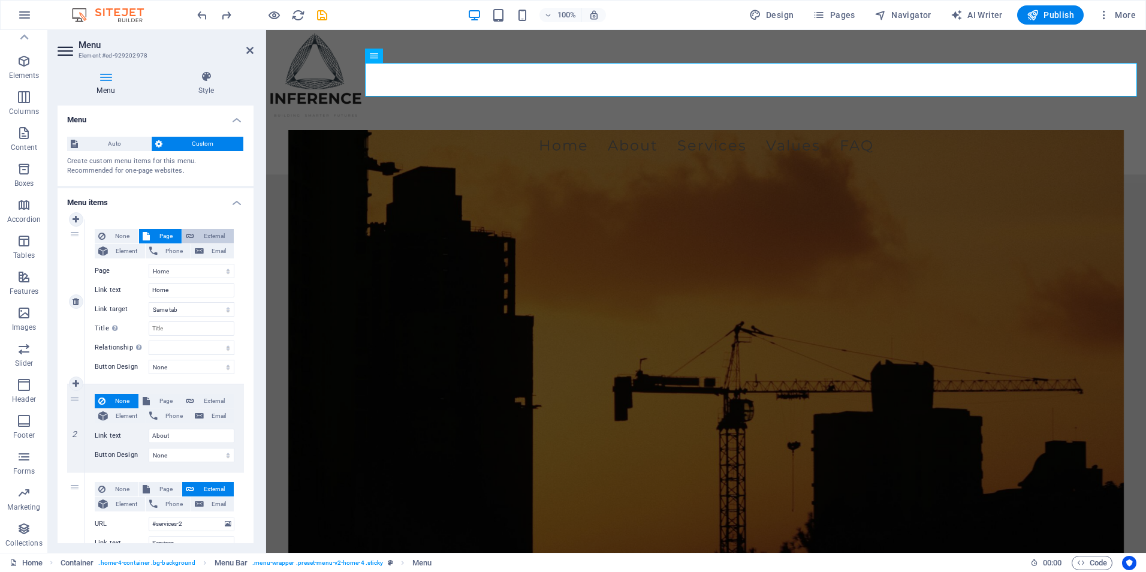
click at [186, 229] on icon at bounding box center [190, 236] width 8 height 14
select select "blank"
select select
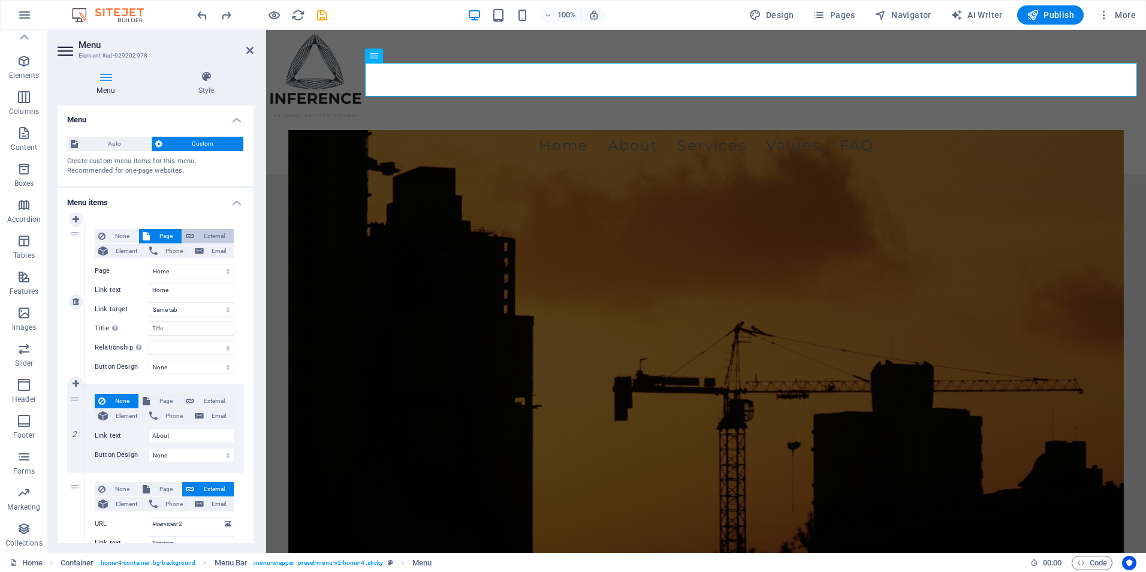
select select
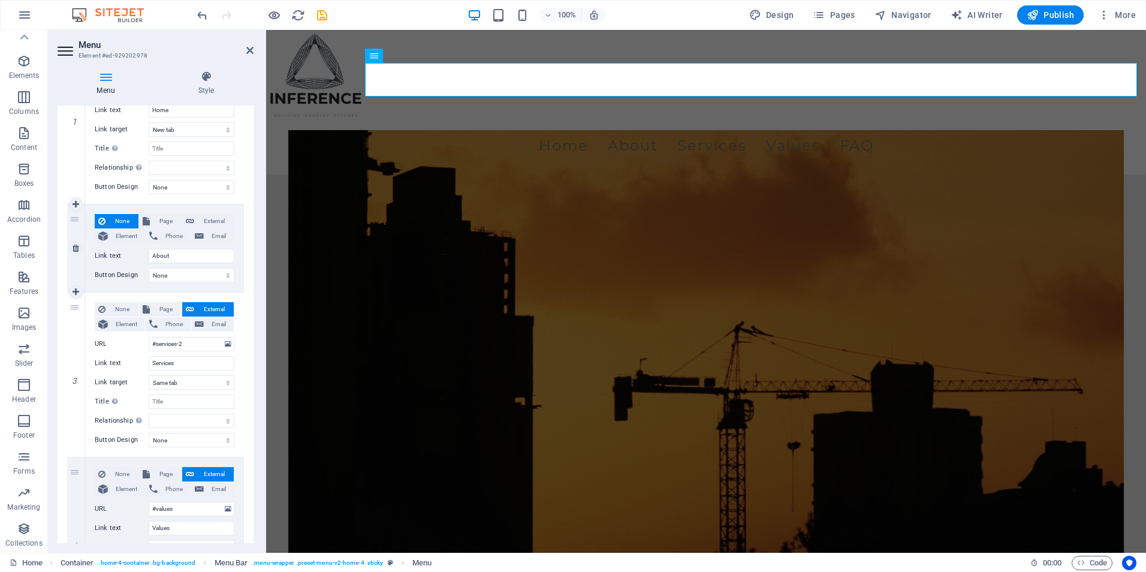
scroll to position [240, 0]
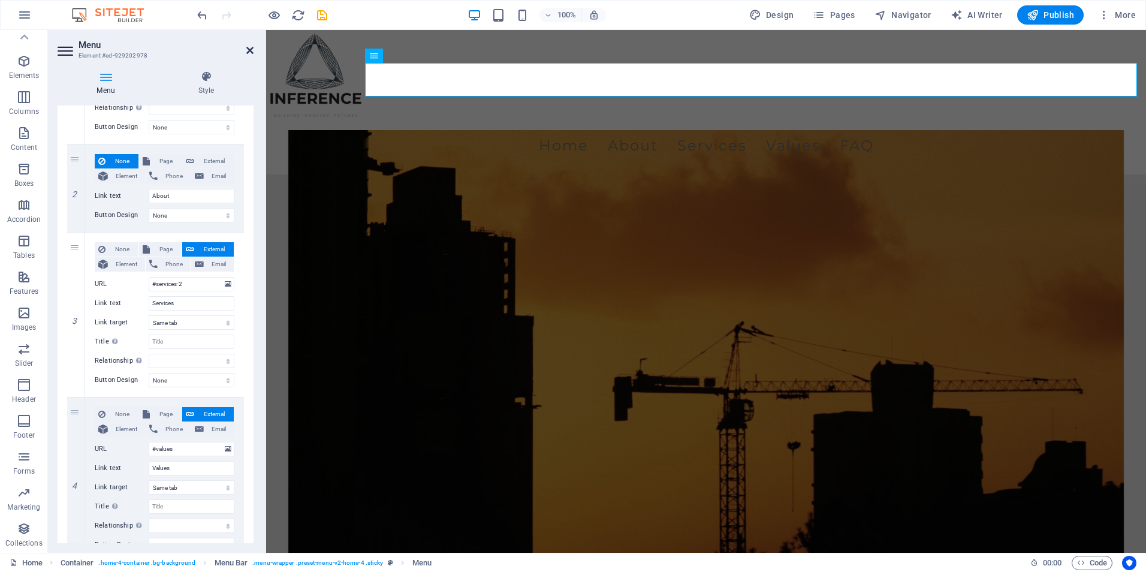
click at [248, 47] on icon at bounding box center [249, 51] width 7 height 10
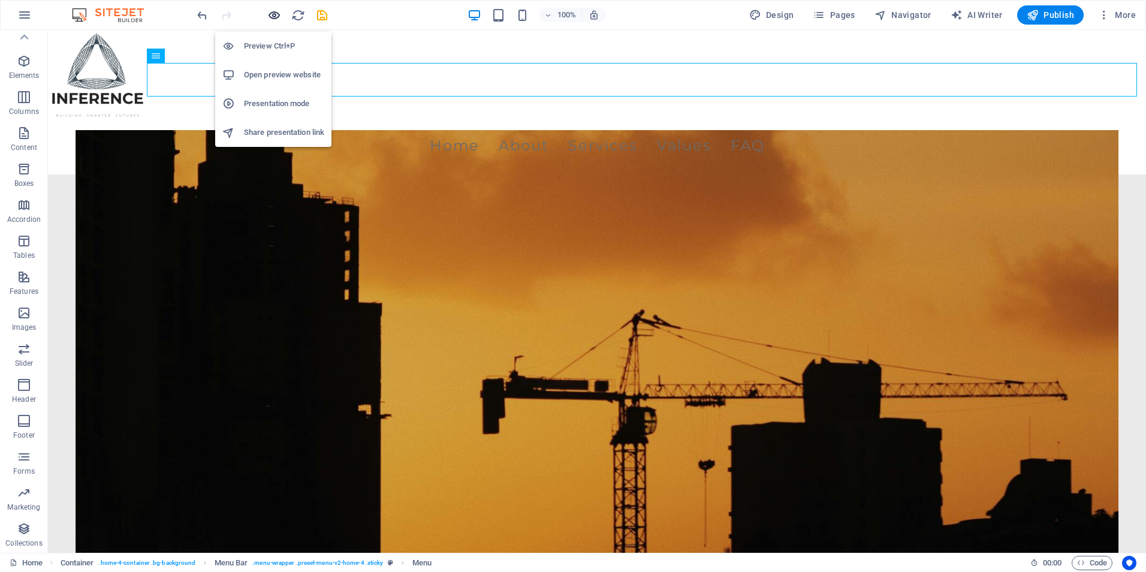
click at [271, 13] on icon "button" at bounding box center [274, 15] width 14 height 14
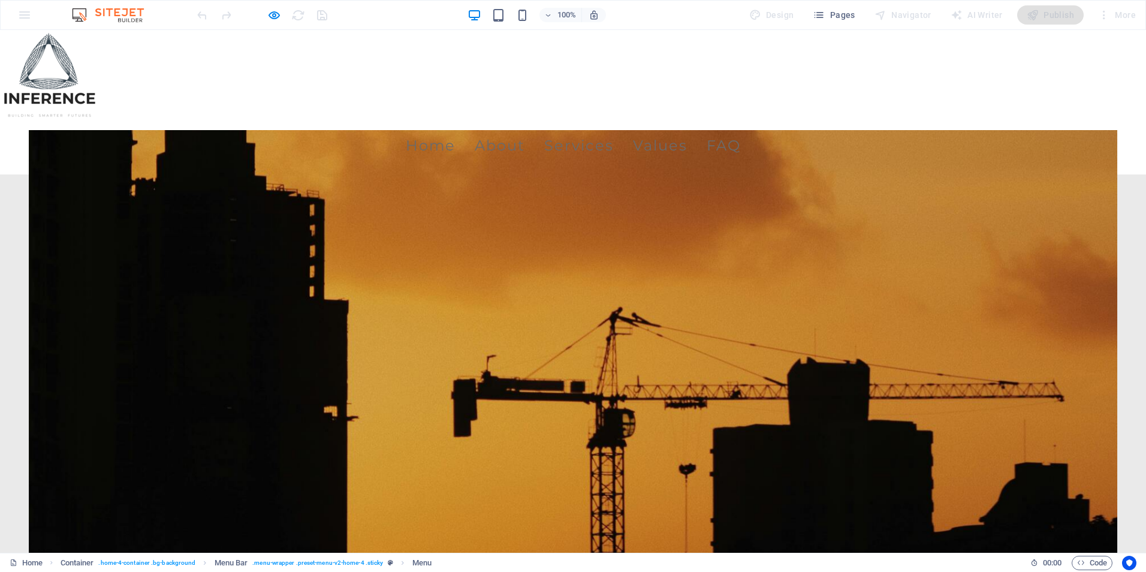
click at [614, 129] on link "Services" at bounding box center [579, 146] width 70 height 34
click at [687, 129] on link "Values" at bounding box center [660, 146] width 55 height 34
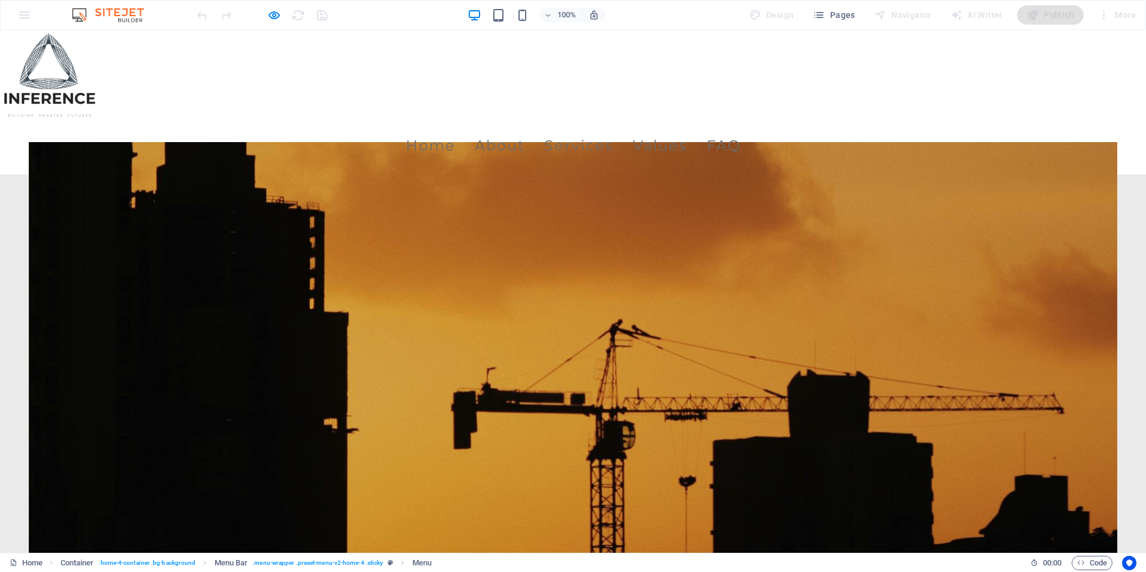
scroll to position [300, 0]
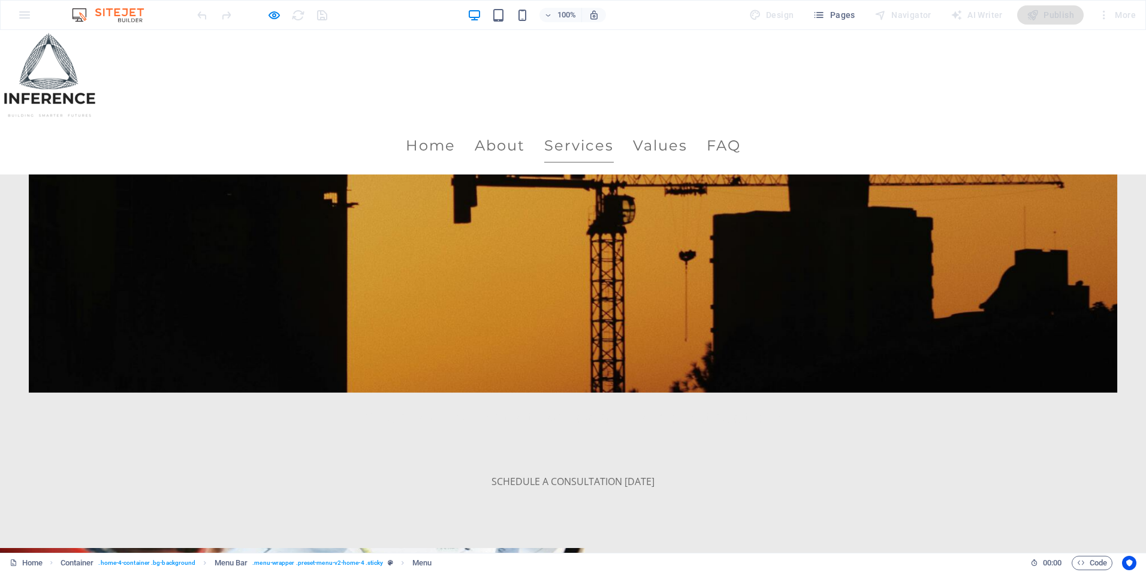
click at [614, 129] on link "Services" at bounding box center [579, 146] width 70 height 34
click at [679, 129] on link "Values" at bounding box center [660, 146] width 55 height 34
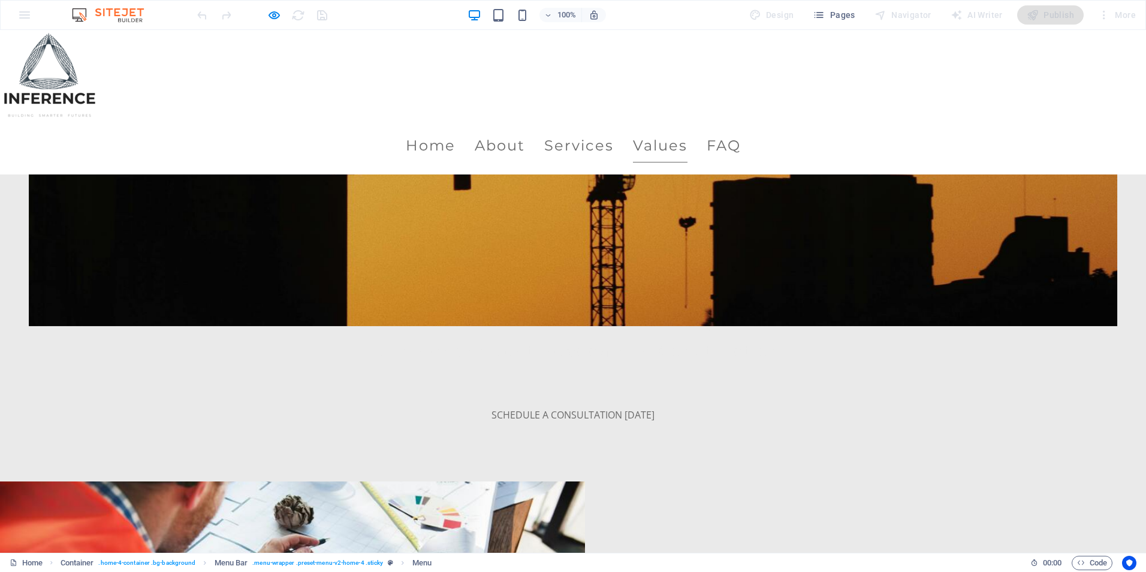
click at [687, 129] on link "Values" at bounding box center [660, 146] width 55 height 34
click at [741, 129] on link "FAQ" at bounding box center [724, 146] width 34 height 34
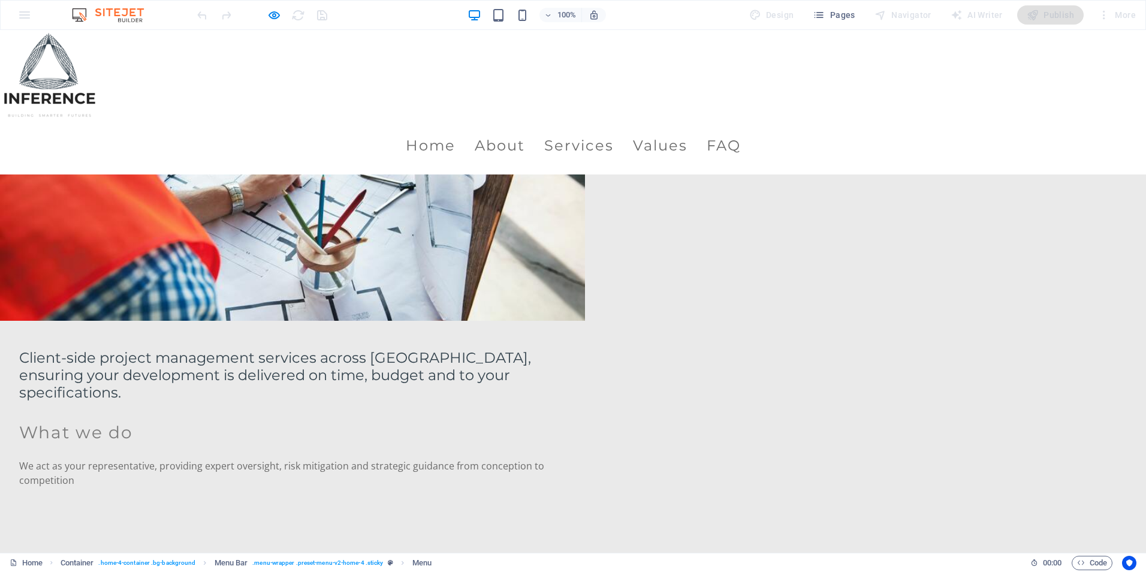
scroll to position [659, 0]
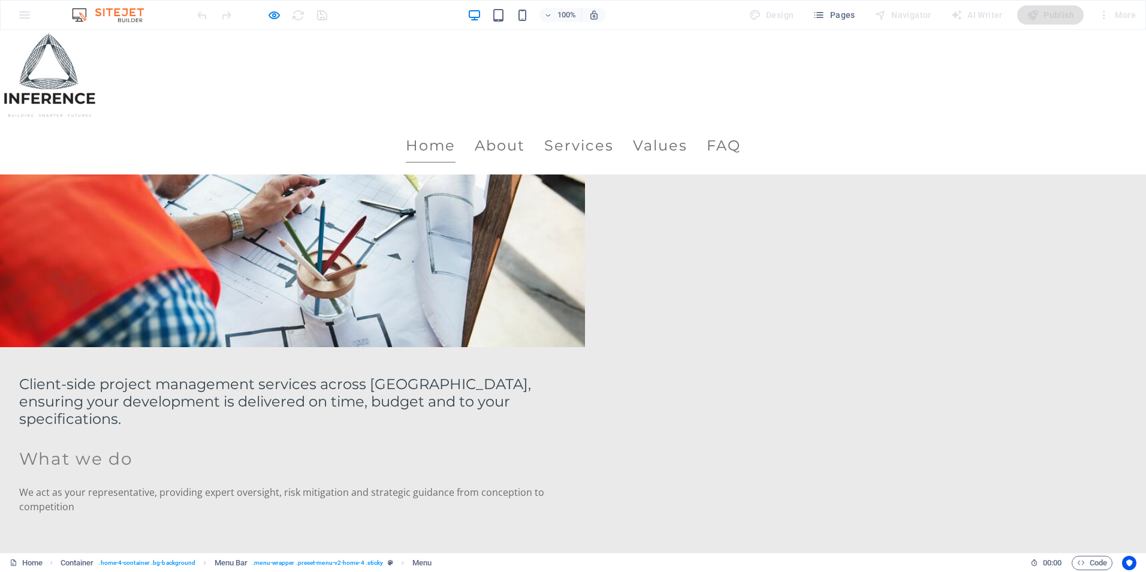
click at [455, 129] on link "Home" at bounding box center [431, 146] width 50 height 34
click at [525, 129] on link "About" at bounding box center [500, 146] width 50 height 34
click at [614, 129] on link "Services" at bounding box center [579, 146] width 70 height 34
click at [679, 129] on link "Values" at bounding box center [660, 146] width 55 height 34
click at [741, 129] on link "FAQ" at bounding box center [724, 146] width 34 height 34
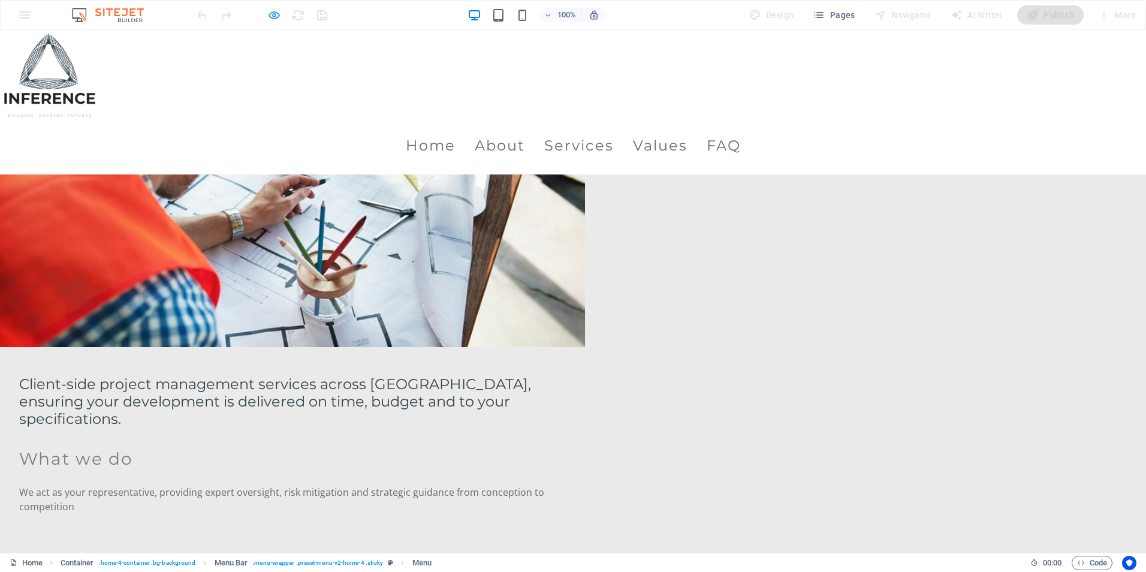
click at [276, 16] on icon "button" at bounding box center [274, 15] width 14 height 14
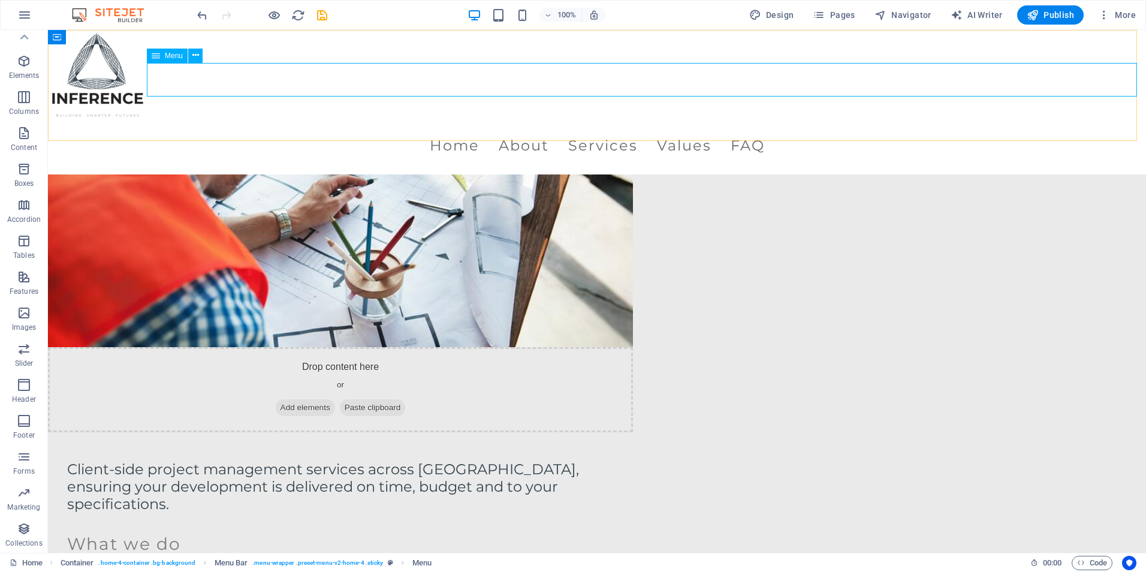
click at [451, 129] on nav "Home About Services Values FAQ" at bounding box center [597, 146] width 1098 height 34
select select
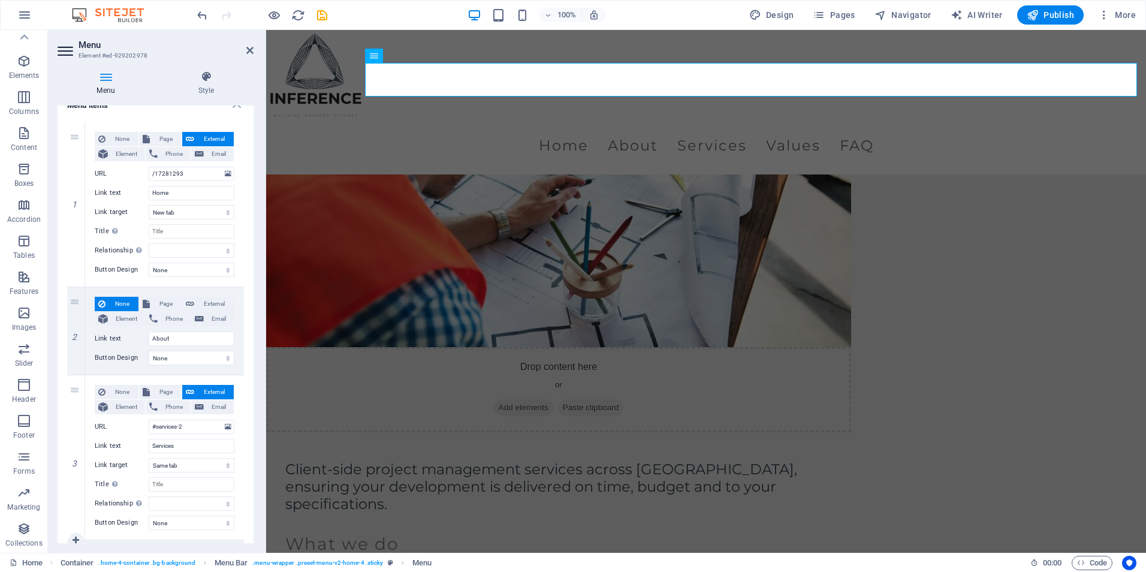
scroll to position [0, 0]
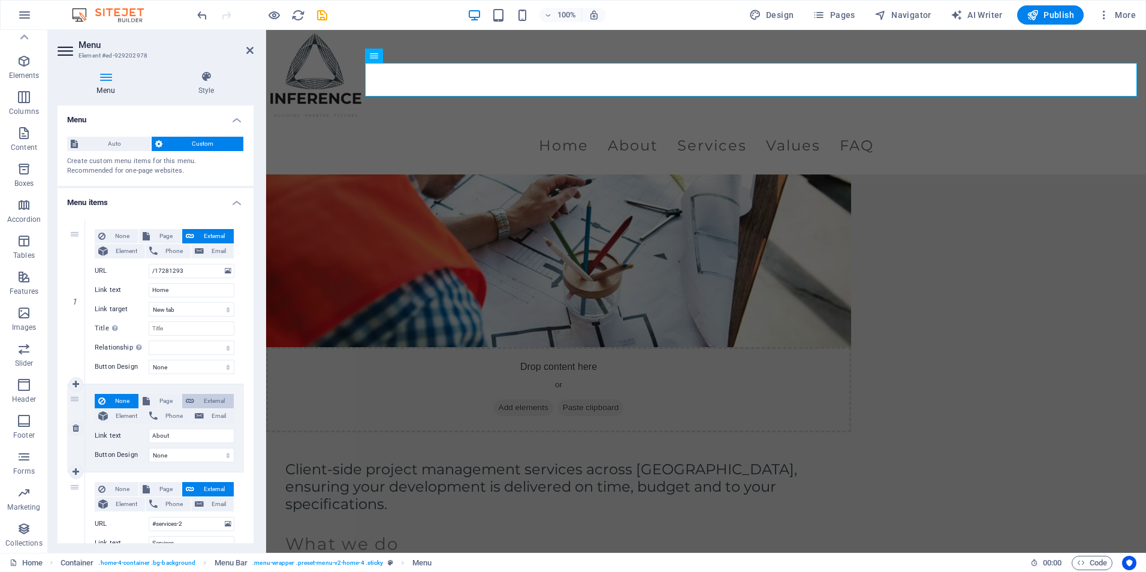
click at [200, 398] on span "External" at bounding box center [214, 401] width 32 height 14
select select
select select "blank"
select select
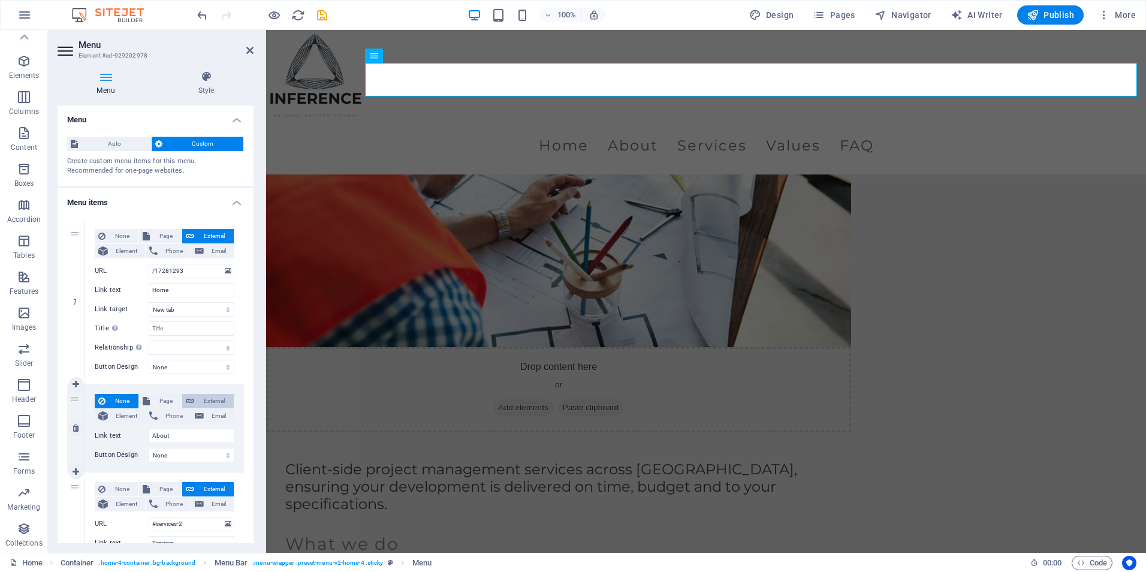
select select
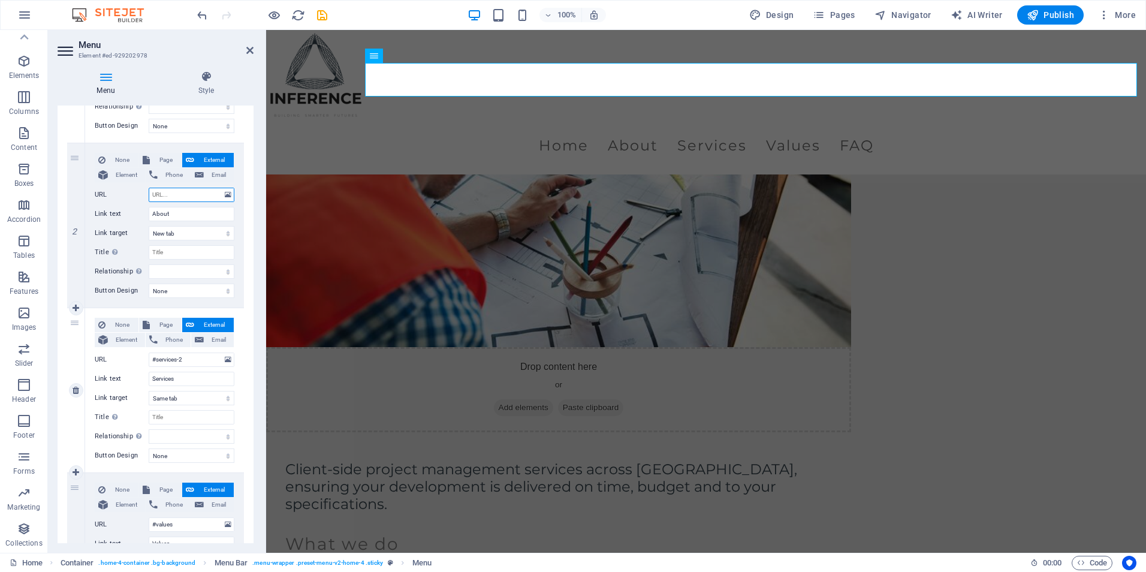
scroll to position [240, 0]
click at [161, 230] on select "New tab Same tab Overlay" at bounding box center [192, 234] width 86 height 14
select select
click at [149, 227] on select "New tab Same tab Overlay" at bounding box center [192, 234] width 86 height 14
select select
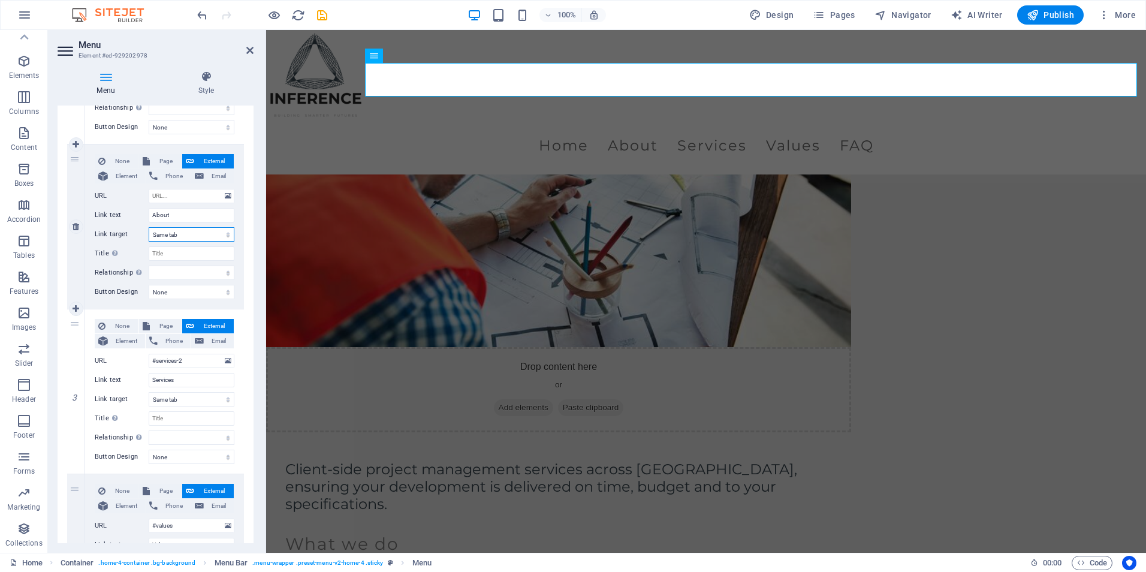
select select
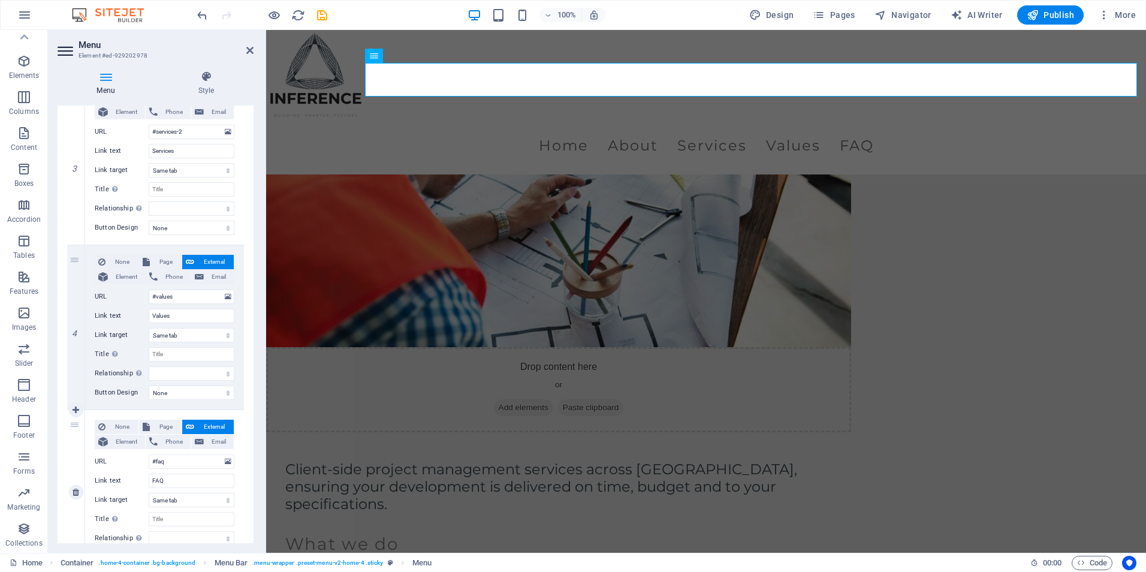
scroll to position [533, 0]
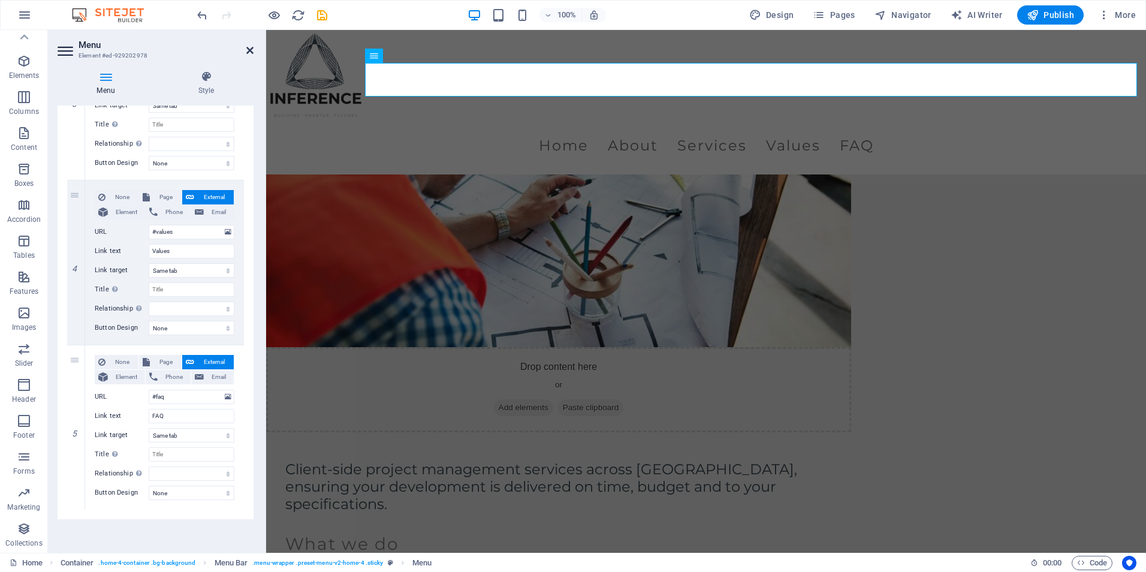
click at [250, 52] on icon at bounding box center [249, 51] width 7 height 10
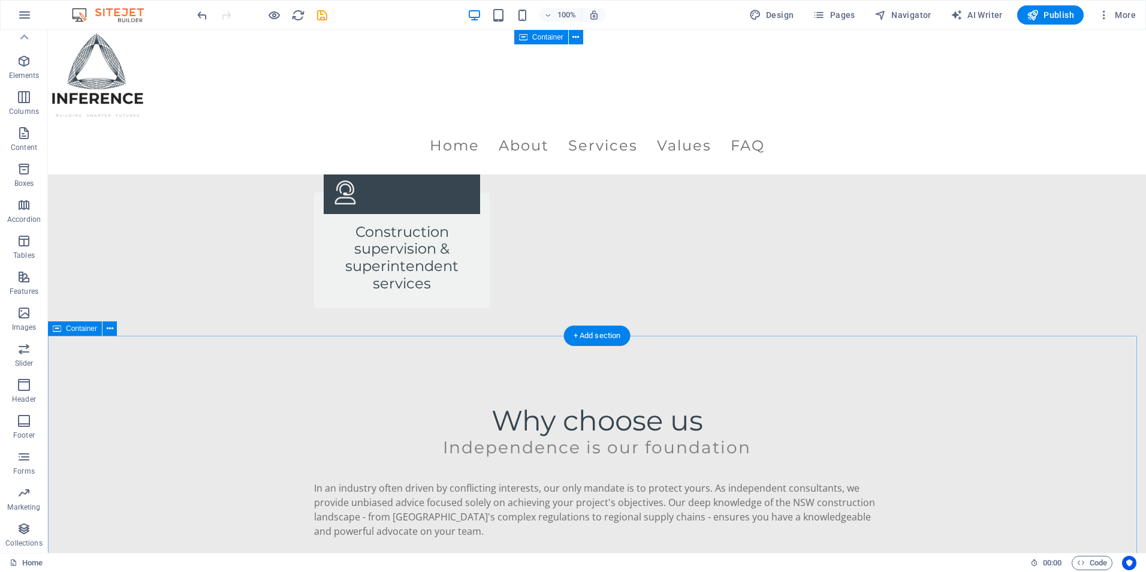
scroll to position [2187, 0]
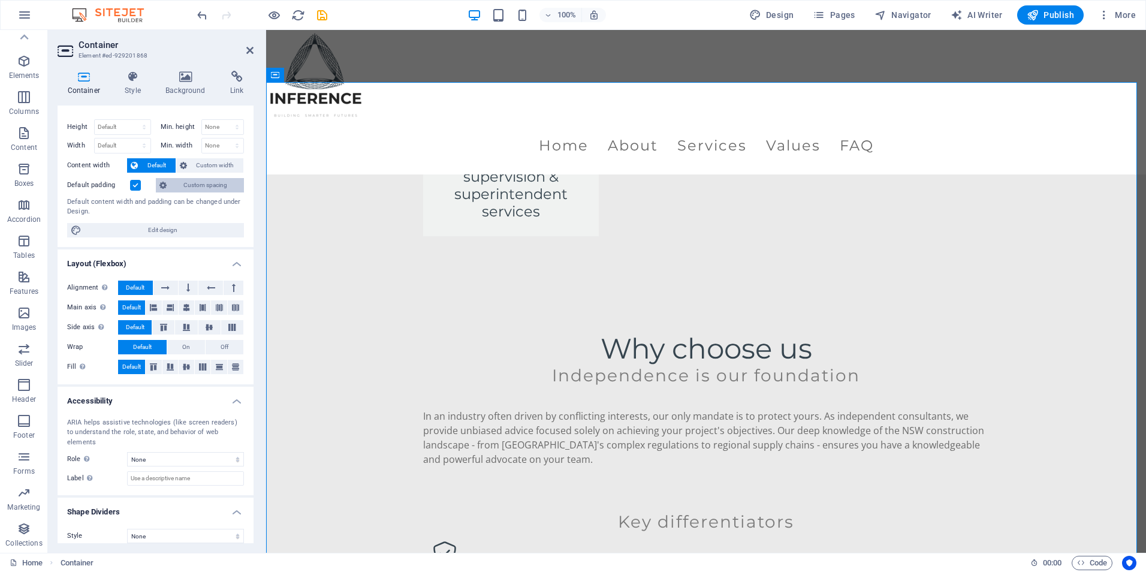
scroll to position [0, 0]
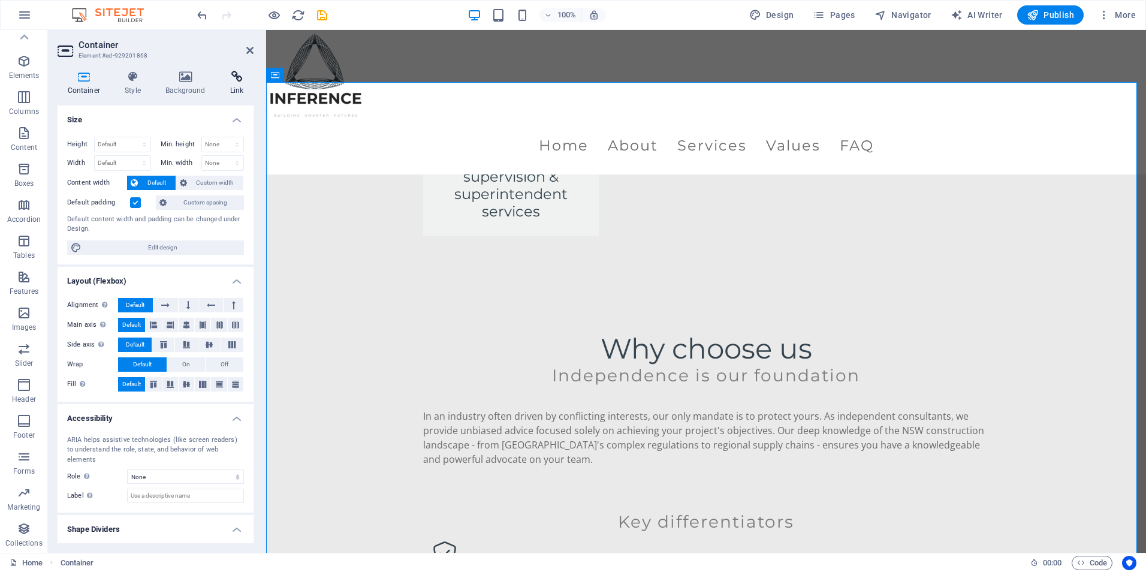
click at [225, 84] on h4 "Link" at bounding box center [237, 83] width 34 height 25
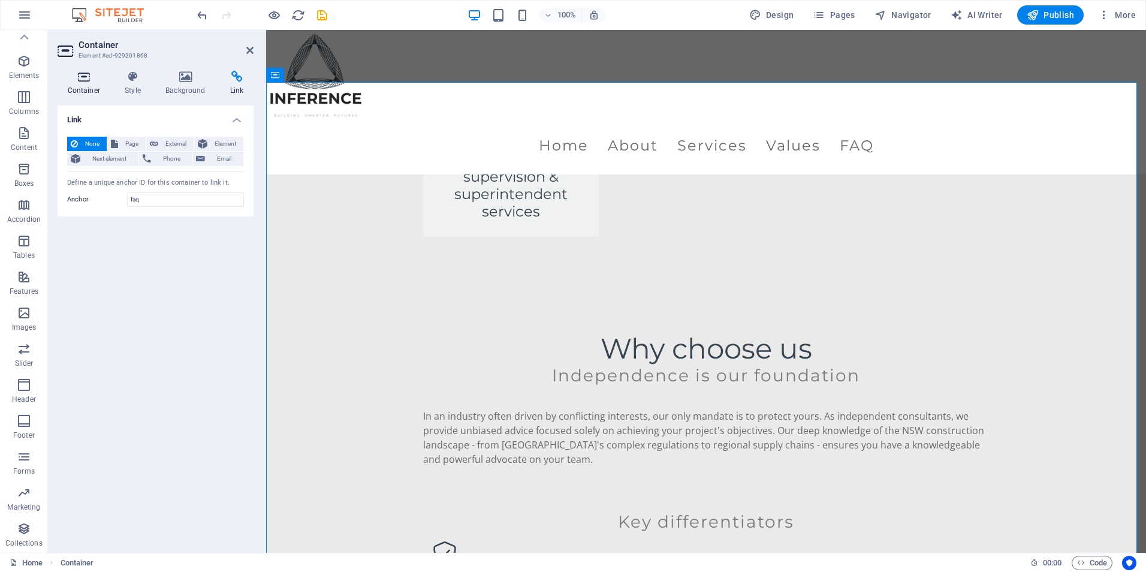
click at [92, 86] on h4 "Container" at bounding box center [87, 83] width 58 height 25
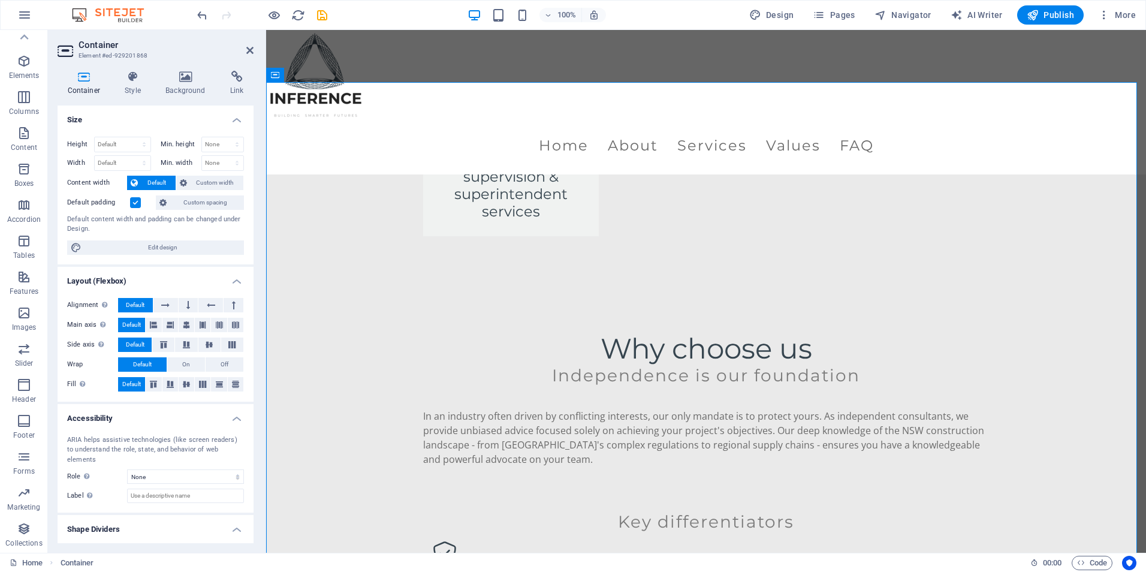
click at [126, 96] on div "Container Style Background Link Size Height Default px rem % vh vw Min. height …" at bounding box center [156, 307] width 196 height 472
click at [131, 86] on h4 "Style" at bounding box center [135, 83] width 41 height 25
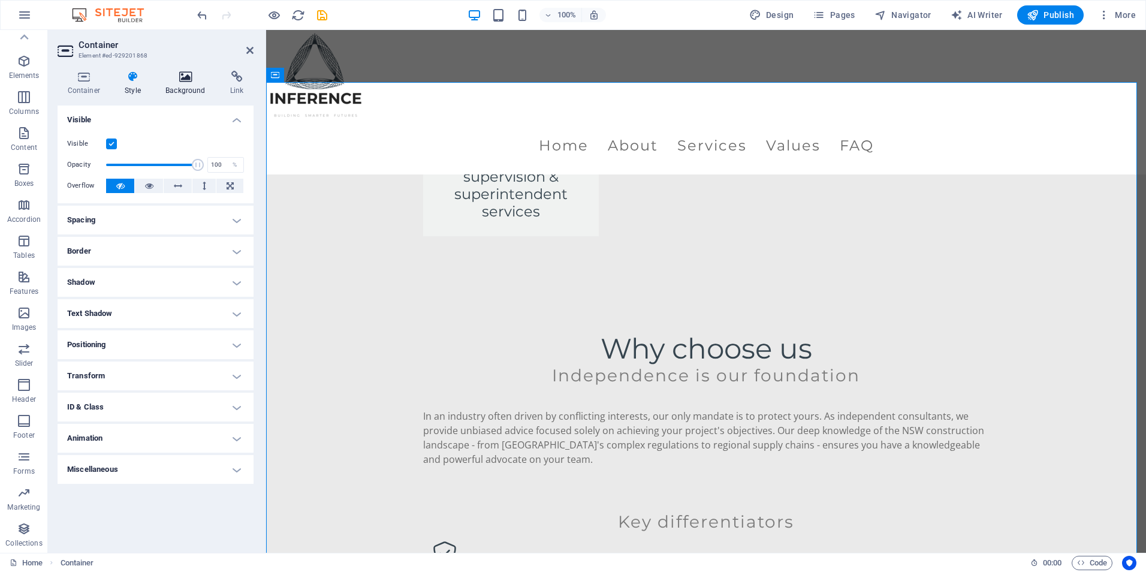
click at [167, 74] on icon at bounding box center [186, 77] width 60 height 12
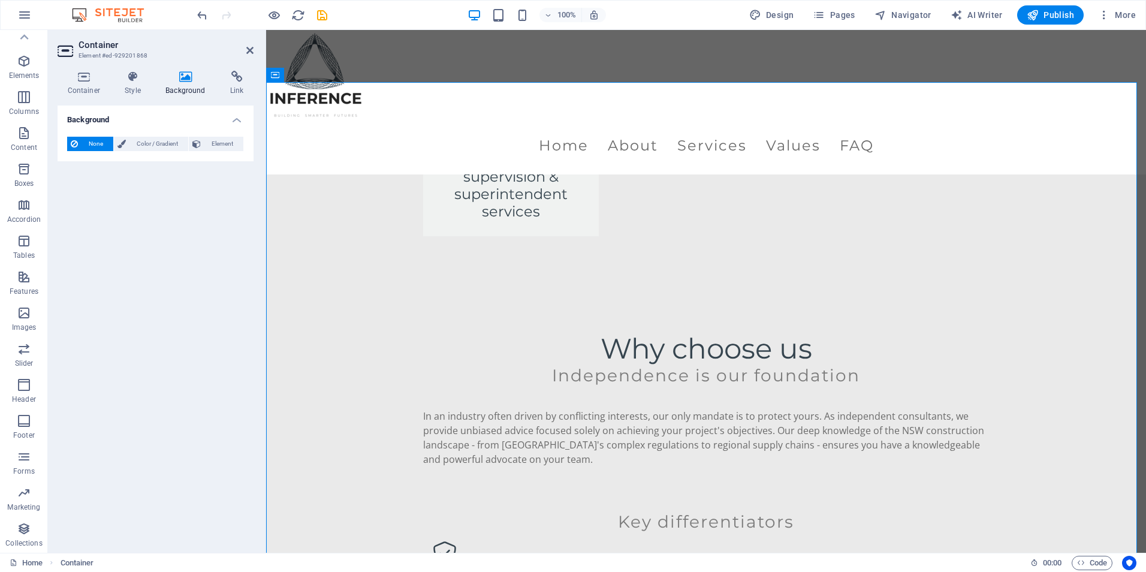
click at [210, 73] on icon at bounding box center [186, 77] width 60 height 12
click at [228, 71] on icon at bounding box center [237, 77] width 34 height 12
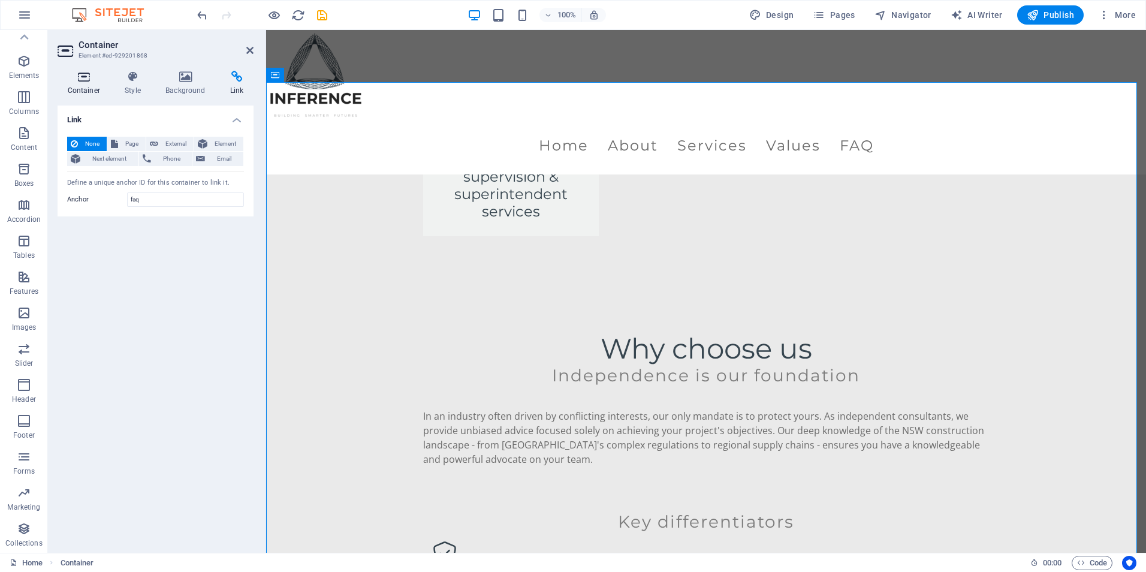
click at [87, 74] on icon at bounding box center [84, 77] width 53 height 12
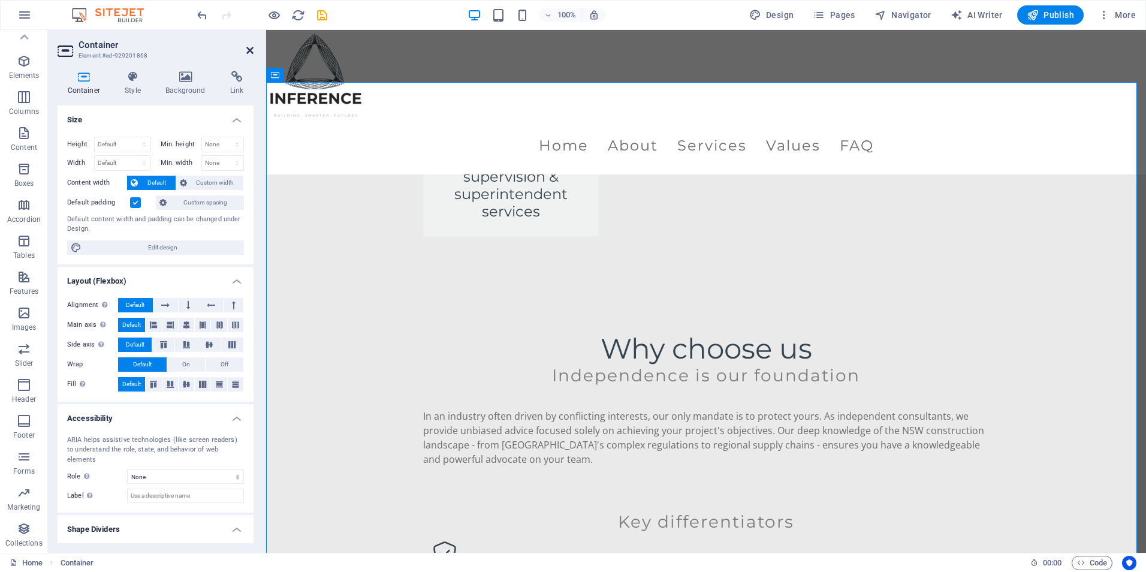
drag, startPoint x: 252, startPoint y: 48, endPoint x: 204, endPoint y: 18, distance: 56.0
click at [252, 48] on icon at bounding box center [249, 51] width 7 height 10
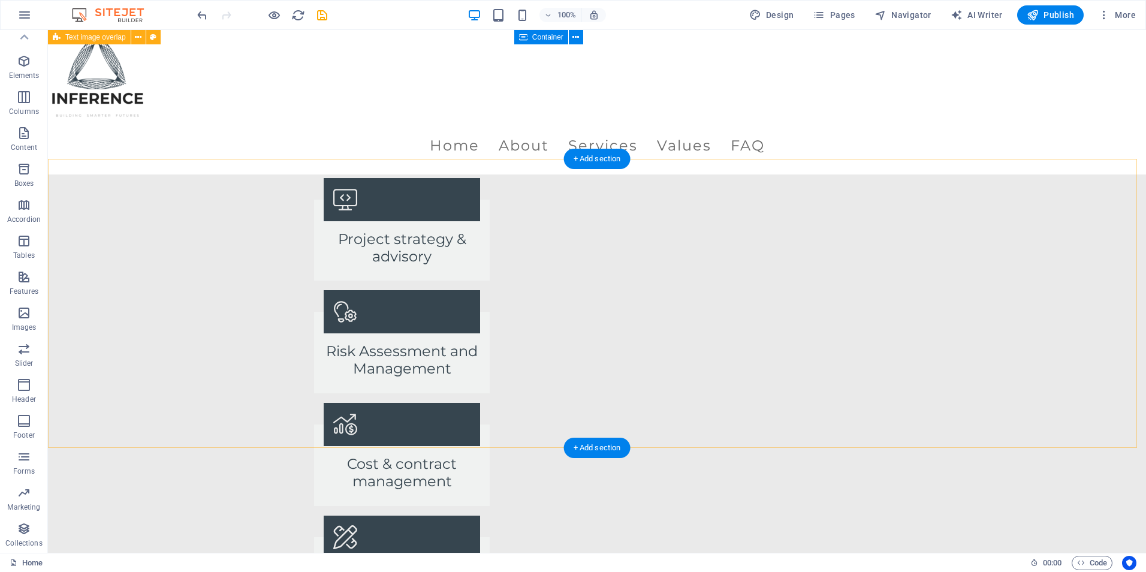
scroll to position [1528, 0]
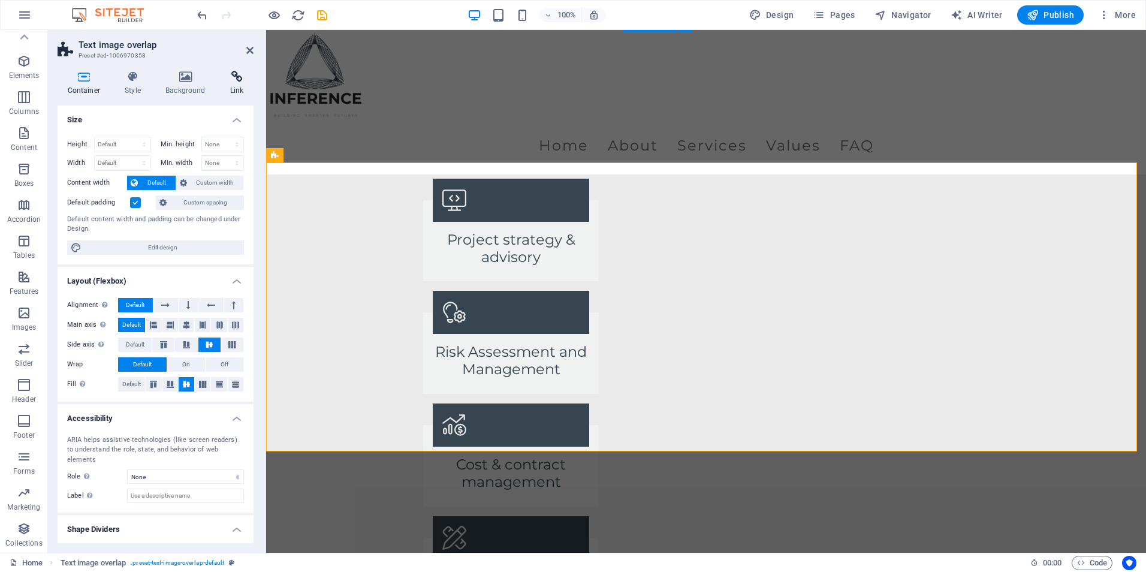
click at [222, 74] on icon at bounding box center [237, 77] width 34 height 12
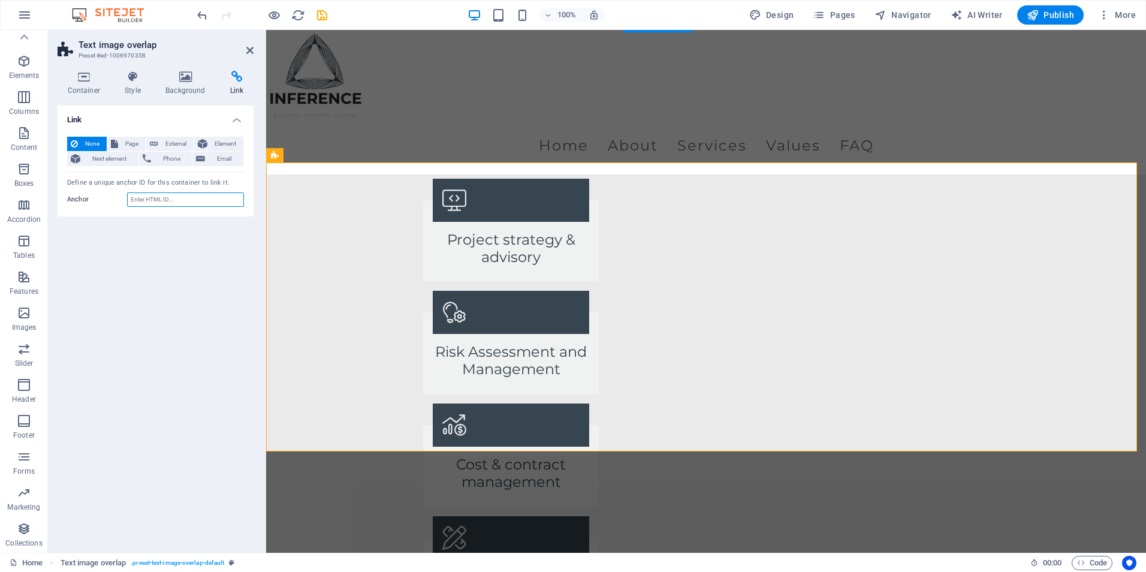
click at [165, 195] on input "Anchor" at bounding box center [185, 199] width 117 height 14
type input "Team"
click at [138, 259] on div "Link None Page External Element Next element Phone Email Page Home Subpage Lega…" at bounding box center [156, 323] width 196 height 437
click at [250, 47] on icon at bounding box center [249, 51] width 7 height 10
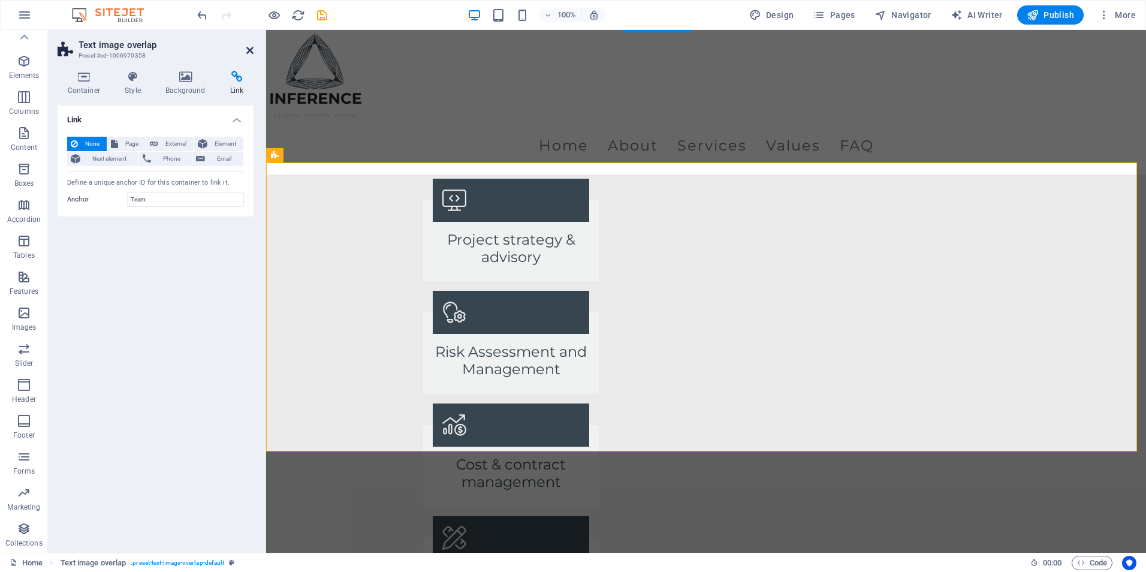
click at [251, 49] on icon at bounding box center [249, 51] width 7 height 10
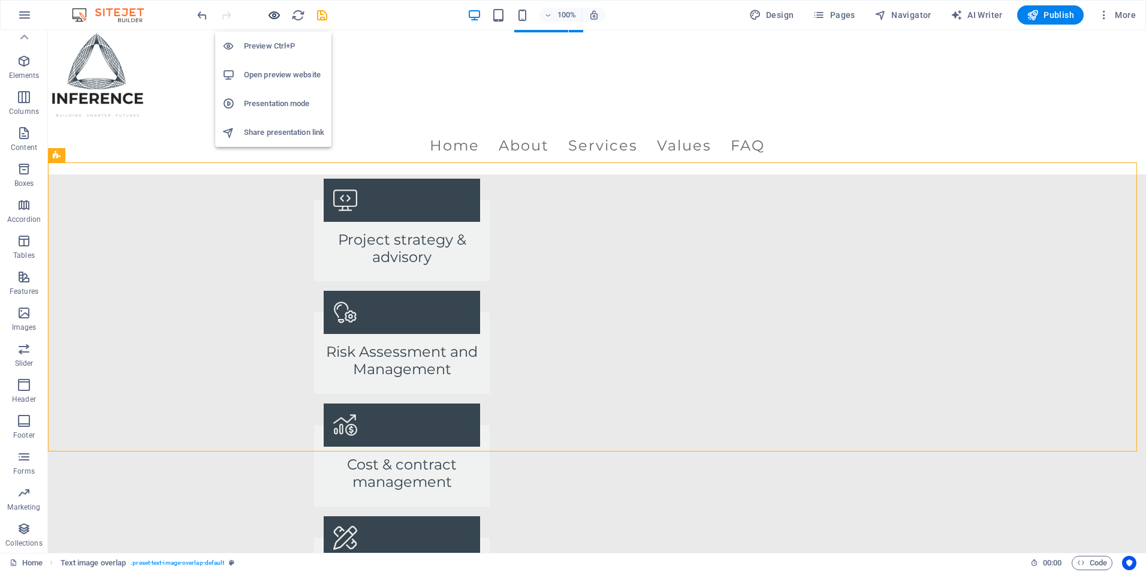
click at [272, 22] on icon "button" at bounding box center [274, 15] width 14 height 14
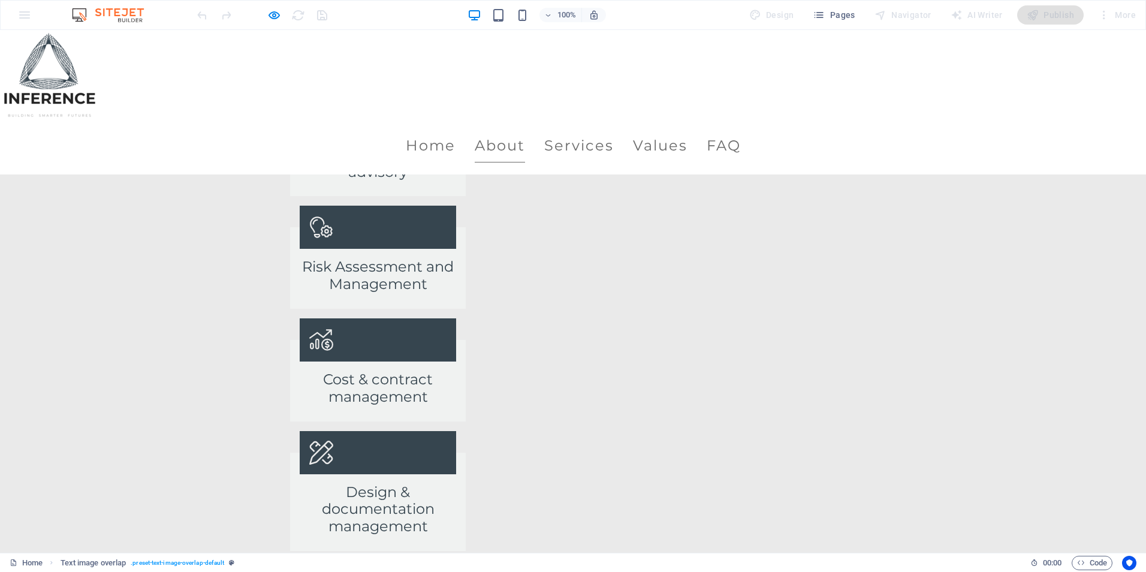
click at [525, 129] on link "About" at bounding box center [500, 146] width 50 height 34
click at [605, 129] on link "Services" at bounding box center [579, 146] width 70 height 34
click at [687, 129] on link "Values" at bounding box center [660, 146] width 55 height 34
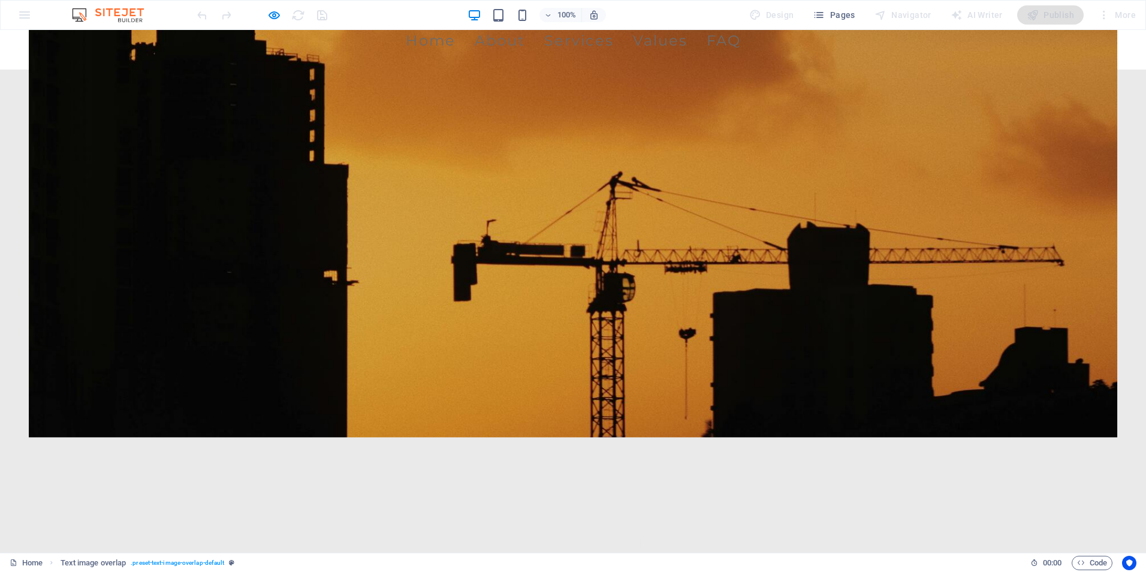
scroll to position [0, 0]
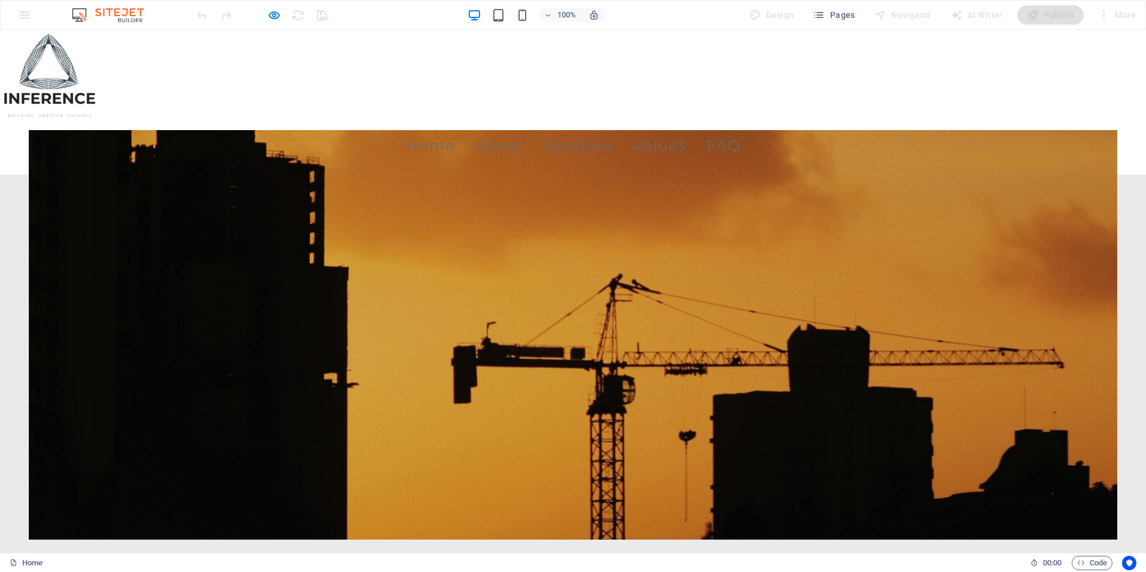
click at [614, 129] on link "Services" at bounding box center [579, 146] width 70 height 34
click at [687, 129] on link "Values" at bounding box center [660, 146] width 55 height 34
click at [741, 129] on link "FAQ" at bounding box center [724, 146] width 34 height 34
click at [525, 129] on link "About" at bounding box center [500, 146] width 50 height 34
click at [455, 129] on link "Home" at bounding box center [431, 146] width 50 height 34
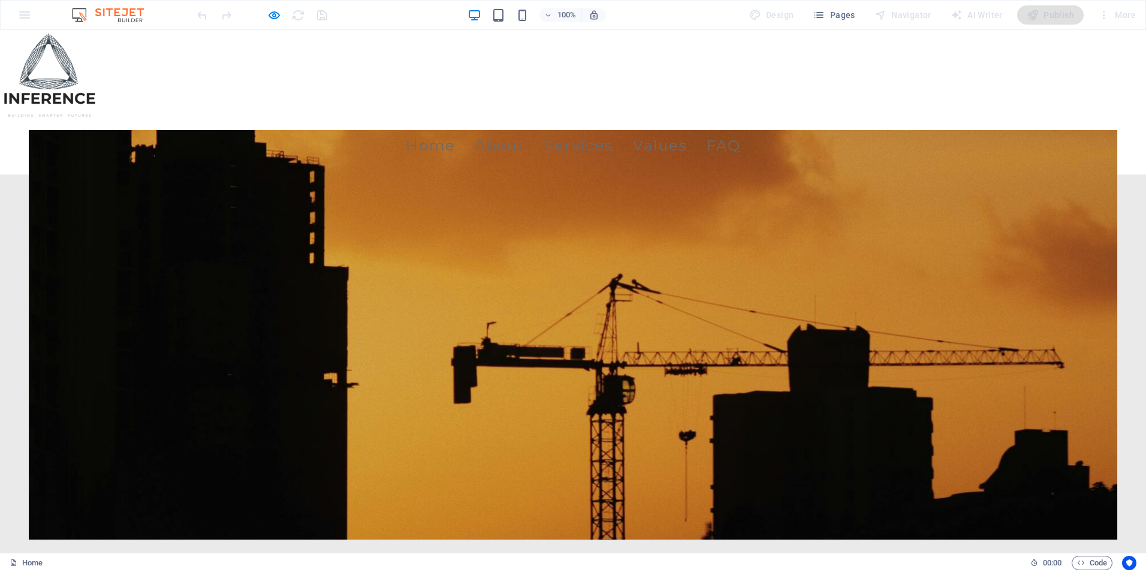
click at [605, 129] on link "Services" at bounding box center [579, 146] width 70 height 34
click at [273, 16] on icon "button" at bounding box center [274, 15] width 14 height 14
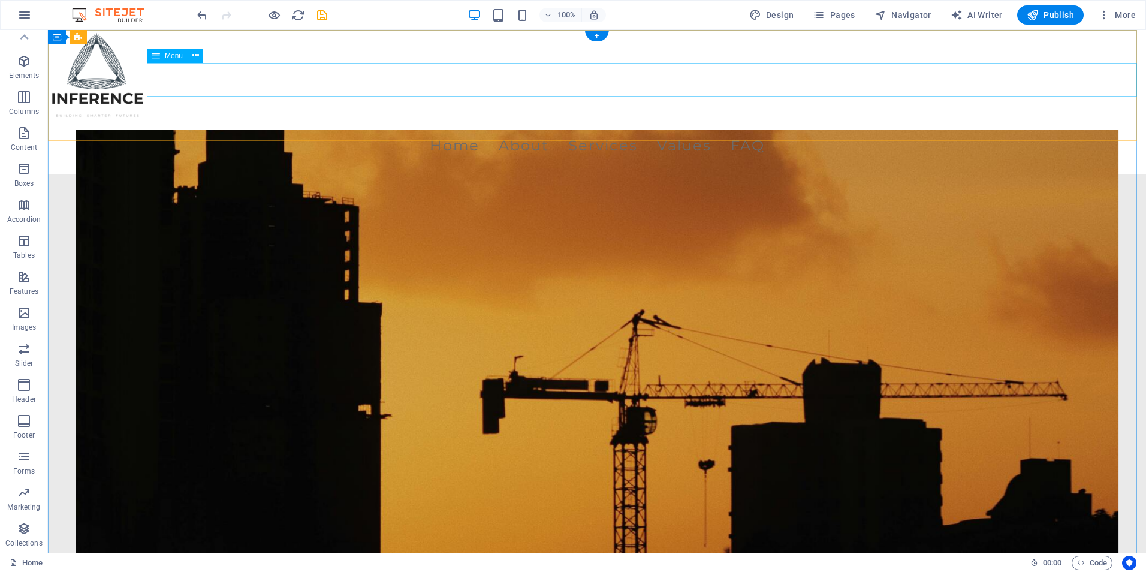
click at [422, 129] on nav "Home About Services Values FAQ" at bounding box center [597, 146] width 1098 height 34
select select
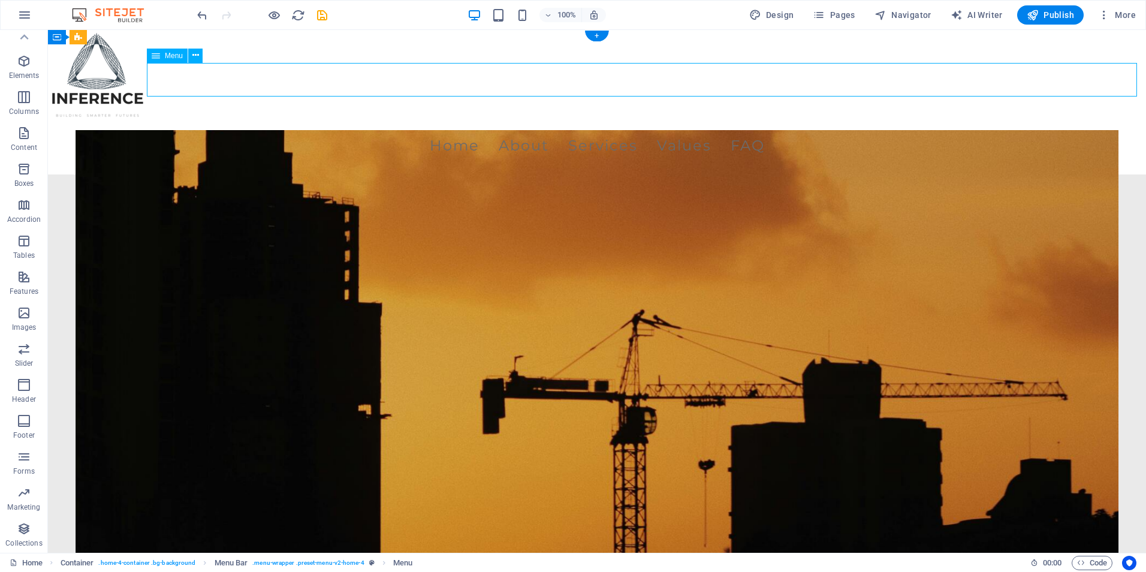
select select
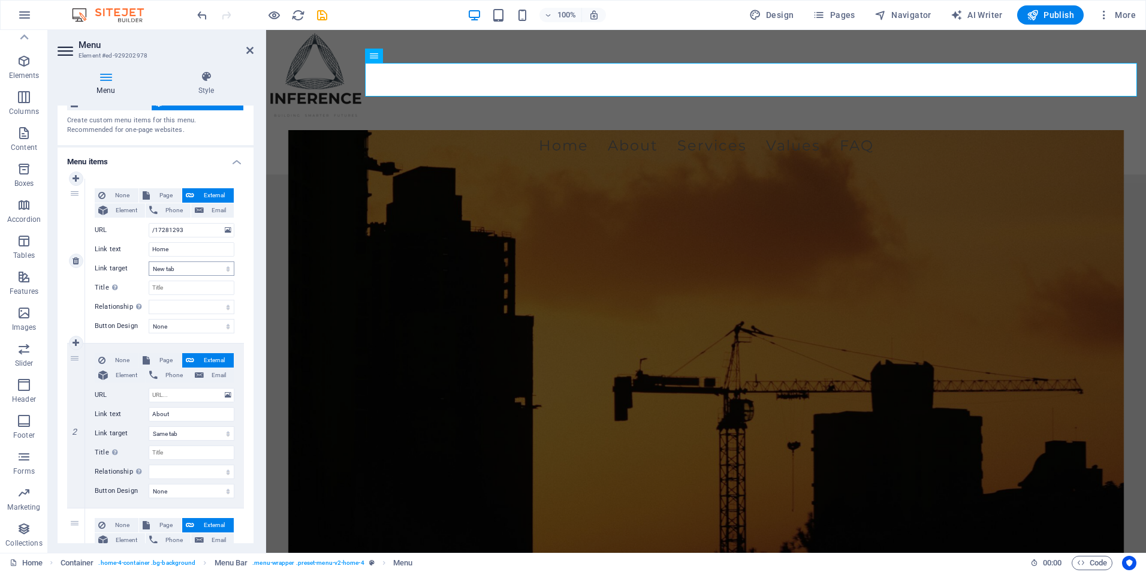
scroll to position [60, 0]
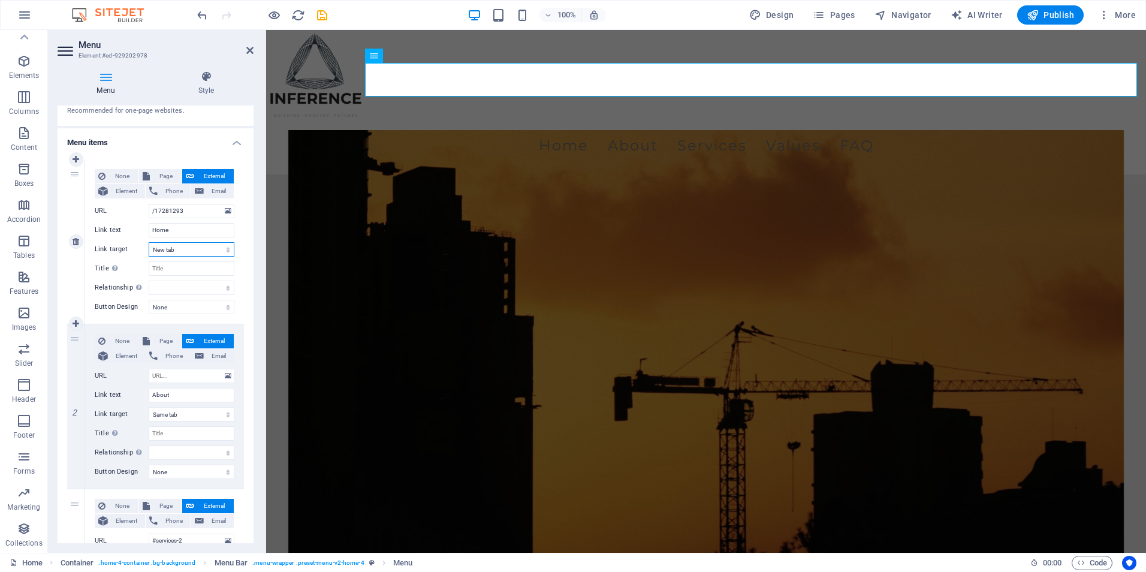
click at [179, 246] on select "New tab Same tab Overlay" at bounding box center [192, 249] width 86 height 14
select select
click at [149, 242] on select "New tab Same tab Overlay" at bounding box center [192, 249] width 86 height 14
select select
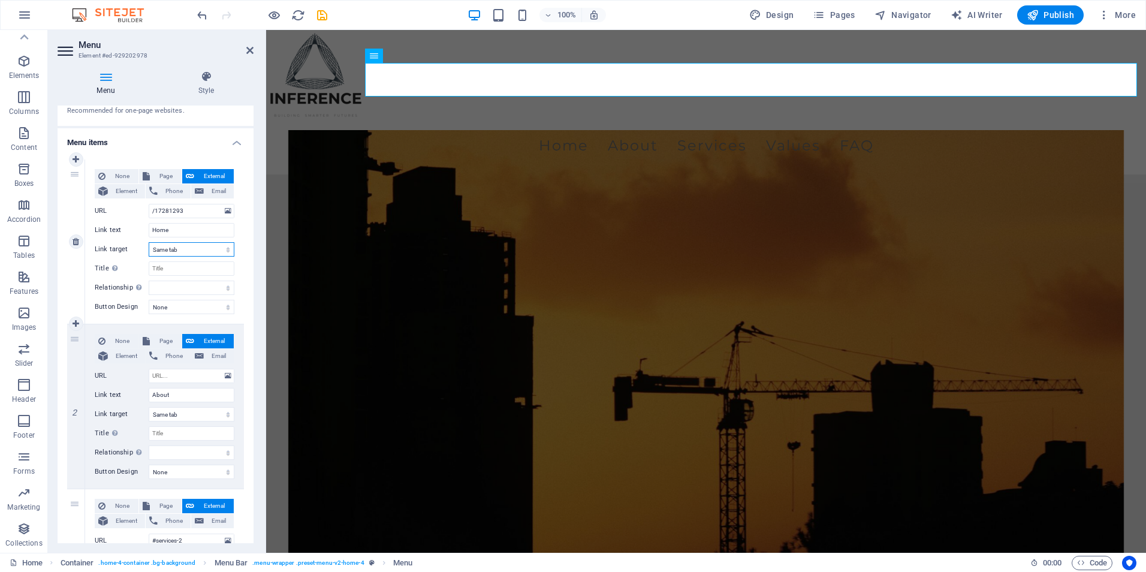
select select
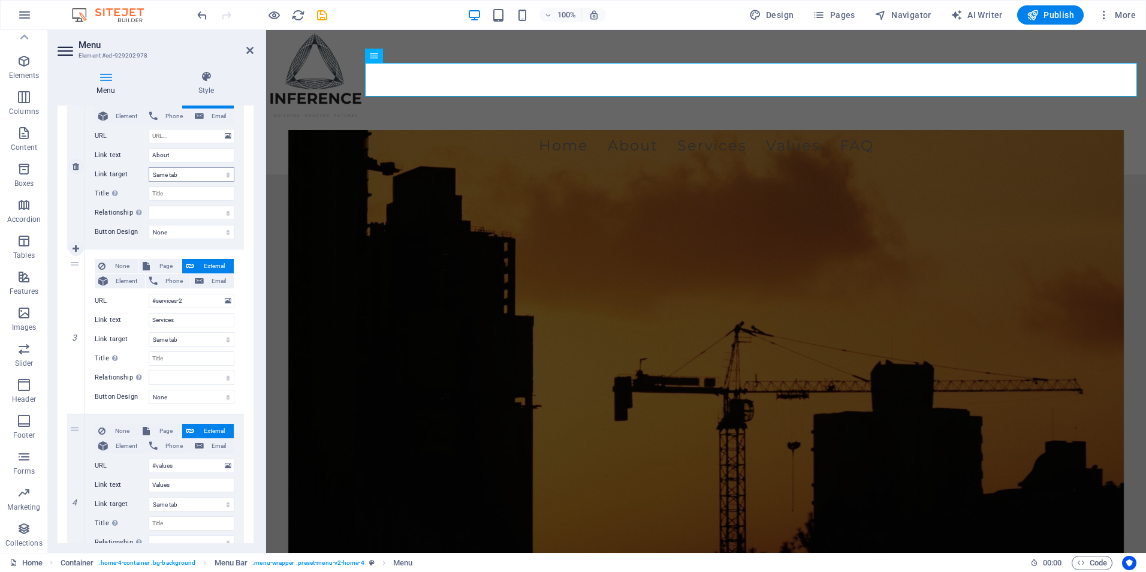
scroll to position [360, 0]
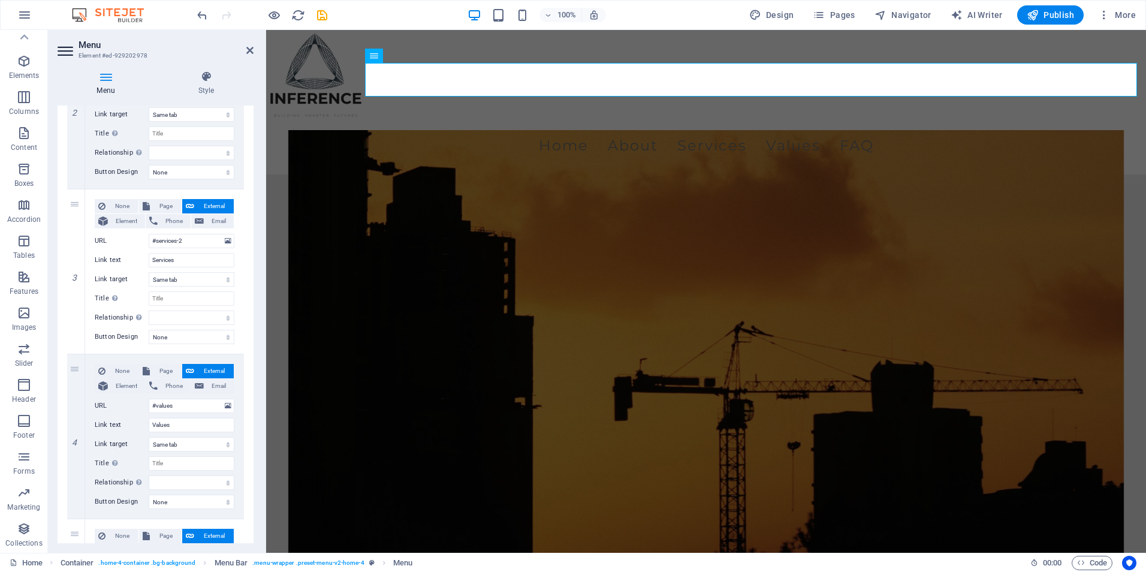
click at [245, 47] on h2 "Menu" at bounding box center [166, 45] width 175 height 11
click at [250, 50] on icon at bounding box center [249, 51] width 7 height 10
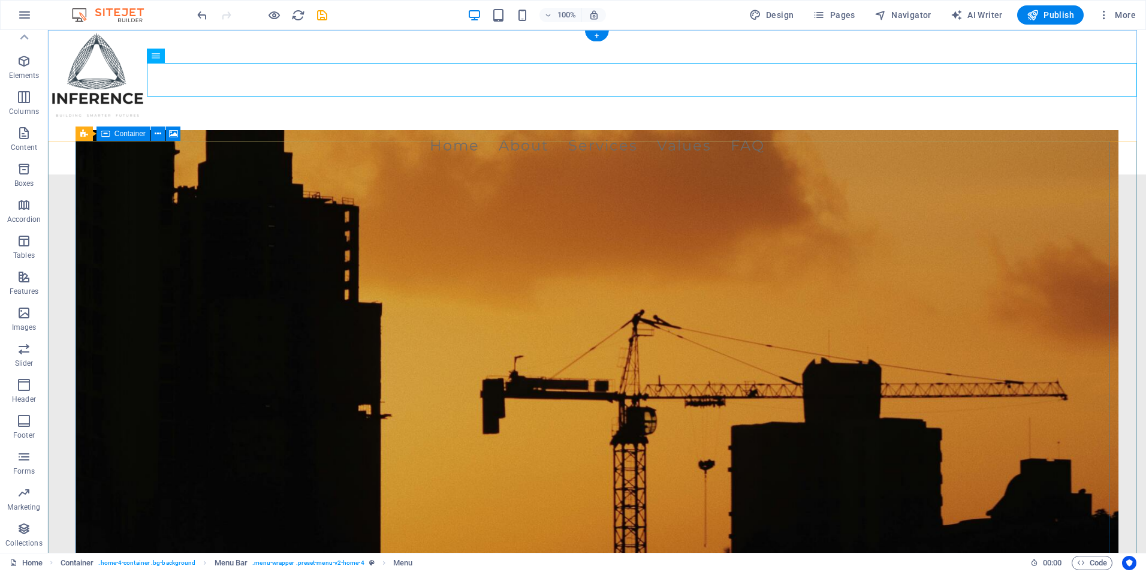
click at [325, 215] on figure at bounding box center [597, 368] width 1043 height 476
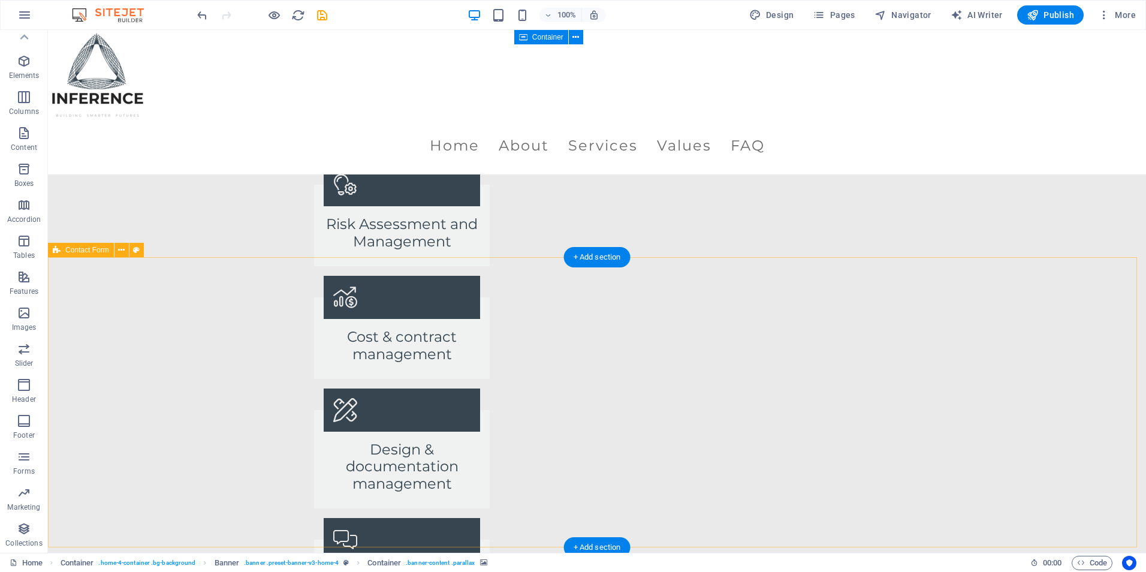
scroll to position [1798, 0]
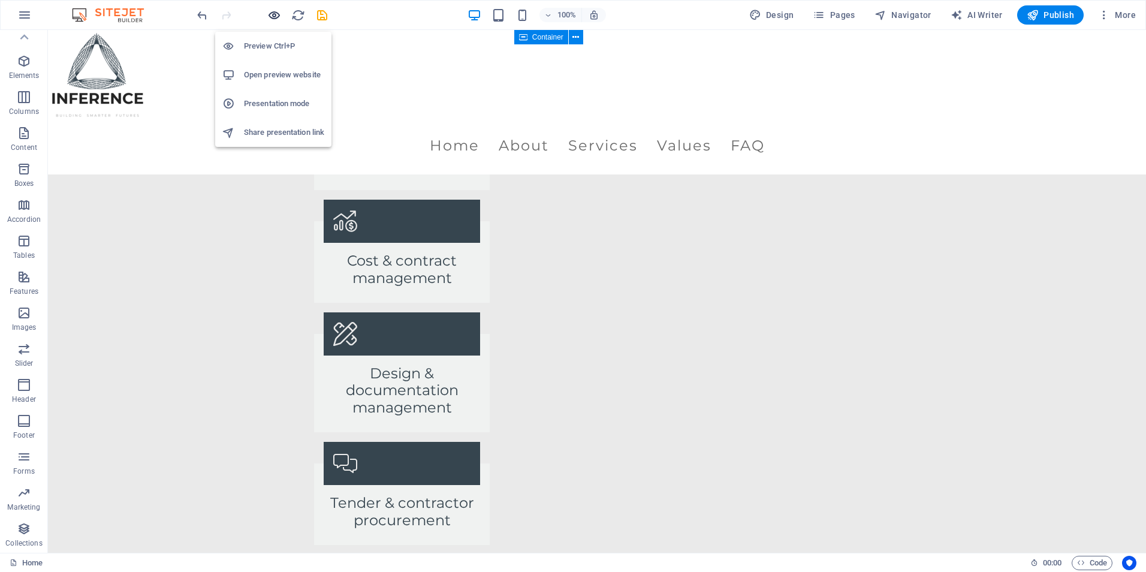
click at [273, 13] on icon "button" at bounding box center [274, 15] width 14 height 14
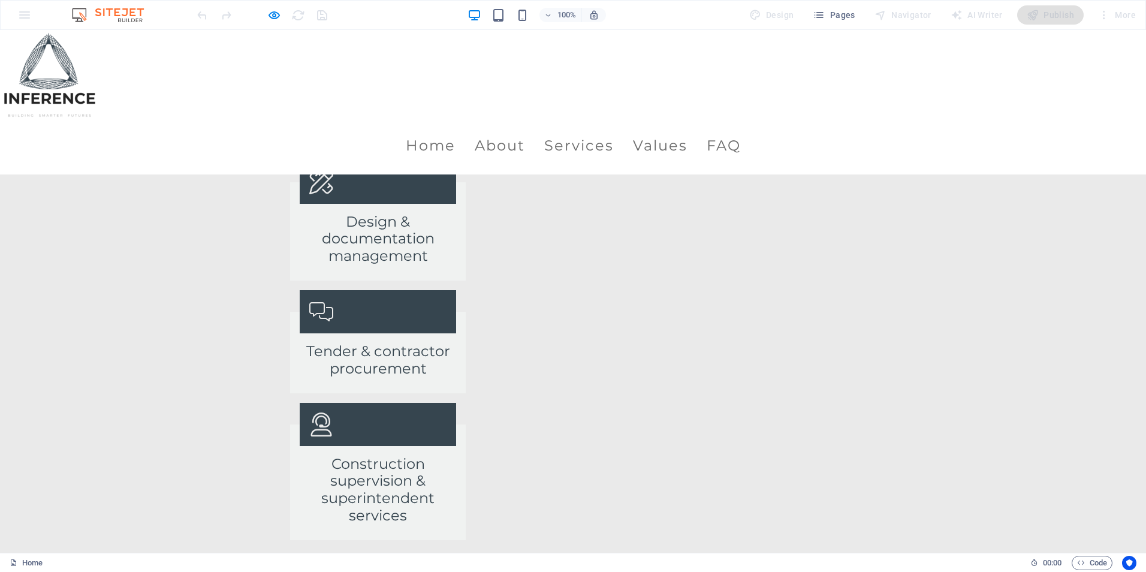
type input "f"
click at [265, 17] on div at bounding box center [262, 14] width 134 height 19
click at [271, 15] on icon "button" at bounding box center [274, 15] width 14 height 14
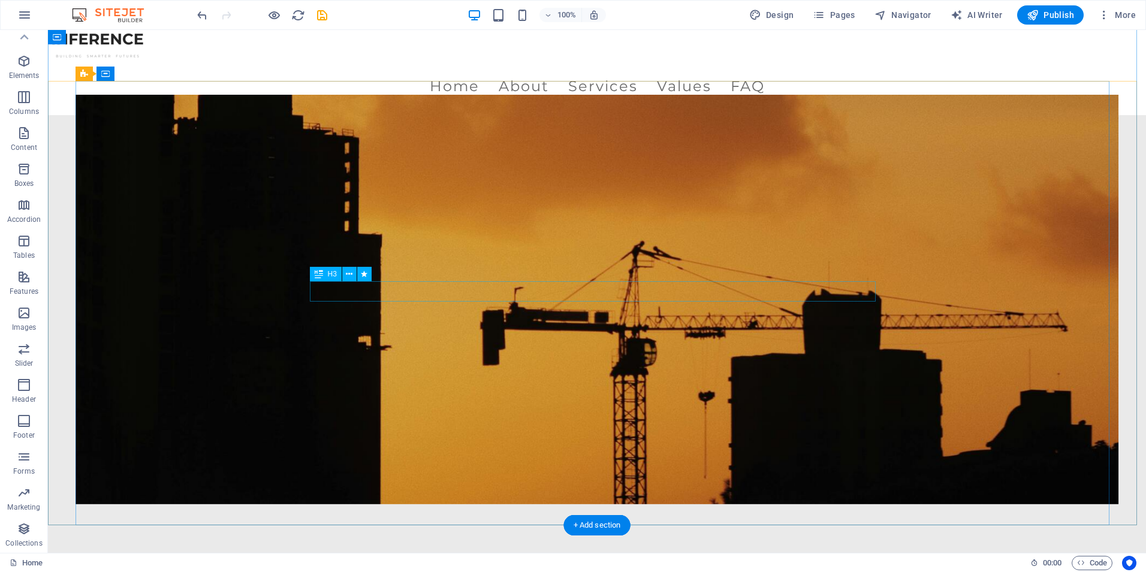
scroll to position [60, 0]
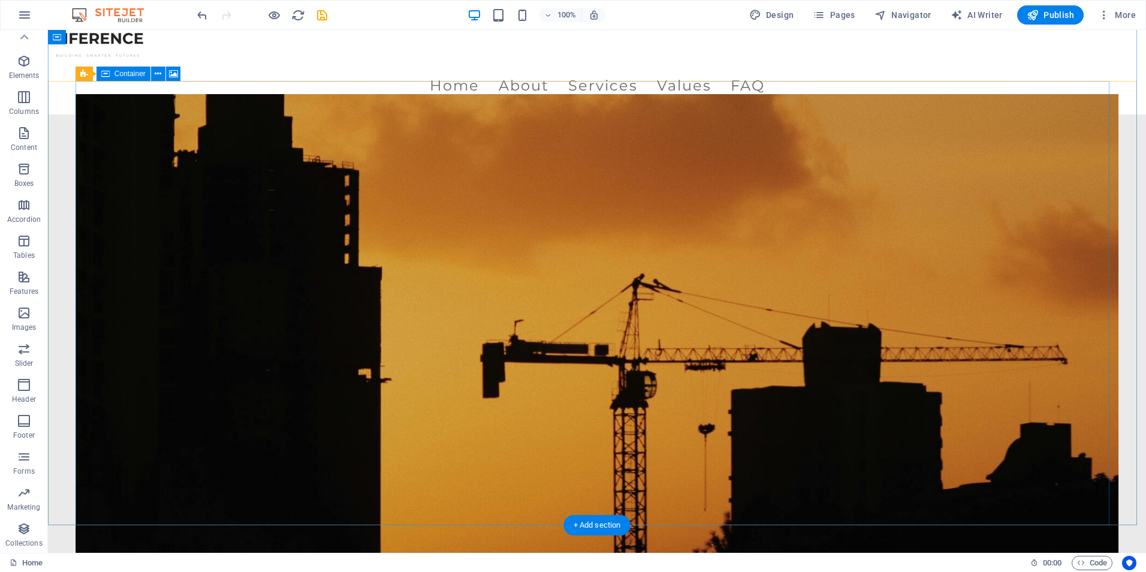
click at [237, 348] on figure at bounding box center [597, 332] width 1043 height 476
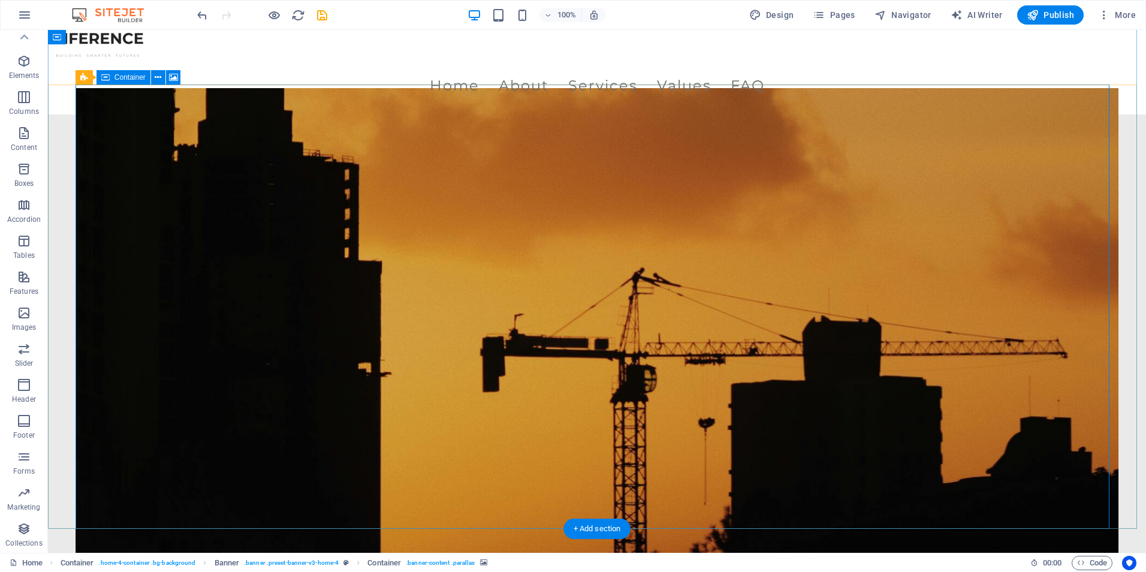
scroll to position [0, 0]
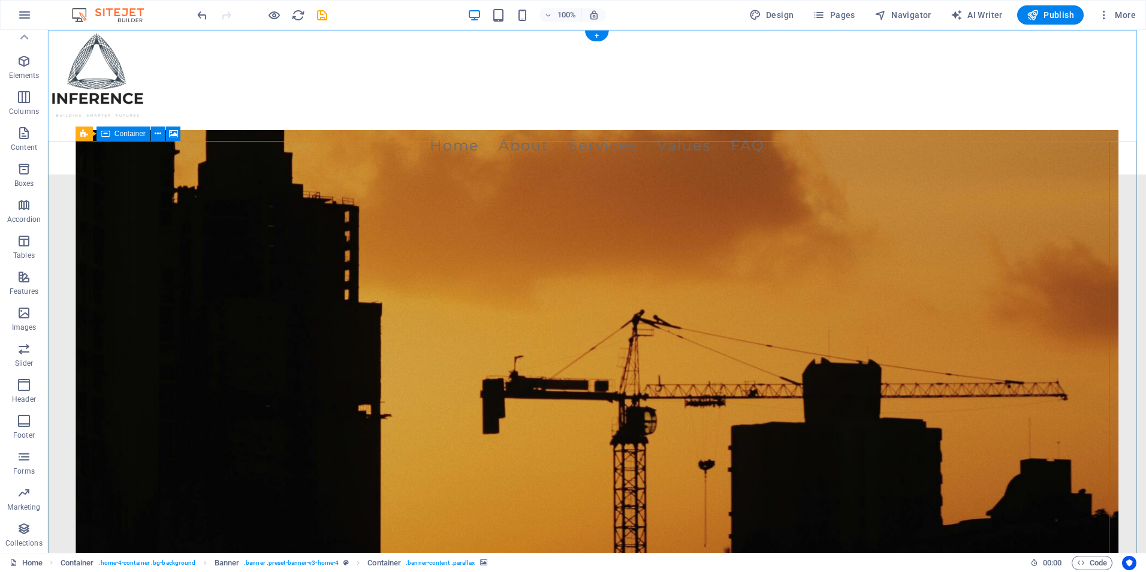
click at [313, 257] on figure at bounding box center [597, 368] width 1043 height 476
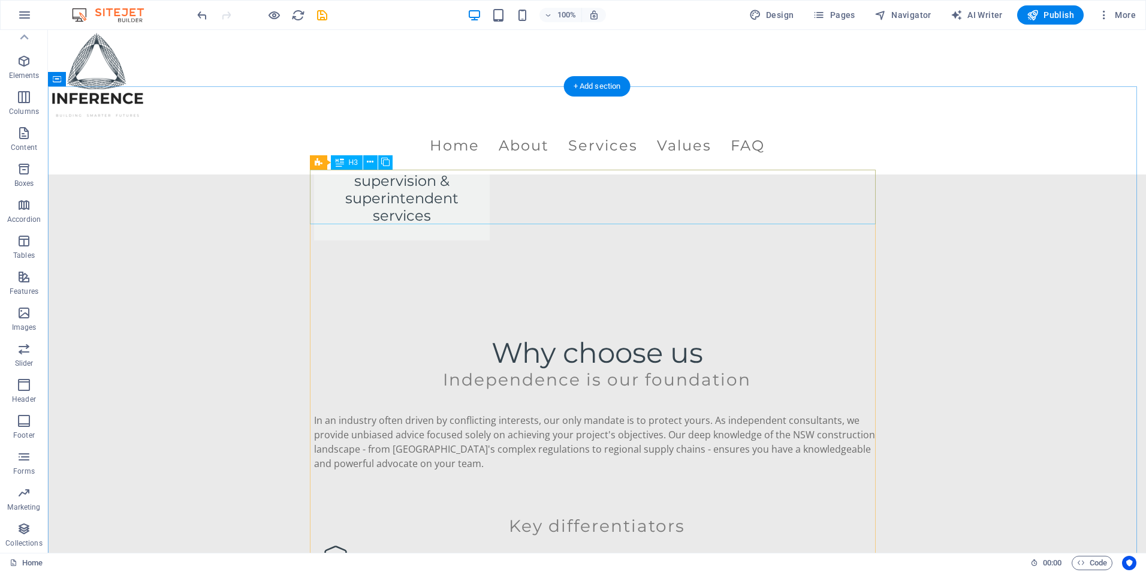
scroll to position [2517, 0]
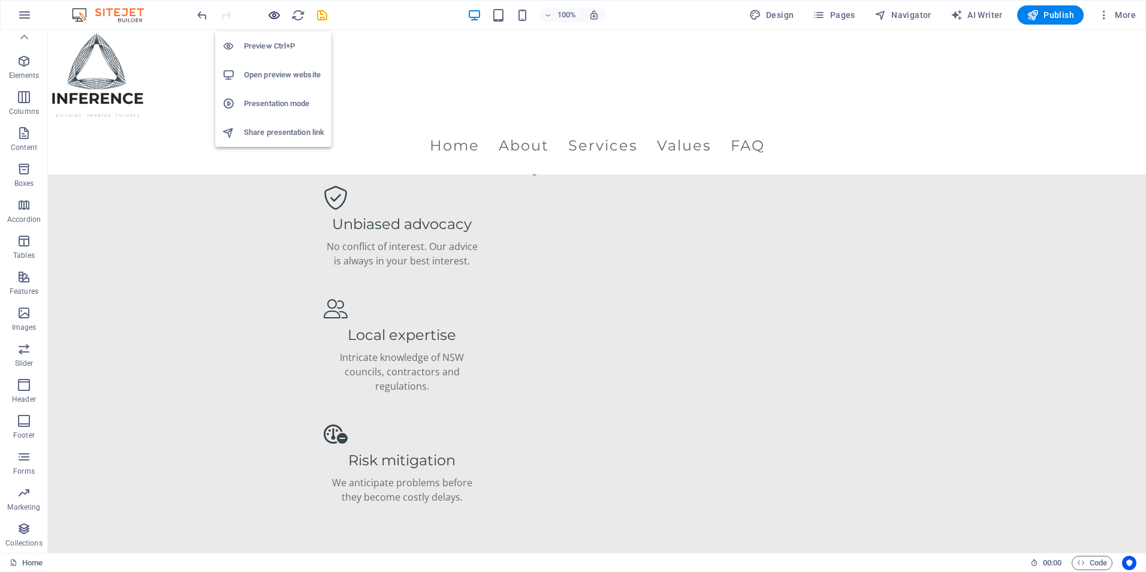
click at [267, 17] on icon "button" at bounding box center [274, 15] width 14 height 14
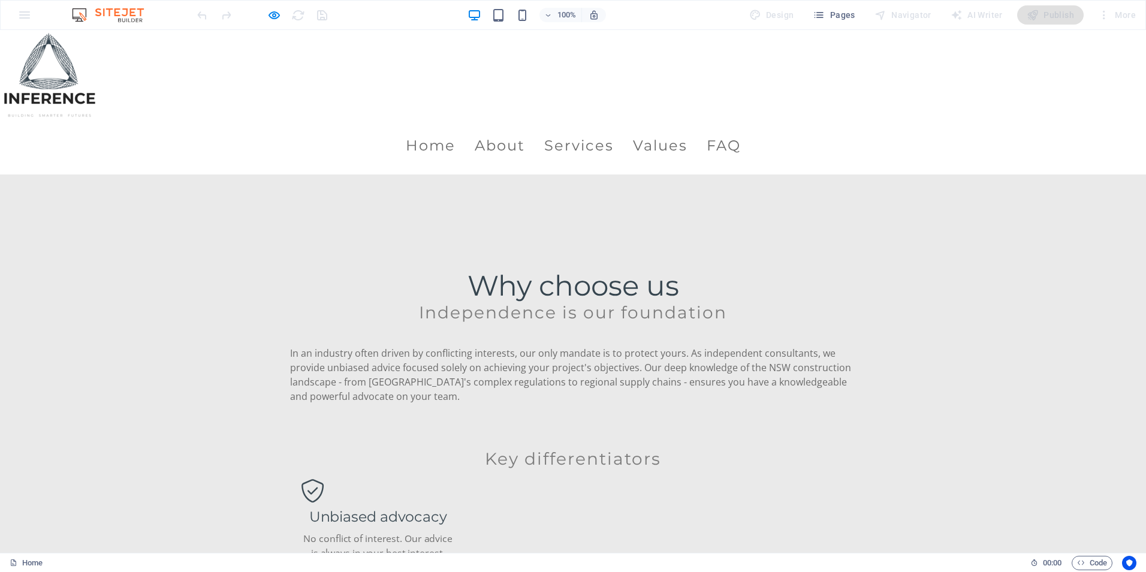
scroll to position [2110, 0]
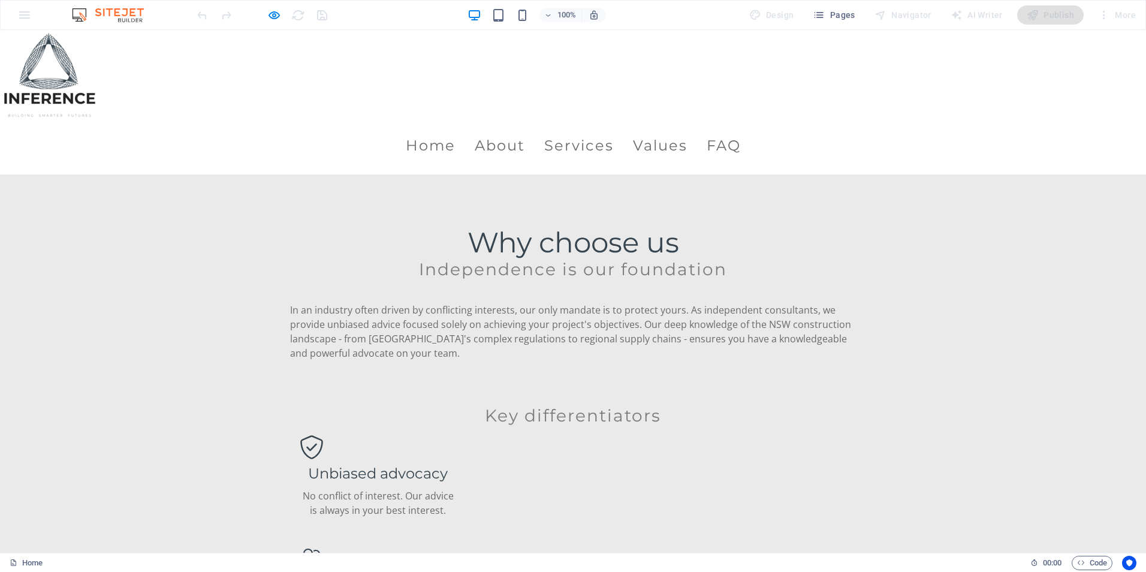
scroll to position [2122, 0]
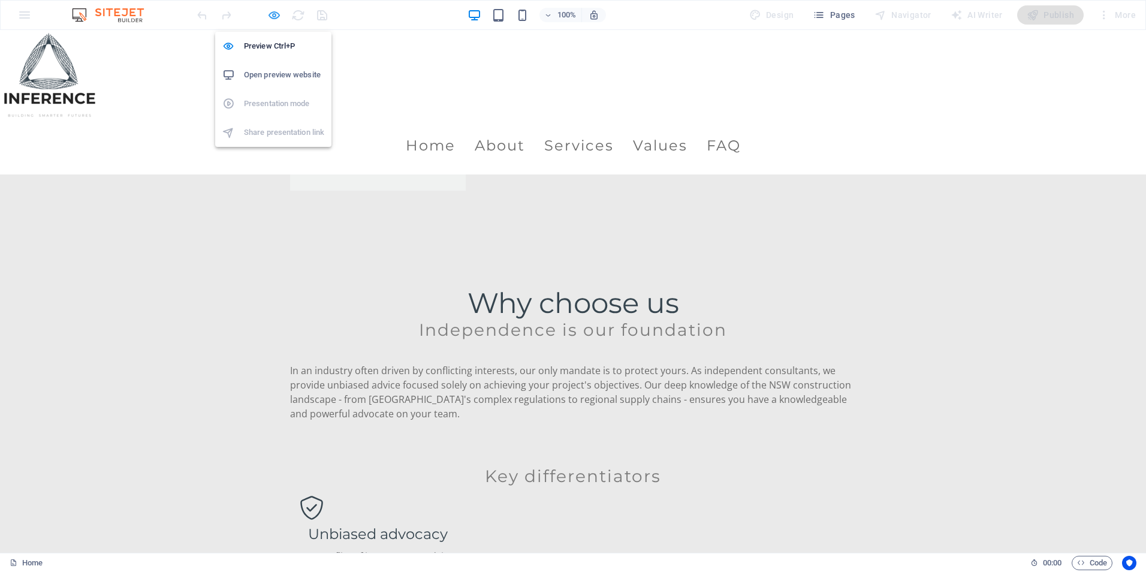
click at [272, 14] on icon "button" at bounding box center [274, 15] width 14 height 14
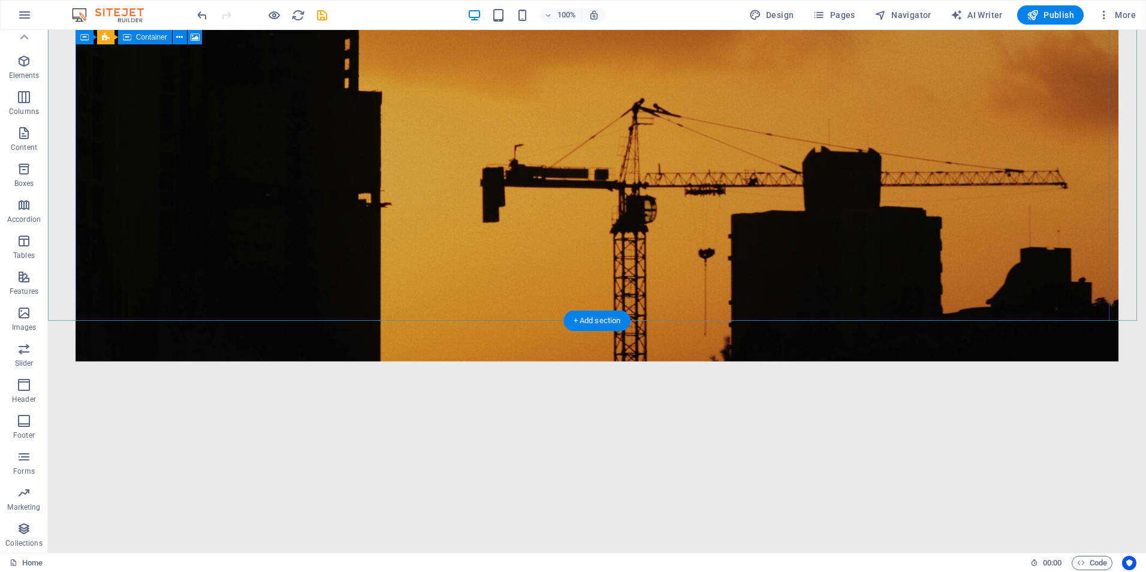
scroll to position [0, 0]
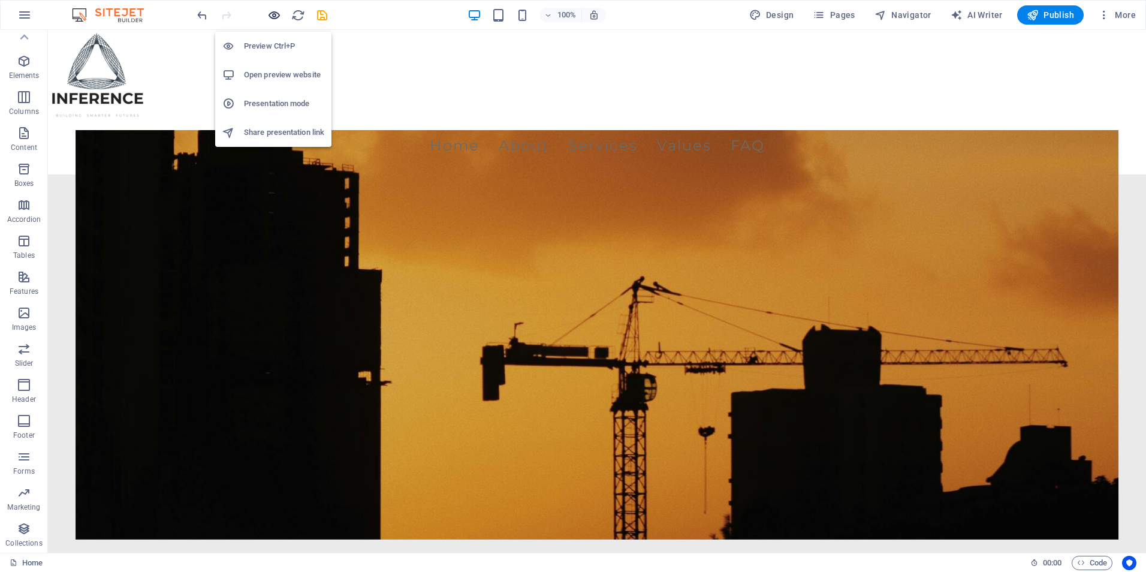
click at [277, 17] on icon "button" at bounding box center [274, 15] width 14 height 14
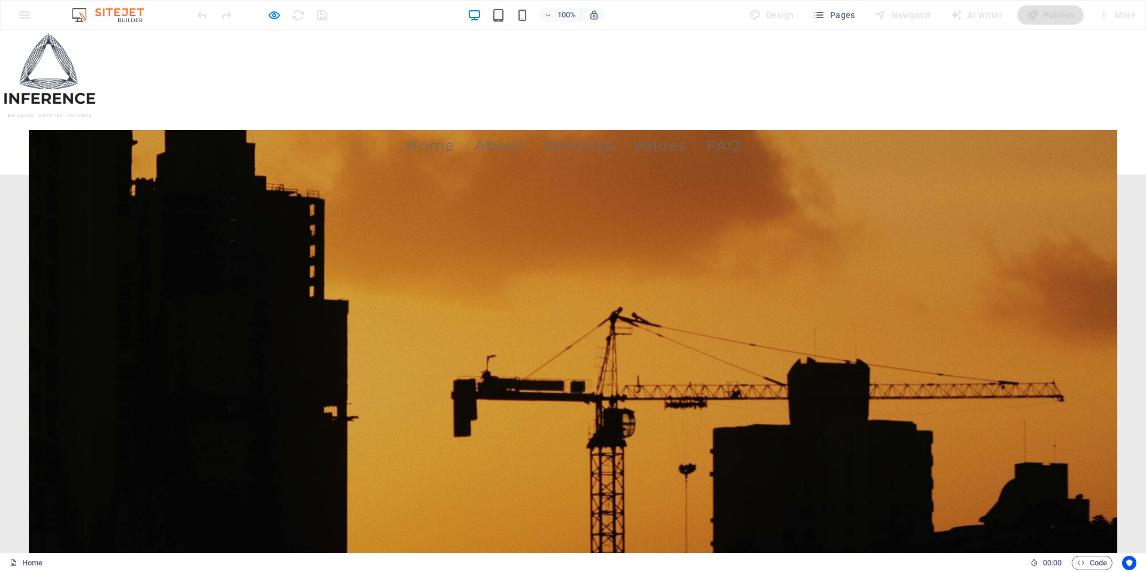
click at [448, 129] on ul "Home About Services Values FAQ" at bounding box center [573, 146] width 1146 height 34
click at [277, 17] on icon "button" at bounding box center [274, 15] width 14 height 14
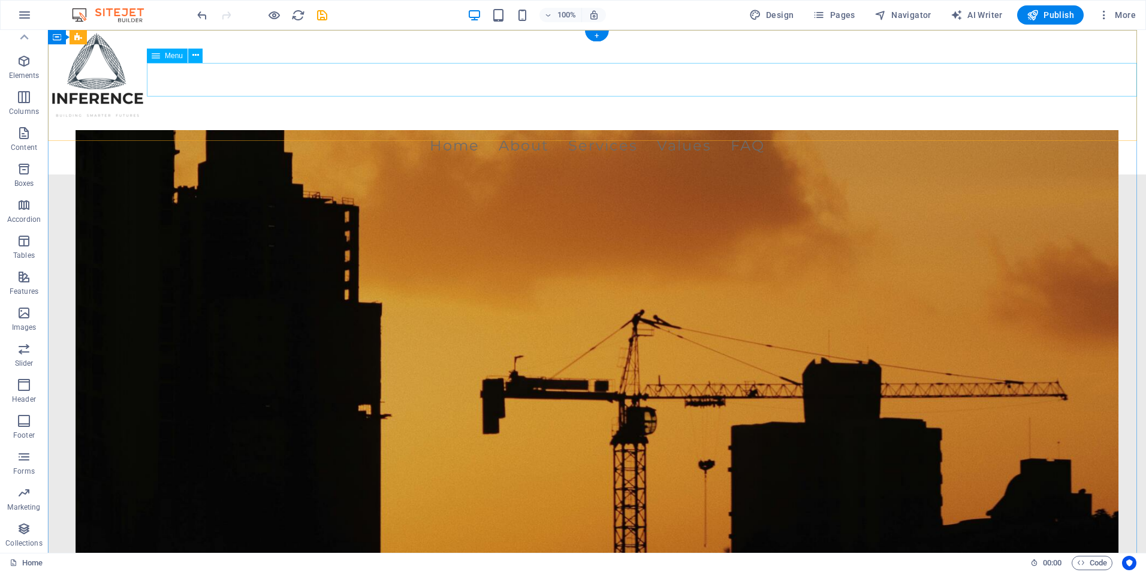
click at [466, 129] on nav "Home About Services Values FAQ" at bounding box center [597, 146] width 1098 height 34
select select
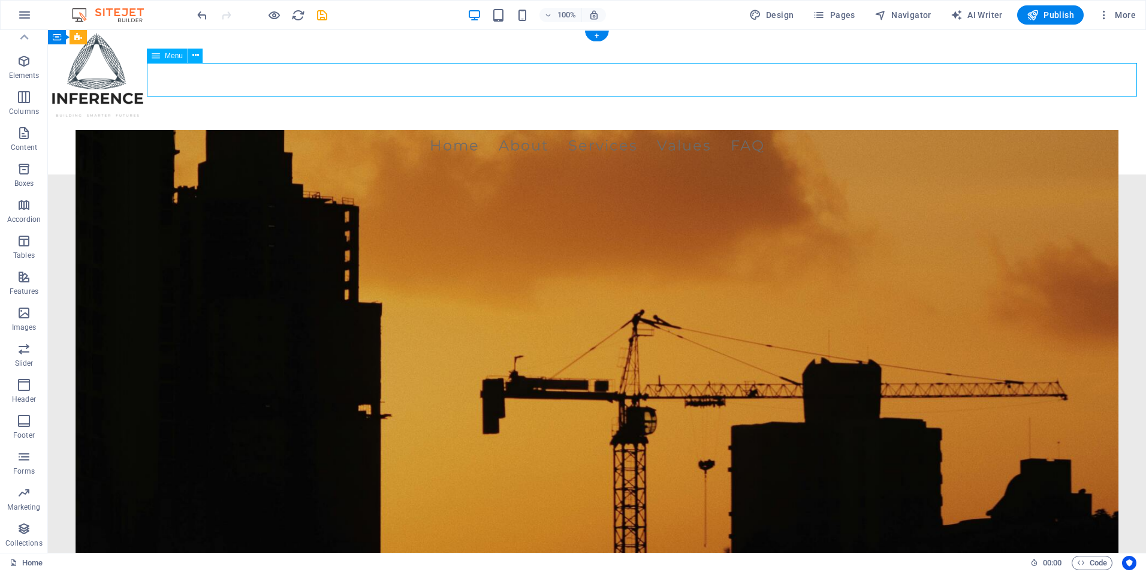
select select
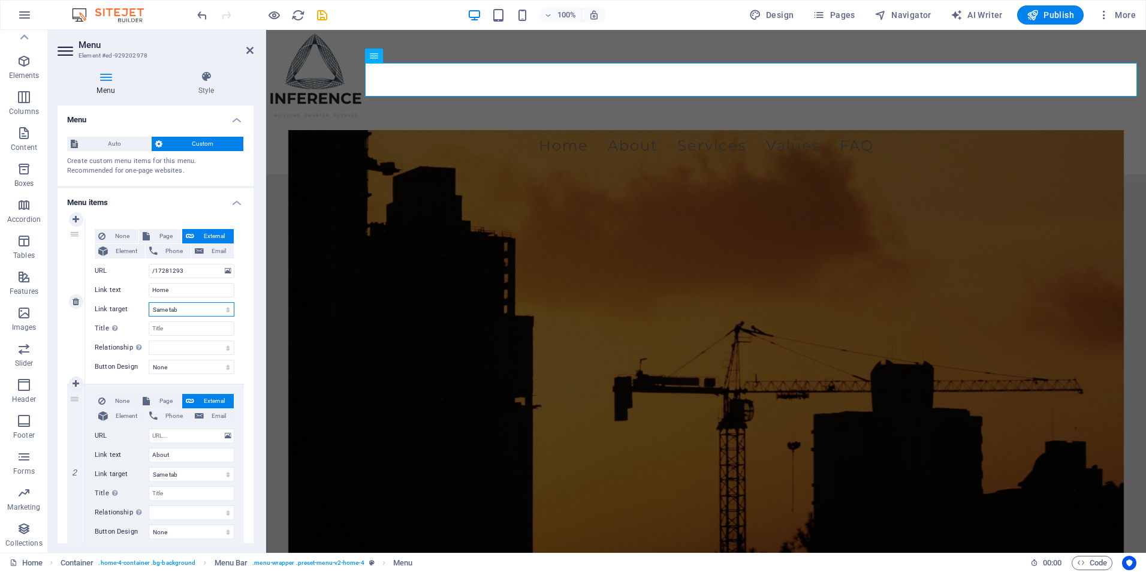
click at [172, 306] on select "New tab Same tab Overlay" at bounding box center [192, 309] width 86 height 14
click at [250, 51] on icon at bounding box center [249, 51] width 7 height 10
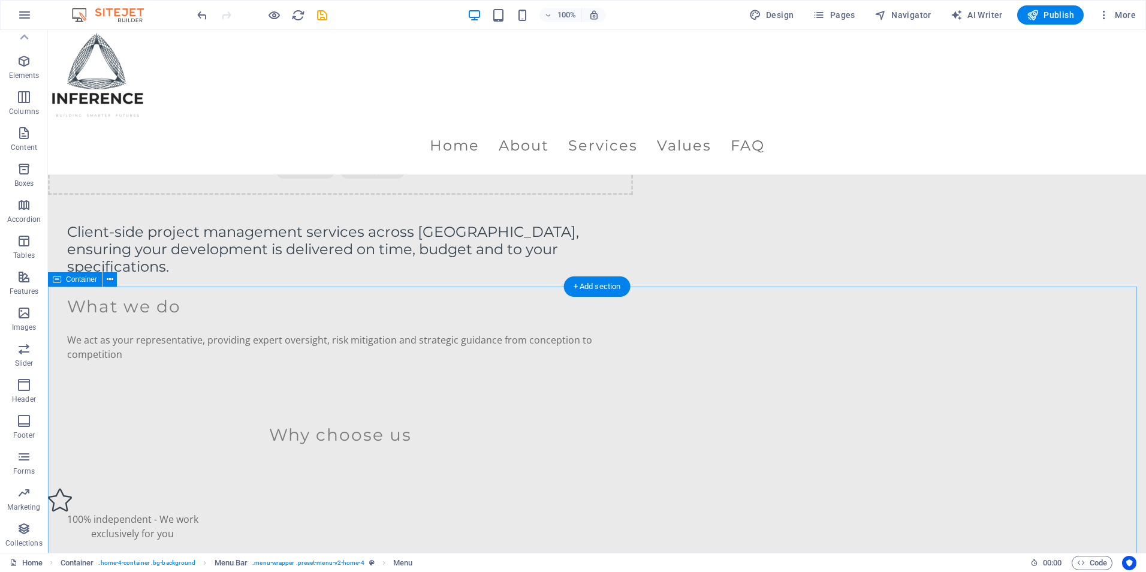
scroll to position [1019, 0]
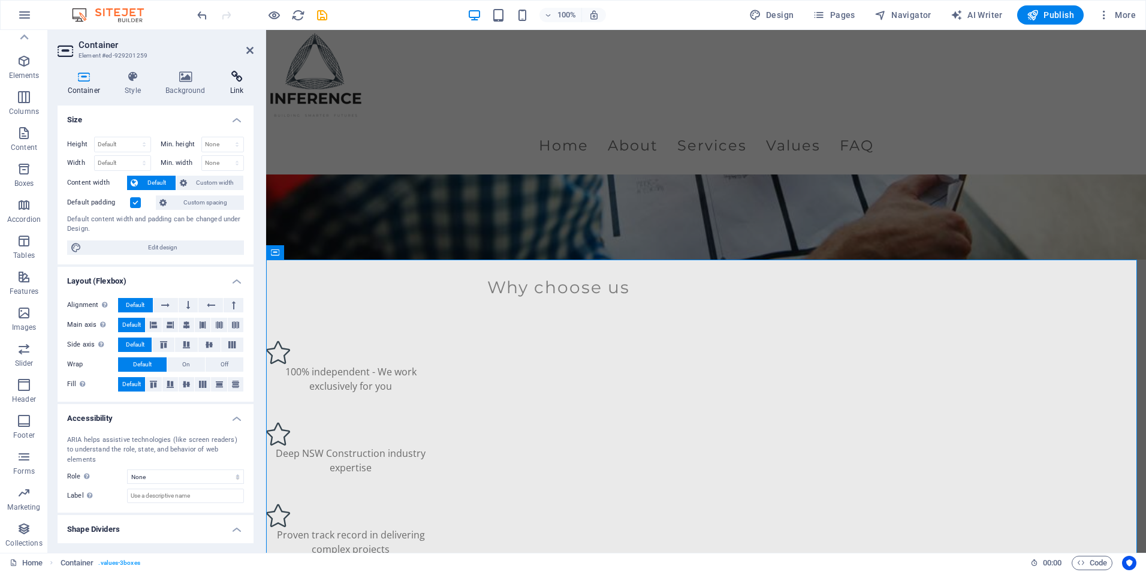
click at [233, 77] on icon at bounding box center [237, 77] width 34 height 12
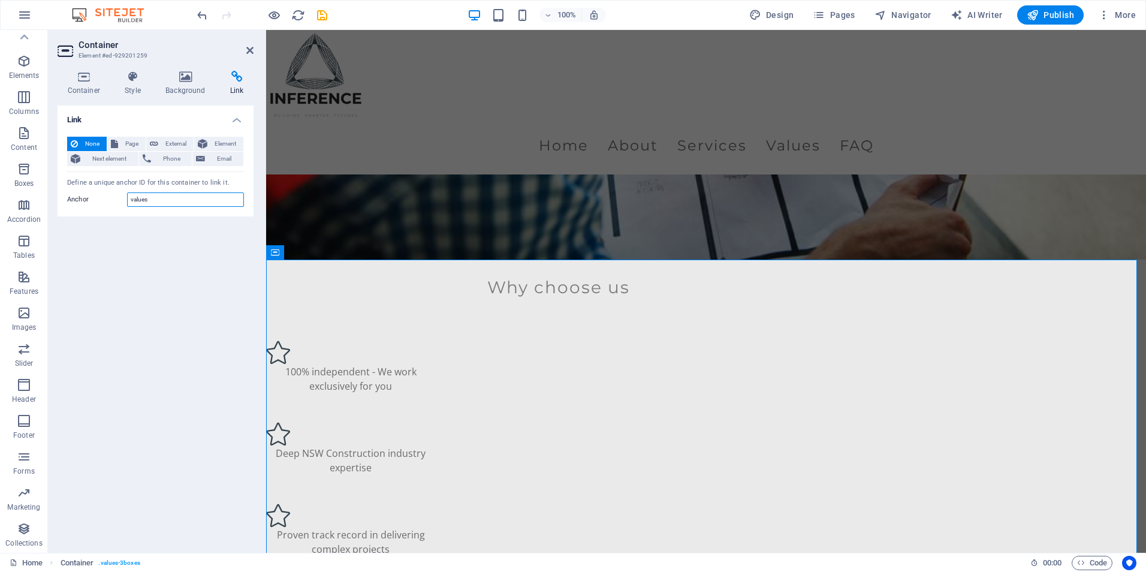
drag, startPoint x: 185, startPoint y: 203, endPoint x: 102, endPoint y: 197, distance: 83.5
click at [102, 197] on div "Anchor values" at bounding box center [155, 199] width 177 height 14
click at [195, 265] on div "Link None Page External Element Next element Phone Email Page Home Subpage Lega…" at bounding box center [156, 323] width 196 height 437
click at [252, 49] on icon at bounding box center [249, 51] width 7 height 10
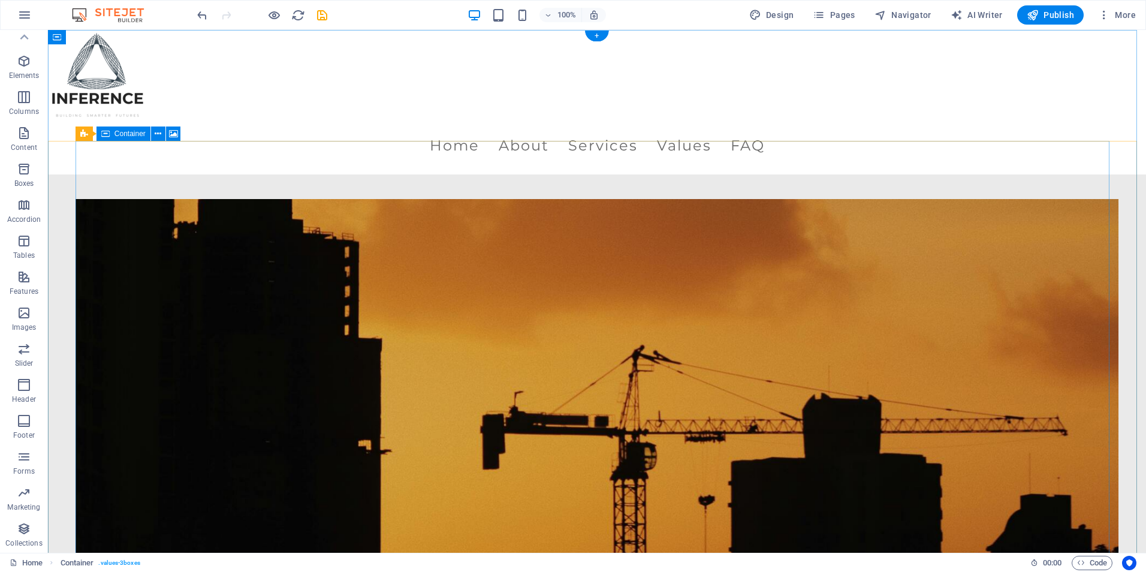
scroll to position [0, 0]
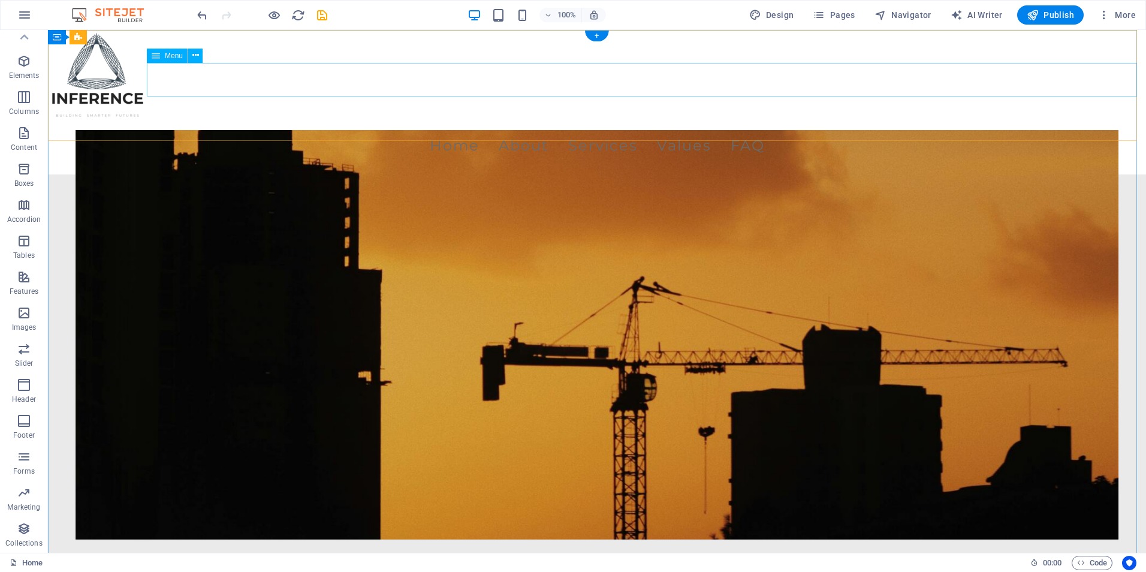
click at [487, 129] on nav "Home About Services Values FAQ" at bounding box center [597, 146] width 1098 height 34
click at [442, 129] on nav "Home About Services Values FAQ" at bounding box center [597, 146] width 1098 height 34
select select
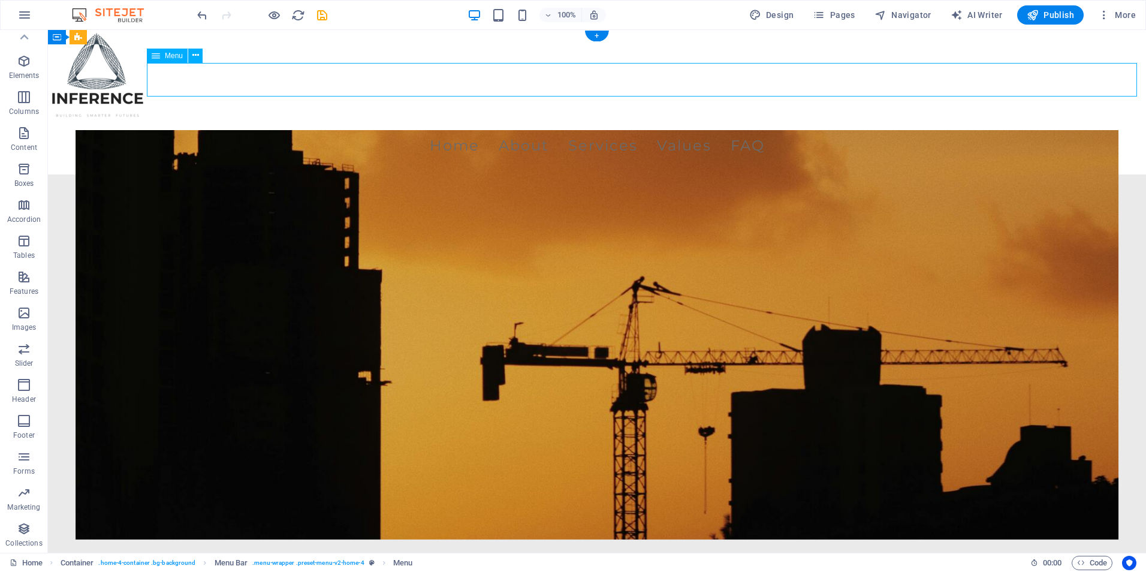
select select
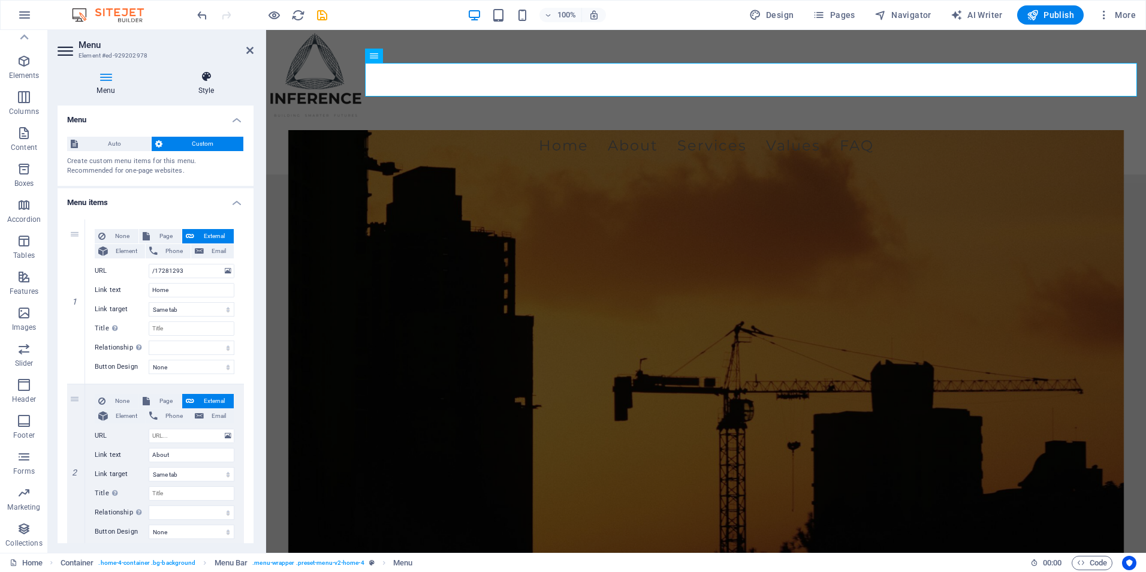
click at [176, 77] on icon at bounding box center [206, 77] width 95 height 12
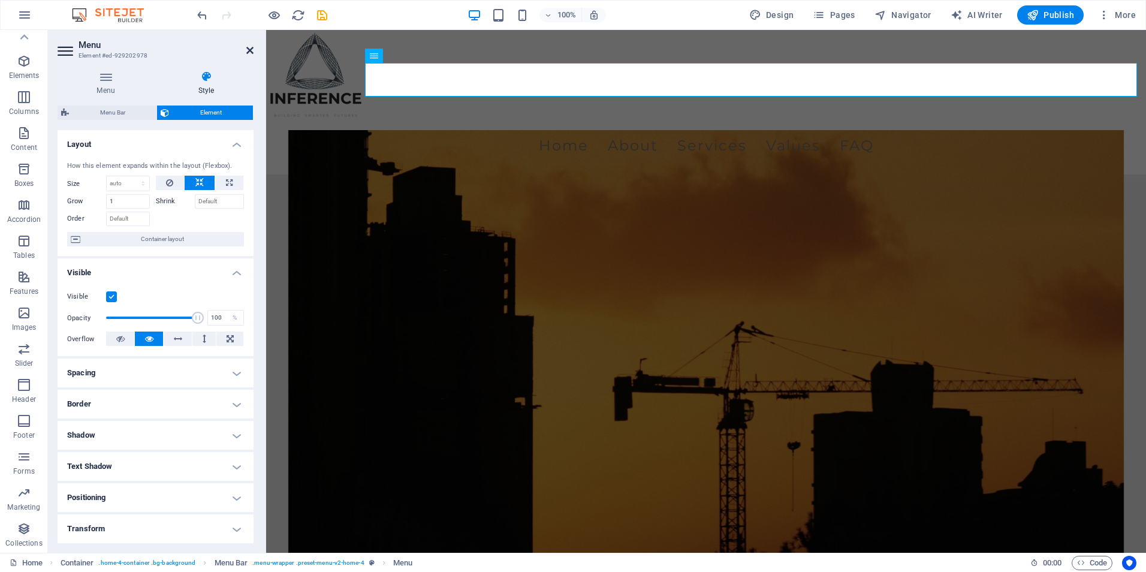
click at [248, 51] on icon at bounding box center [249, 51] width 7 height 10
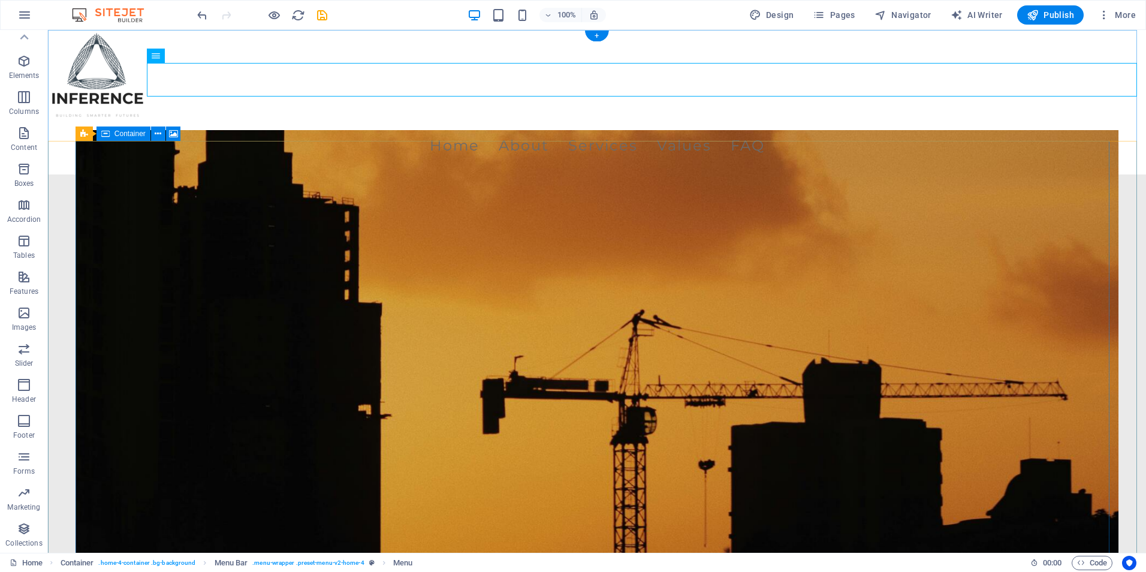
click at [536, 270] on figure at bounding box center [597, 368] width 1043 height 476
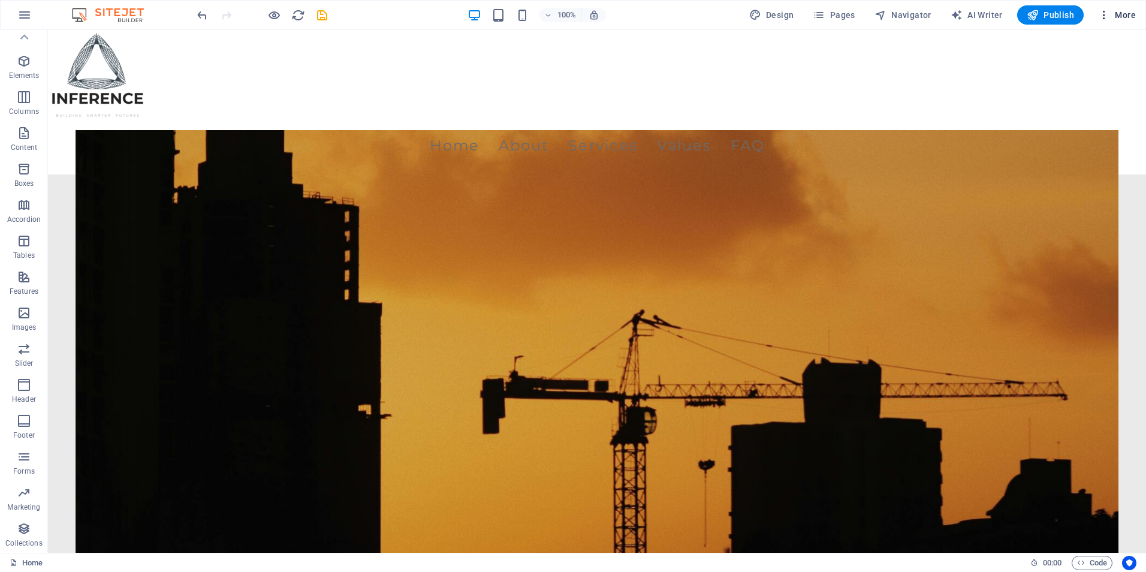
click at [1110, 14] on span "More" at bounding box center [1117, 15] width 38 height 12
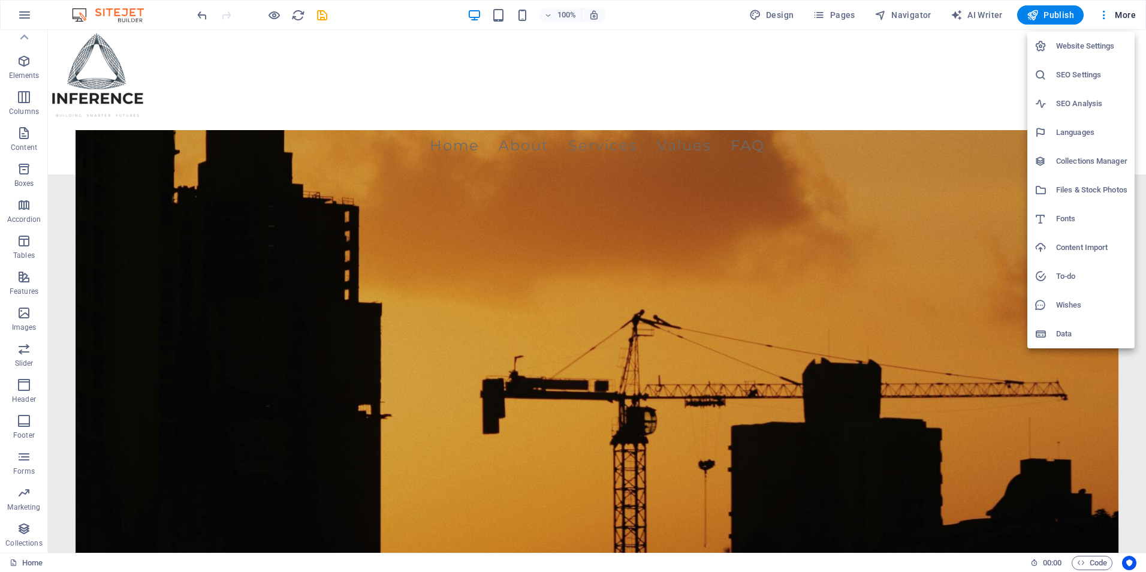
click at [1061, 69] on h6 "SEO Settings" at bounding box center [1091, 75] width 71 height 14
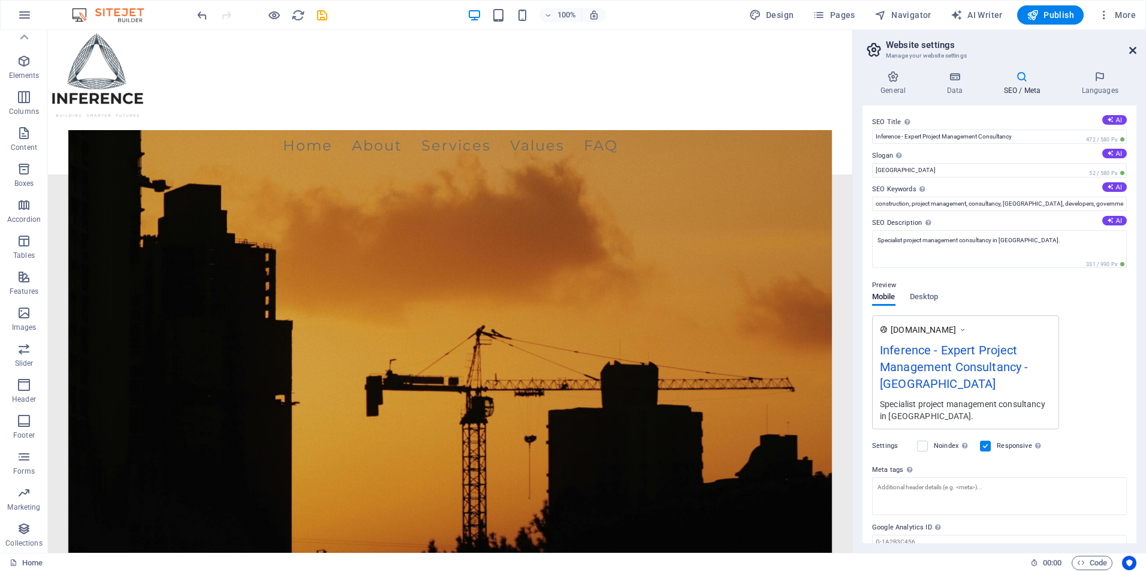
click at [1132, 49] on icon at bounding box center [1132, 51] width 7 height 10
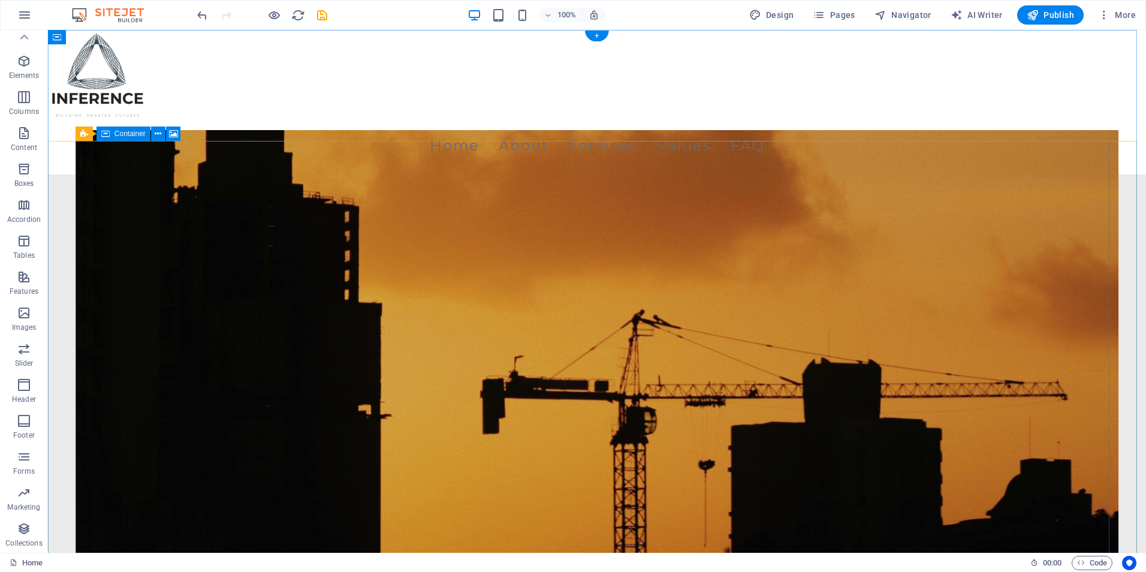
click at [742, 222] on figure at bounding box center [597, 368] width 1043 height 476
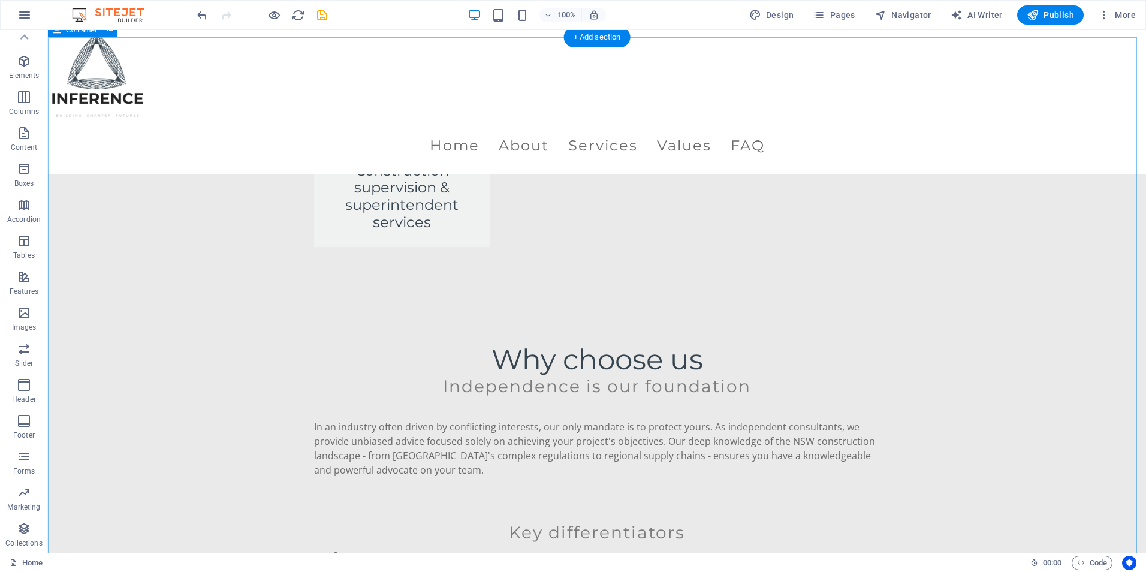
scroll to position [2337, 0]
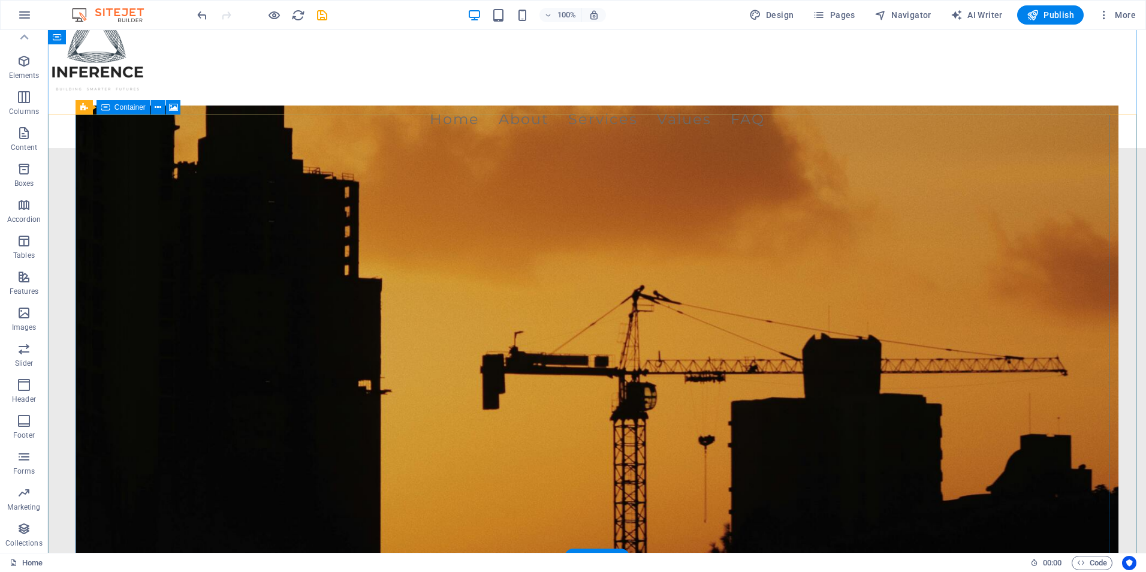
scroll to position [0, 0]
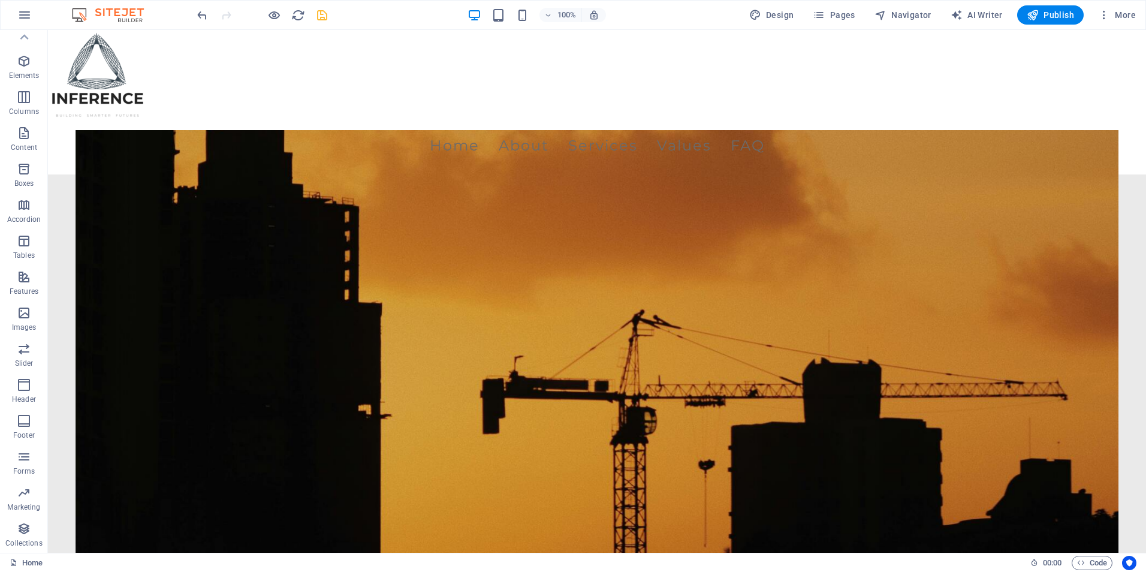
click at [318, 16] on icon "save" at bounding box center [322, 15] width 14 height 14
checkbox input "false"
